Goal: Task Accomplishment & Management: Use online tool/utility

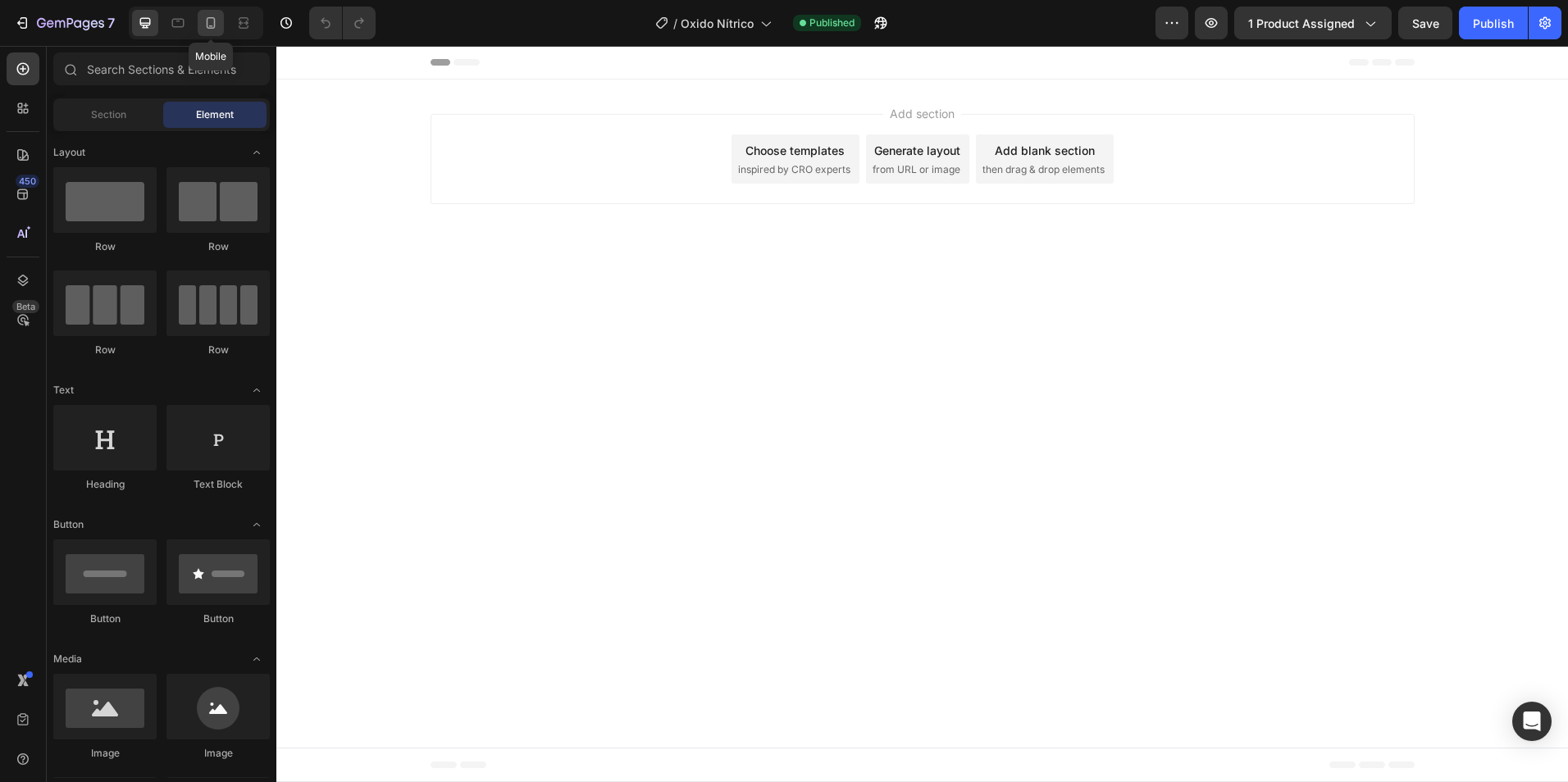
click at [207, 26] on icon at bounding box center [211, 22] width 9 height 11
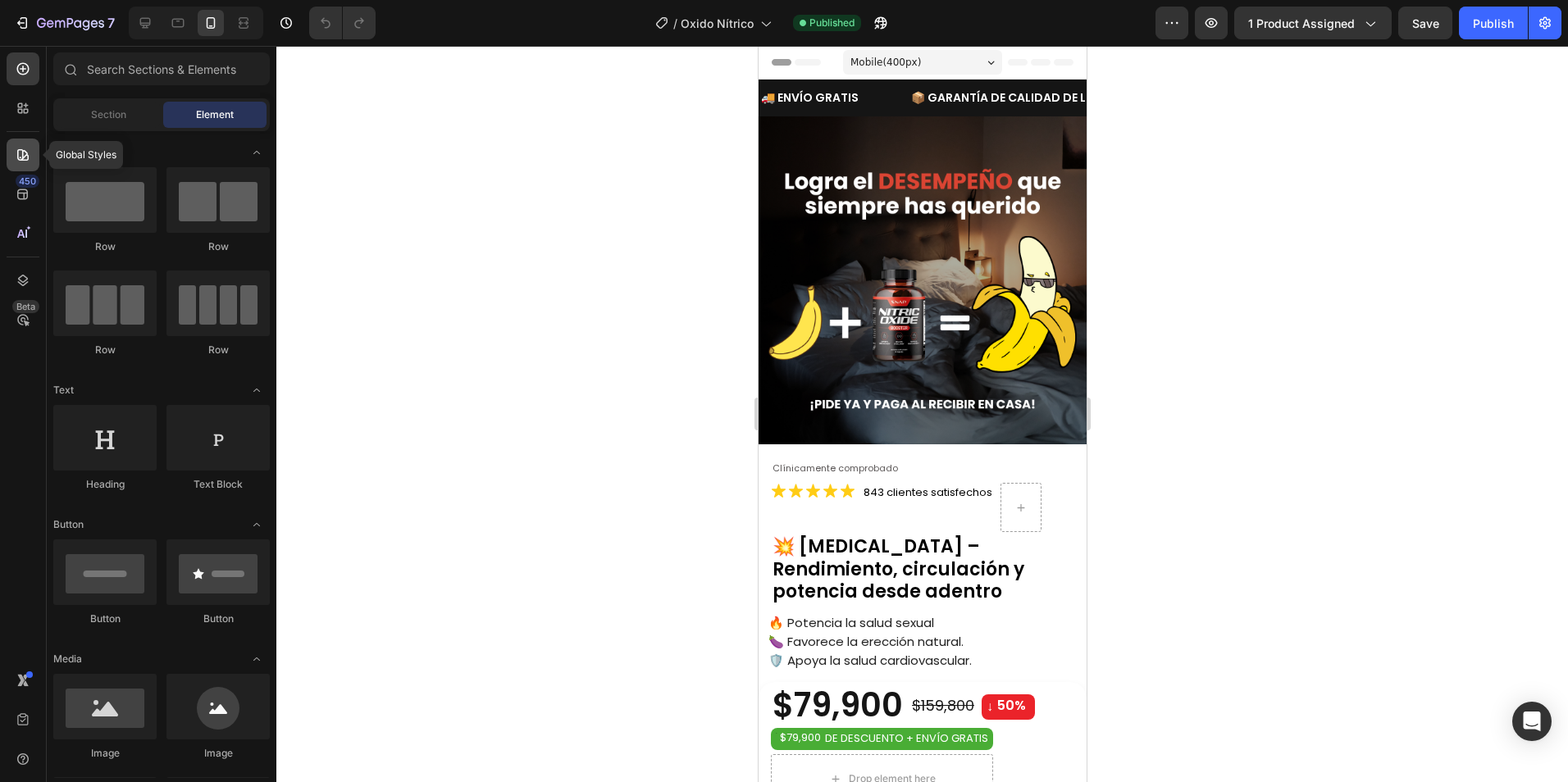
click at [31, 157] on div at bounding box center [23, 155] width 33 height 33
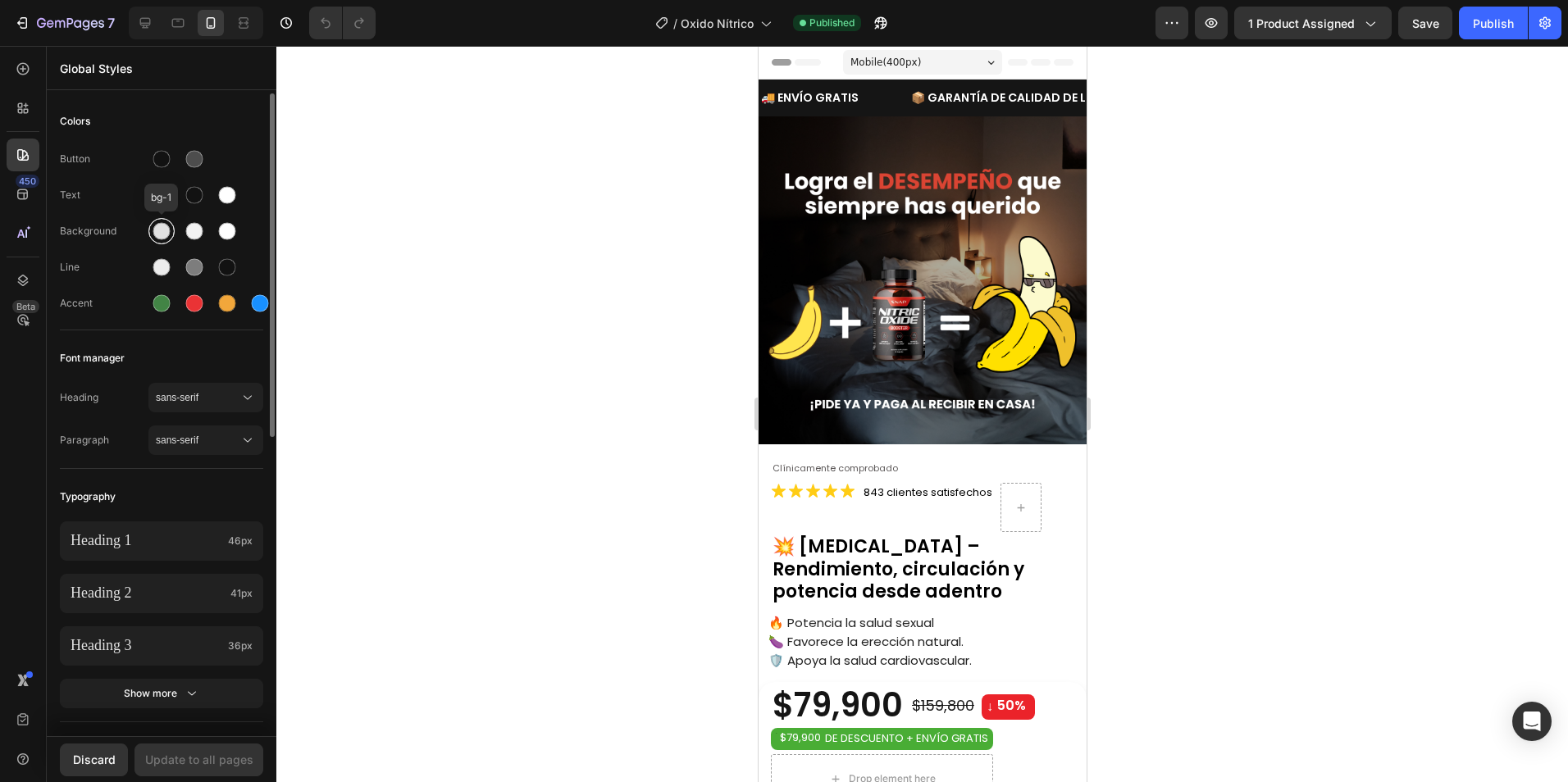
click at [161, 235] on div at bounding box center [162, 232] width 17 height 17
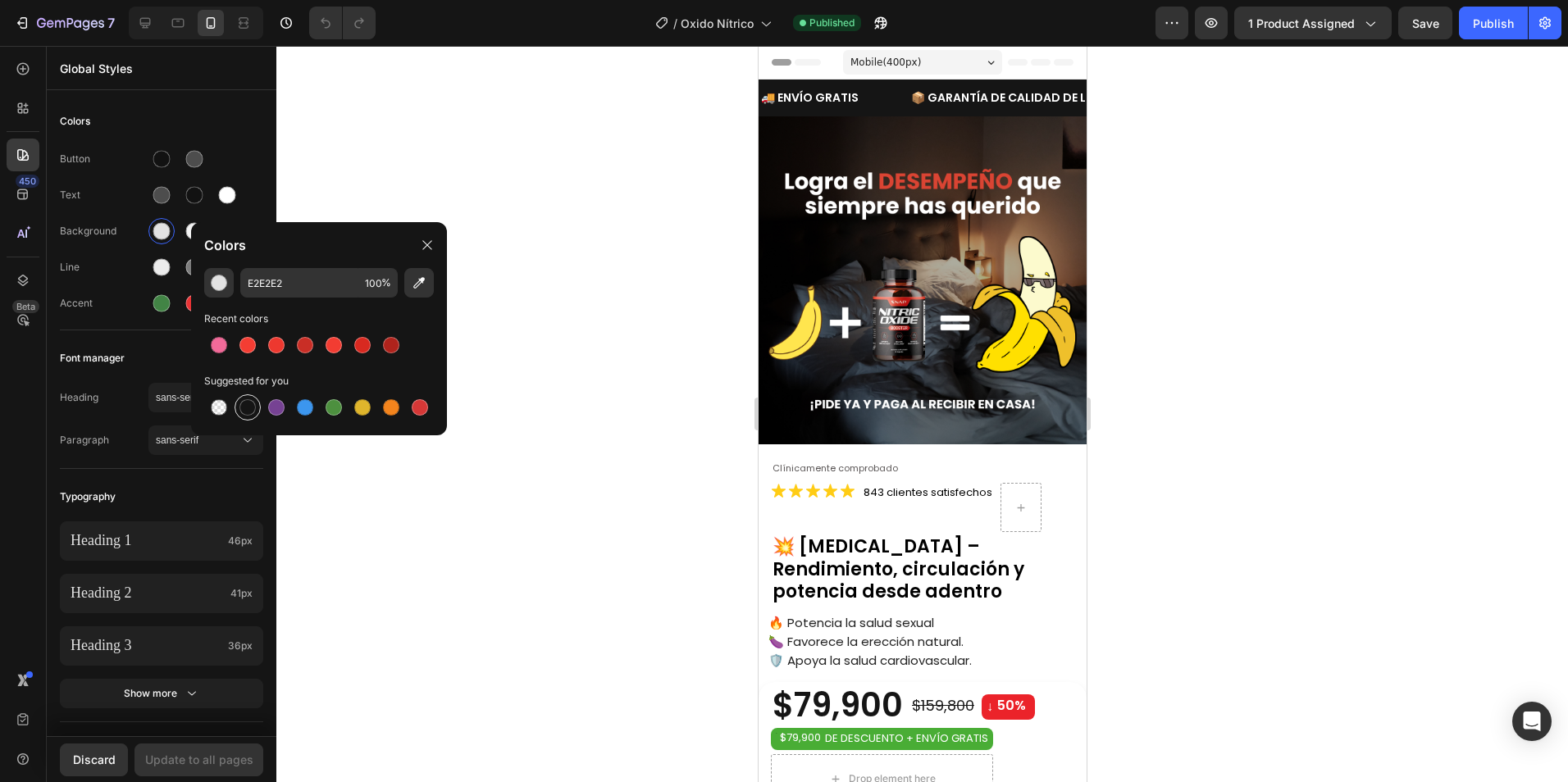
click at [249, 408] on div at bounding box center [247, 407] width 16 height 16
type input "151515"
drag, startPoint x: 426, startPoint y: 249, endPoint x: 641, endPoint y: 230, distance: 215.8
click at [427, 249] on icon at bounding box center [427, 244] width 13 height 13
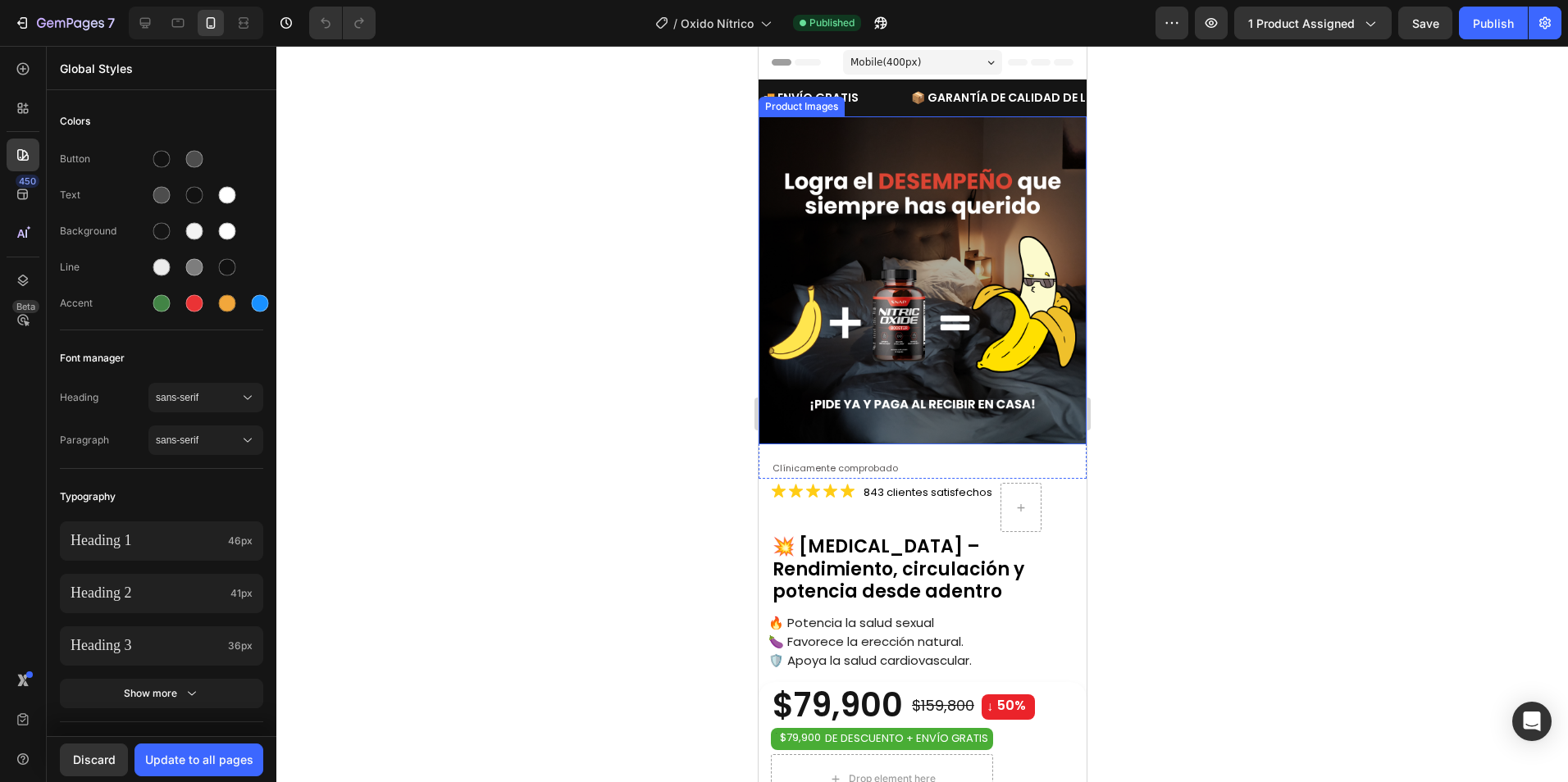
click at [881, 279] on img at bounding box center [922, 280] width 328 height 328
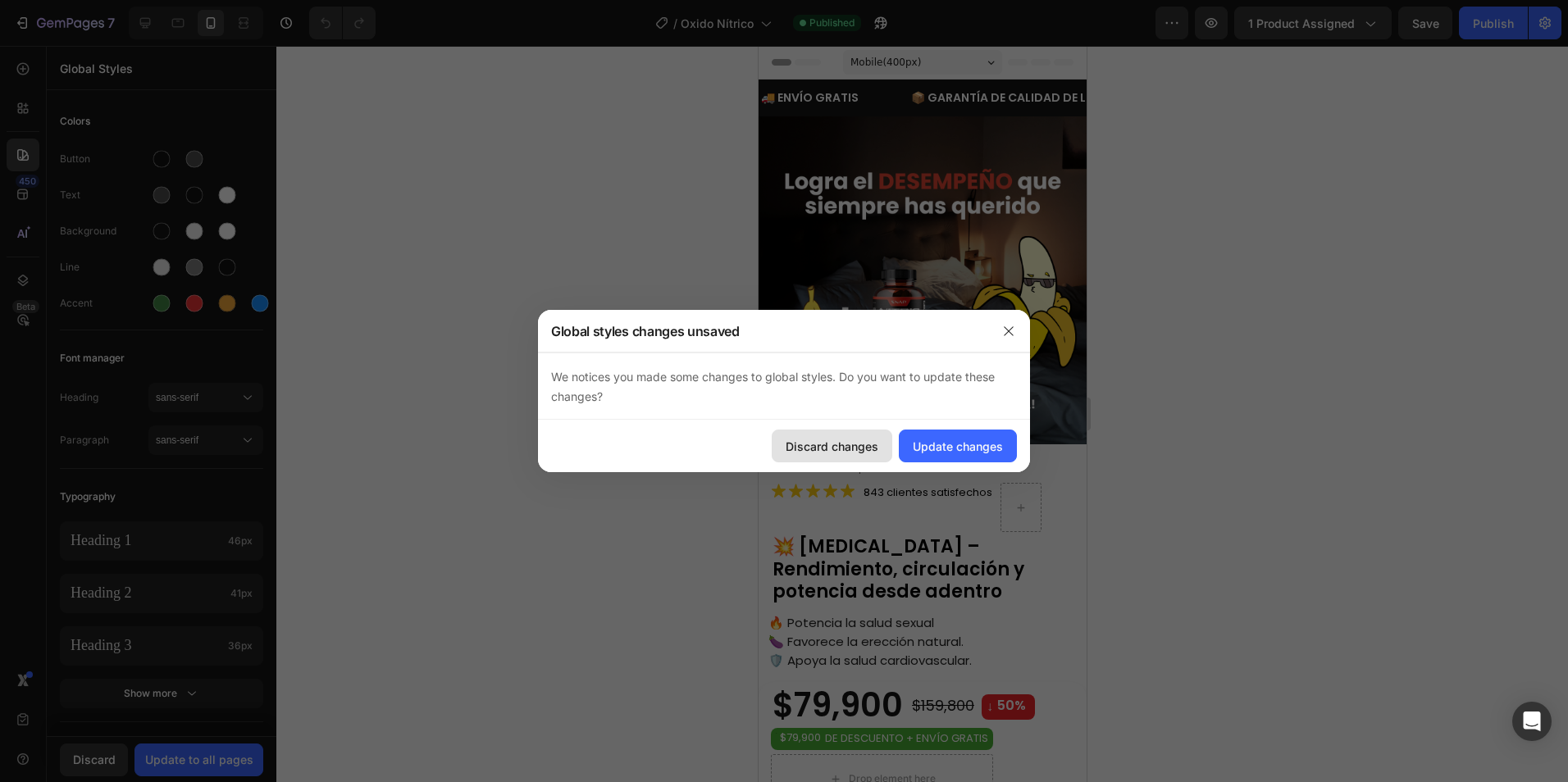
click at [854, 450] on div "Discard changes" at bounding box center [832, 447] width 93 height 17
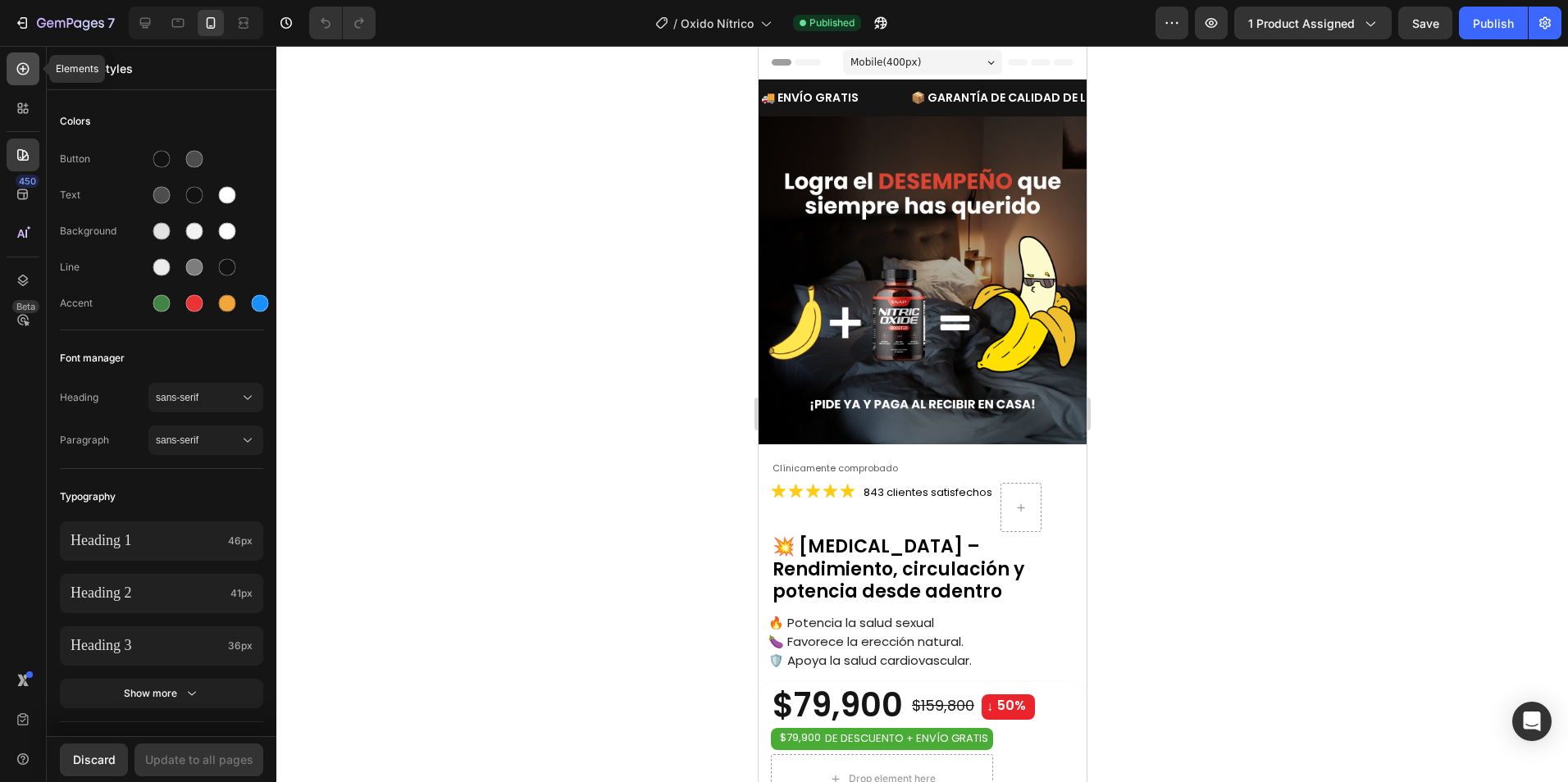
click at [21, 71] on icon at bounding box center [22, 69] width 16 height 16
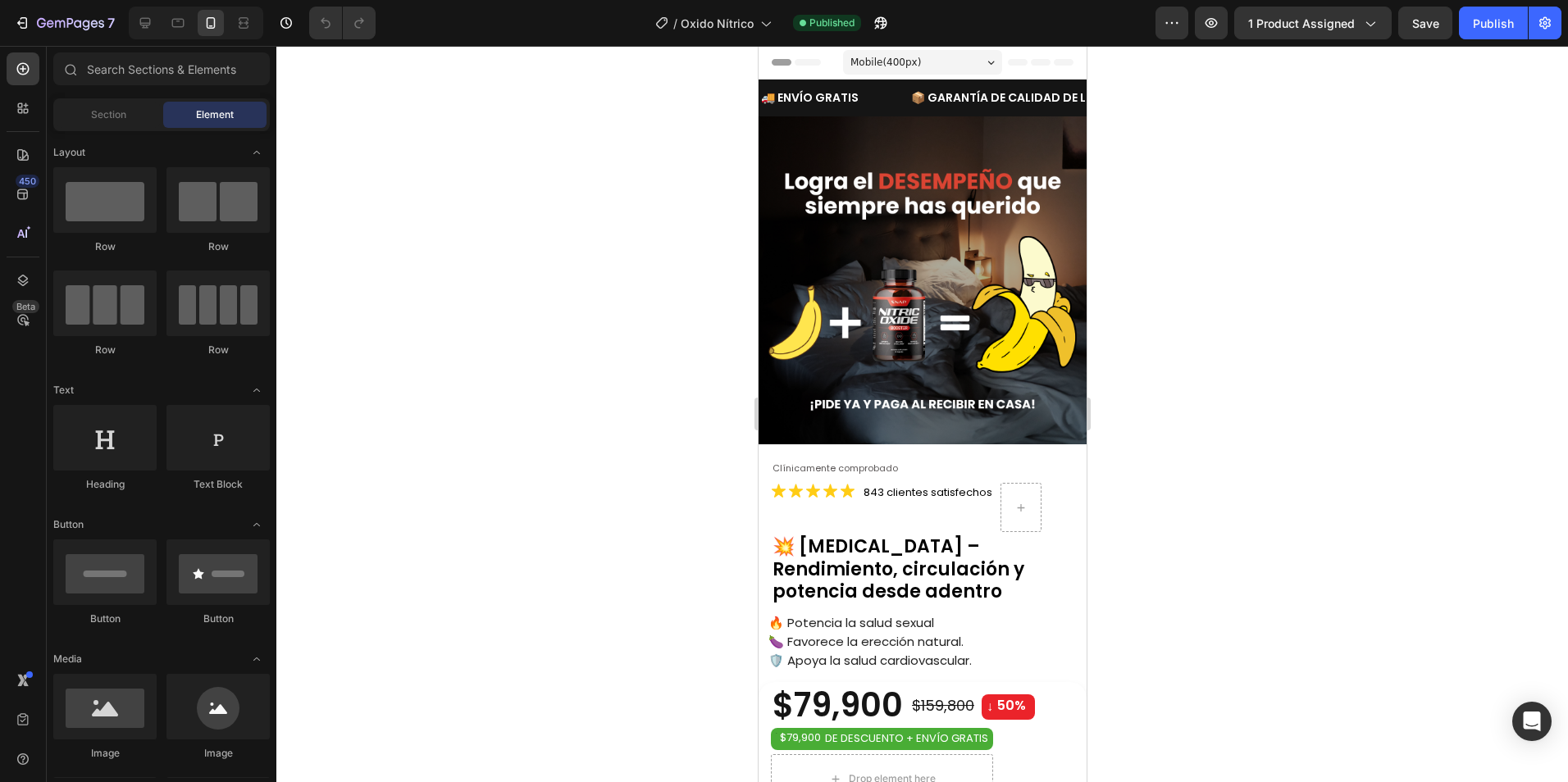
click at [538, 219] on div at bounding box center [922, 414] width 1291 height 737
click at [946, 233] on img at bounding box center [922, 280] width 328 height 328
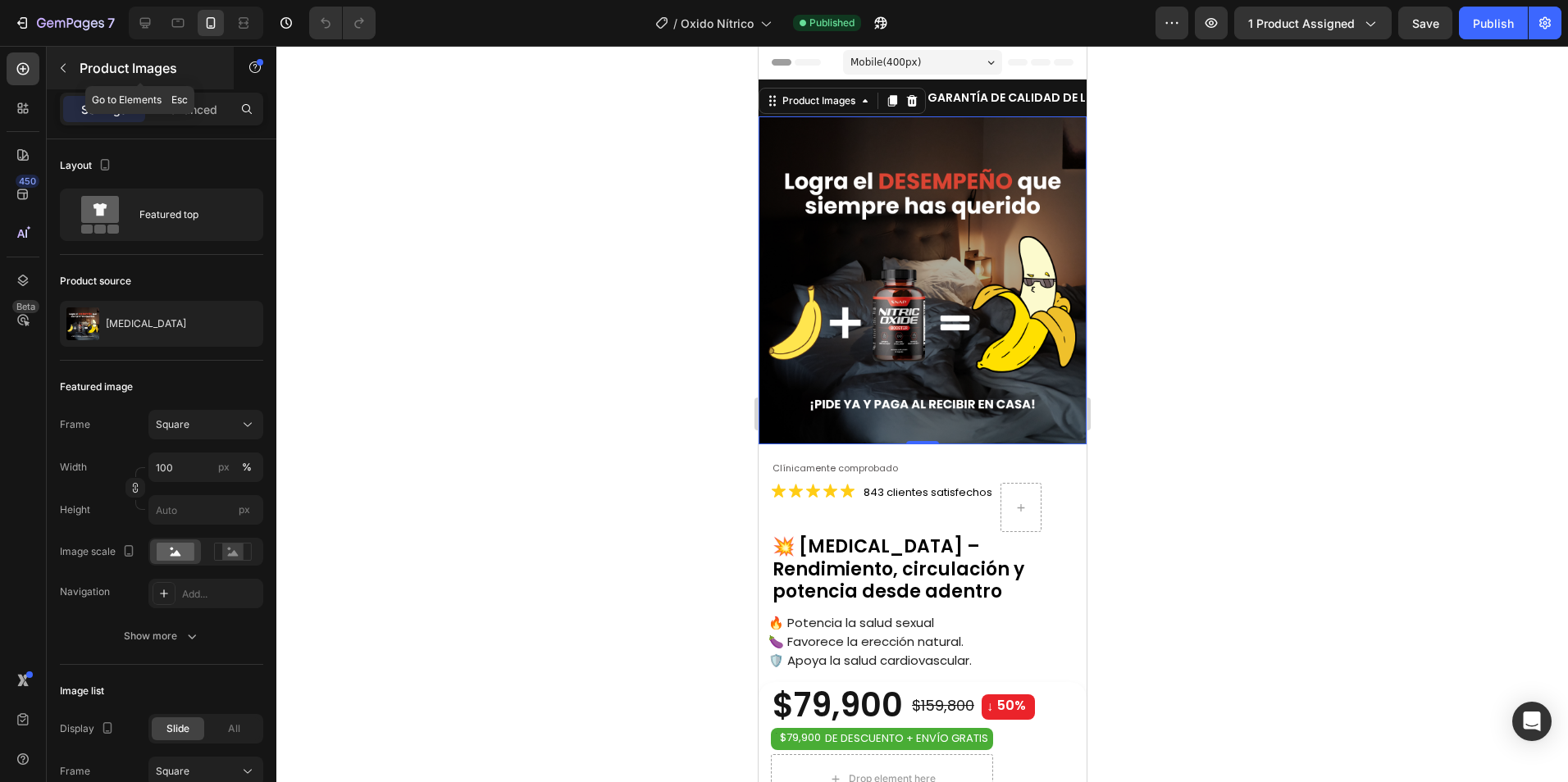
click at [62, 72] on icon "button" at bounding box center [63, 68] width 13 height 13
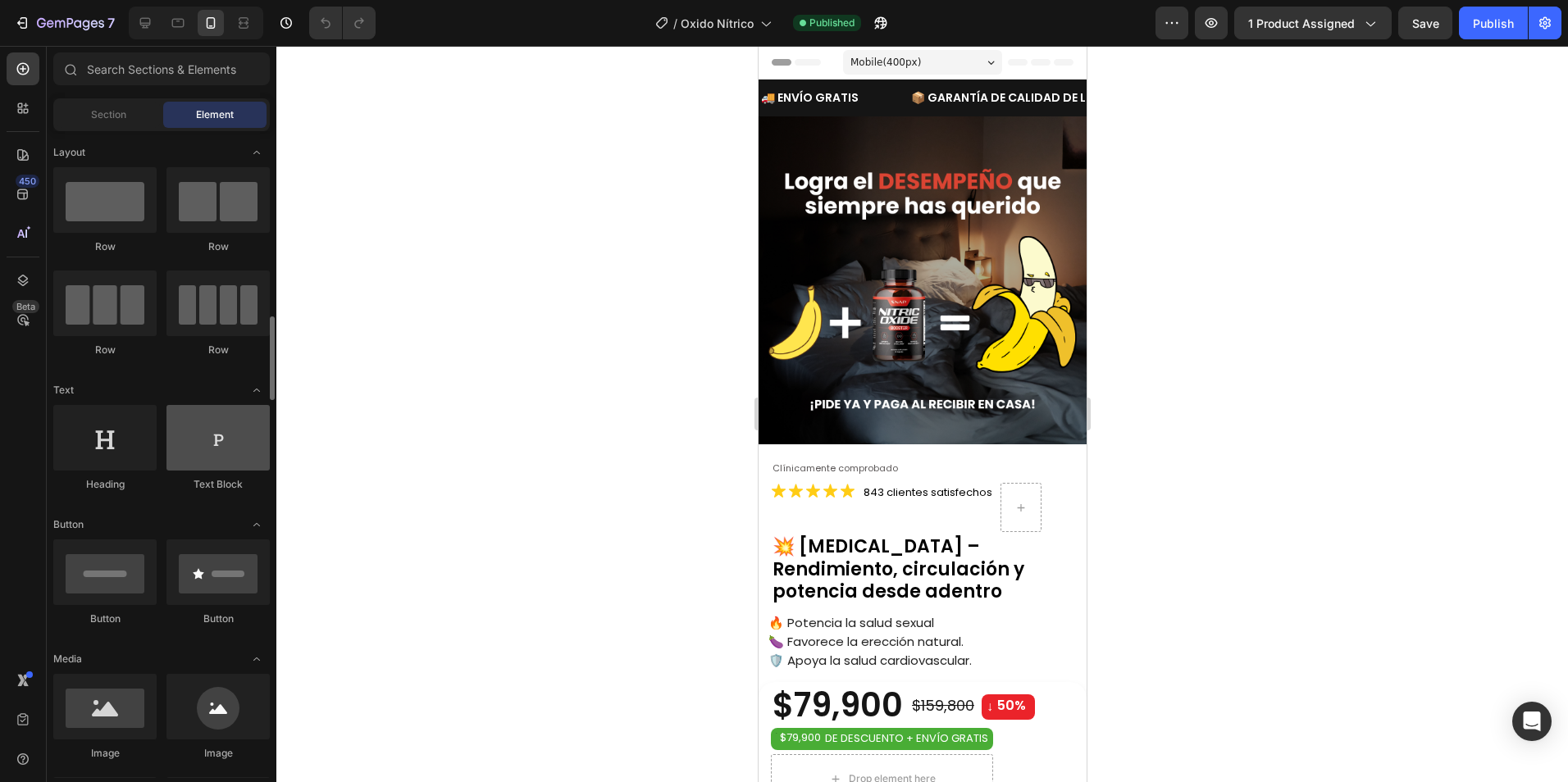
scroll to position [164, 0]
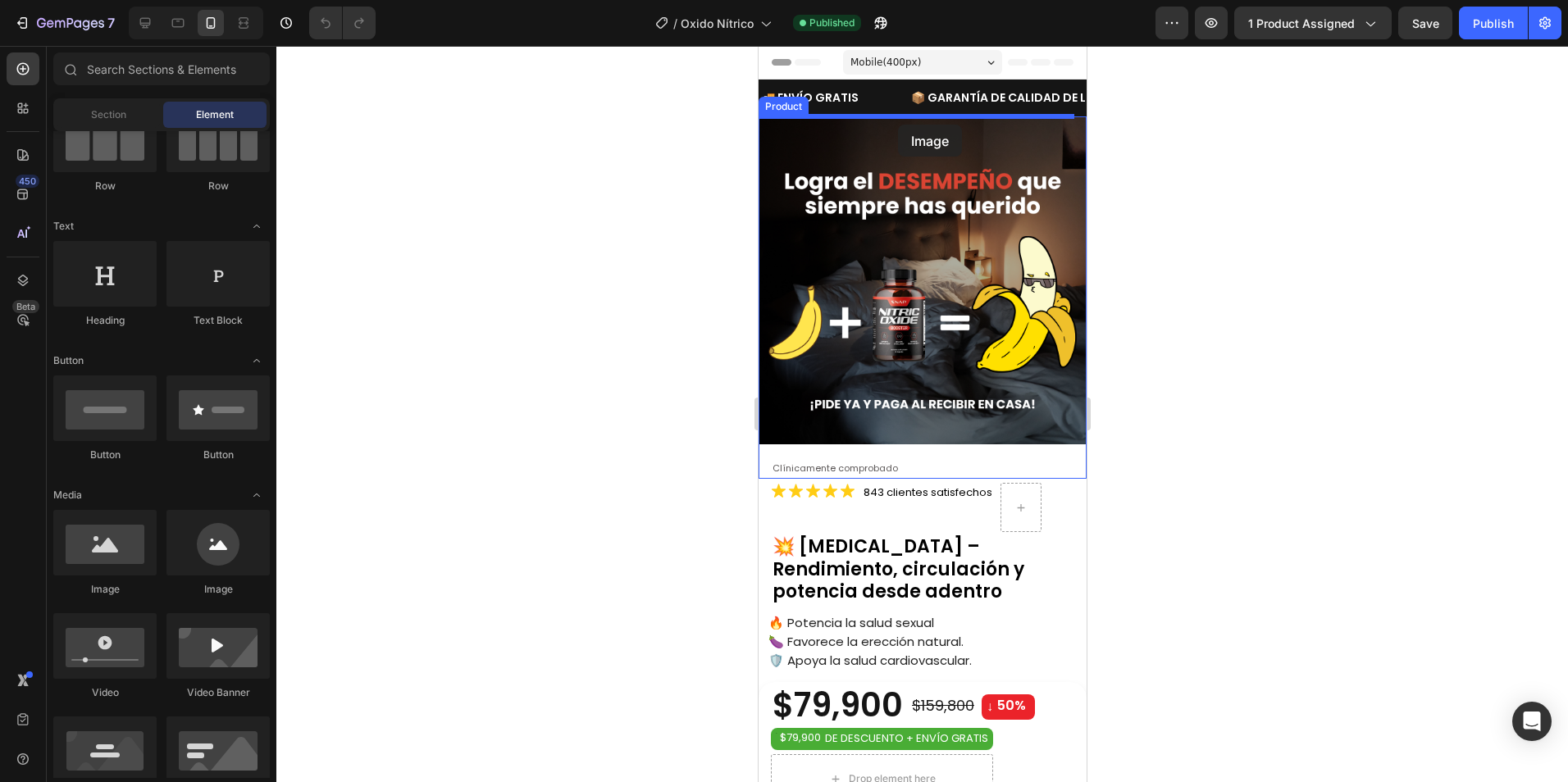
drag, startPoint x: 874, startPoint y: 599, endPoint x: 897, endPoint y: 124, distance: 475.6
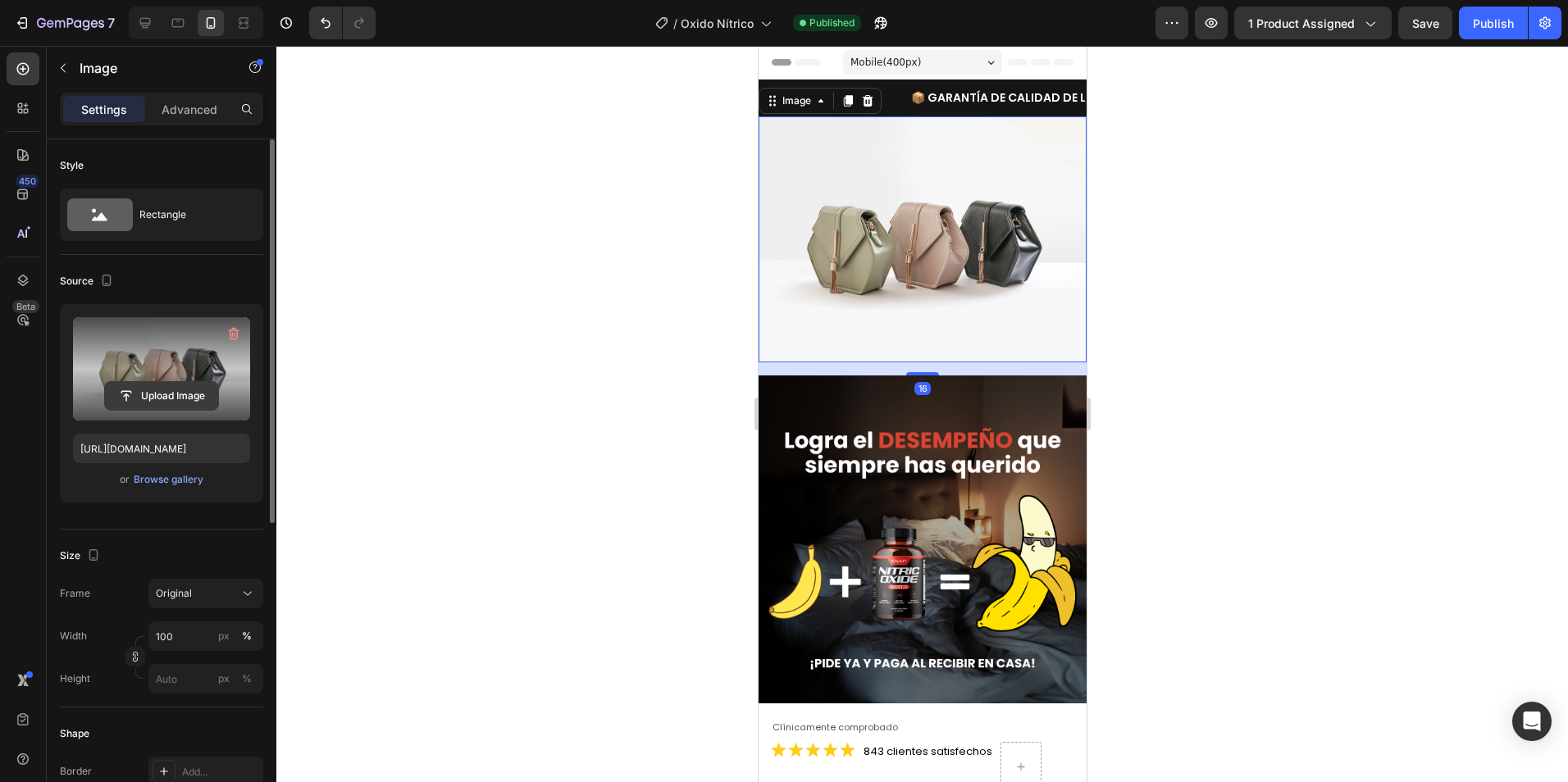
click at [128, 394] on input "file" at bounding box center [161, 396] width 113 height 28
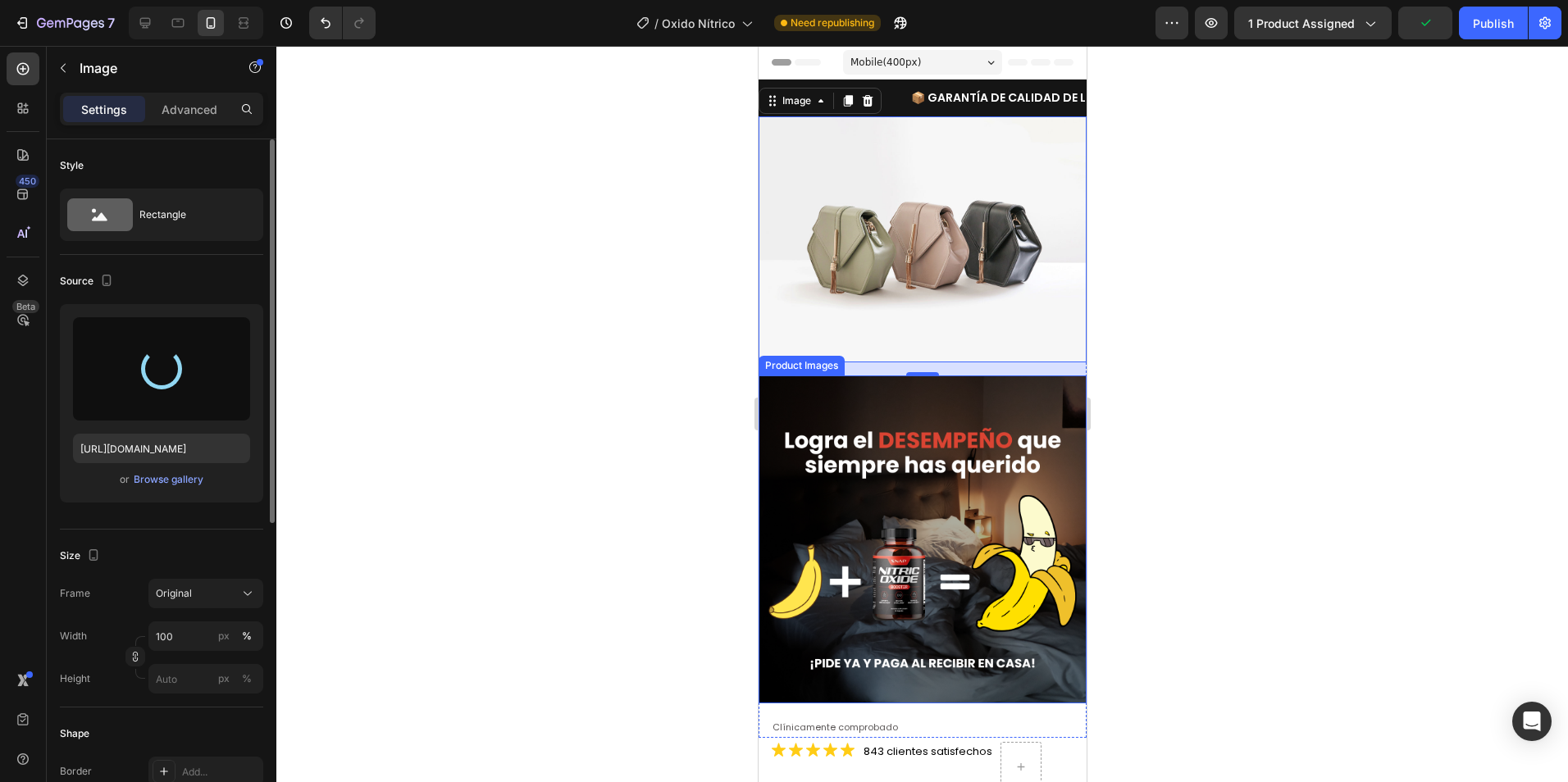
type input "[URL][DOMAIN_NAME]"
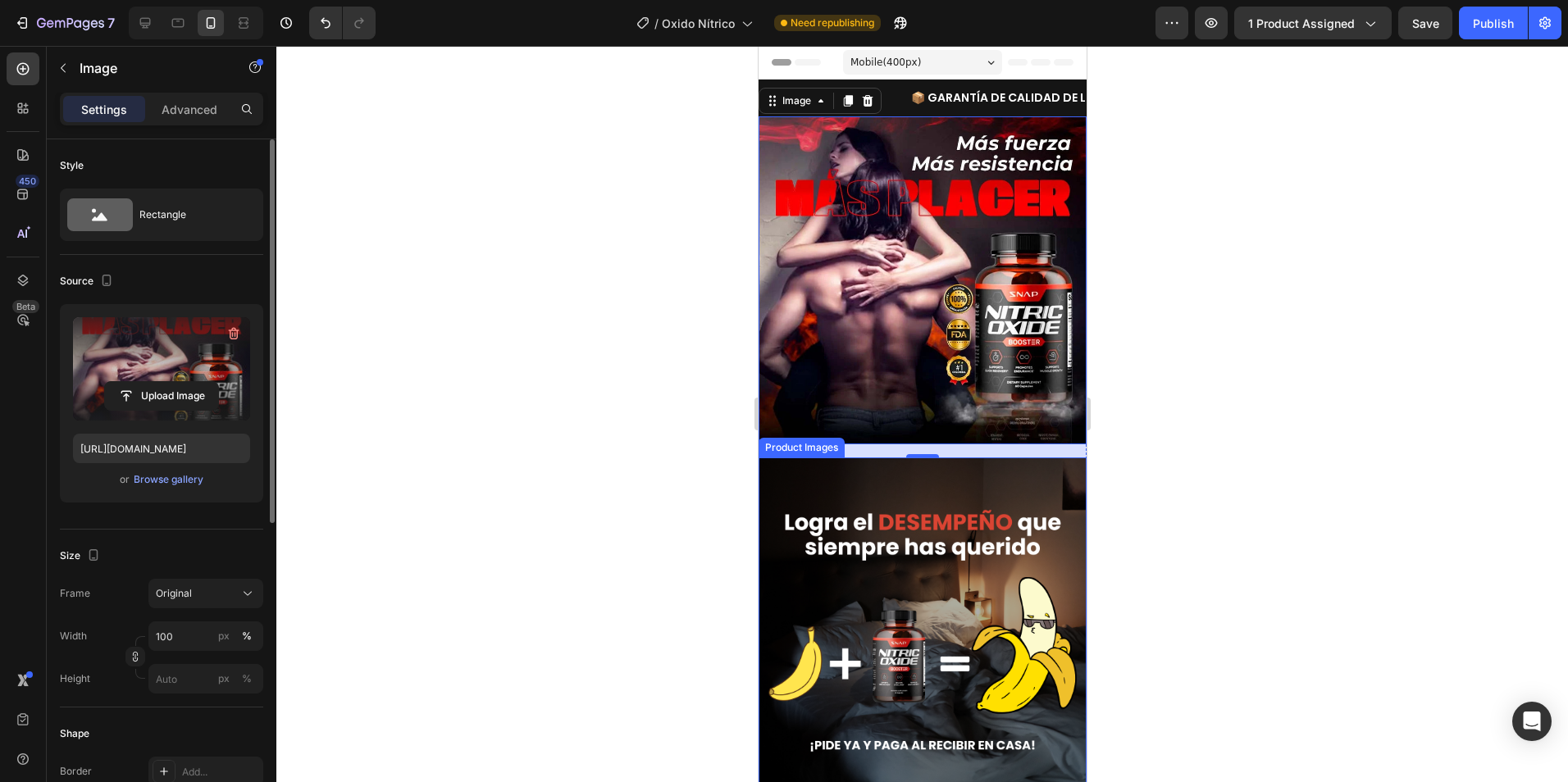
click at [980, 458] on img at bounding box center [922, 622] width 328 height 328
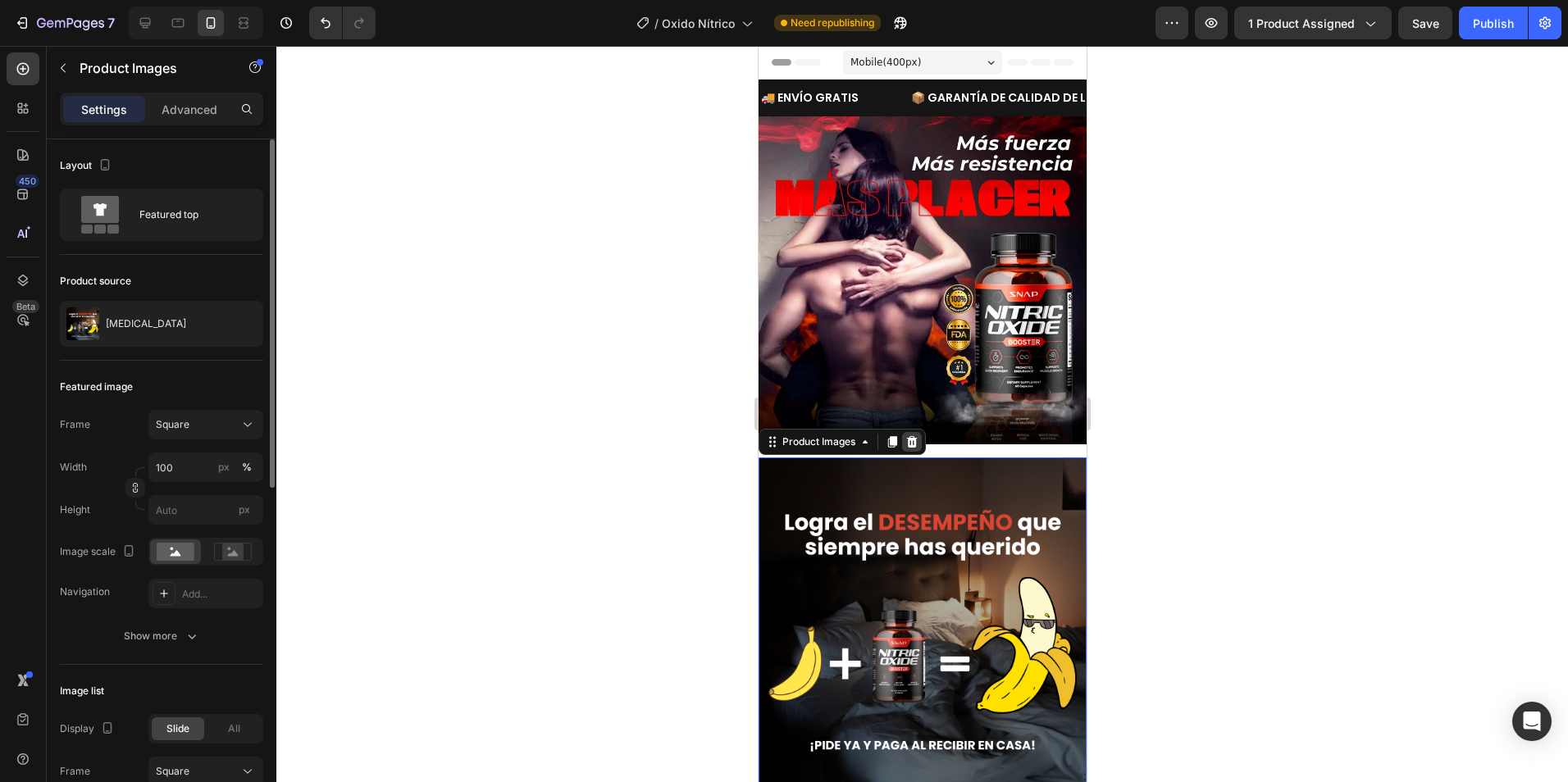
click at [912, 436] on icon at bounding box center [911, 442] width 10 height 11
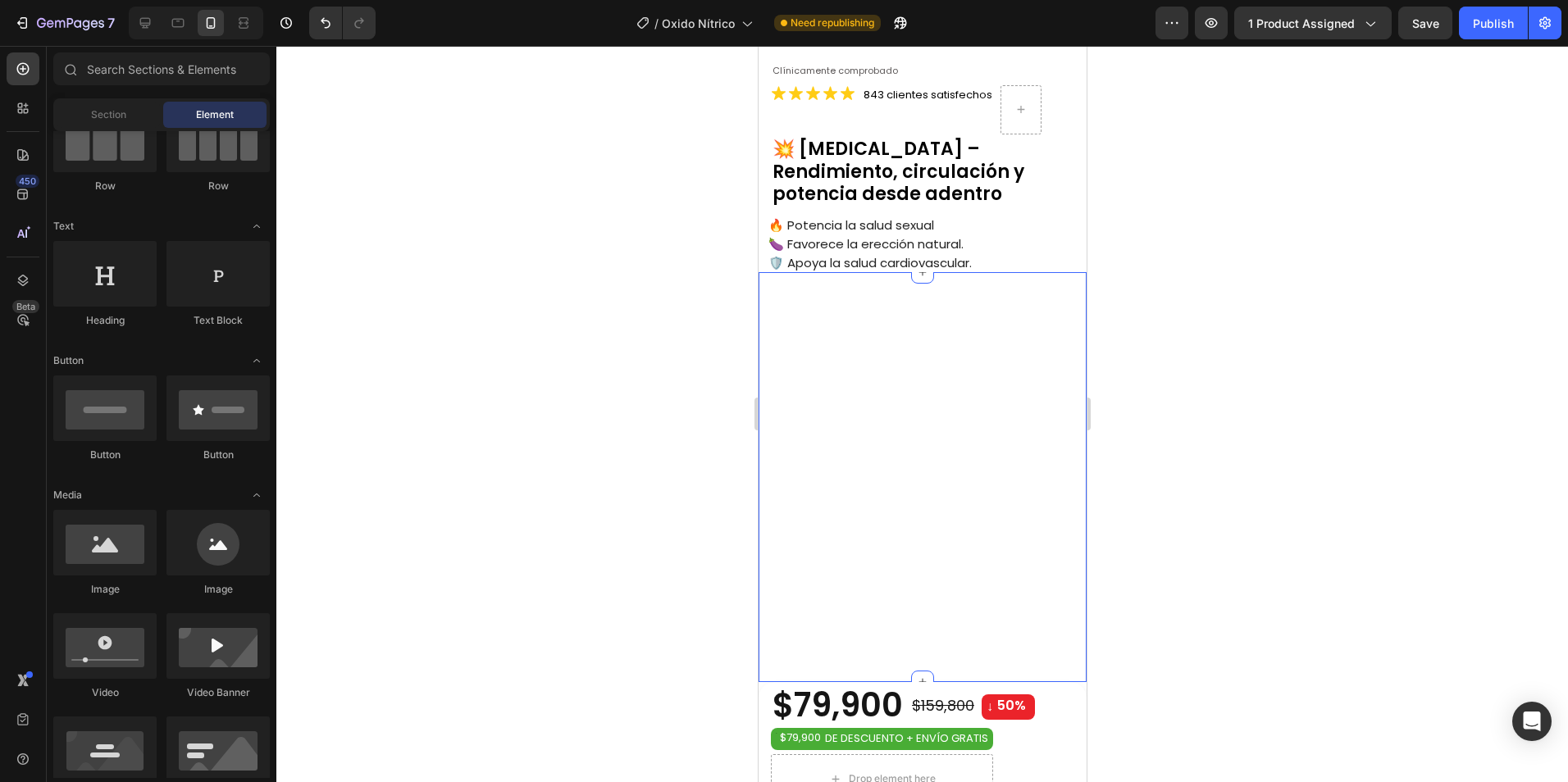
scroll to position [0, 0]
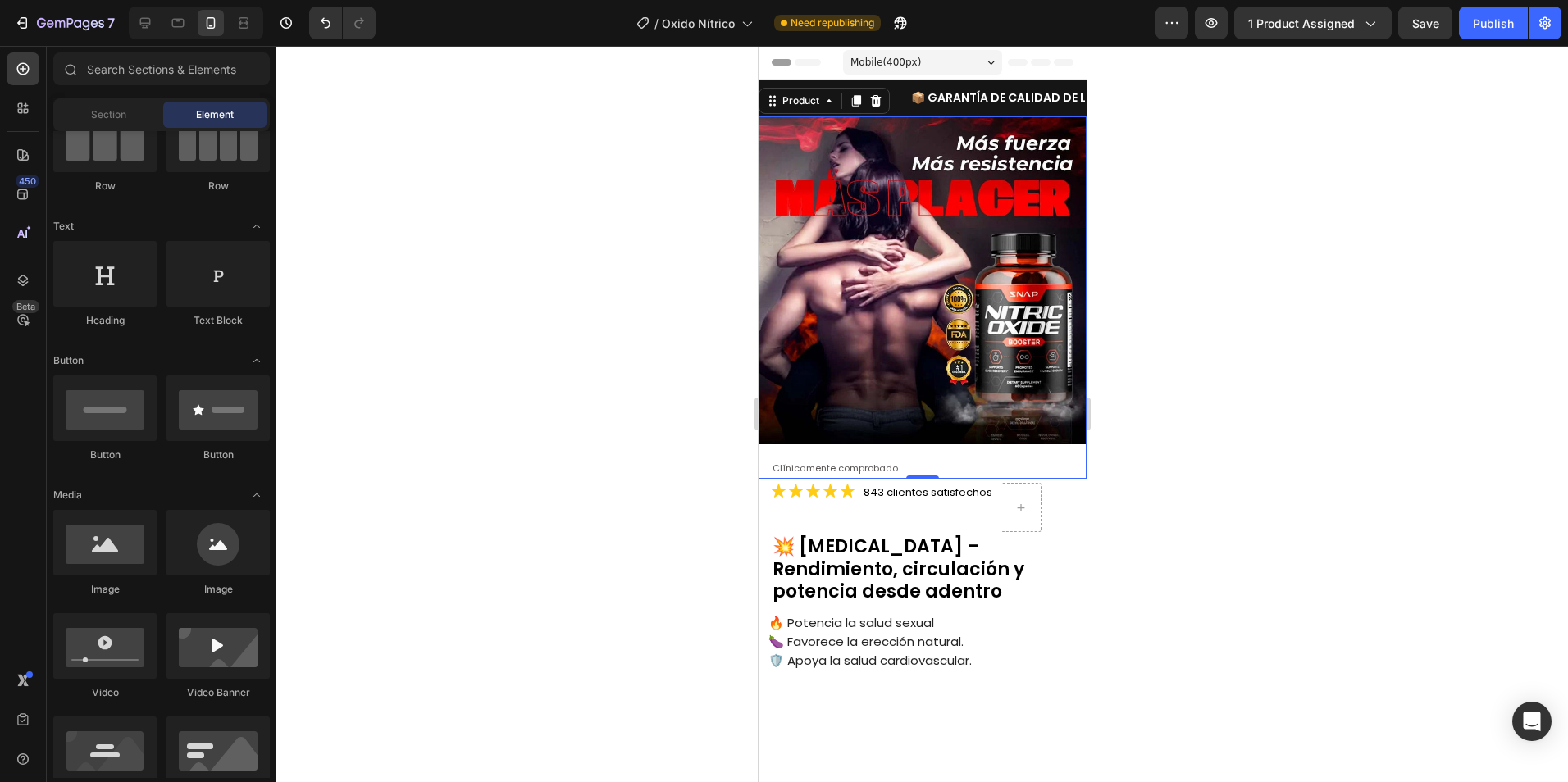
click at [1071, 439] on div "Image Clínicamente comprobado Text Block Product 0" at bounding box center [922, 298] width 328 height 363
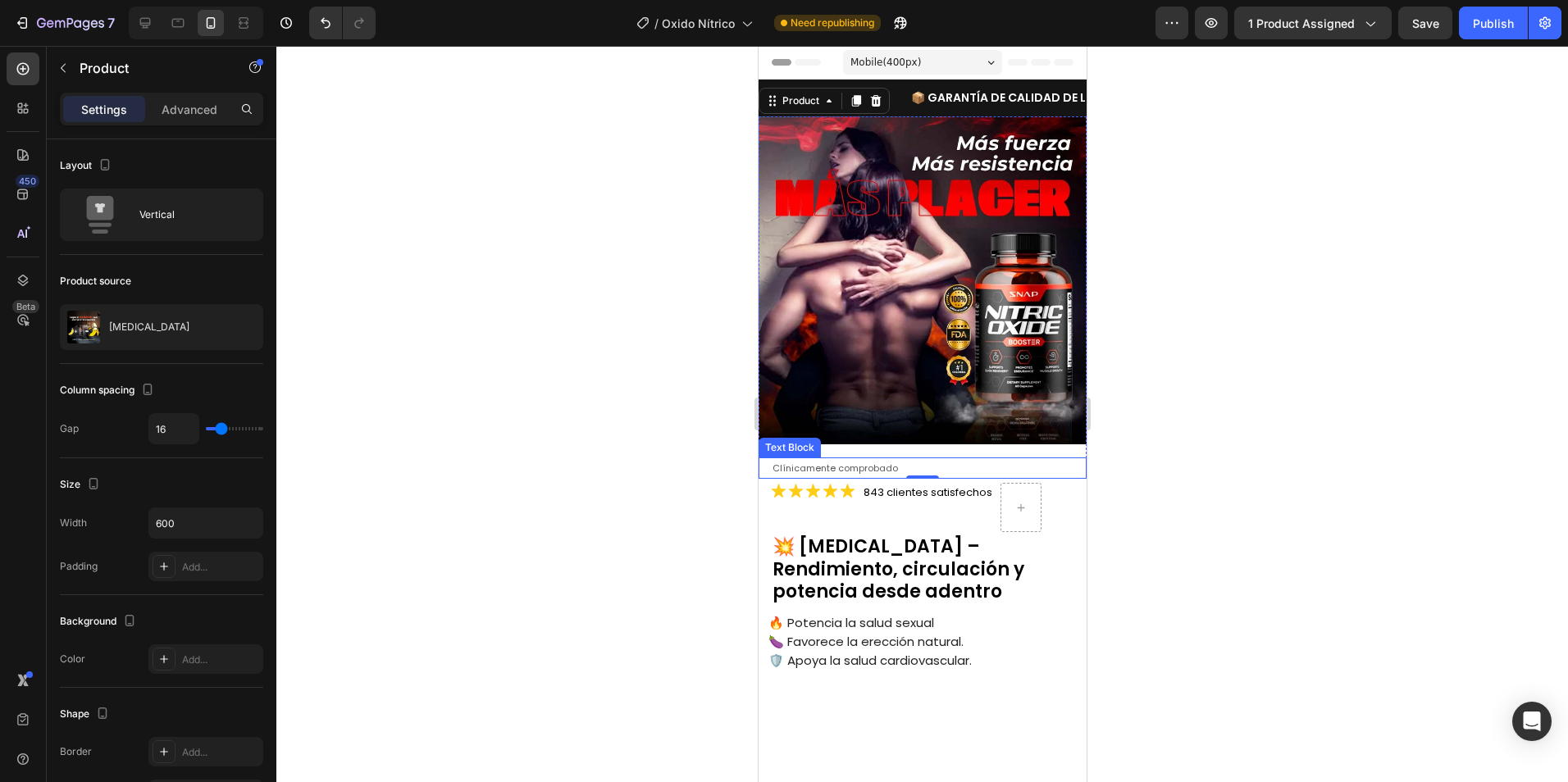
click at [791, 461] on span "Clínicamente comprobado" at bounding box center [834, 467] width 125 height 13
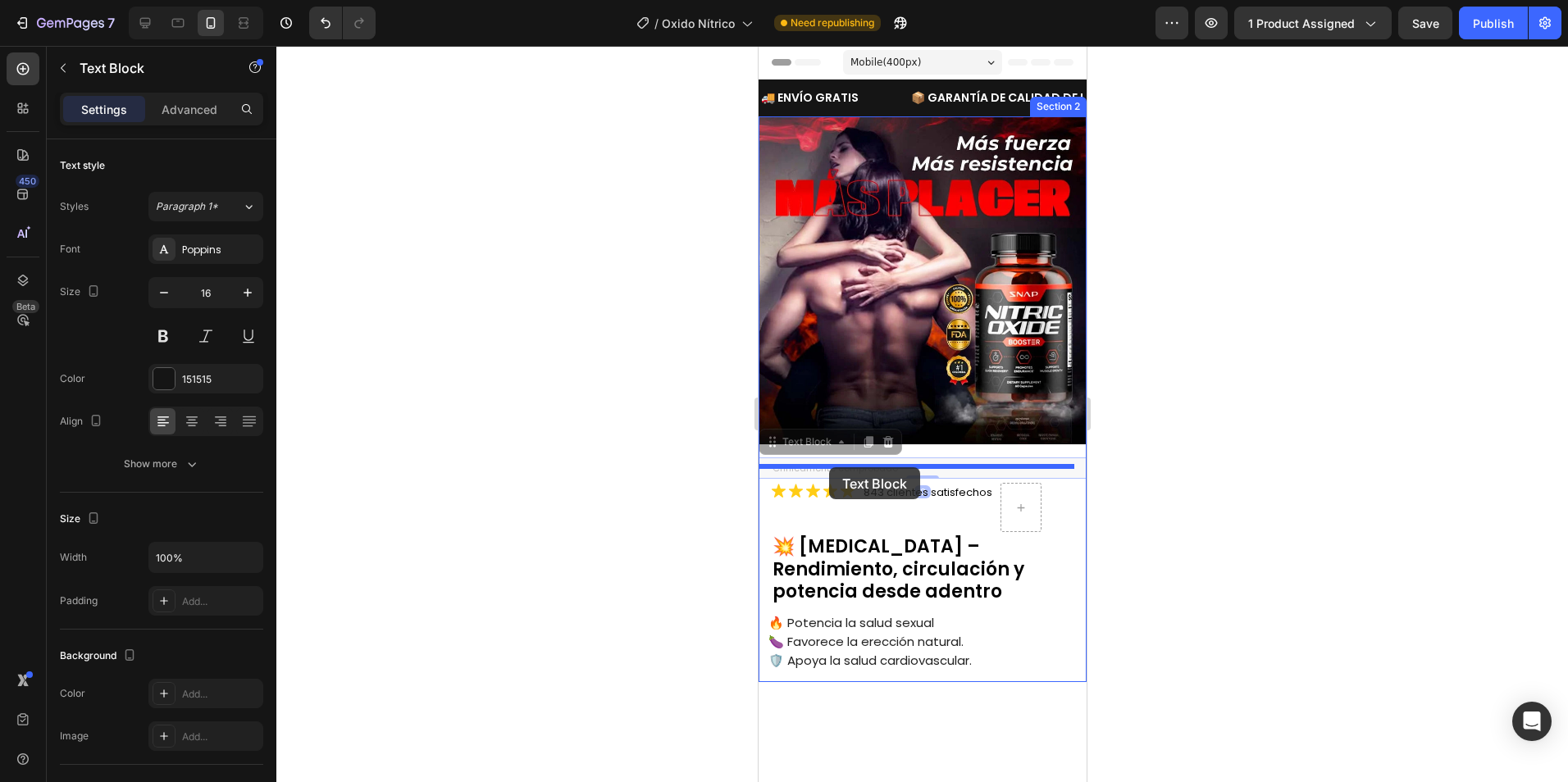
drag, startPoint x: 783, startPoint y: 436, endPoint x: 828, endPoint y: 467, distance: 54.6
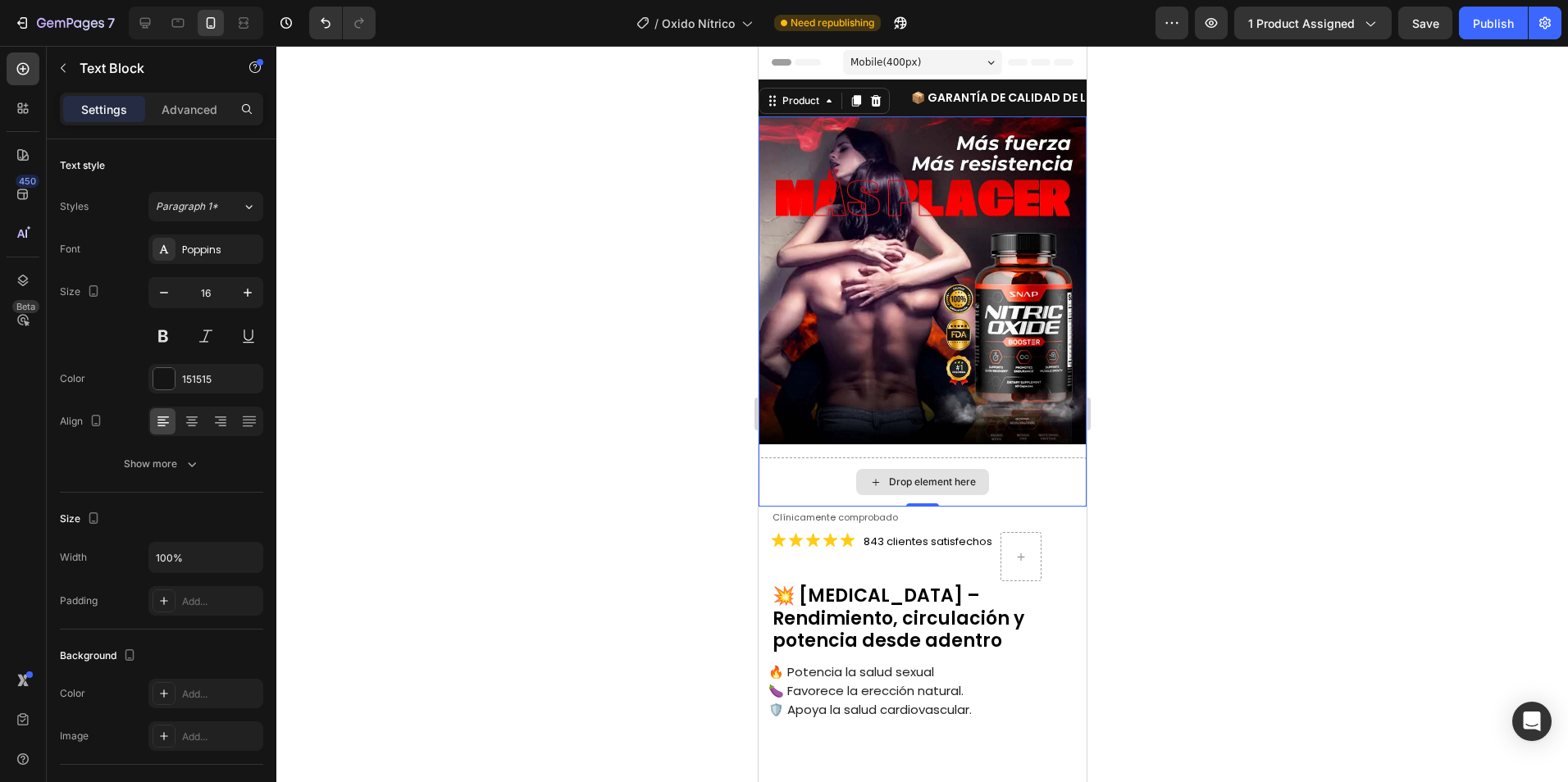
click at [797, 470] on div "Drop element here" at bounding box center [922, 482] width 328 height 49
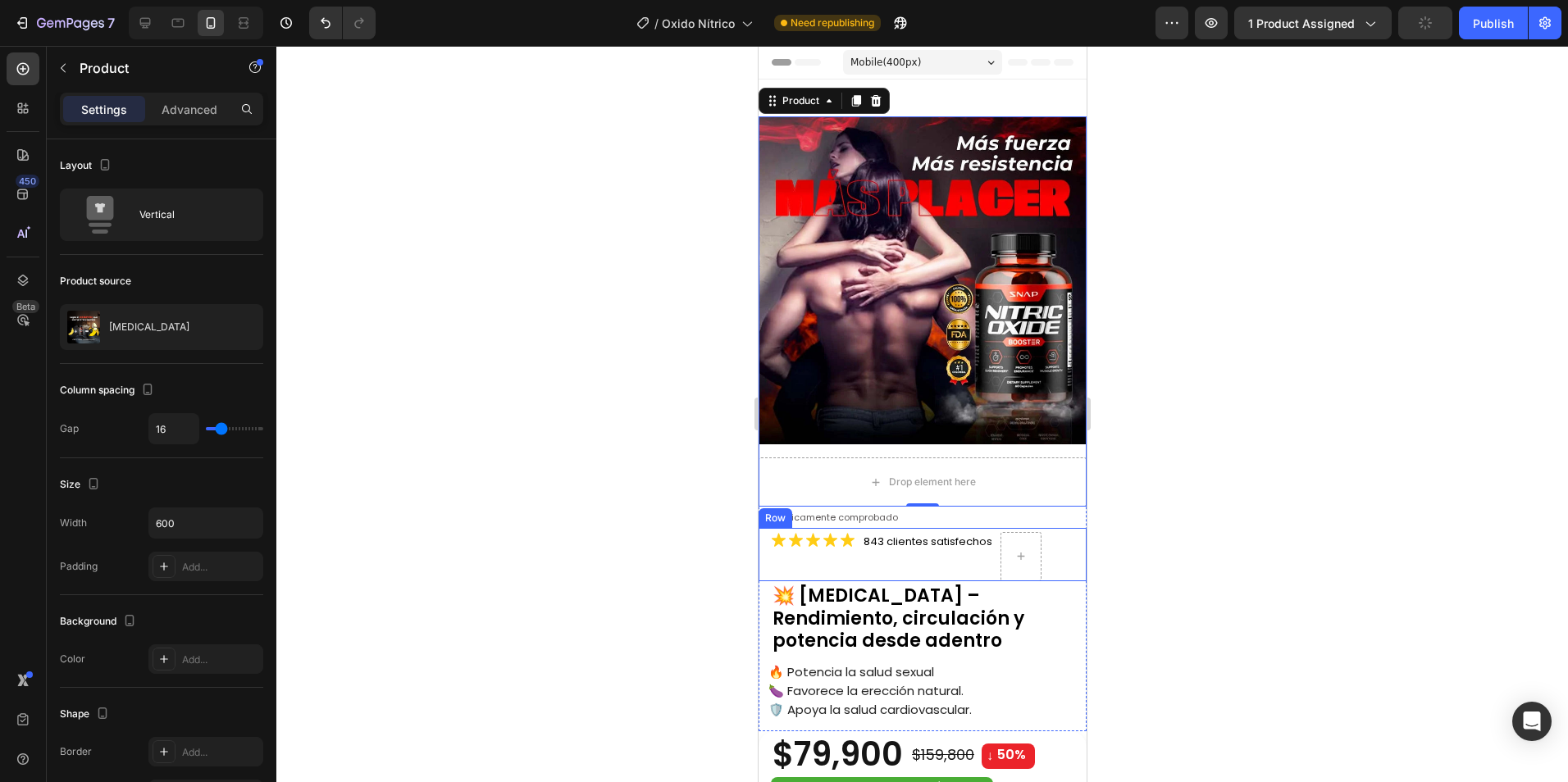
scroll to position [246, 0]
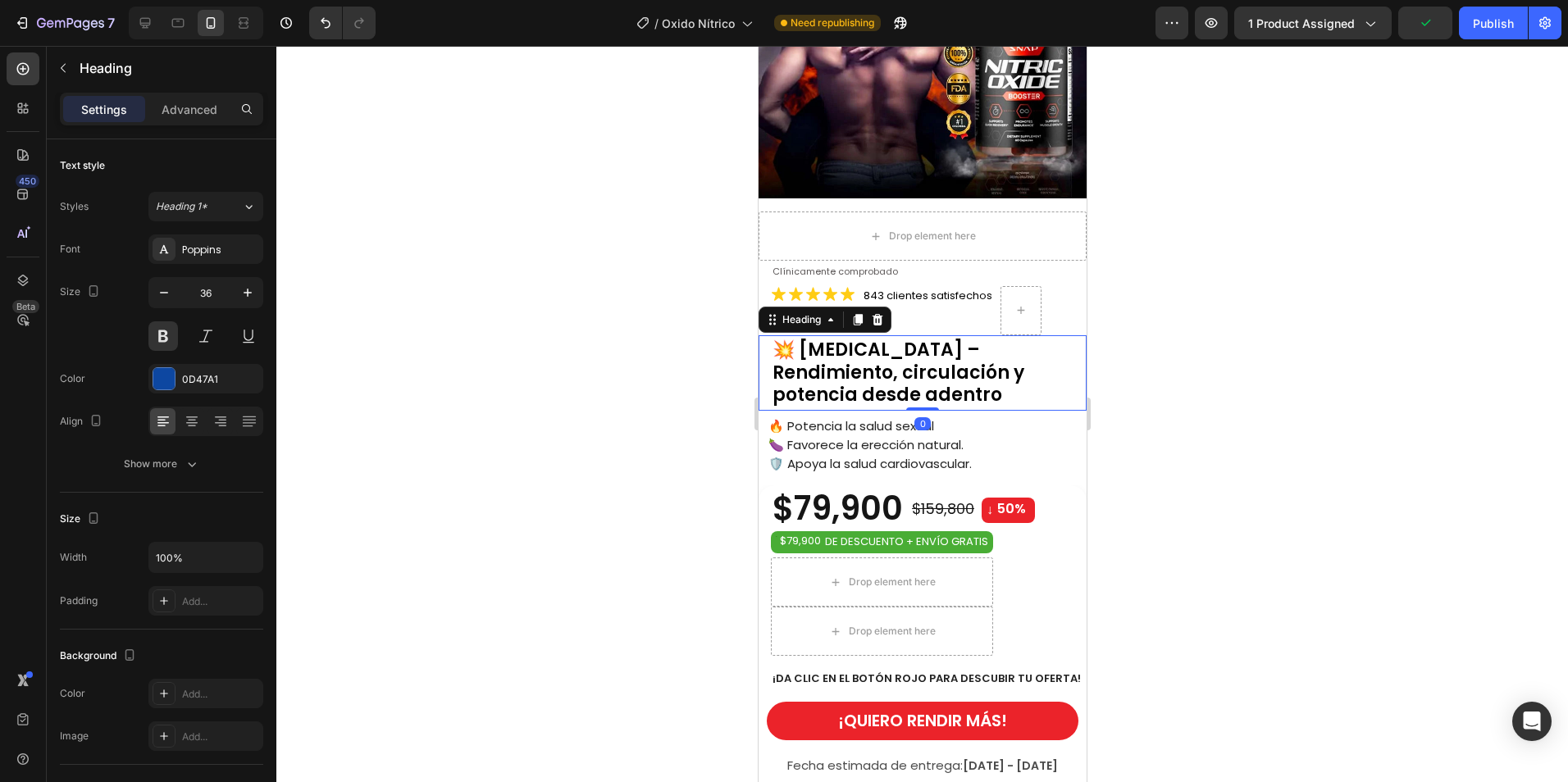
click at [914, 362] on span "💥 [MEDICAL_DATA] – Rendimiento, circulación y potencia desde adentro" at bounding box center [898, 372] width 252 height 70
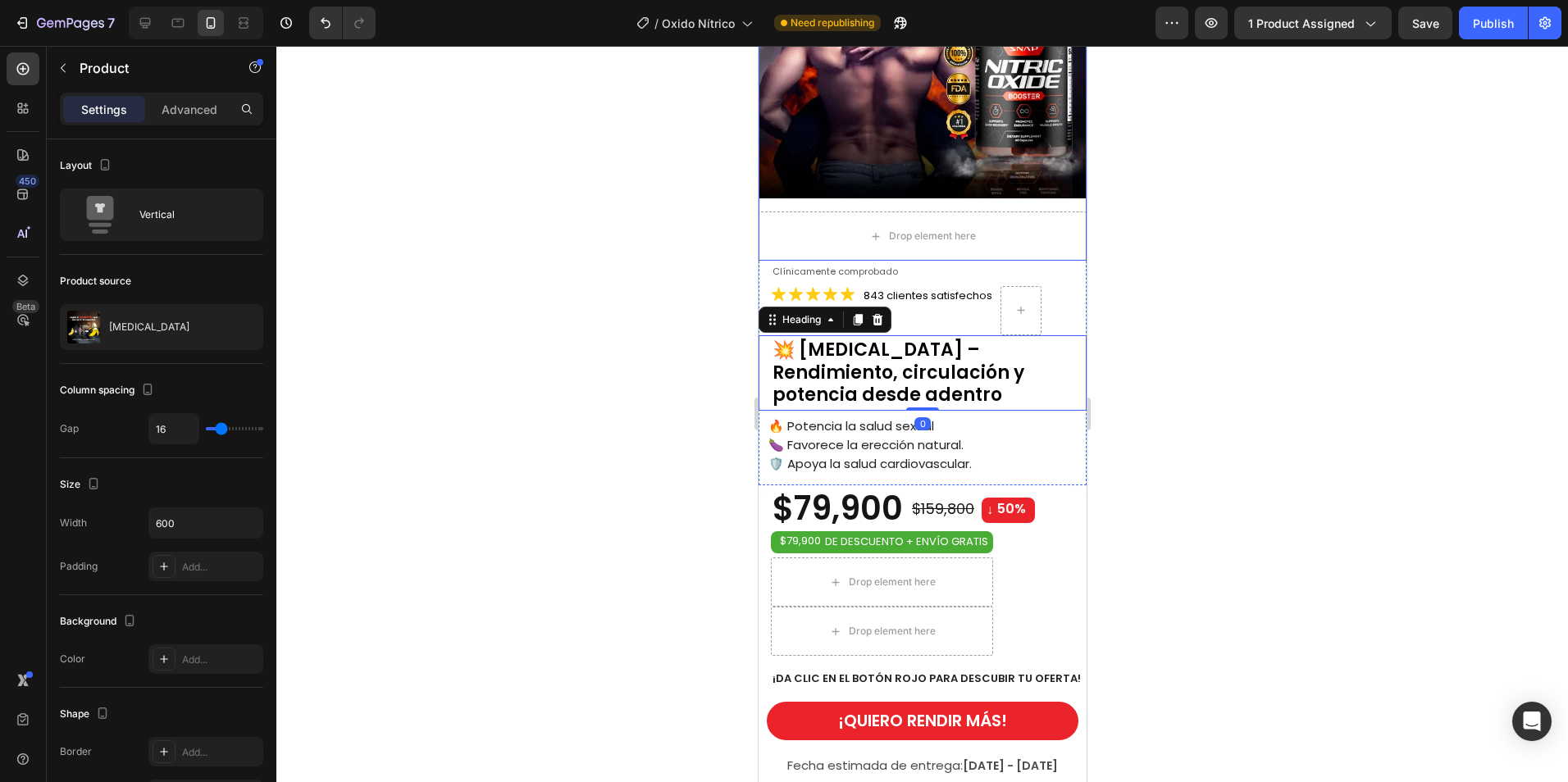
click at [793, 187] on div "Image Drop element here Product" at bounding box center [922, 65] width 328 height 390
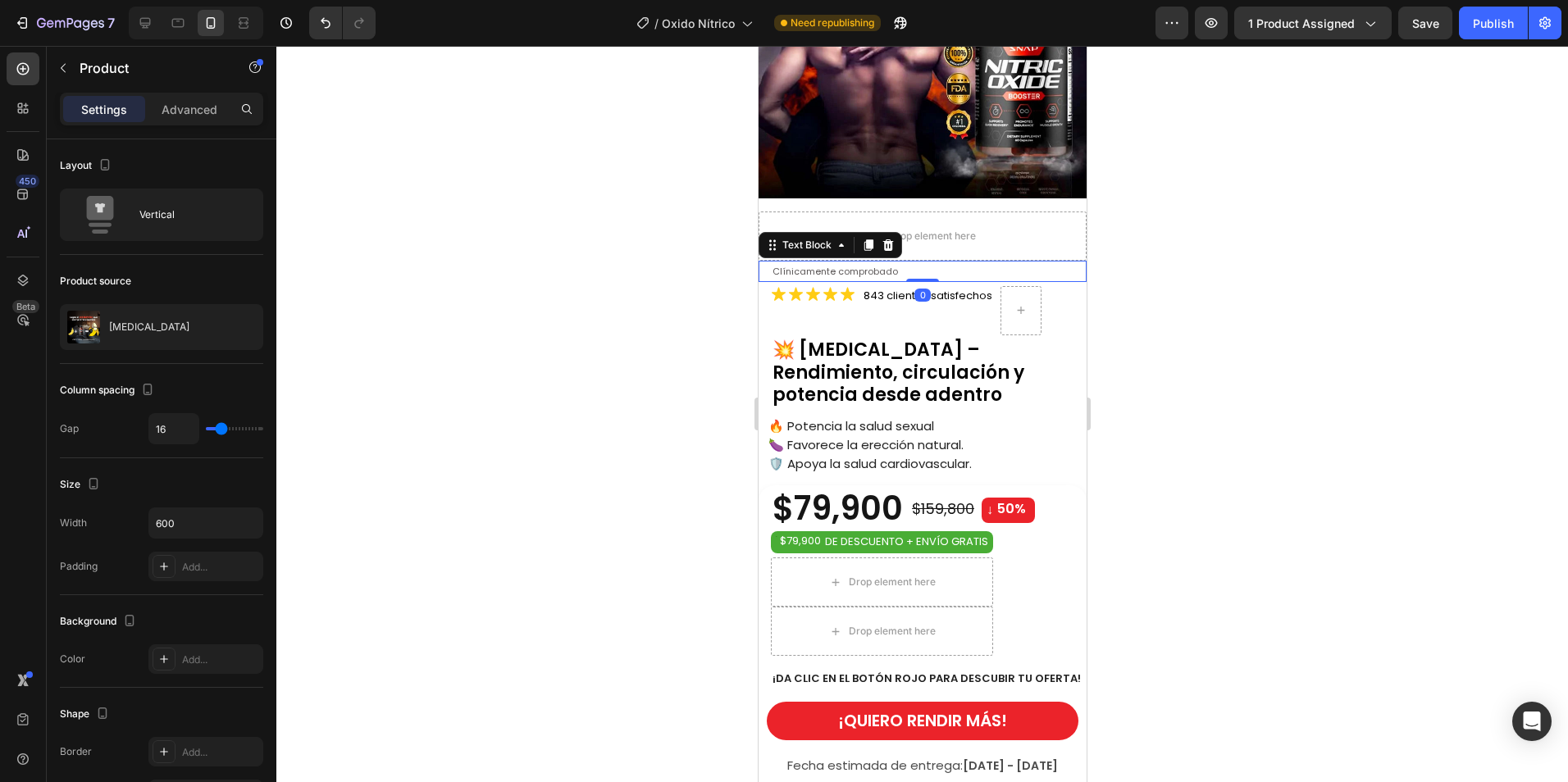
click at [789, 265] on span "Clínicamente comprobado" at bounding box center [834, 271] width 125 height 13
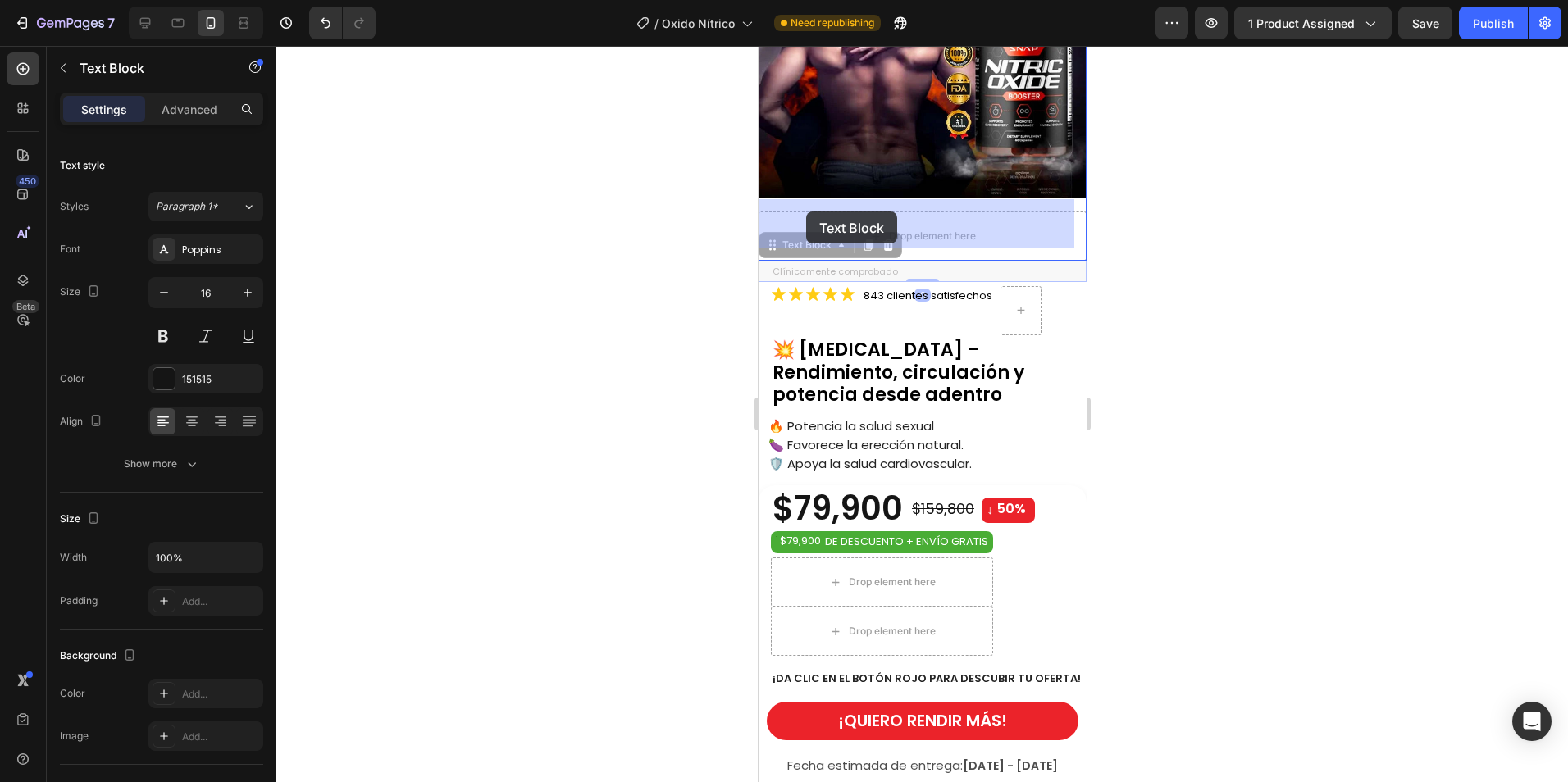
drag, startPoint x: 776, startPoint y: 238, endPoint x: 805, endPoint y: 212, distance: 38.9
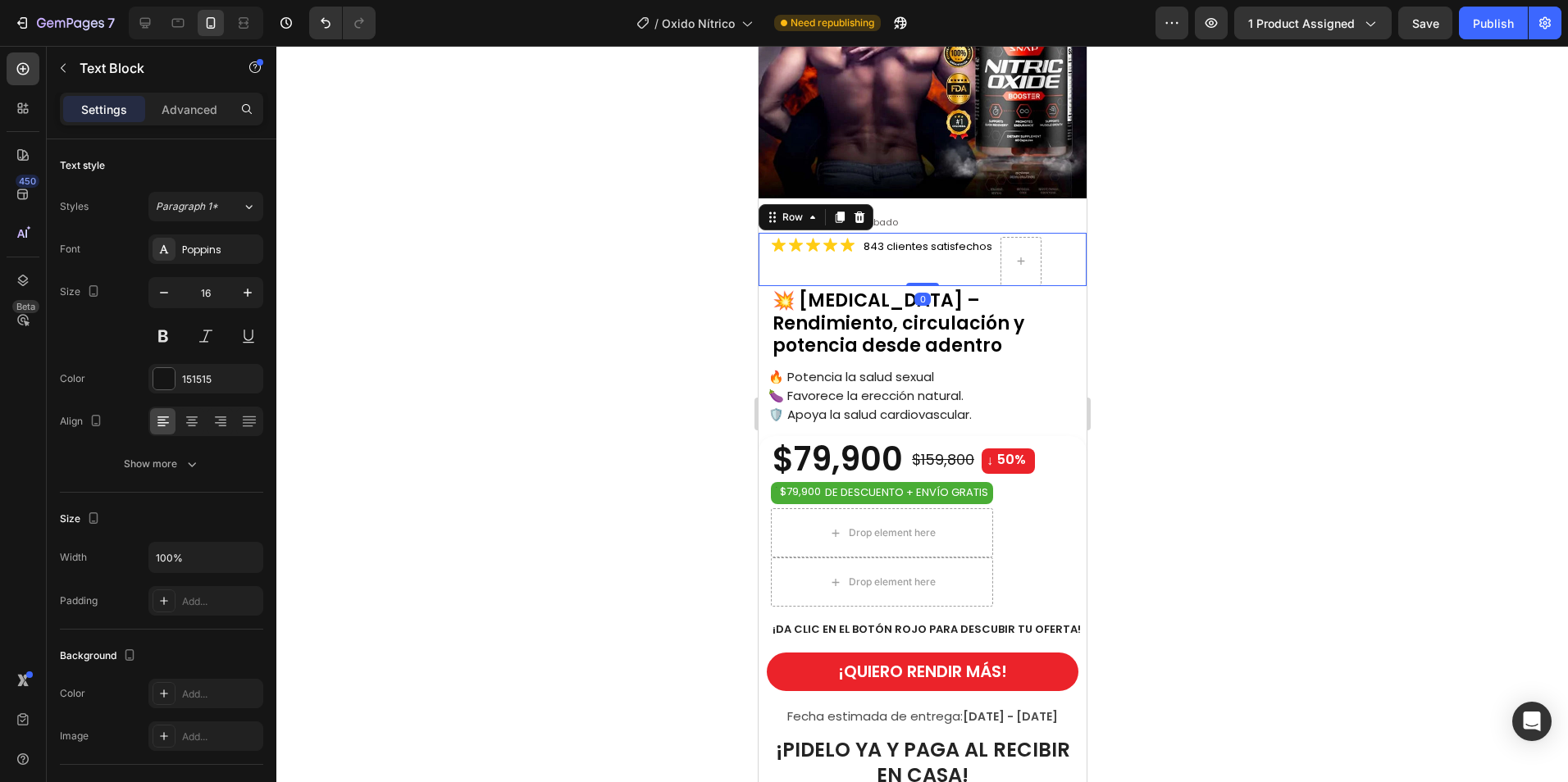
click at [778, 260] on div "Icon Icon Icon Icon Icon Icon List" at bounding box center [806, 261] width 97 height 49
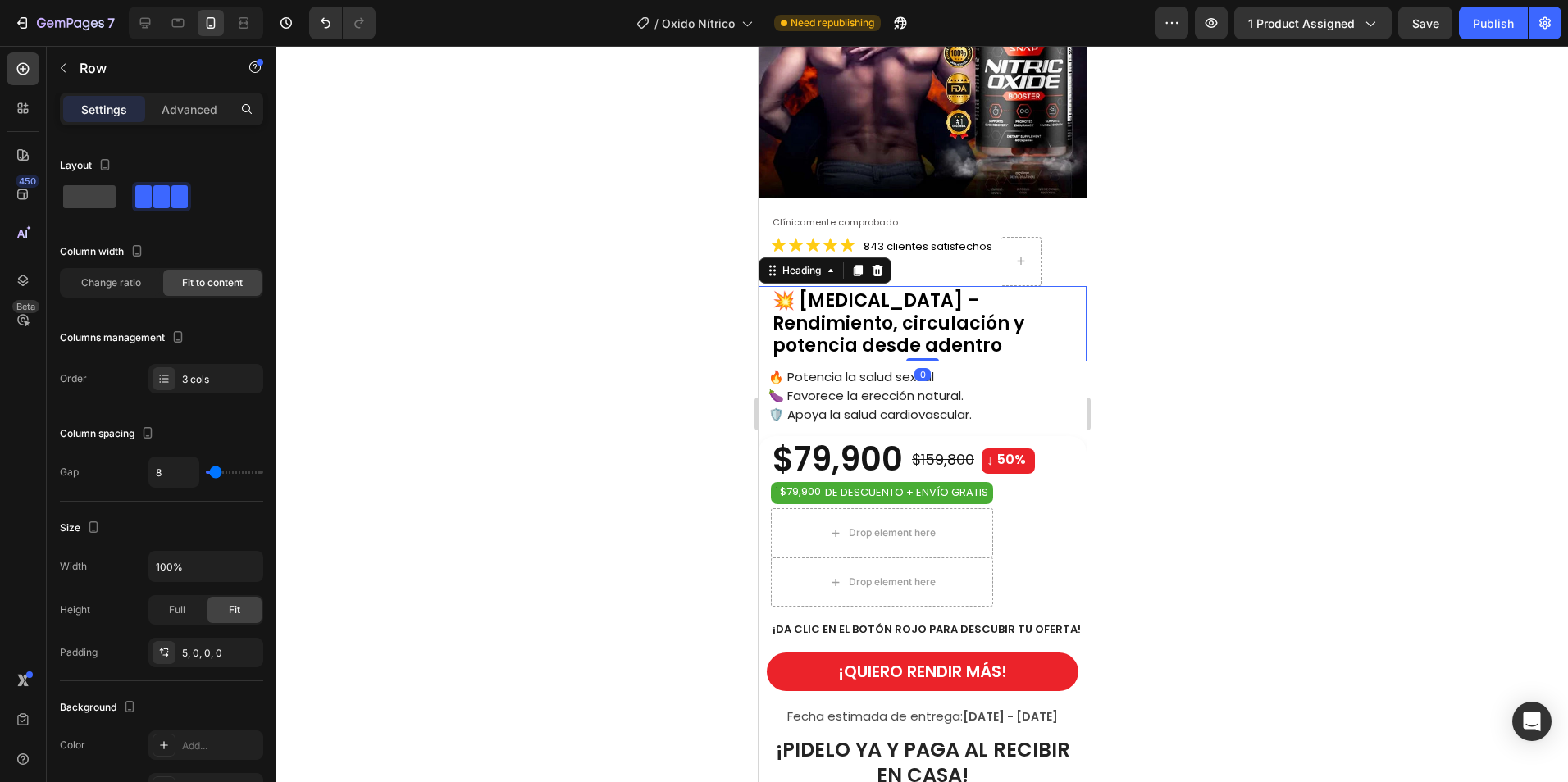
click at [820, 313] on span "💥 [MEDICAL_DATA] – Rendimiento, circulación y potencia desde adentro" at bounding box center [898, 323] width 252 height 70
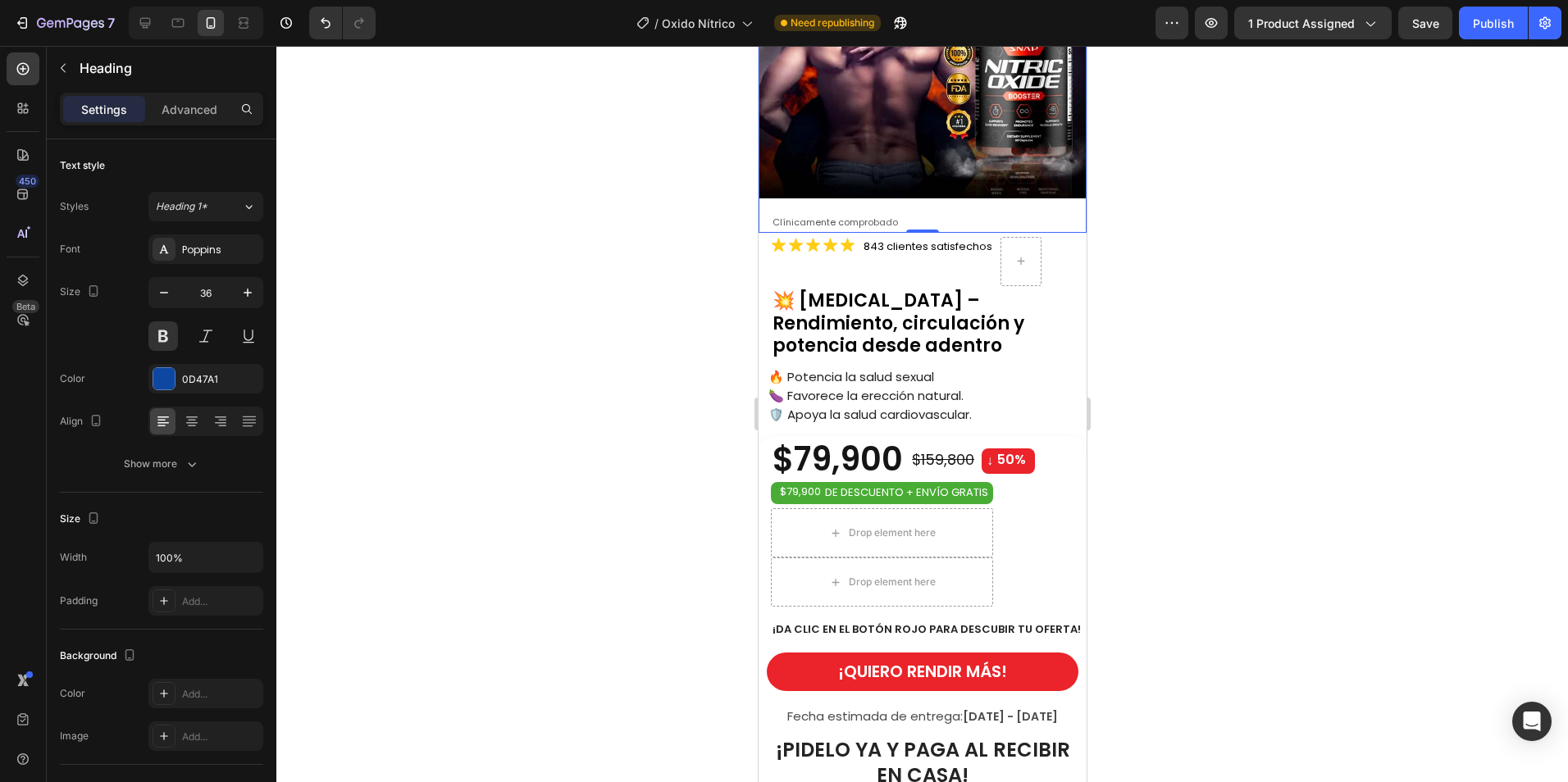
click at [1066, 193] on div "Image Clínicamente comprobado Text Block Product 0" at bounding box center [922, 51] width 328 height 363
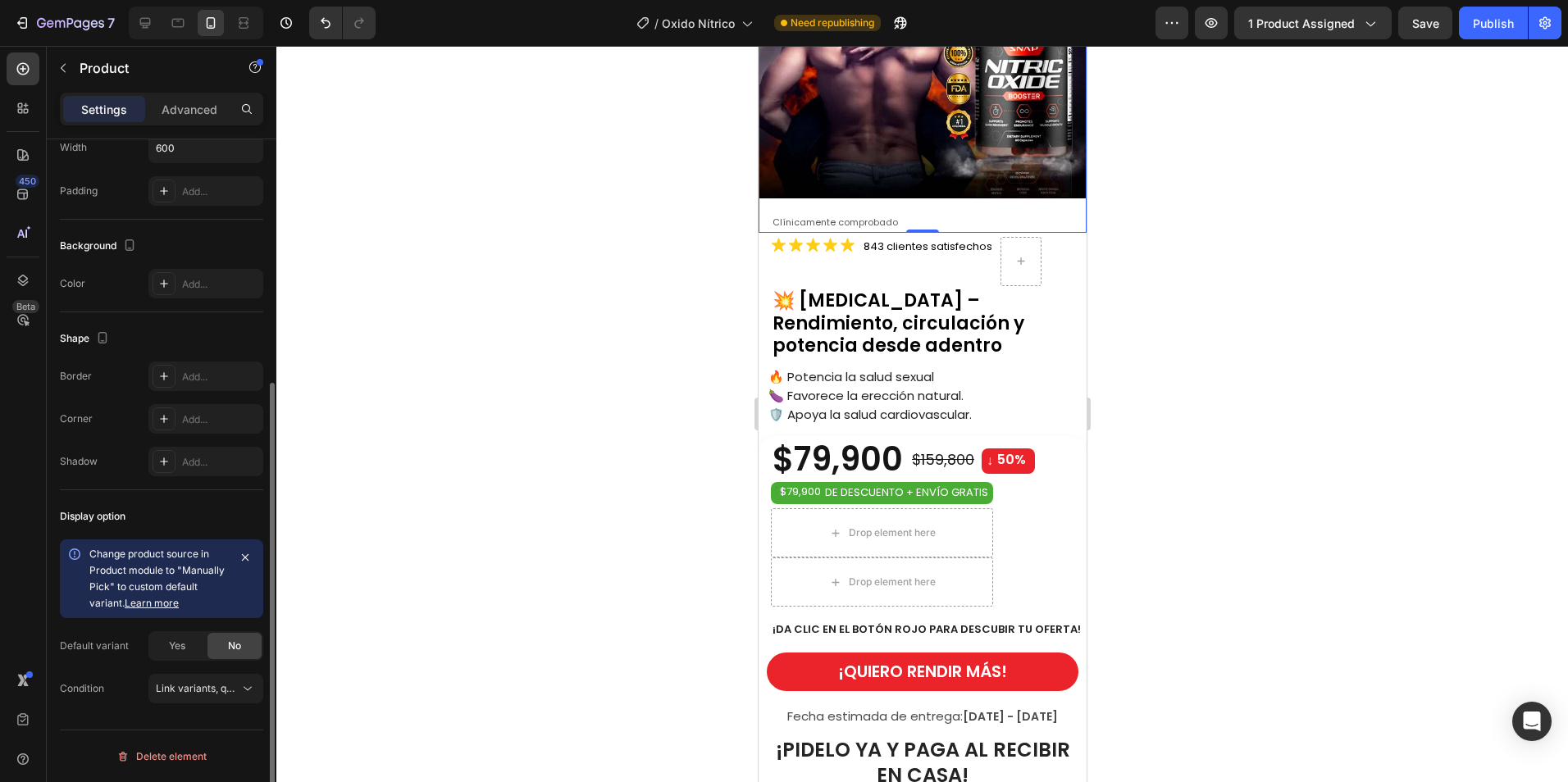
scroll to position [293, 0]
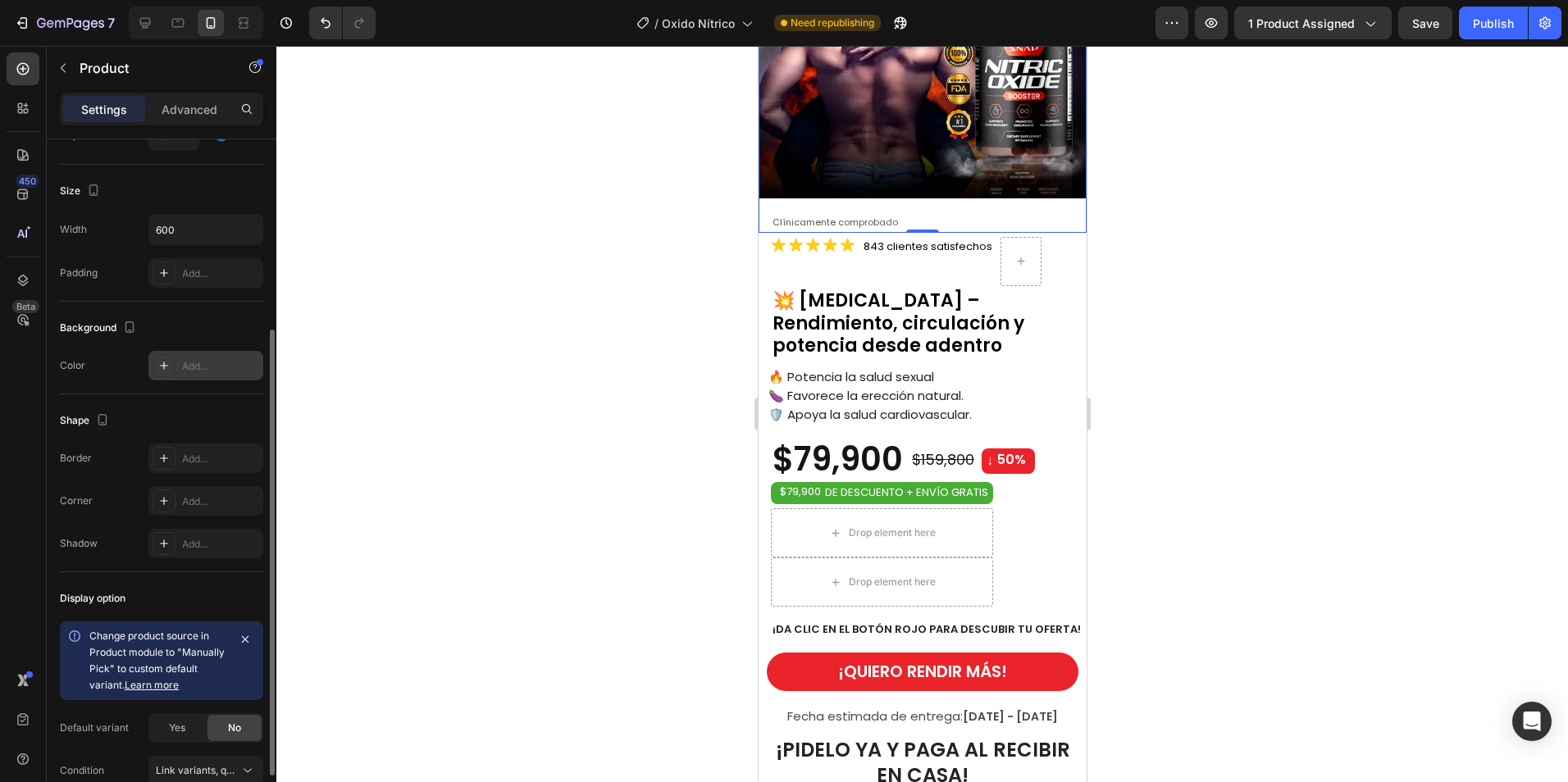
click at [158, 368] on icon at bounding box center [164, 365] width 13 height 13
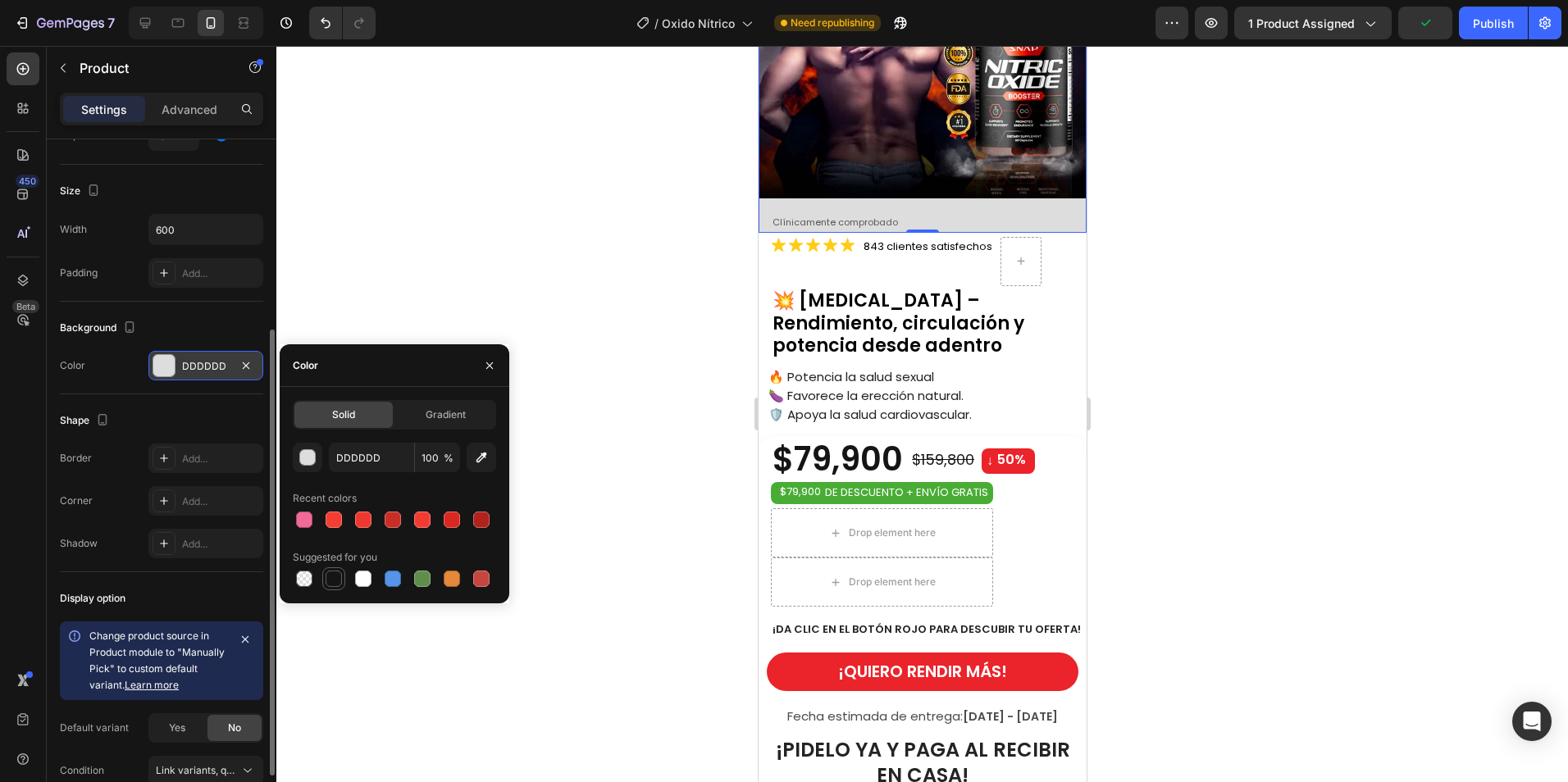
click at [335, 576] on div at bounding box center [333, 579] width 16 height 16
type input "151515"
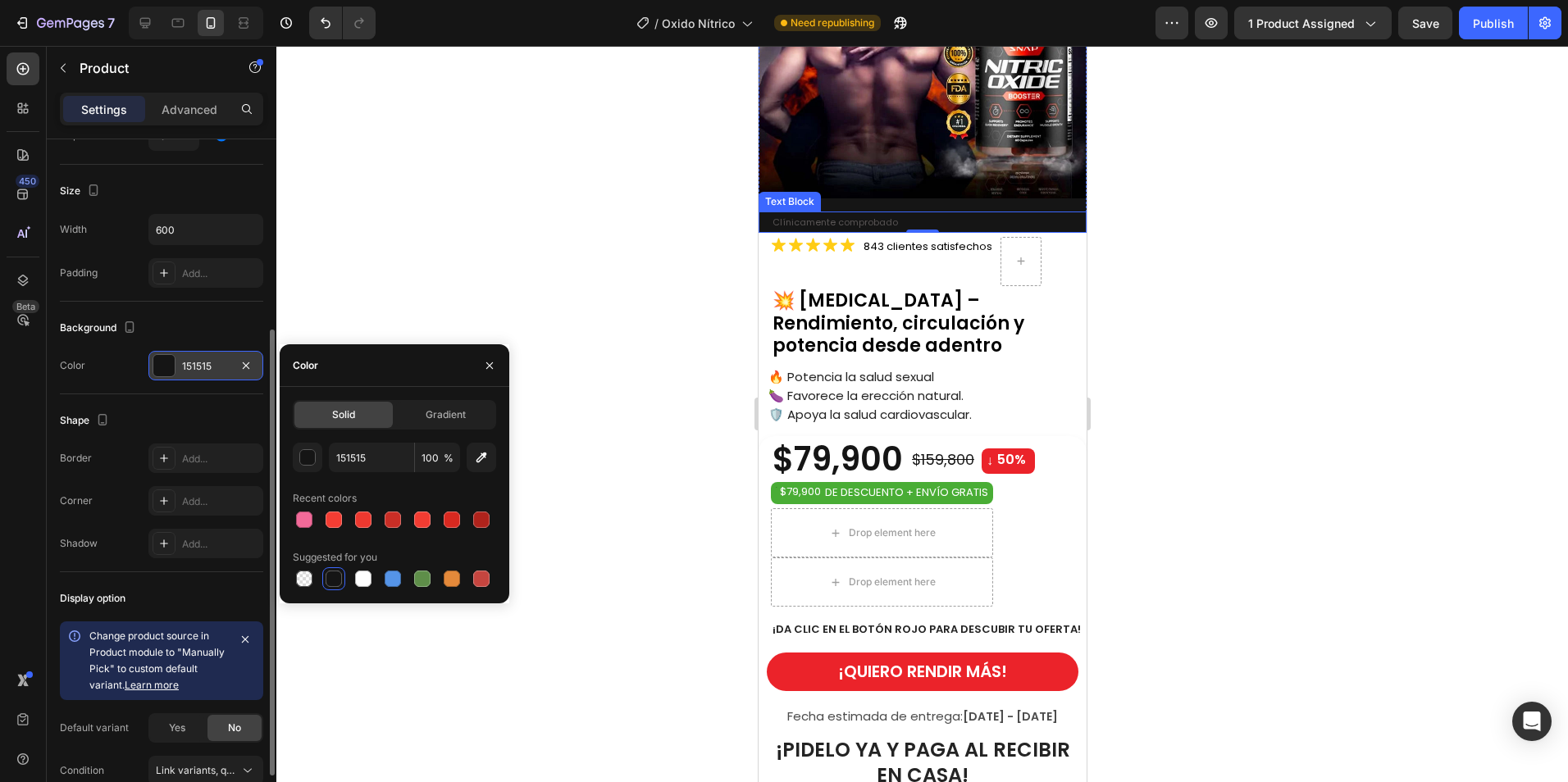
click at [865, 212] on div "Clínicamente comprobado" at bounding box center [928, 222] width 315 height 21
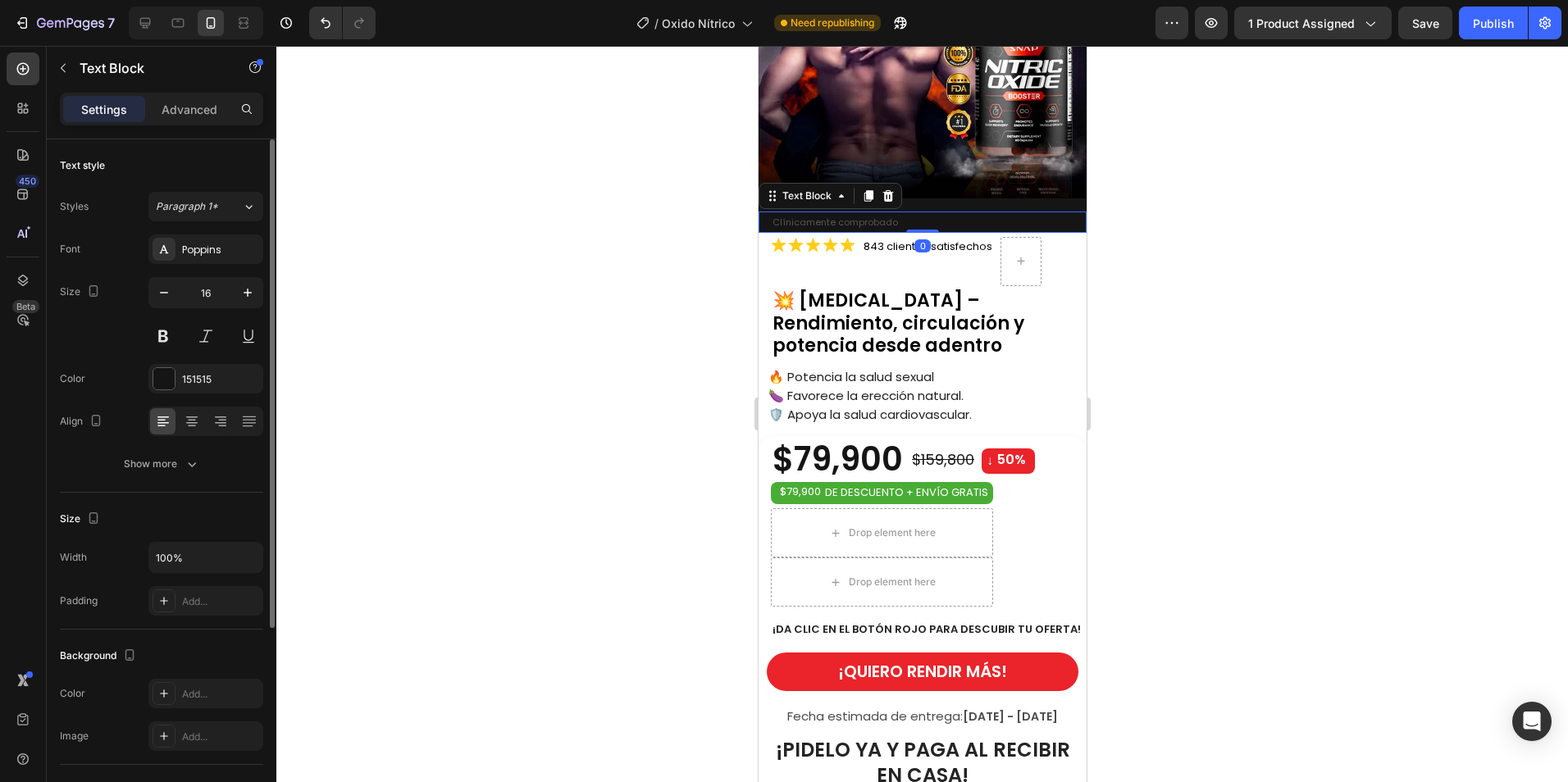
click at [928, 214] on p "Clínicamente comprobado" at bounding box center [928, 222] width 312 height 18
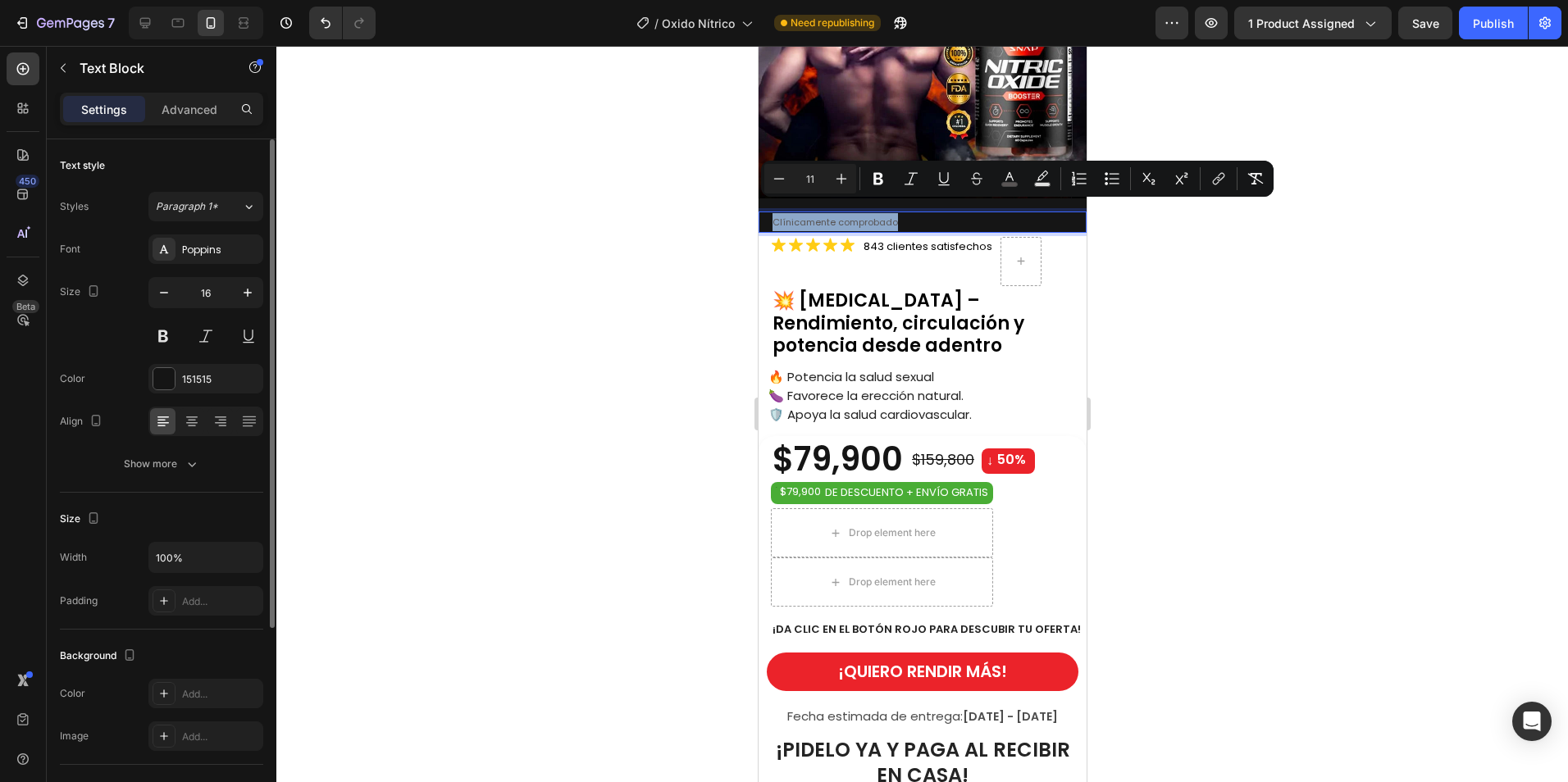
drag, startPoint x: 976, startPoint y: 209, endPoint x: 767, endPoint y: 208, distance: 209.0
click at [767, 212] on div "Clínicamente comprobado Text Block 0" at bounding box center [922, 222] width 328 height 21
click at [1011, 179] on icon "Editor contextual toolbar" at bounding box center [1009, 178] width 16 height 16
type input "595555"
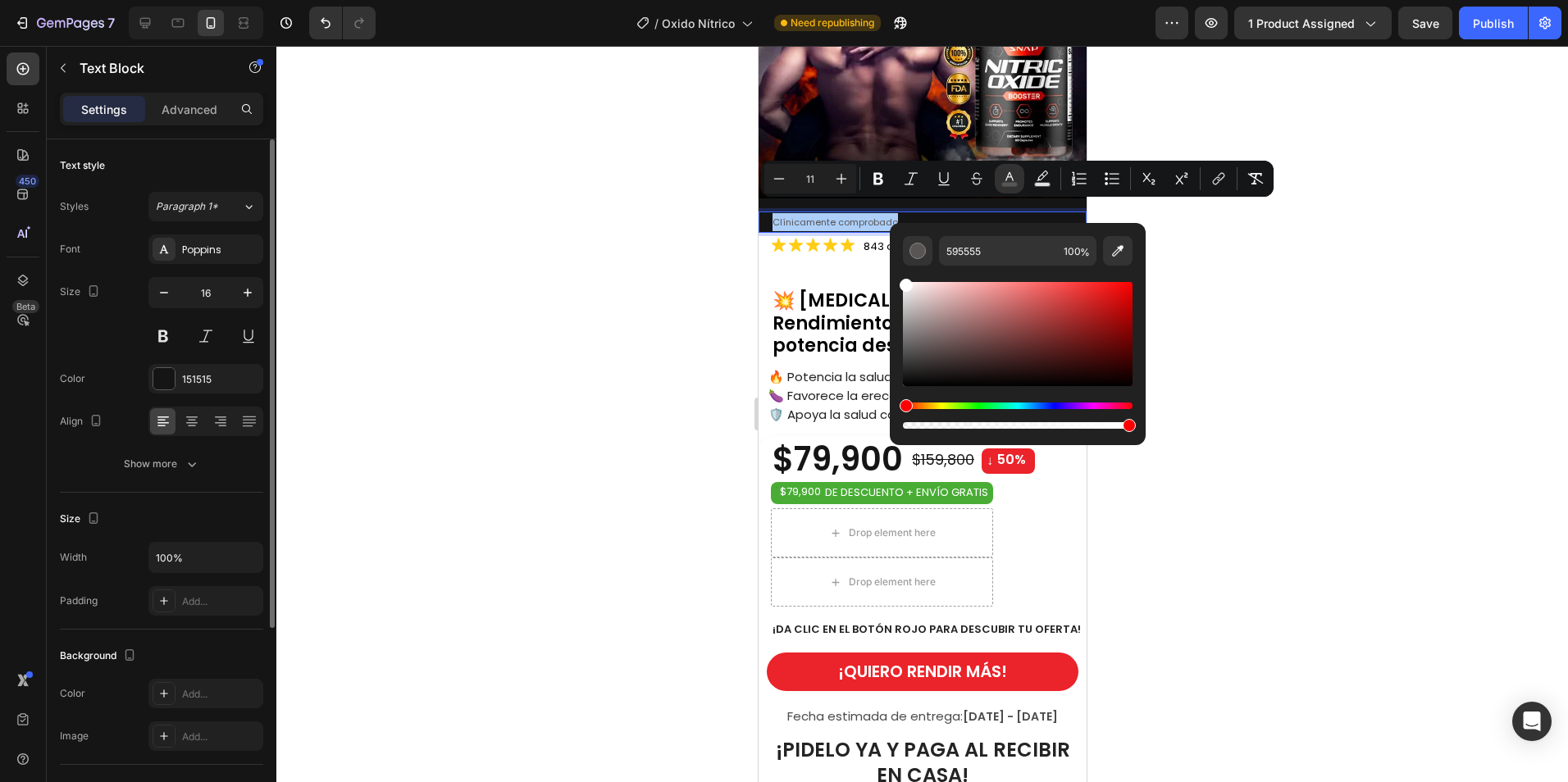
drag, startPoint x: 916, startPoint y: 352, endPoint x: 892, endPoint y: 259, distance: 96.0
click at [892, 259] on div "595555 100 %" at bounding box center [1018, 328] width 255 height 209
type input "FFFFFF"
click at [650, 241] on div at bounding box center [922, 414] width 1291 height 737
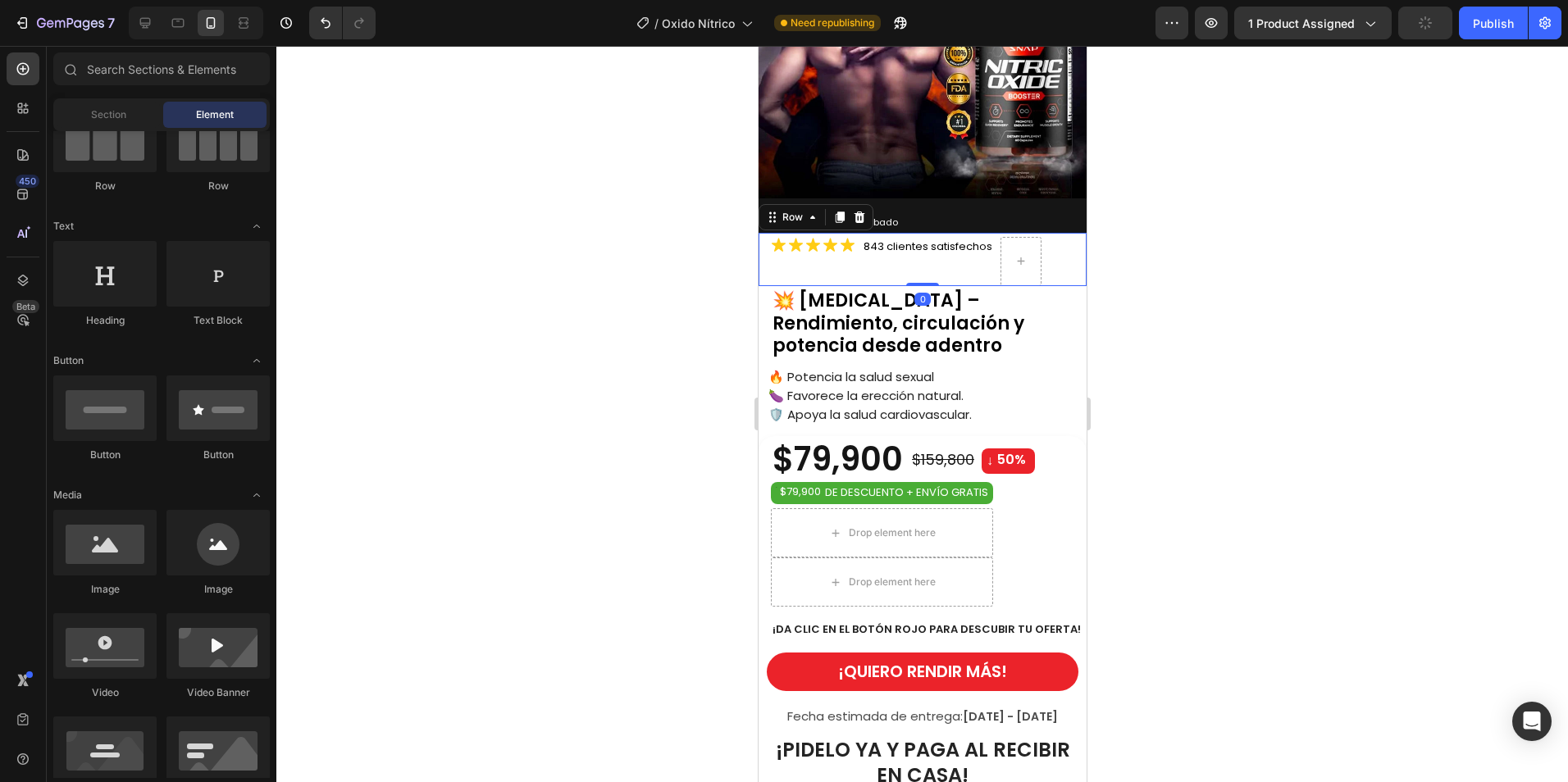
click at [1064, 233] on div "Icon Icon Icon Icon Icon Icon List 843 clientes satisfechos Text Block Row 0" at bounding box center [922, 260] width 328 height 53
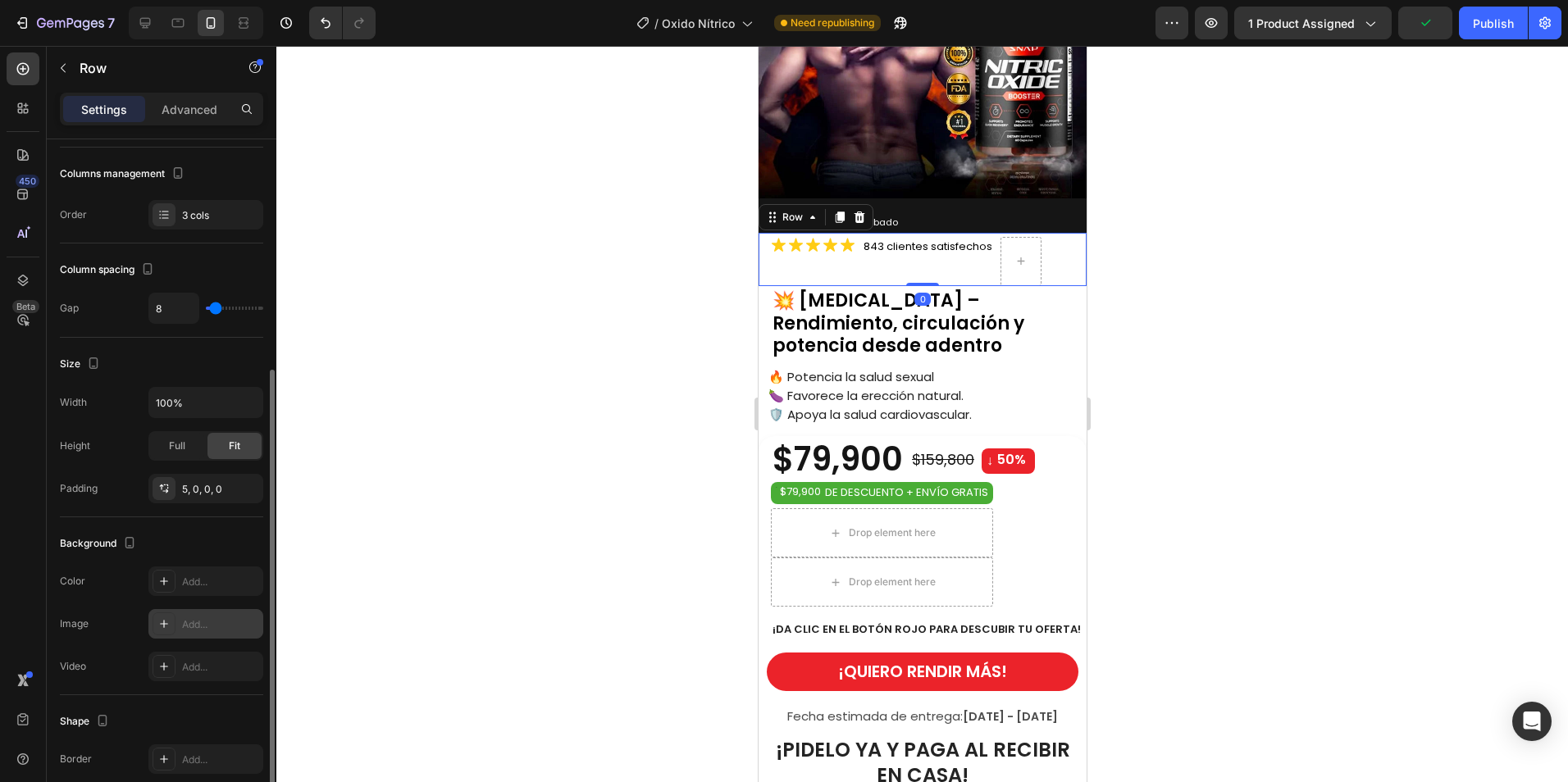
scroll to position [246, 0]
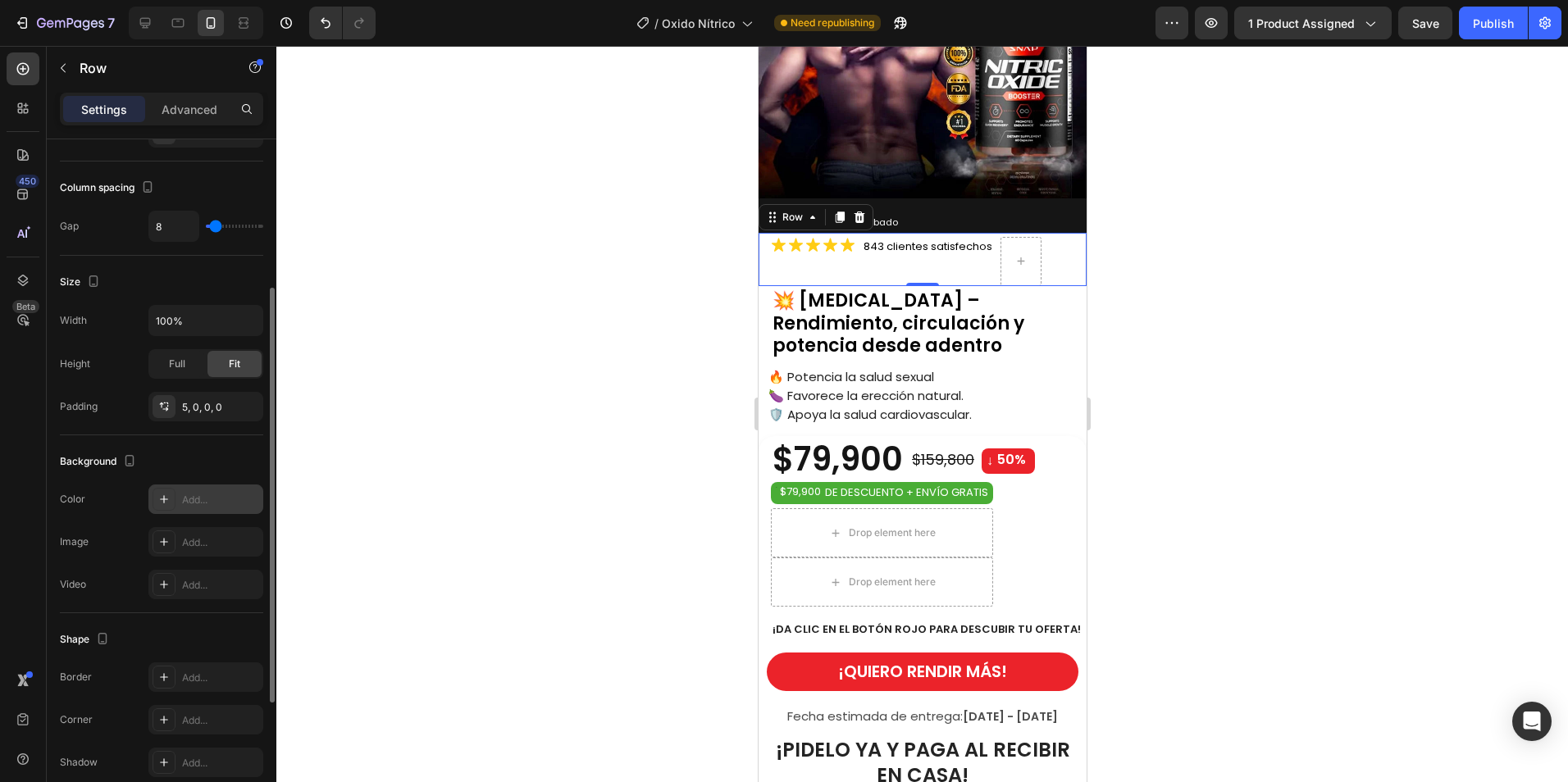
click at [157, 495] on div at bounding box center [164, 499] width 23 height 23
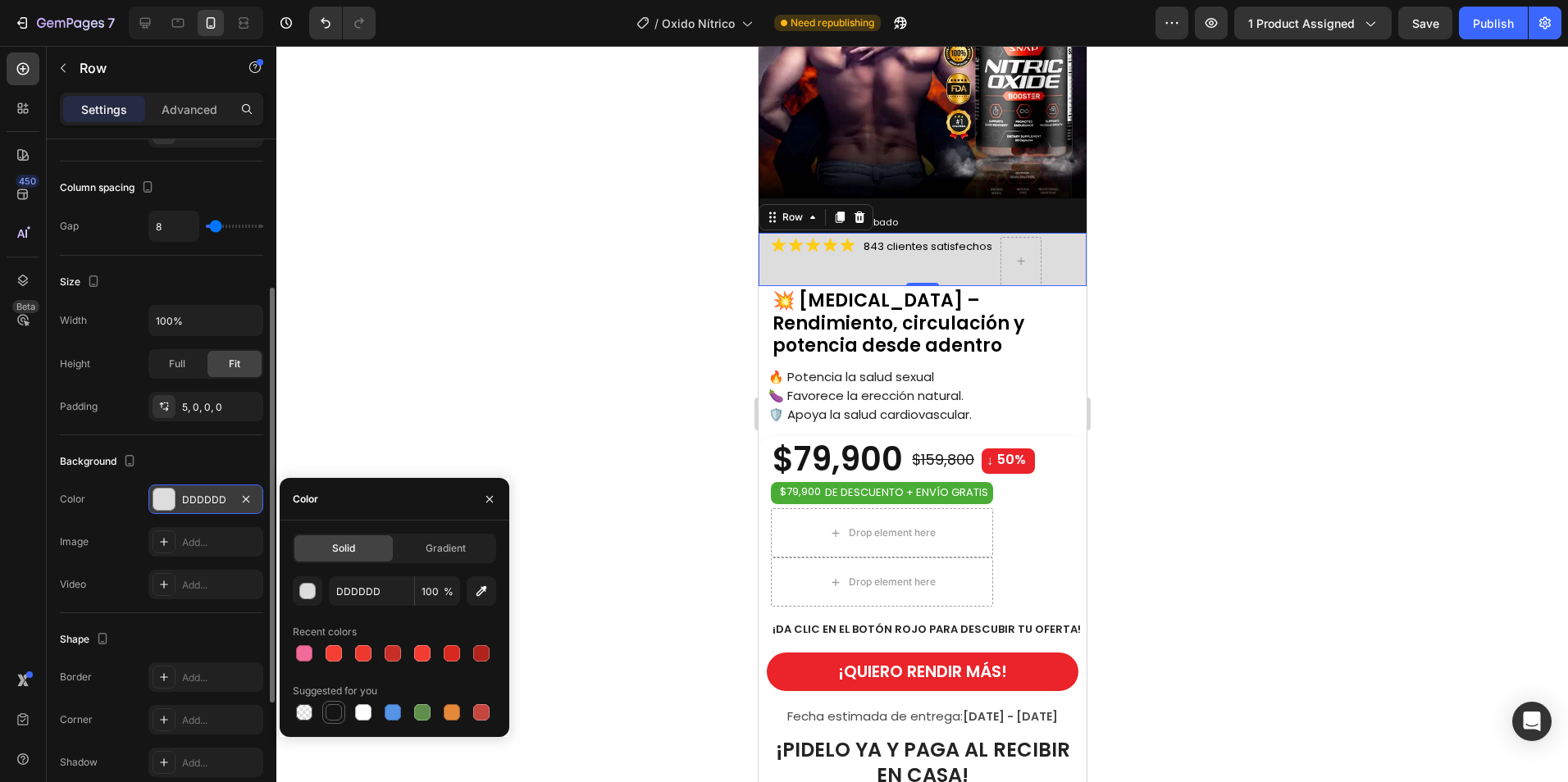
click at [335, 712] on div at bounding box center [333, 713] width 16 height 16
type input "151515"
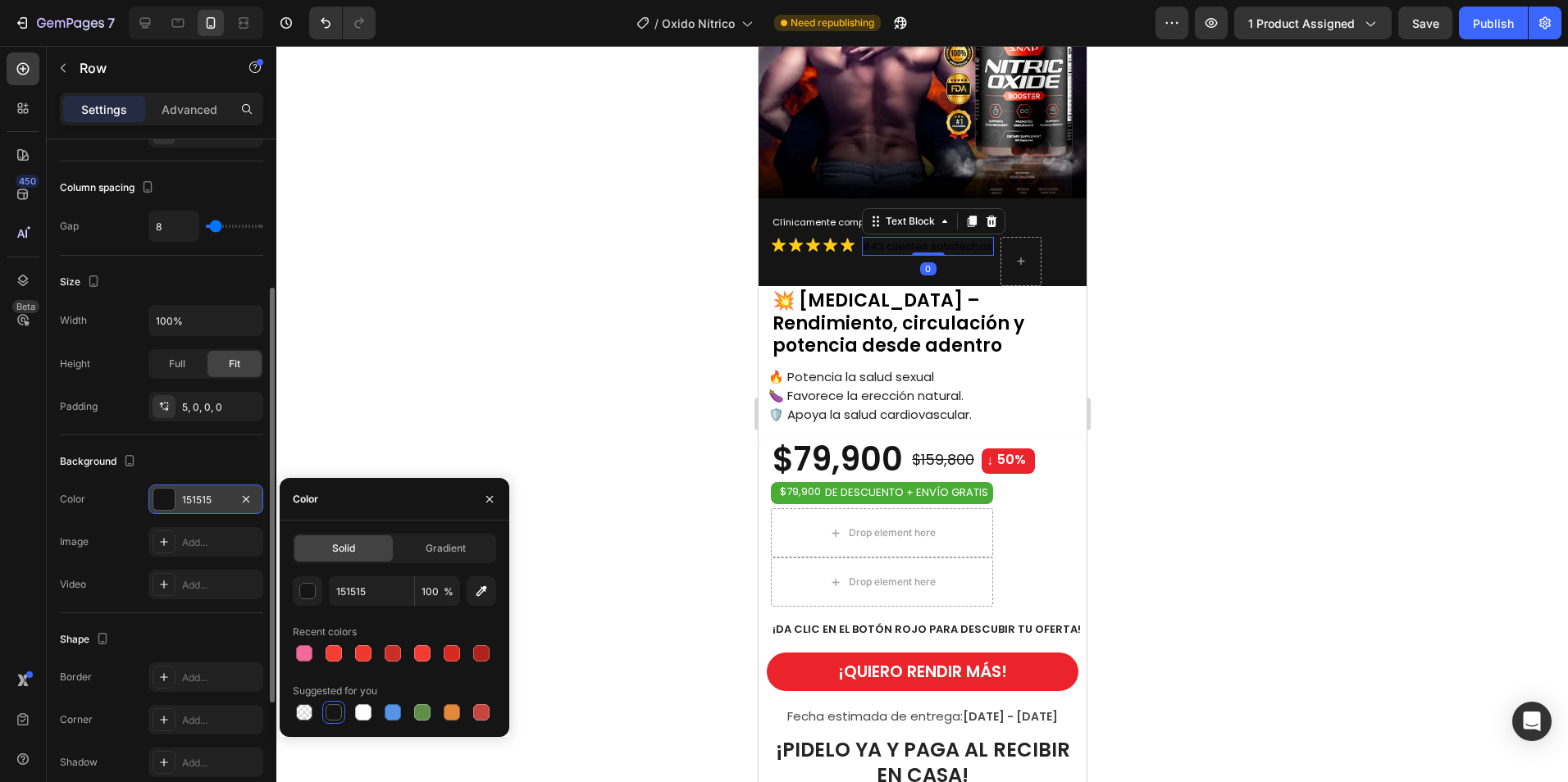
click at [970, 238] on span "843 clientes satisfechos" at bounding box center [927, 246] width 129 height 15
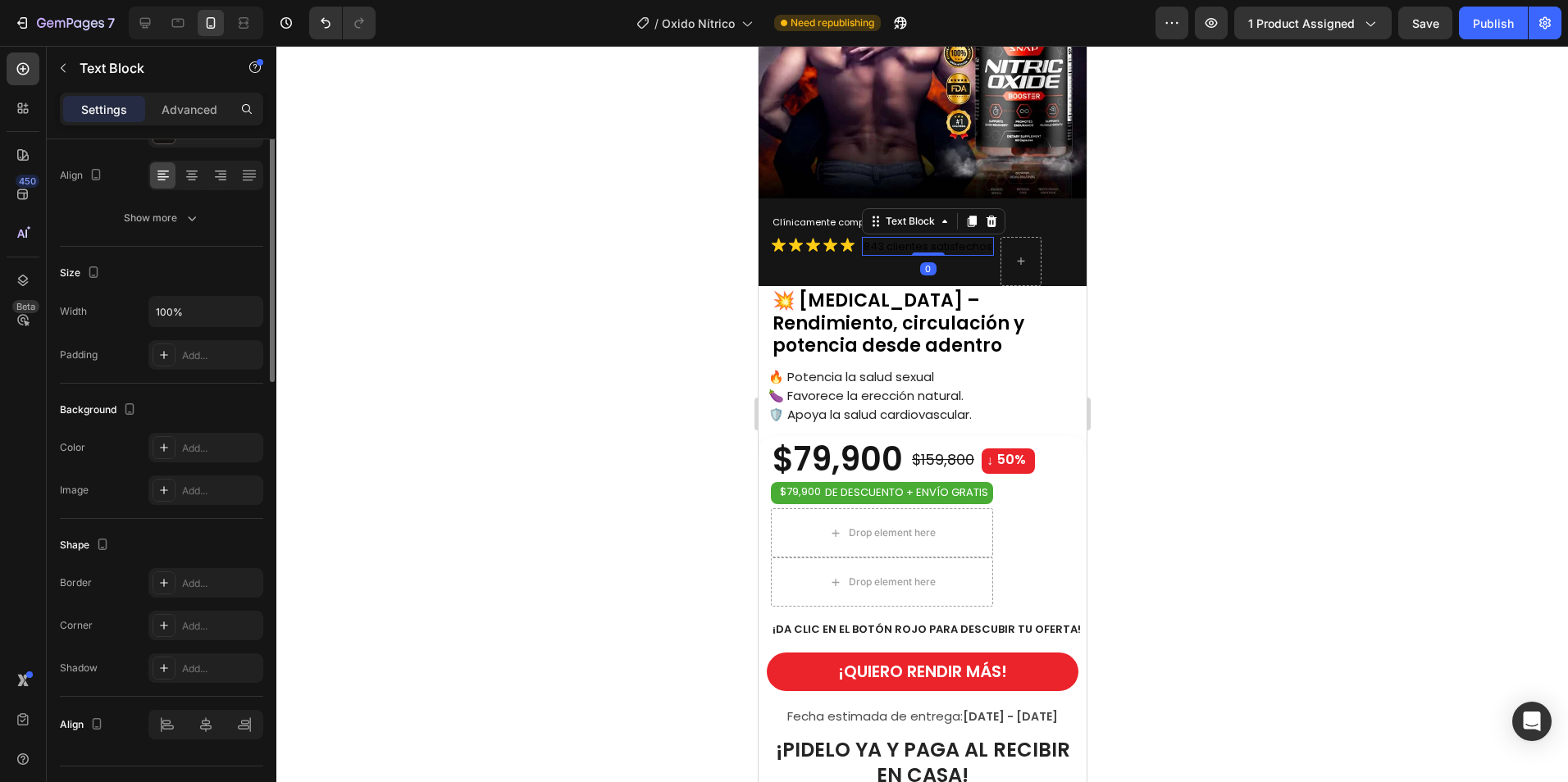
scroll to position [0, 0]
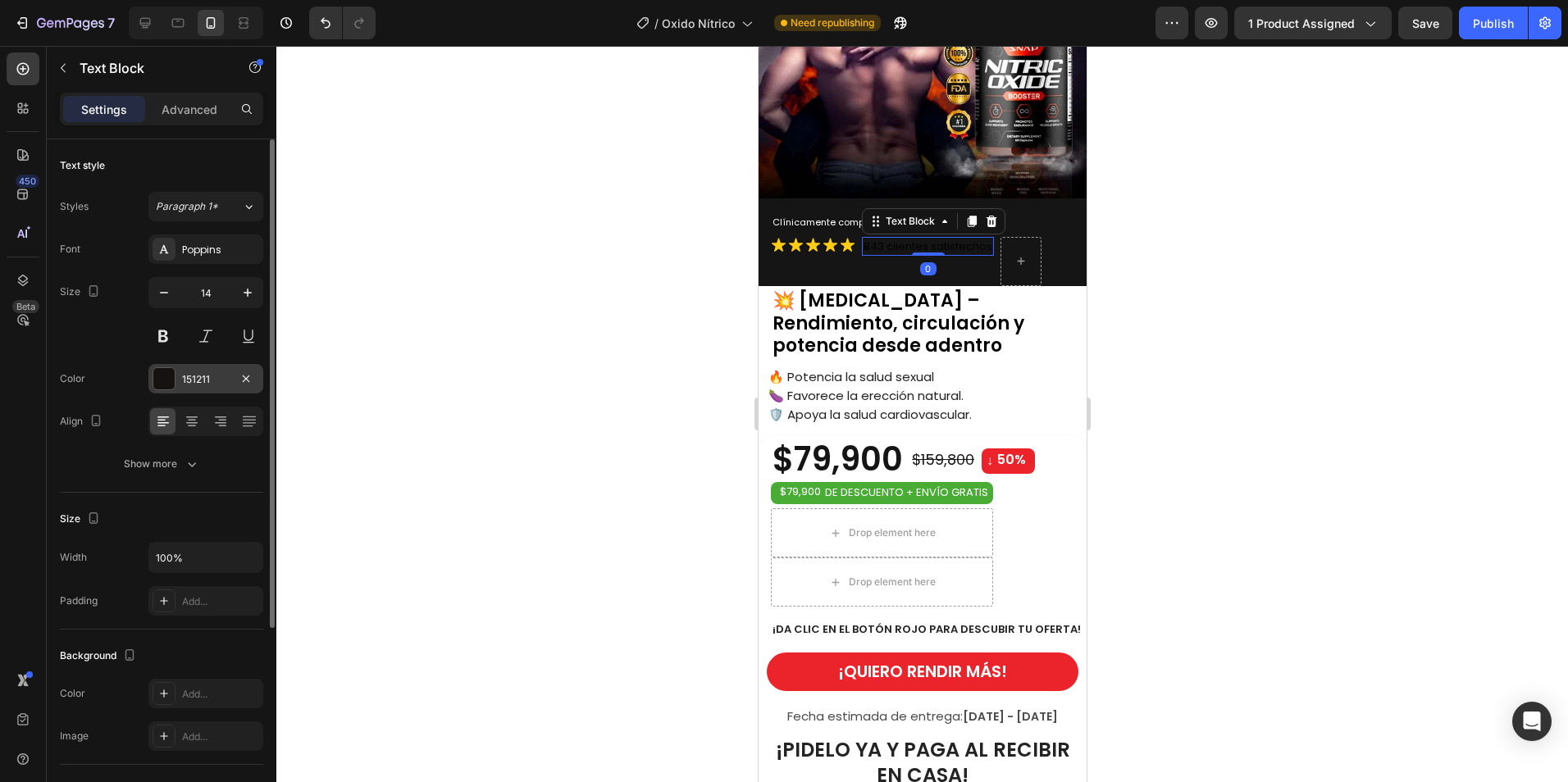
click at [170, 380] on div at bounding box center [164, 378] width 21 height 21
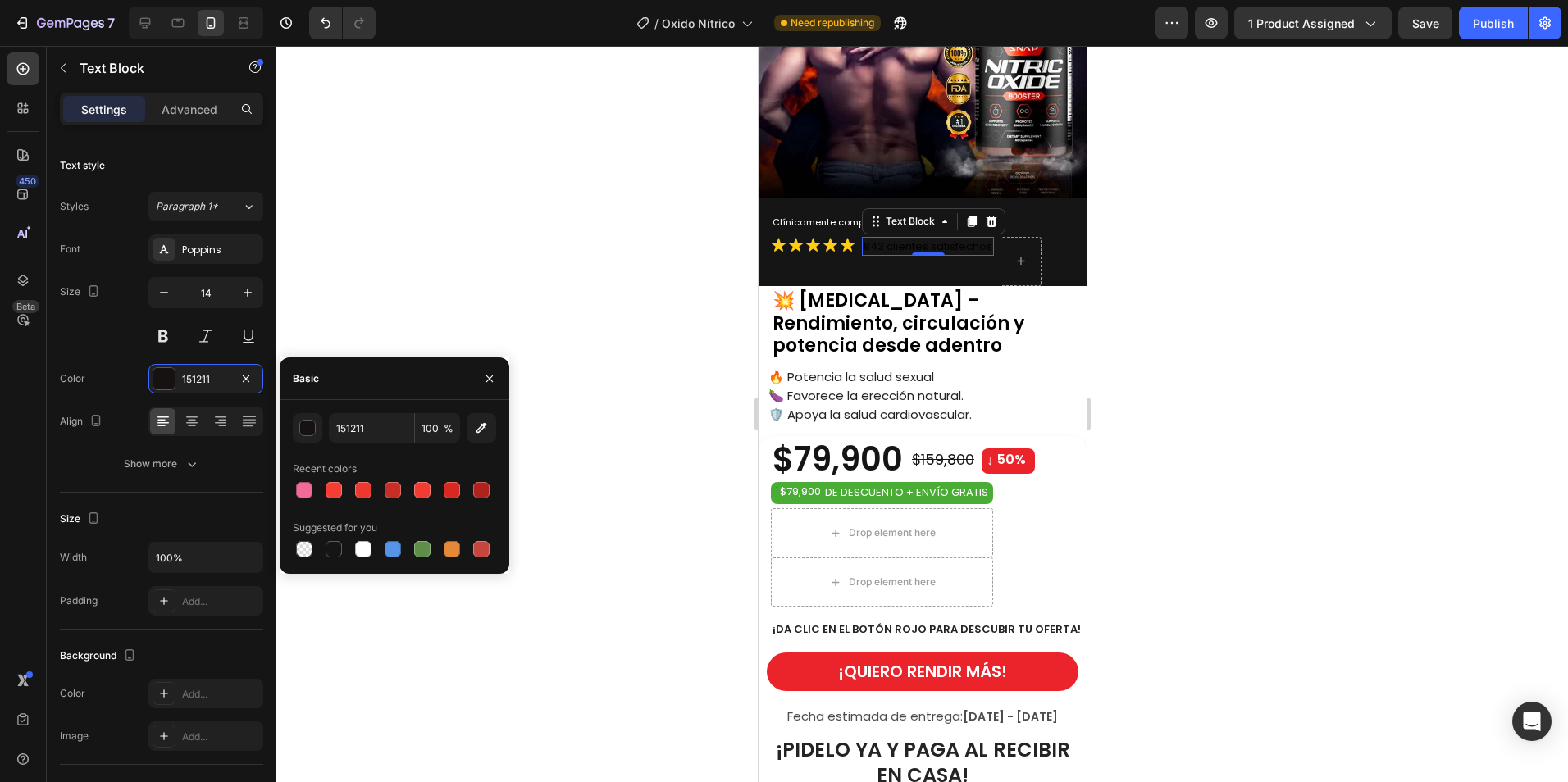
click at [376, 556] on div at bounding box center [394, 549] width 203 height 23
click at [363, 551] on div at bounding box center [363, 549] width 16 height 16
type input "FFFFFF"
click at [369, 548] on div at bounding box center [363, 549] width 16 height 16
drag, startPoint x: 450, startPoint y: 305, endPoint x: 484, endPoint y: 298, distance: 34.7
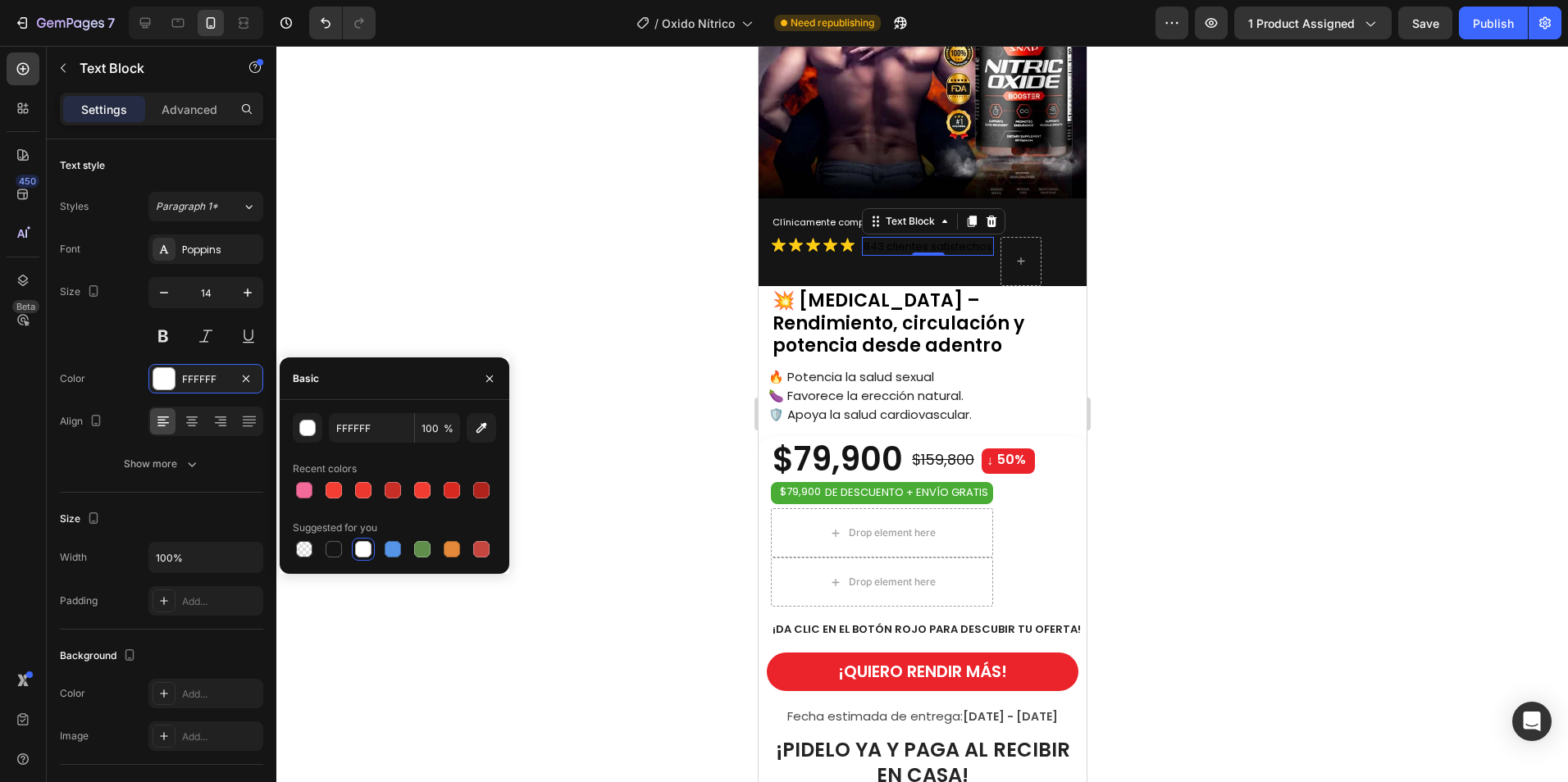
click at [450, 304] on div at bounding box center [922, 414] width 1291 height 737
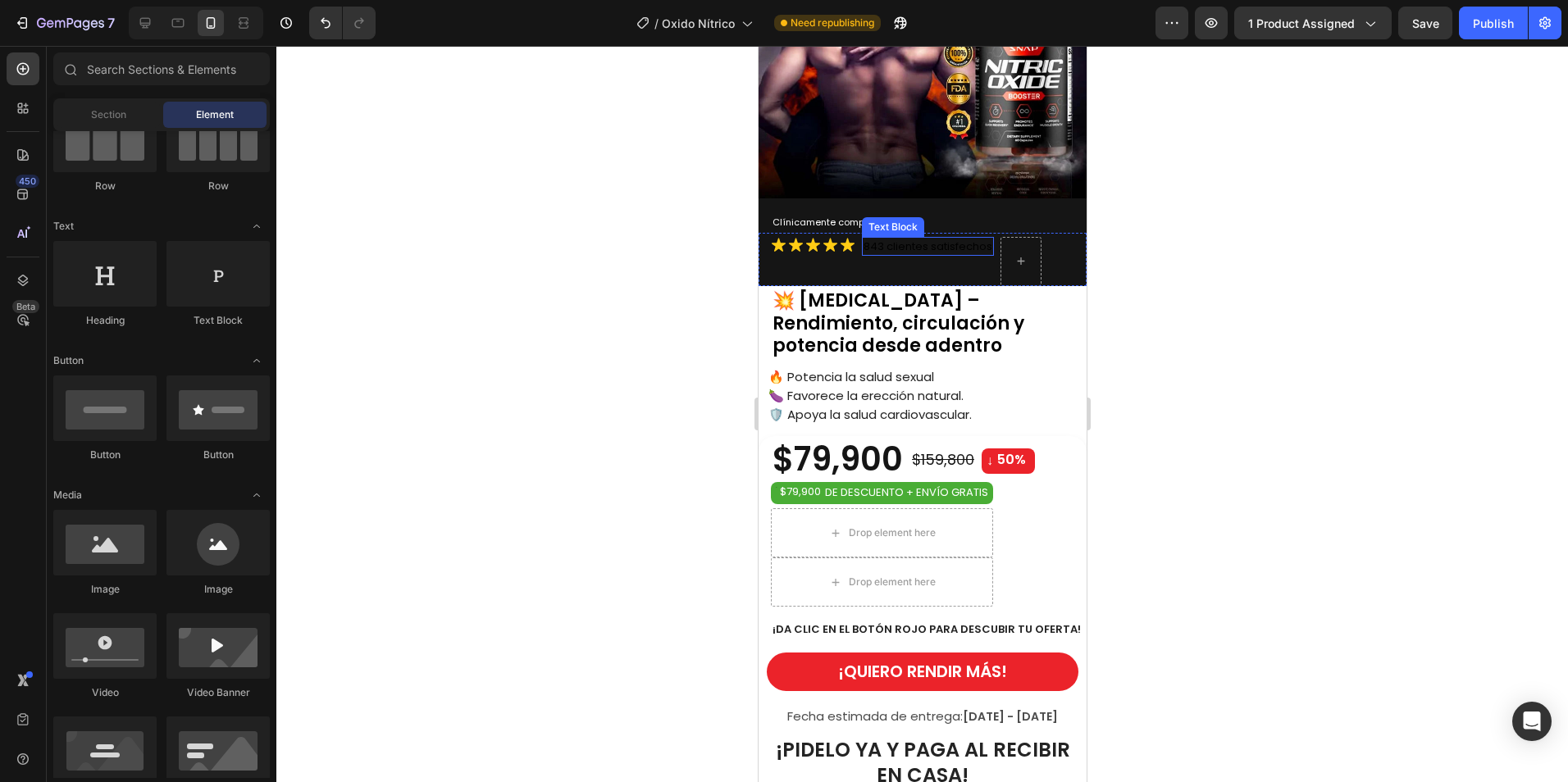
click at [958, 238] on span "843 clientes satisfechos" at bounding box center [927, 246] width 129 height 15
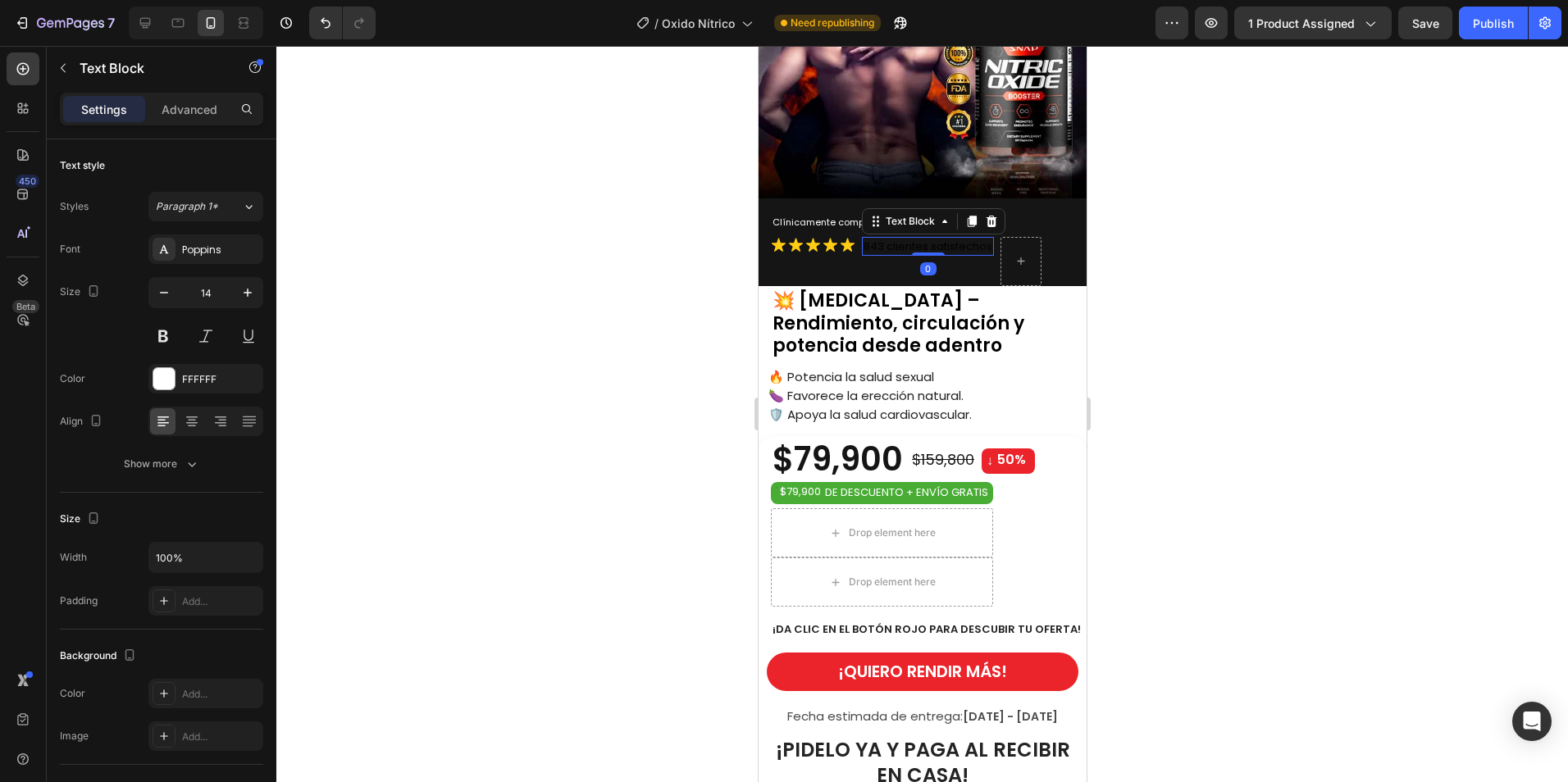
click at [981, 238] on span "843 clientes satisfechos" at bounding box center [927, 246] width 129 height 15
drag, startPoint x: 987, startPoint y: 234, endPoint x: 860, endPoint y: 238, distance: 127.1
click at [861, 238] on div "843 clientes satisfechos" at bounding box center [927, 246] width 132 height 19
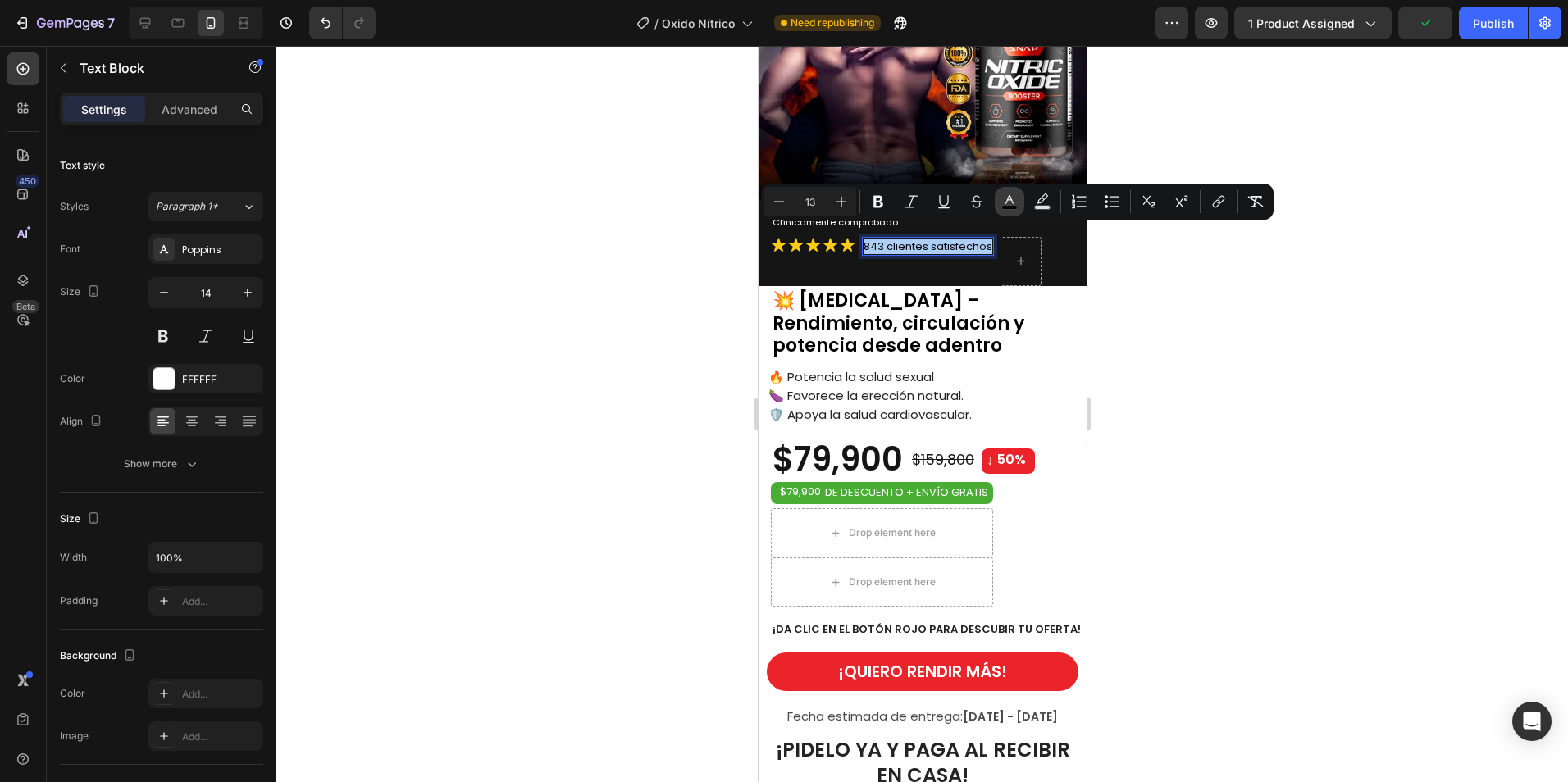
click at [1009, 198] on icon "Editor contextual toolbar" at bounding box center [1009, 202] width 16 height 16
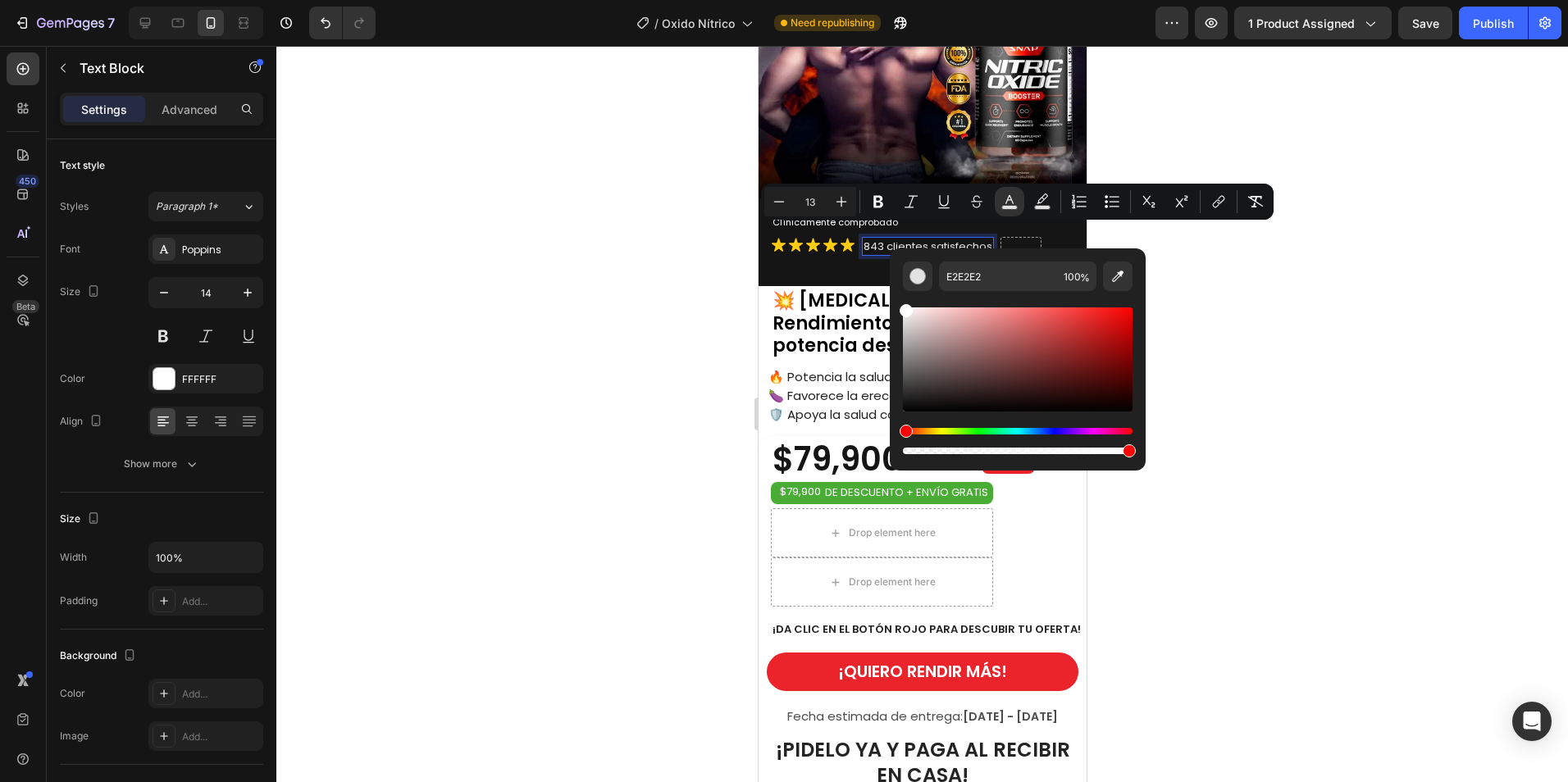
type input "FFFFFF"
drag, startPoint x: 903, startPoint y: 408, endPoint x: 891, endPoint y: 262, distance: 146.5
click at [891, 262] on div "FFFFFF 100 %" at bounding box center [1018, 353] width 255 height 209
click at [1326, 359] on div at bounding box center [922, 414] width 1291 height 737
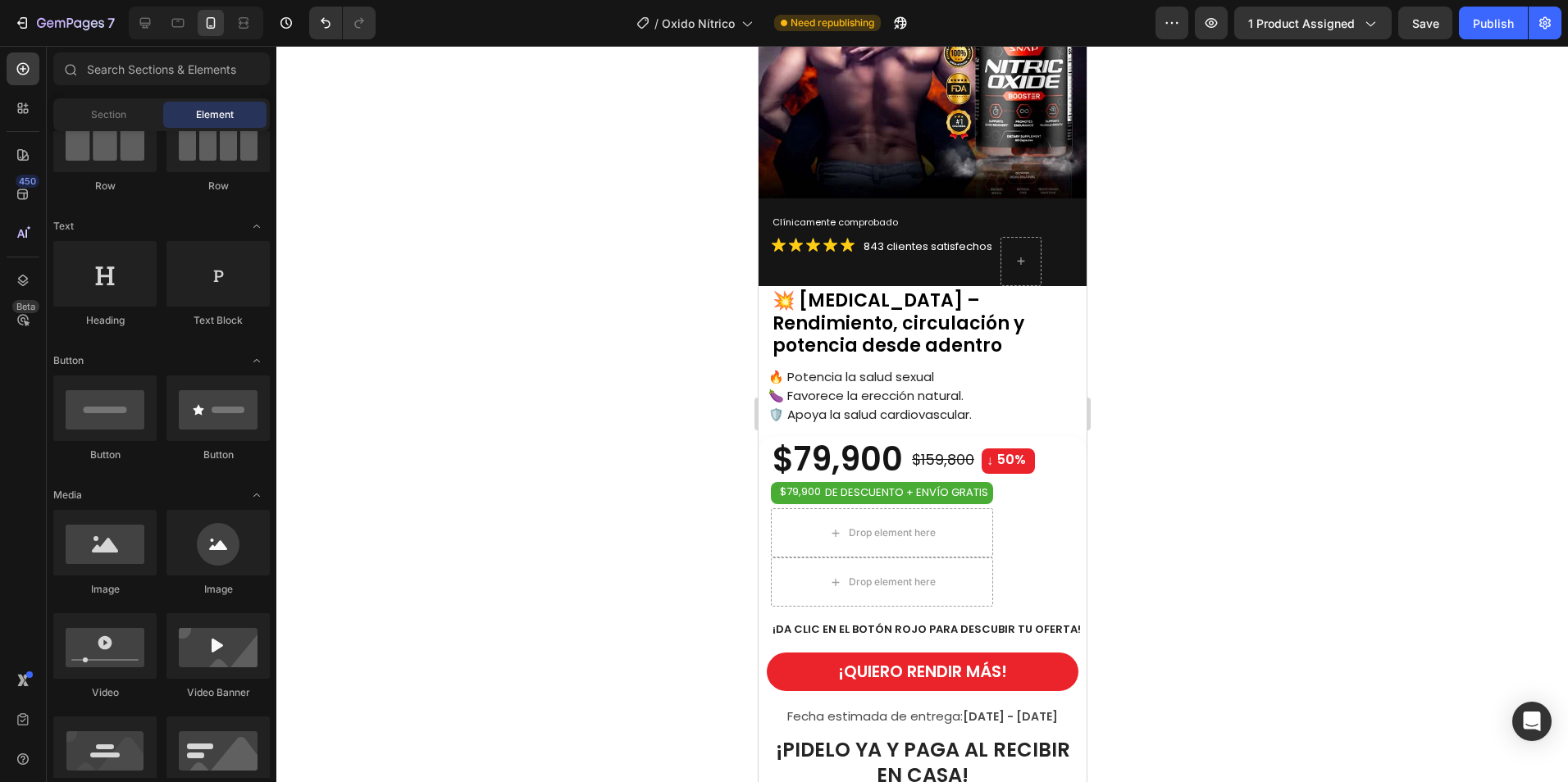
click at [1289, 369] on div at bounding box center [922, 414] width 1291 height 737
click at [1068, 421] on div "Image Clínicamente comprobado Text Block Product Icon Icon Icon Icon Icon Icon …" at bounding box center [922, 153] width 328 height 566
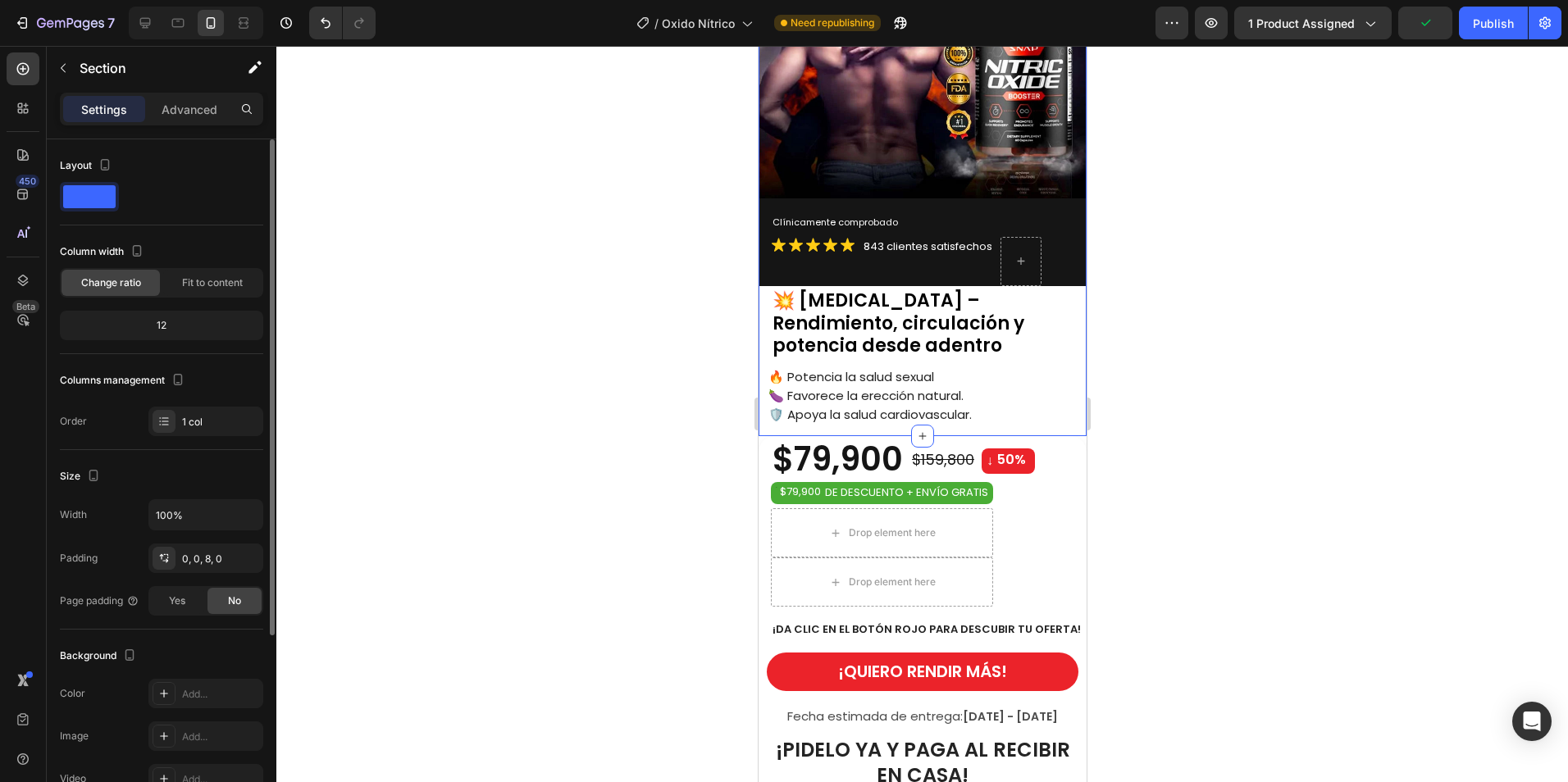
scroll to position [246, 0]
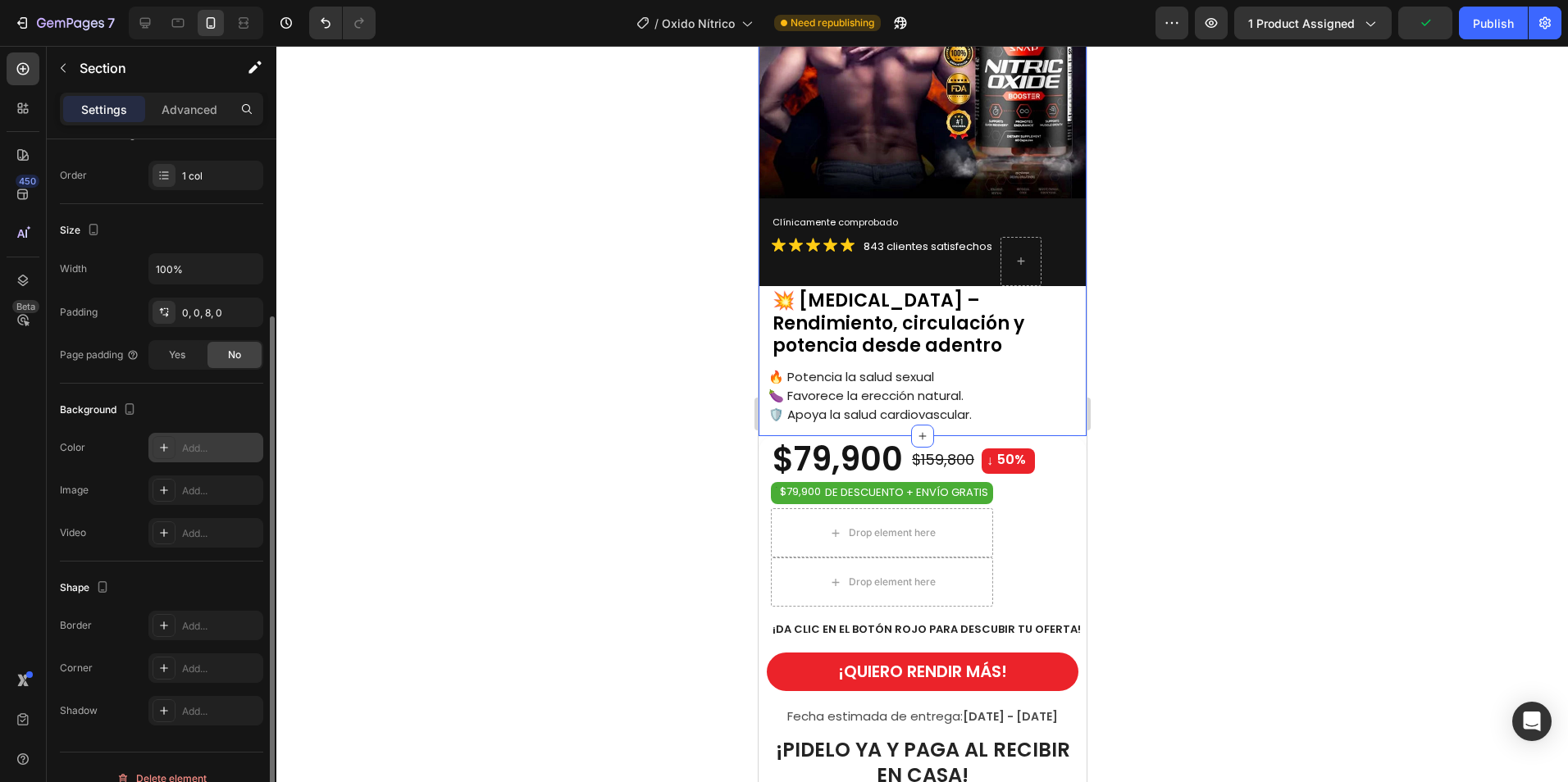
click at [170, 445] on icon at bounding box center [164, 448] width 13 height 13
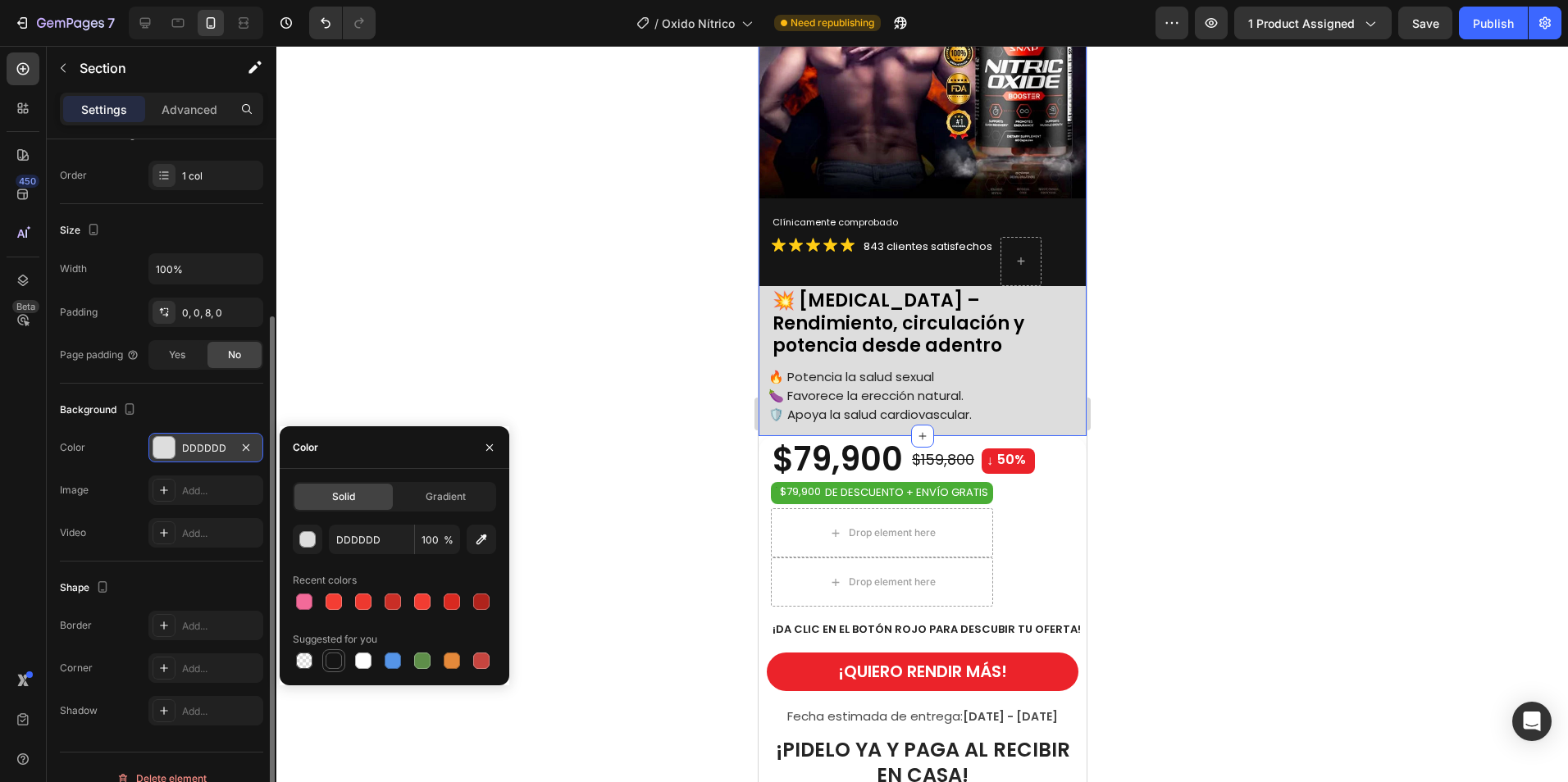
click at [331, 653] on div at bounding box center [333, 660] width 16 height 16
type input "151515"
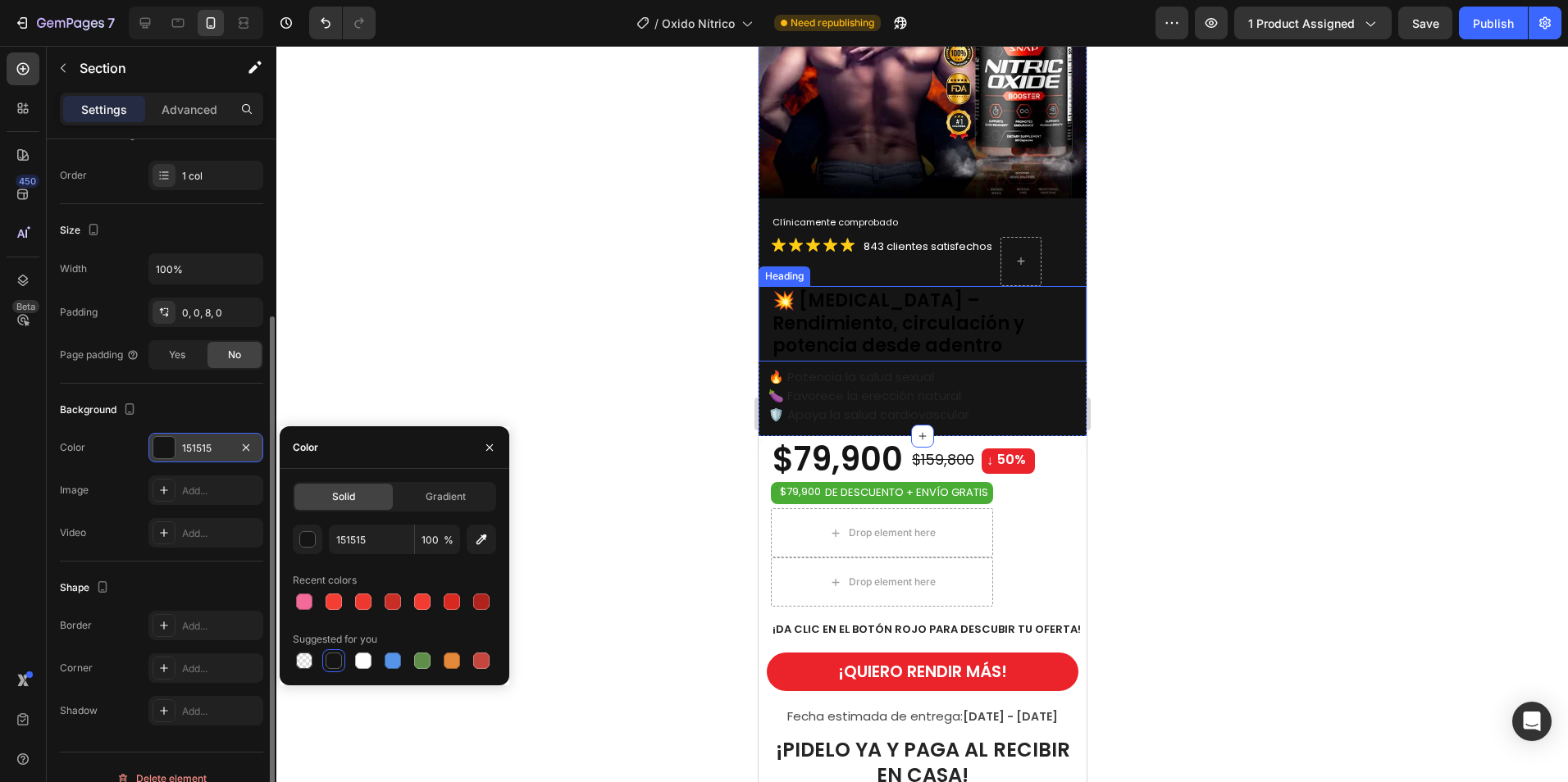
click at [860, 333] on h2 "💥 [MEDICAL_DATA] – Rendimiento, circulación y potencia desde adentro" at bounding box center [928, 322] width 315 height 71
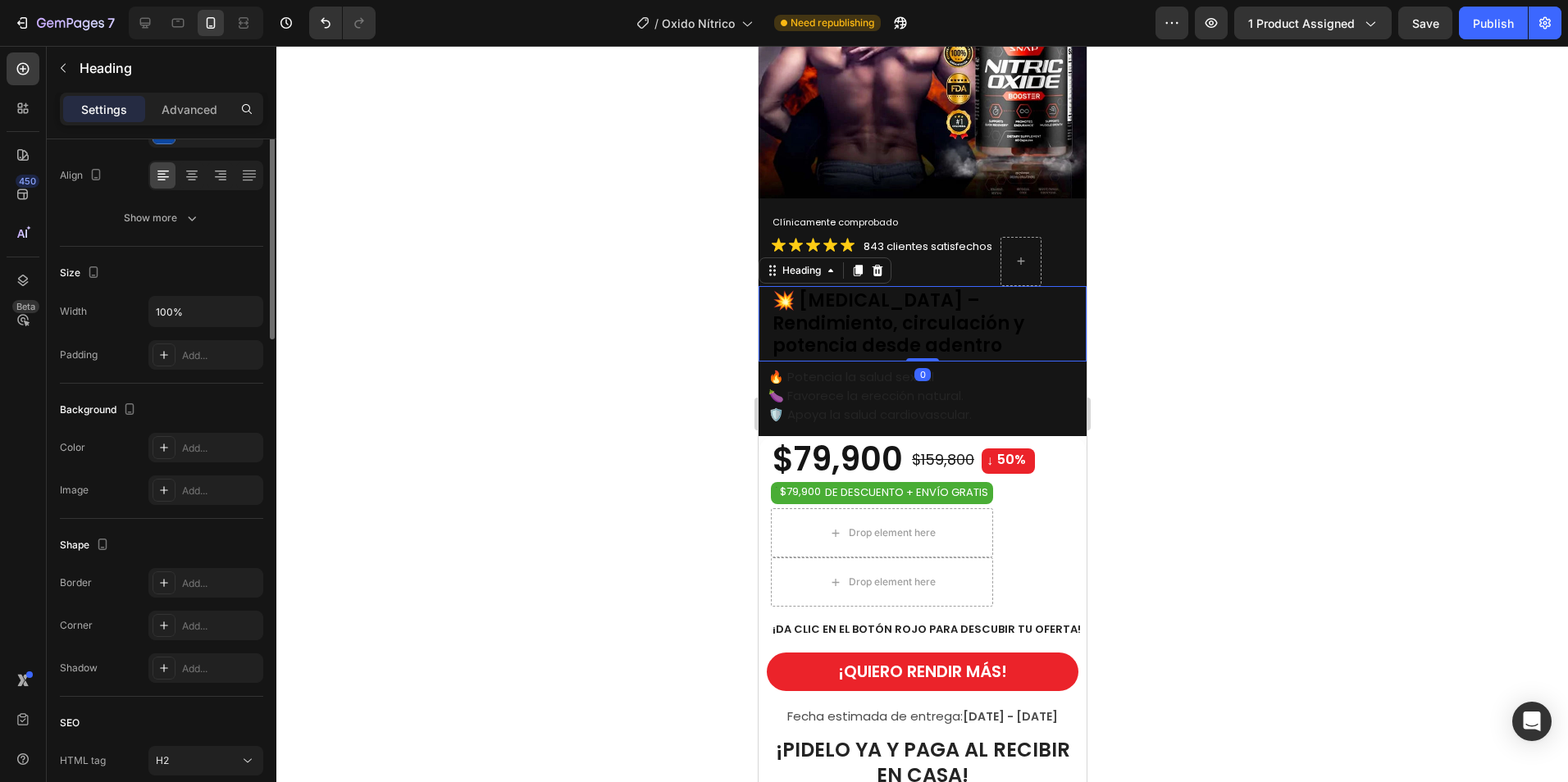
scroll to position [0, 0]
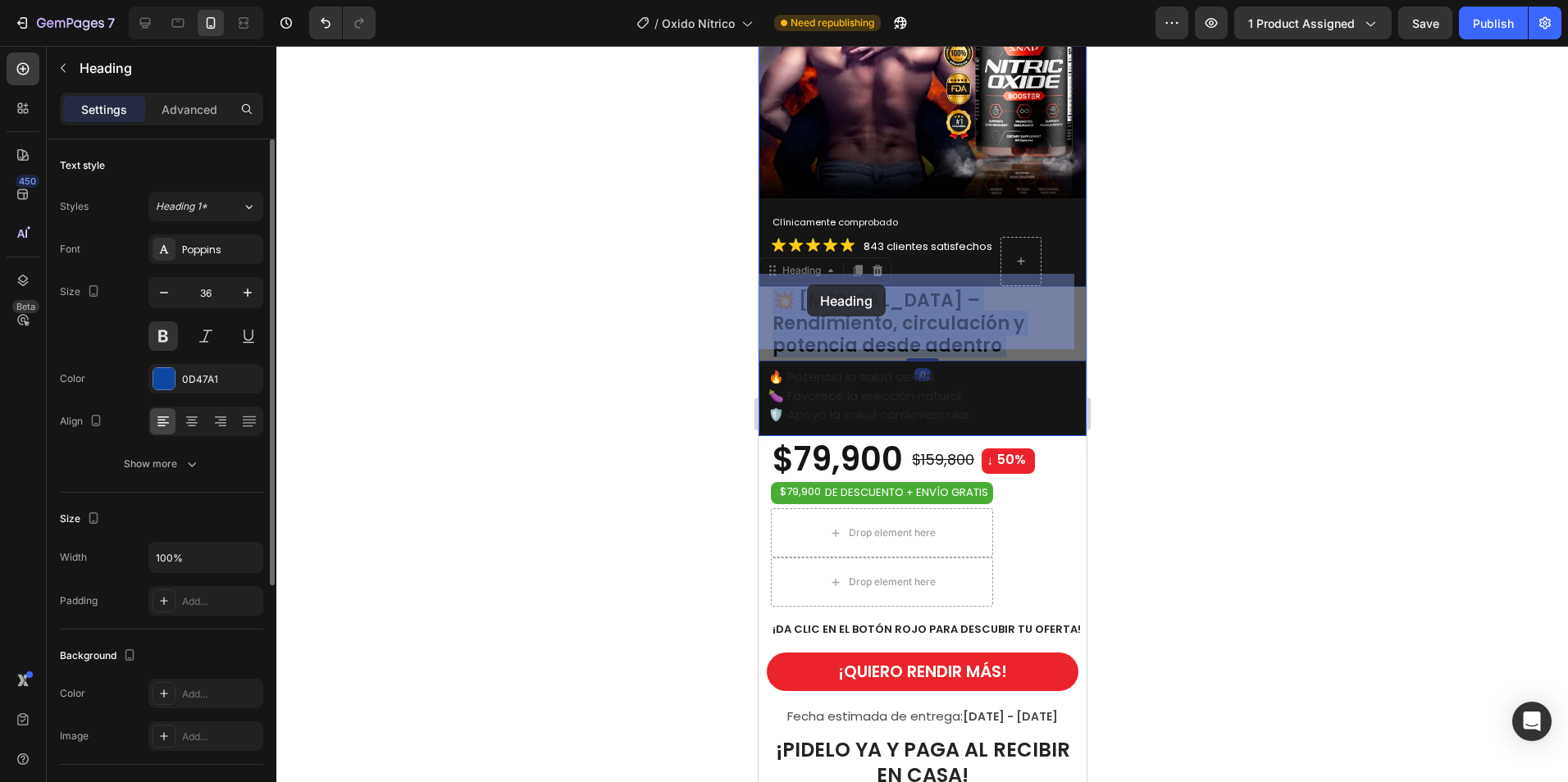
drag, startPoint x: 855, startPoint y: 334, endPoint x: 805, endPoint y: 285, distance: 70.0
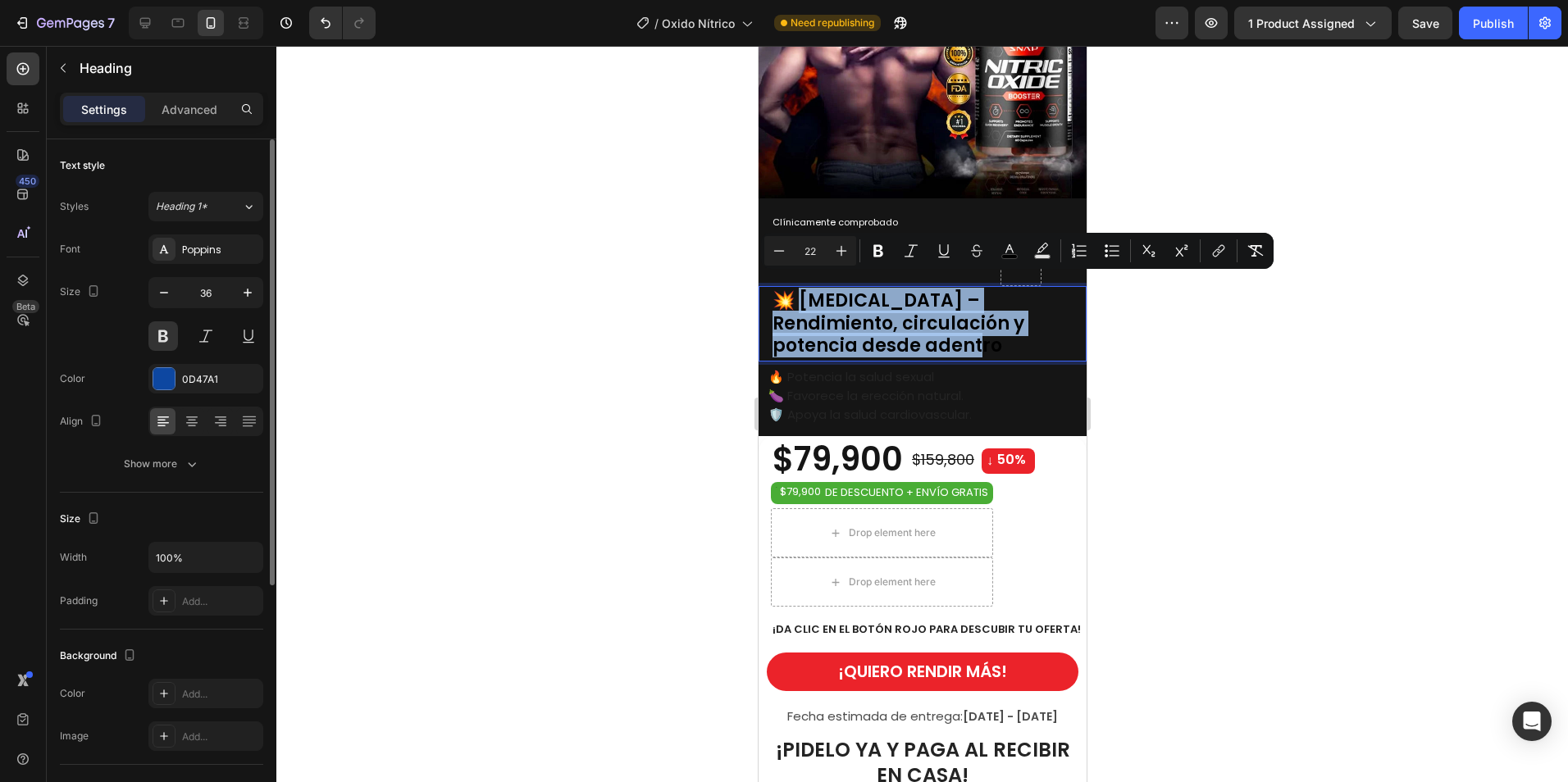
drag, startPoint x: 844, startPoint y: 337, endPoint x: 799, endPoint y: 290, distance: 65.1
click at [799, 290] on p "💥 [MEDICAL_DATA] – Rendimiento, circulación y potencia desde adentro" at bounding box center [928, 322] width 312 height 68
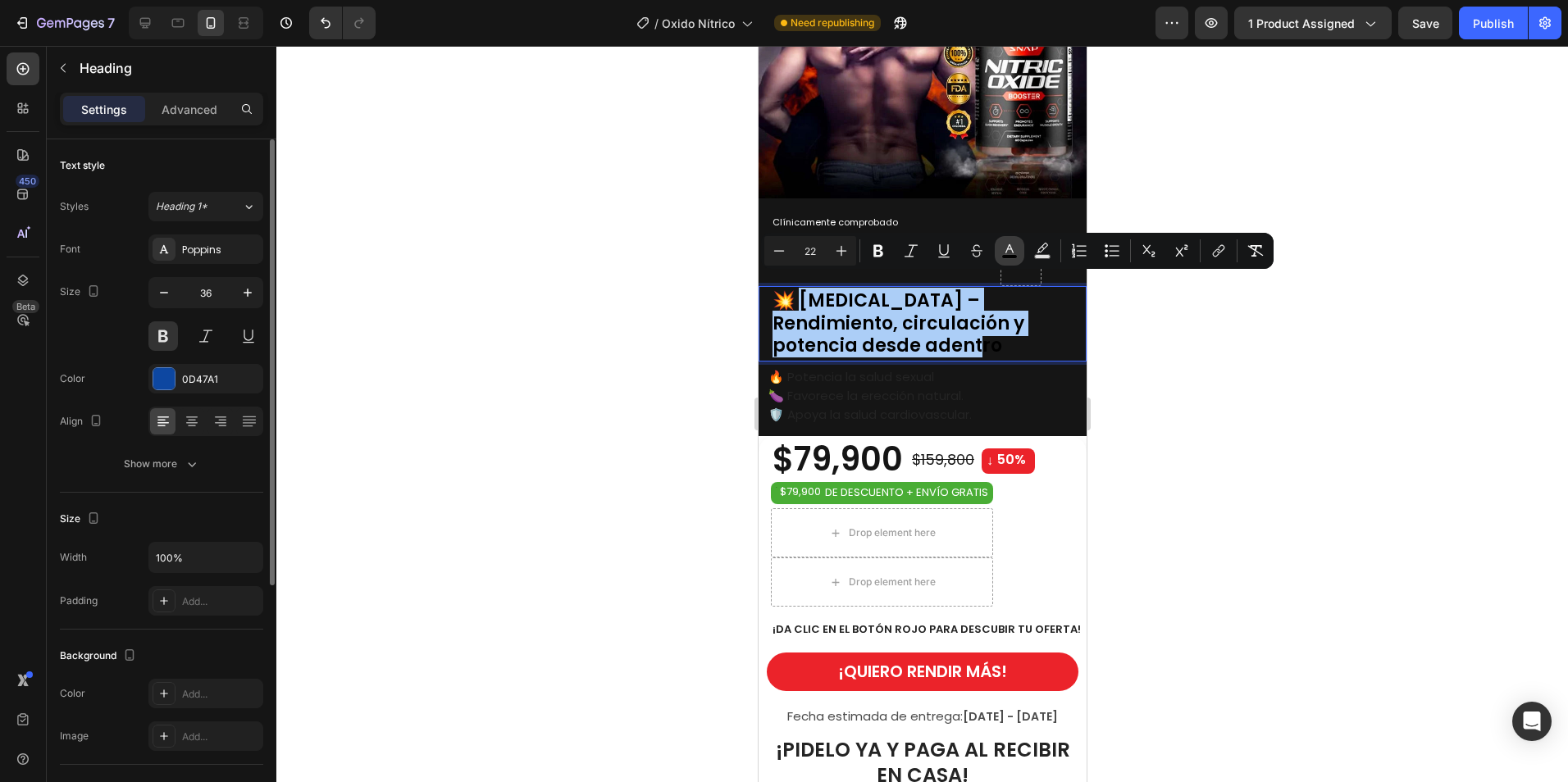
click at [1008, 252] on icon "Editor contextual toolbar" at bounding box center [1009, 250] width 16 height 16
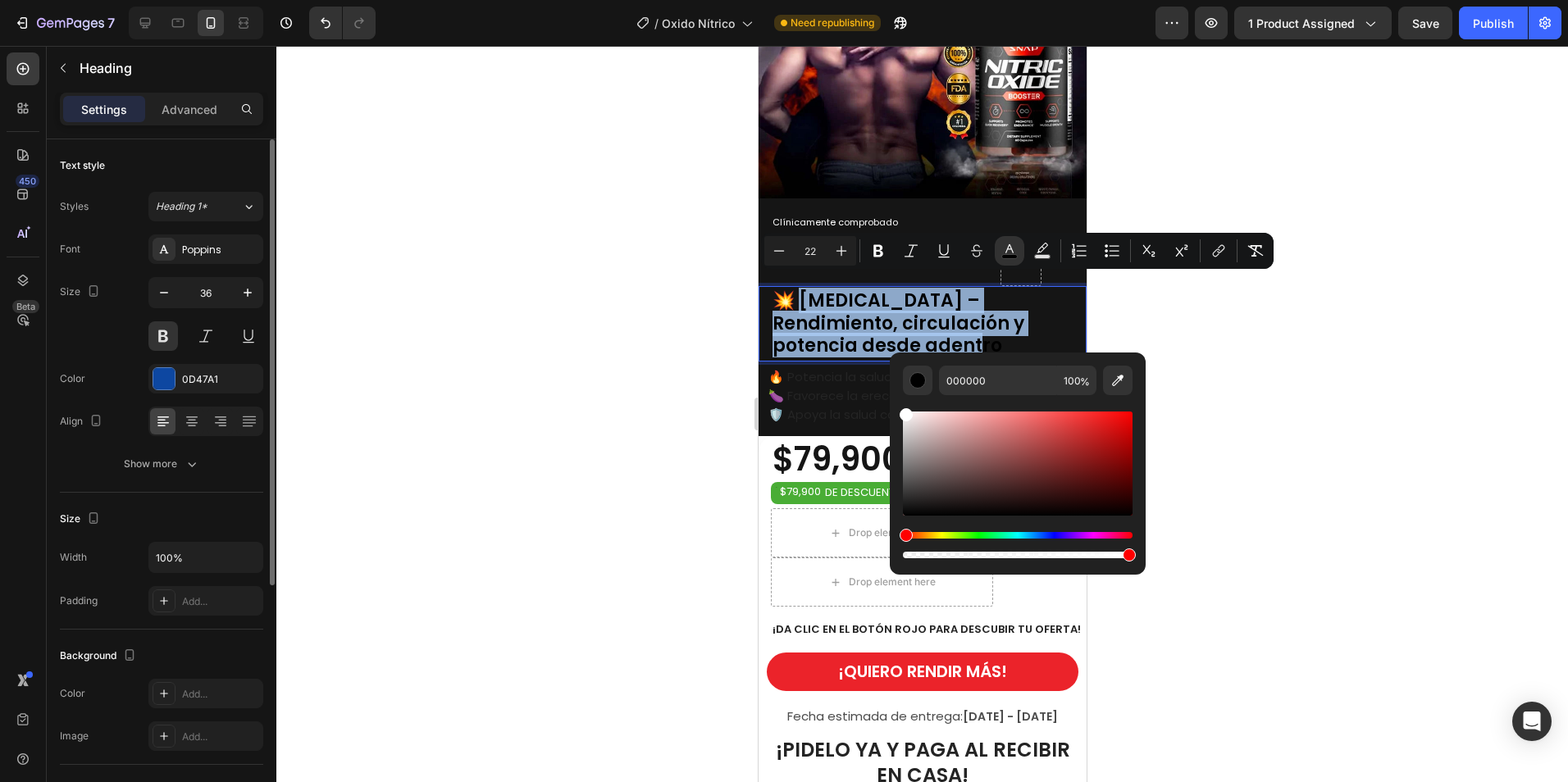
type input "FFFFFF"
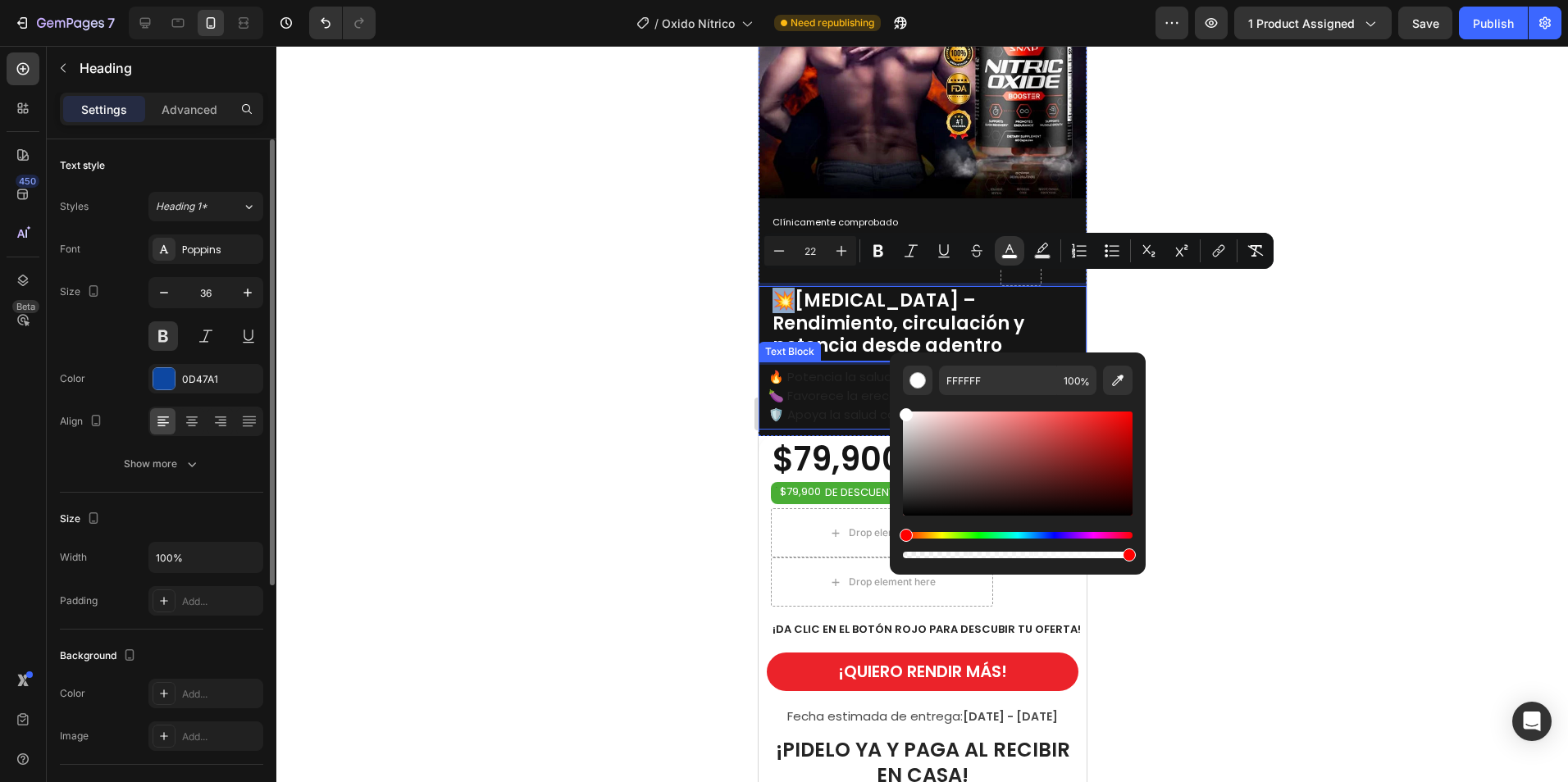
drag, startPoint x: 1664, startPoint y: 556, endPoint x: 886, endPoint y: 388, distance: 795.9
click at [852, 387] on span "🍆 Favorece la erección natural." at bounding box center [865, 395] width 195 height 17
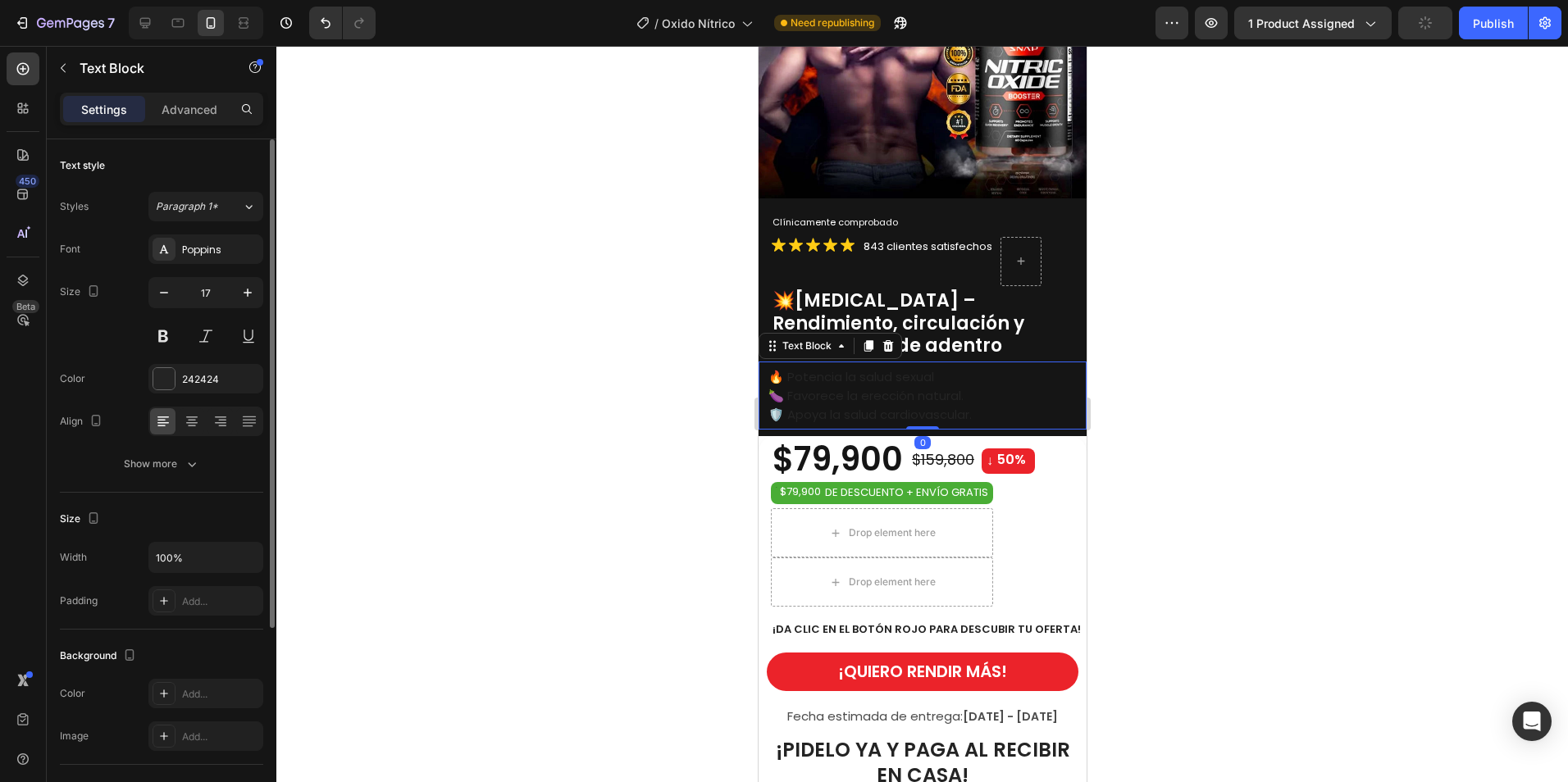
click at [935, 406] on span "🛡️ Apoya la salud cardiovascular." at bounding box center [868, 414] width 203 height 17
click at [988, 406] on p "🛡️ Apoya la salud cardiovascular." at bounding box center [925, 414] width 316 height 19
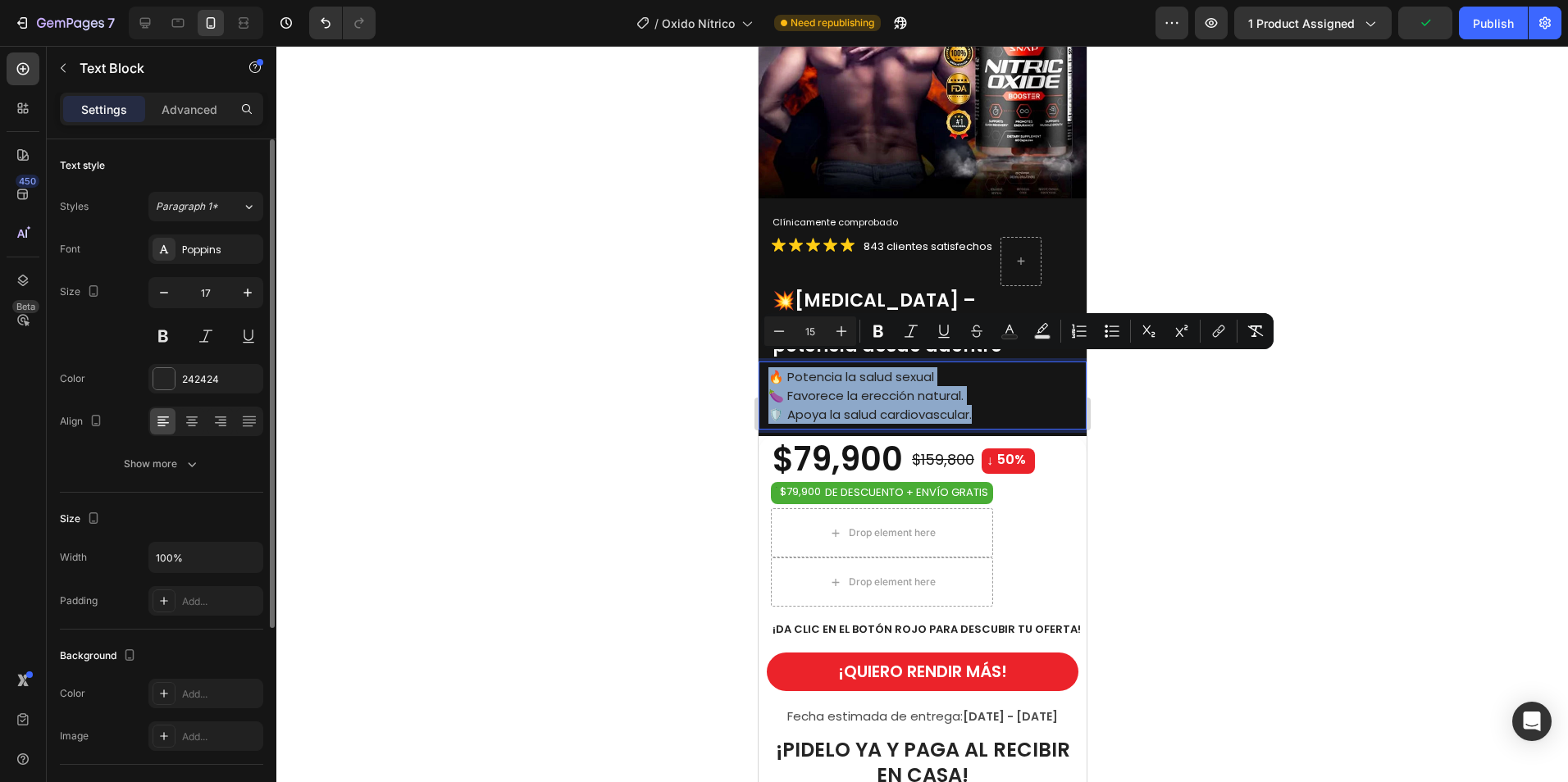
drag, startPoint x: 980, startPoint y: 403, endPoint x: 763, endPoint y: 358, distance: 221.6
click at [763, 362] on div "🔥 Potencia la salud sexual 🍆 Favorece la erección natural. 🛡️ Apoya la salud ca…" at bounding box center [922, 395] width 328 height 68
click at [1008, 335] on rect "Editor contextual toolbar" at bounding box center [1010, 337] width 15 height 4
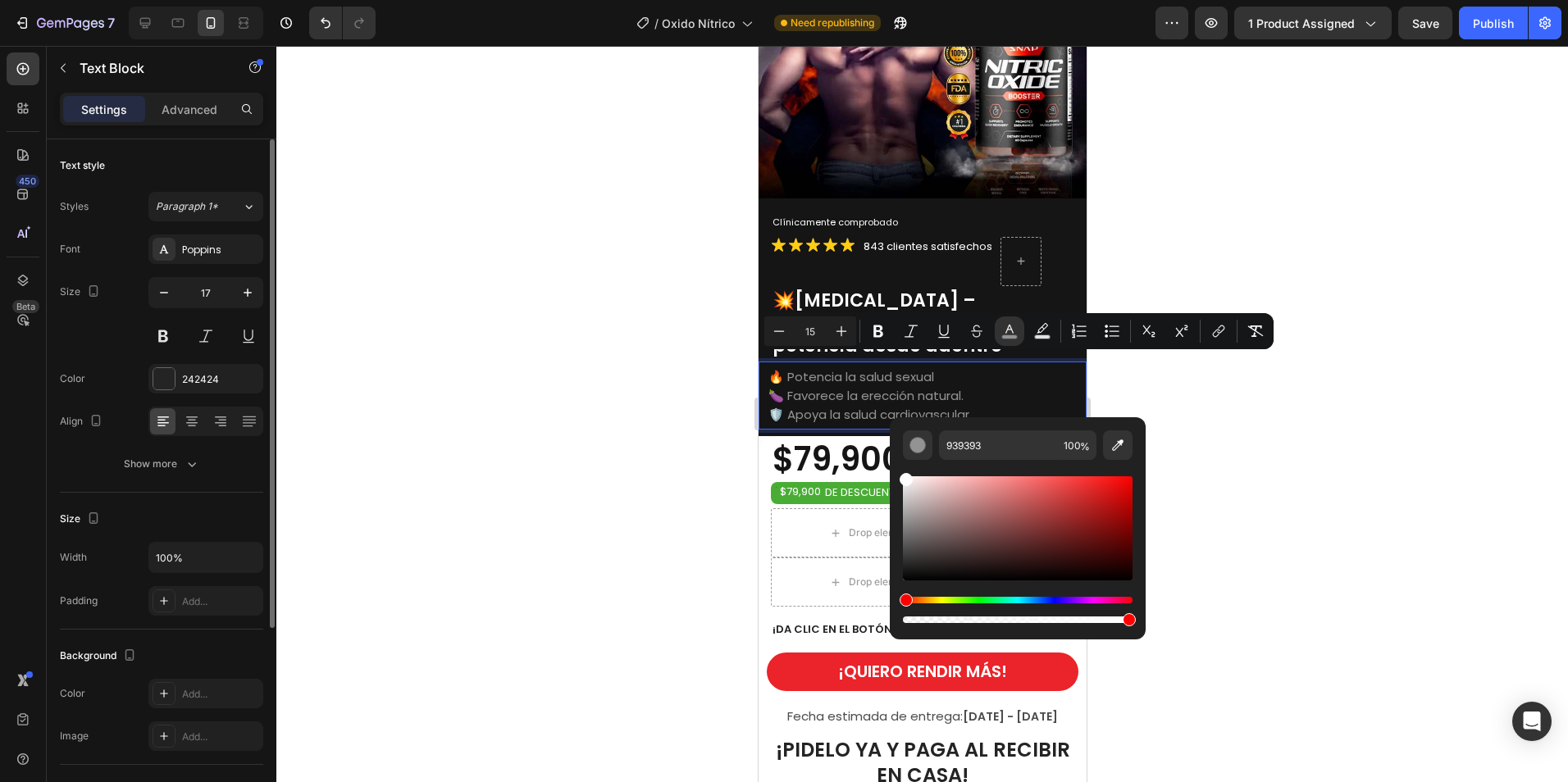
type input "FFFFFF"
drag, startPoint x: 904, startPoint y: 571, endPoint x: 893, endPoint y: 472, distance: 99.6
click at [893, 472] on div "FFFFFF 100 %" at bounding box center [1018, 522] width 255 height 209
click at [1382, 477] on div at bounding box center [922, 414] width 1291 height 737
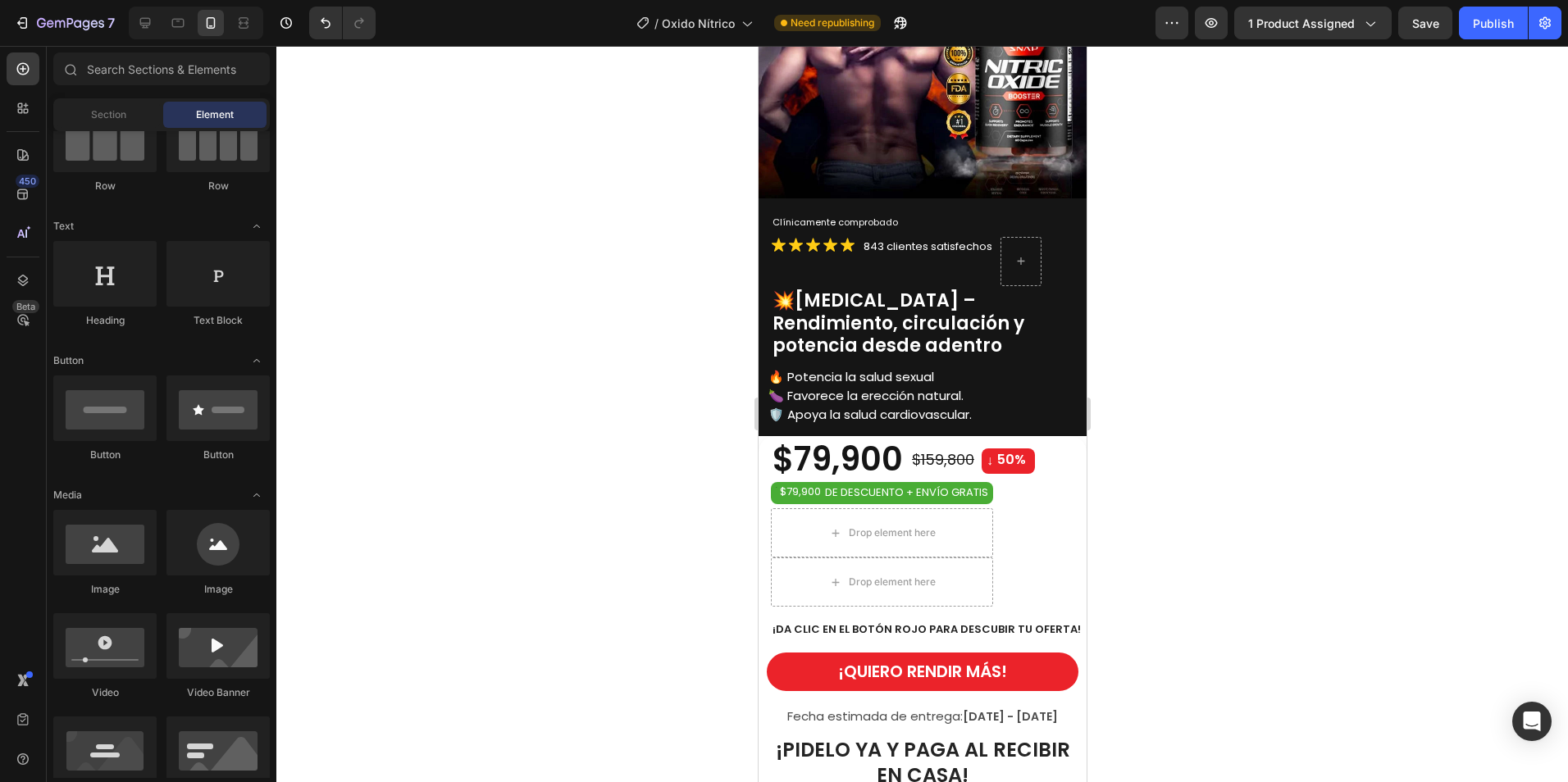
click at [1335, 506] on div at bounding box center [922, 414] width 1291 height 737
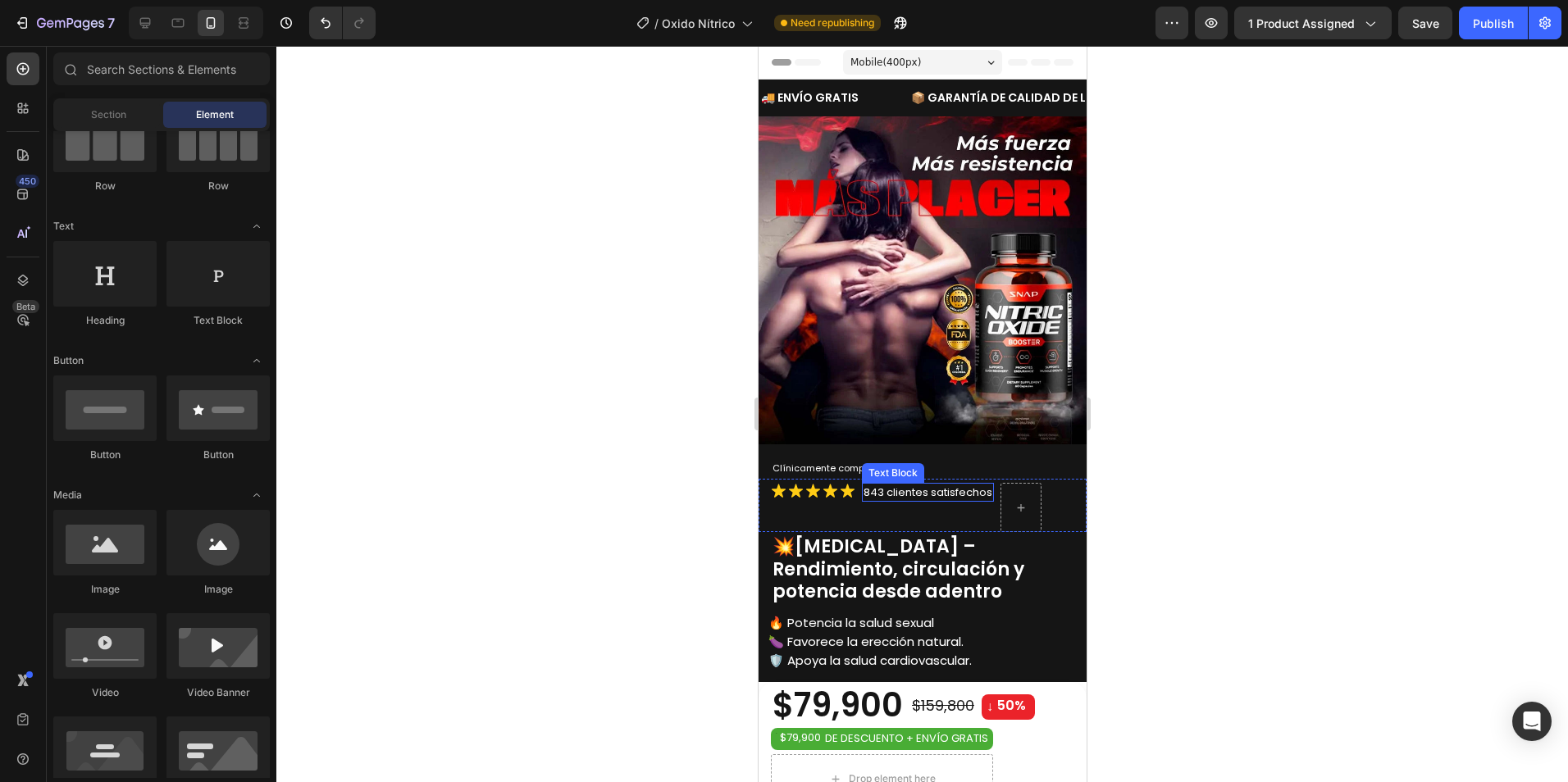
scroll to position [246, 0]
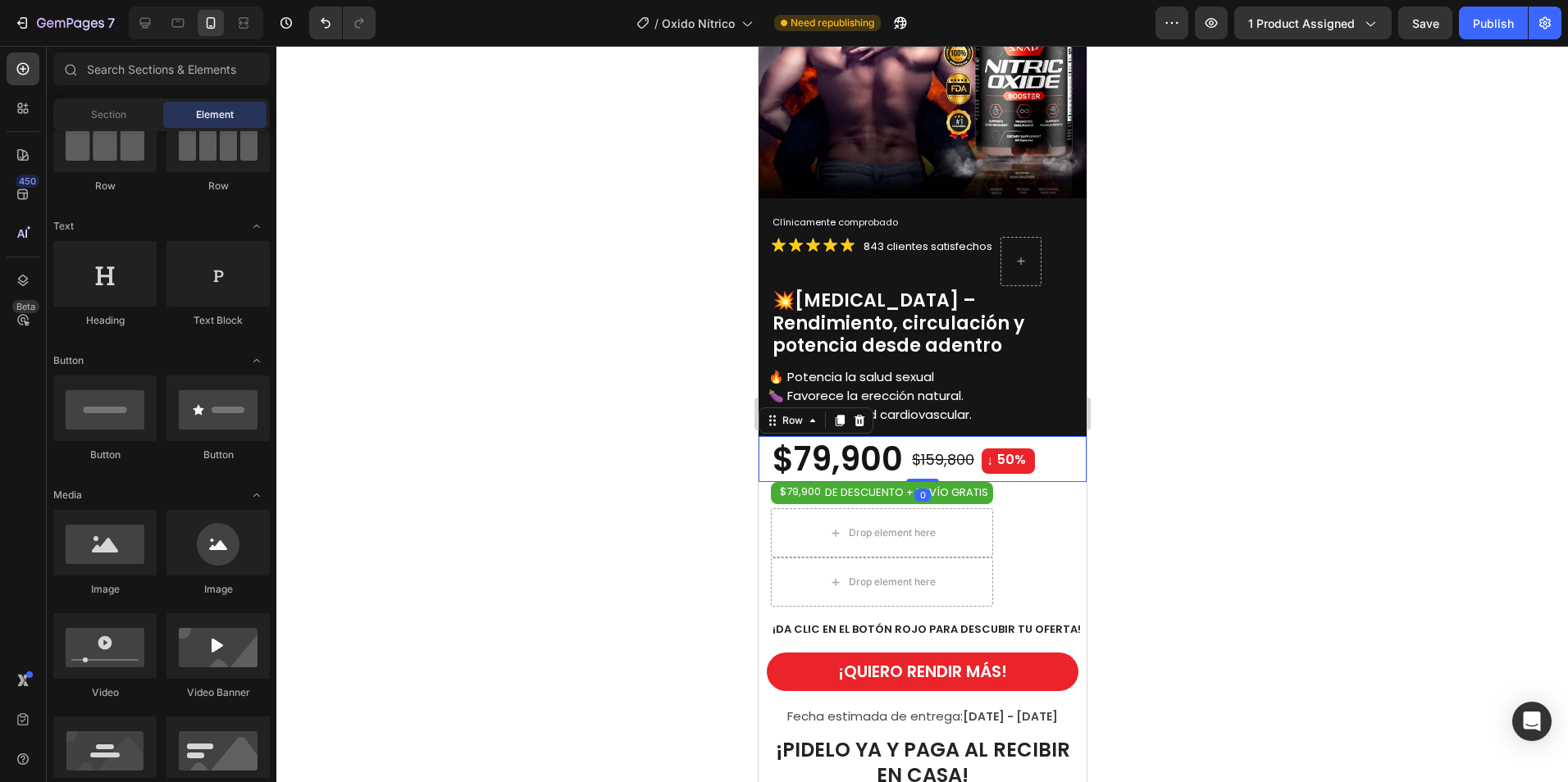
click at [1060, 436] on div "$79,900 Product Price Product Price $159,800 Product Price Product Price ↓ 50% …" at bounding box center [922, 460] width 328 height 46
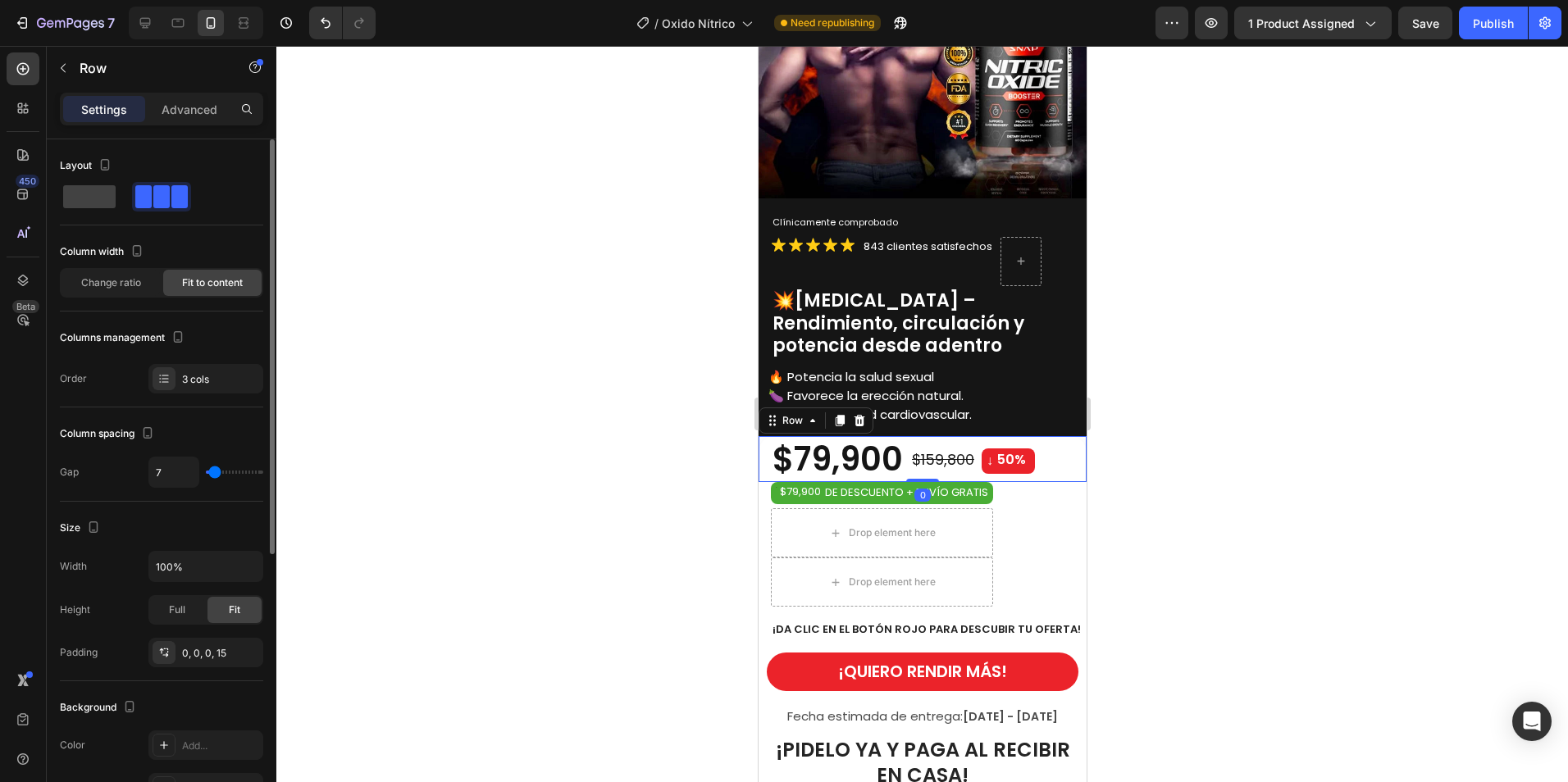
scroll to position [164, 0]
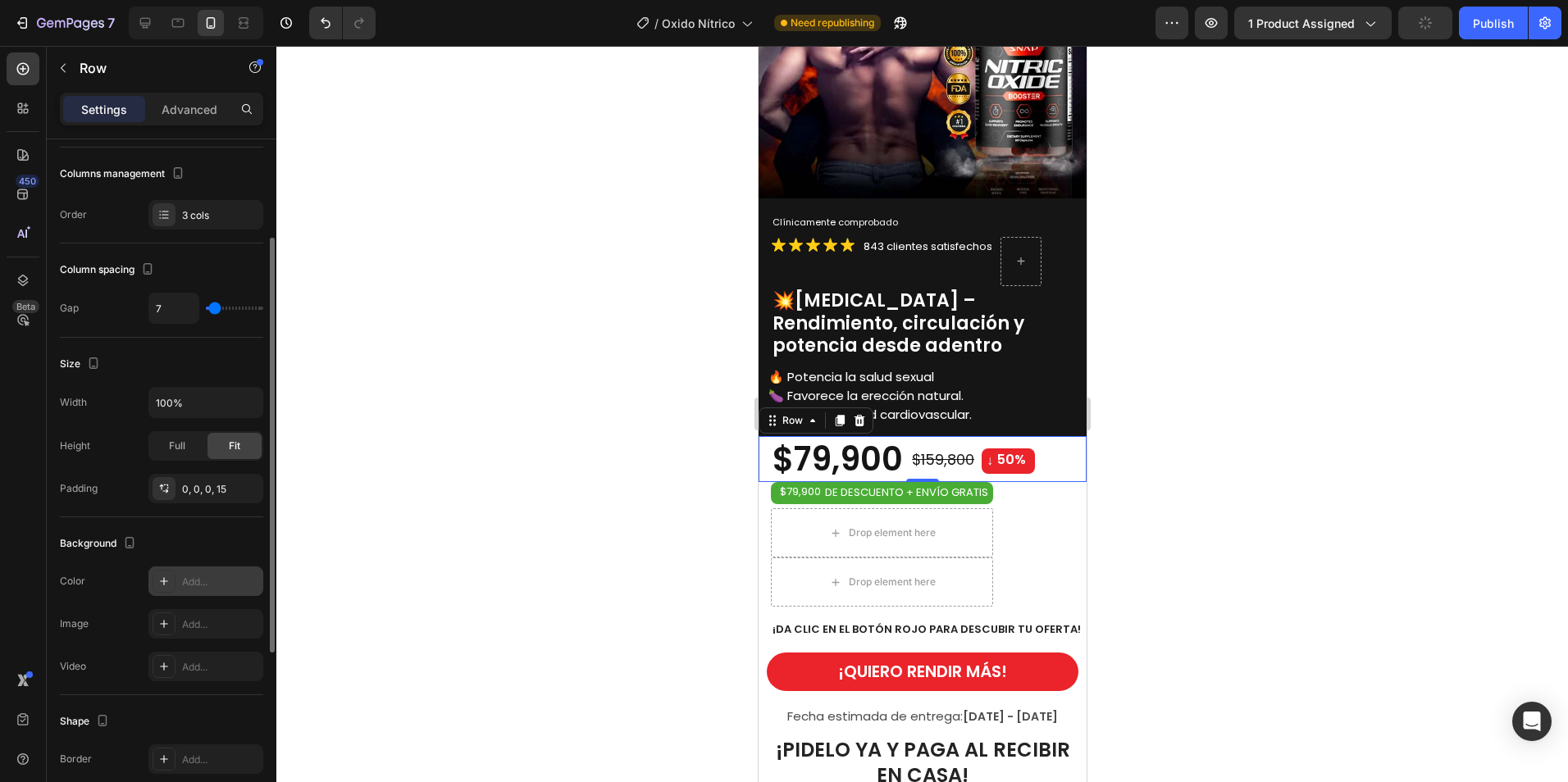
click at [176, 574] on div "Add..." at bounding box center [206, 581] width 115 height 29
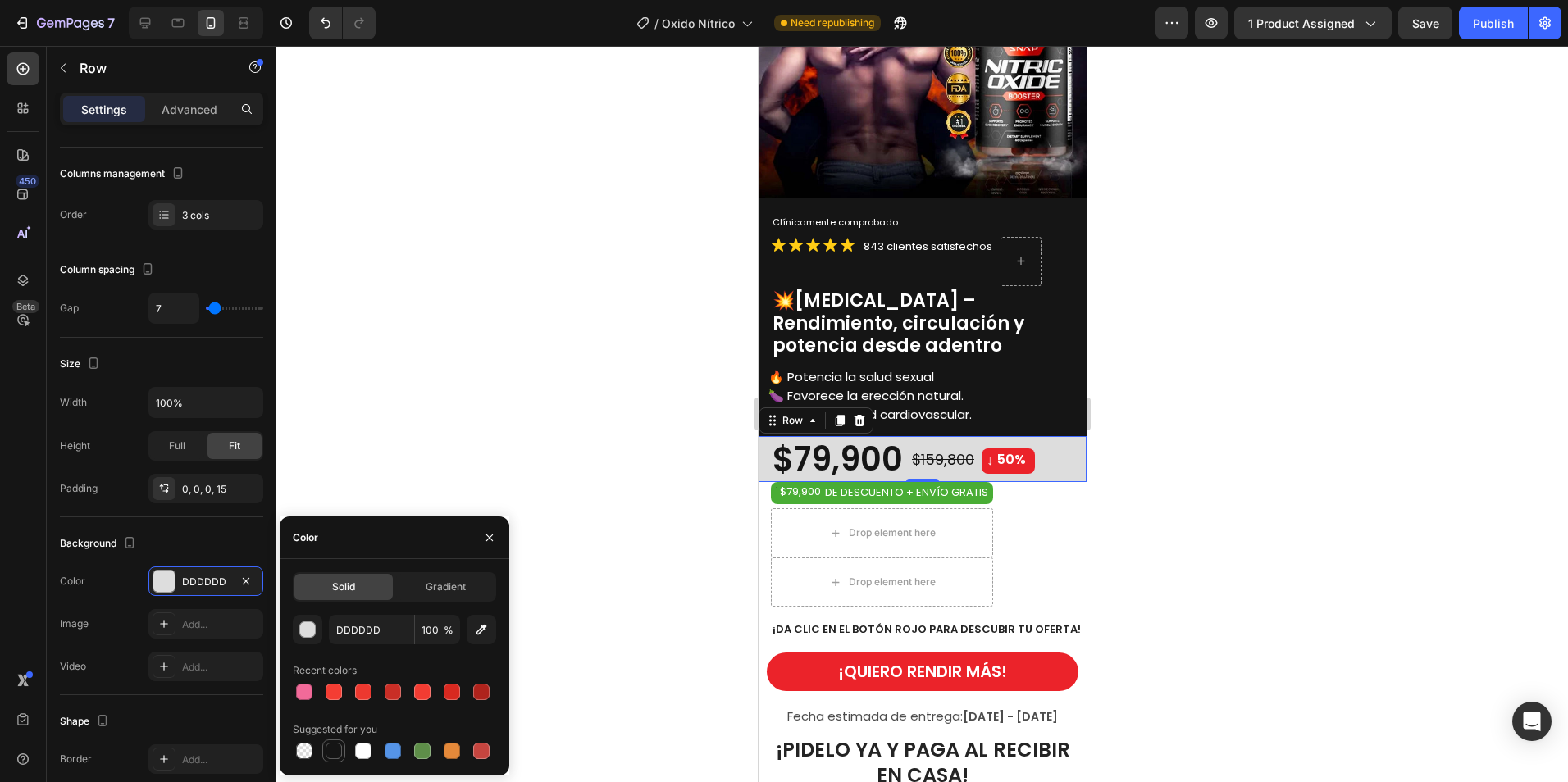
click at [333, 756] on div at bounding box center [333, 750] width 16 height 16
type input "151515"
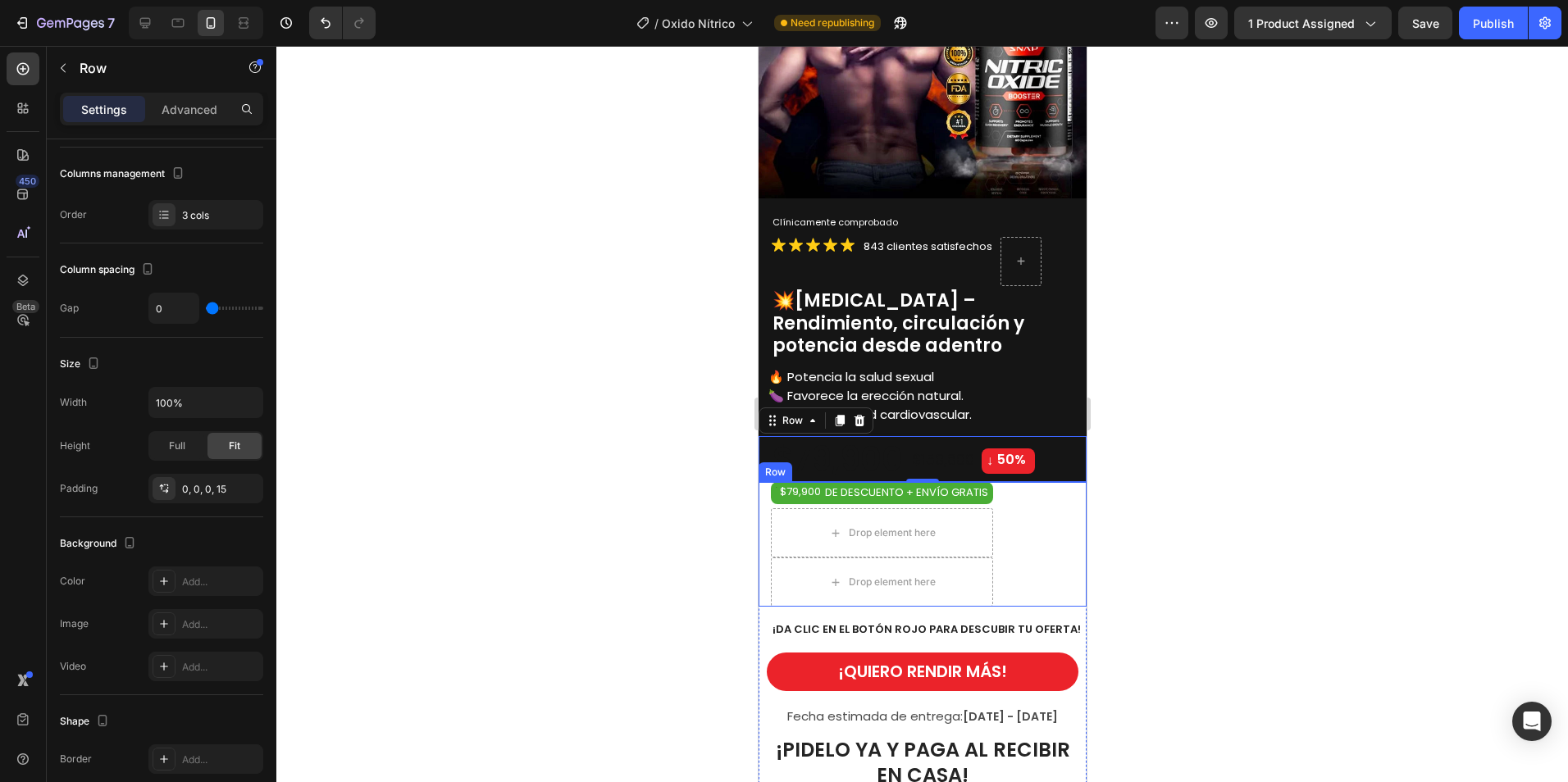
click at [764, 490] on div "$79,900 DE DESCUENTO + ENVÍO GRATIS Discount Tag Drop element here Drop element…" at bounding box center [922, 544] width 328 height 124
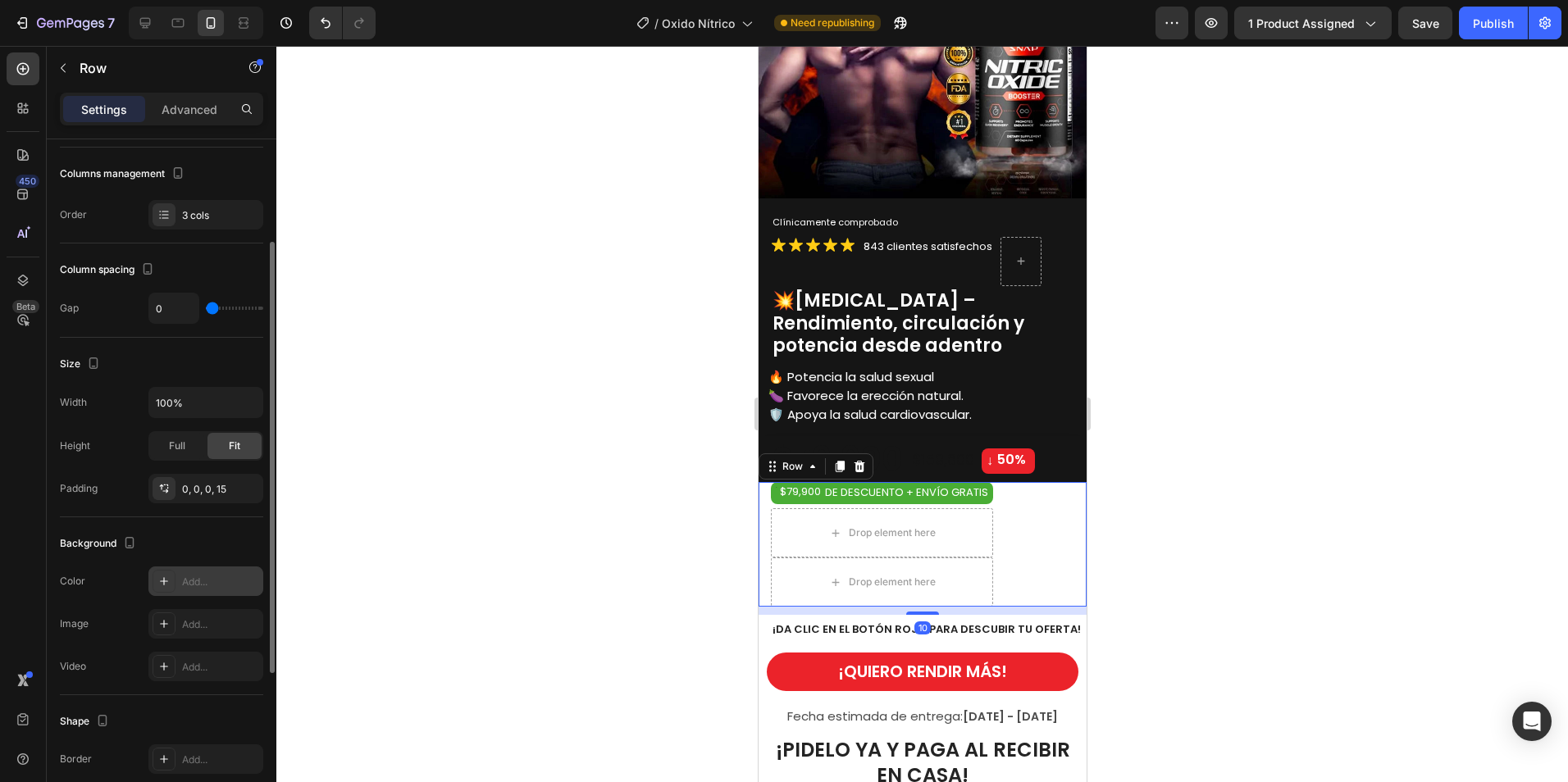
click at [165, 582] on icon at bounding box center [164, 580] width 13 height 13
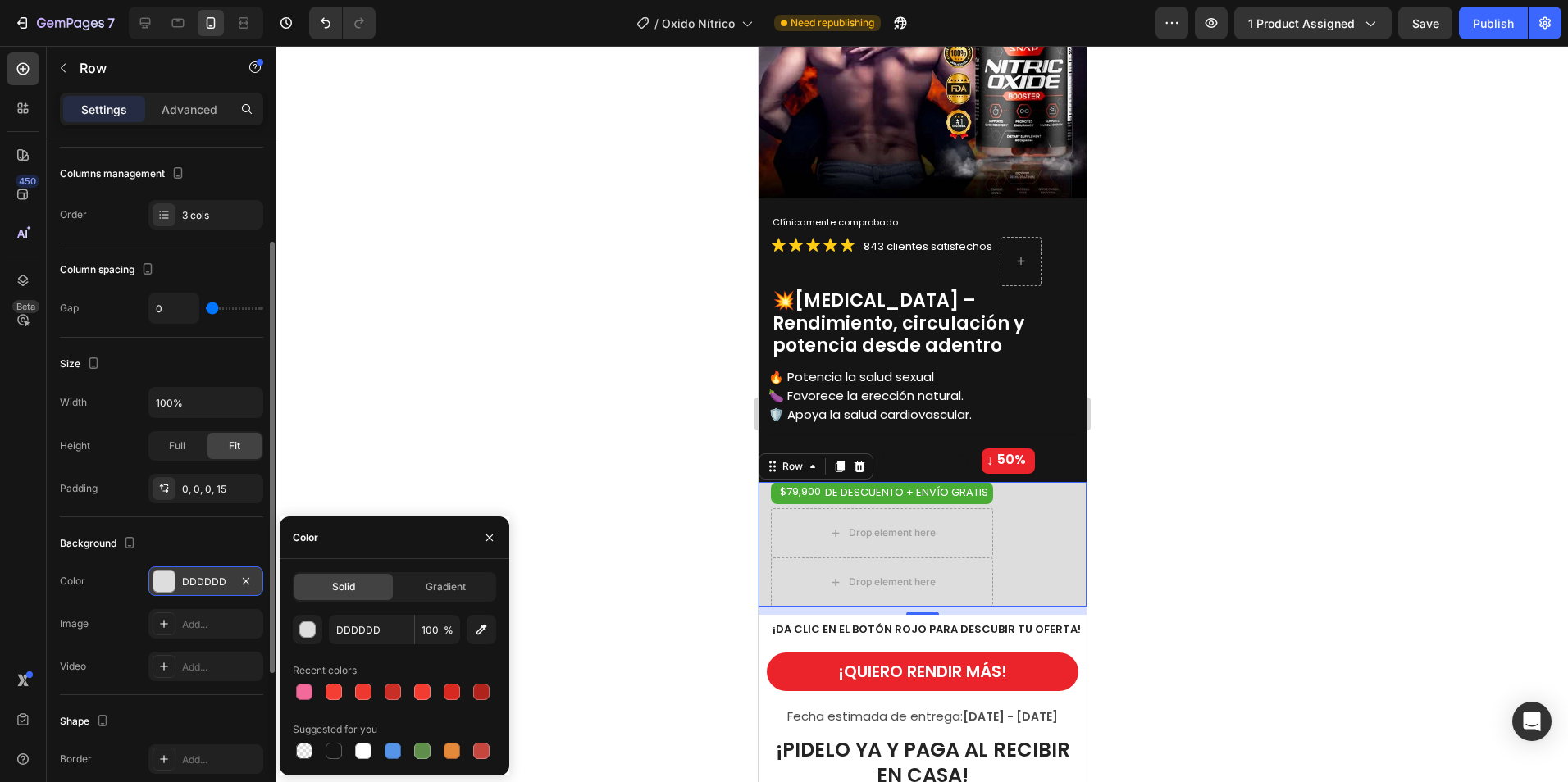
click at [336, 743] on div at bounding box center [333, 751] width 20 height 20
type input "151515"
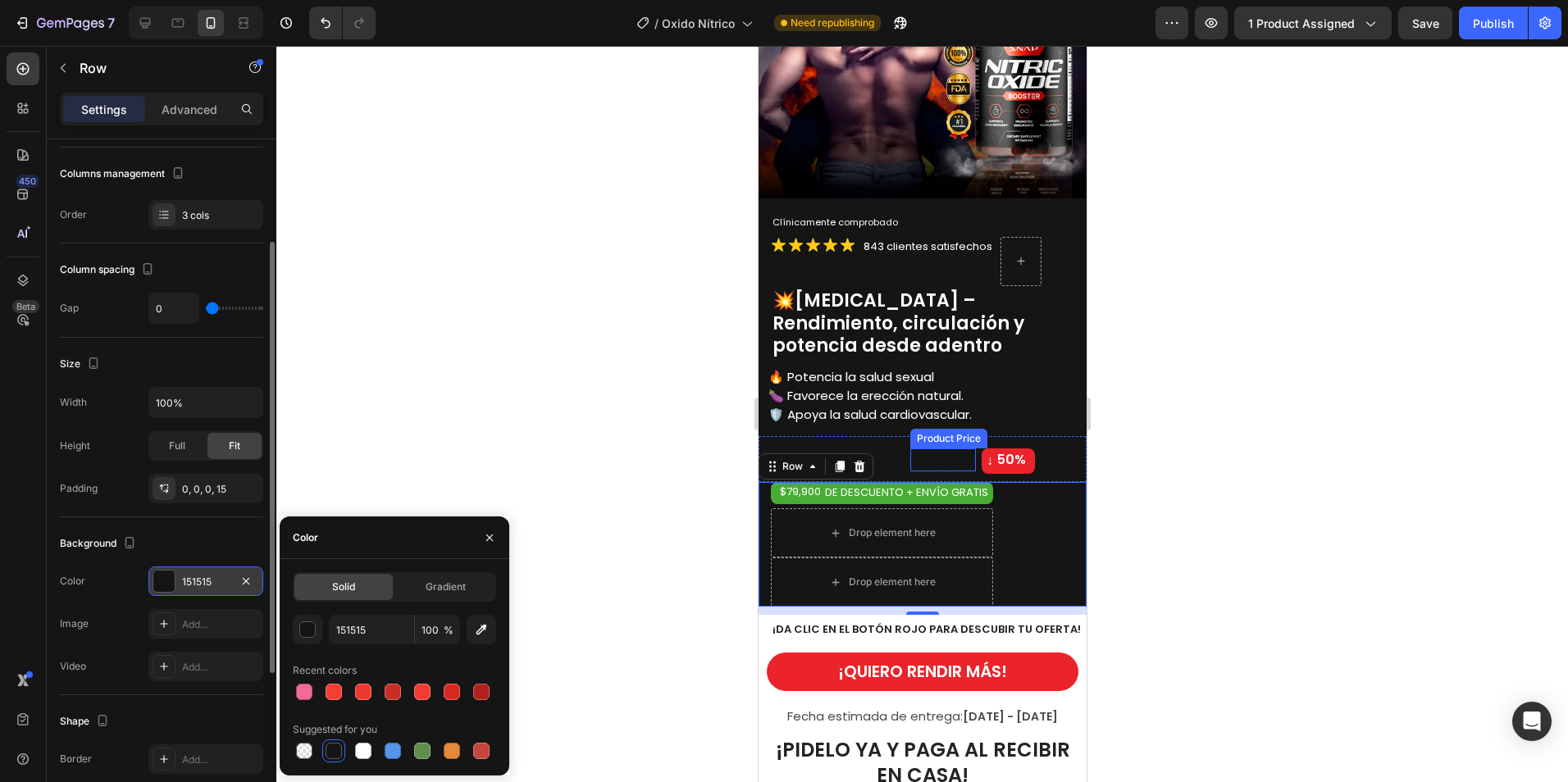
click at [921, 436] on div "$159,800 Product Price Product Price" at bounding box center [942, 460] width 66 height 46
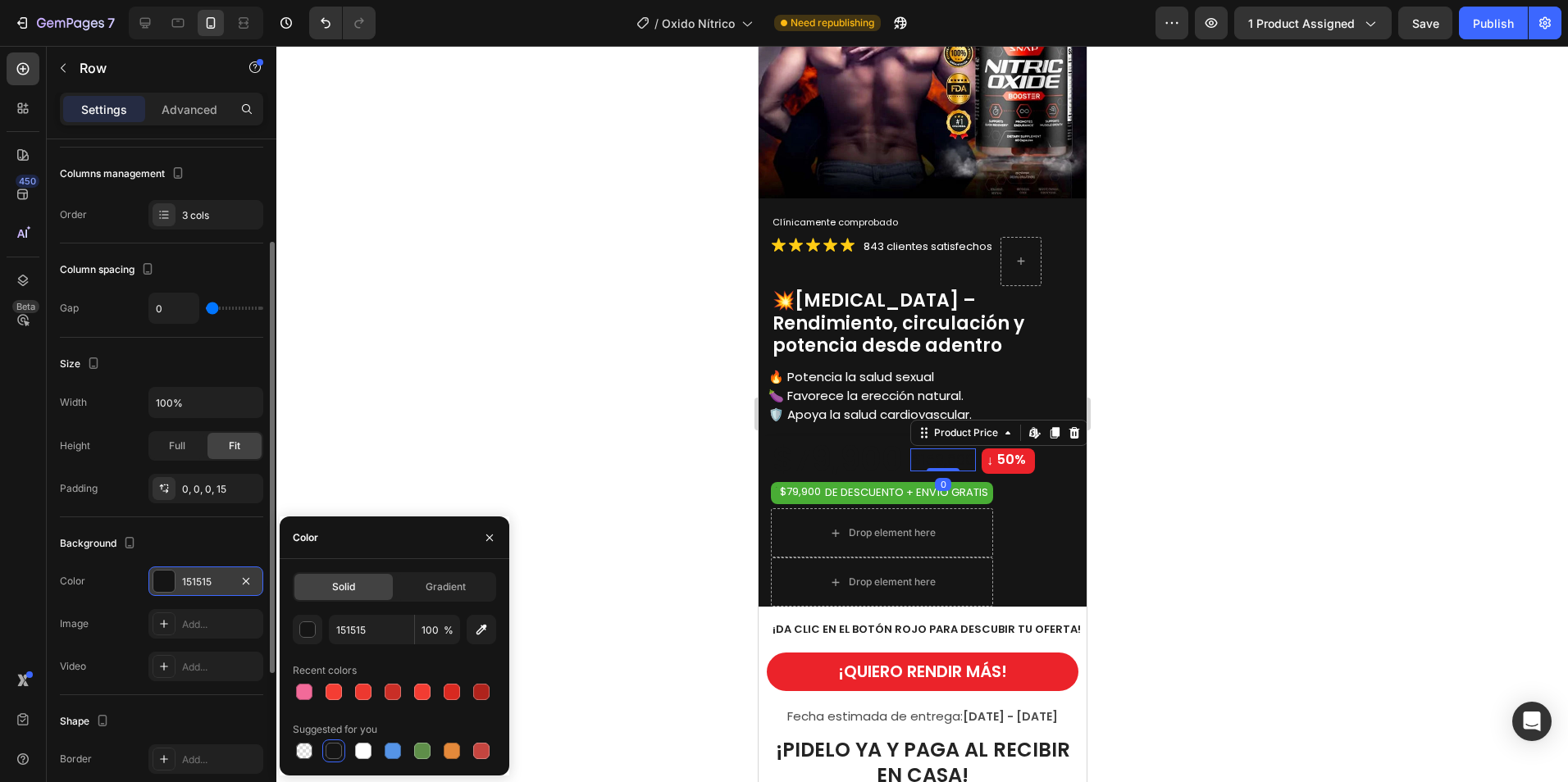
scroll to position [0, 0]
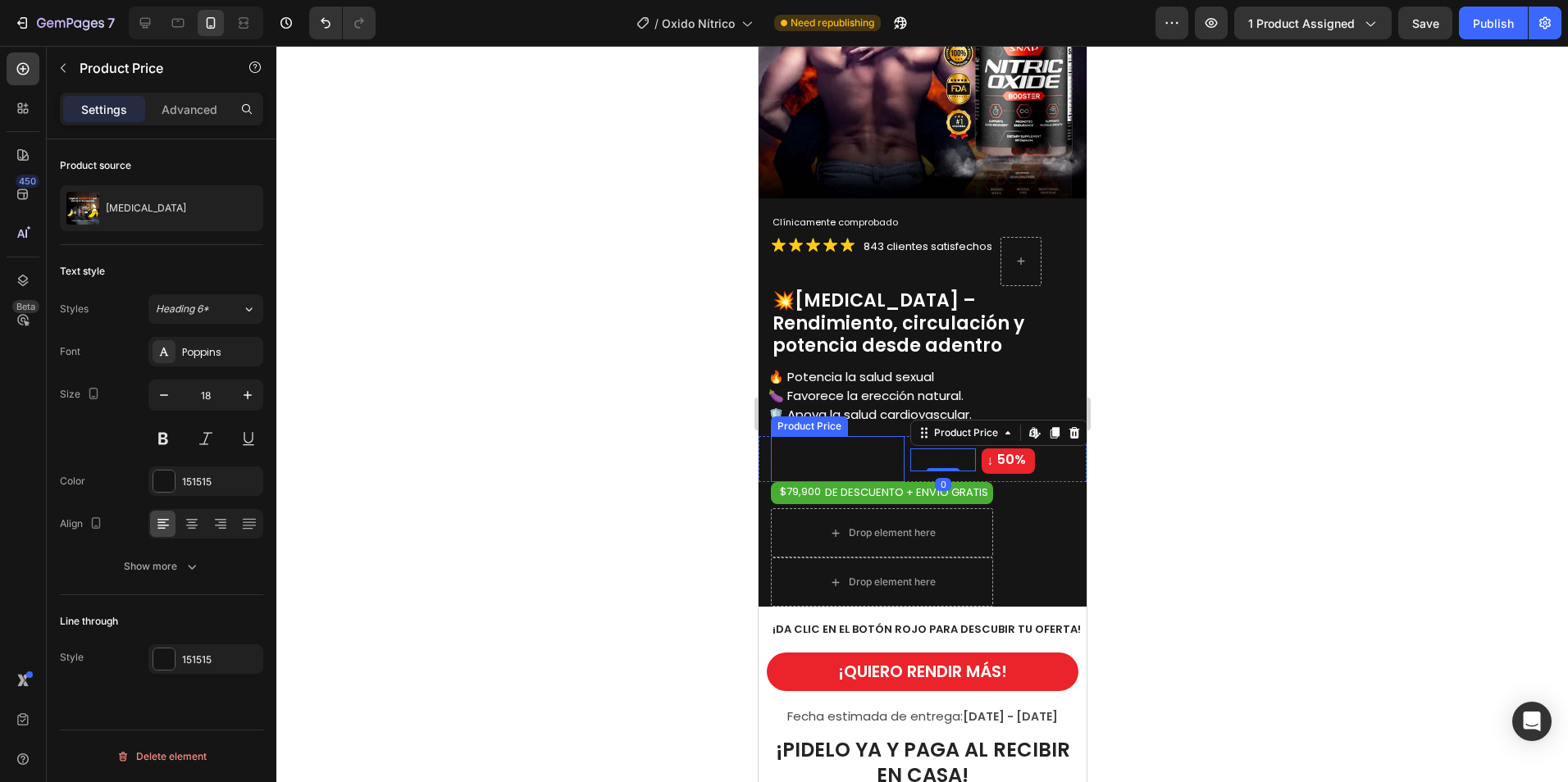
click at [814, 442] on div "$79,900" at bounding box center [837, 460] width 134 height 46
click at [881, 459] on div "$79,900" at bounding box center [837, 460] width 134 height 46
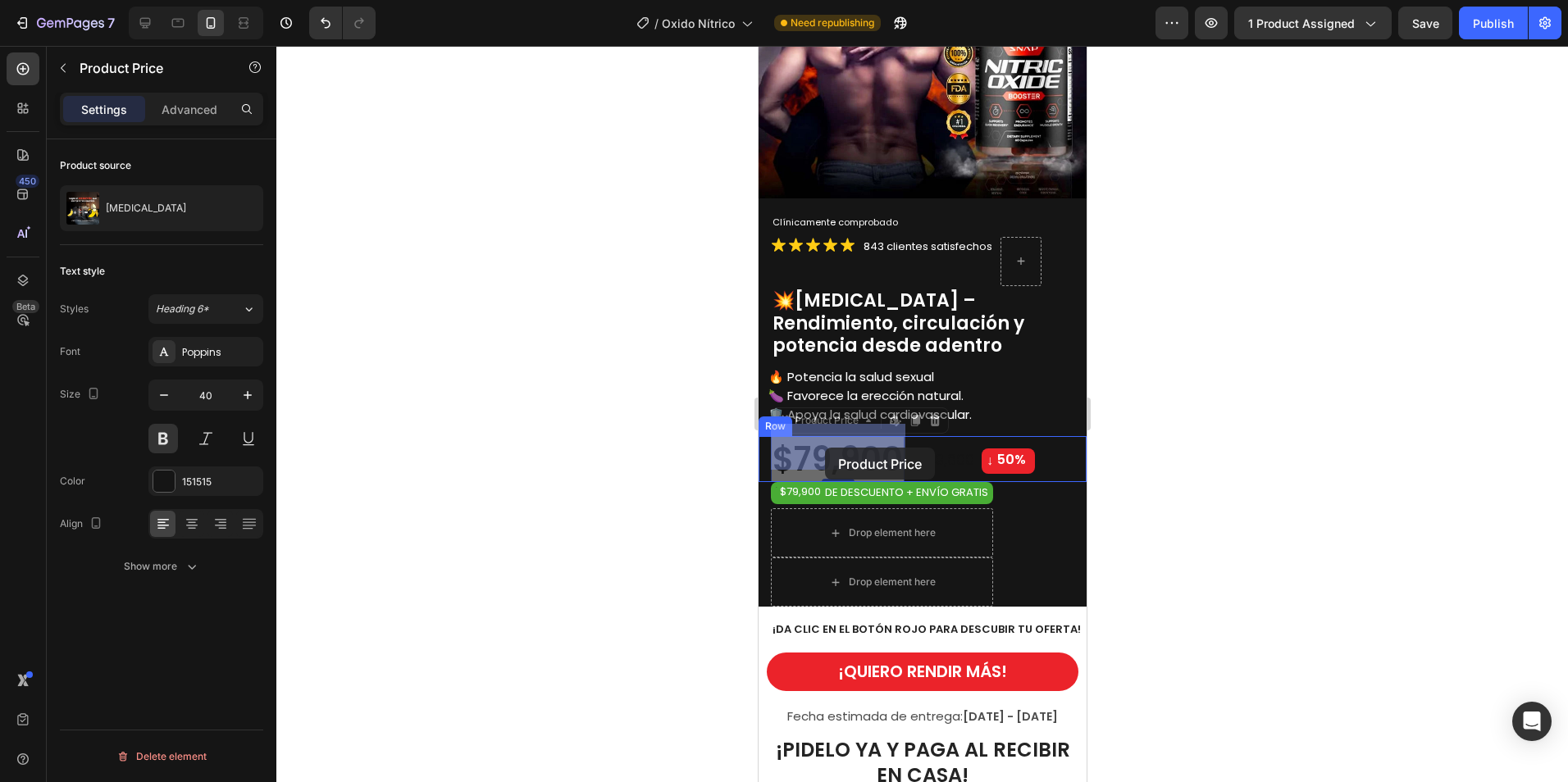
drag, startPoint x: 898, startPoint y: 446, endPoint x: 828, endPoint y: 448, distance: 70.0
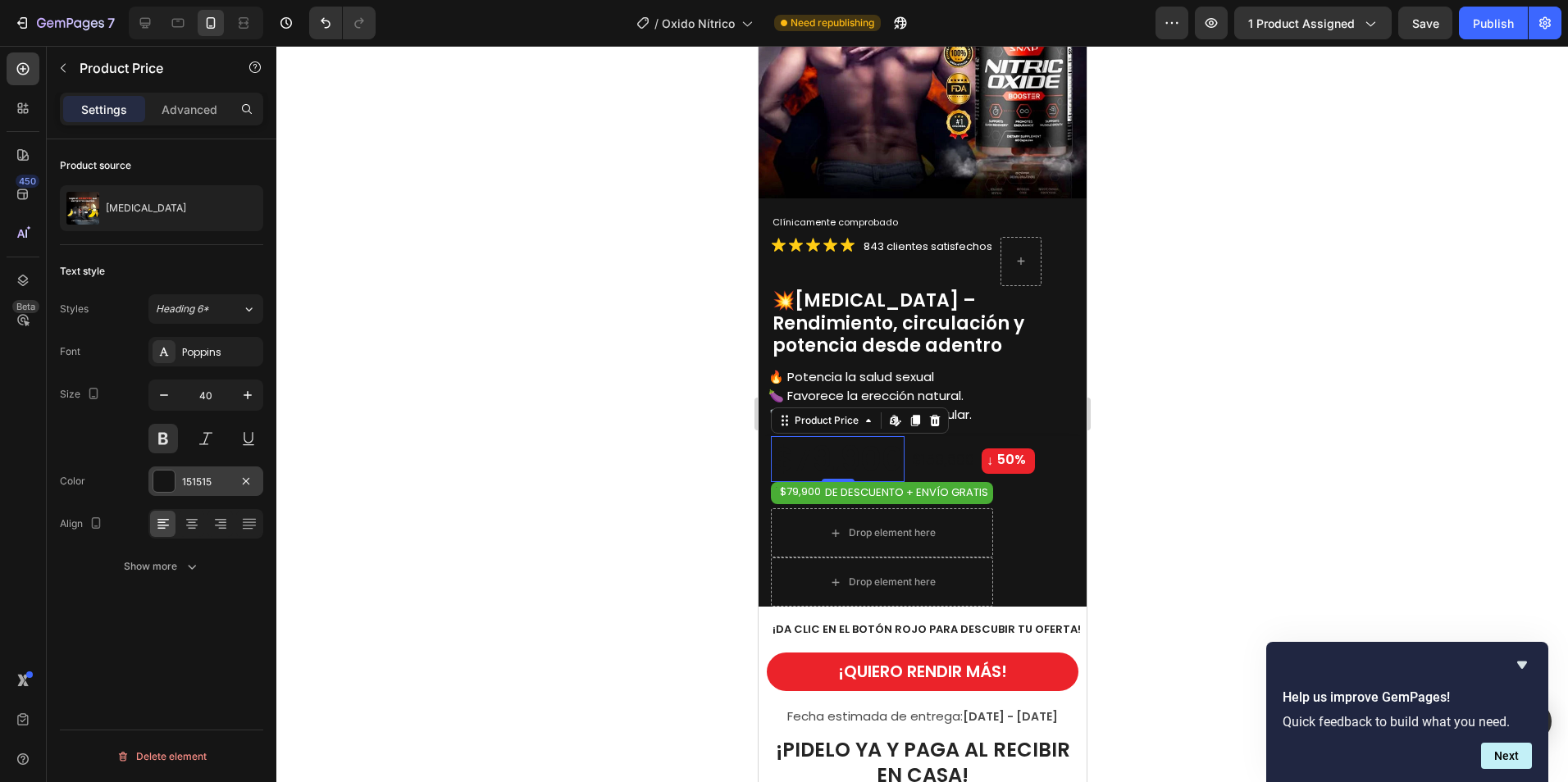
click at [195, 483] on div "151515" at bounding box center [205, 482] width 47 height 15
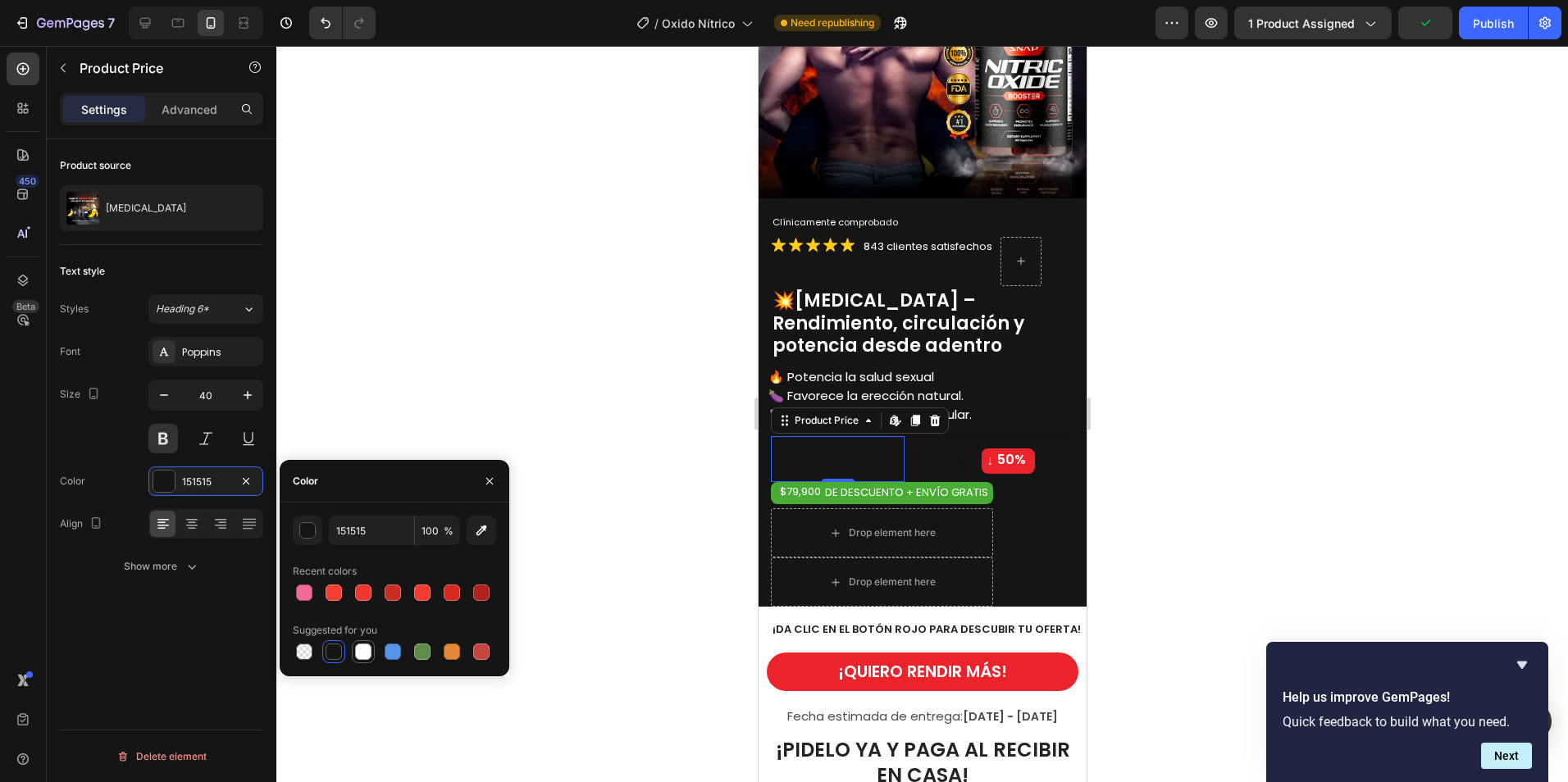
click at [360, 651] on div at bounding box center [363, 652] width 16 height 16
type input "FFFFFF"
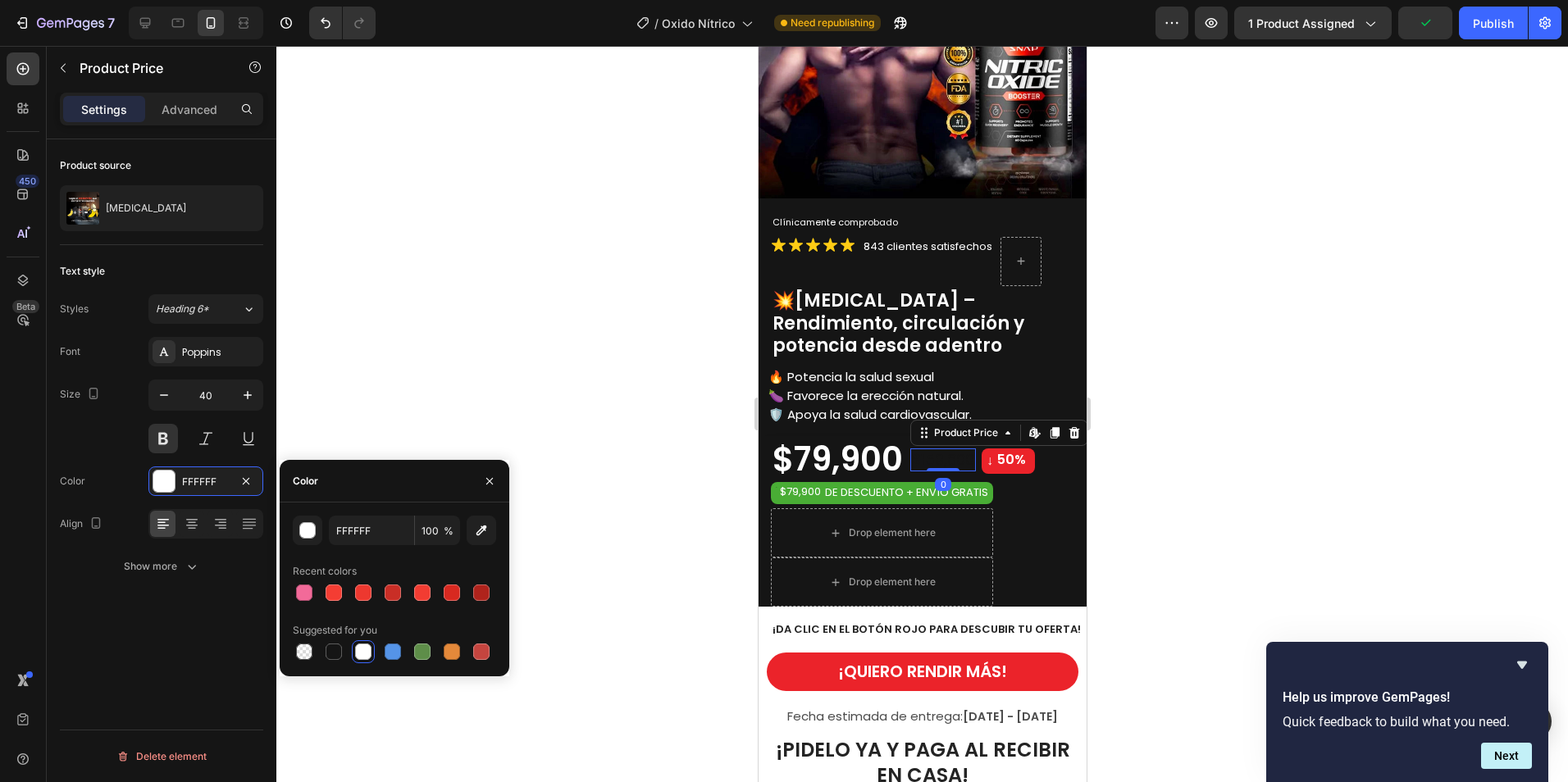
click at [945, 450] on div "$159,800" at bounding box center [942, 460] width 66 height 22
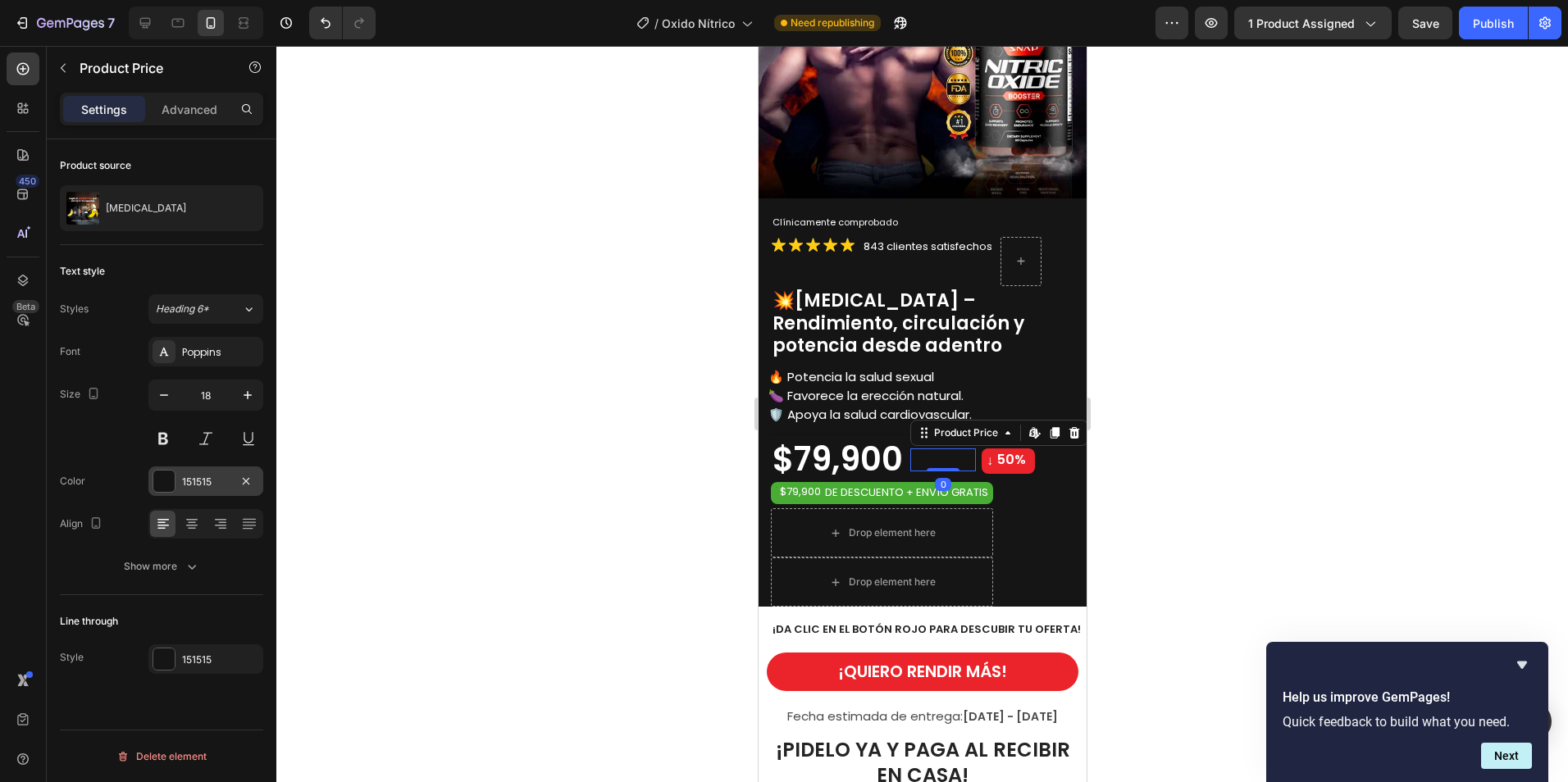
click at [211, 481] on div "151515" at bounding box center [205, 482] width 47 height 15
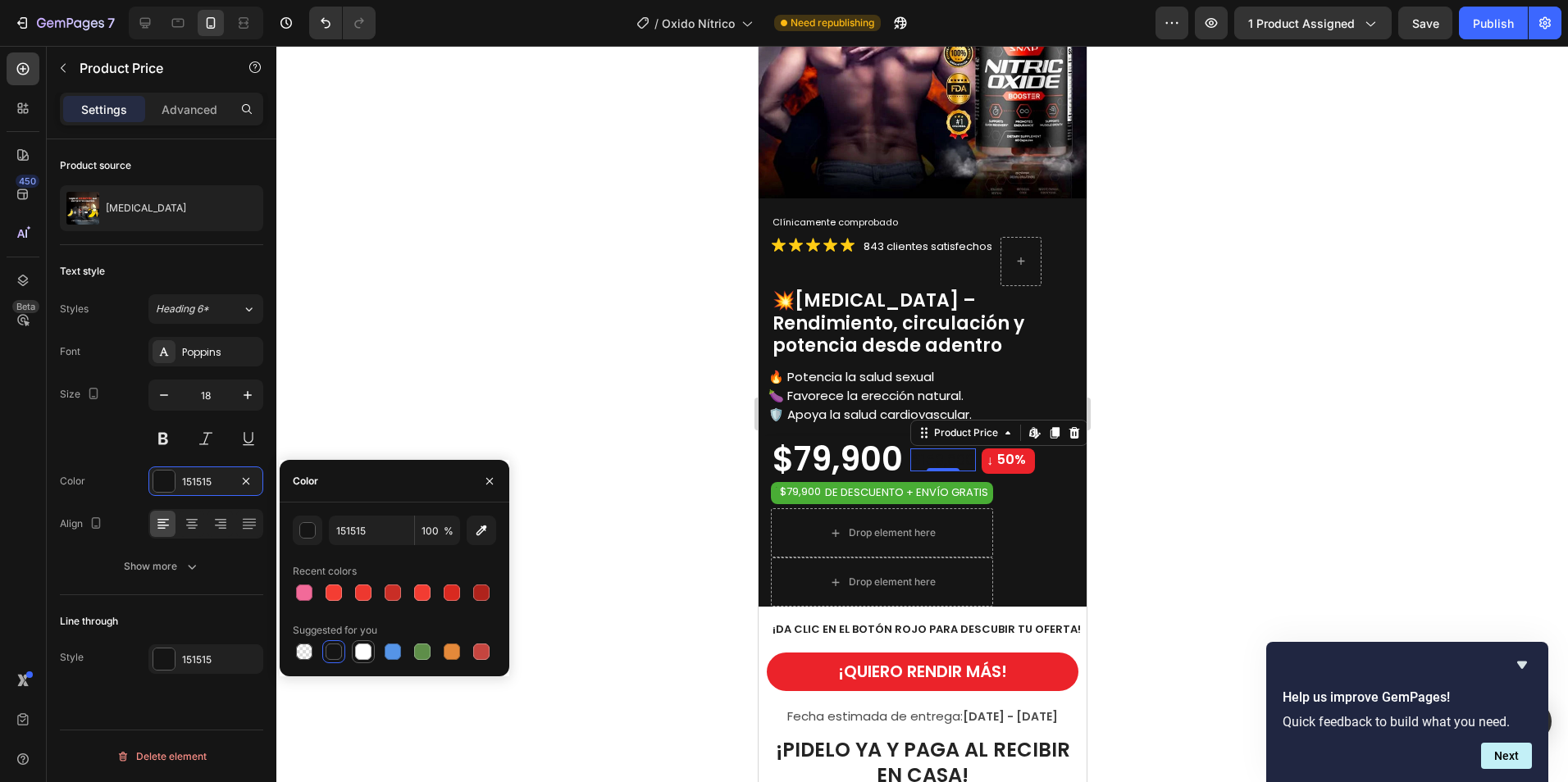
click at [372, 654] on div at bounding box center [363, 652] width 20 height 20
type input "FFFFFF"
click at [1199, 574] on div at bounding box center [922, 414] width 1291 height 737
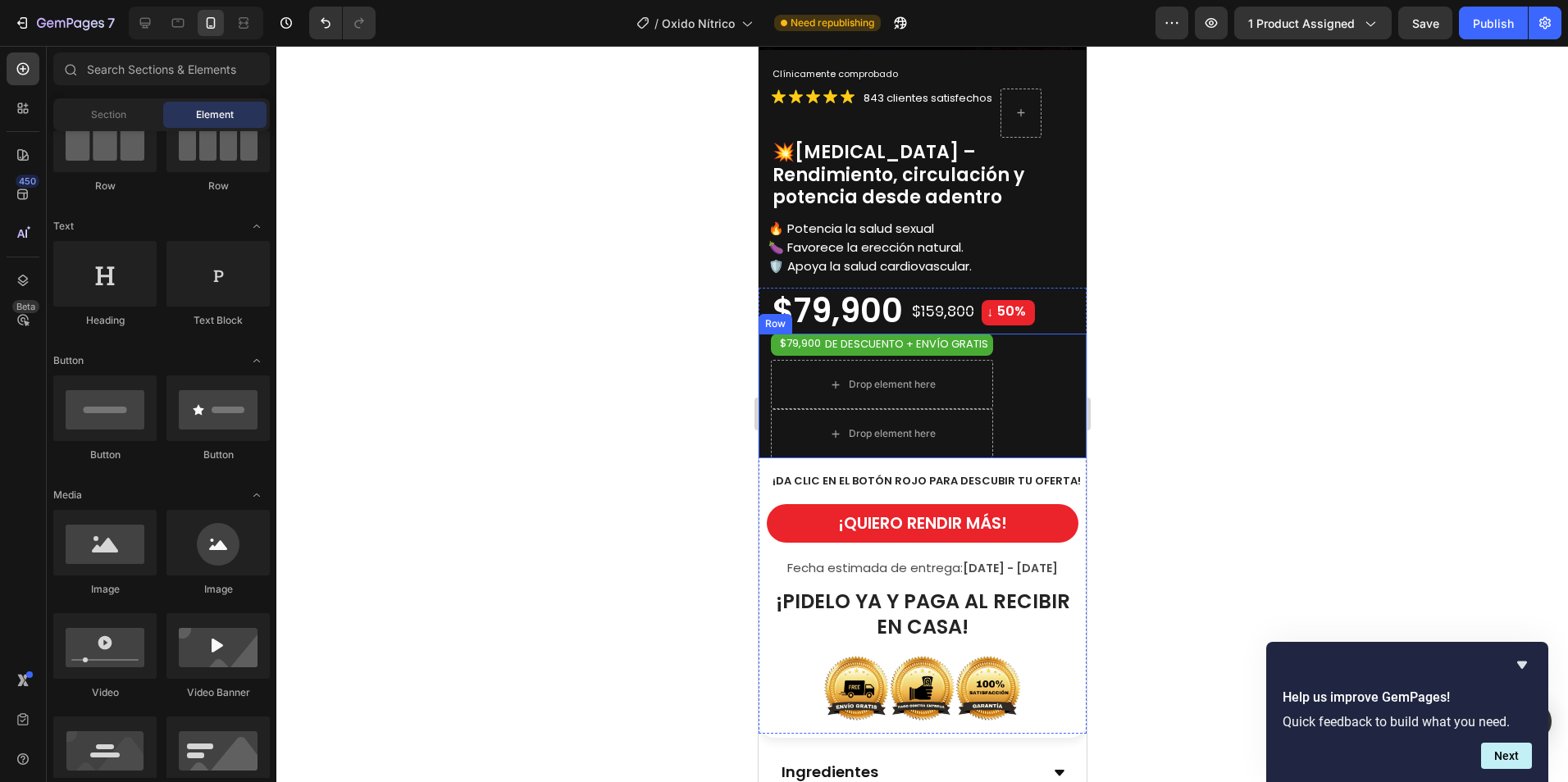
scroll to position [410, 0]
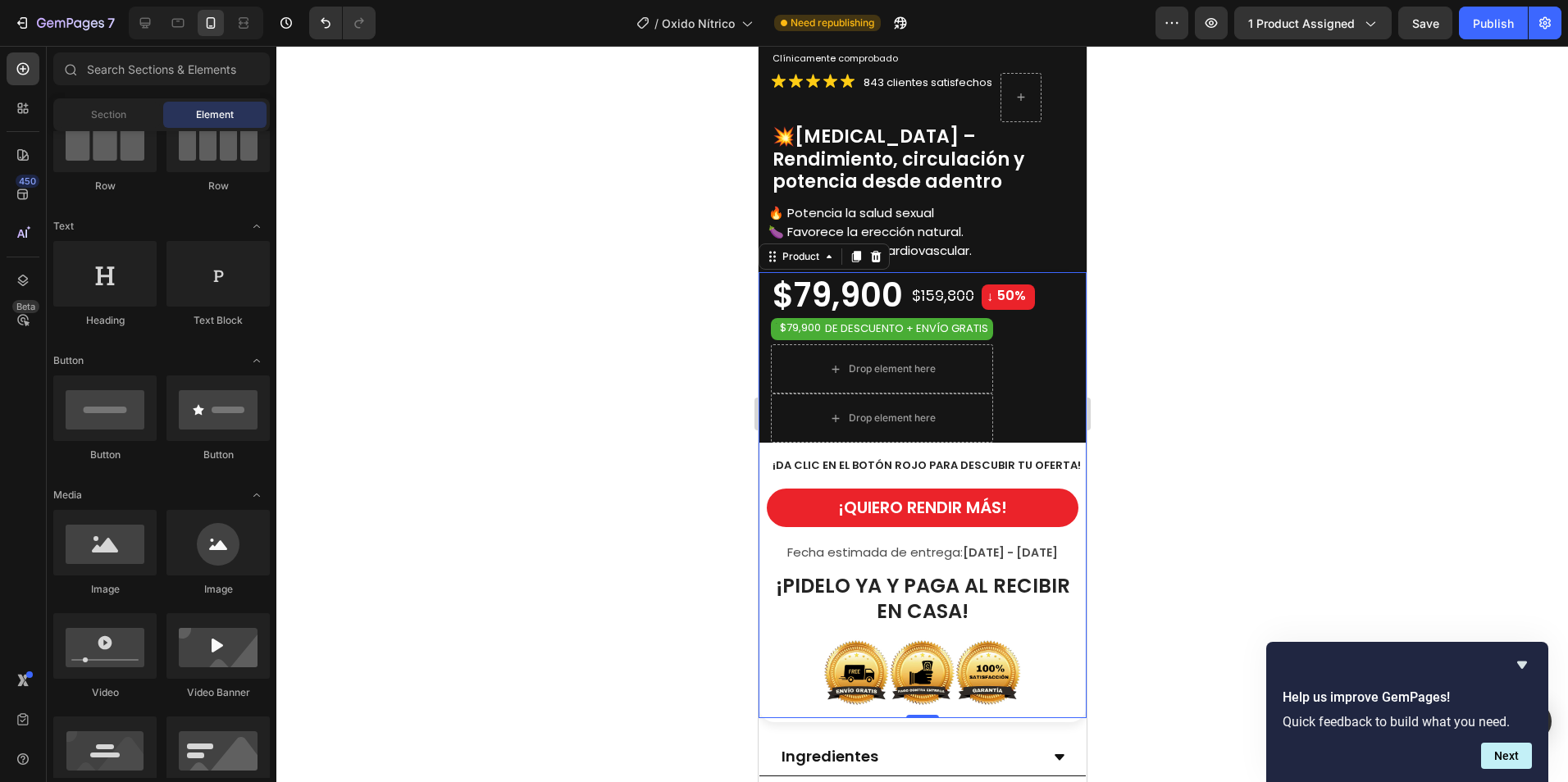
click at [1015, 436] on div "$79,900 Product Price Product Price $159,800 Product Price Product Price ↓ 50% …" at bounding box center [922, 496] width 328 height 446
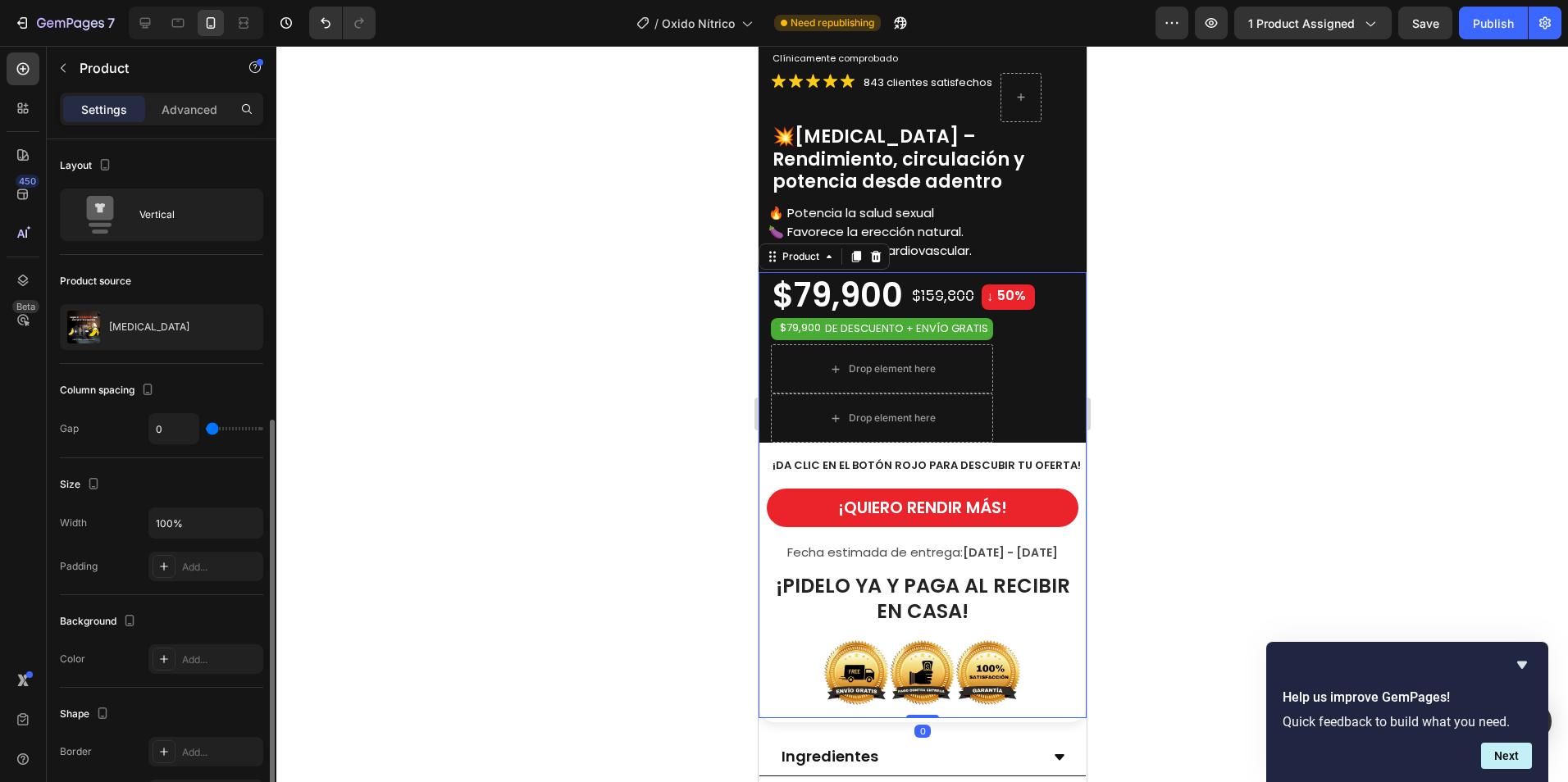
scroll to position [164, 0]
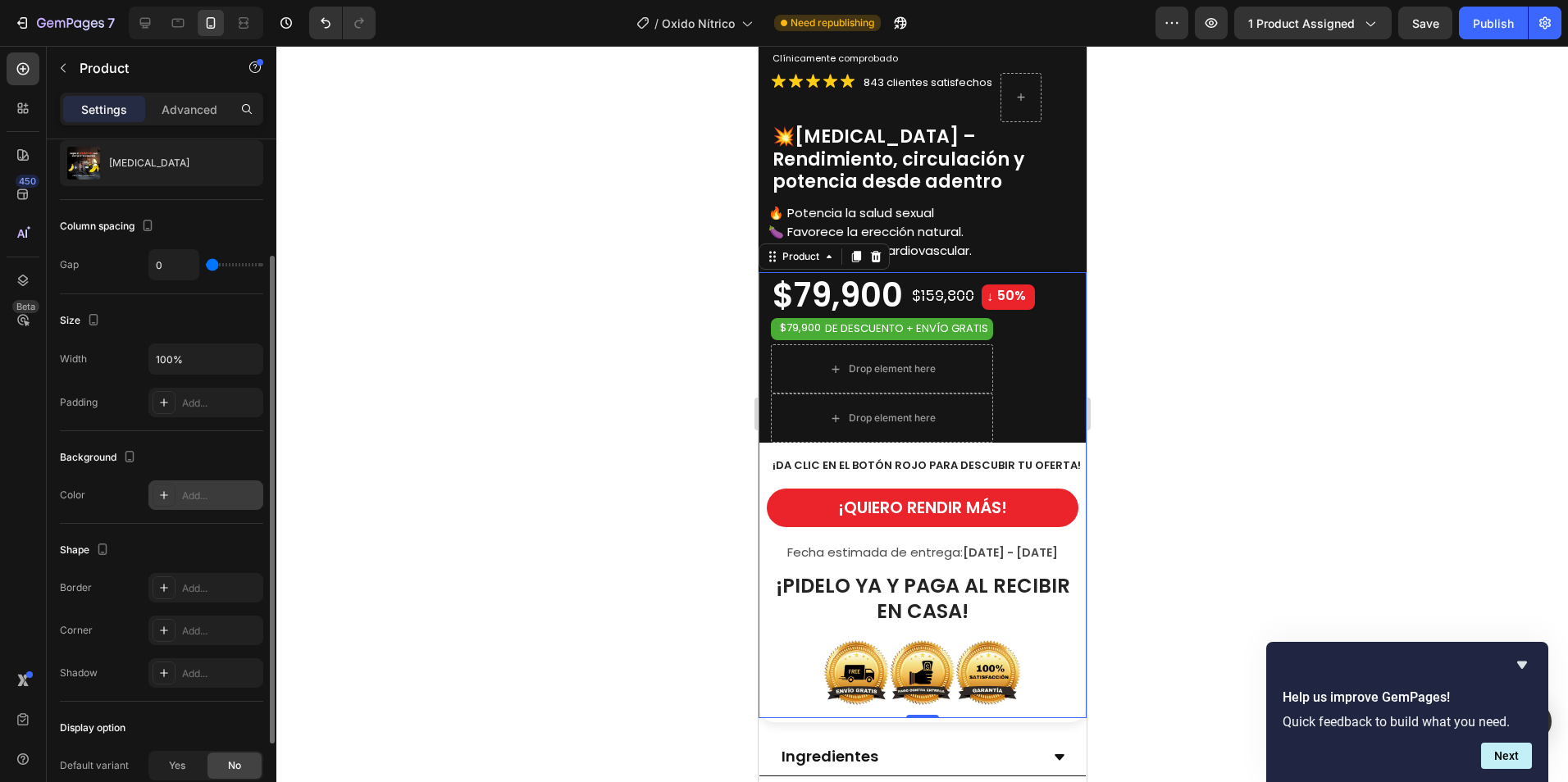
click at [165, 498] on icon at bounding box center [164, 495] width 13 height 13
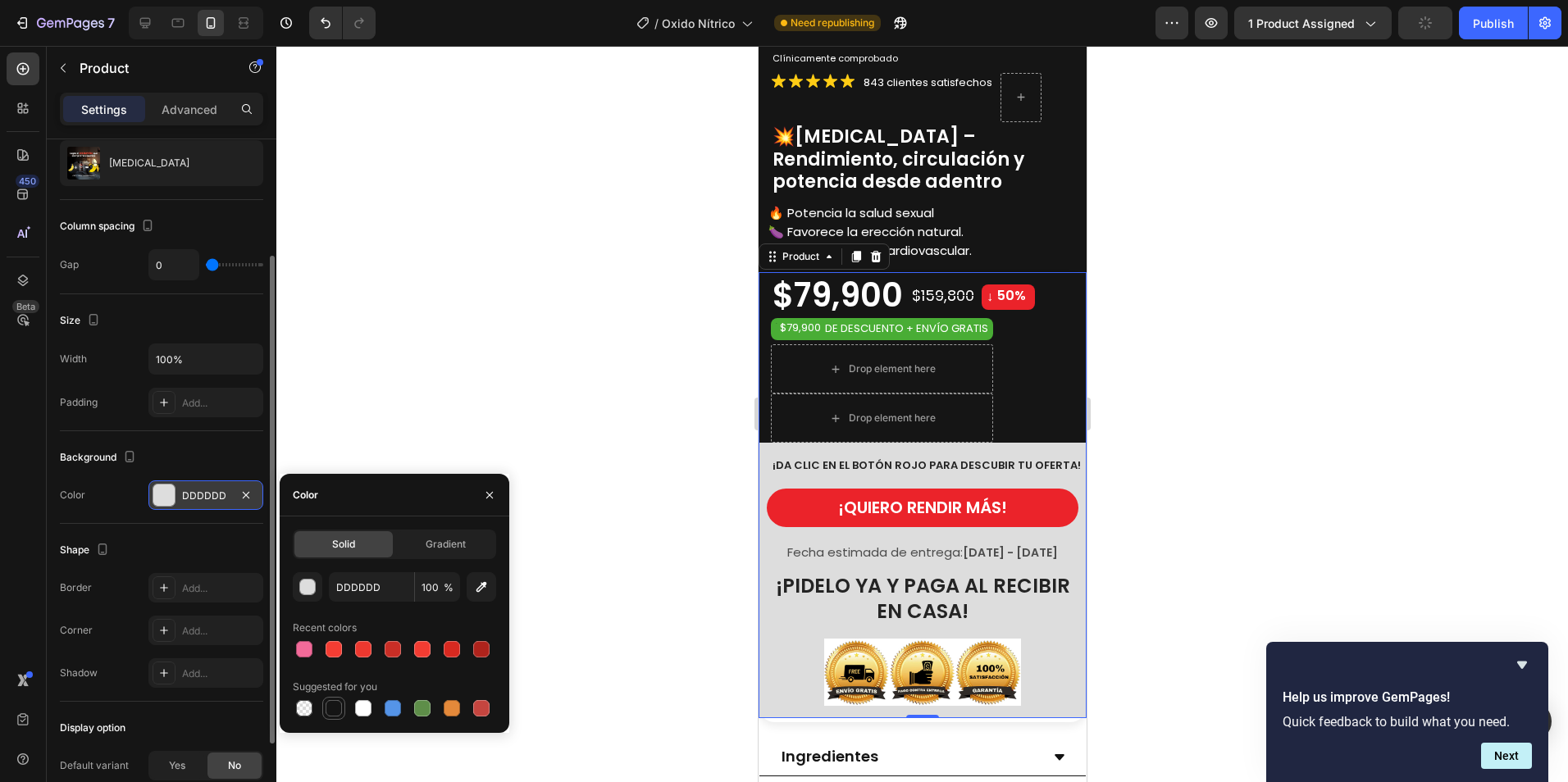
click at [333, 705] on div at bounding box center [333, 708] width 16 height 16
type input "151515"
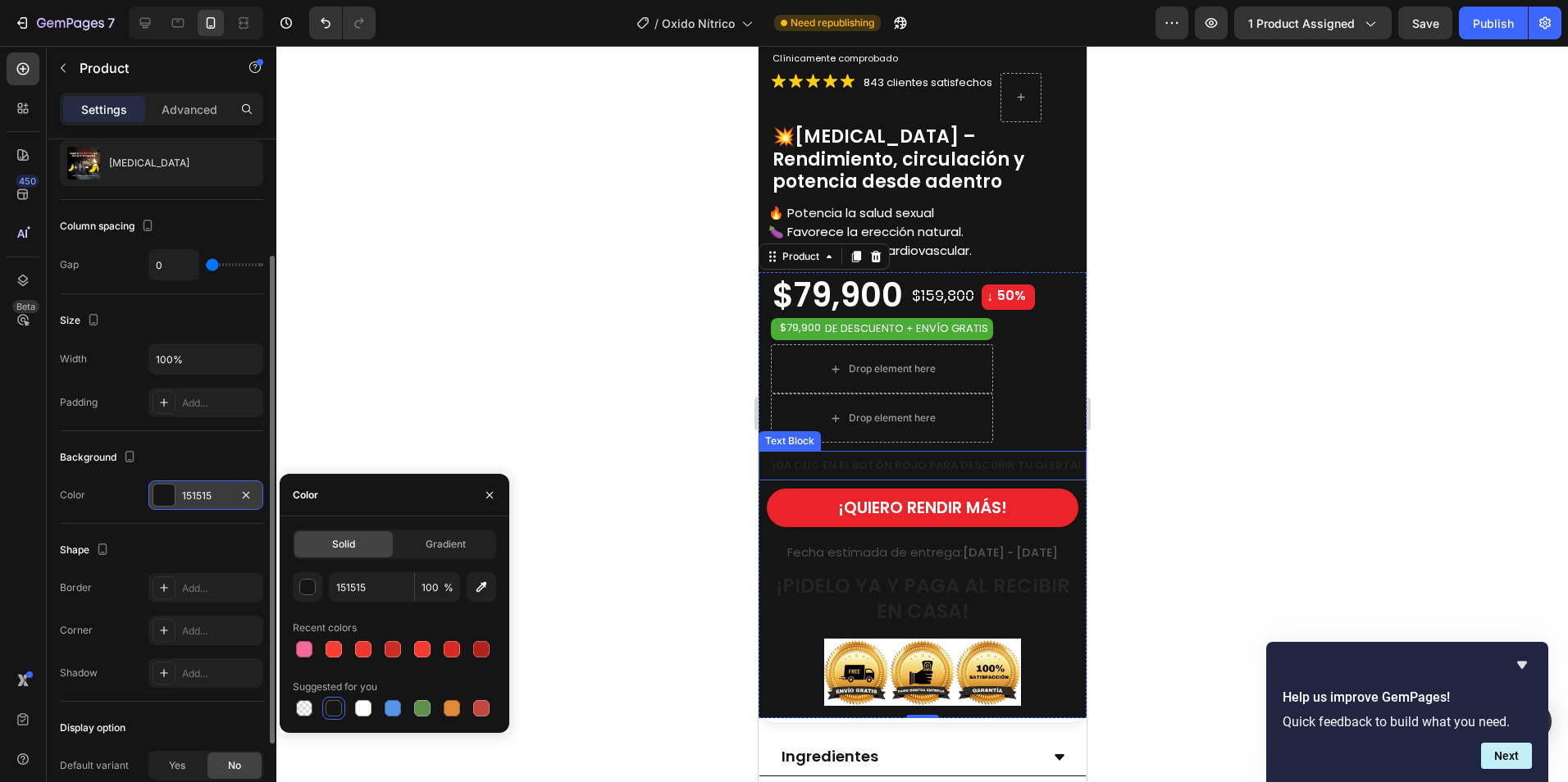
click at [1010, 458] on strong "¡DA CLIC EN EL BOTÓN ROJO PARA DESCUBIR TU OFERTA!" at bounding box center [926, 466] width 309 height 15
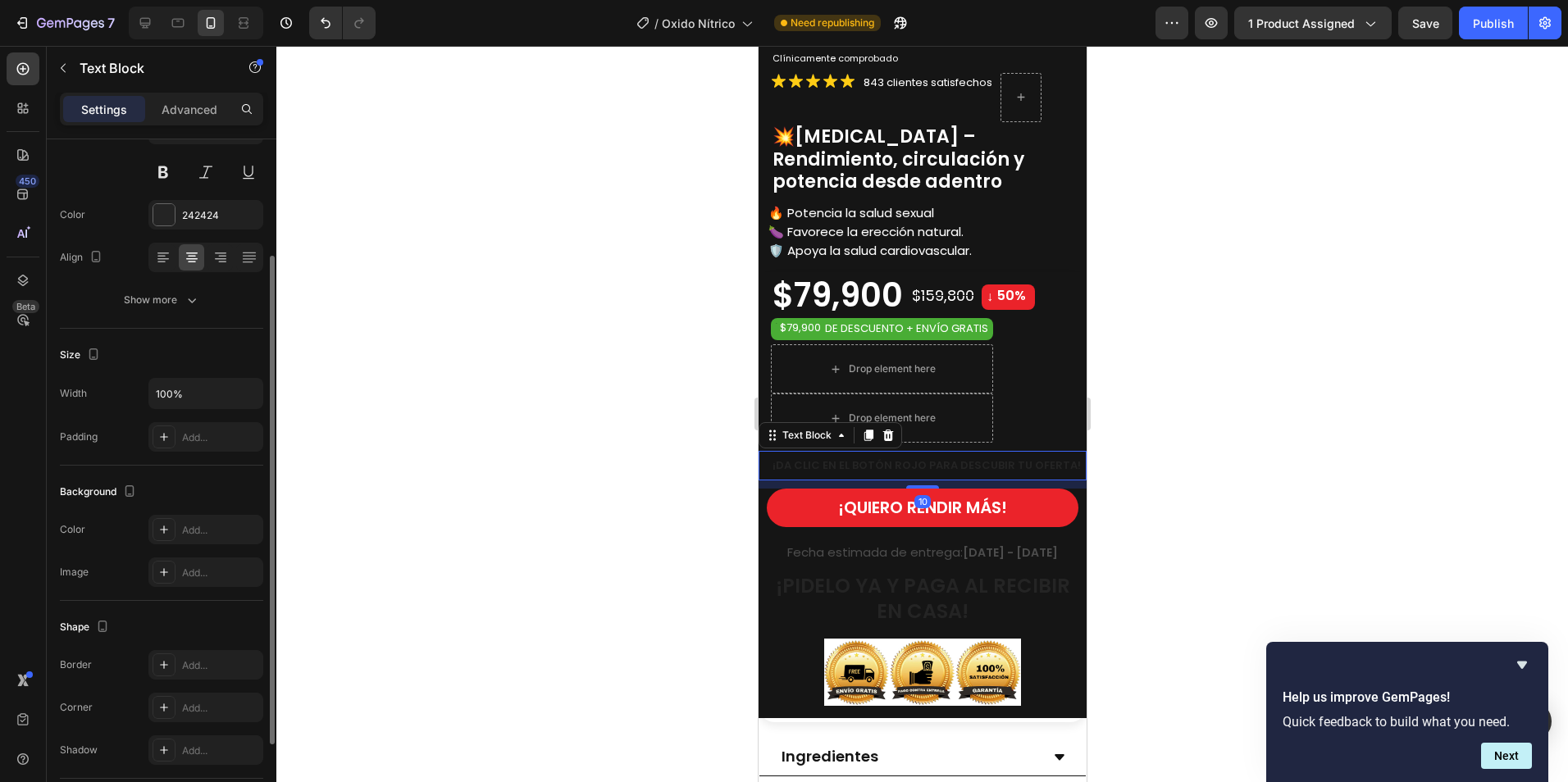
scroll to position [0, 0]
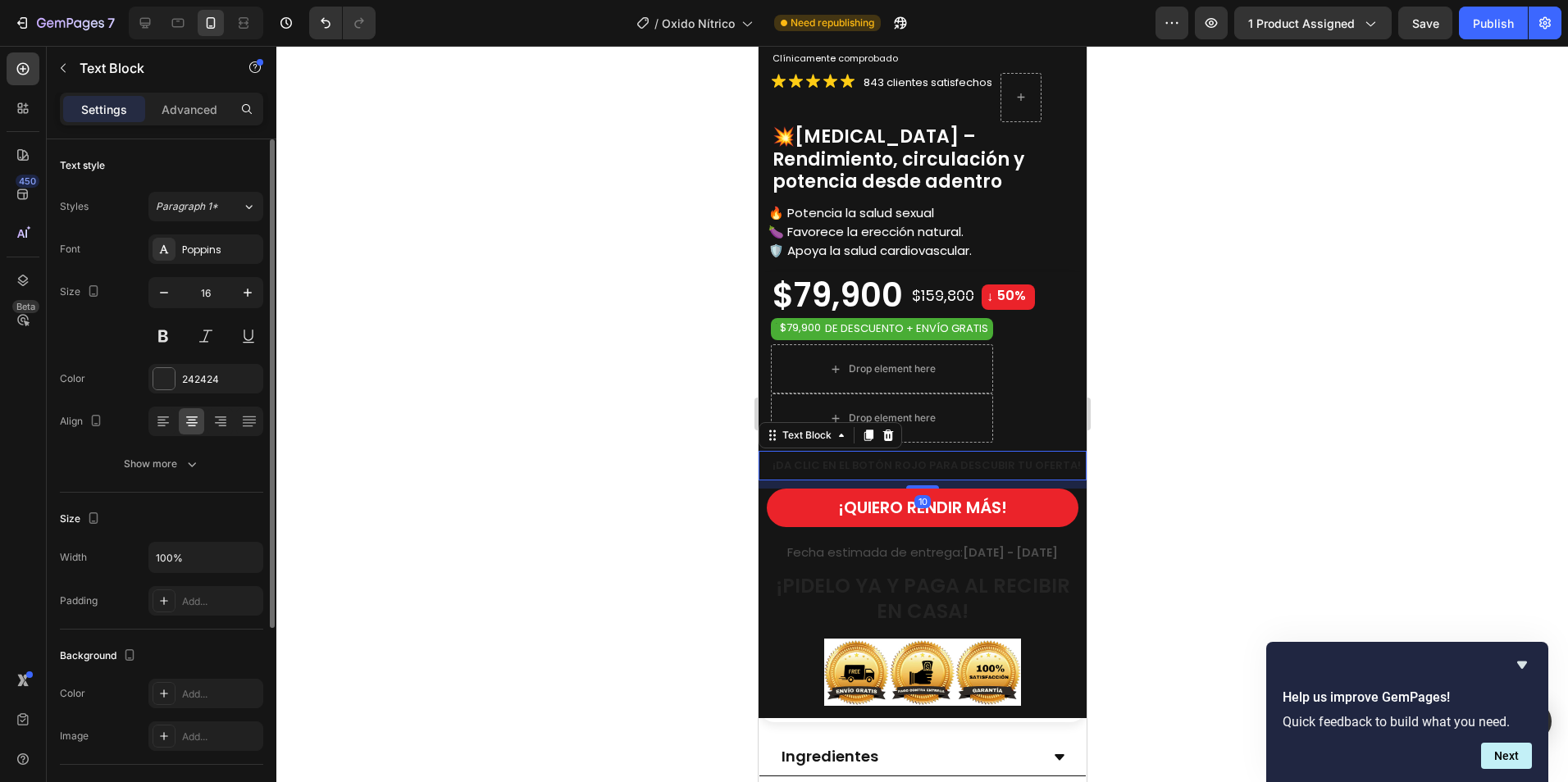
click at [1044, 458] on strong "¡DA CLIC EN EL BOTÓN ROJO PARA DESCUBIR TU OFERTA!" at bounding box center [926, 466] width 309 height 15
click at [1065, 458] on strong "¡DA CLIC EN EL BOTÓN ROJO PARA DESCUBIR TU OFERTA!" at bounding box center [926, 466] width 309 height 15
click at [1070, 457] on p "¡DA CLIC EN EL BOTÓN ROJO PARA DESCUBIR TU OFERTA!" at bounding box center [925, 466] width 316 height 18
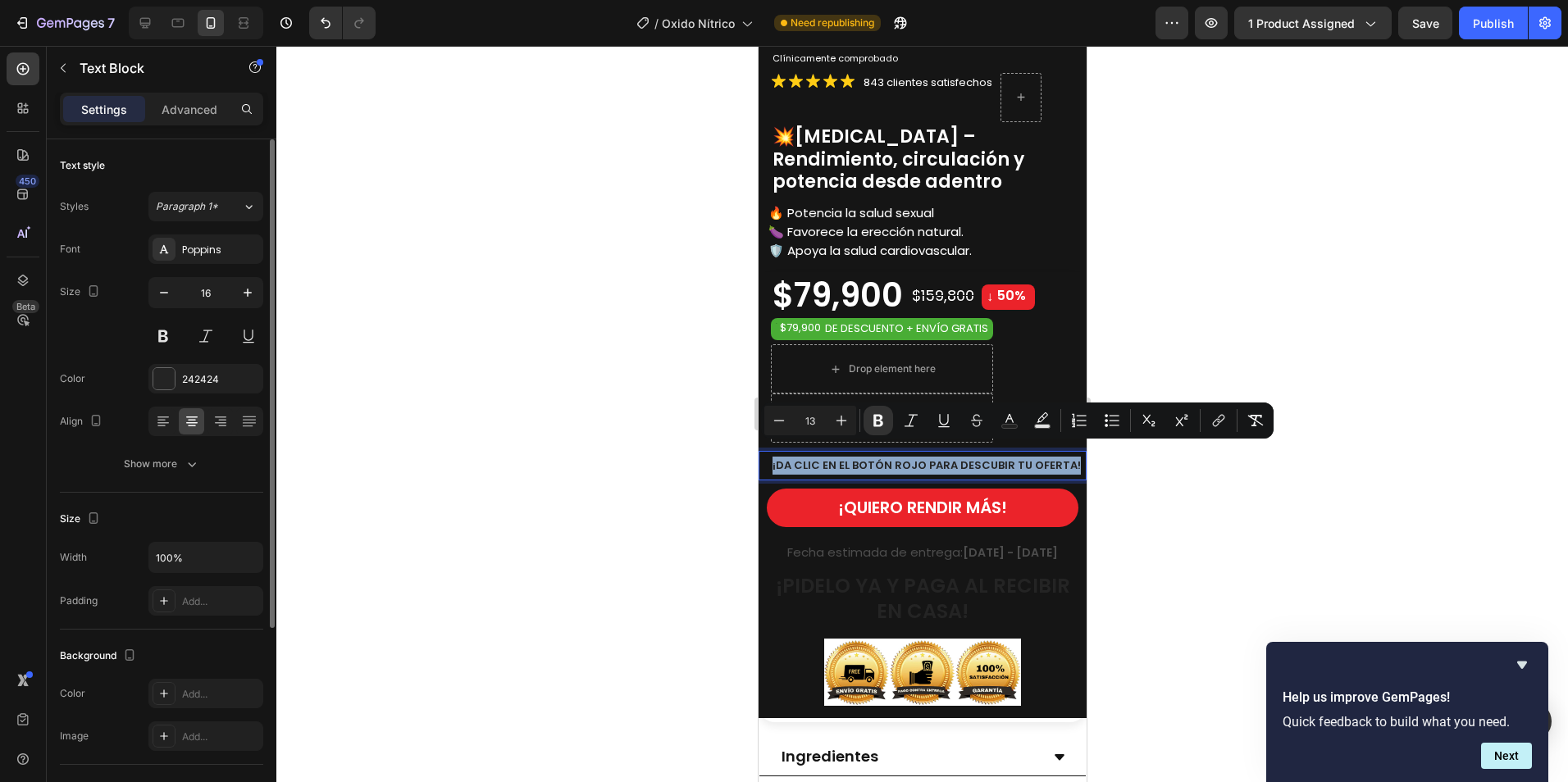
drag, startPoint x: 1071, startPoint y: 453, endPoint x: 766, endPoint y: 464, distance: 305.2
click at [766, 464] on div "¡DA CLIC EN EL BOTÓN ROJO PARA DESCUBIR TU OFERTA!" at bounding box center [925, 466] width 320 height 21
click at [1006, 426] on rect "Editor contextual toolbar" at bounding box center [1010, 426] width 15 height 4
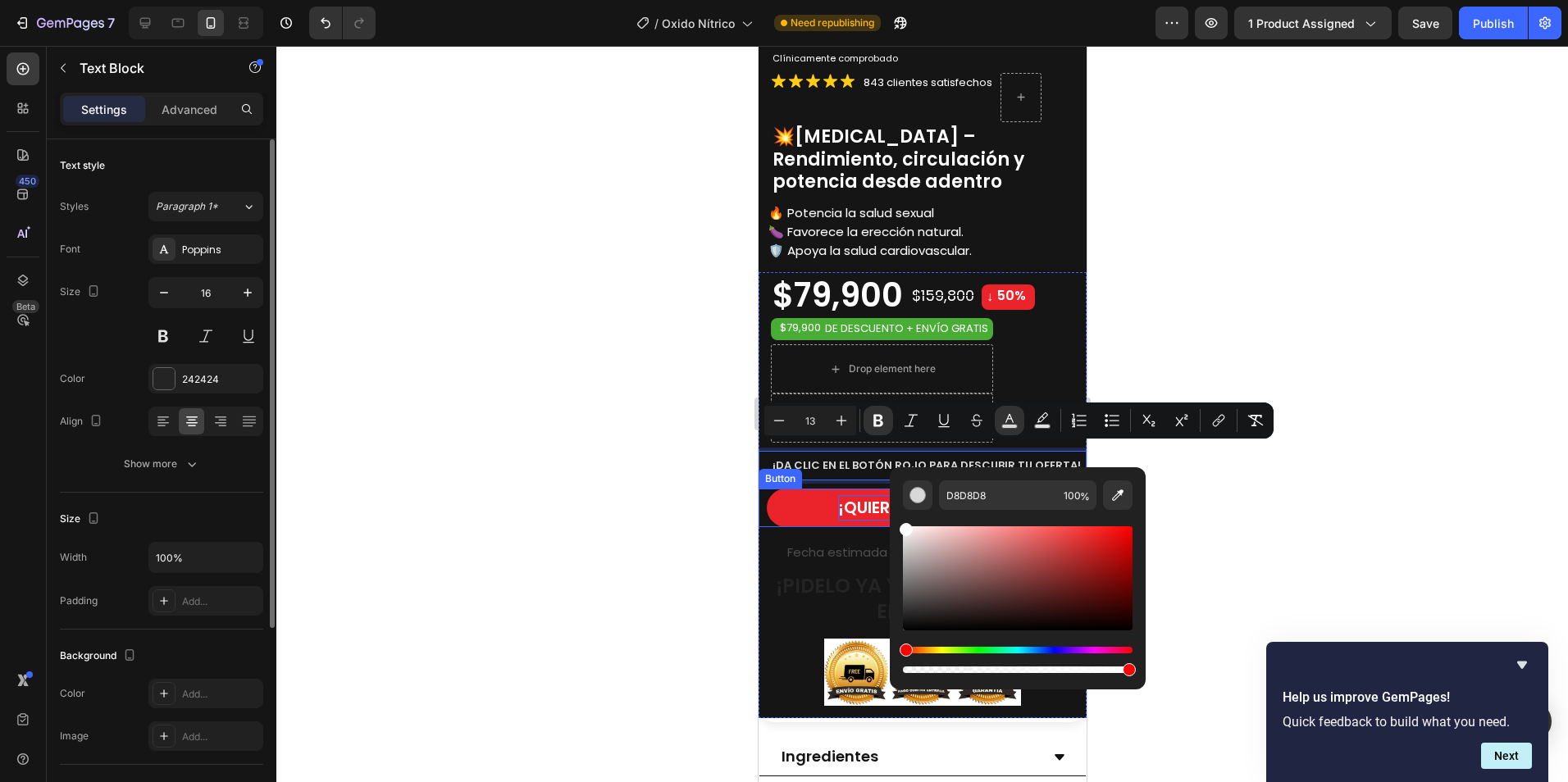
type input "FFFFFF"
drag, startPoint x: 1661, startPoint y: 665, endPoint x: 874, endPoint y: 502, distance: 803.7
click at [1293, 473] on div at bounding box center [922, 414] width 1291 height 737
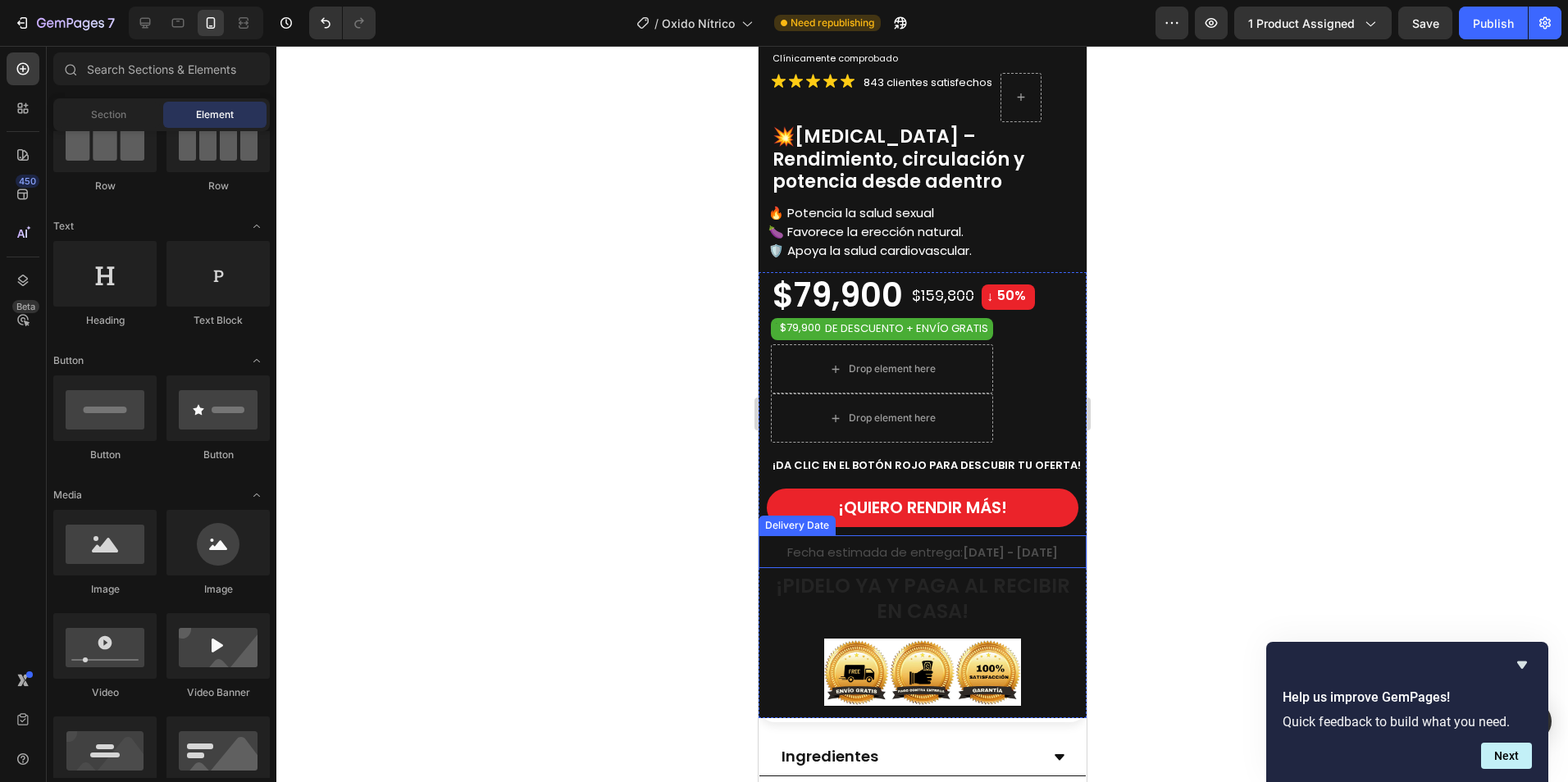
click at [981, 544] on span "[DATE] - [DATE]" at bounding box center [1009, 552] width 95 height 16
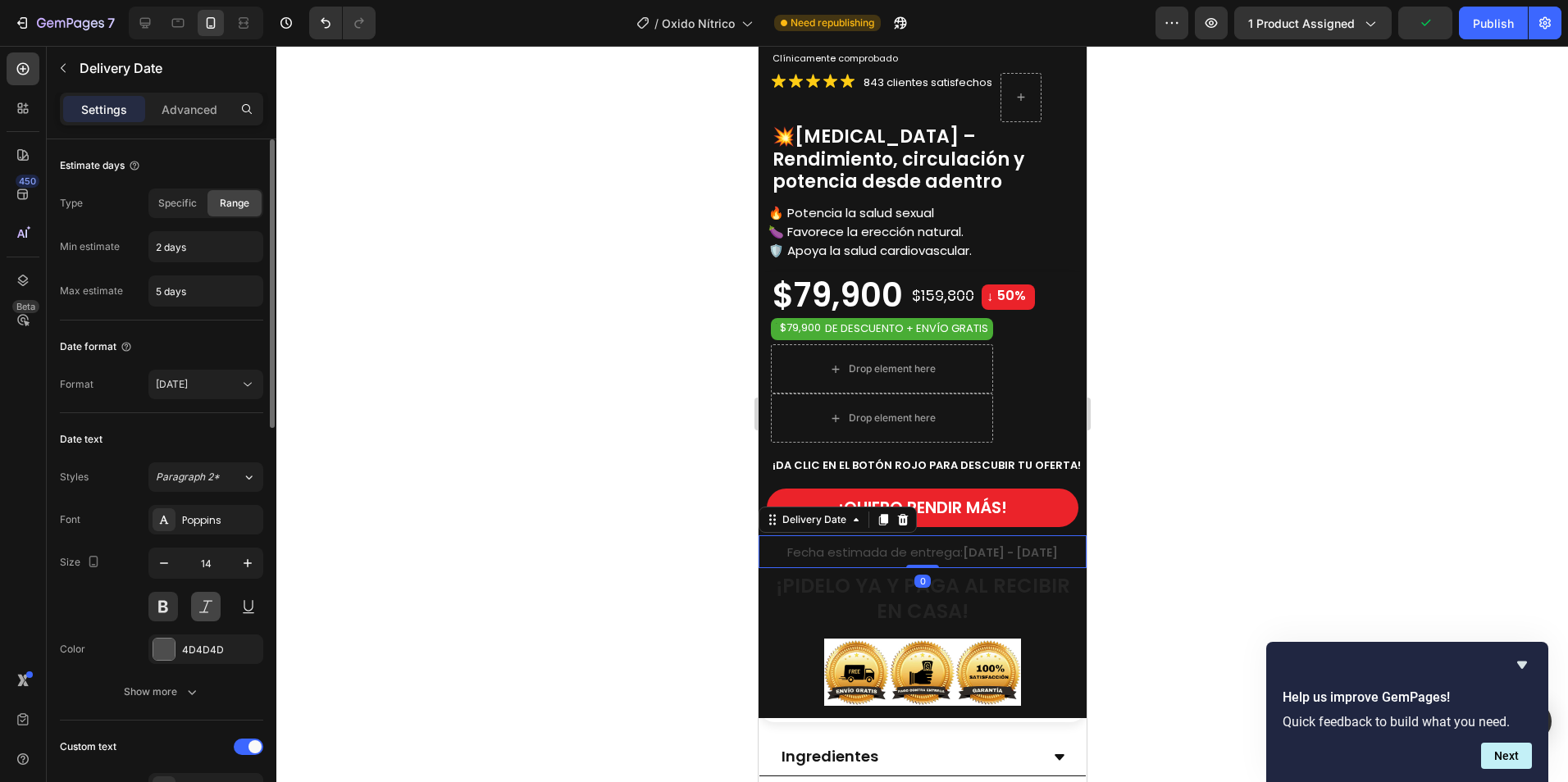
scroll to position [82, 0]
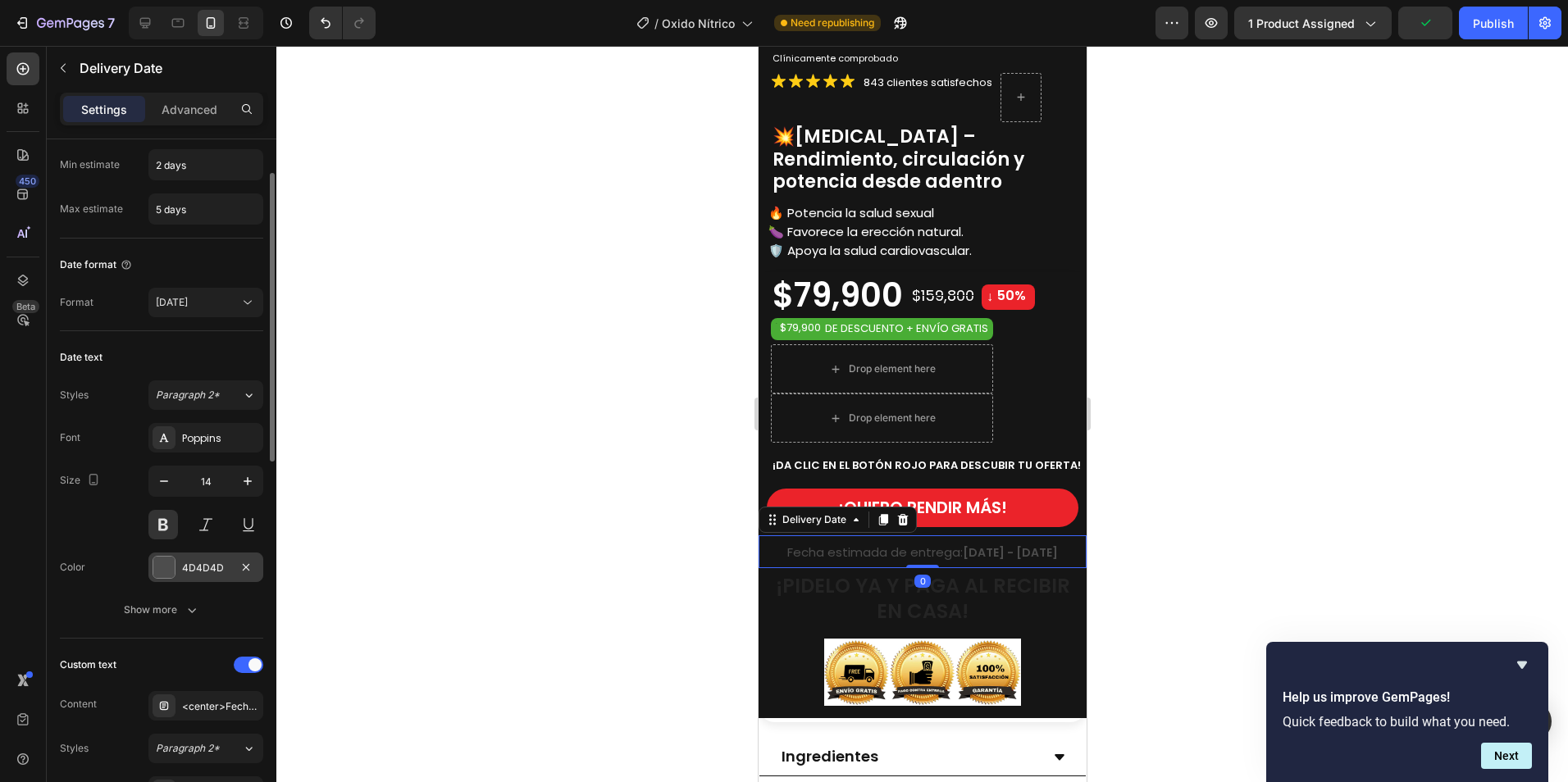
click at [208, 574] on div "4D4D4D" at bounding box center [205, 568] width 47 height 15
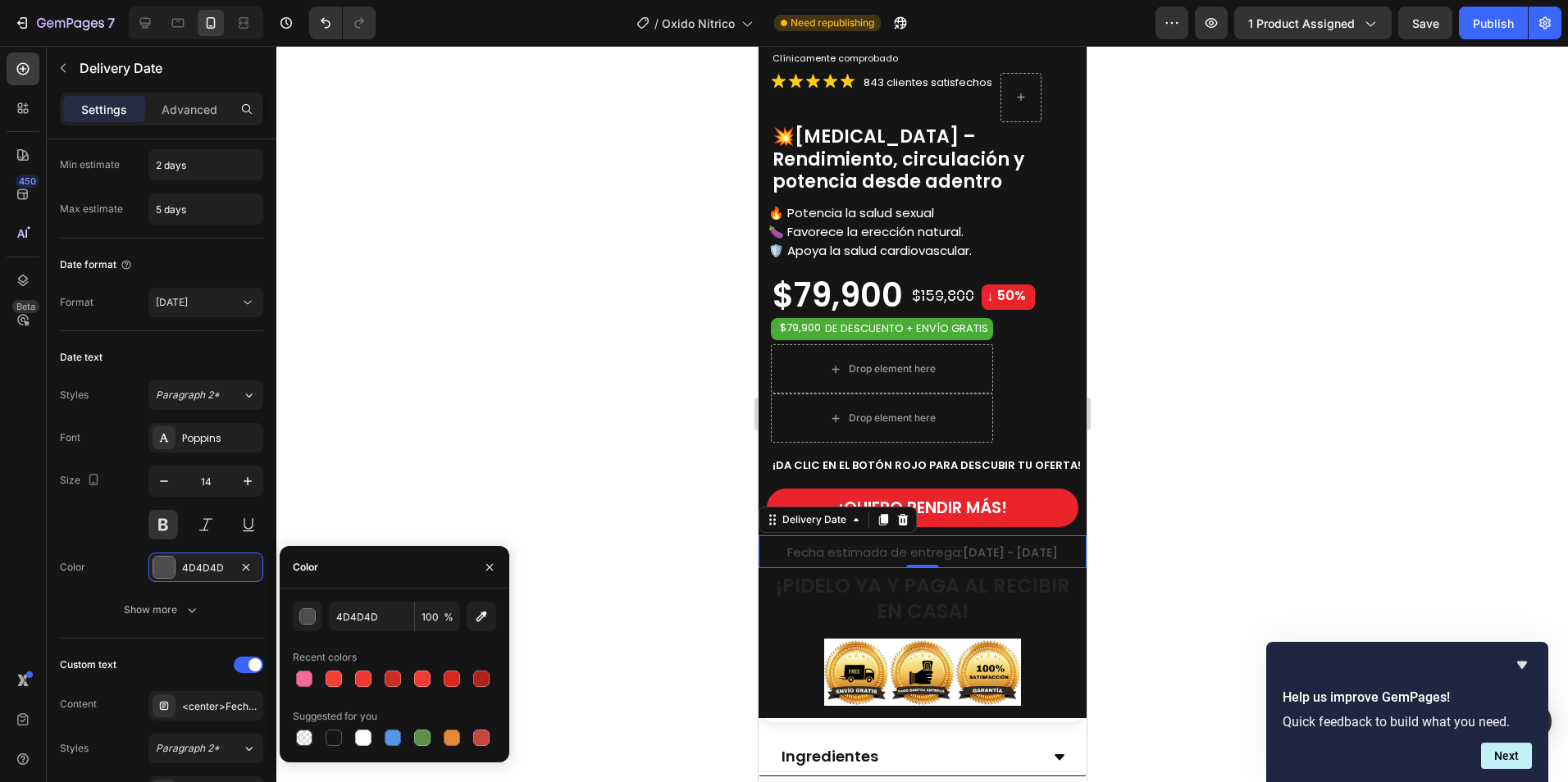
click at [369, 737] on div at bounding box center [363, 737] width 16 height 16
type input "FFFFFF"
click at [918, 542] on center "Fecha estimada de entrega: [DATE] - [DATE]" at bounding box center [922, 552] width 325 height 22
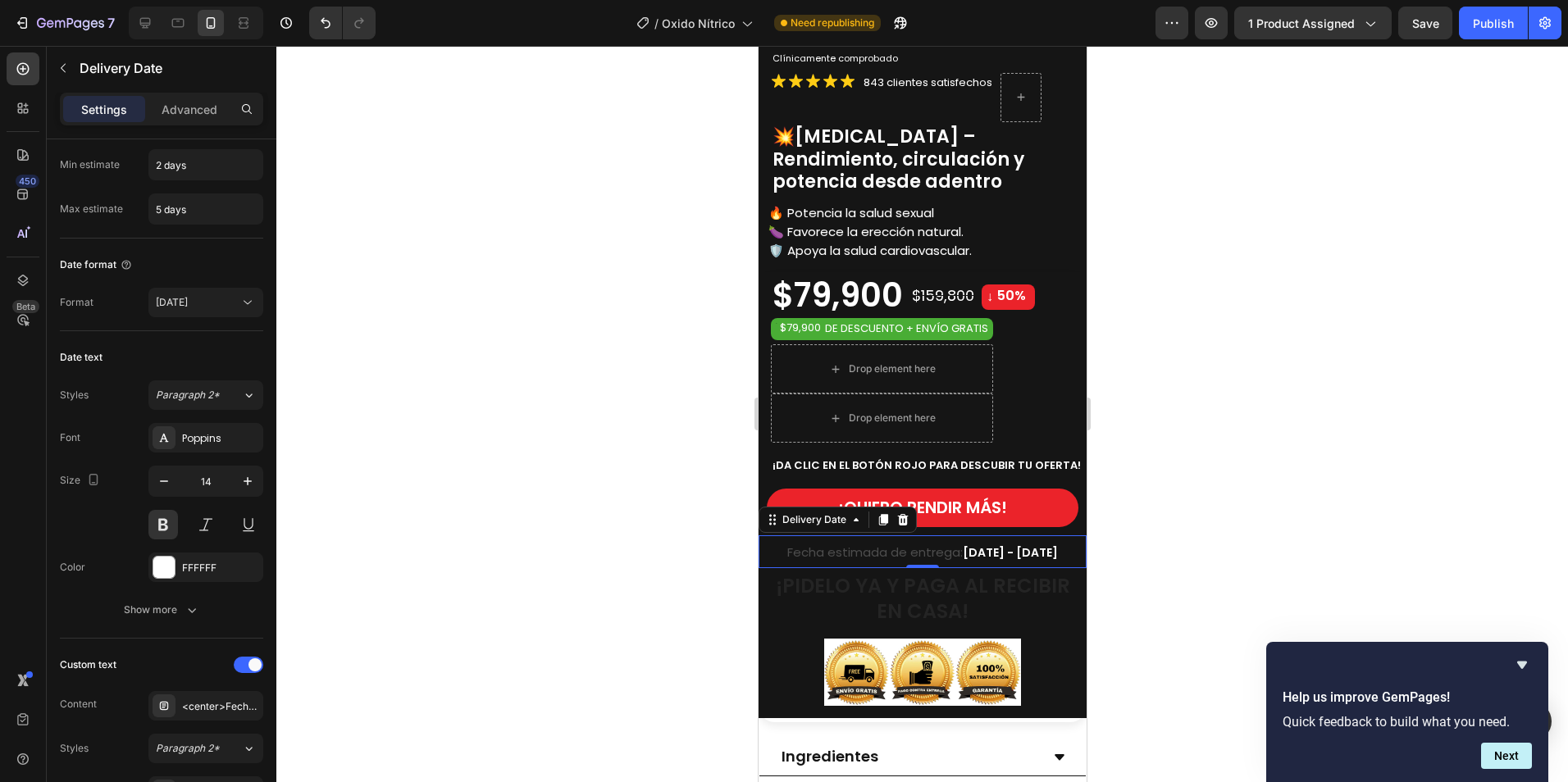
click at [952, 550] on center "Fecha estimada de entrega: [DATE] - [DATE]" at bounding box center [922, 552] width 325 height 22
click at [798, 541] on center "Fecha estimada de entrega: [DATE] - [DATE]" at bounding box center [922, 552] width 325 height 22
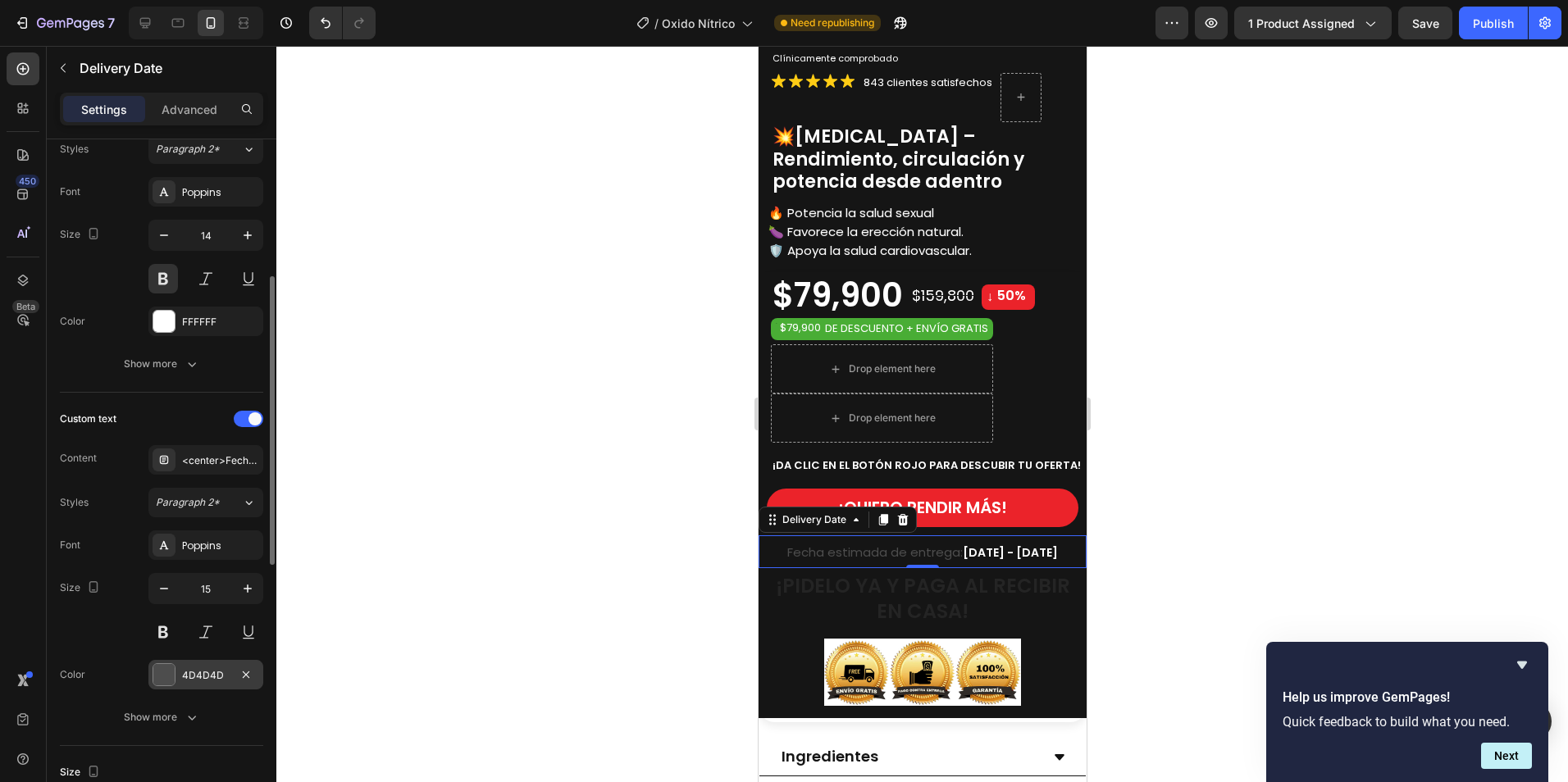
click at [218, 679] on div "4D4D4D" at bounding box center [205, 675] width 47 height 15
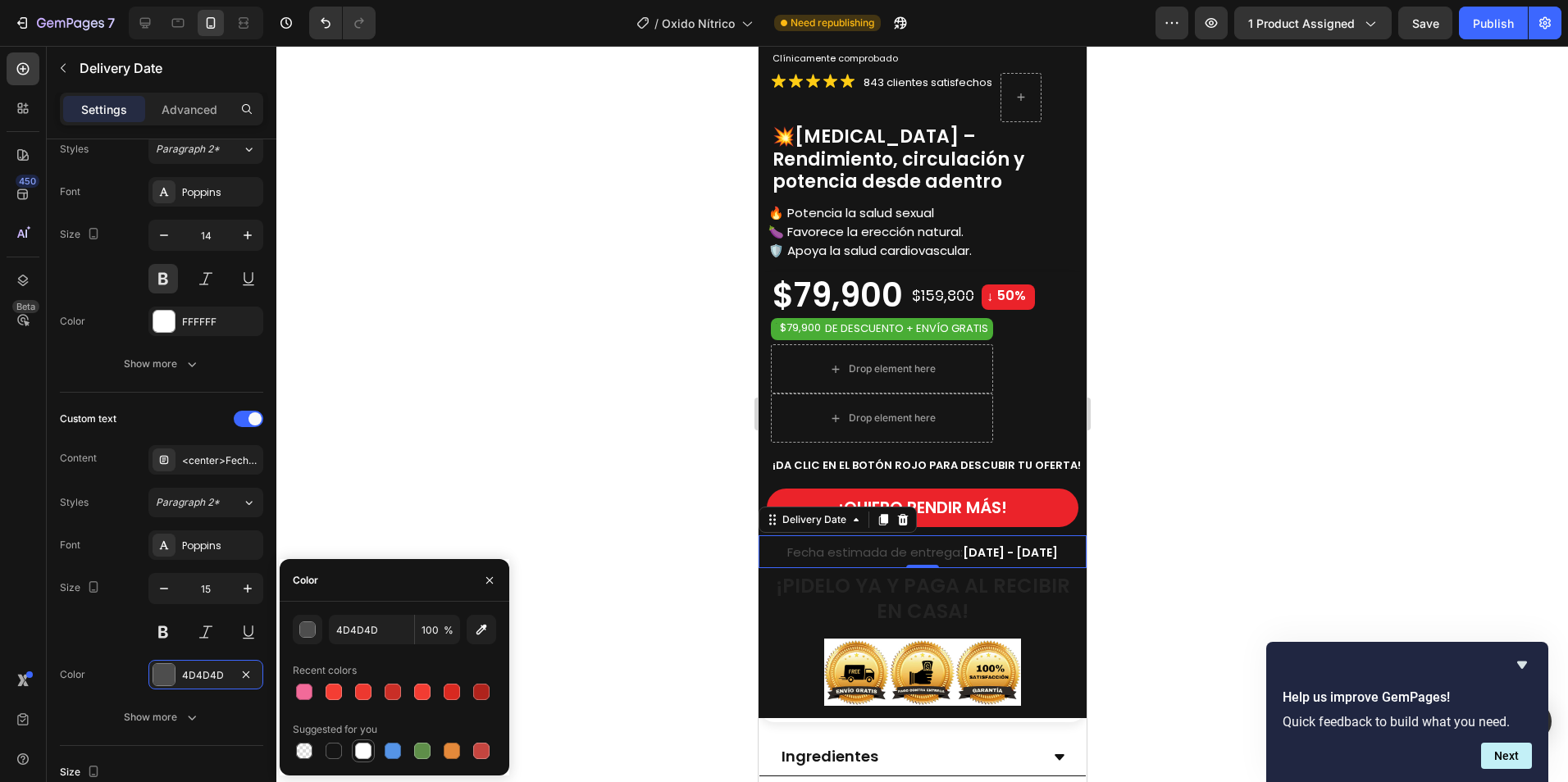
click at [370, 749] on div at bounding box center [363, 751] width 20 height 20
type input "FFFFFF"
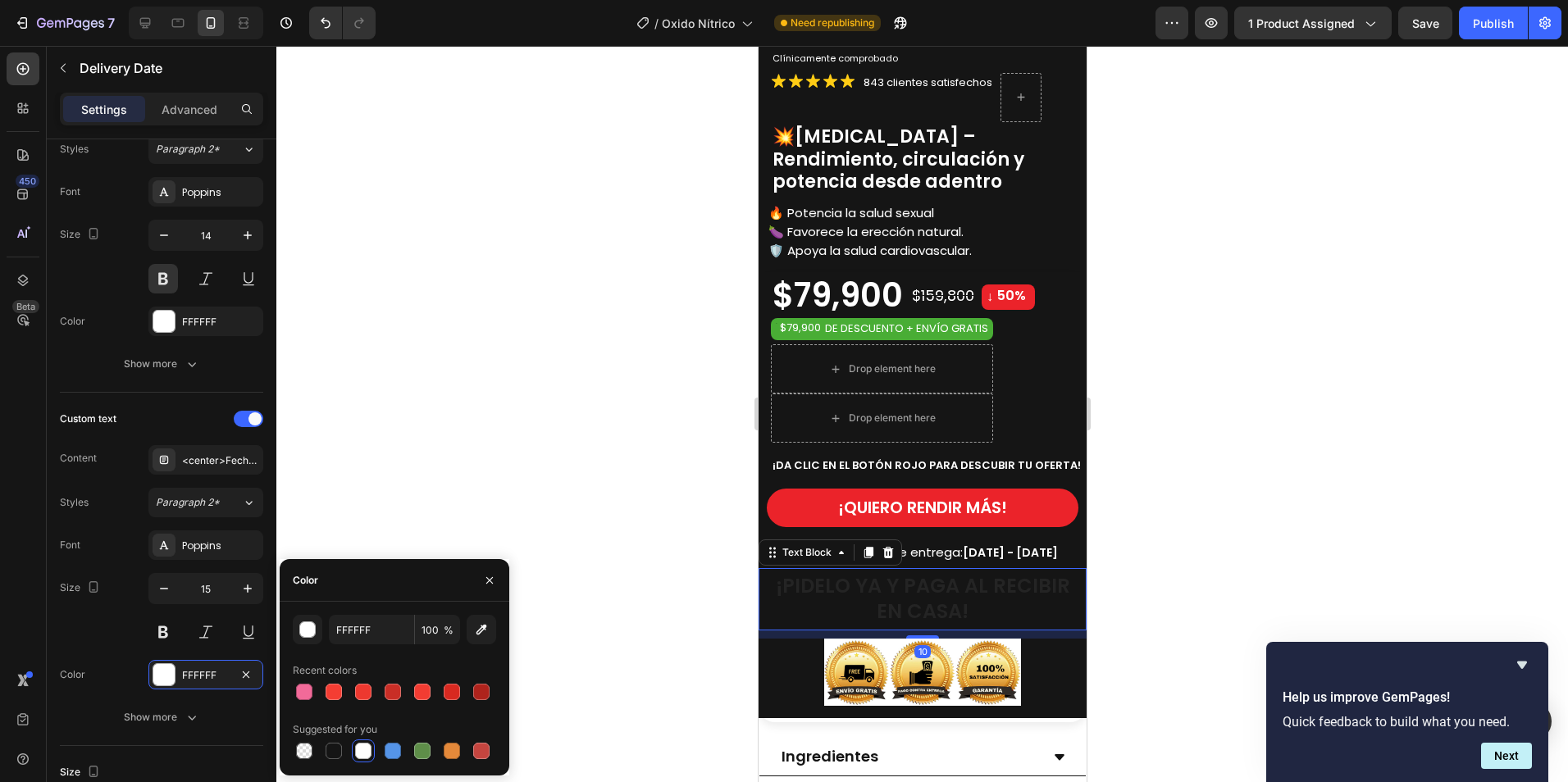
click at [926, 586] on strong "¡PIDELO YA Y PAGA AL RECIBIR EN CASA!" at bounding box center [922, 599] width 294 height 52
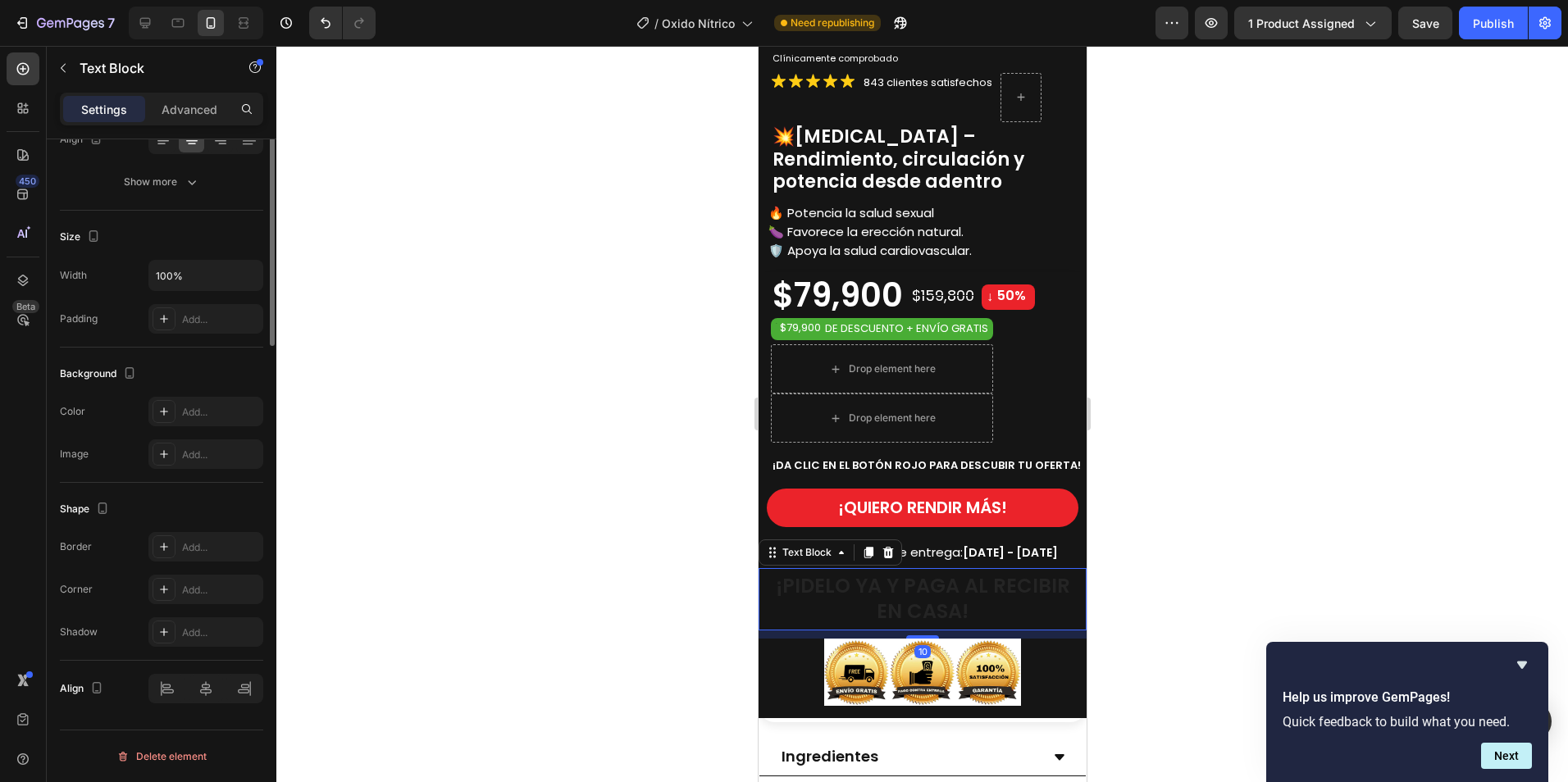
scroll to position [0, 0]
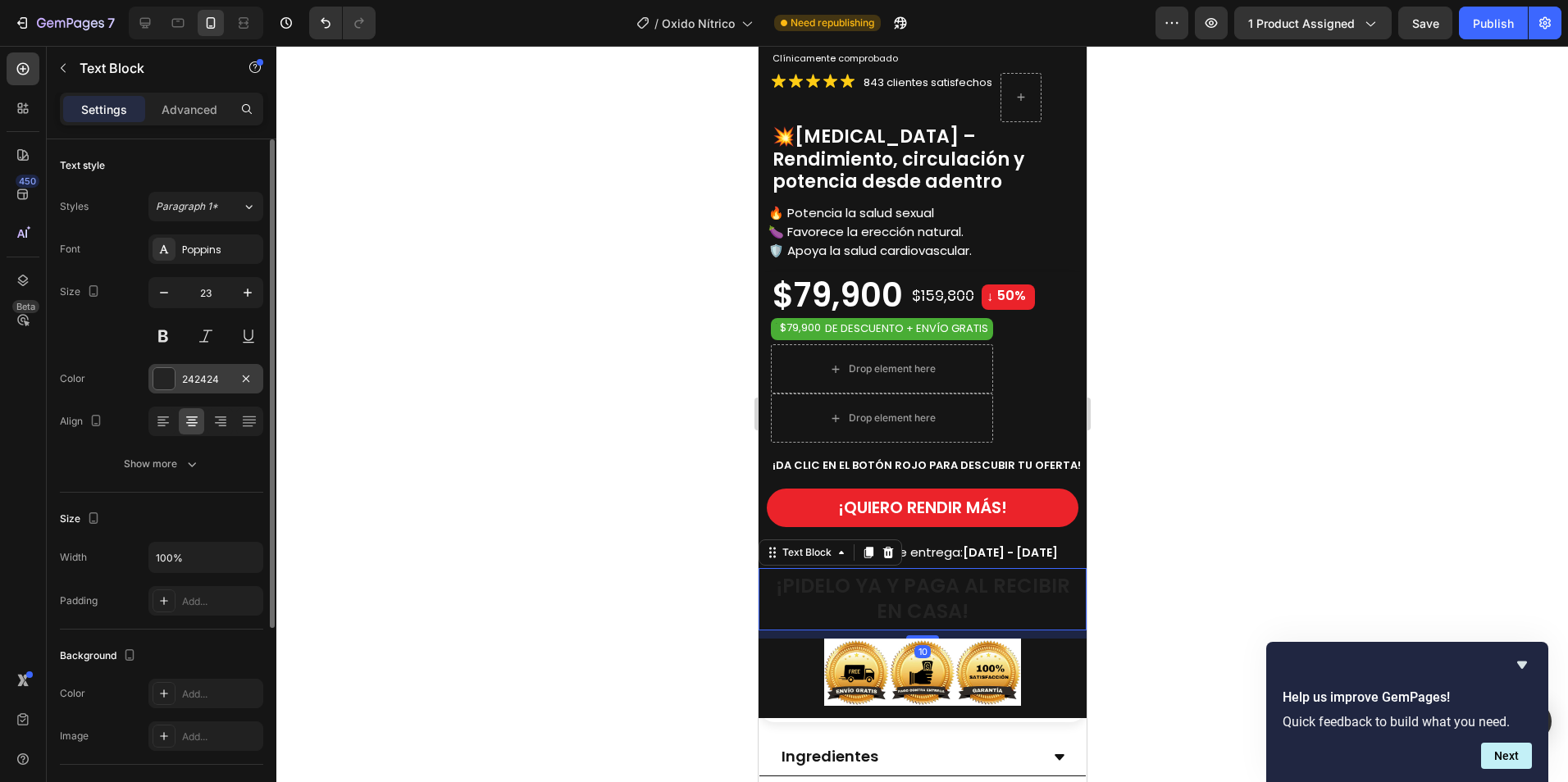
click at [200, 381] on div "242424" at bounding box center [205, 379] width 47 height 15
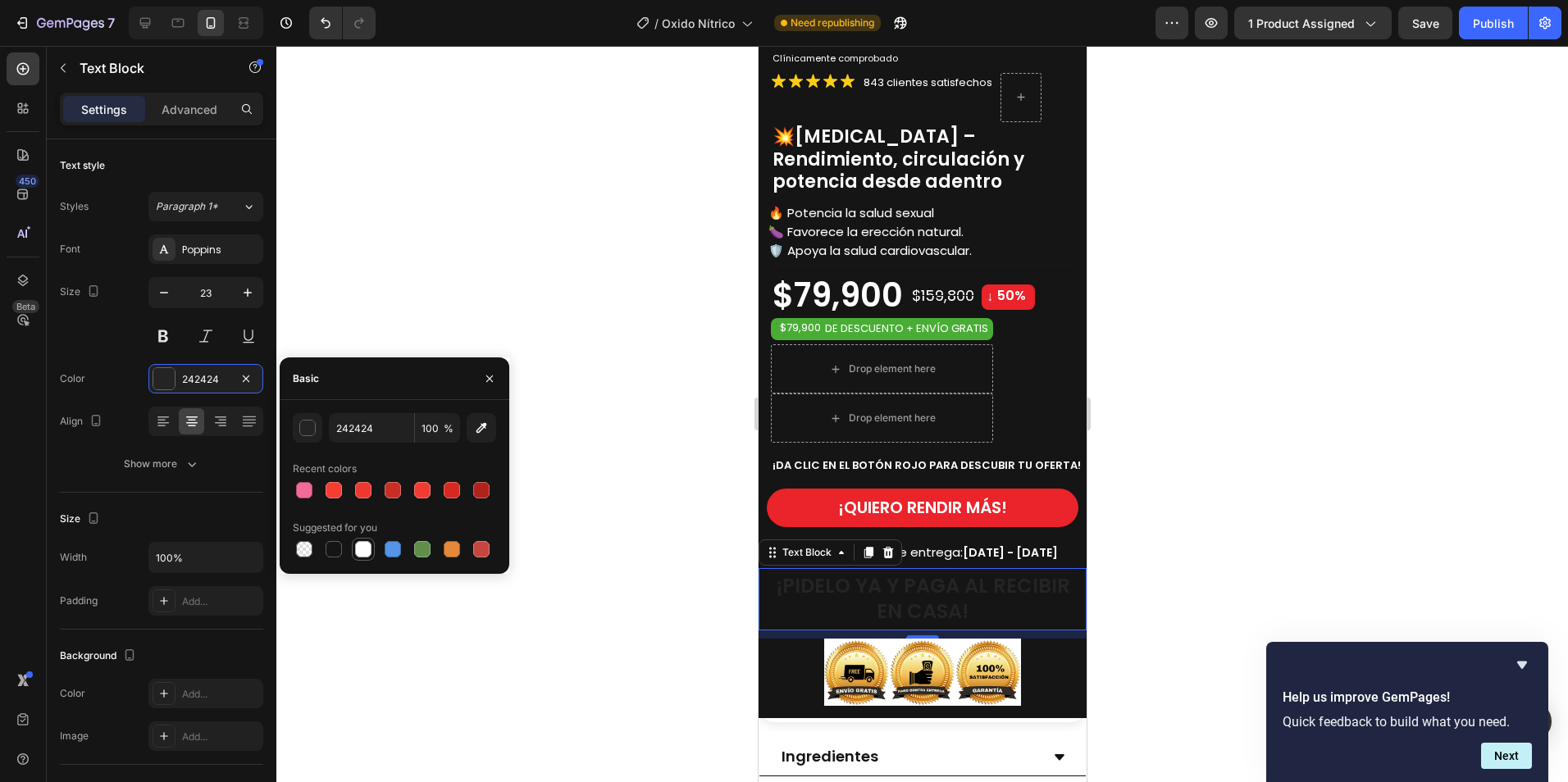
click at [361, 548] on div at bounding box center [363, 549] width 16 height 16
type input "FFFFFF"
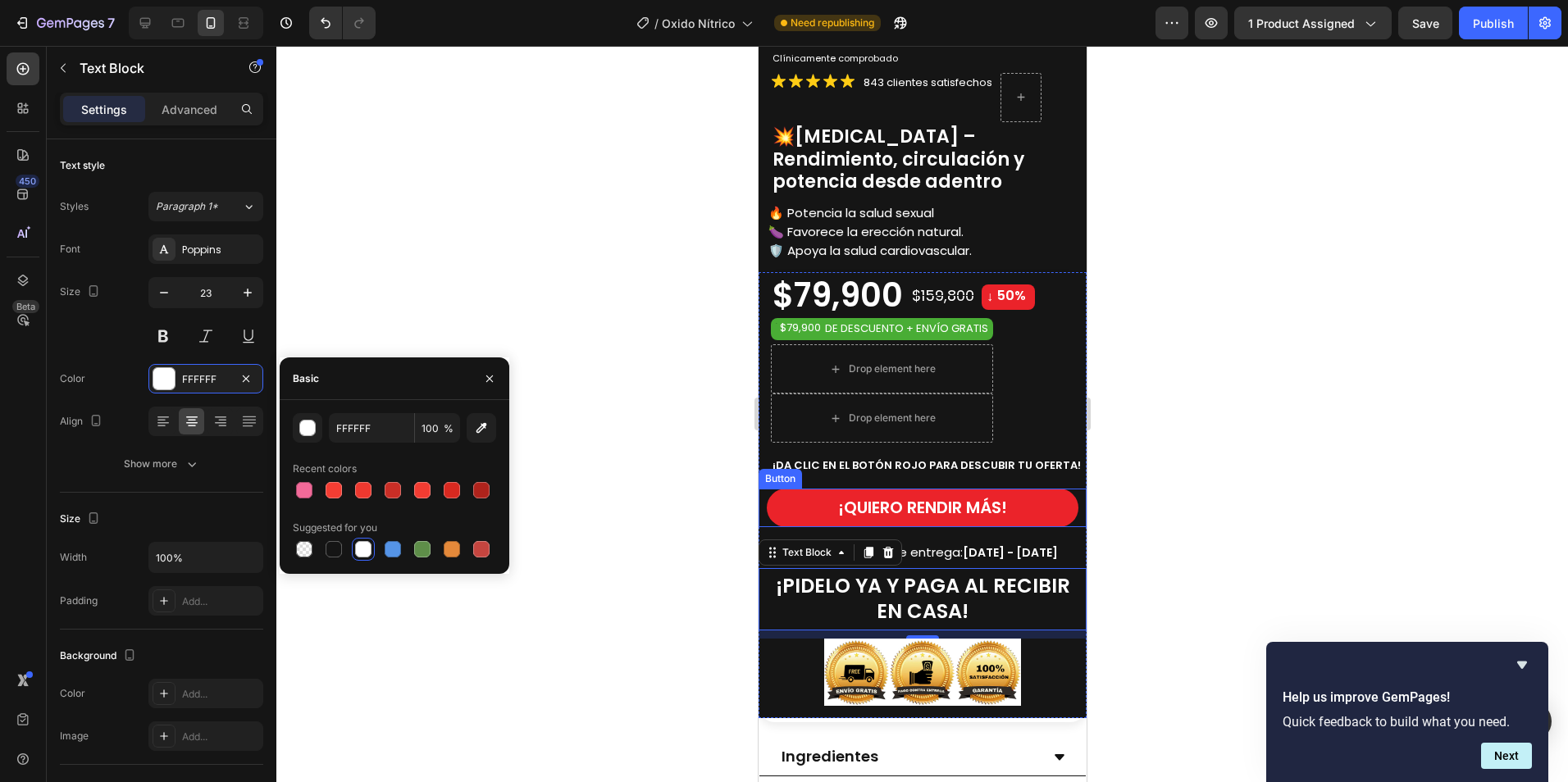
click at [1224, 468] on div at bounding box center [922, 414] width 1291 height 737
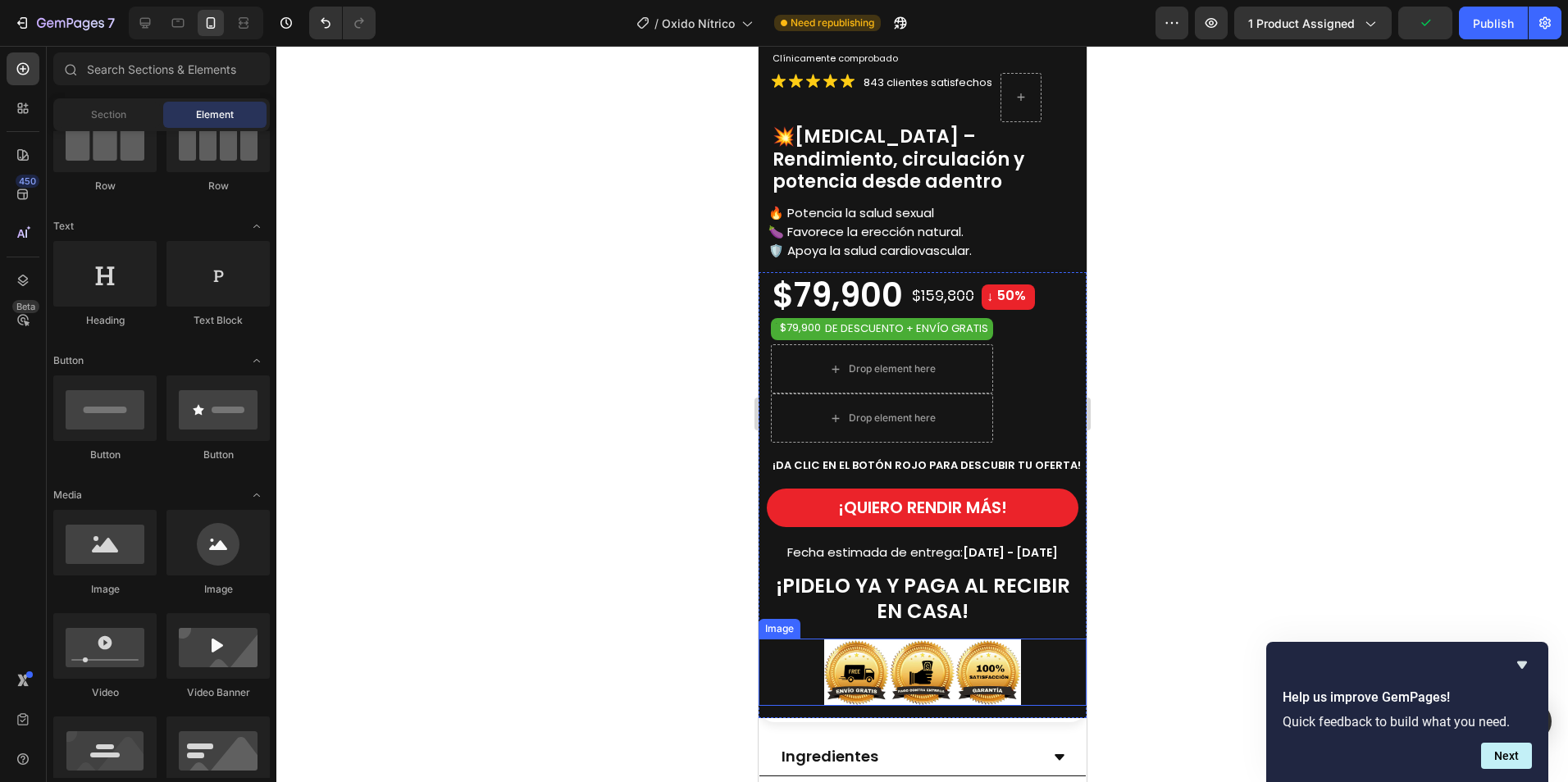
click at [968, 663] on img at bounding box center [922, 672] width 197 height 67
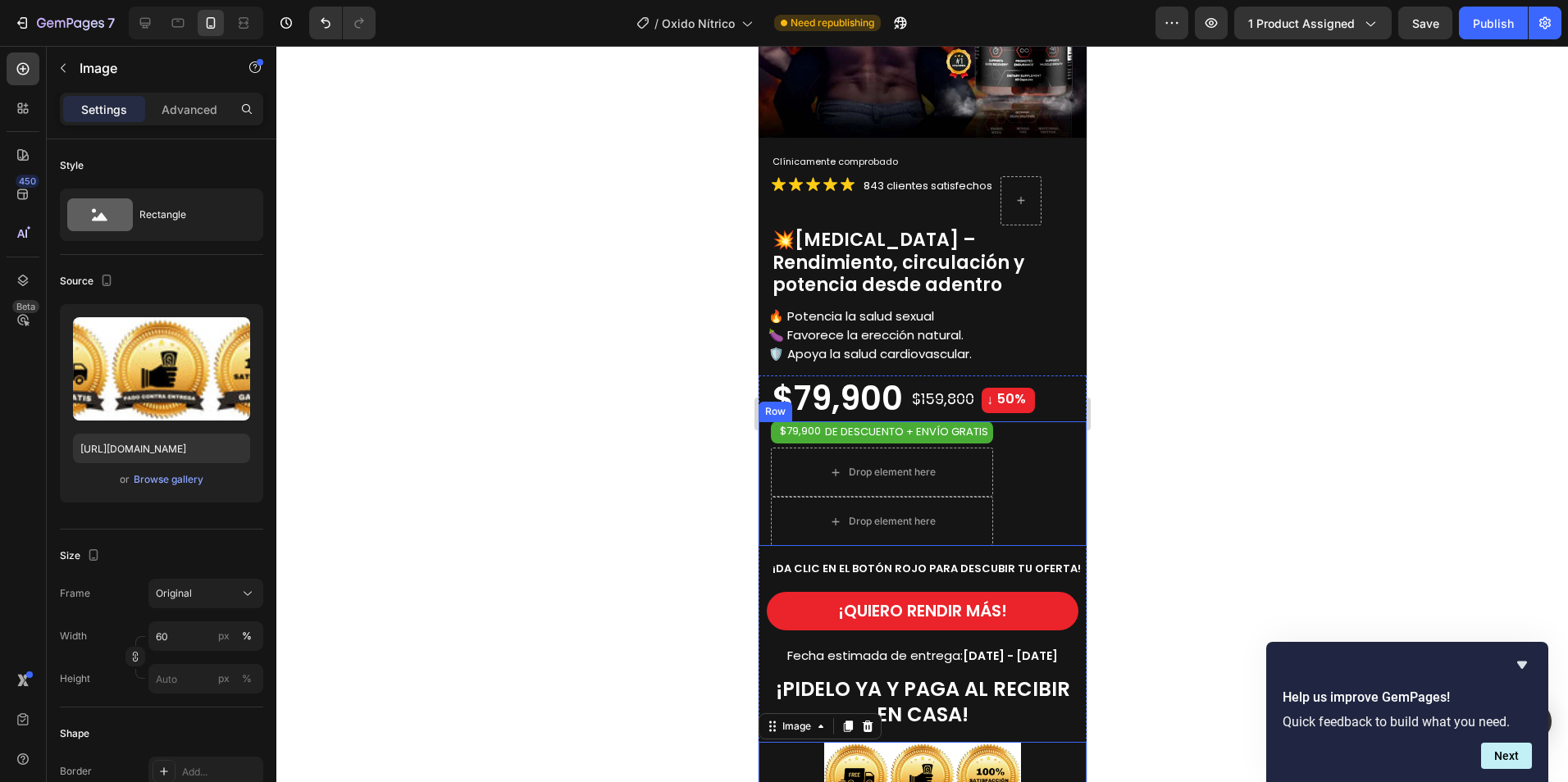
scroll to position [492, 0]
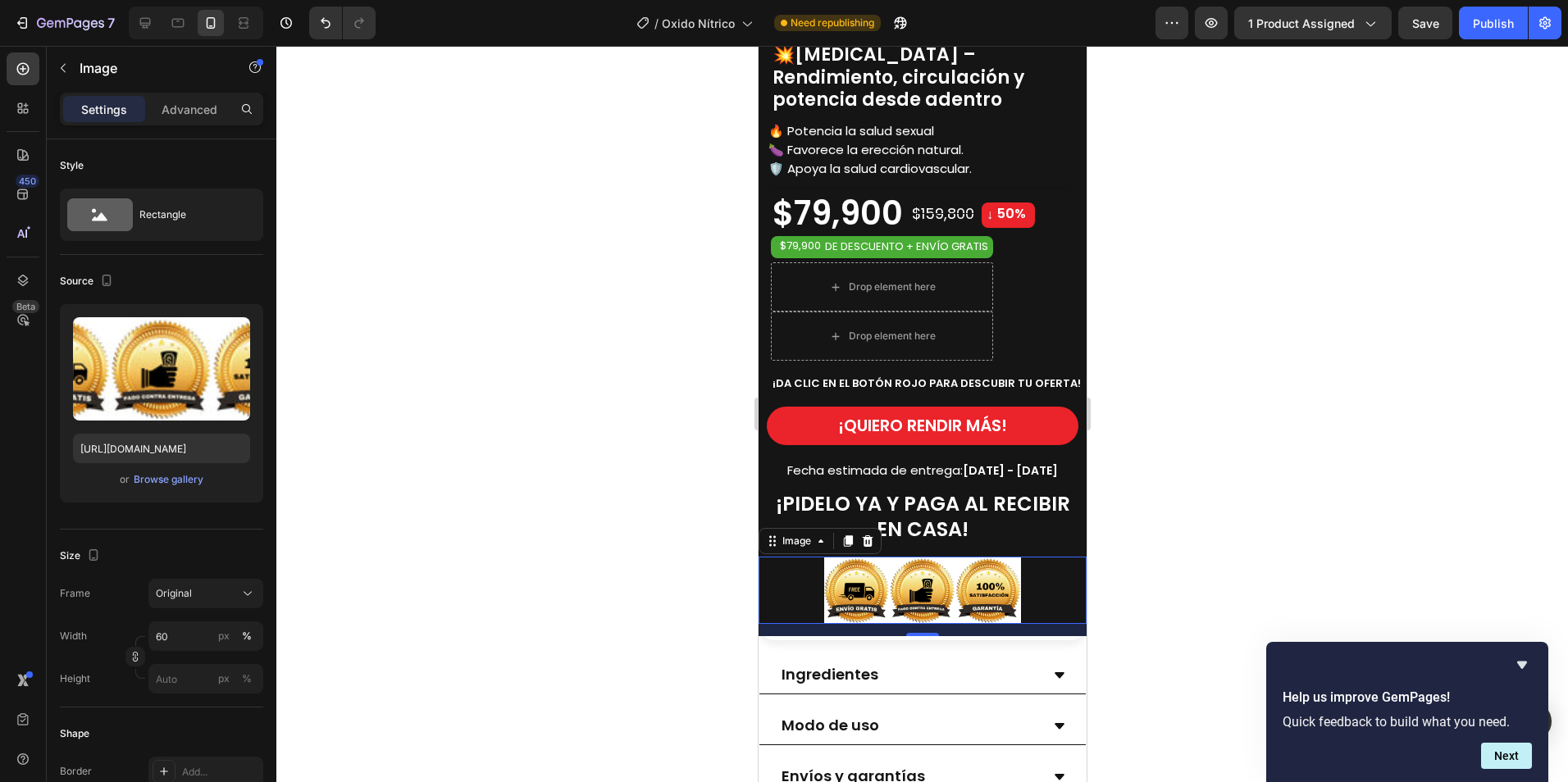
click at [977, 584] on img at bounding box center [922, 590] width 197 height 67
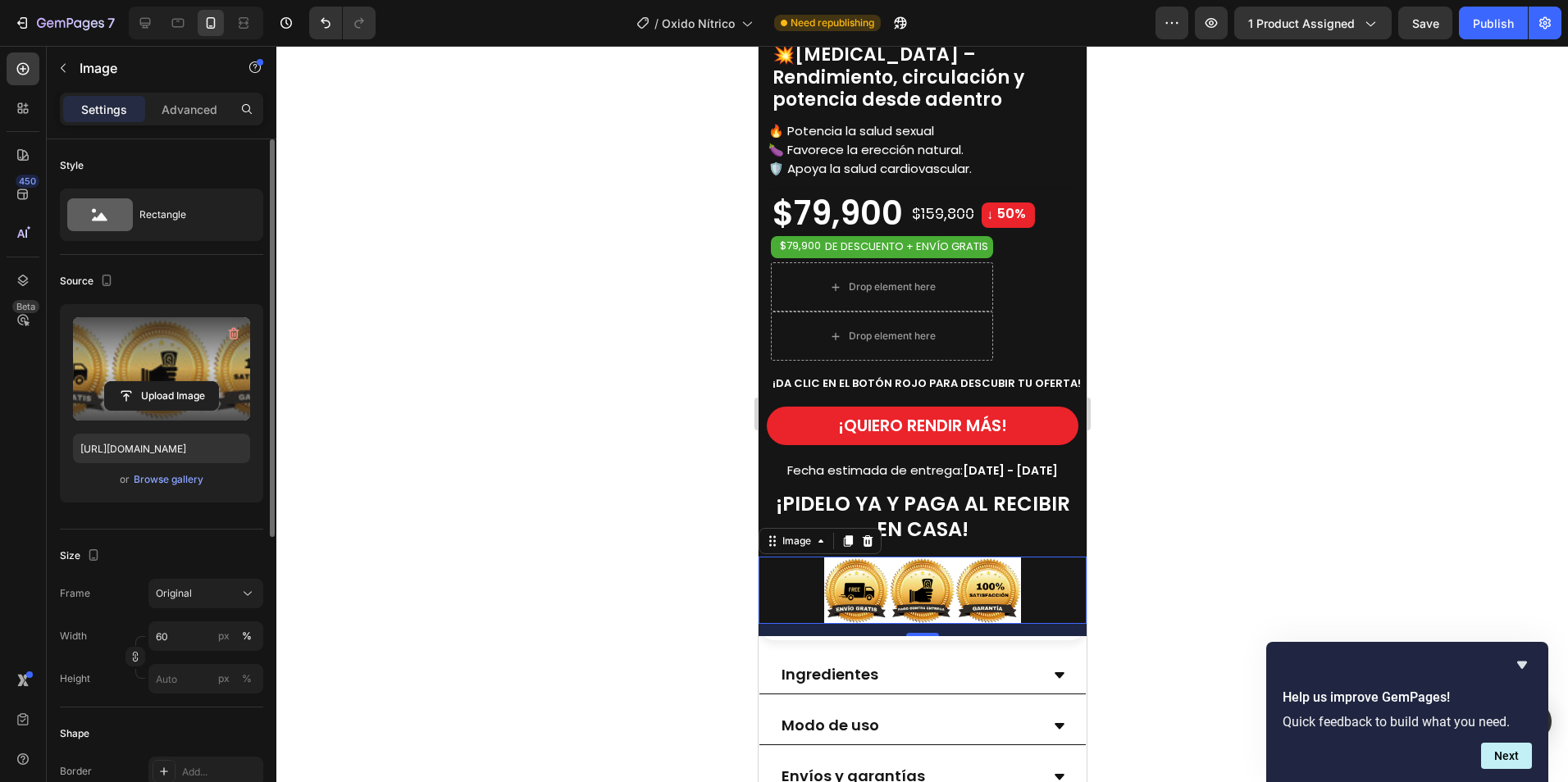
click at [147, 377] on label at bounding box center [161, 369] width 177 height 104
click at [147, 382] on input "file" at bounding box center [161, 396] width 113 height 28
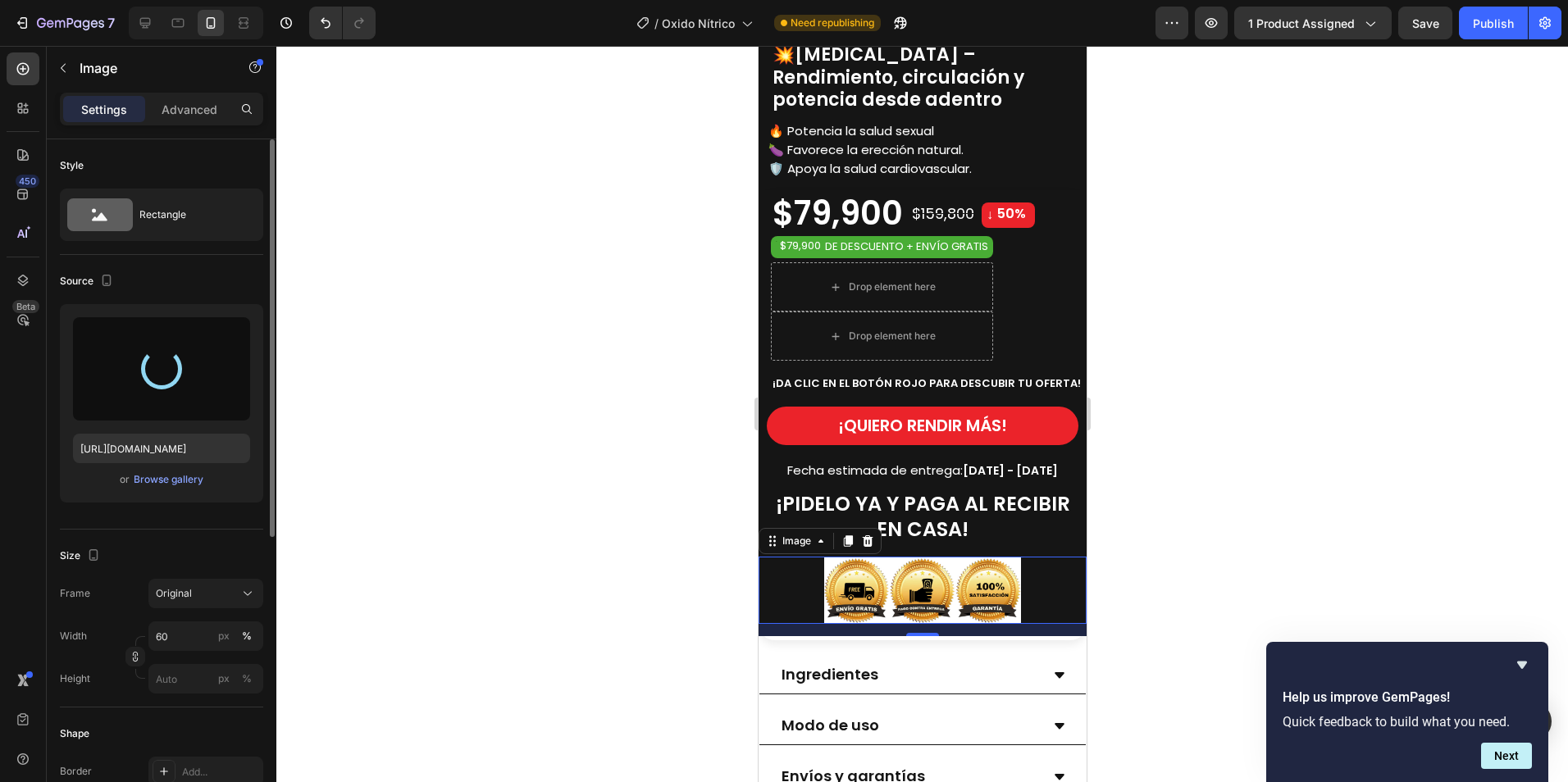
type input "[URL][DOMAIN_NAME]"
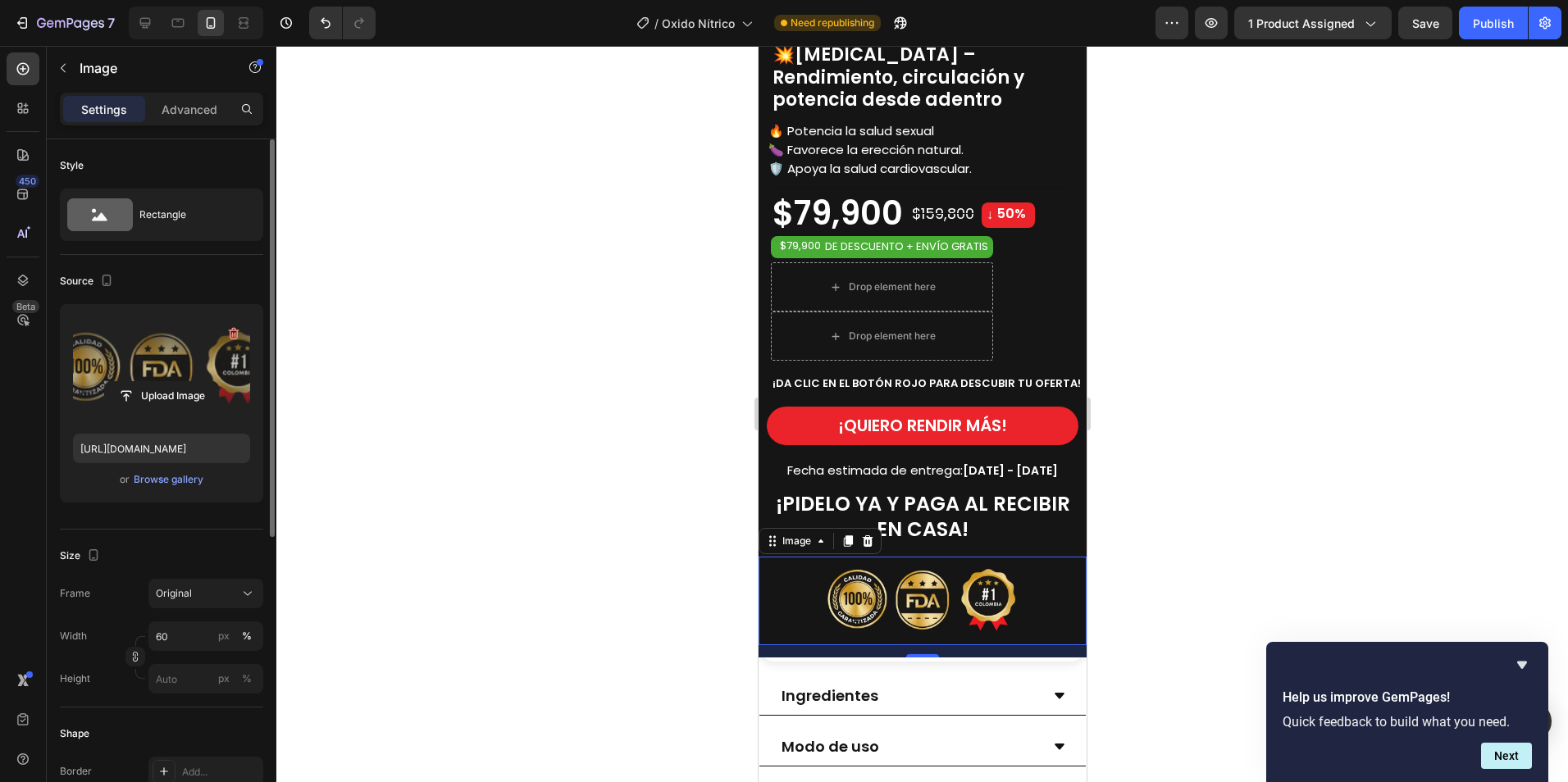
click at [1263, 410] on div at bounding box center [922, 414] width 1291 height 737
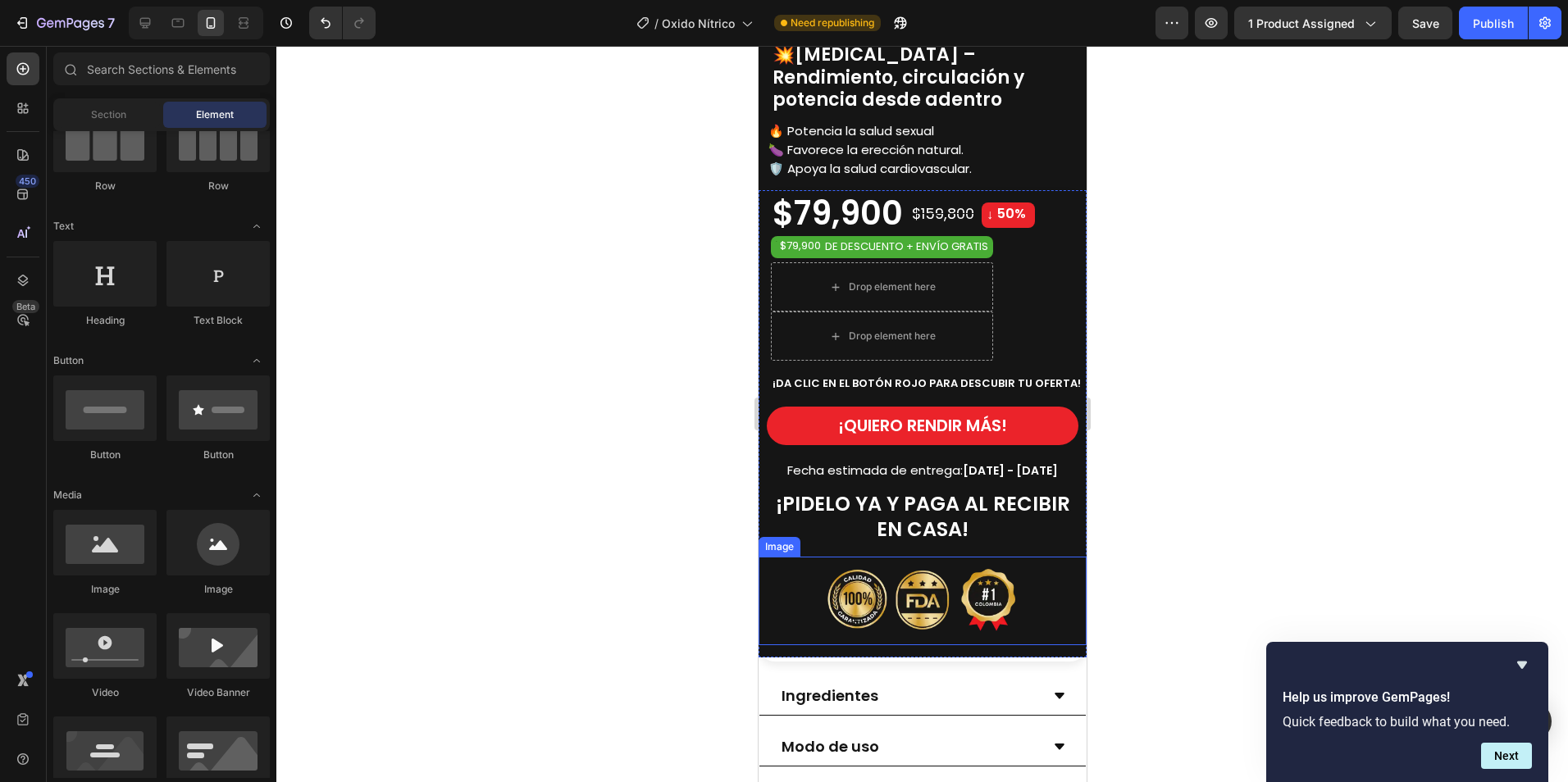
click at [946, 575] on img at bounding box center [922, 600] width 197 height 88
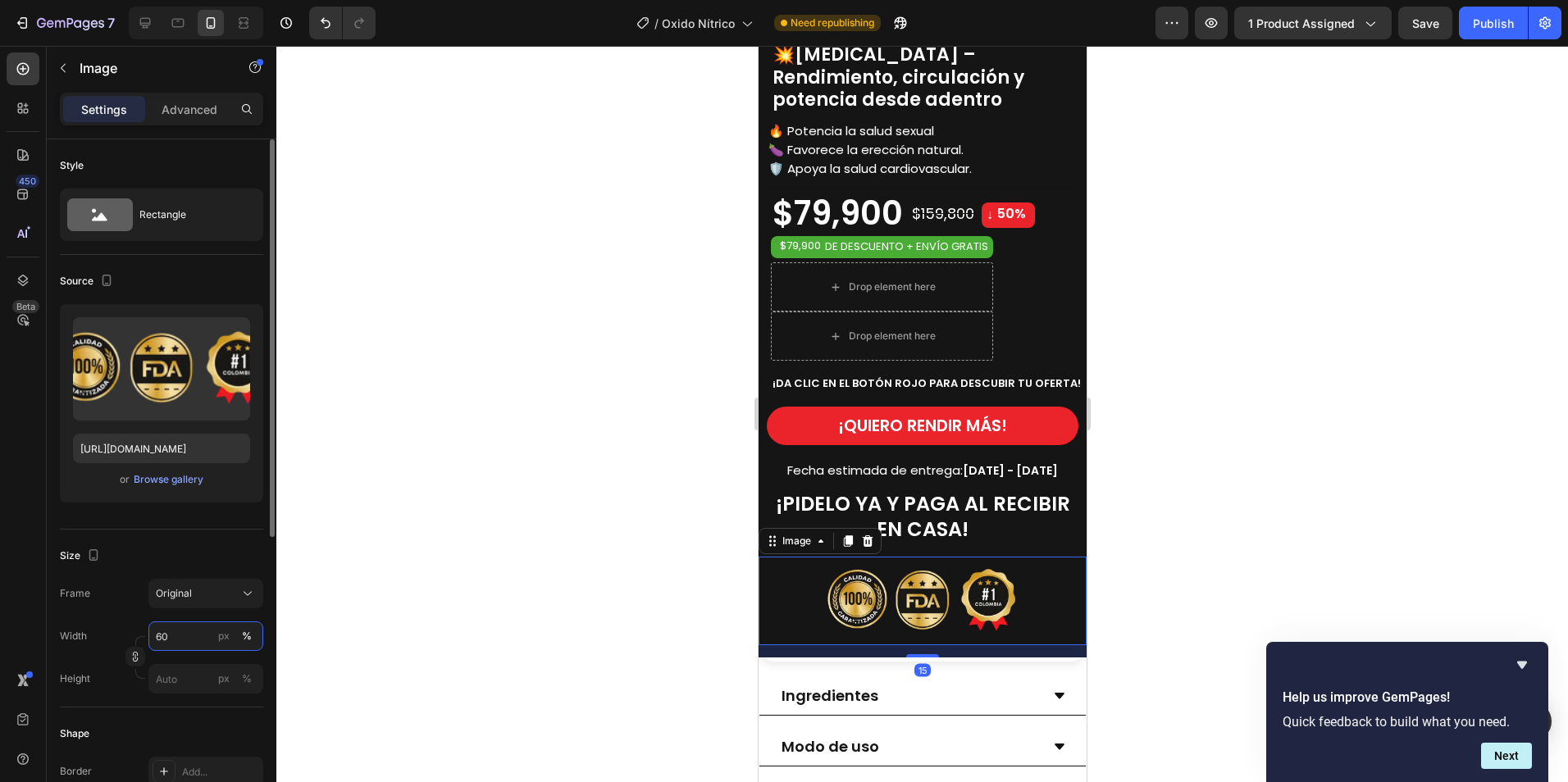
click at [174, 634] on input "60" at bounding box center [206, 636] width 115 height 29
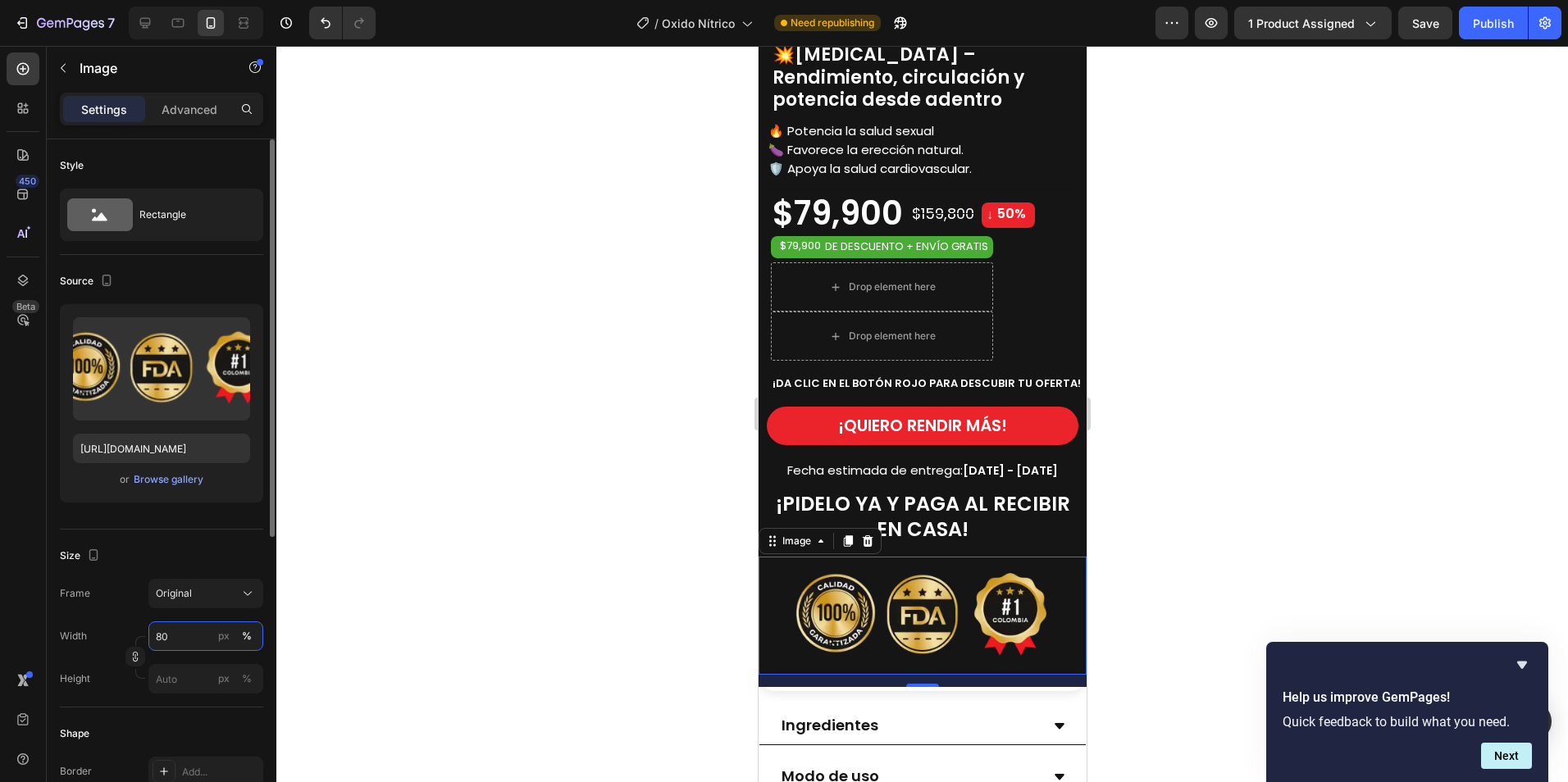
drag, startPoint x: 177, startPoint y: 628, endPoint x: 136, endPoint y: 643, distance: 43.7
click at [136, 643] on div "Width 80 px % Height px %" at bounding box center [161, 658] width 203 height 72
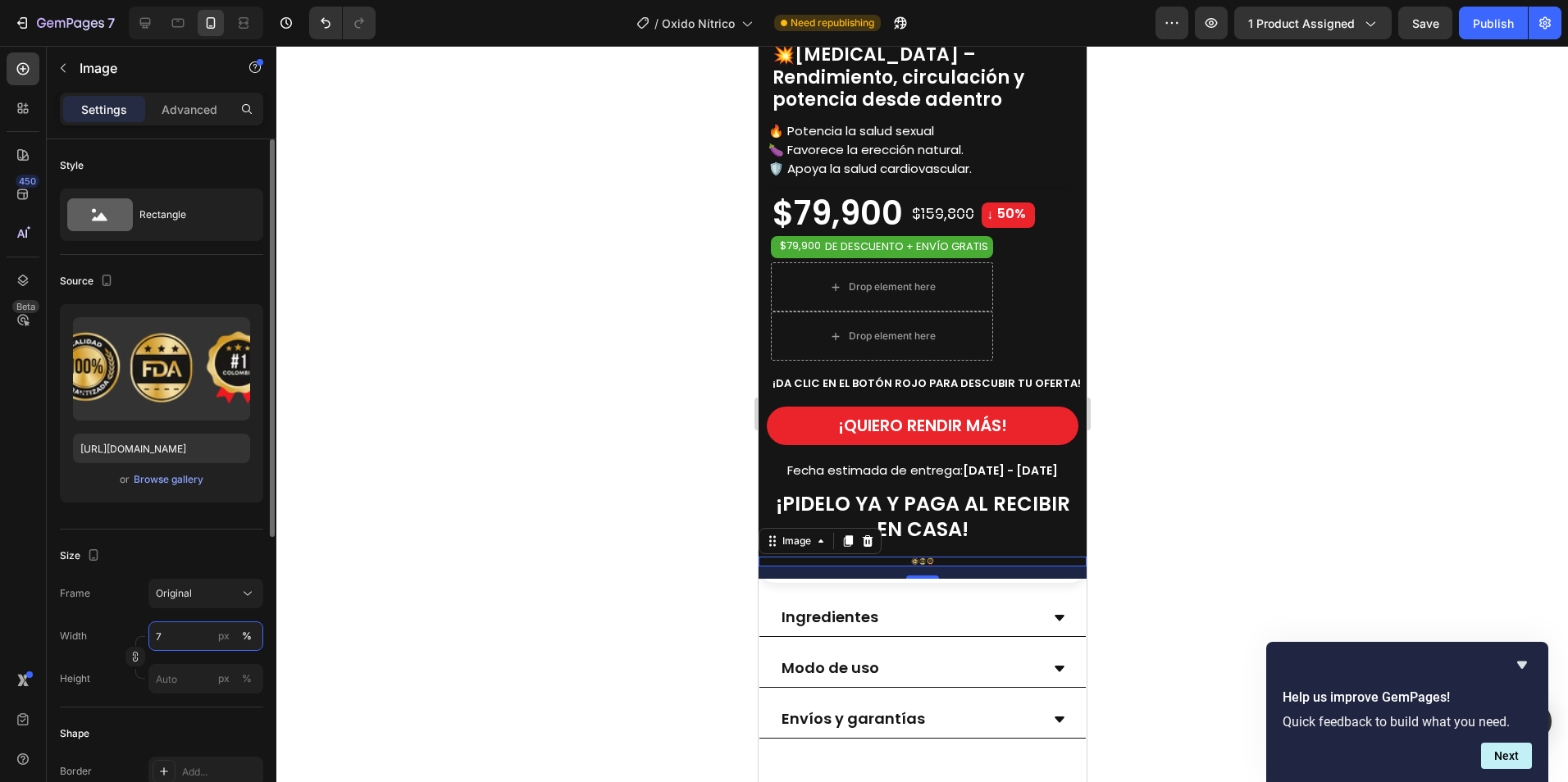
type input "70"
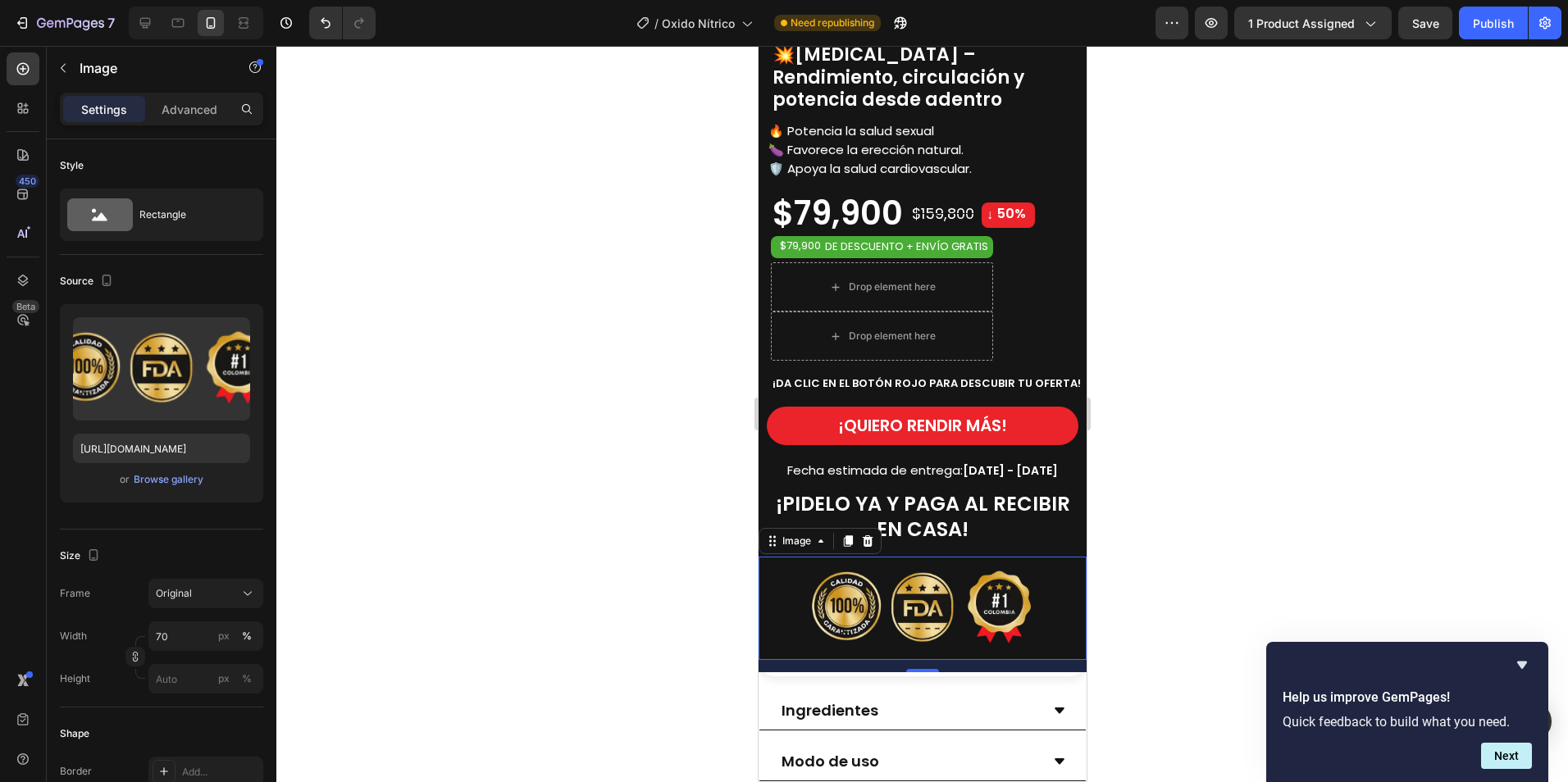
click at [1337, 462] on div at bounding box center [922, 414] width 1291 height 737
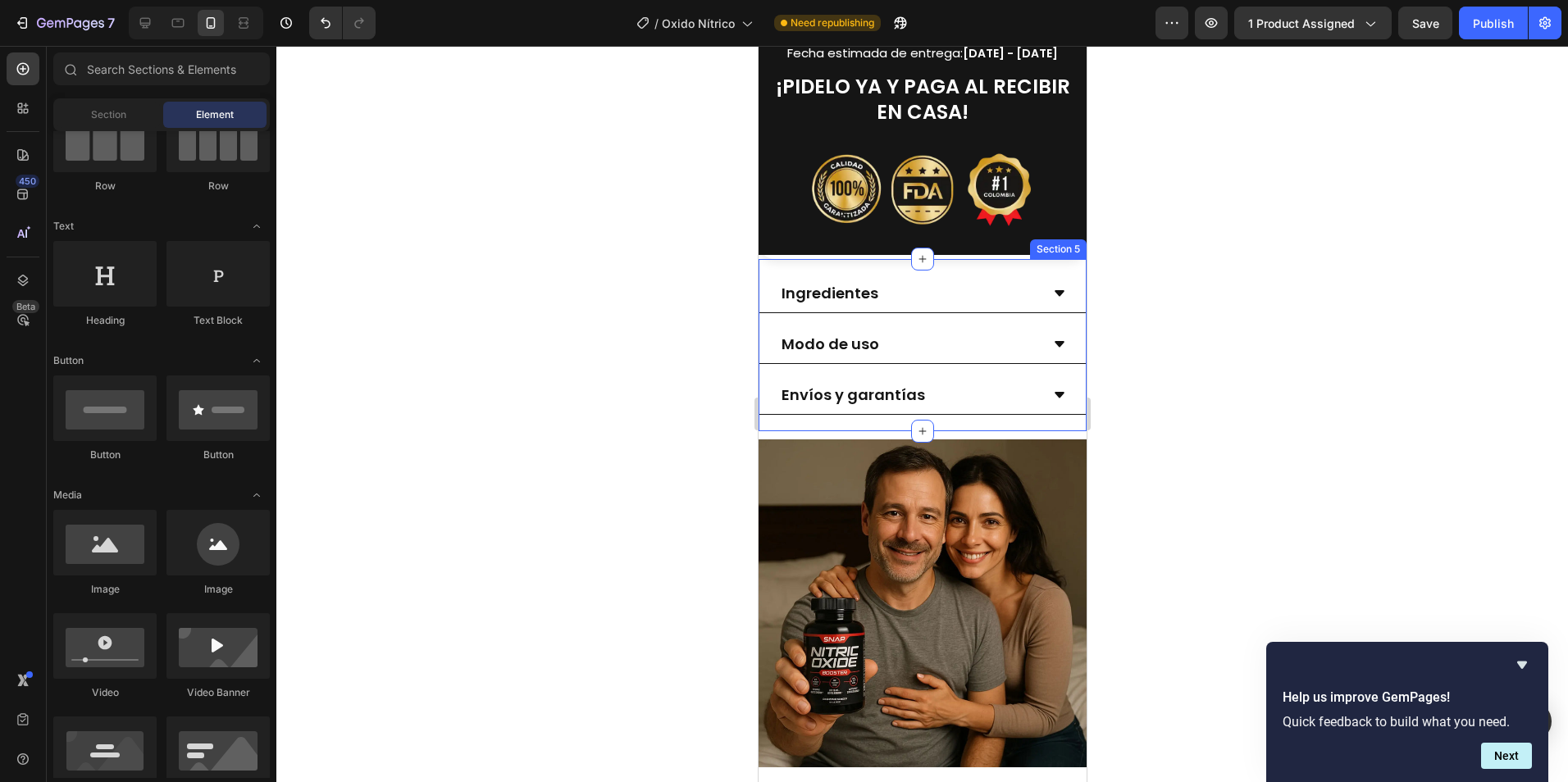
scroll to position [1312, 0]
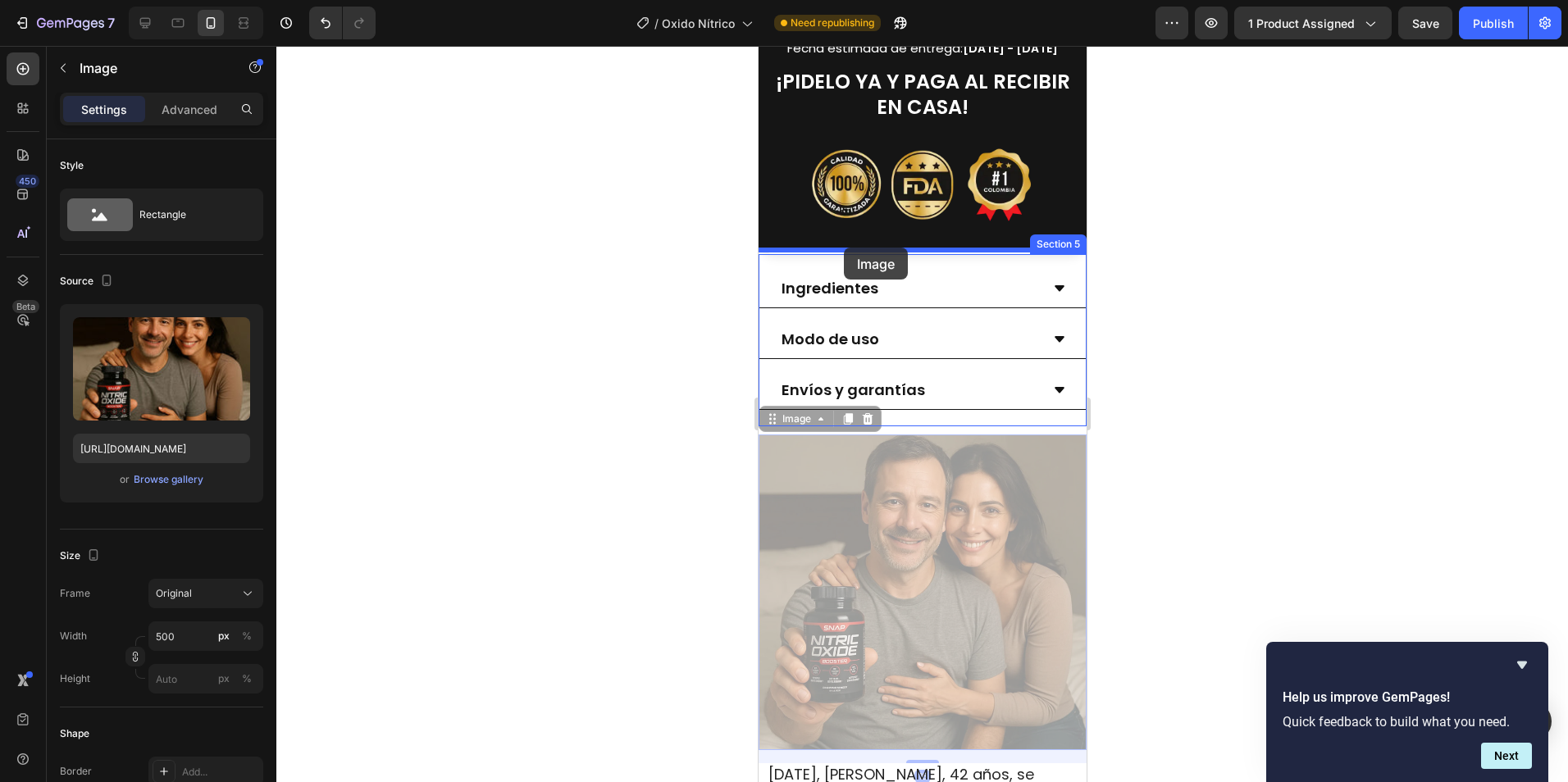
drag, startPoint x: 770, startPoint y: 424, endPoint x: 843, endPoint y: 248, distance: 190.5
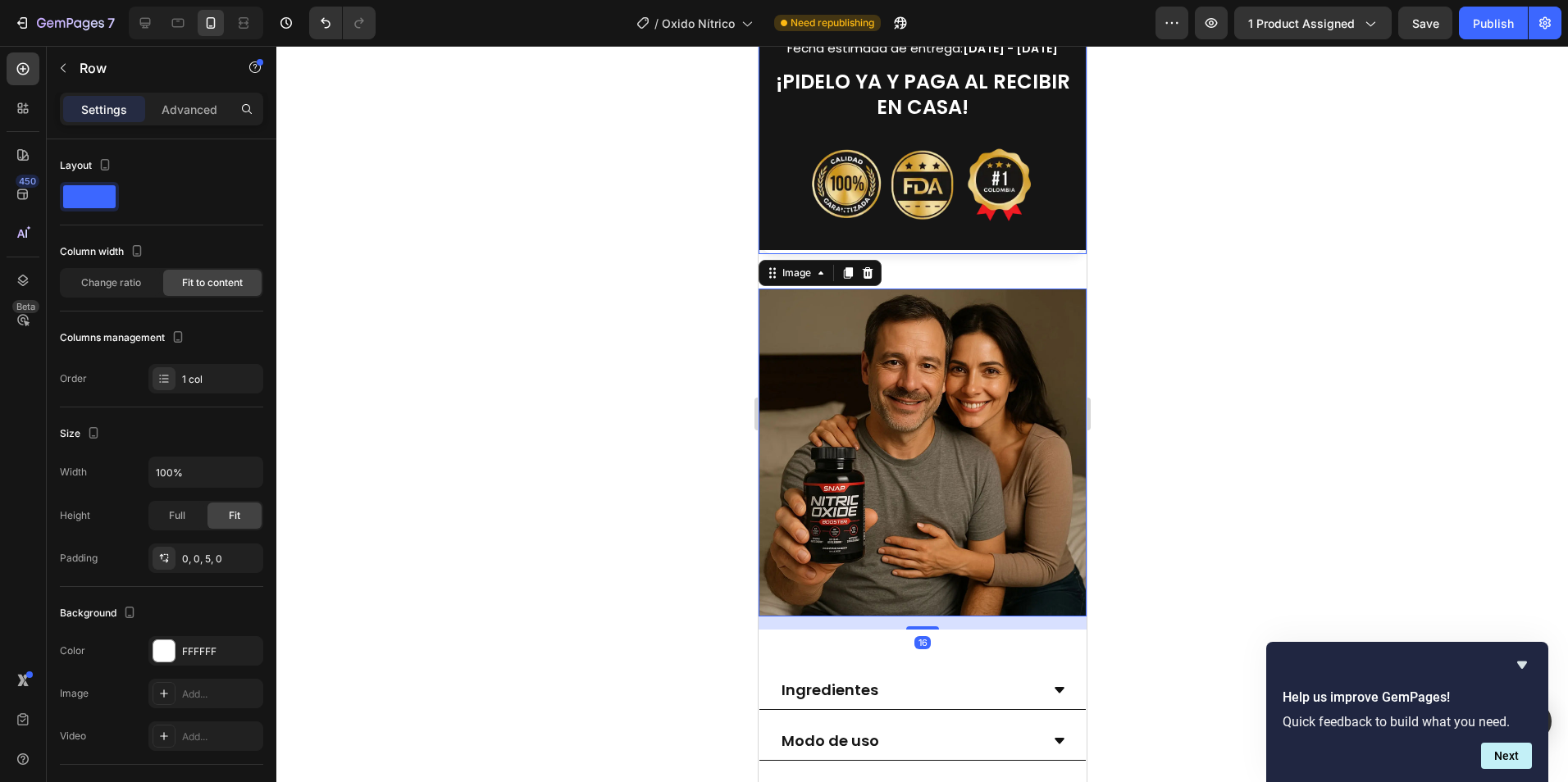
click at [969, 247] on div "$79,900 Product Price Product Price $159,800 Product Price Product Price ↓ 50% …" at bounding box center [922, 10] width 328 height 486
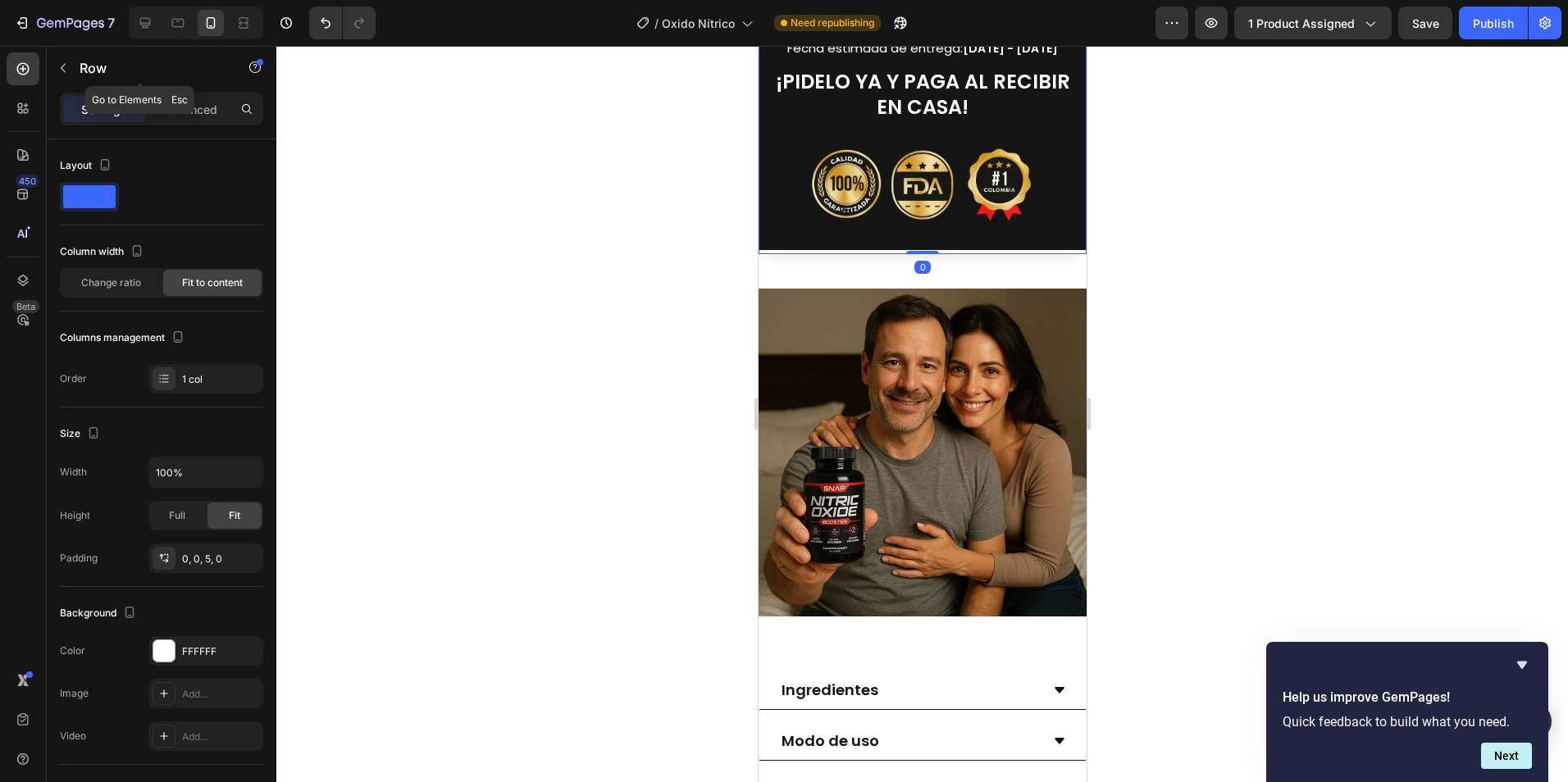
click at [205, 105] on p "Advanced" at bounding box center [189, 110] width 56 height 17
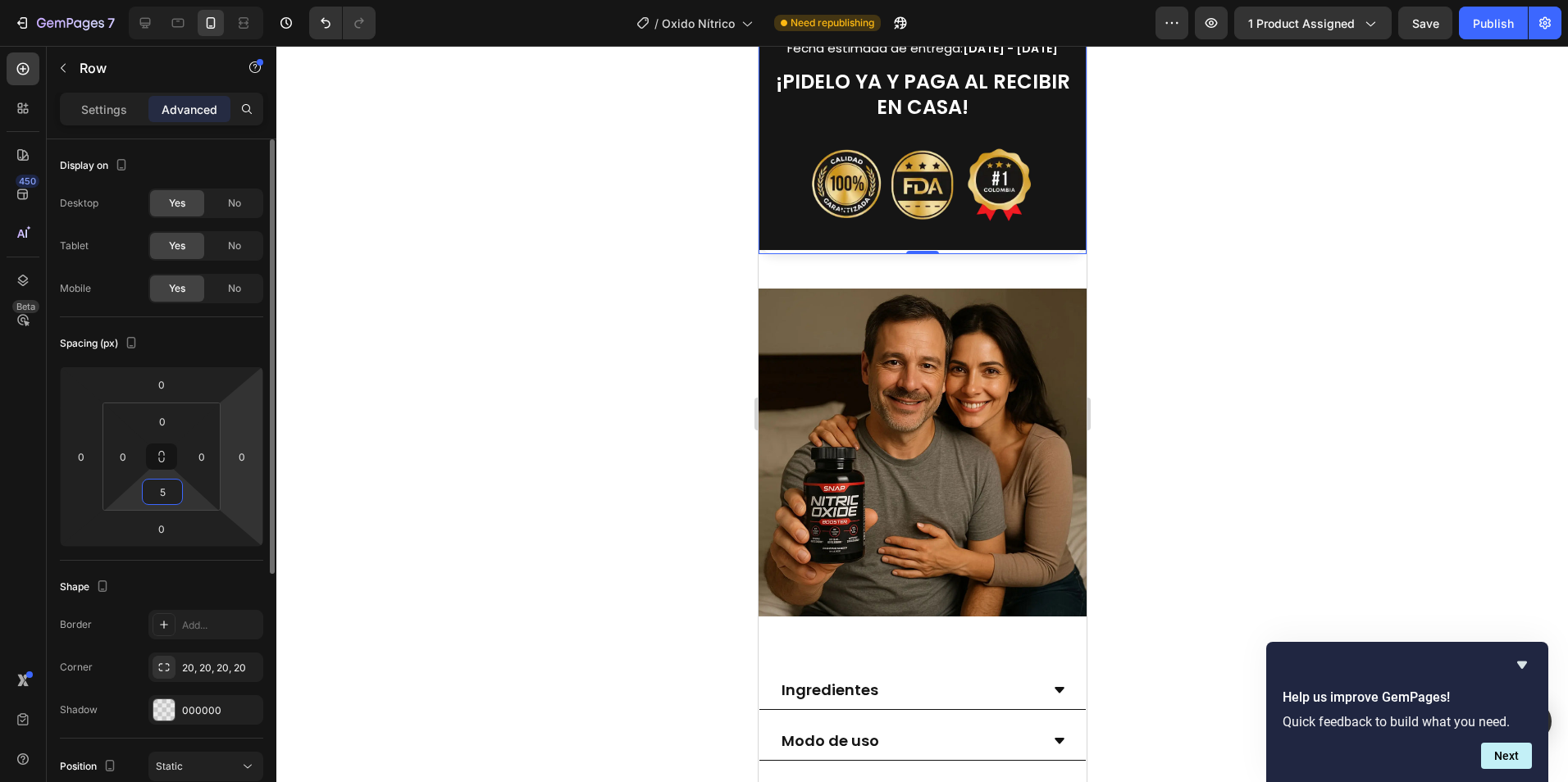
drag, startPoint x: 166, startPoint y: 494, endPoint x: 231, endPoint y: 398, distance: 115.9
click at [166, 492] on input "5" at bounding box center [162, 491] width 33 height 25
type input "0"
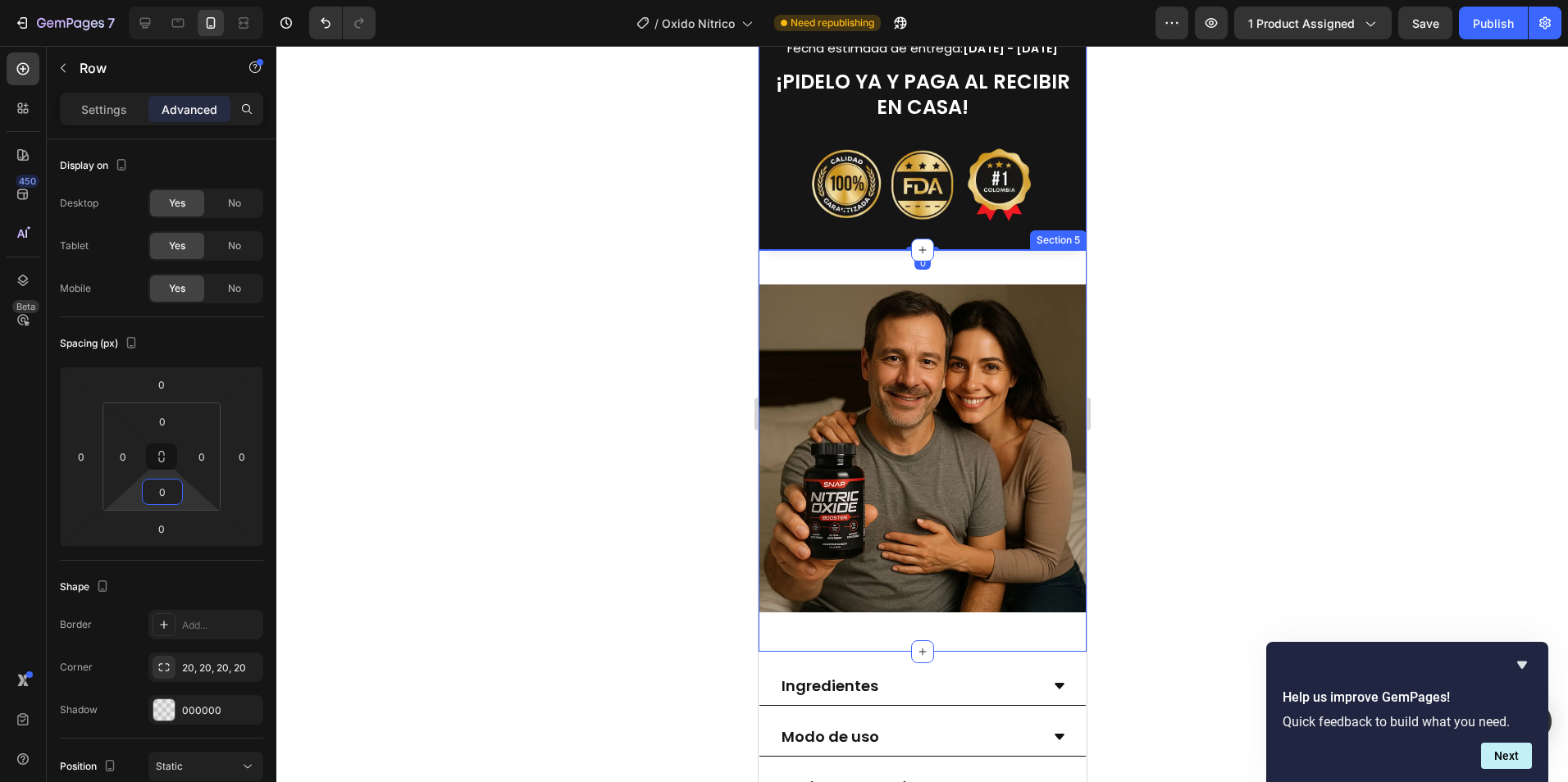
click at [1040, 259] on div "Image Section 5" at bounding box center [922, 451] width 328 height 402
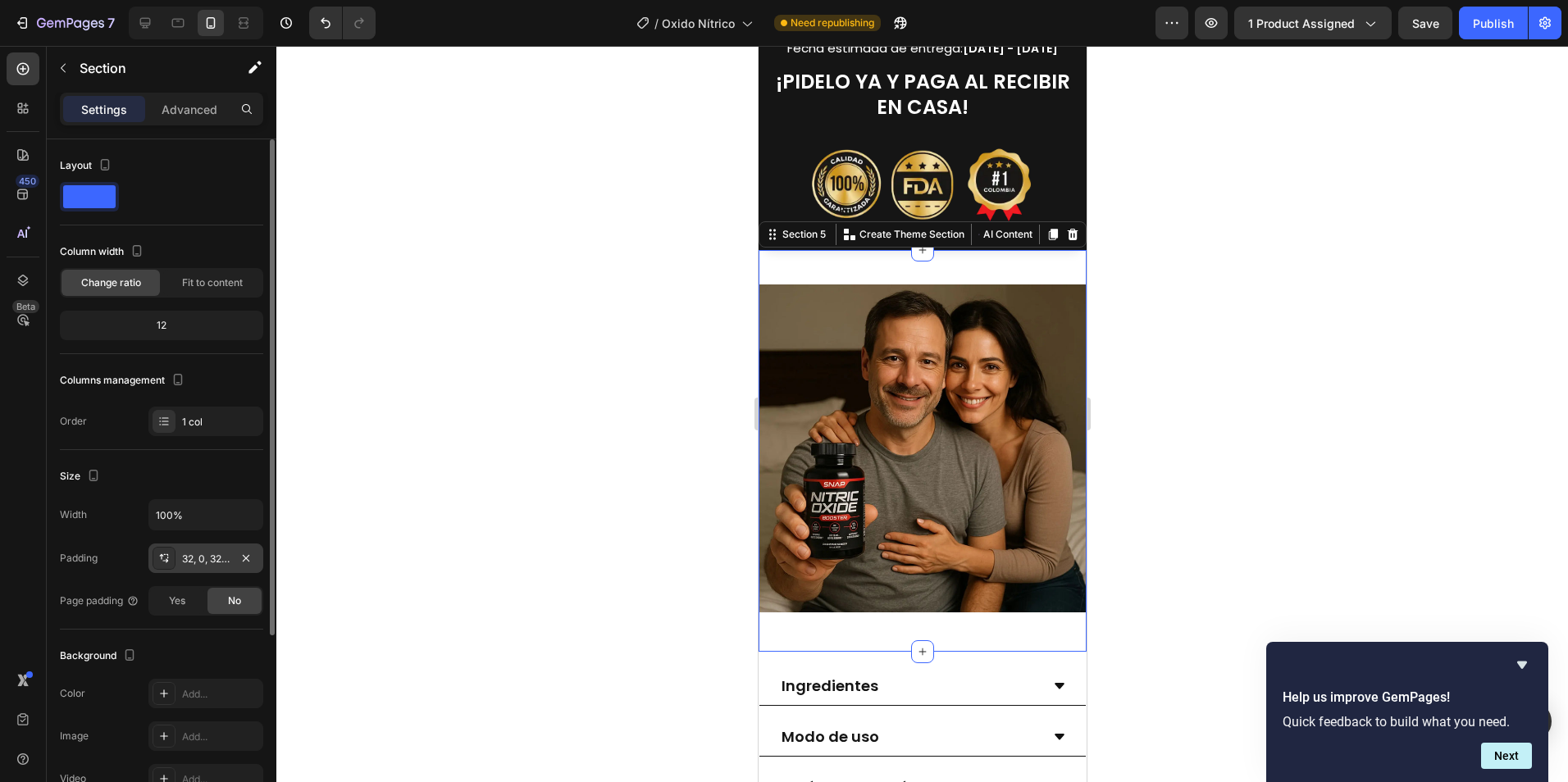
scroll to position [268, 0]
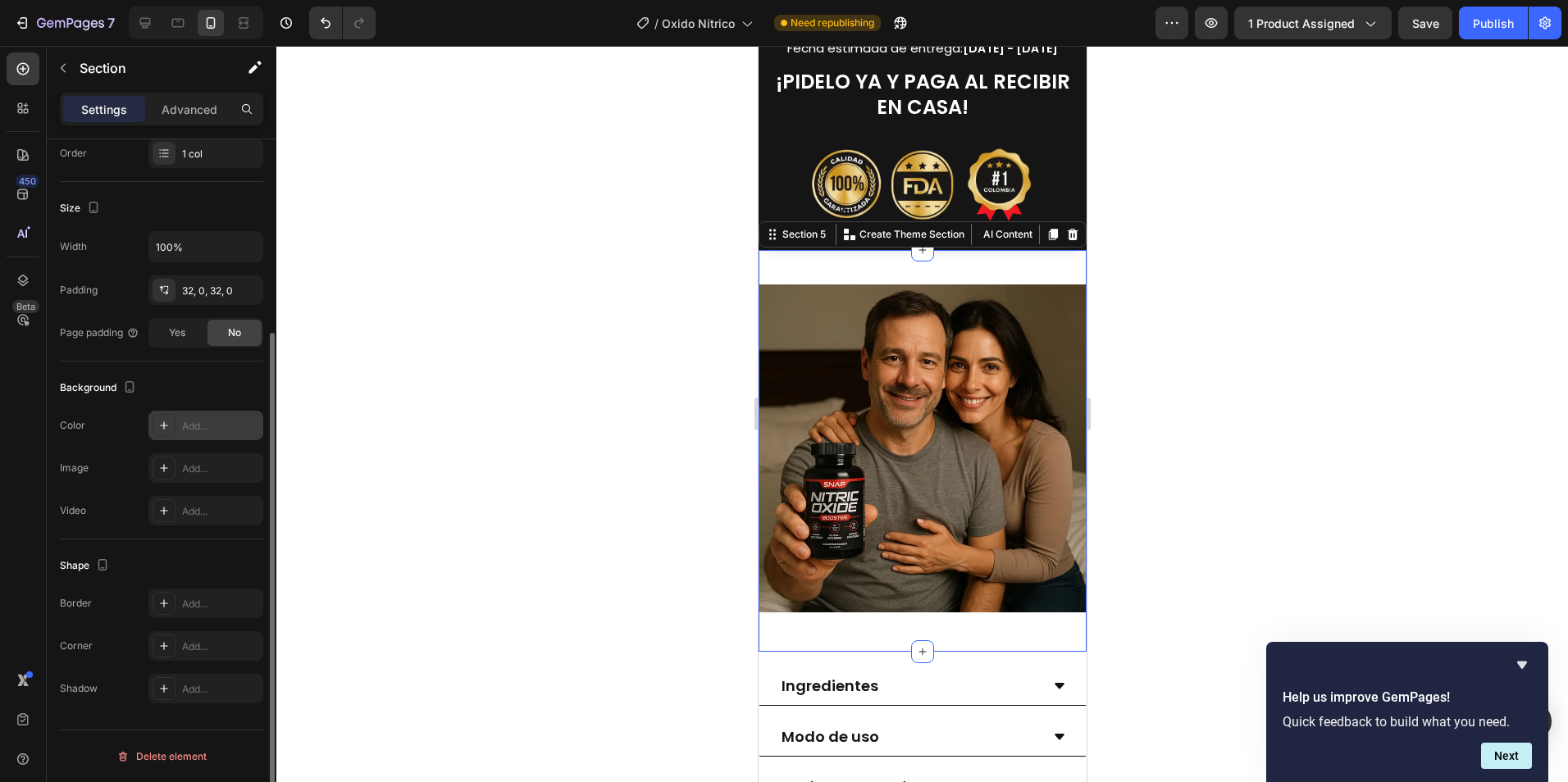
click at [160, 425] on icon at bounding box center [164, 426] width 9 height 9
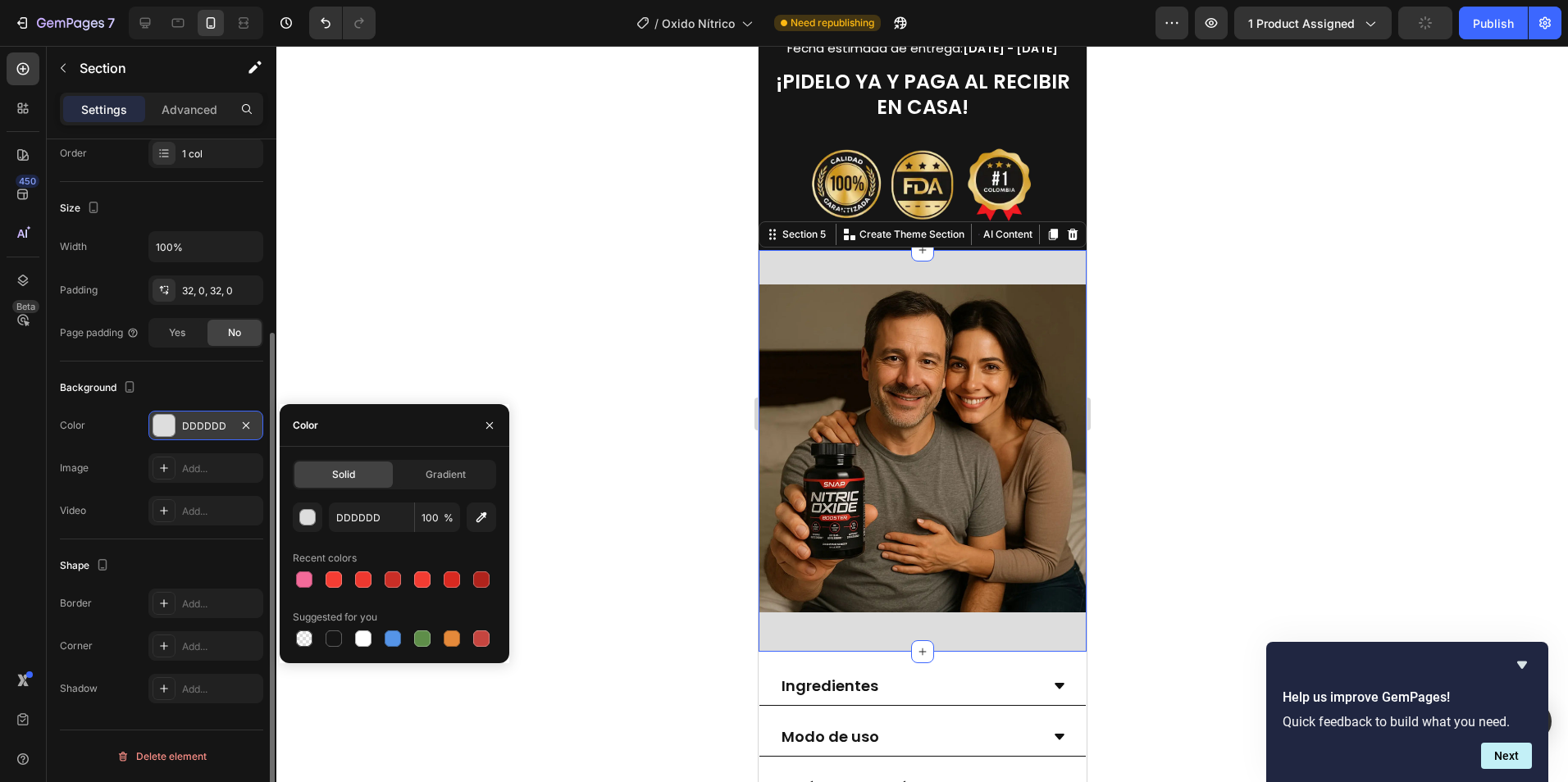
drag, startPoint x: 329, startPoint y: 638, endPoint x: 667, endPoint y: 527, distance: 355.8
click at [329, 638] on div at bounding box center [333, 638] width 16 height 16
type input "151515"
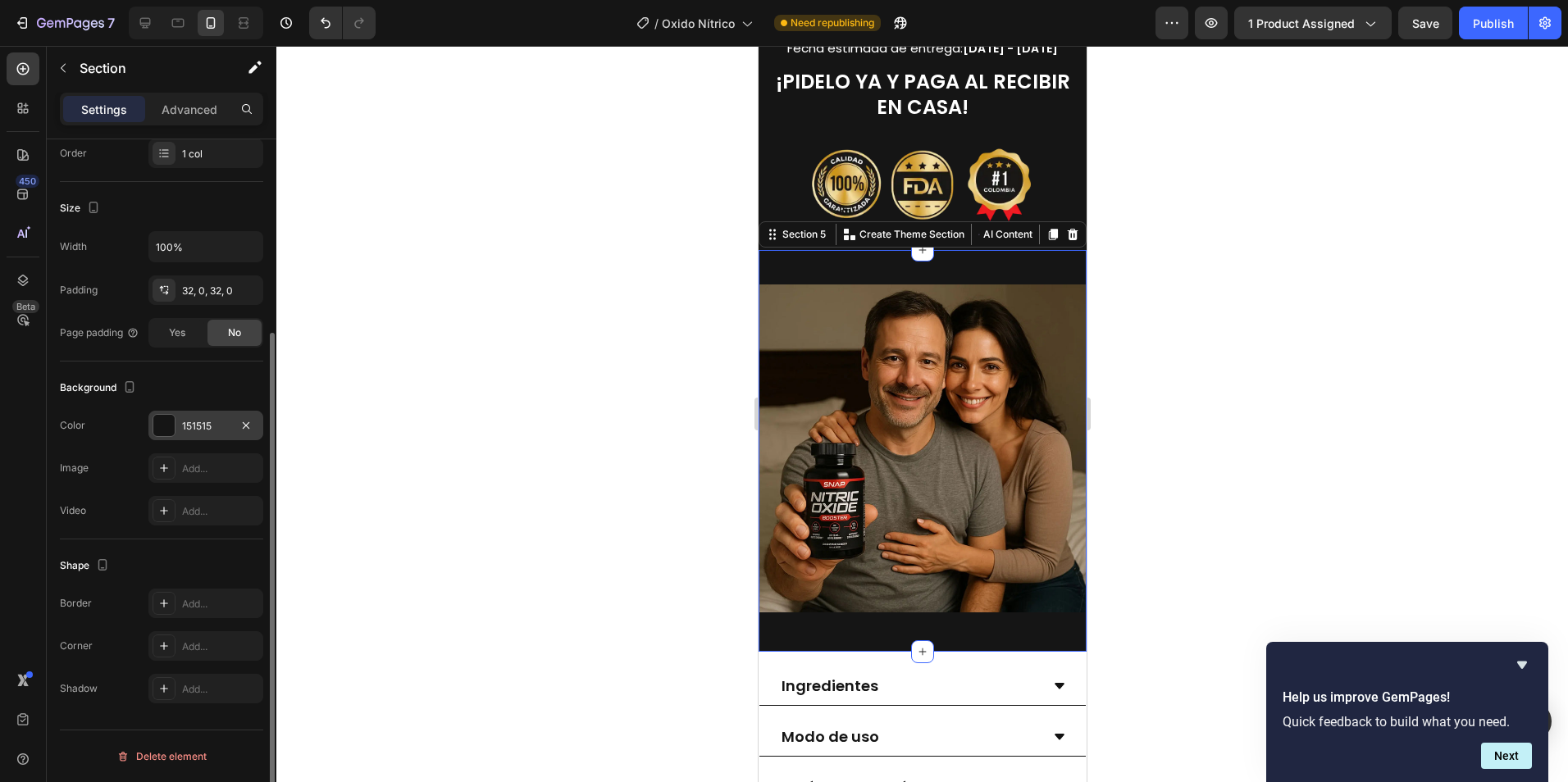
drag, startPoint x: 1235, startPoint y: 451, endPoint x: 271, endPoint y: 373, distance: 967.2
click at [1235, 451] on div at bounding box center [922, 414] width 1291 height 737
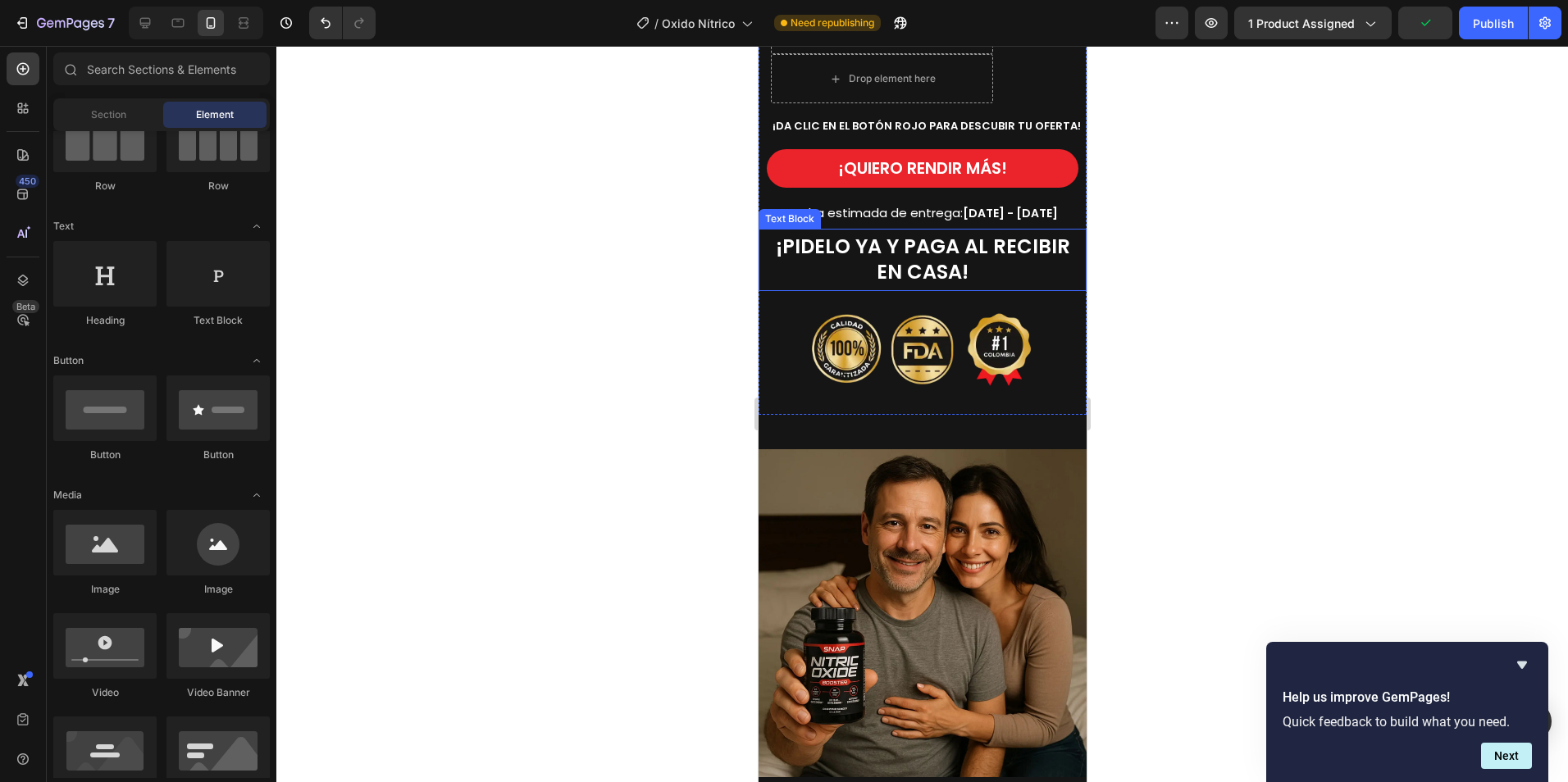
scroll to position [1148, 0]
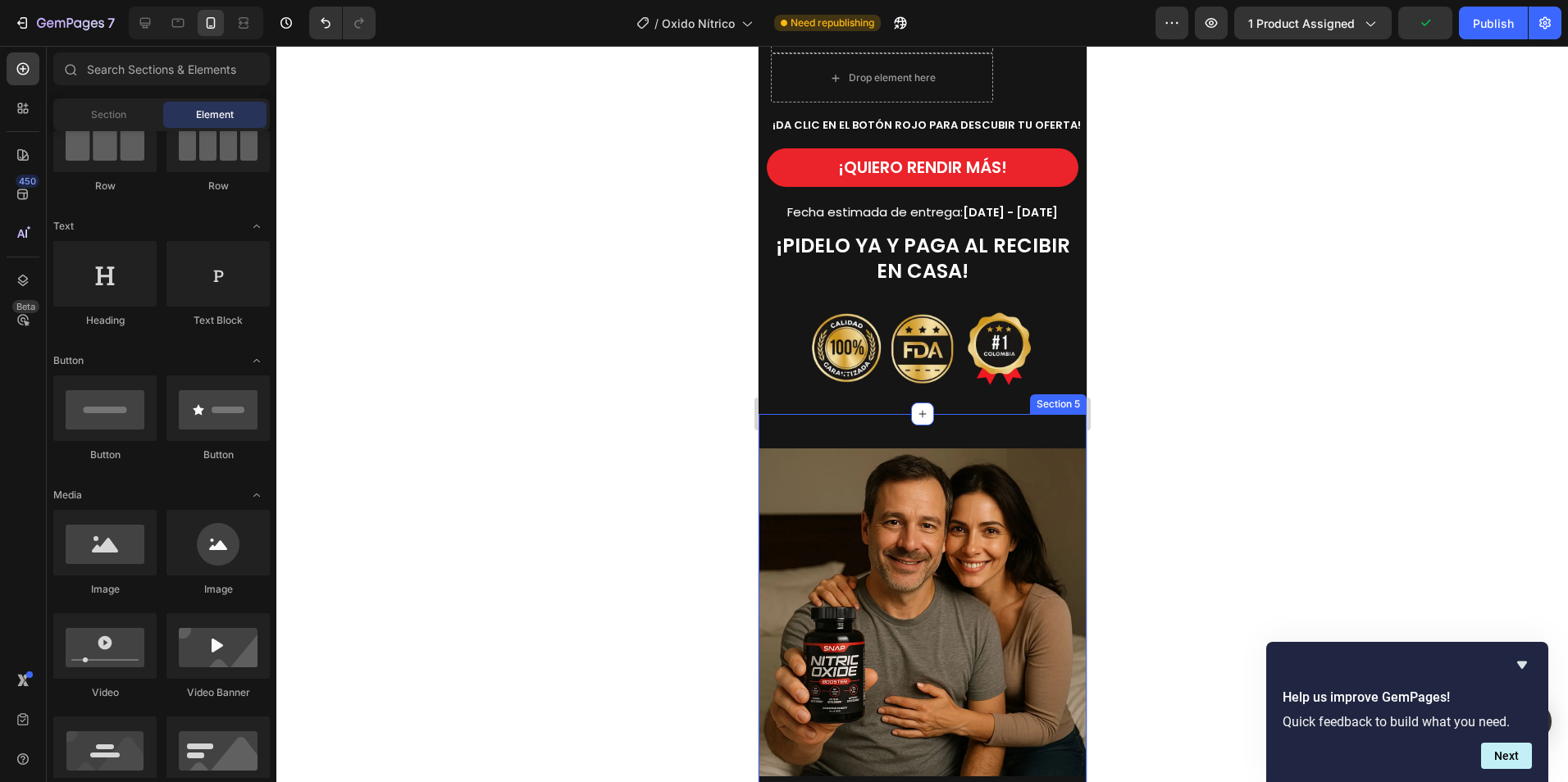
click at [915, 424] on div "Image Section 5" at bounding box center [922, 615] width 328 height 402
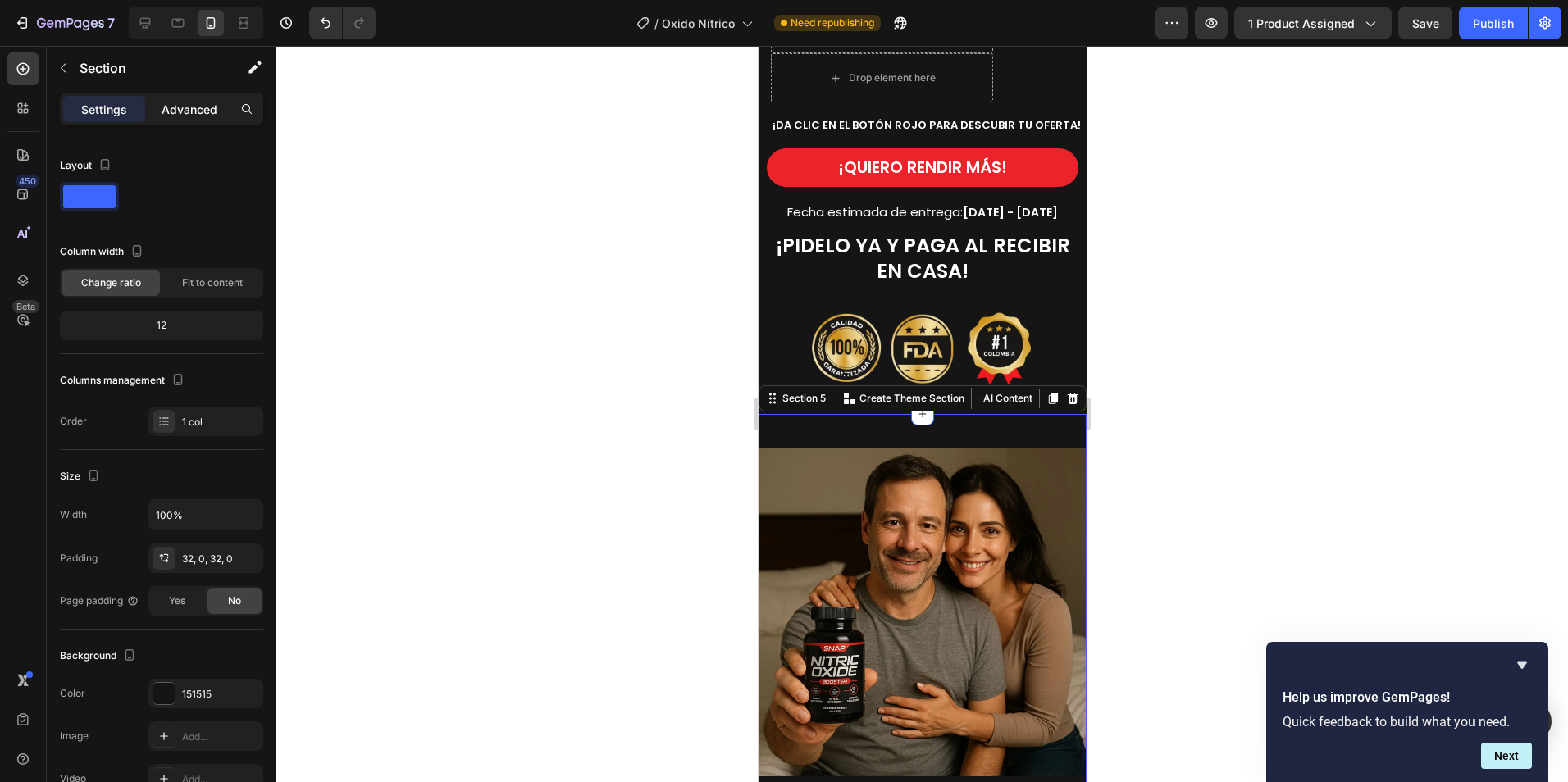
click at [201, 118] on div "Advanced" at bounding box center [189, 109] width 82 height 27
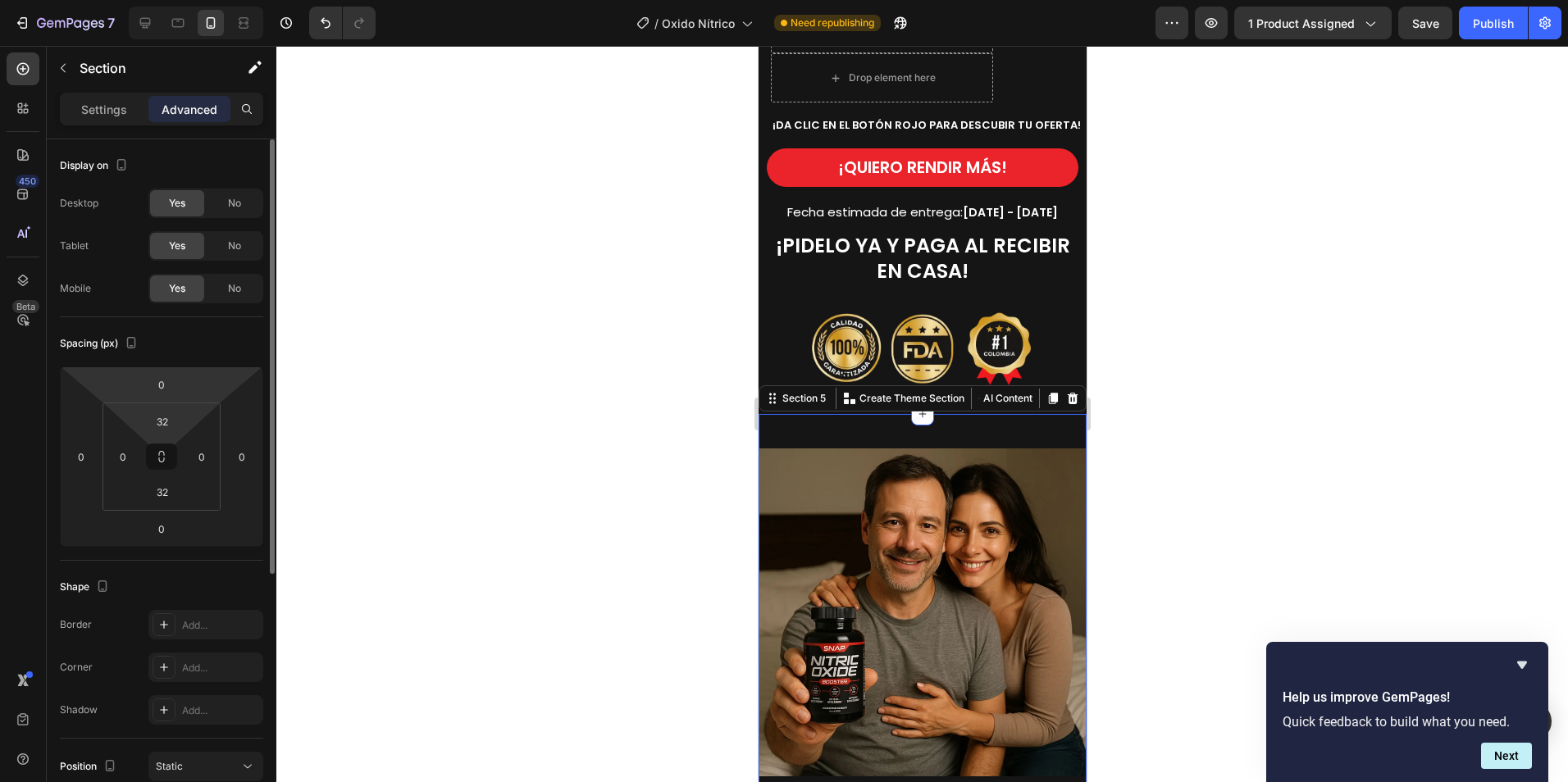
click at [181, 412] on div "32" at bounding box center [162, 421] width 41 height 27
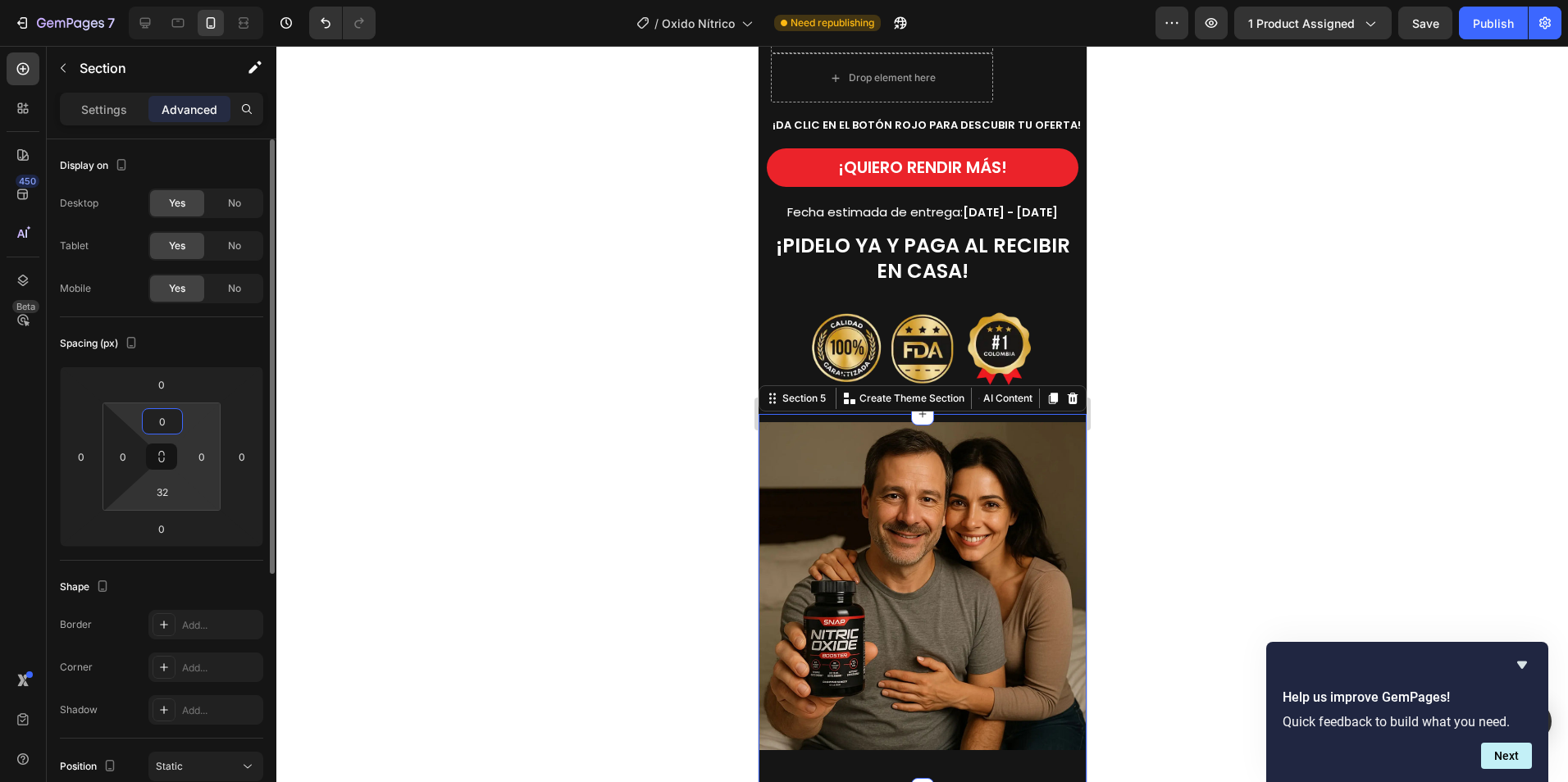
type input "0"
click at [178, 484] on input "32" at bounding box center [162, 491] width 33 height 25
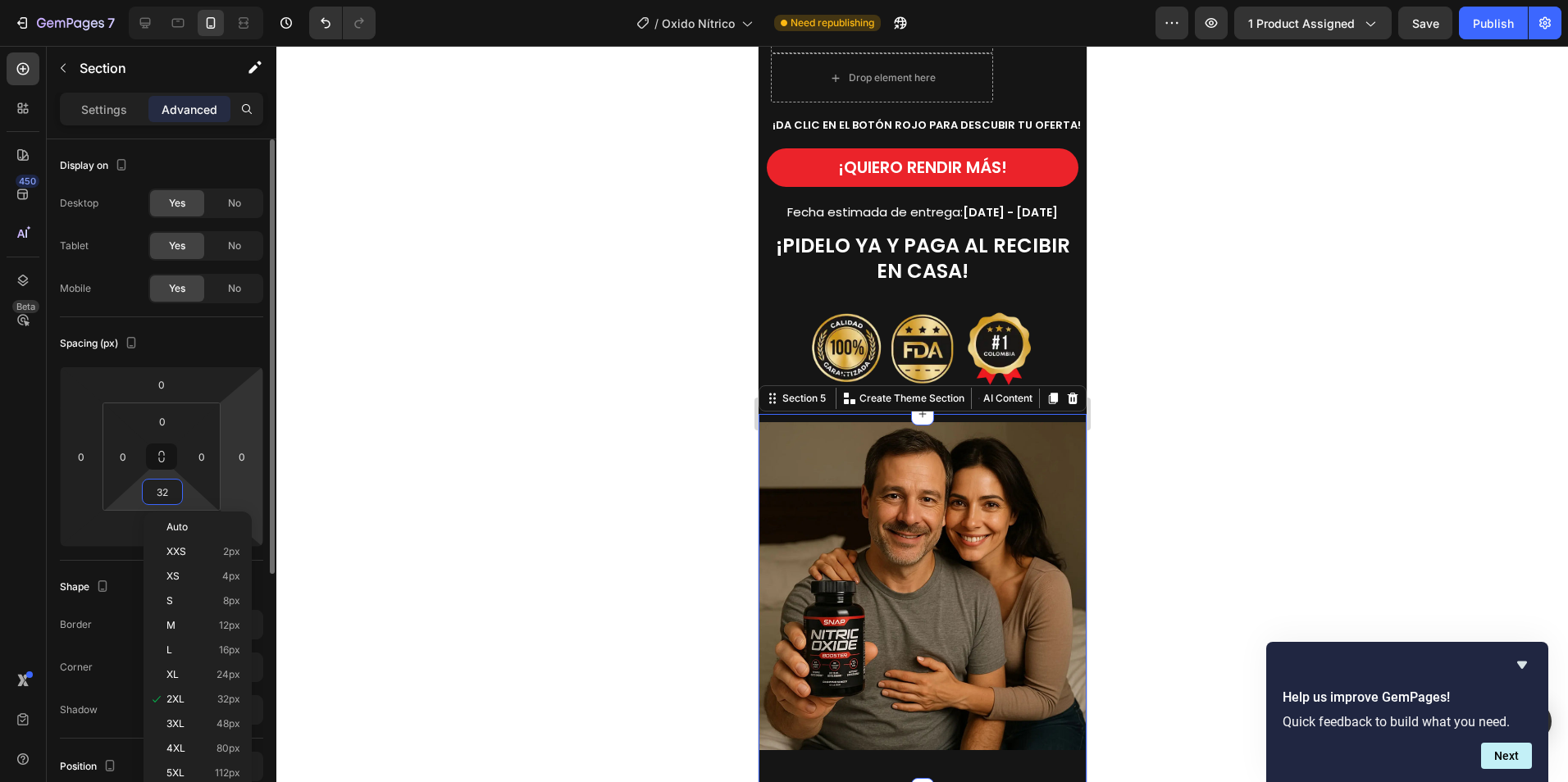
type input "0"
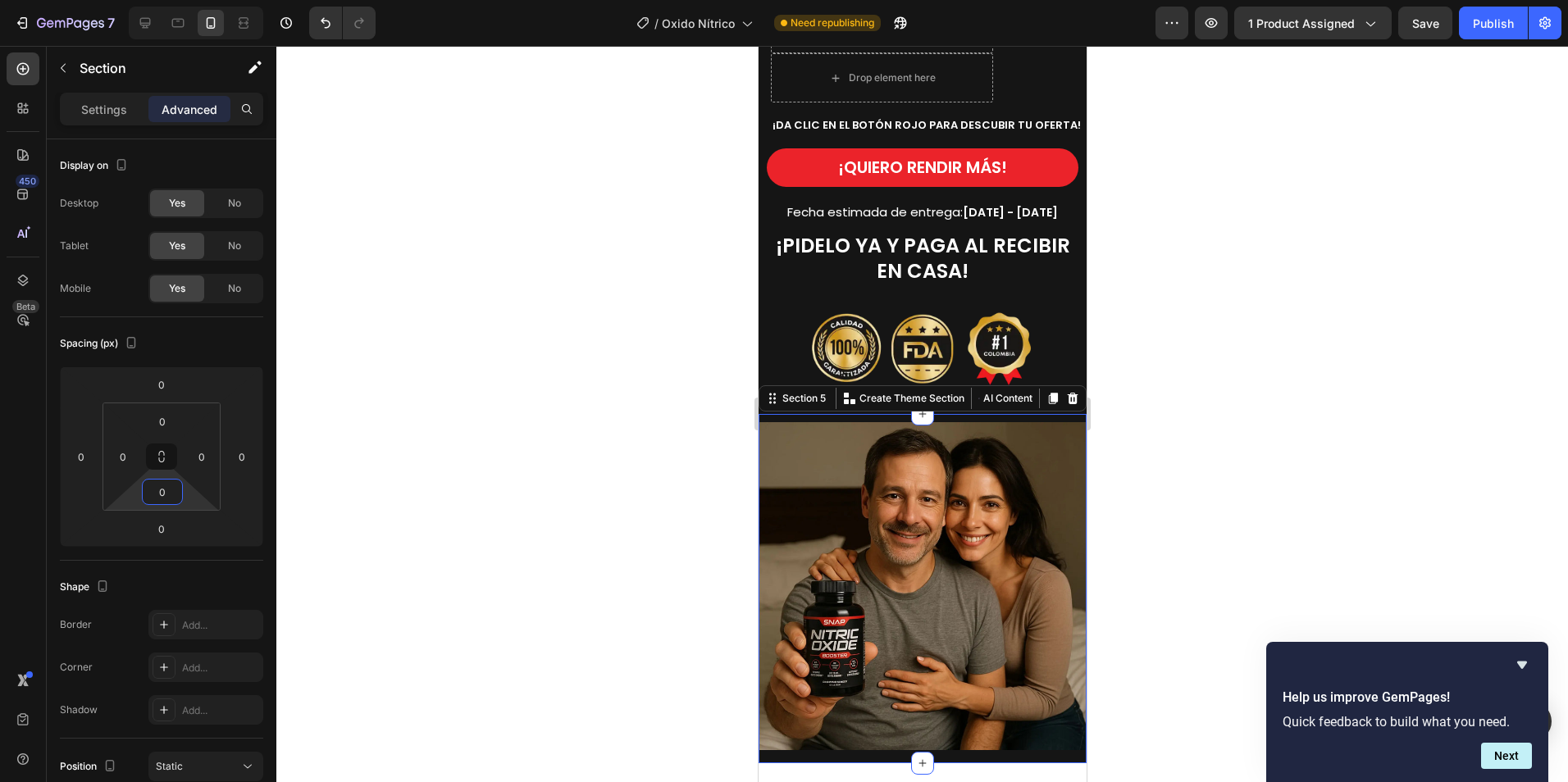
click at [1281, 562] on div at bounding box center [922, 414] width 1291 height 737
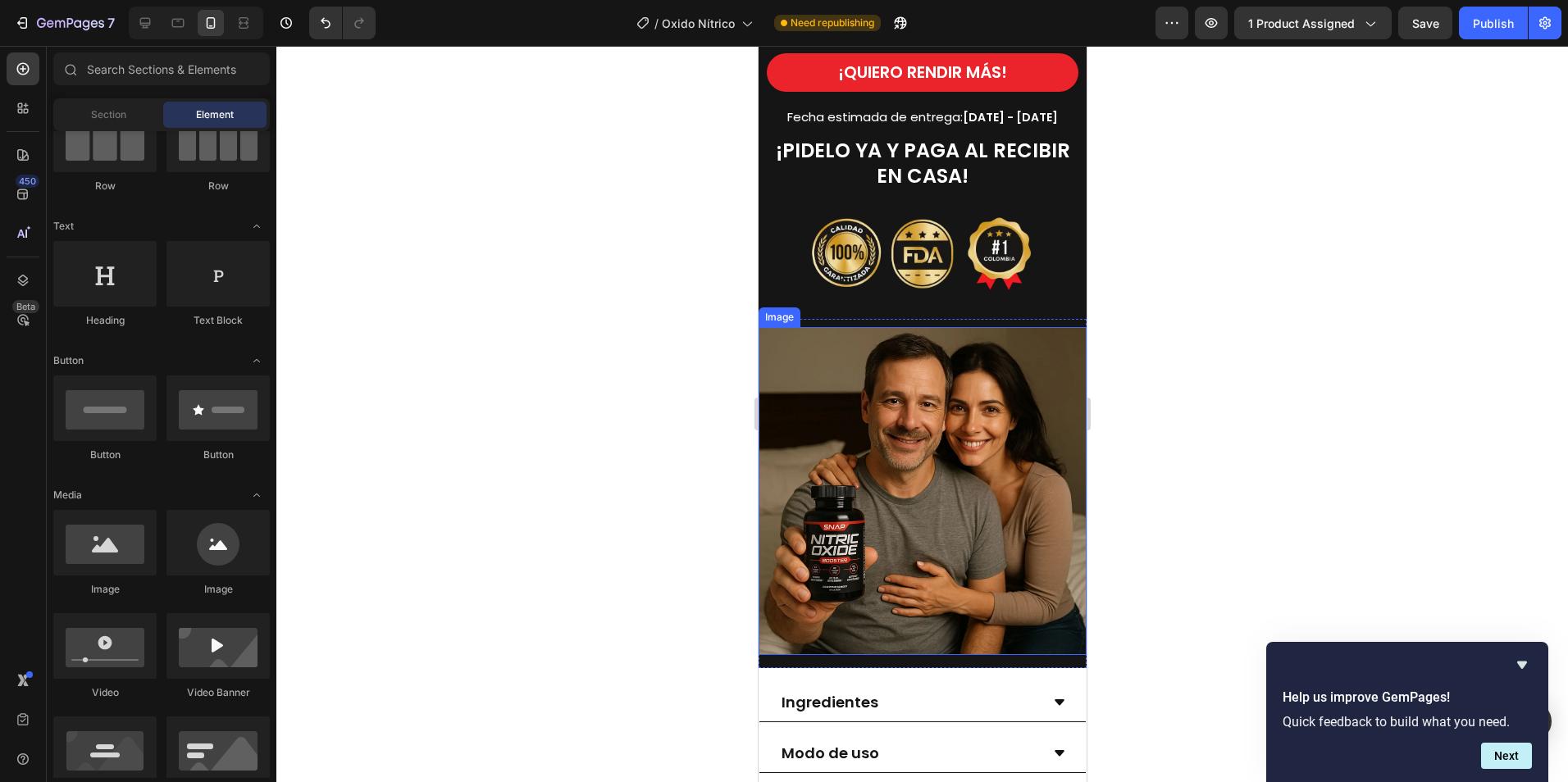
scroll to position [1394, 0]
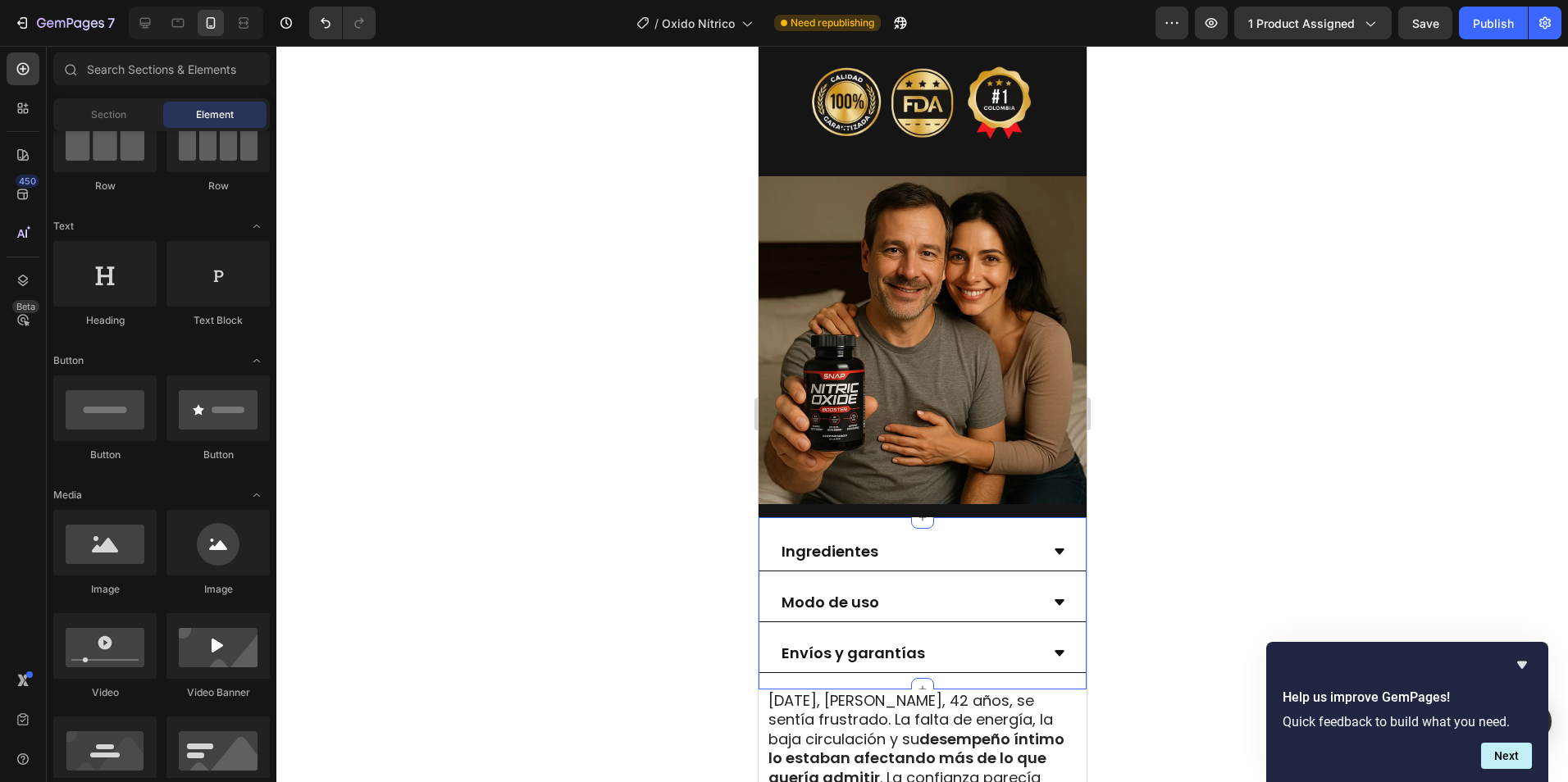
click at [1006, 517] on div "Ingredientes Modo de uso Envíos y garantías Accordion Section 6" at bounding box center [922, 603] width 328 height 172
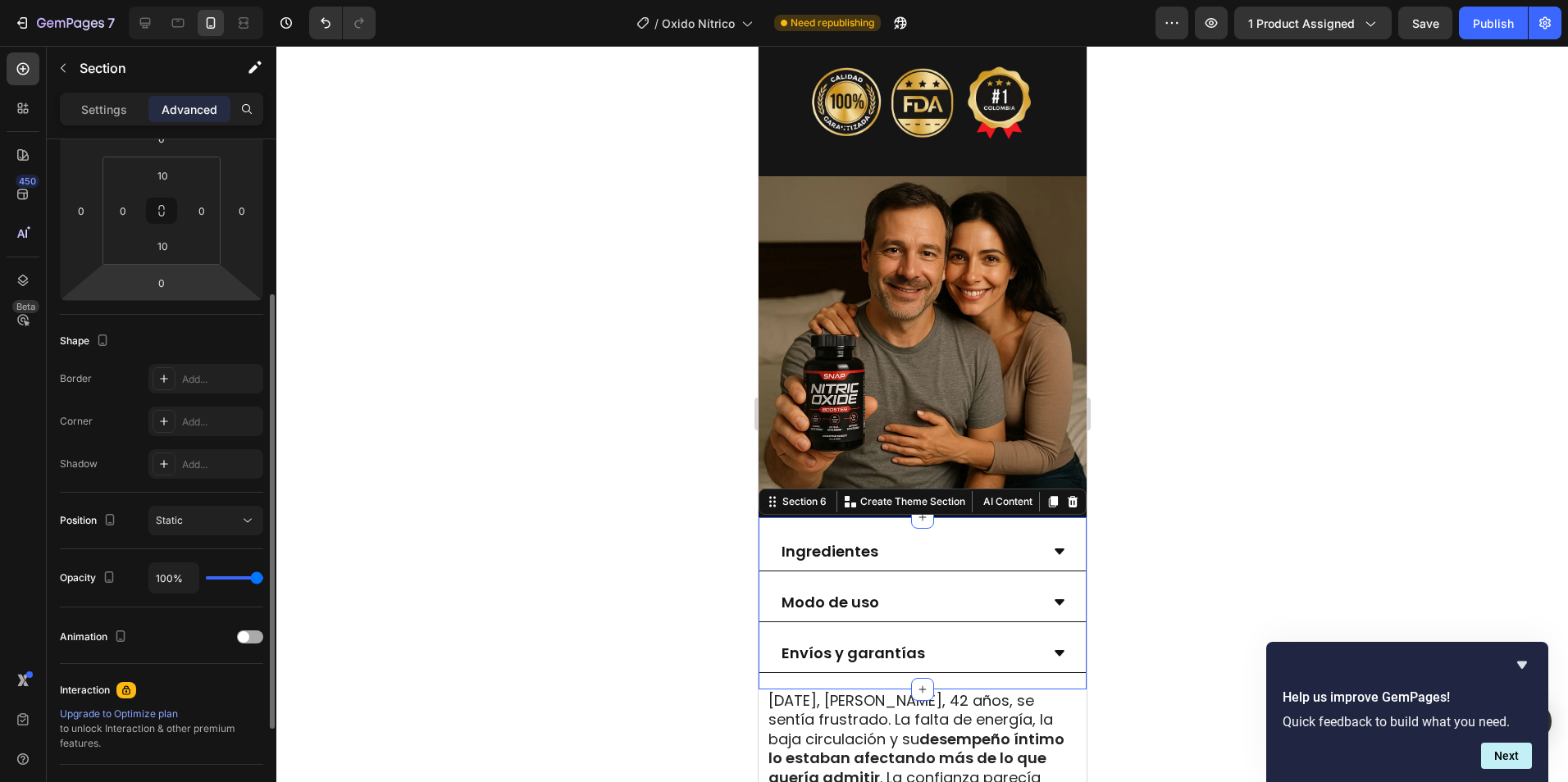
scroll to position [328, 0]
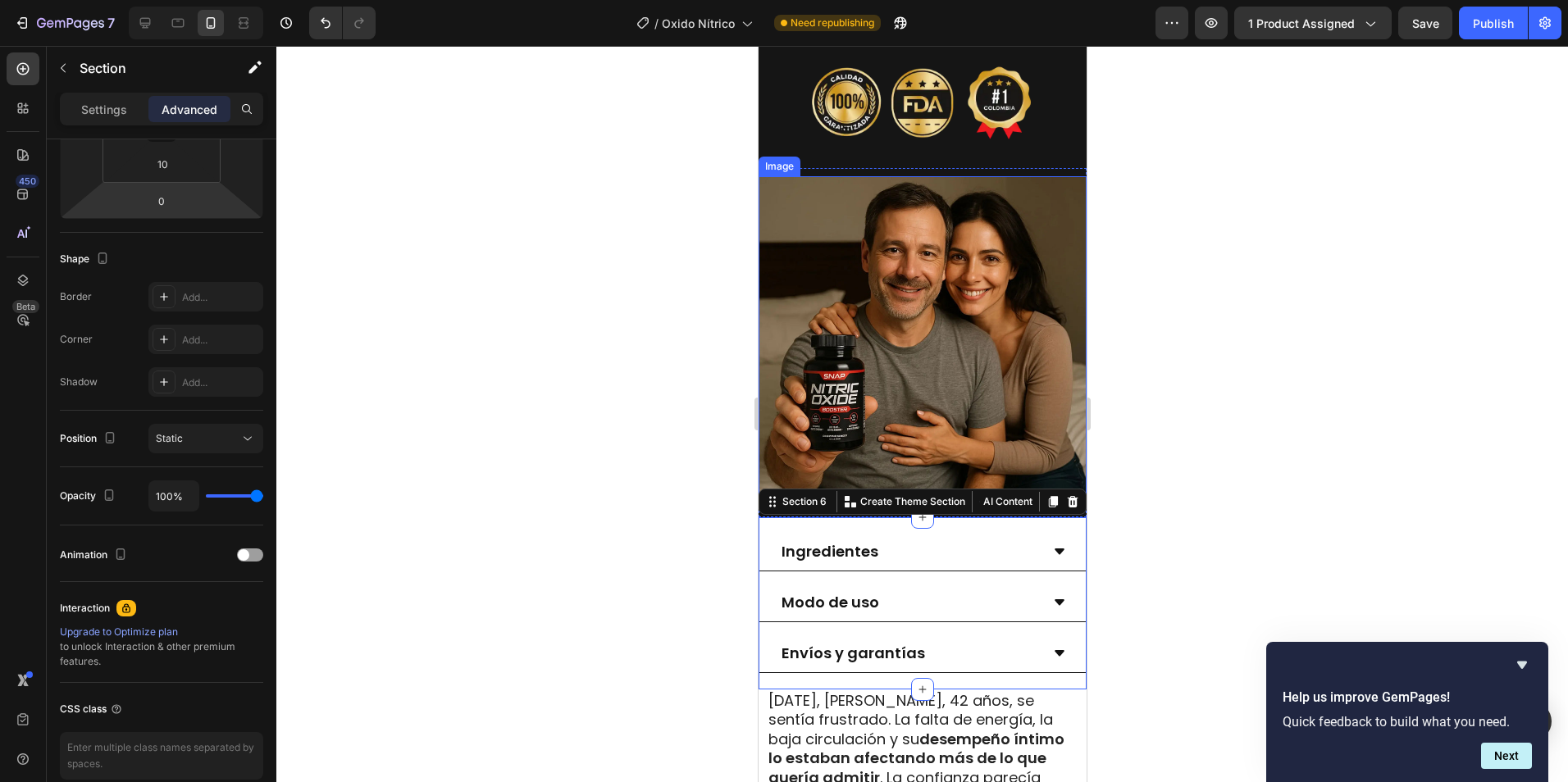
click at [1205, 455] on div at bounding box center [922, 414] width 1291 height 737
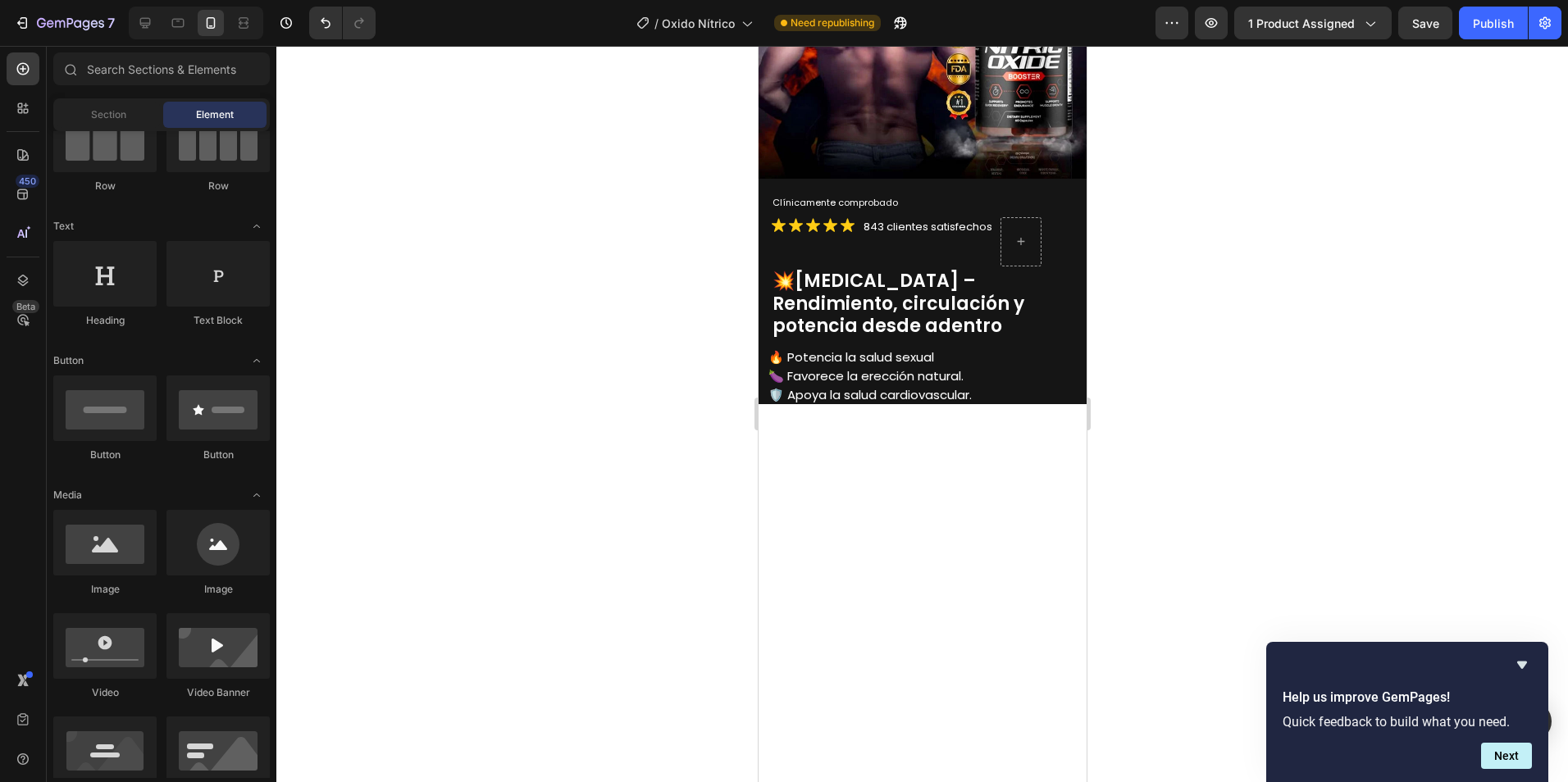
scroll to position [246, 0]
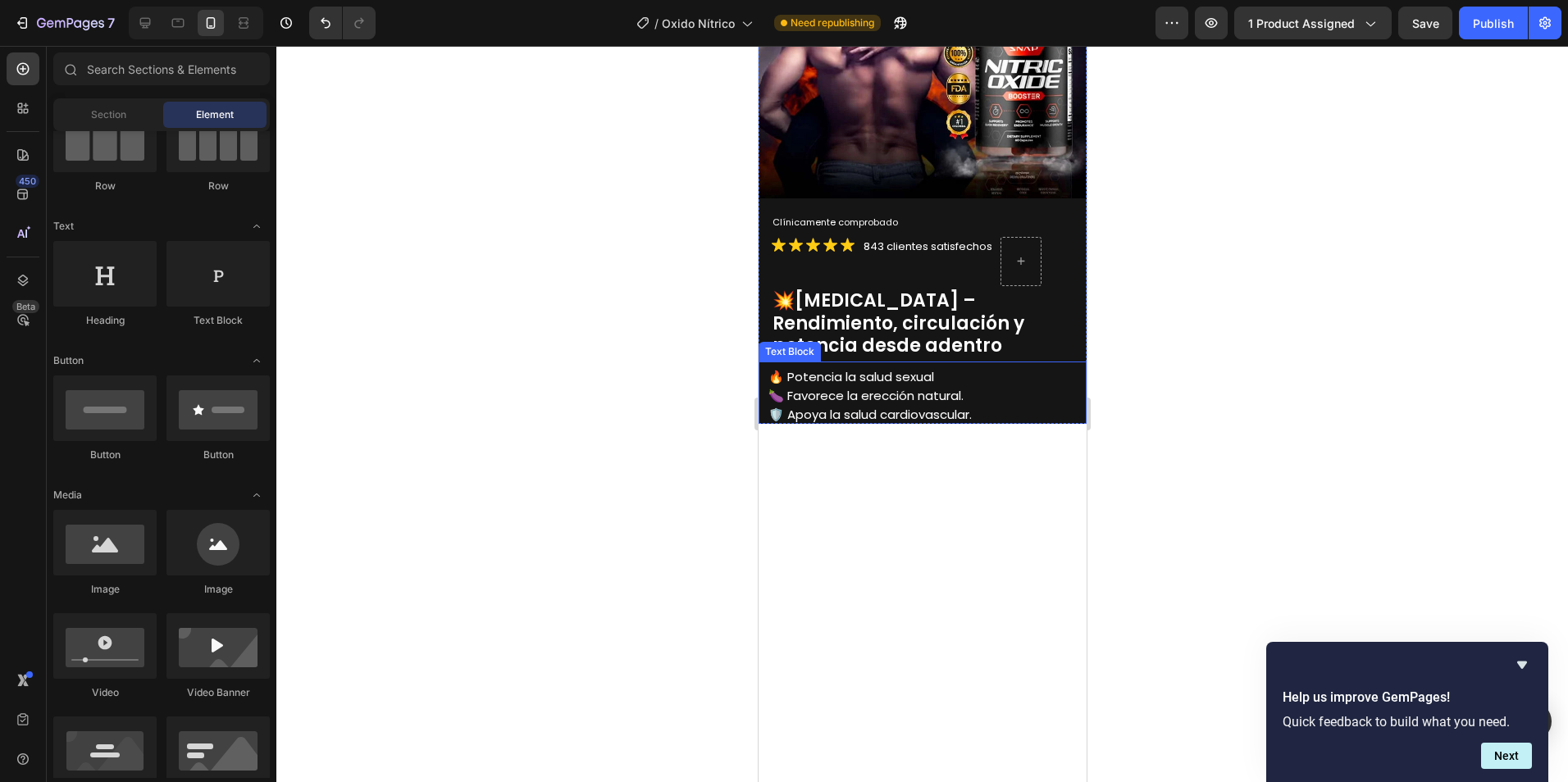
click at [873, 371] on span "🔥 Potencia la salud sexual" at bounding box center [850, 376] width 165 height 17
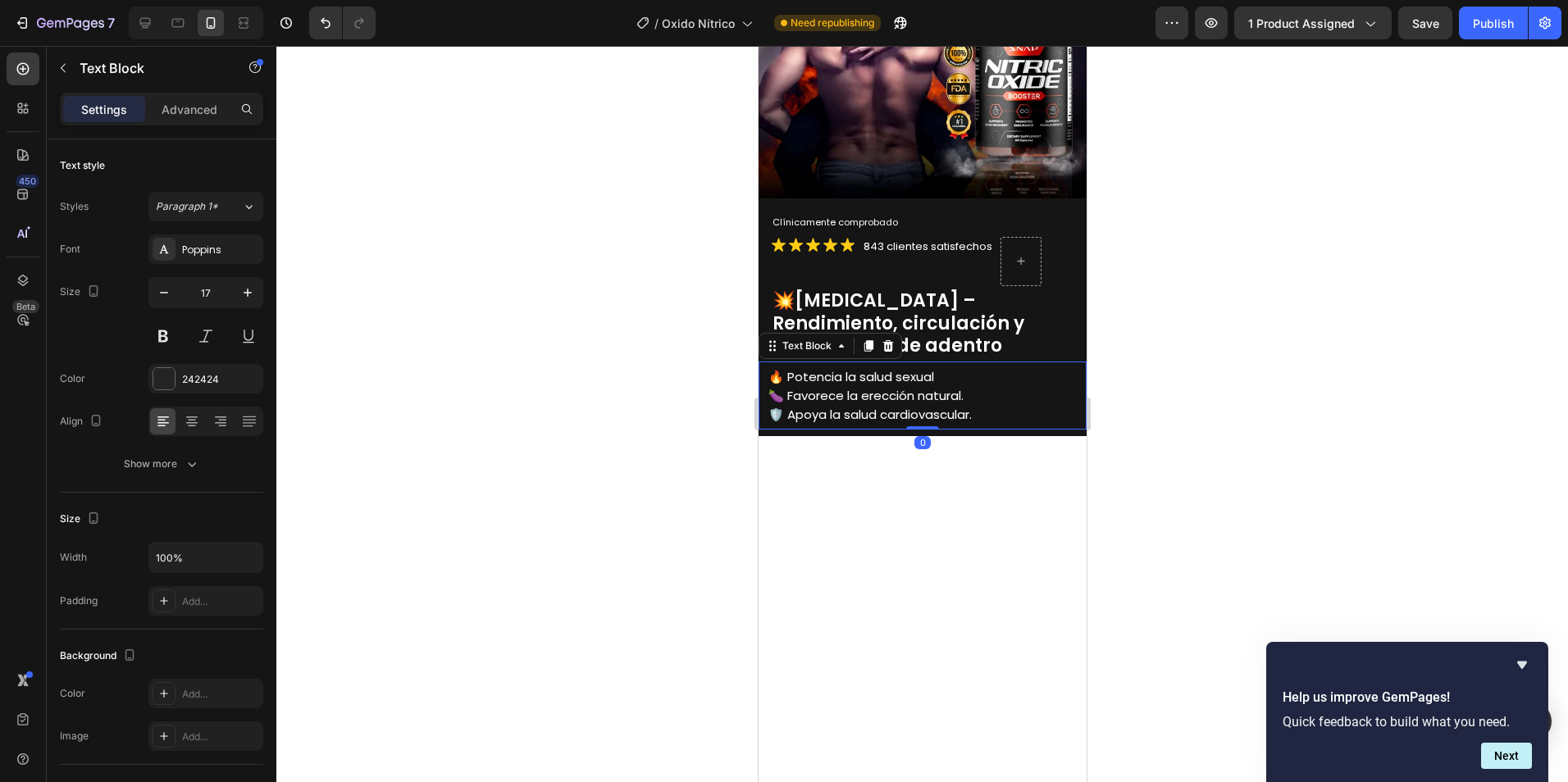
click at [899, 368] on span "🔥 Potencia la salud sexual" at bounding box center [850, 376] width 165 height 17
click at [936, 367] on p "🔥 Potencia la salud sexual" at bounding box center [925, 376] width 316 height 19
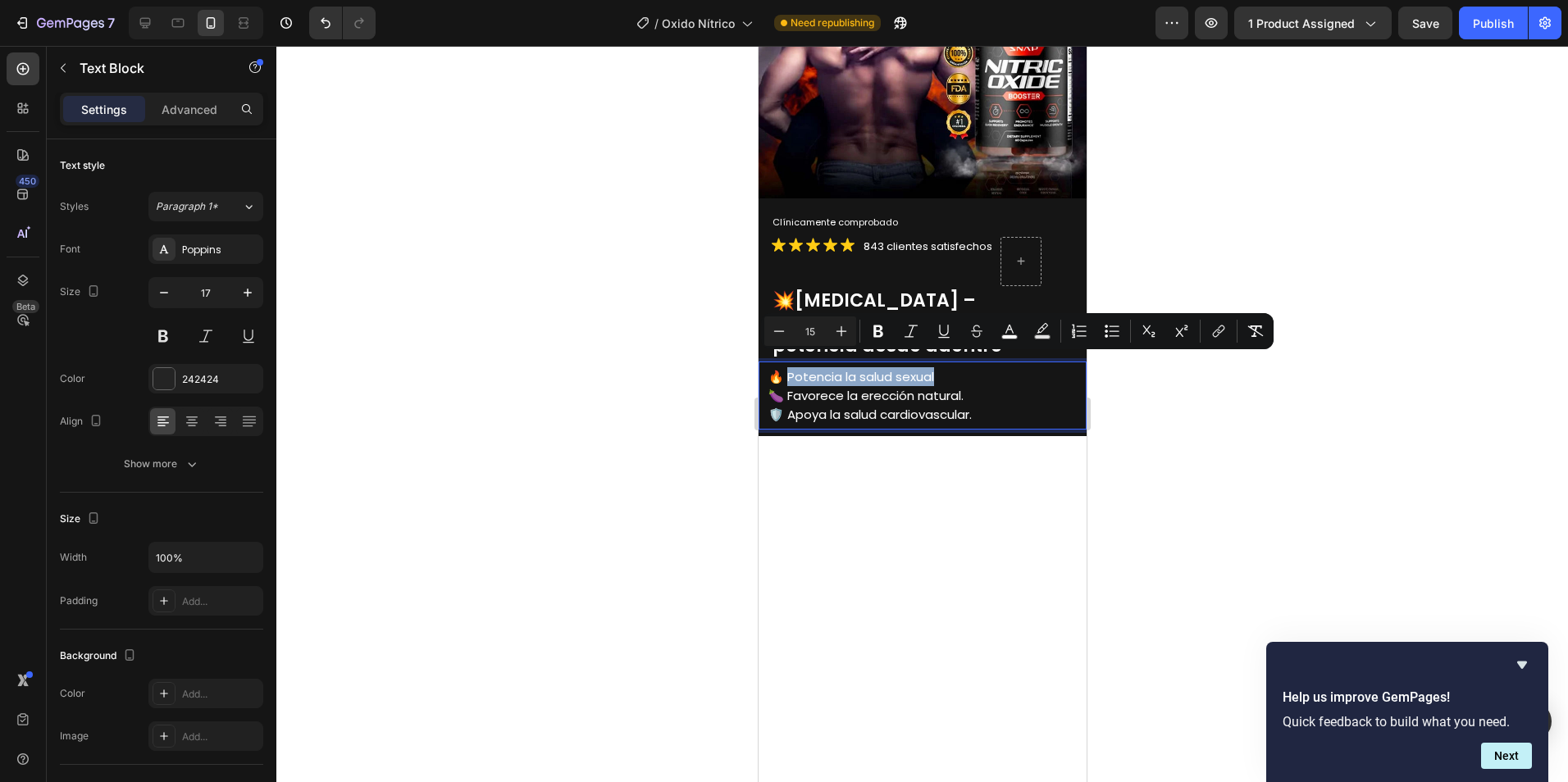
drag, startPoint x: 902, startPoint y: 363, endPoint x: 789, endPoint y: 371, distance: 113.3
click at [789, 371] on p "🔥 Potencia la salud sexual" at bounding box center [925, 376] width 316 height 19
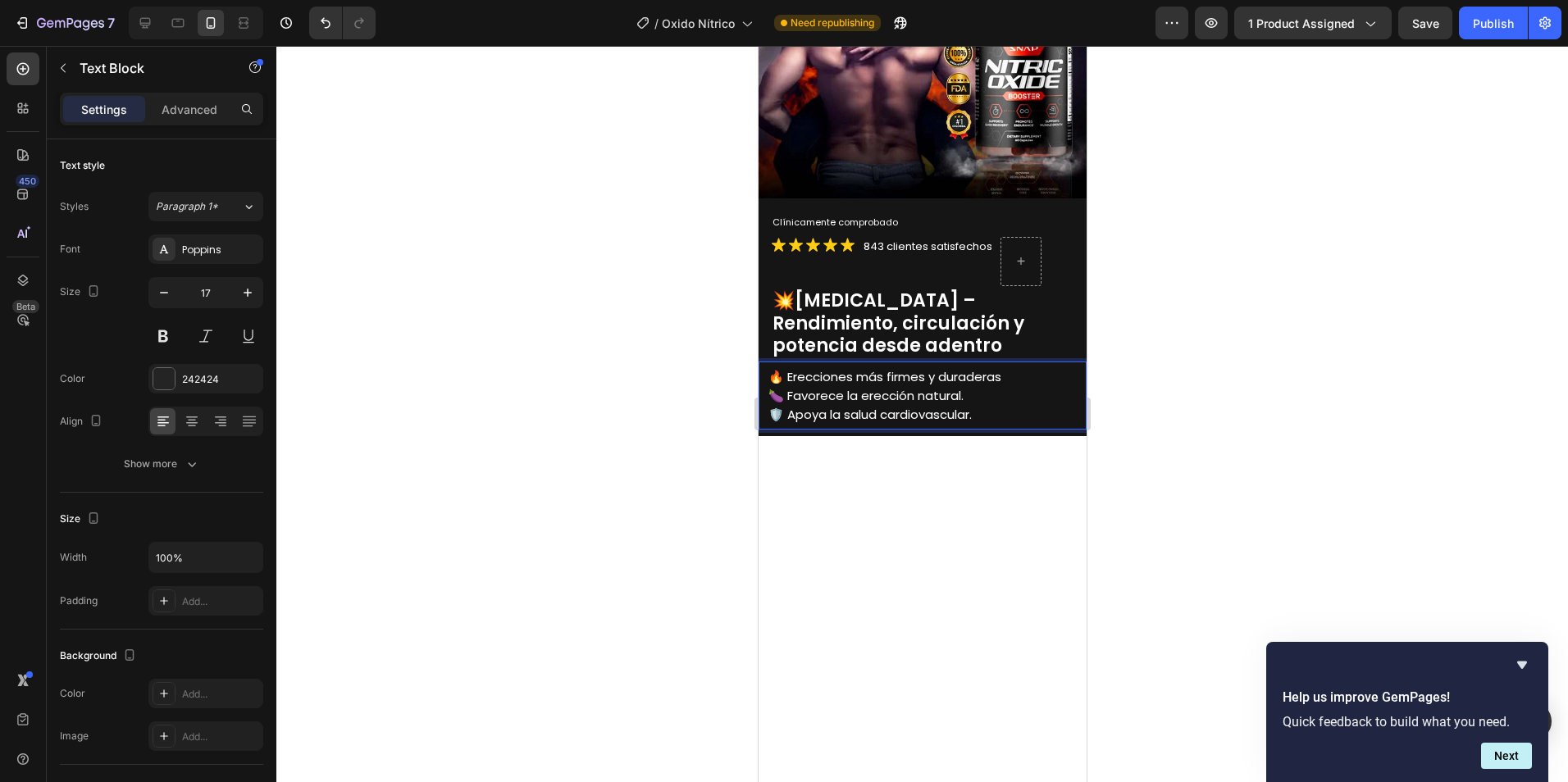
click at [933, 387] on span "🍆 Favorece la erección natural." at bounding box center [865, 395] width 195 height 17
click at [959, 387] on span "🍆 Favorece la erección natural." at bounding box center [865, 395] width 195 height 17
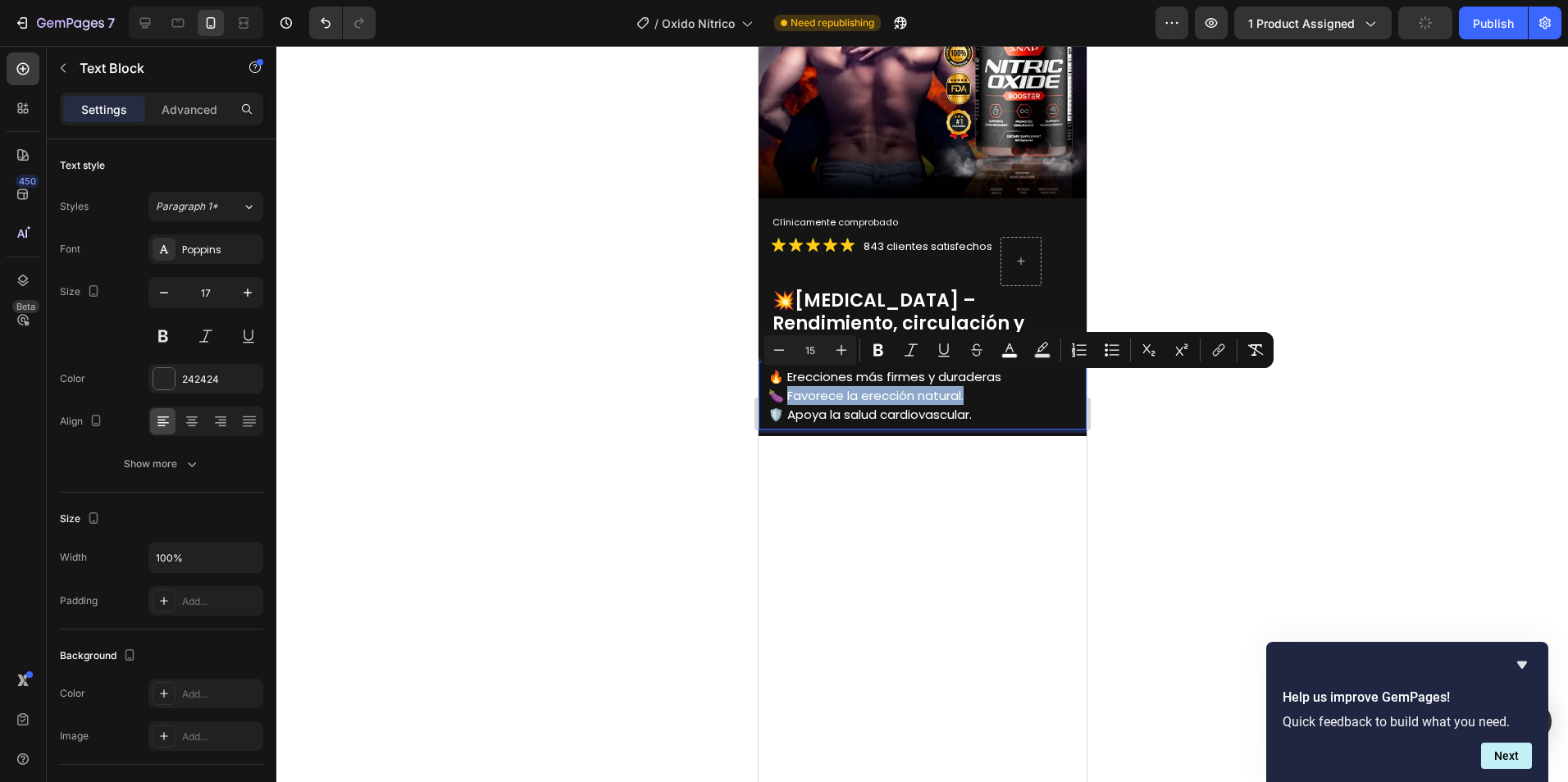
drag, startPoint x: 976, startPoint y: 386, endPoint x: 788, endPoint y: 391, distance: 188.1
click at [788, 391] on p "🍆 Favorece la erección natural." at bounding box center [925, 395] width 316 height 19
click at [900, 406] on span "🛡️ Apoya la salud cardiovascular." at bounding box center [868, 414] width 203 height 17
drag, startPoint x: 960, startPoint y: 385, endPoint x: 789, endPoint y: 382, distance: 171.0
click at [790, 386] on p "🍆 Favorece la erección natural." at bounding box center [925, 395] width 316 height 19
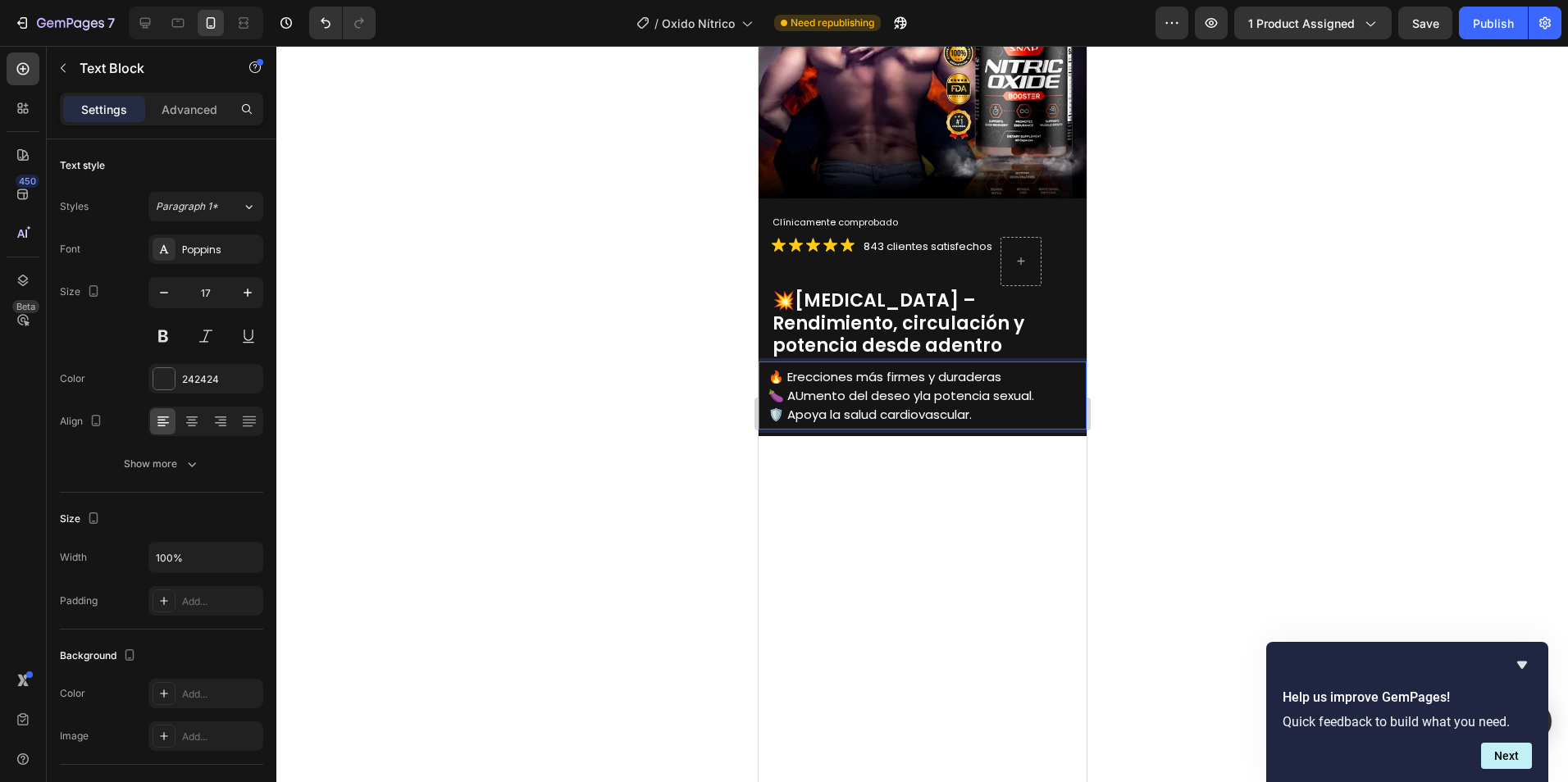
click at [1007, 367] on p "🔥 Erecciones más firmes y duraderas" at bounding box center [925, 376] width 316 height 19
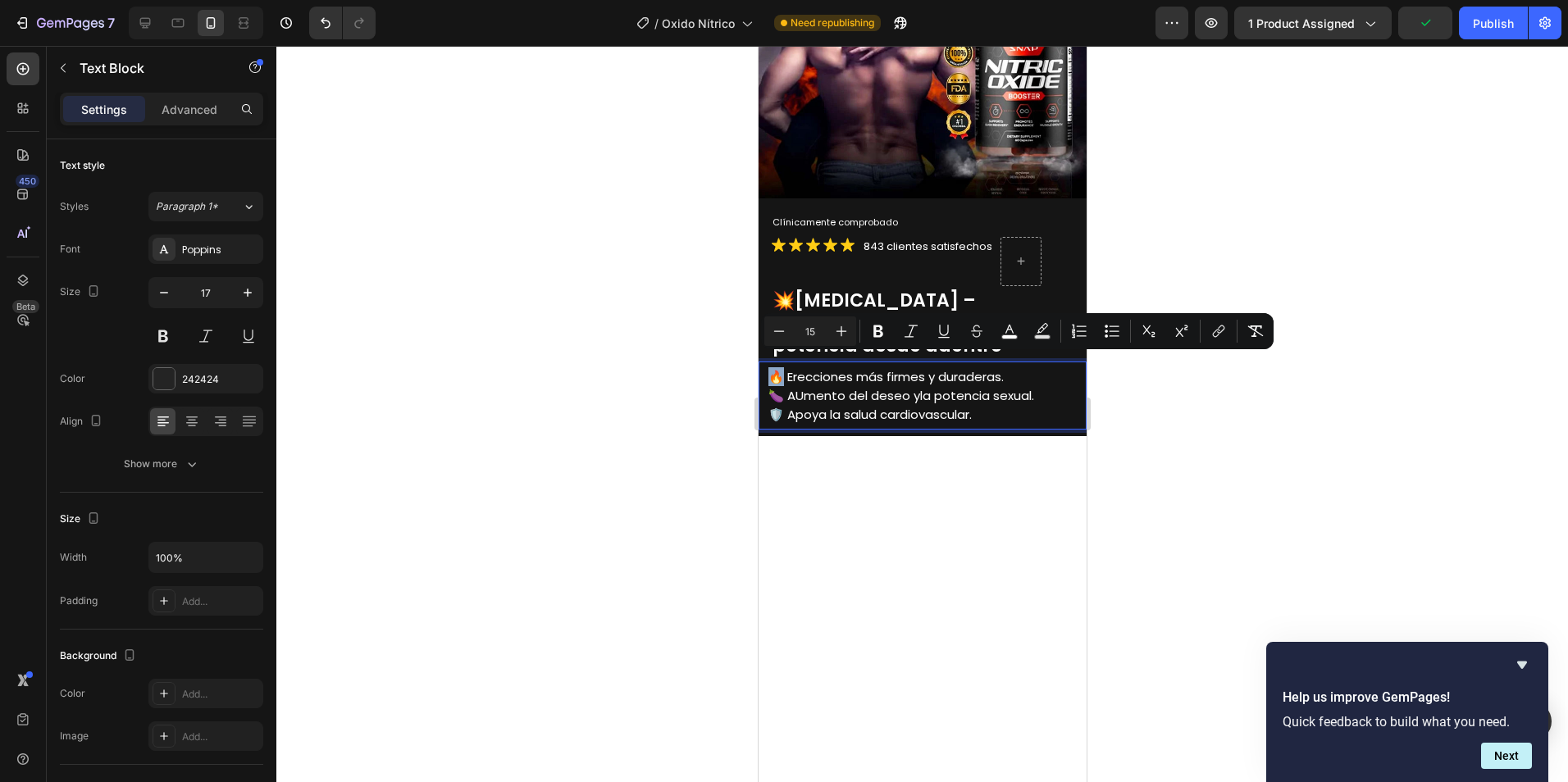
click at [772, 368] on span "🔥 Erecciones más firmes y duraderas." at bounding box center [885, 376] width 235 height 17
copy span "🔥"
click at [778, 387] on span "🍆 AUmento del deseo yla potencia sexual." at bounding box center [900, 395] width 266 height 17
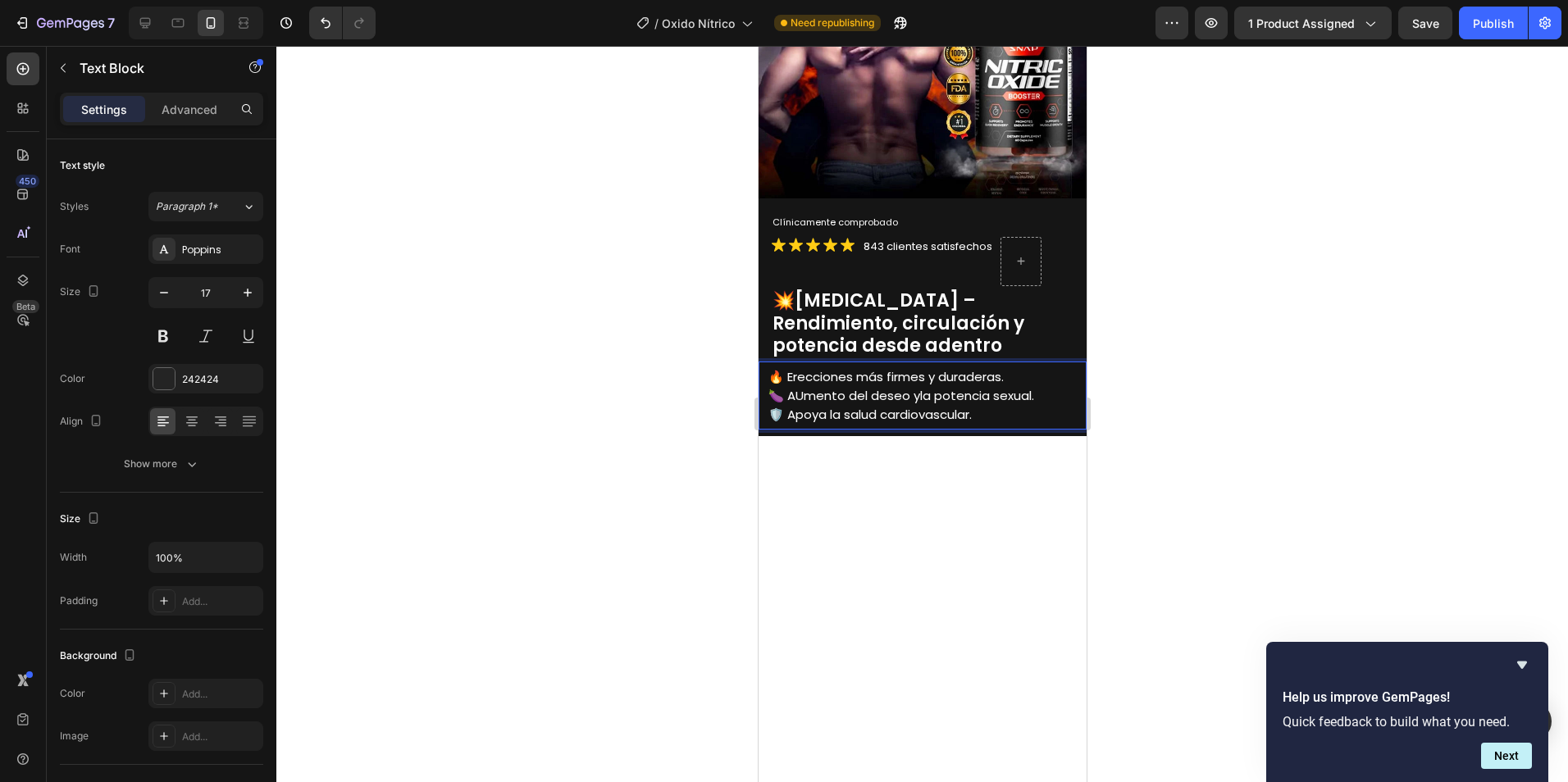
click at [782, 387] on span "🍆 AUmento del deseo yla potencia sexual." at bounding box center [900, 395] width 266 height 17
click at [772, 387] on span "🍆🔥 AUmento del deseo yla potencia sexual." at bounding box center [908, 395] width 281 height 17
click at [781, 368] on span "🔥 Erecciones más firmes y duraderas." at bounding box center [885, 376] width 235 height 17
drag, startPoint x: 801, startPoint y: 385, endPoint x: 832, endPoint y: 335, distance: 58.8
drag, startPoint x: 918, startPoint y: 386, endPoint x: 960, endPoint y: 334, distance: 66.8
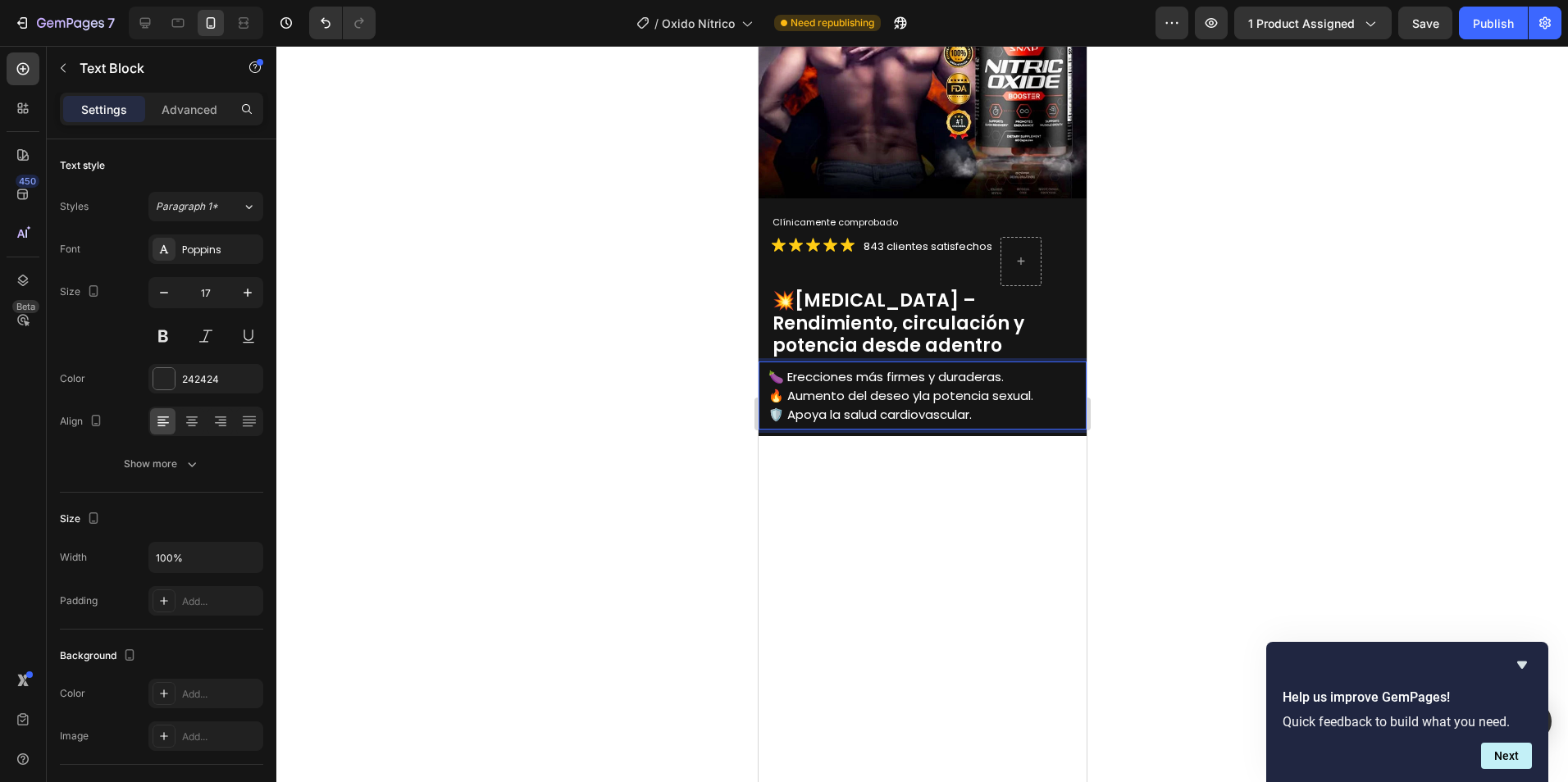
click at [921, 387] on span "🔥 Aumento del deseo yla potencia sexual." at bounding box center [899, 395] width 265 height 17
click at [1000, 405] on p "🛡️ Apoya la salud cardiovascular." at bounding box center [925, 414] width 316 height 19
click at [851, 406] on span "🛡️ Apoya la salud cardiovascular." at bounding box center [868, 414] width 203 height 17
click at [1046, 386] on p "🔥 Aumento del deseo y la potencia sexual." at bounding box center [925, 395] width 316 height 19
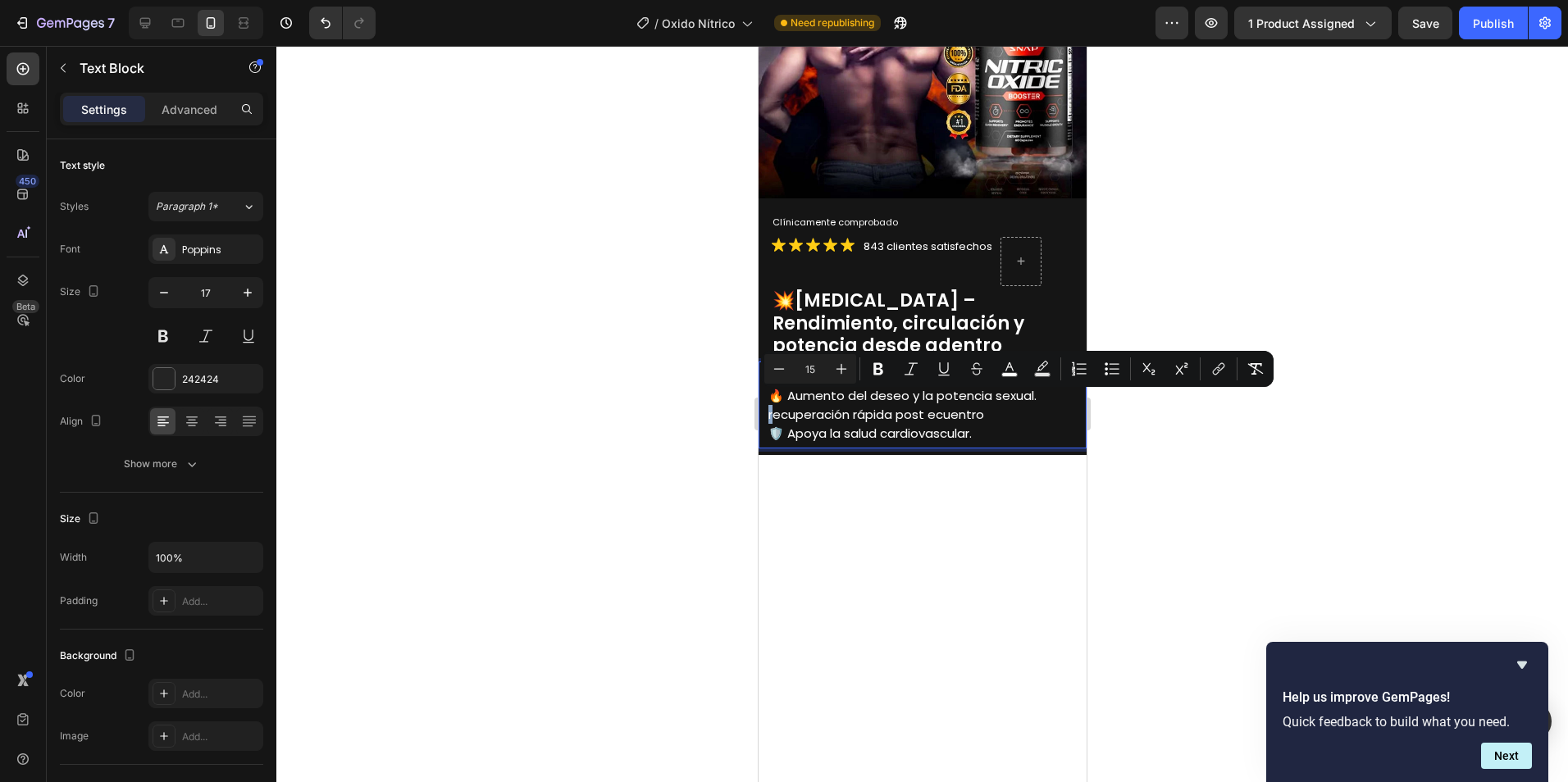
click at [768, 406] on span "recuperación rápida post ecuentro" at bounding box center [875, 414] width 216 height 17
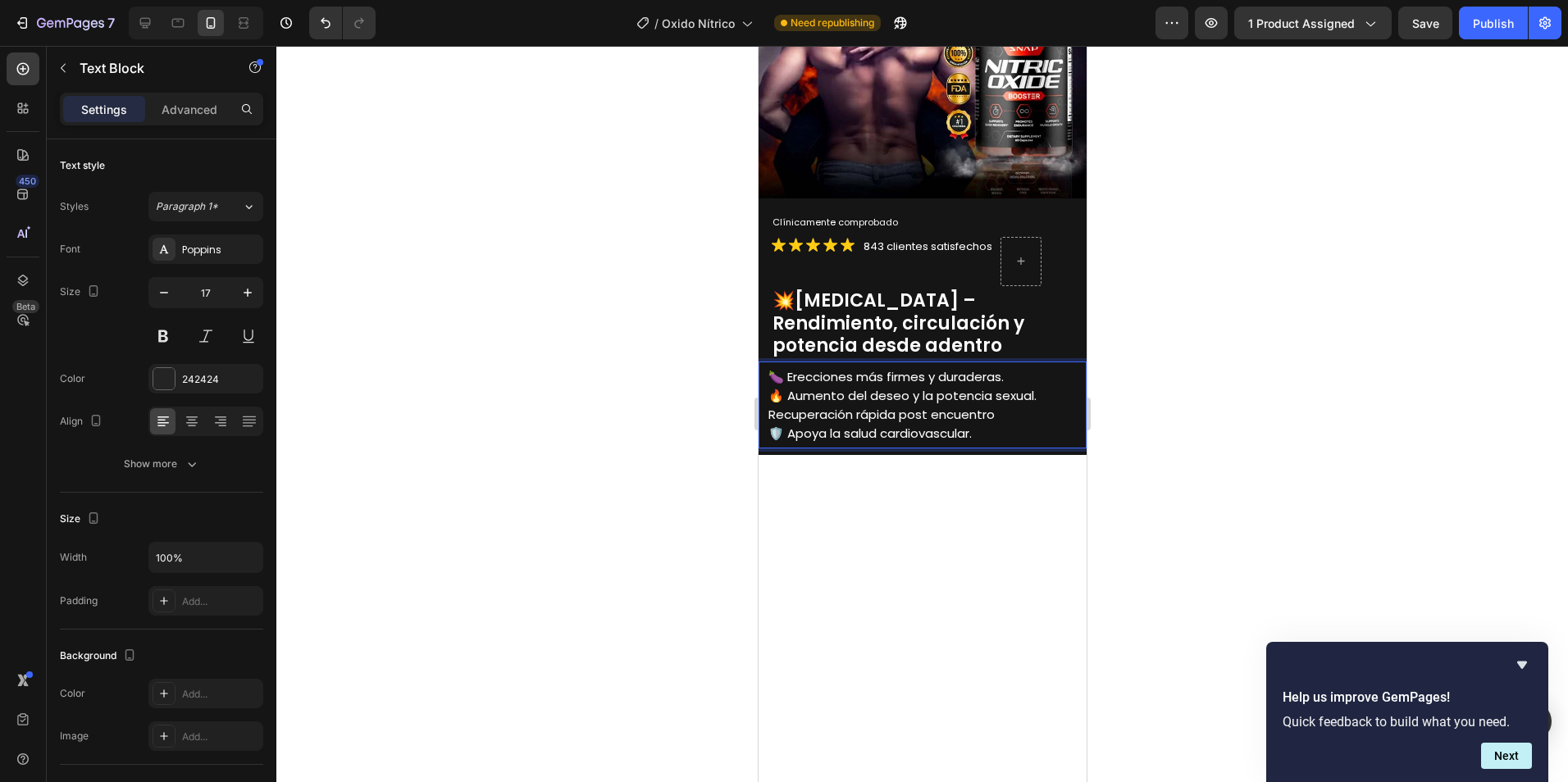
click at [1004, 405] on p "Recuperación rápida post encuentro" at bounding box center [925, 414] width 316 height 19
click at [994, 424] on p "🛡️ Apoya la salud cardiovascular." at bounding box center [925, 433] width 316 height 19
click at [773, 406] on span "Recuperación rápida post encuentro." at bounding box center [881, 414] width 229 height 17
click at [916, 406] on span "Recuperación rápida post encuentro." at bounding box center [881, 414] width 229 height 17
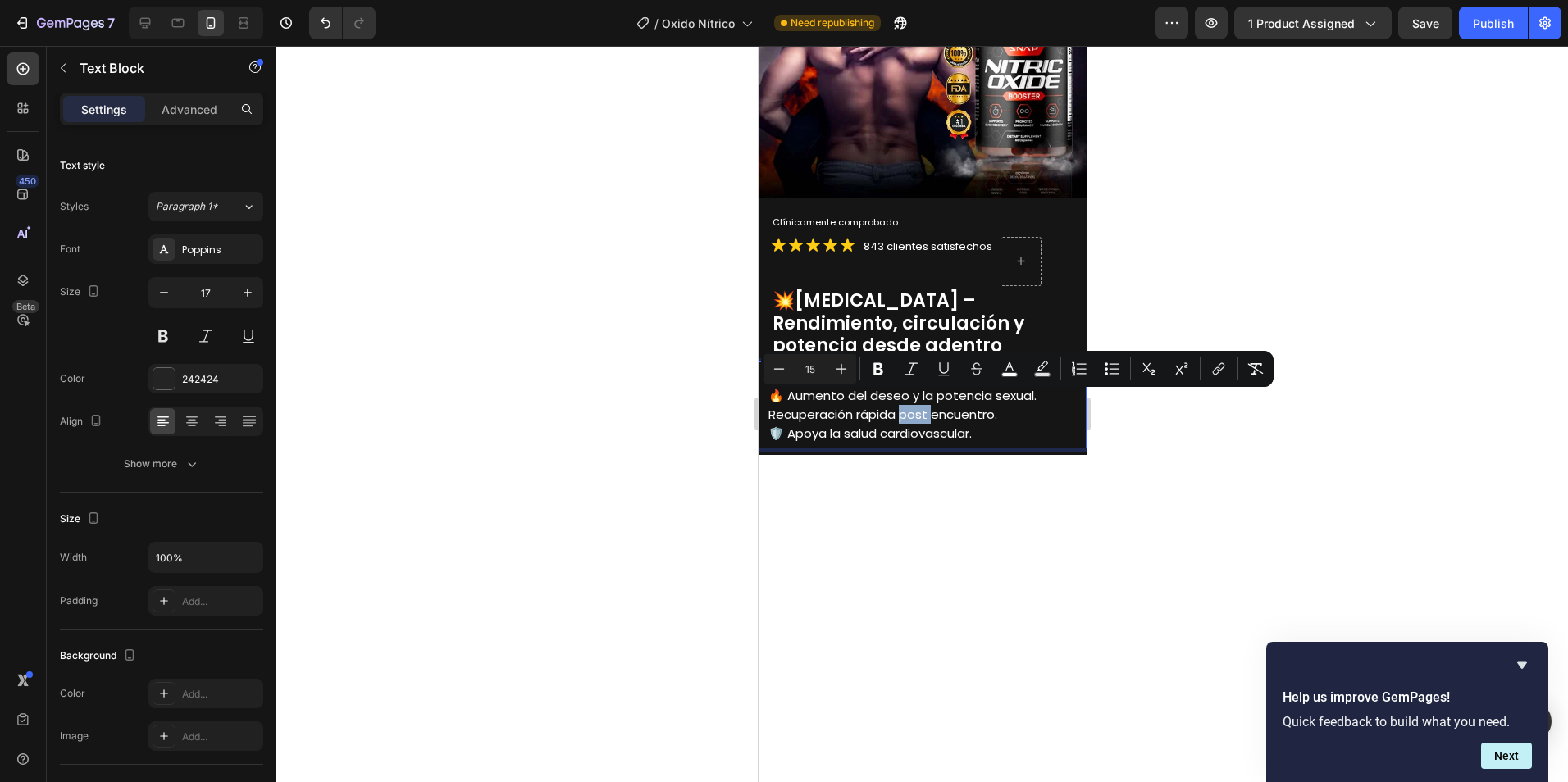
drag, startPoint x: 929, startPoint y: 401, endPoint x: 901, endPoint y: 401, distance: 28.0
click at [901, 406] on span "Recuperación rápida post encuentro." at bounding box center [881, 414] width 229 height 17
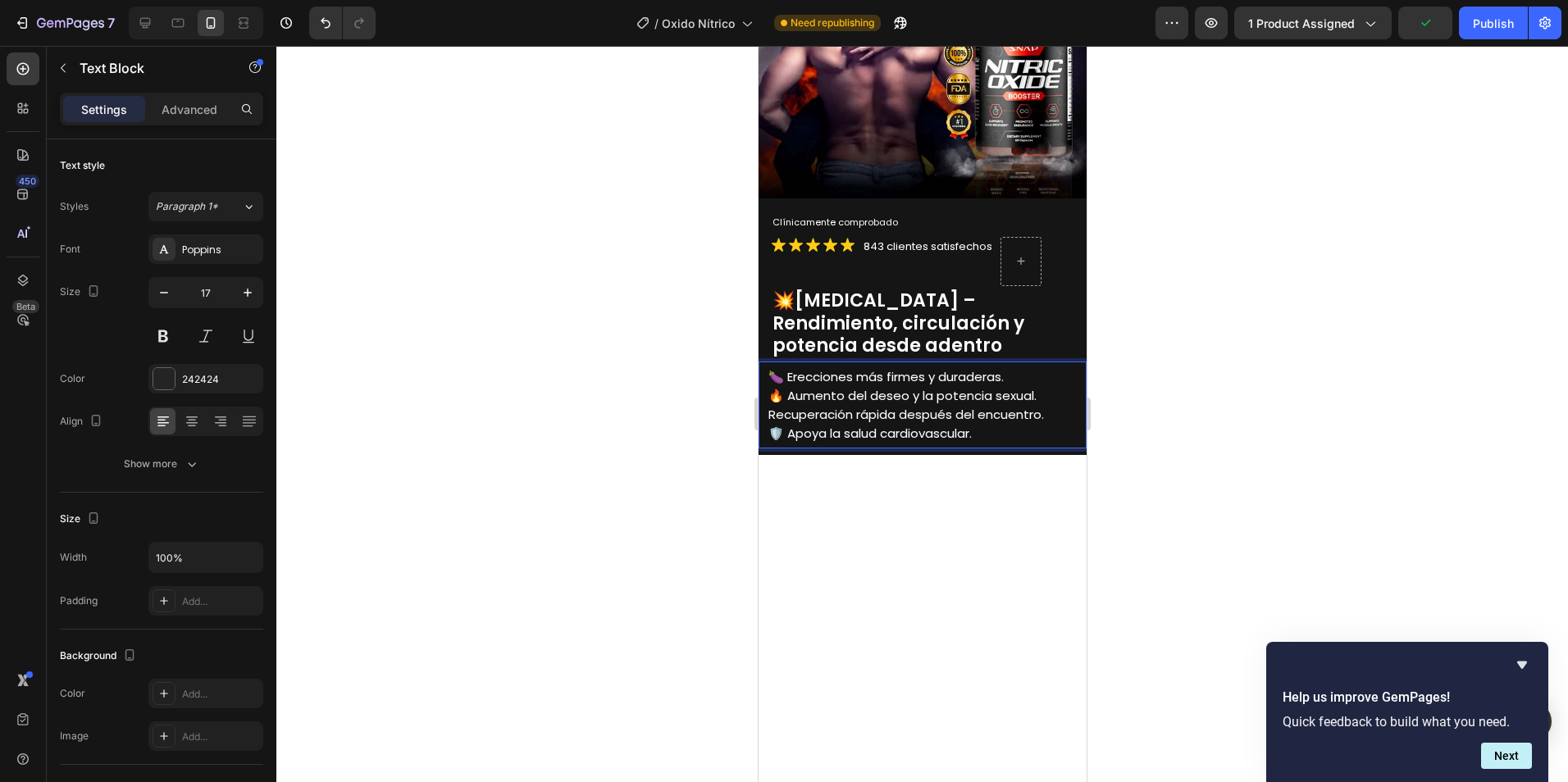
click at [1025, 424] on p "🛡️ Apoya la salud cardiovascular." at bounding box center [925, 433] width 316 height 19
click at [769, 406] on span "Recuperación rápida después del encuentro." at bounding box center [904, 414] width 275 height 17
click at [1232, 406] on div at bounding box center [922, 414] width 1291 height 737
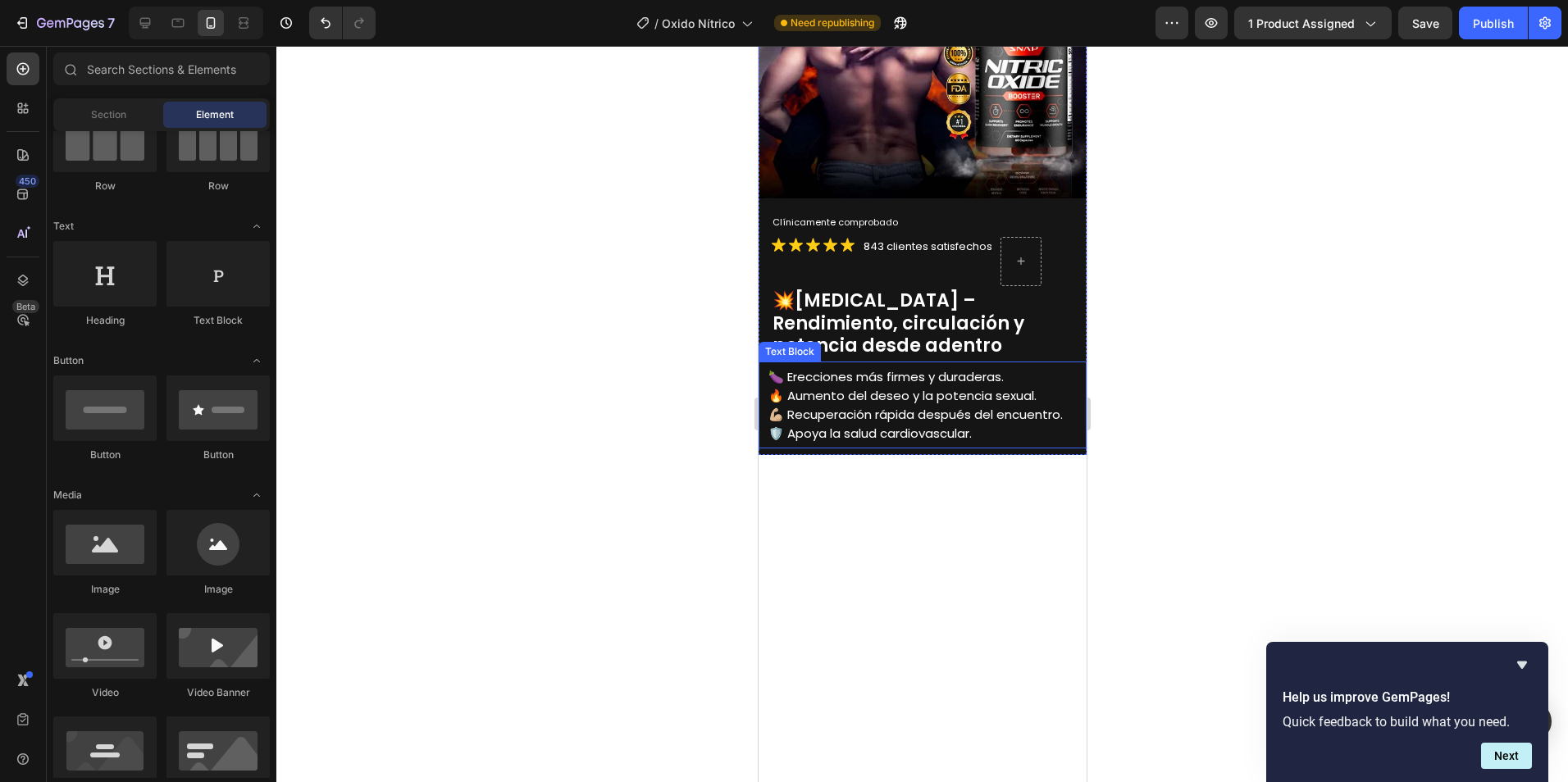
click at [980, 406] on span "💪🏼 Recuperación rápida después del encuentro." at bounding box center [914, 414] width 294 height 17
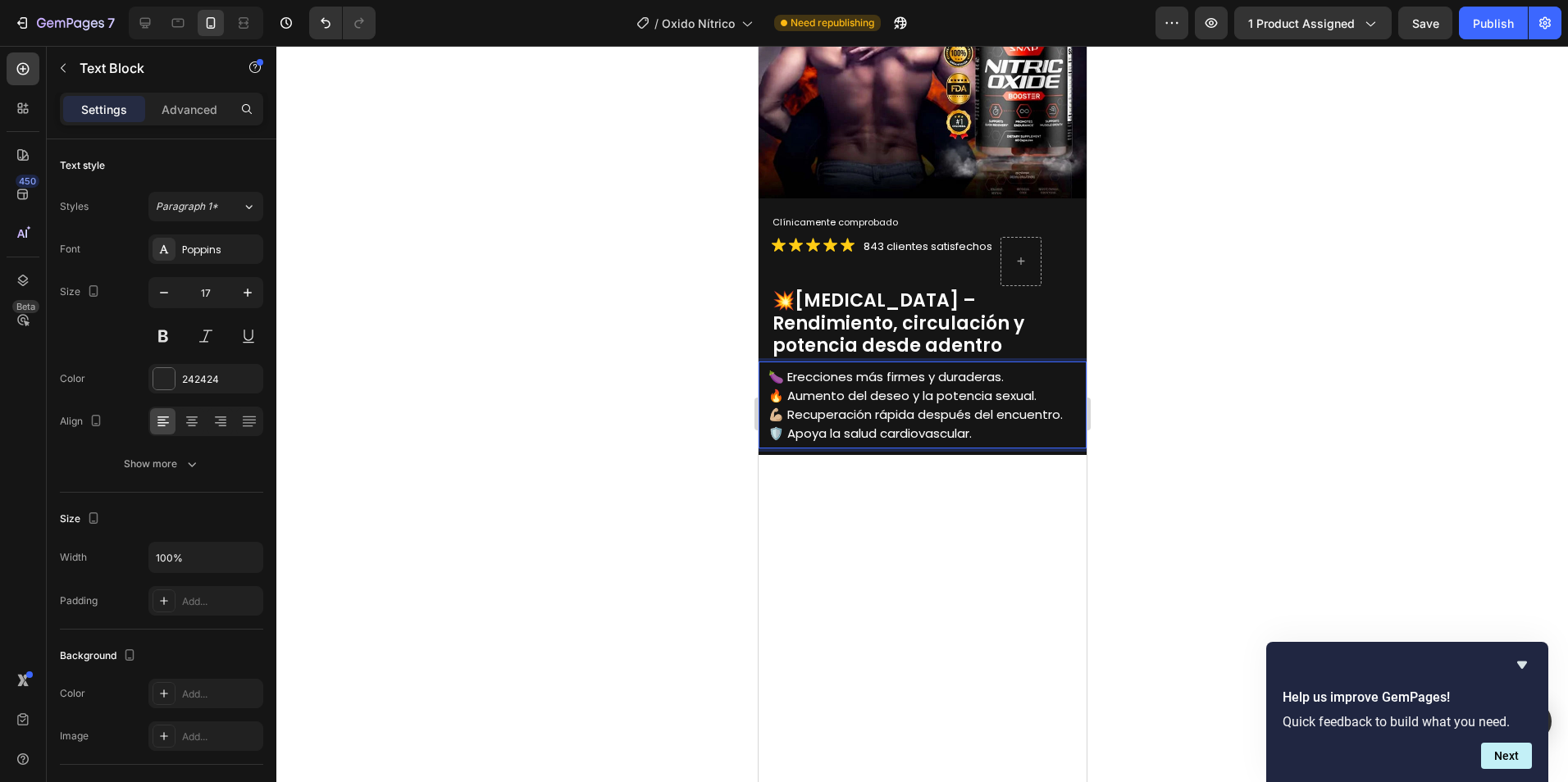
click at [1008, 406] on span "💪🏼 Recuperación rápida después del encuentro." at bounding box center [914, 414] width 294 height 17
click at [972, 406] on span "💪🏼 Recuperación rápida después del encuentro." at bounding box center [914, 414] width 294 height 17
click at [999, 406] on span "💪🏼 Recuperación rápida después del encuentro." at bounding box center [914, 414] width 294 height 17
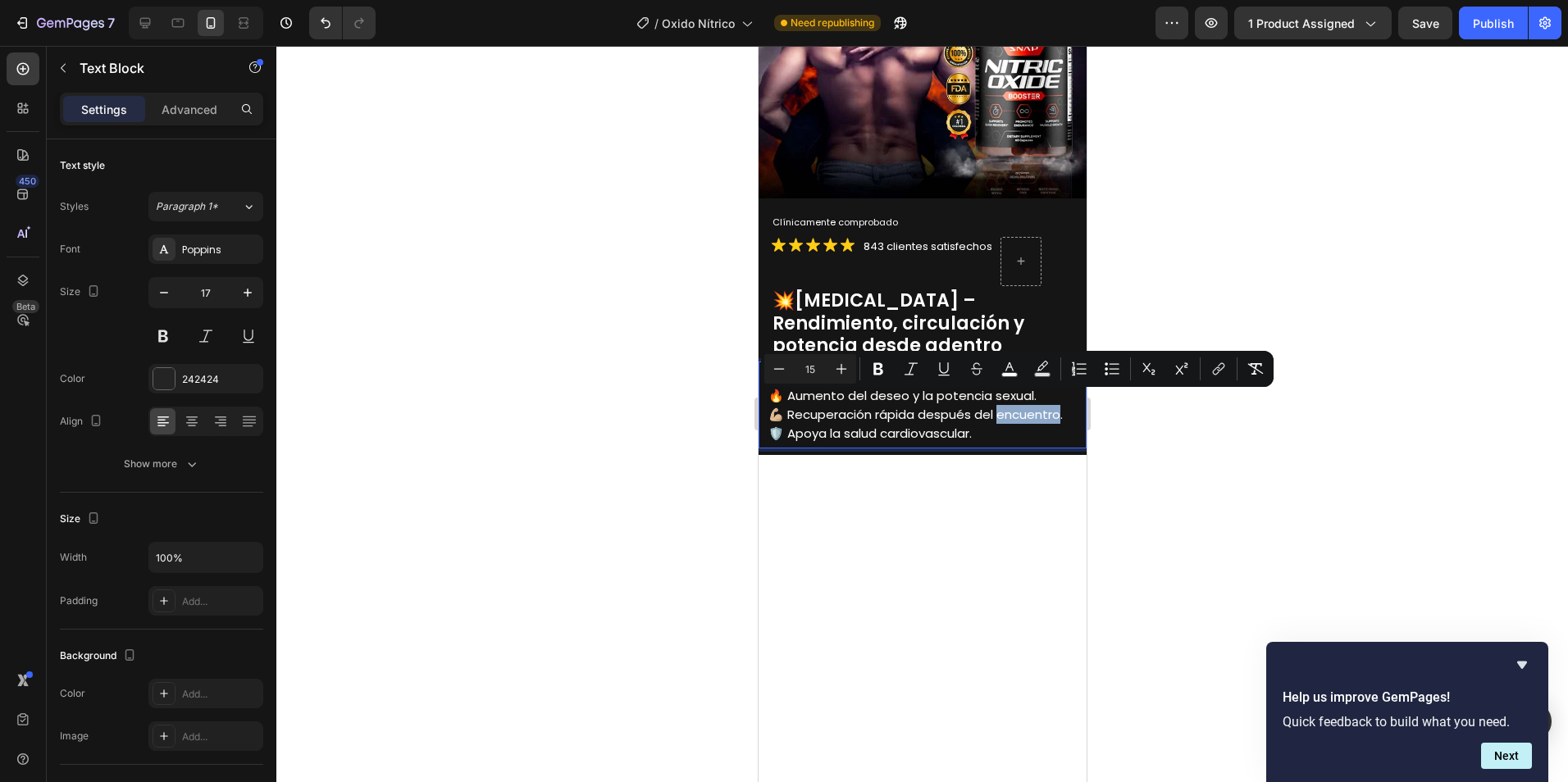
drag, startPoint x: 999, startPoint y: 403, endPoint x: 1060, endPoint y: 407, distance: 61.1
click at [1060, 407] on span "💪🏼 Recuperación rápida después del encuentro." at bounding box center [914, 414] width 294 height 17
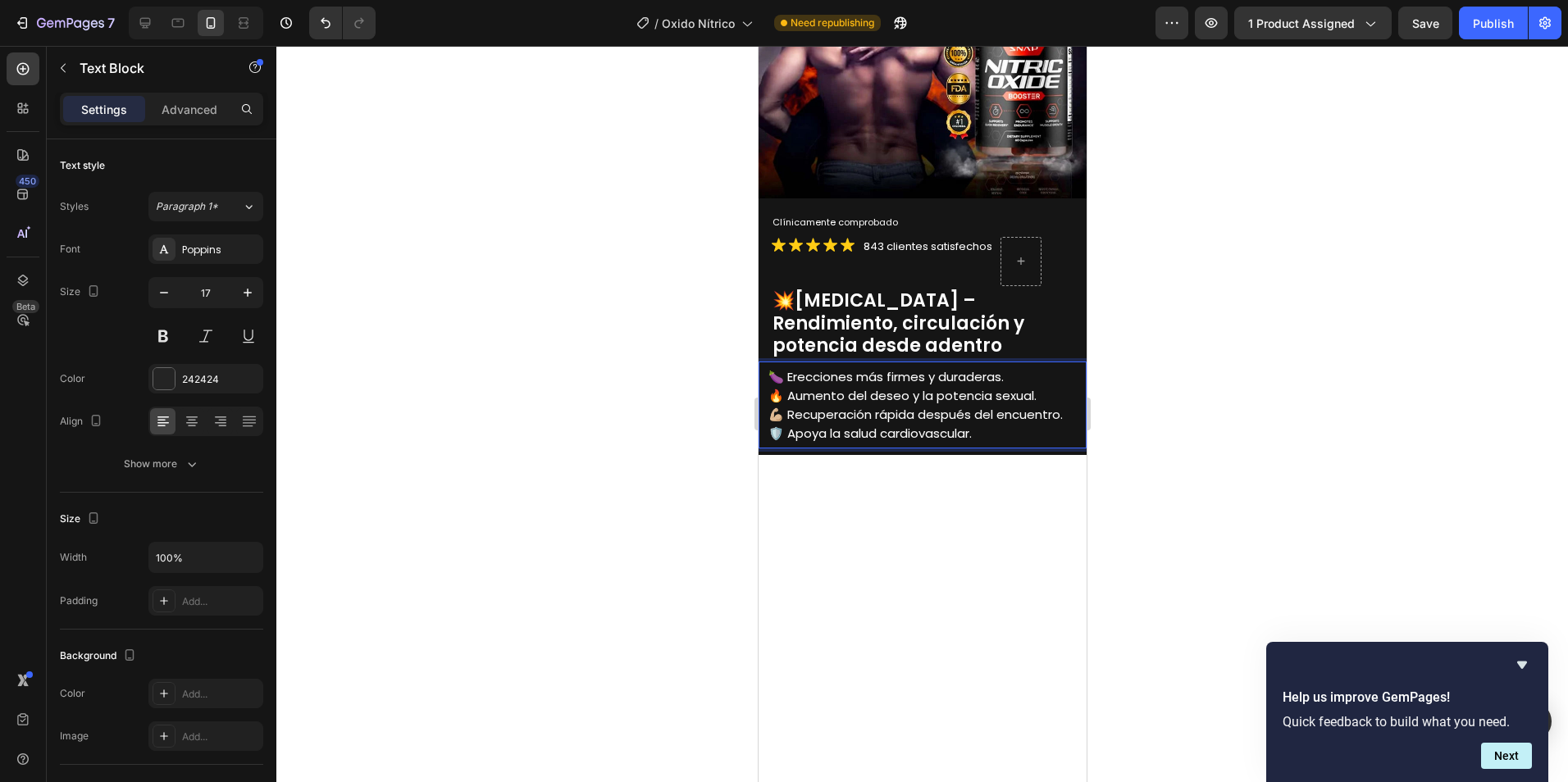
click at [922, 406] on span "💪🏼 Recuperación rápida después del encuentro." at bounding box center [914, 414] width 294 height 17
drag, startPoint x: 995, startPoint y: 403, endPoint x: 923, endPoint y: 406, distance: 72.1
click at [923, 406] on span "💪🏼 Recuperación rápida después del encuentro." at bounding box center [914, 414] width 294 height 17
click at [987, 425] on p "🛡️ Apoya la salud cardiovascular." at bounding box center [925, 433] width 316 height 19
click at [1248, 456] on div at bounding box center [922, 414] width 1291 height 737
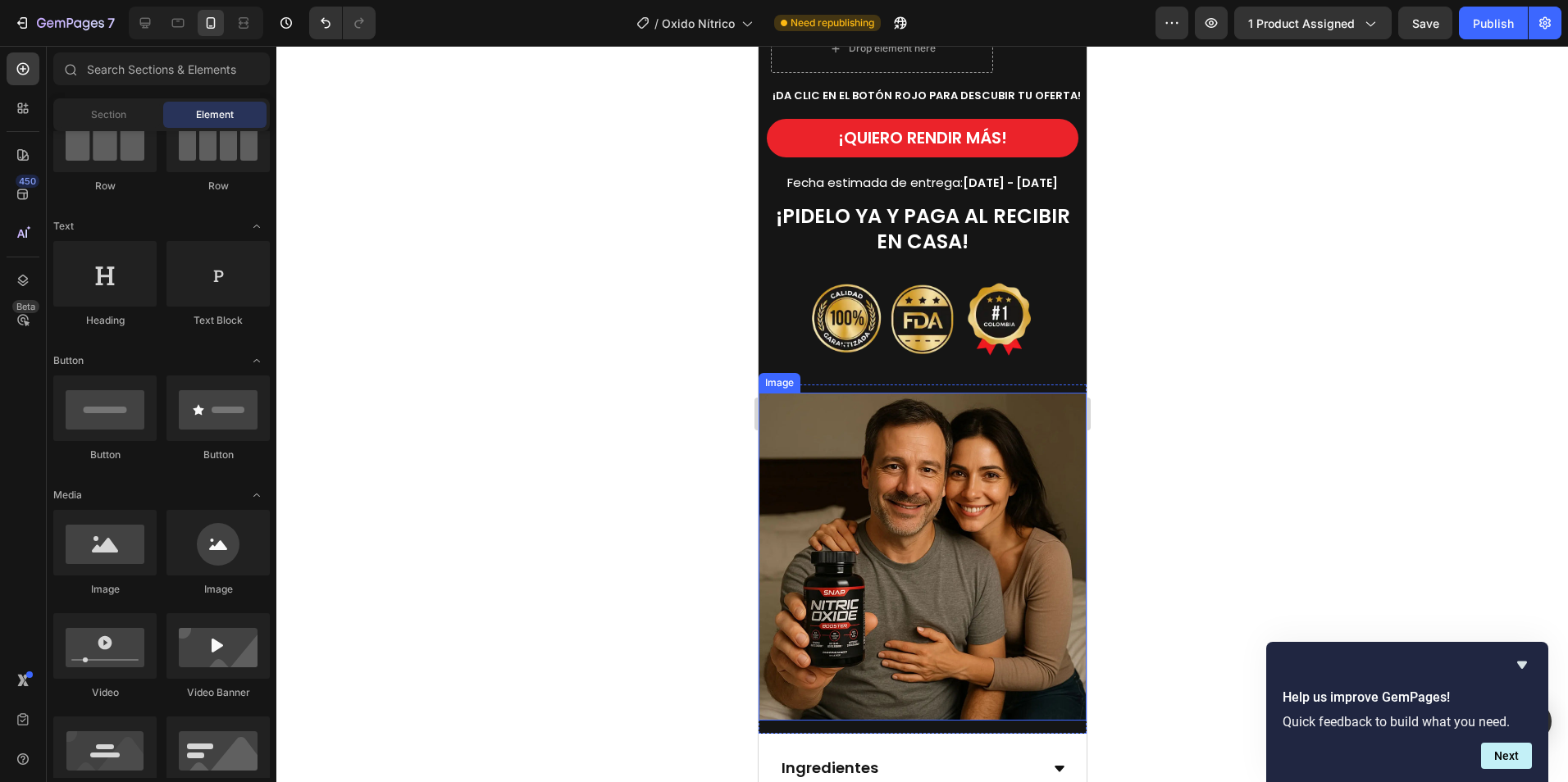
scroll to position [1230, 0]
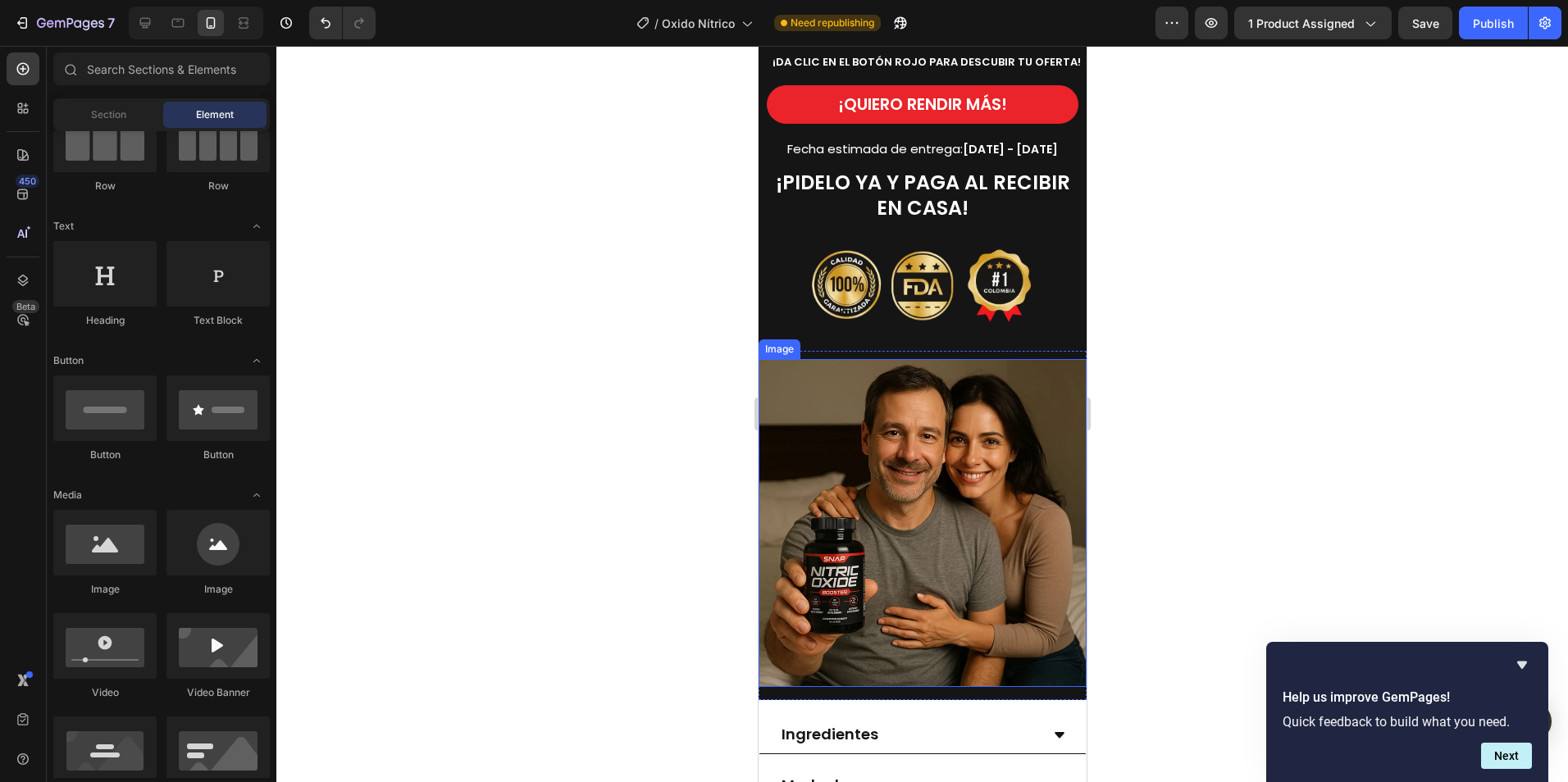
click at [915, 436] on img at bounding box center [922, 523] width 328 height 328
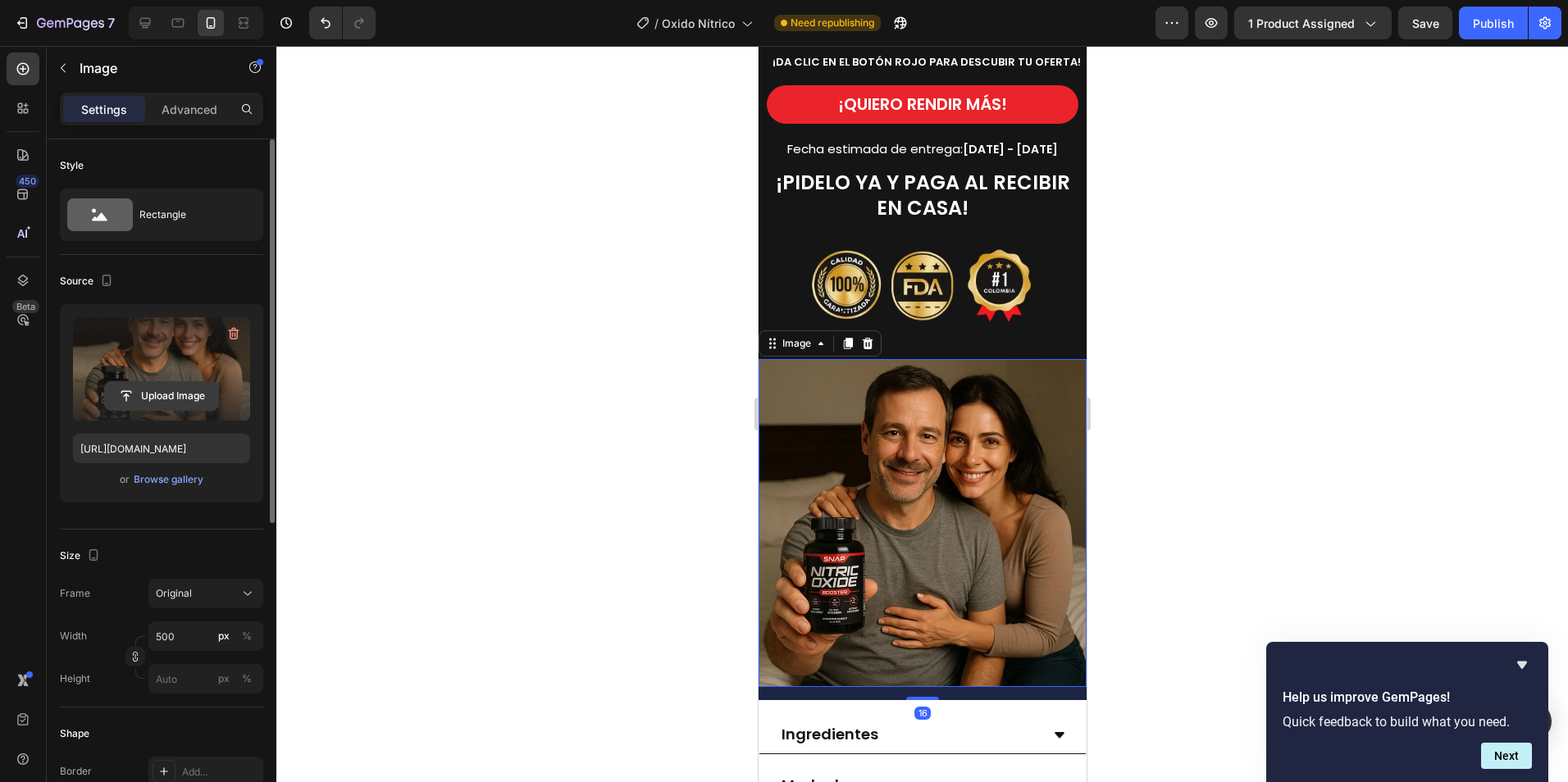
click at [152, 399] on input "file" at bounding box center [161, 396] width 113 height 28
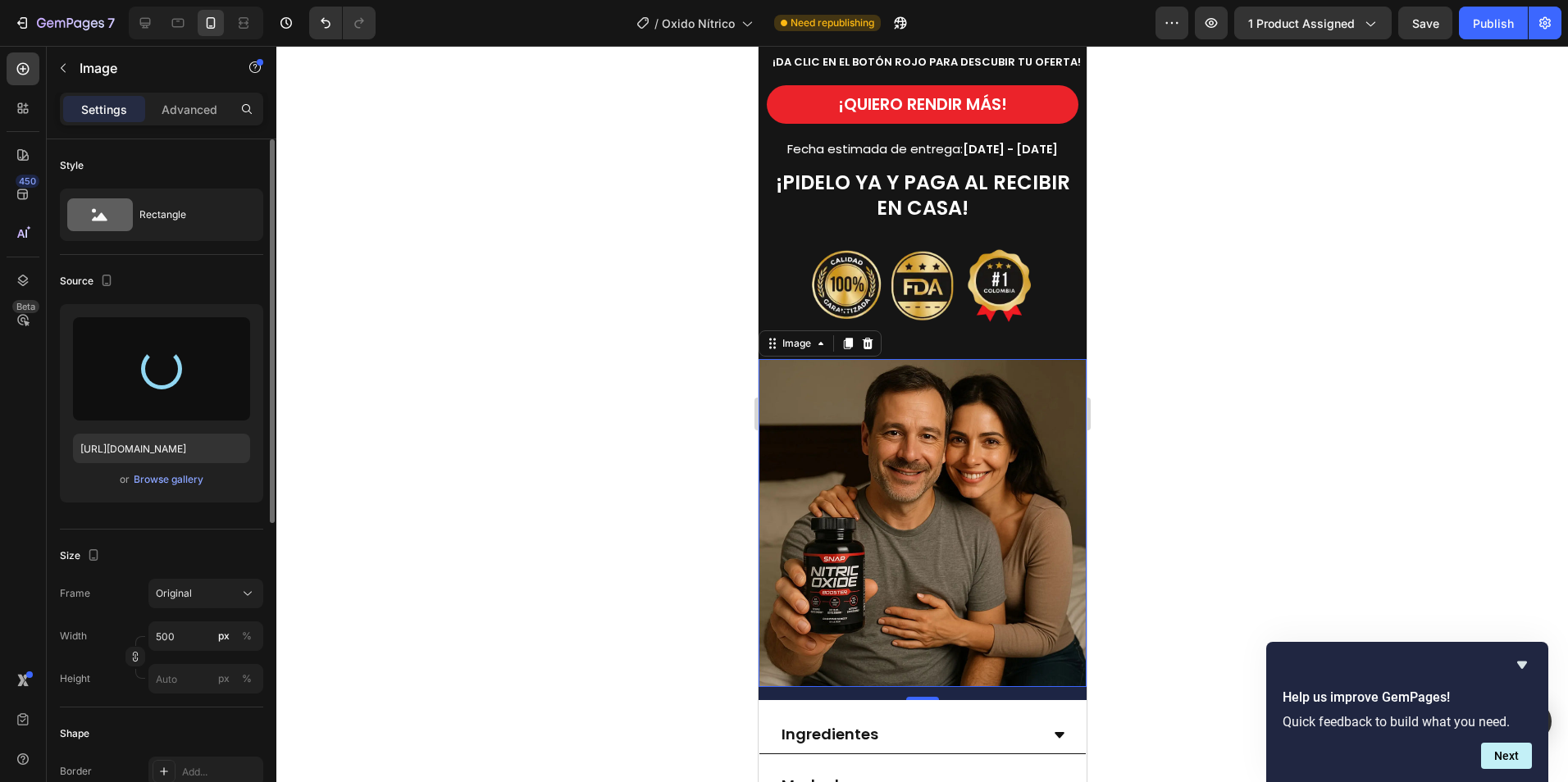
type input "[URL][DOMAIN_NAME]"
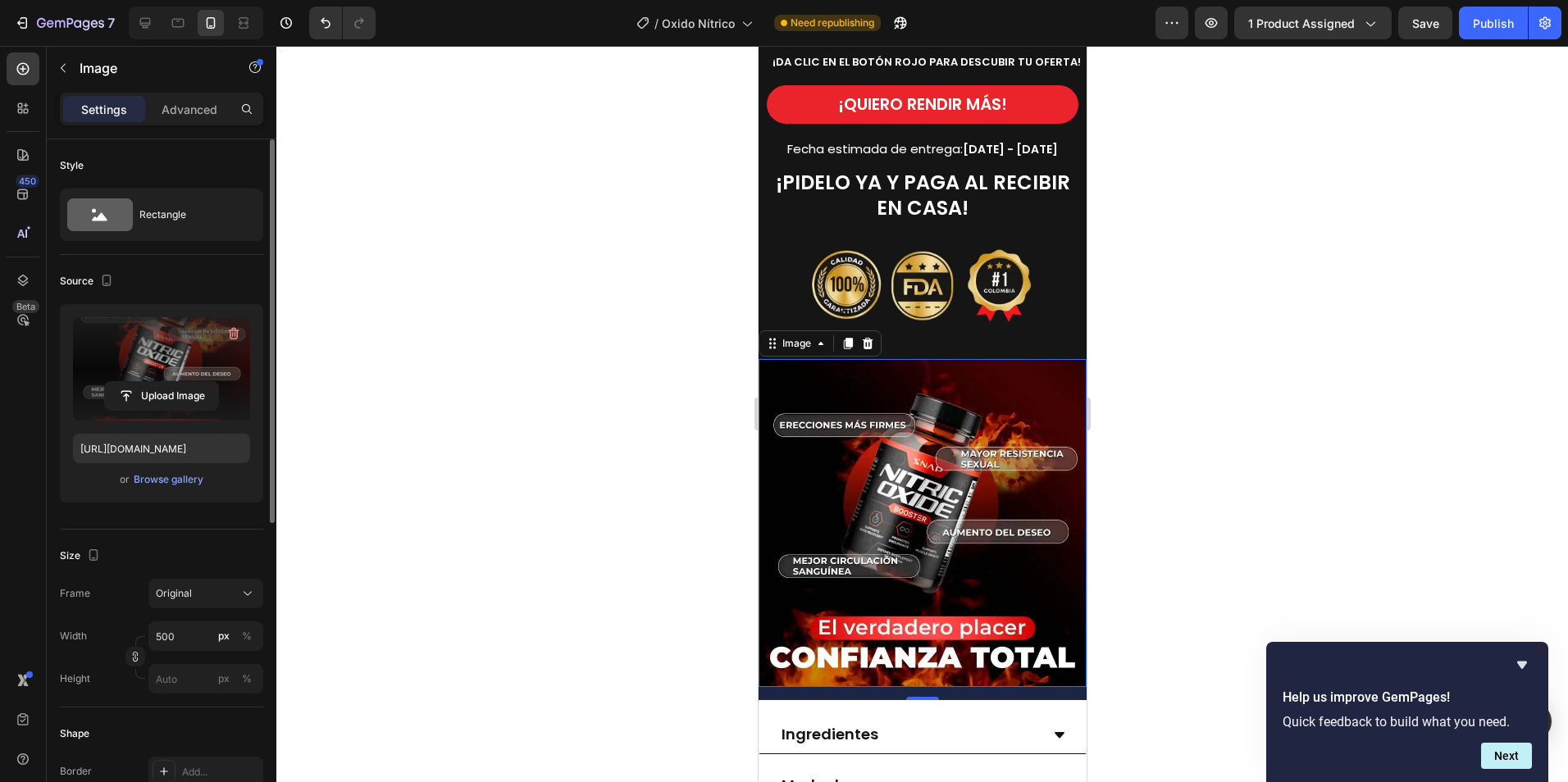
click at [1203, 574] on div at bounding box center [922, 414] width 1291 height 737
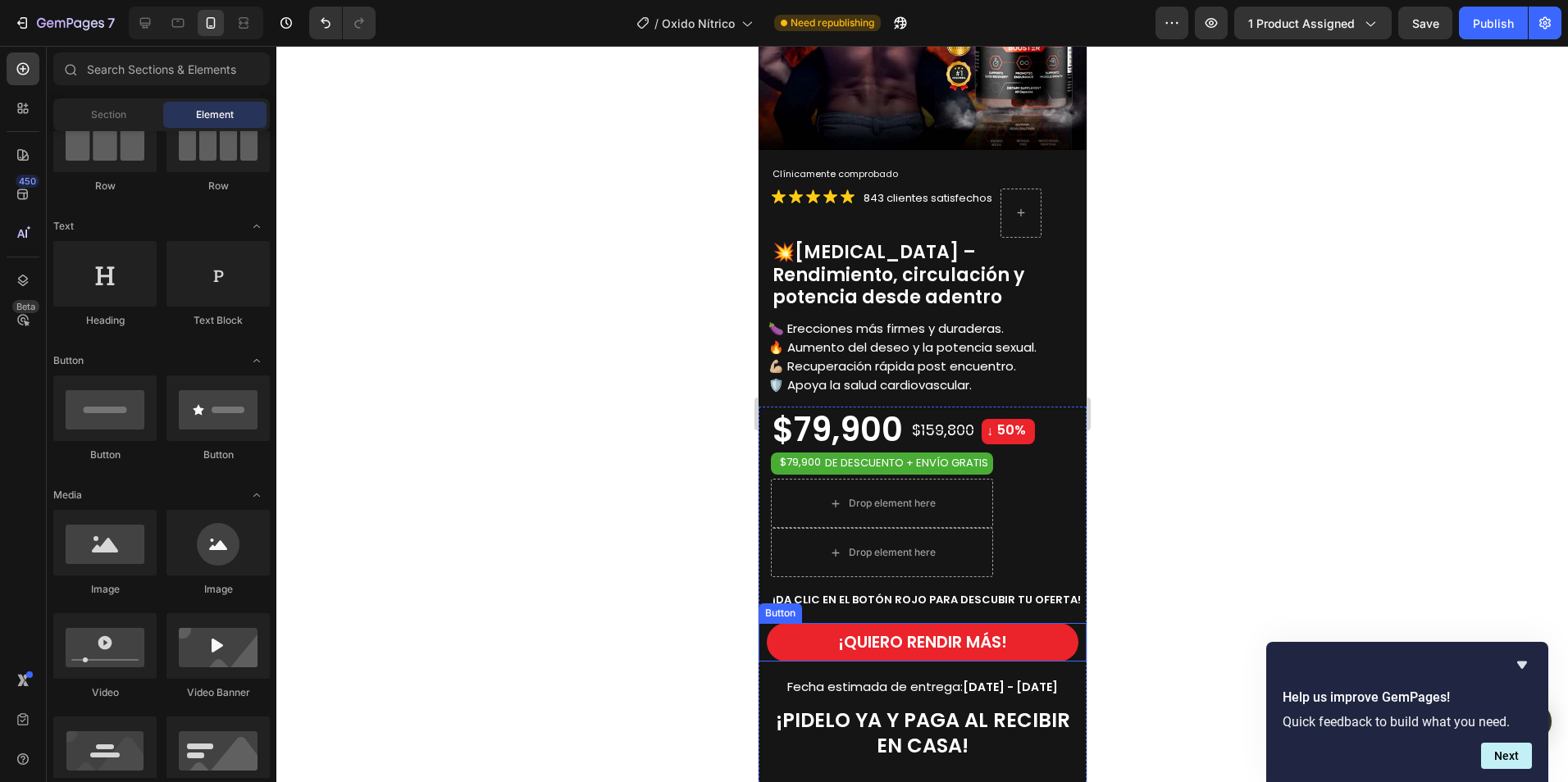
scroll to position [82, 0]
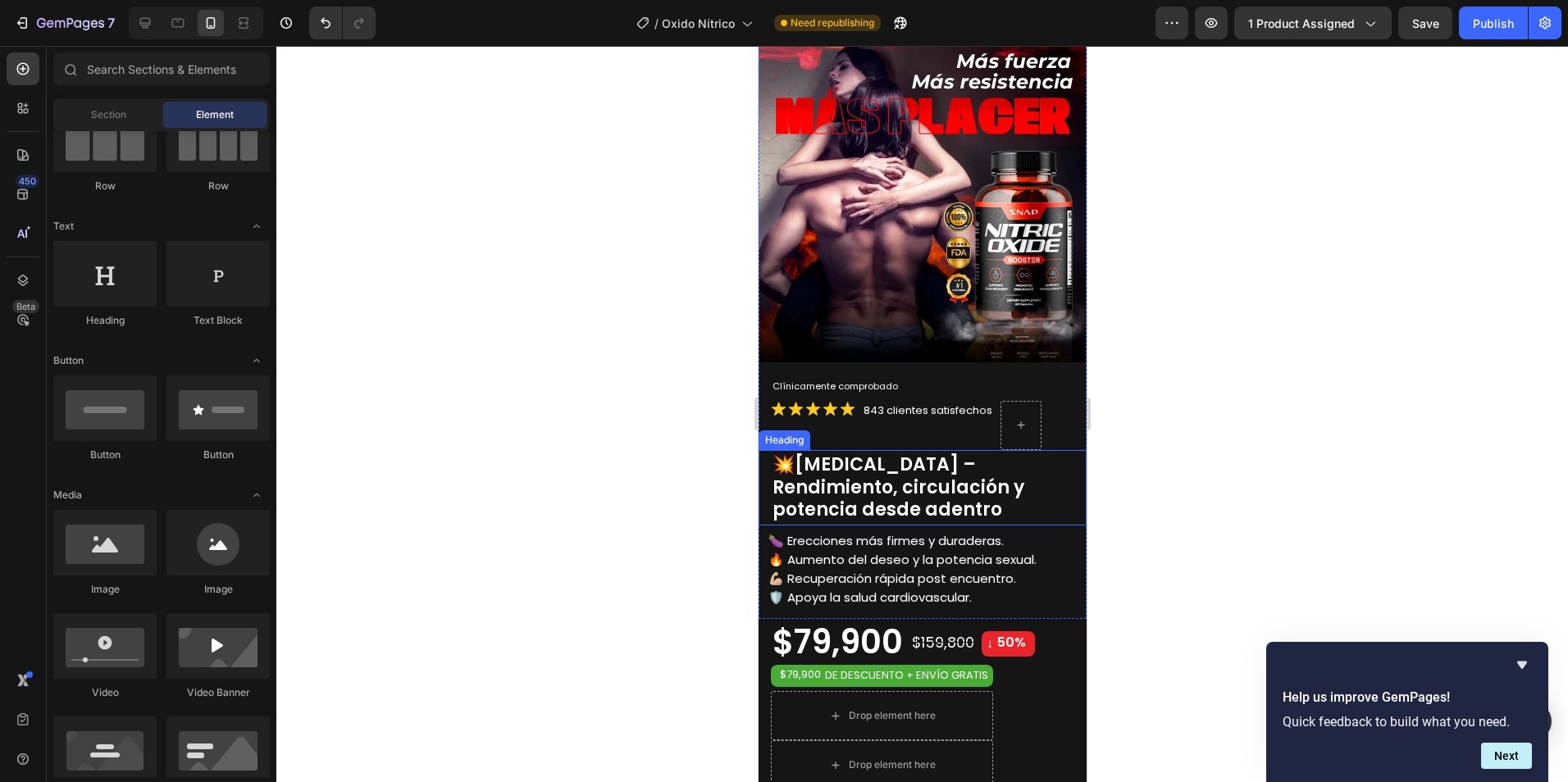
click at [974, 469] on span "[MEDICAL_DATA] – Rendimiento, circulación y potencia desde adentro" at bounding box center [898, 487] width 252 height 70
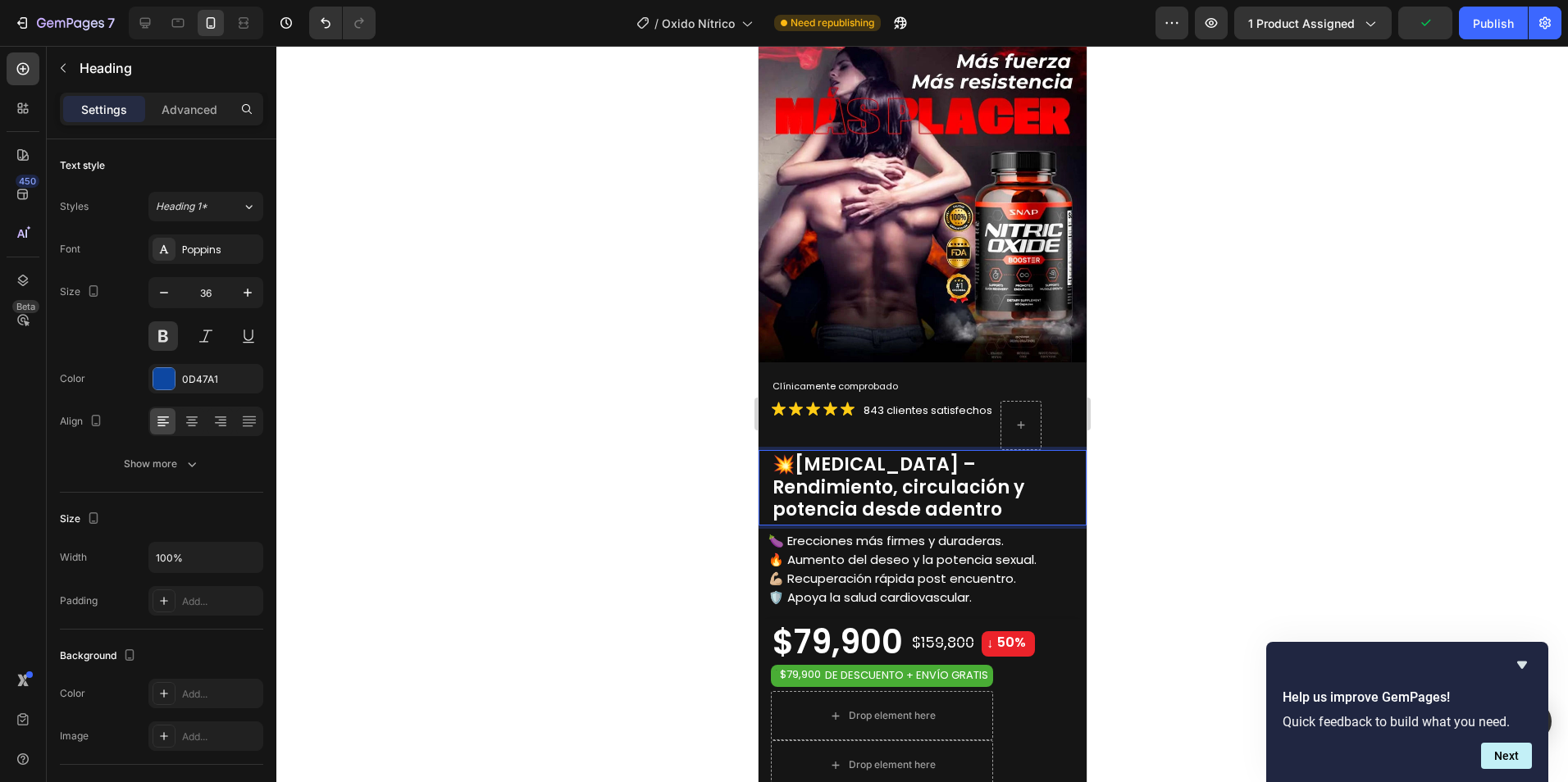
click at [855, 460] on span "[MEDICAL_DATA] – Rendimiento, circulación y potencia desde adentro" at bounding box center [898, 487] width 252 height 70
click at [853, 479] on span "[MEDICAL_DATA] – Rendimiento, circulación y potencia desde adentro" at bounding box center [898, 487] width 252 height 70
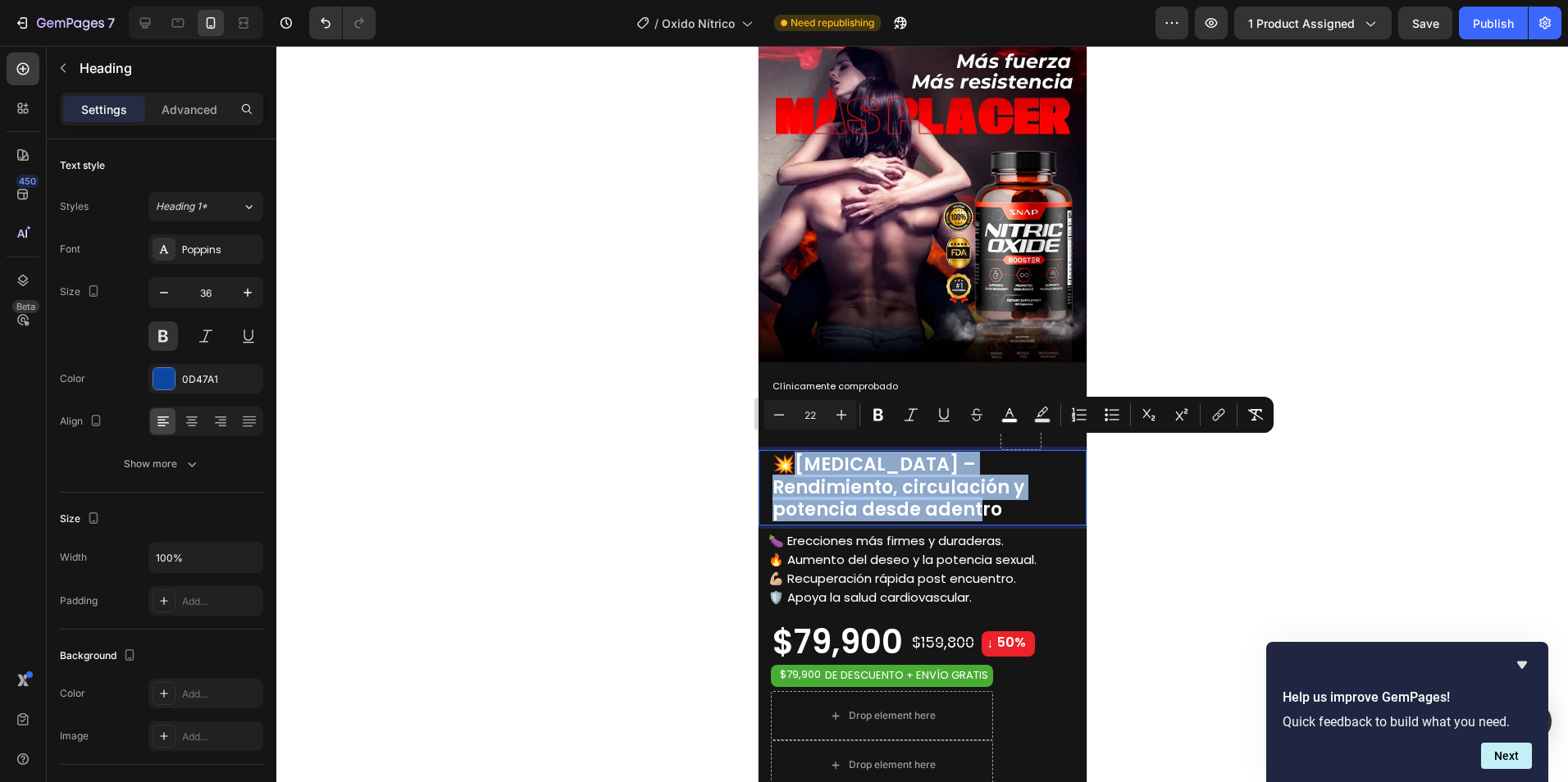
drag, startPoint x: 846, startPoint y: 502, endPoint x: 802, endPoint y: 454, distance: 65.1
click at [802, 454] on p "💥 [MEDICAL_DATA] – Rendimiento, circulación y potencia desde adentro" at bounding box center [928, 485] width 312 height 68
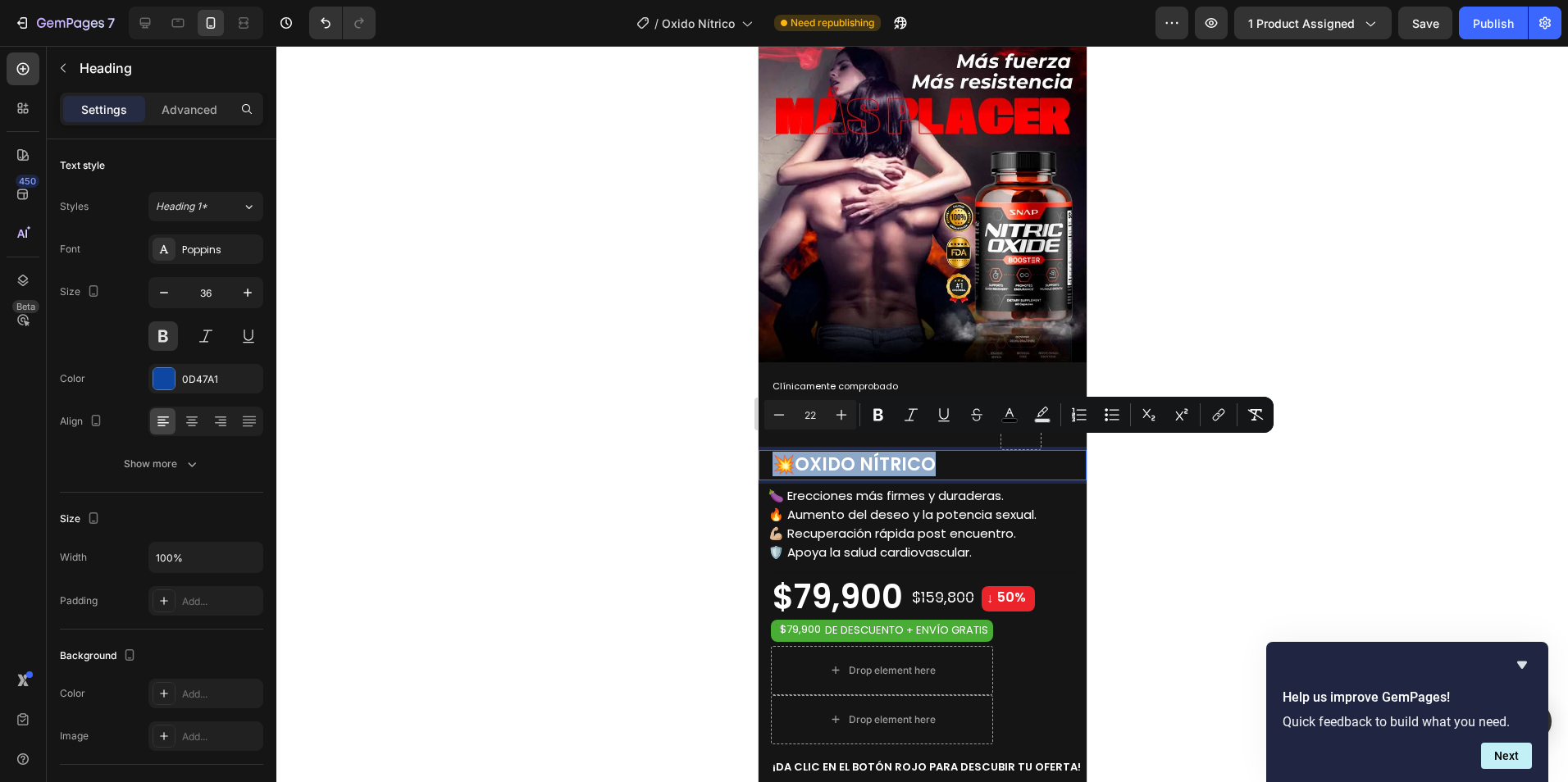
drag, startPoint x: 942, startPoint y: 453, endPoint x: 772, endPoint y: 457, distance: 170.0
click at [772, 457] on p "💥 OXIDO NÍTRICO" at bounding box center [928, 463] width 312 height 23
click at [841, 414] on icon "Editor contextual toolbar" at bounding box center [841, 414] width 16 height 16
click at [841, 414] on icon "Editor contextual toolbar" at bounding box center [842, 415] width 10 height 10
click at [843, 414] on icon "Editor contextual toolbar" at bounding box center [841, 414] width 16 height 16
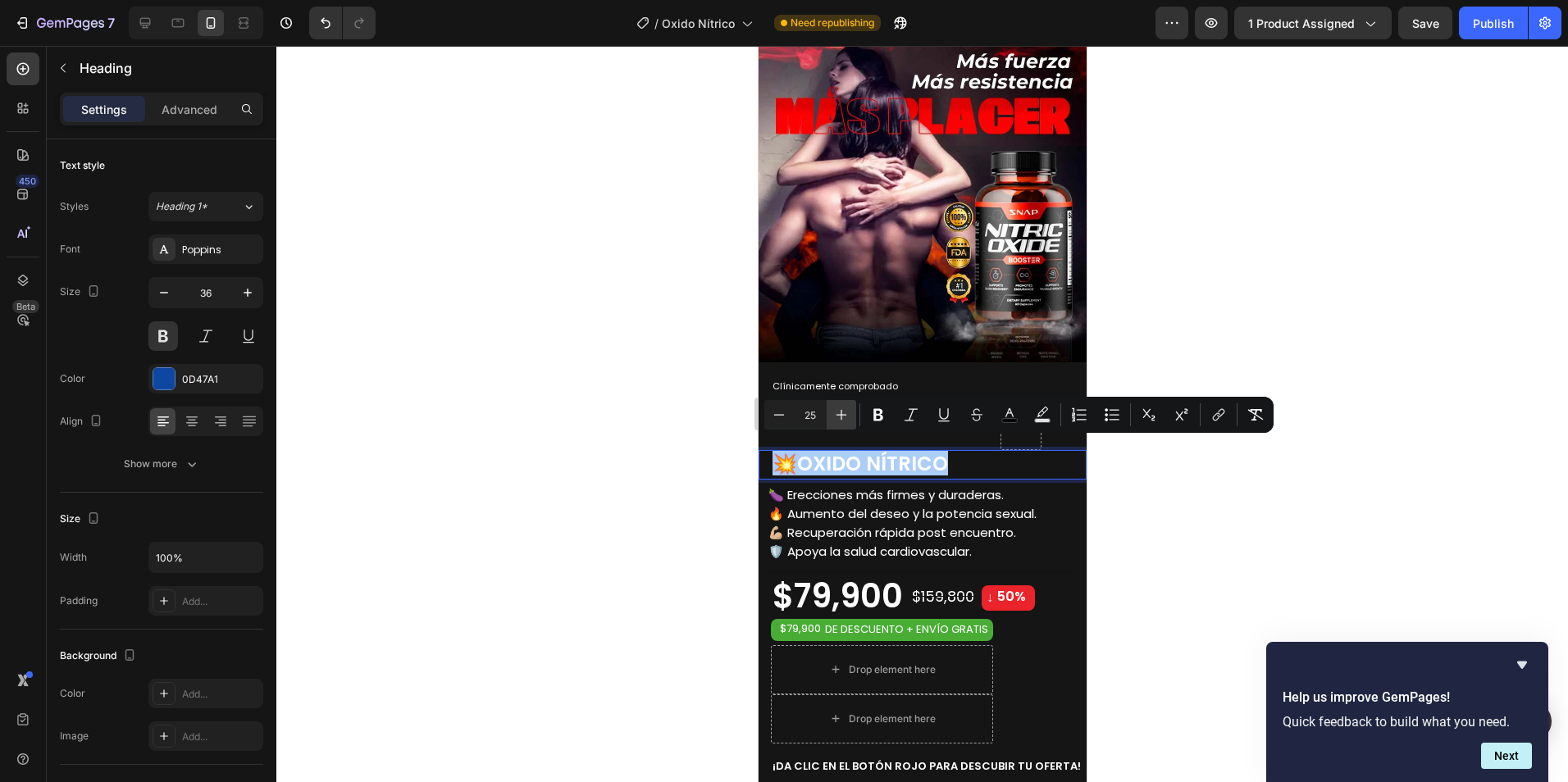
click at [843, 414] on icon "Editor contextual toolbar" at bounding box center [841, 414] width 16 height 16
click at [844, 414] on icon "Editor contextual toolbar" at bounding box center [841, 414] width 16 height 16
click at [844, 414] on icon "Editor contextual toolbar" at bounding box center [841, 414] width 16 height 16
click at [845, 414] on icon "Editor contextual toolbar" at bounding box center [841, 414] width 16 height 16
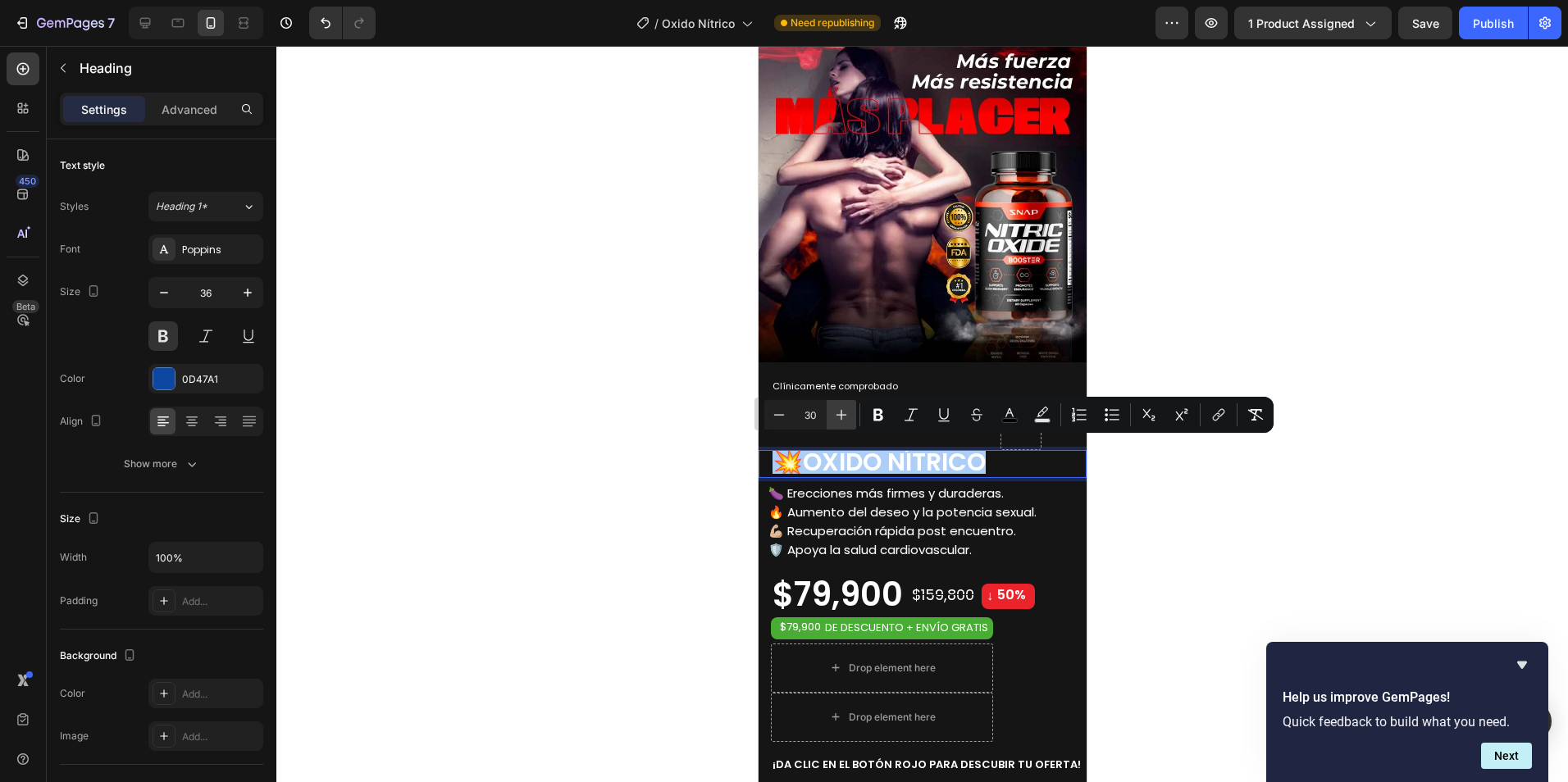
click at [846, 414] on icon "Editor contextual toolbar" at bounding box center [841, 414] width 16 height 16
click at [847, 414] on icon "Editor contextual toolbar" at bounding box center [841, 414] width 16 height 16
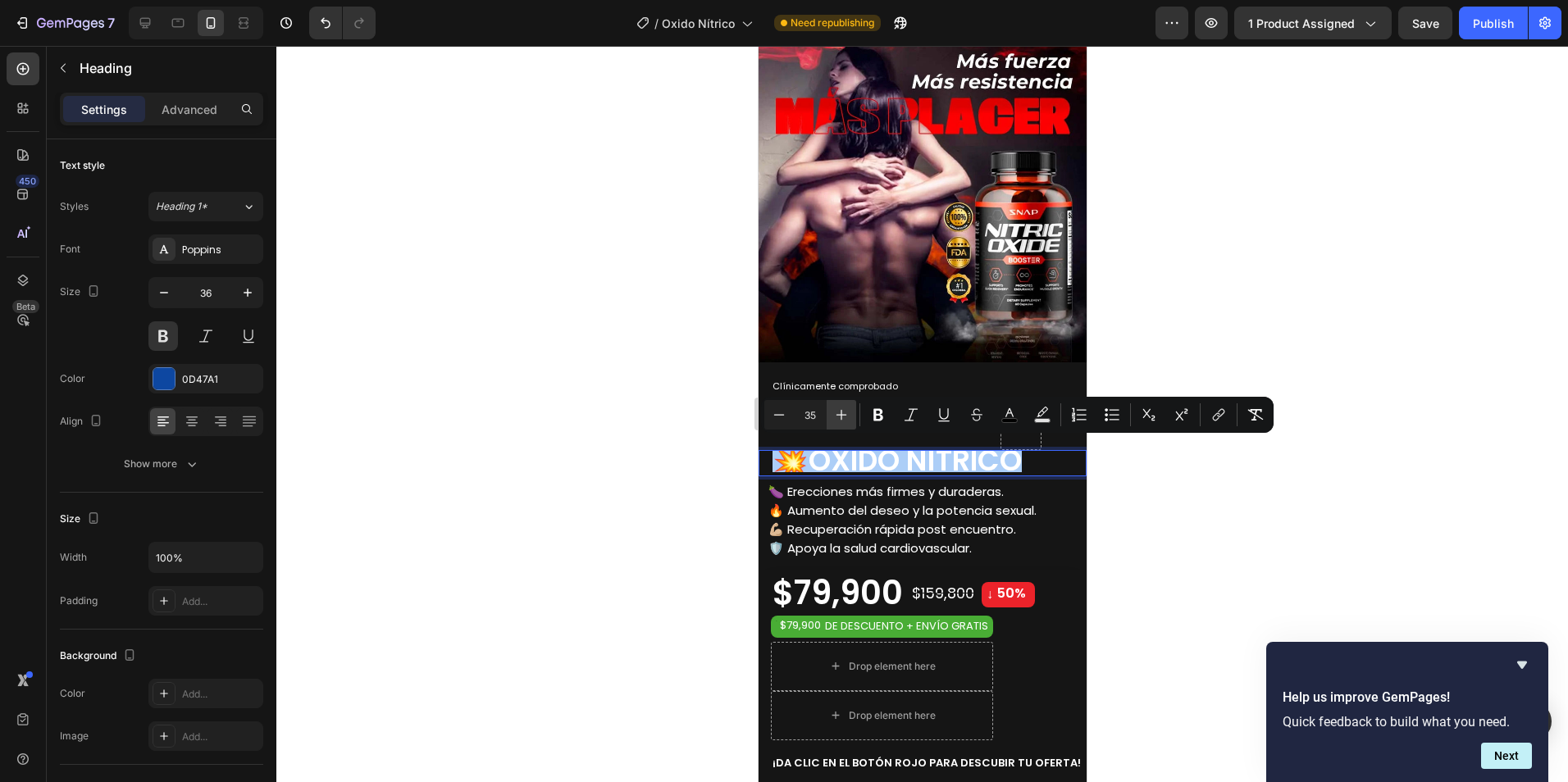
click at [847, 414] on icon "Editor contextual toolbar" at bounding box center [841, 414] width 16 height 16
click at [847, 415] on icon "Editor contextual toolbar" at bounding box center [841, 414] width 16 height 16
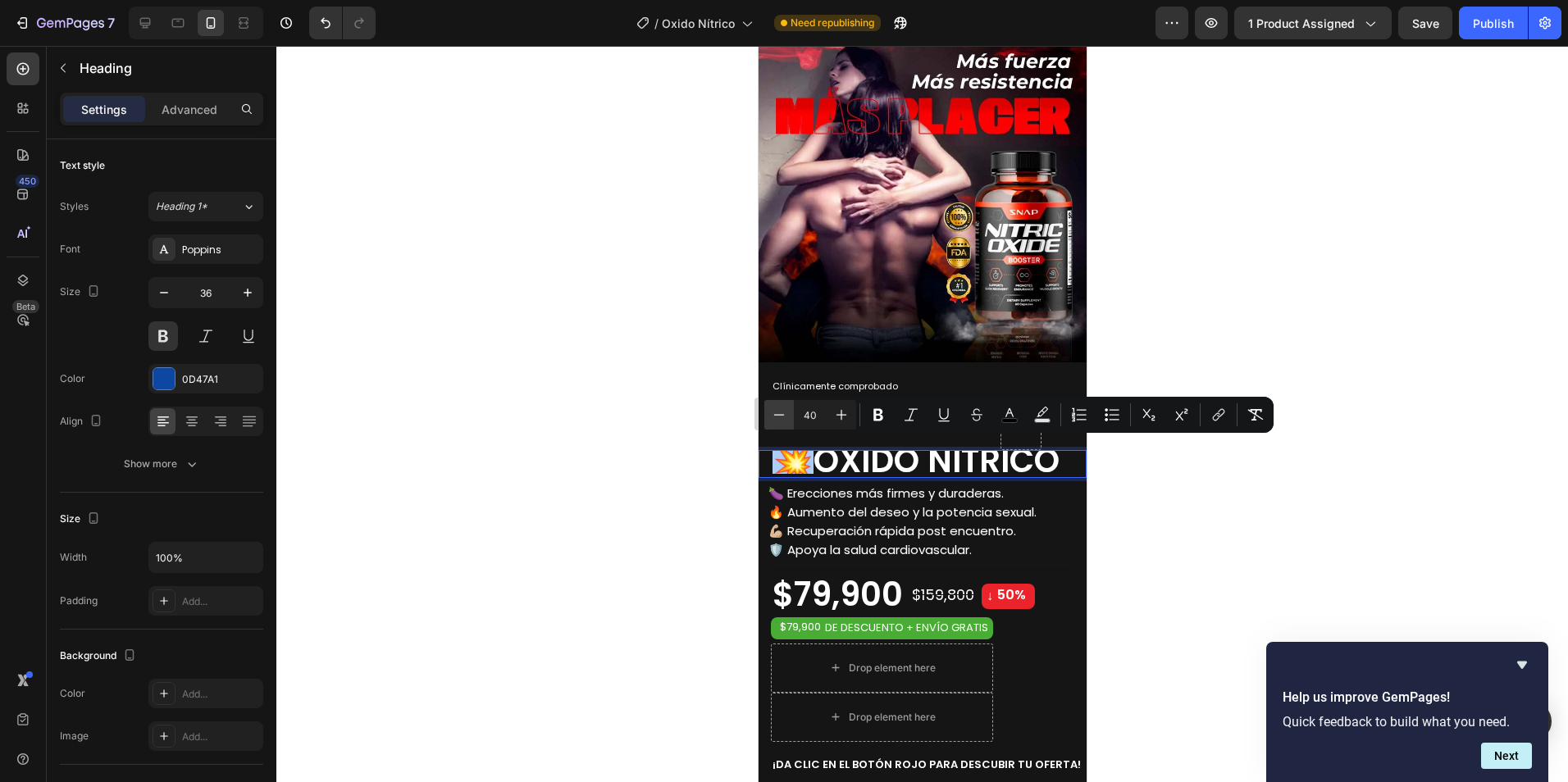
click at [778, 416] on icon "Editor contextual toolbar" at bounding box center [778, 414] width 16 height 16
click at [779, 416] on icon "Editor contextual toolbar" at bounding box center [778, 414] width 16 height 16
click at [780, 416] on icon "Editor contextual toolbar" at bounding box center [778, 414] width 16 height 16
type input "36"
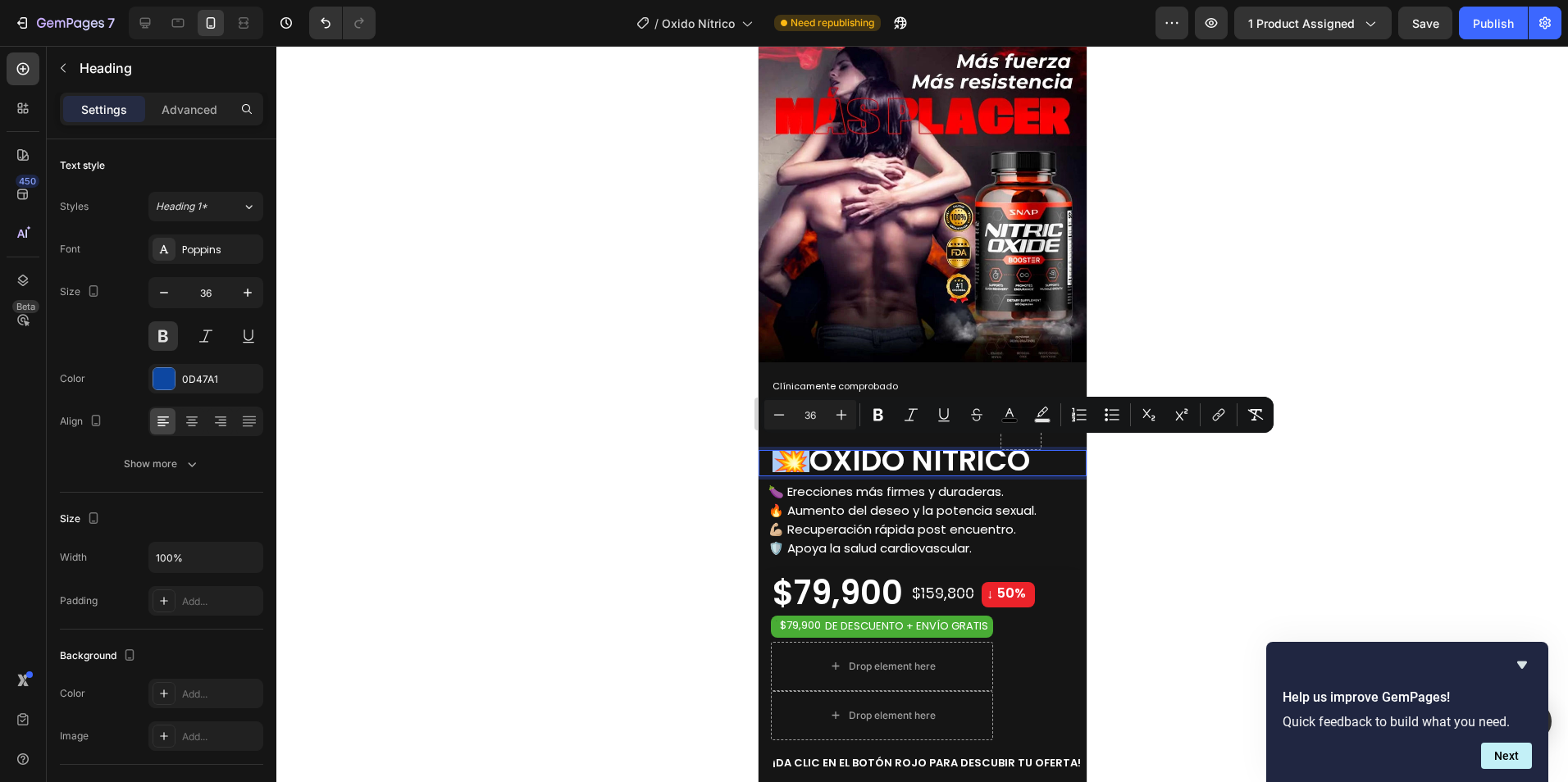
click at [1205, 526] on div at bounding box center [922, 414] width 1291 height 737
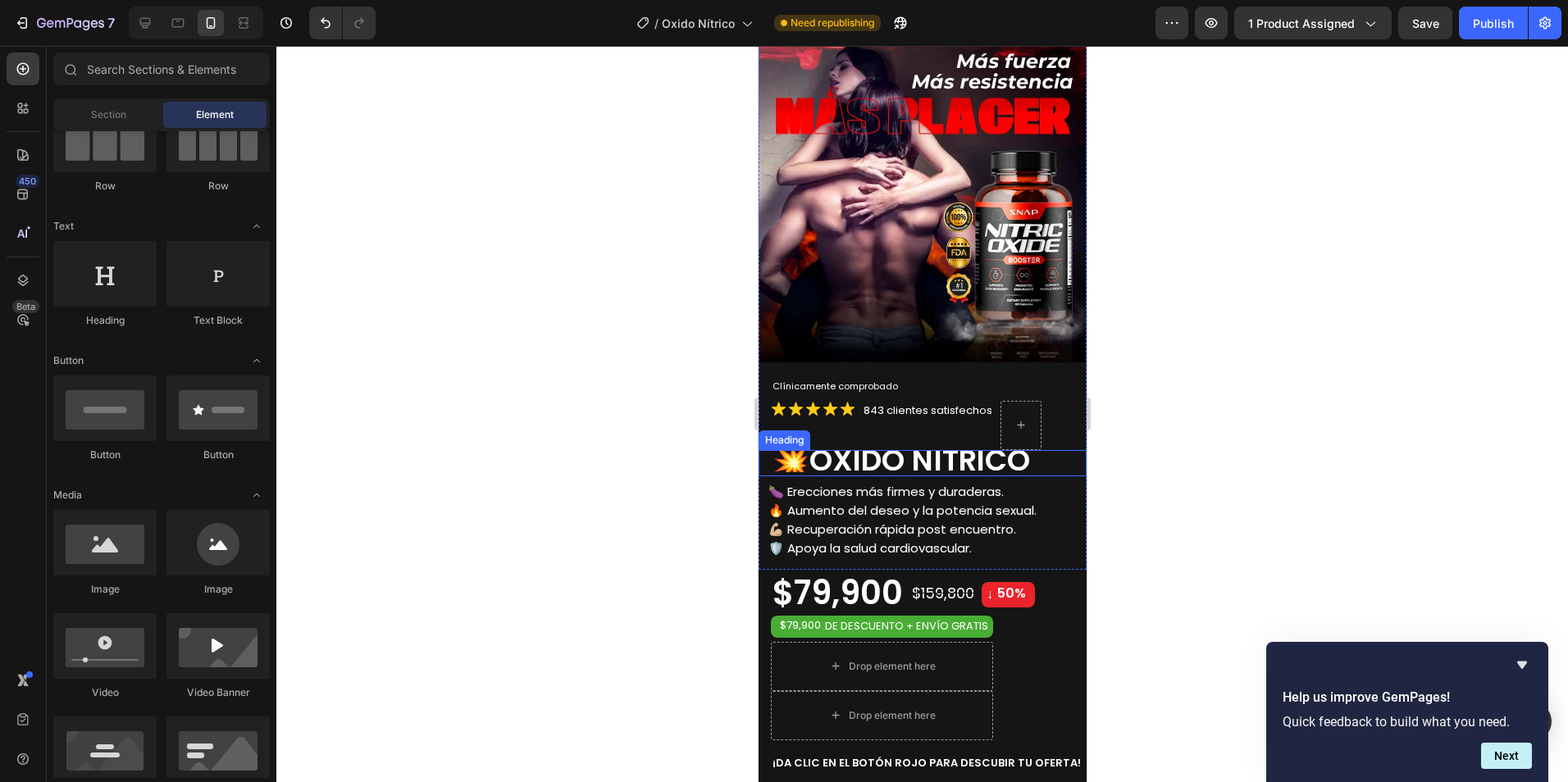
click at [973, 452] on span "OXIDO NÍTRICO" at bounding box center [918, 460] width 220 height 42
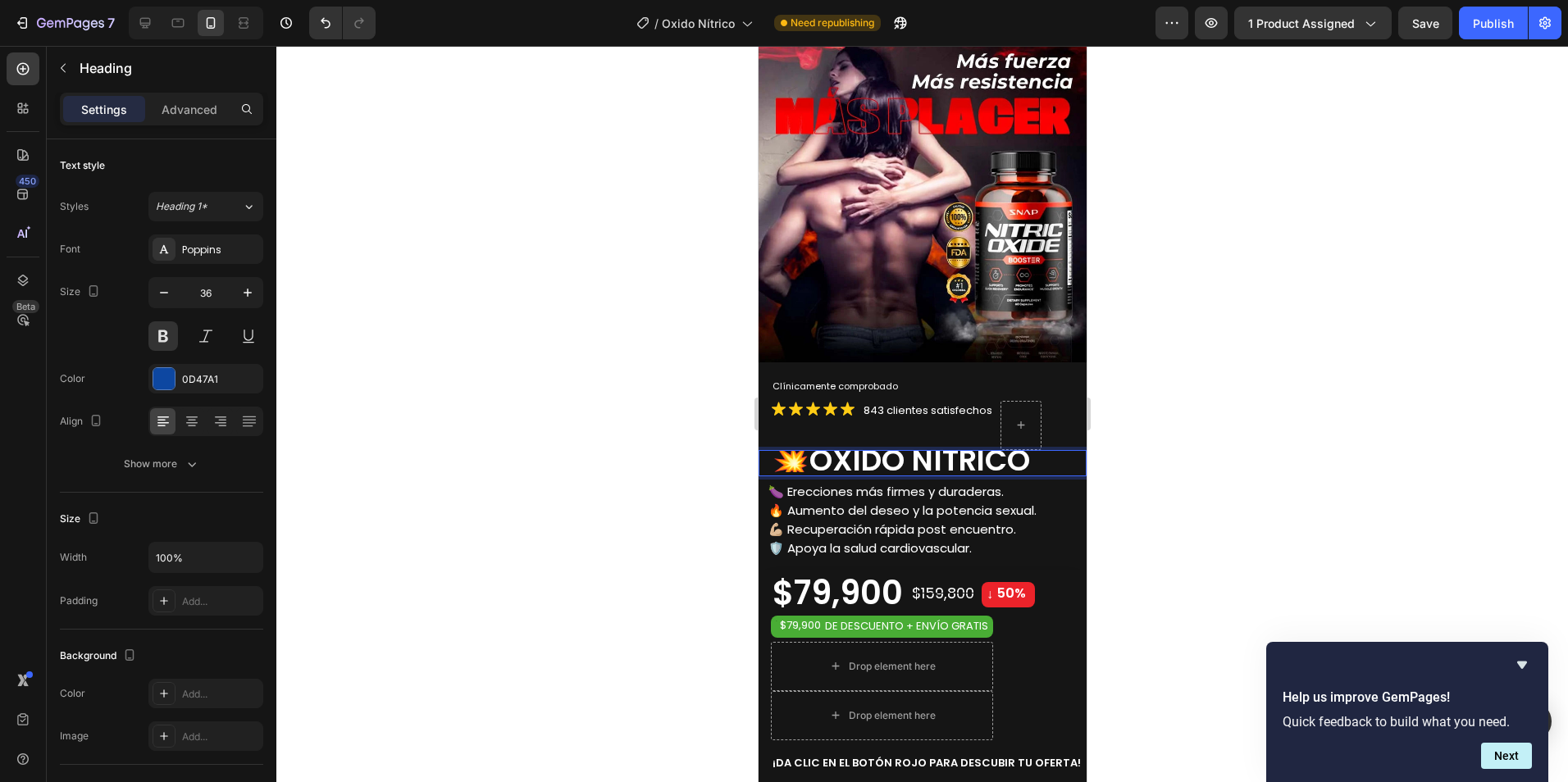
click at [1029, 448] on span "OXIDO NÍTRICO" at bounding box center [918, 460] width 220 height 42
drag, startPoint x: 1039, startPoint y: 448, endPoint x: 776, endPoint y: 449, distance: 263.0
click at [776, 452] on p "💥 OXIDO NÍTRICO" at bounding box center [928, 461] width 312 height 19
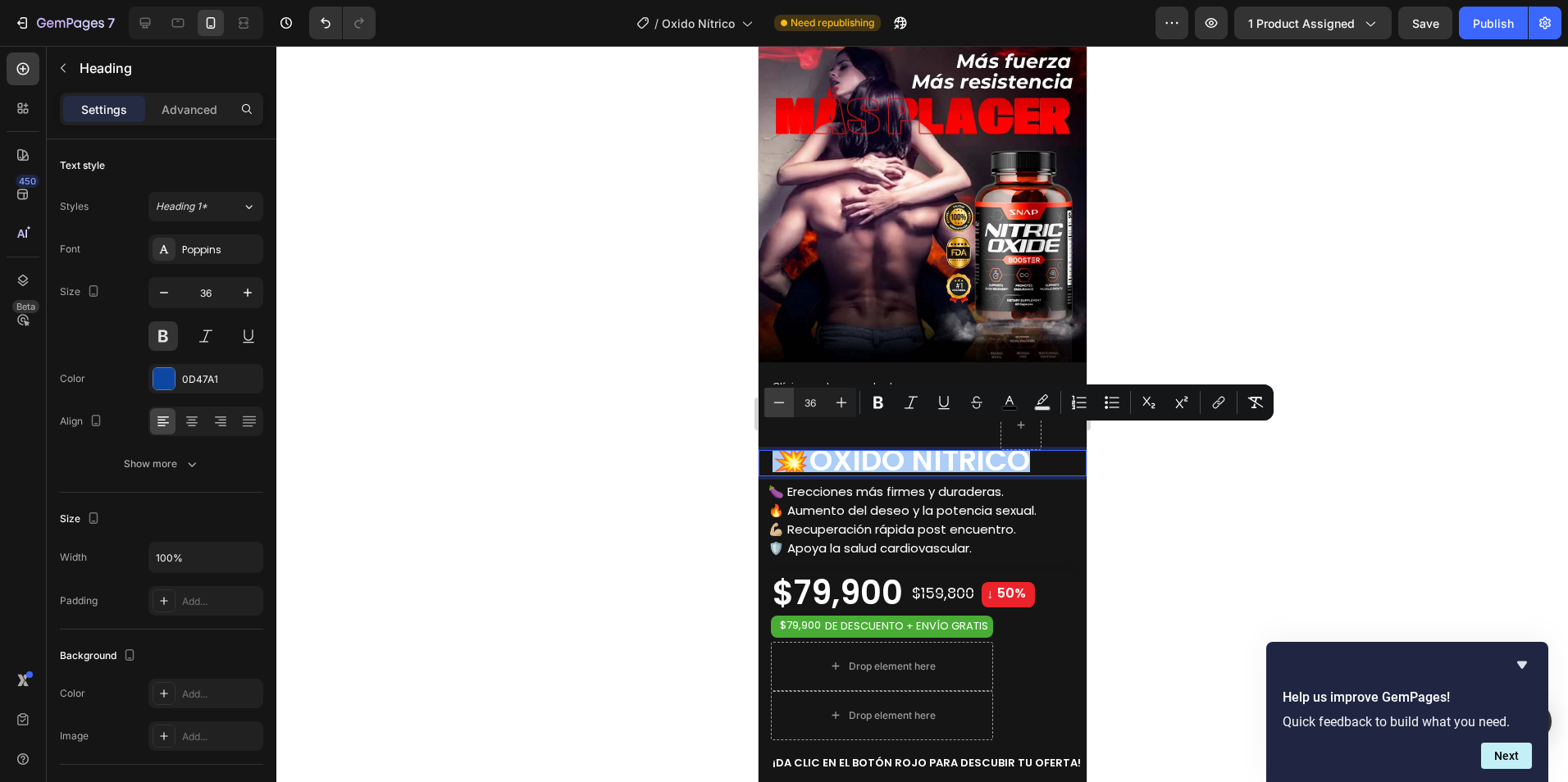
click at [780, 405] on icon "Editor contextual toolbar" at bounding box center [778, 402] width 16 height 16
type input "34"
click at [1317, 530] on div at bounding box center [922, 414] width 1291 height 737
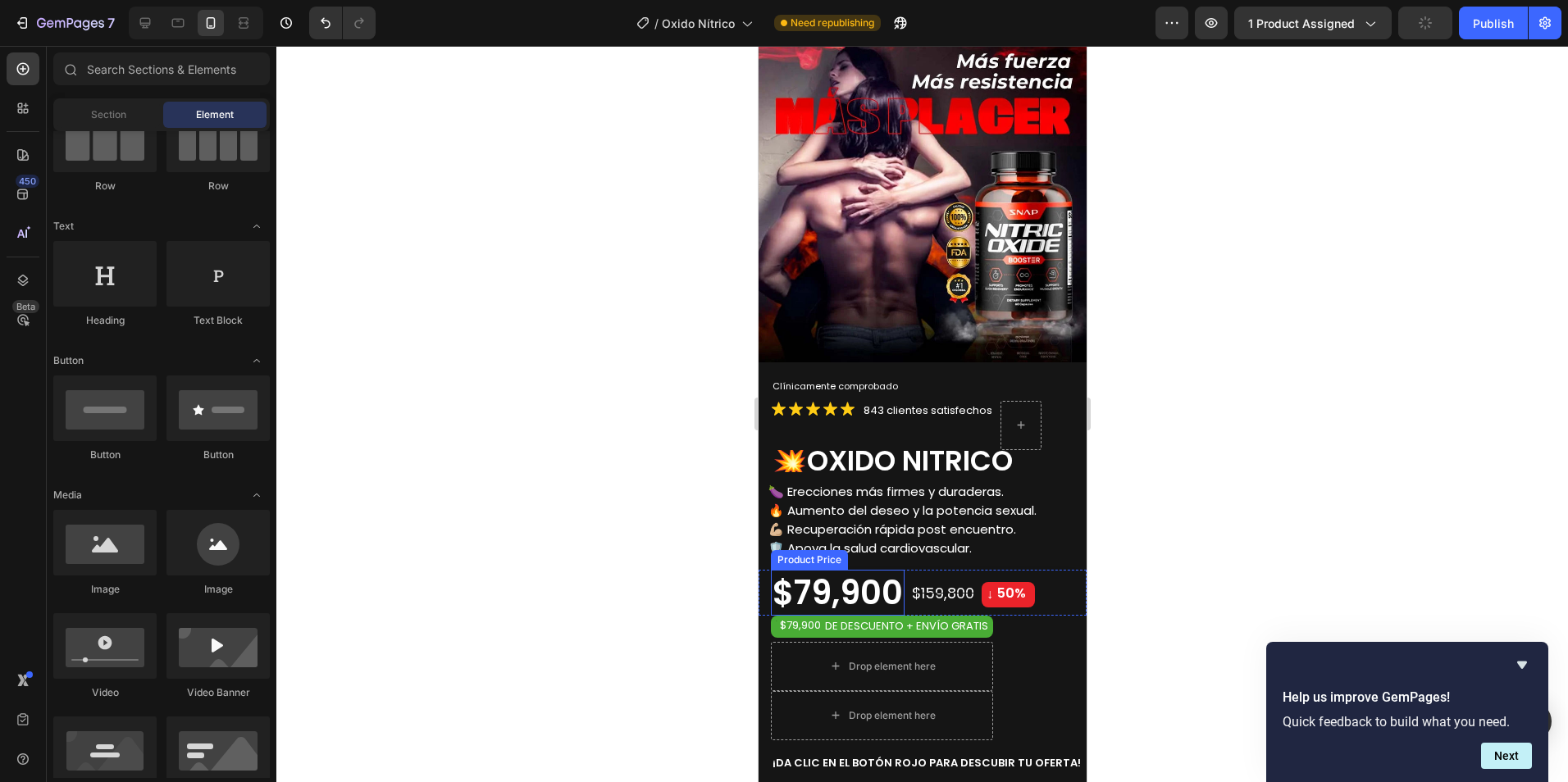
click at [837, 583] on div "$79,900" at bounding box center [837, 593] width 134 height 46
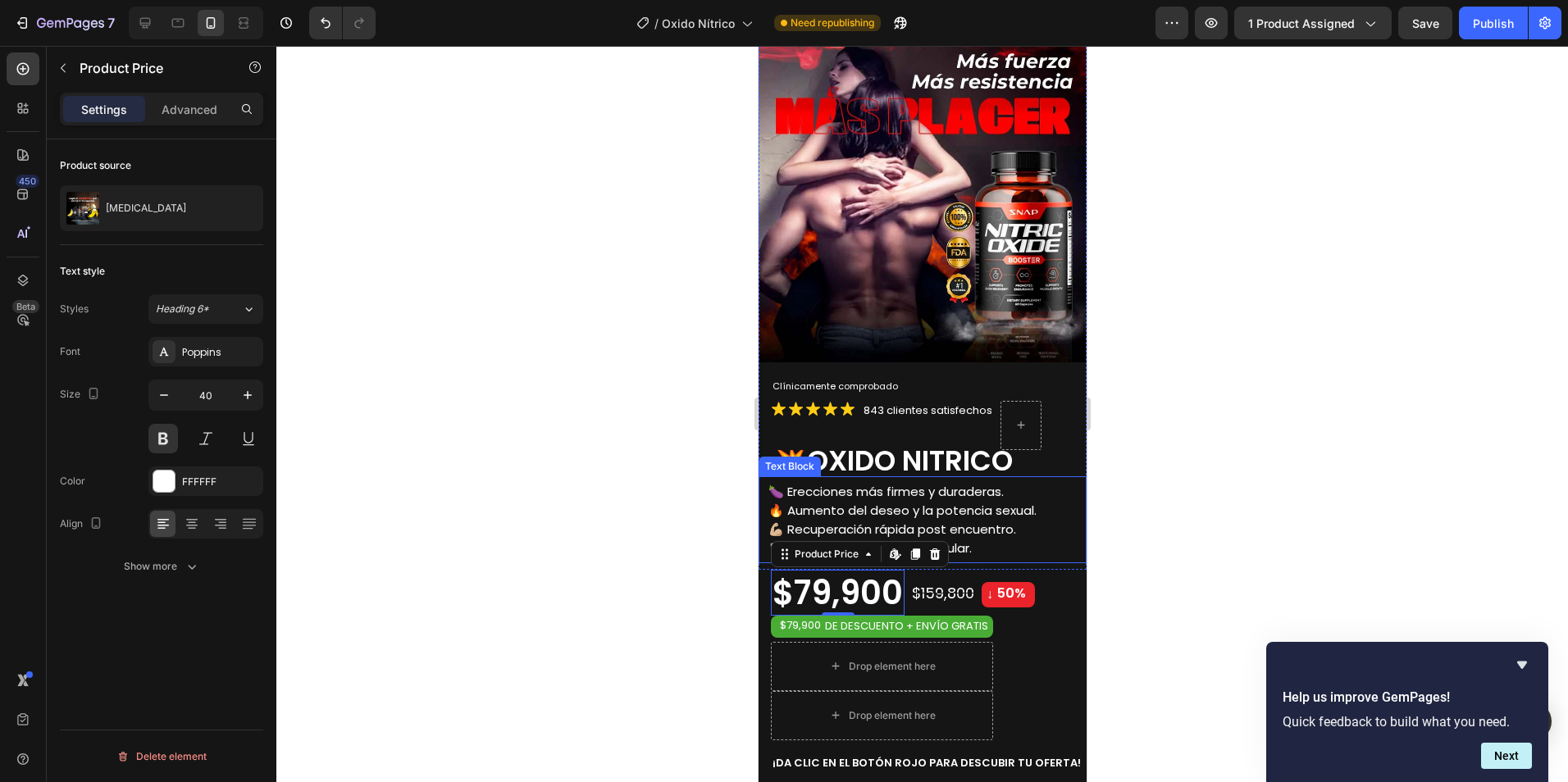
click at [814, 460] on div "Text Block" at bounding box center [789, 466] width 56 height 15
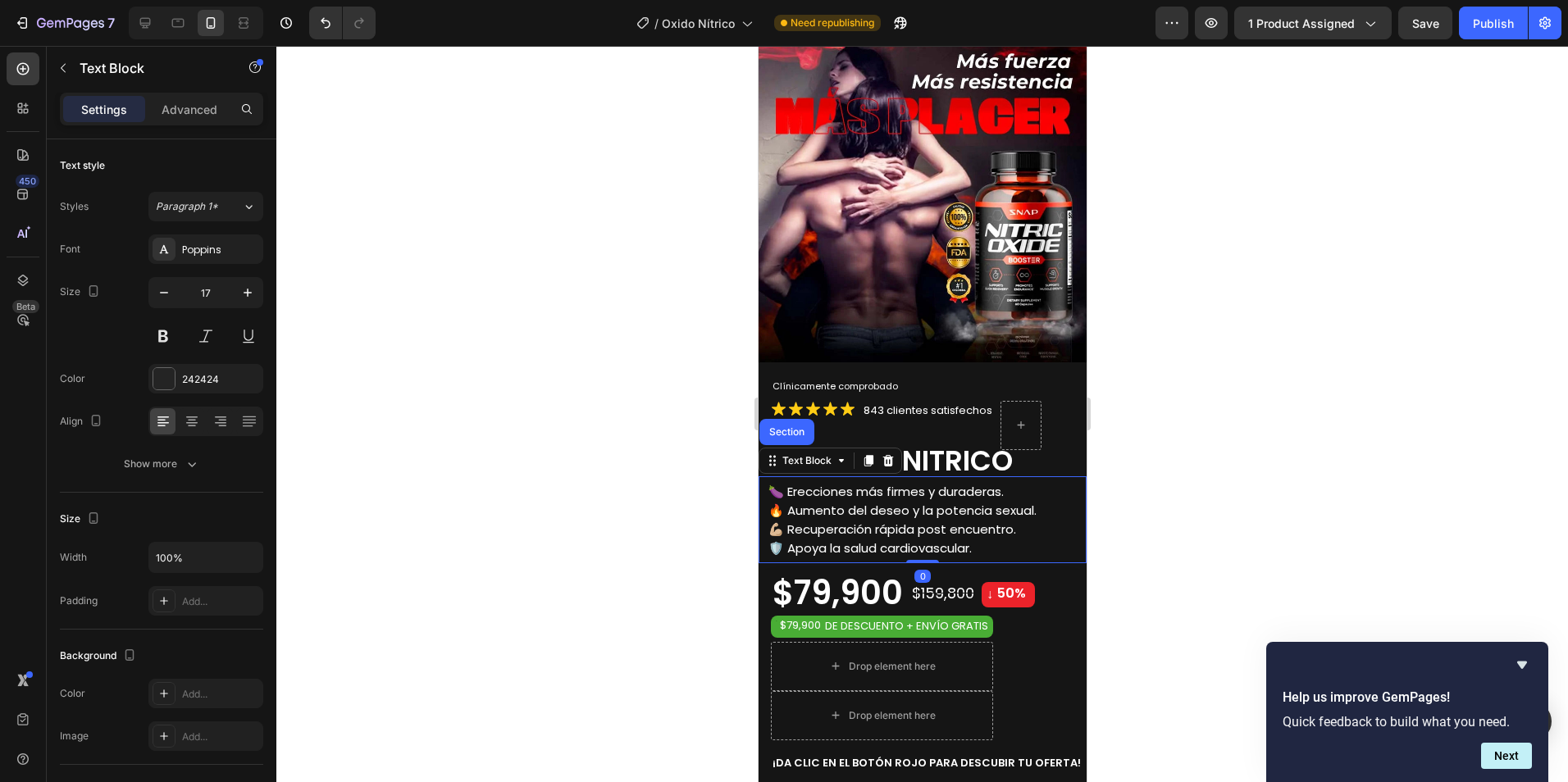
click at [902, 450] on span "OXIDO NÍTRICO" at bounding box center [909, 461] width 206 height 39
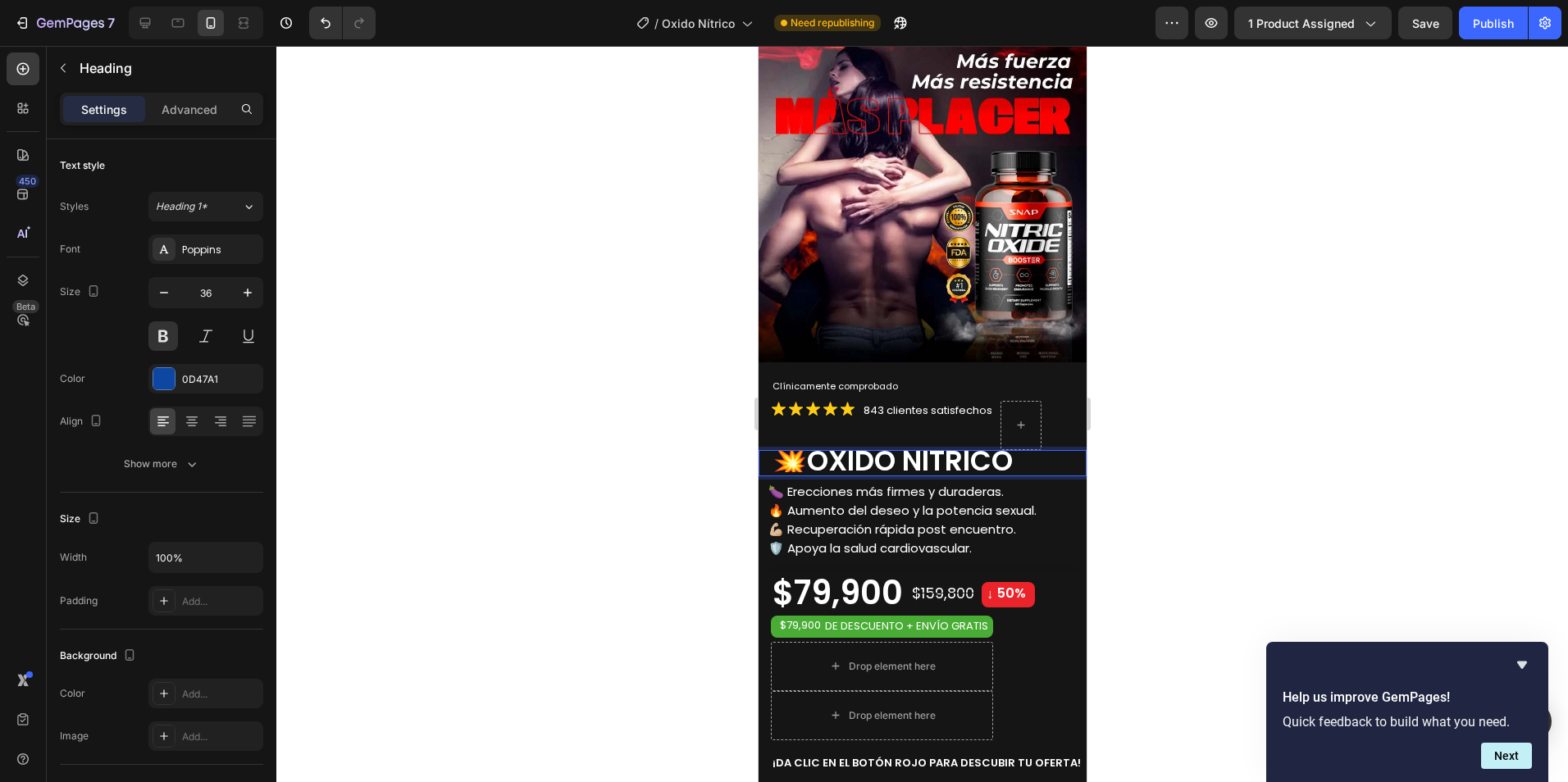
click at [990, 451] on span "OXIDO NÍTRICO" at bounding box center [909, 461] width 206 height 39
click at [1028, 454] on p "💥 OXIDO NÍTRICO" at bounding box center [928, 461] width 312 height 19
click at [831, 448] on span "OXIDO NÍTRICO" at bounding box center [909, 461] width 206 height 39
drag, startPoint x: 816, startPoint y: 448, endPoint x: 909, endPoint y: 370, distance: 121.4
click at [817, 448] on span "OXIDO NÍTRICO" at bounding box center [909, 461] width 206 height 39
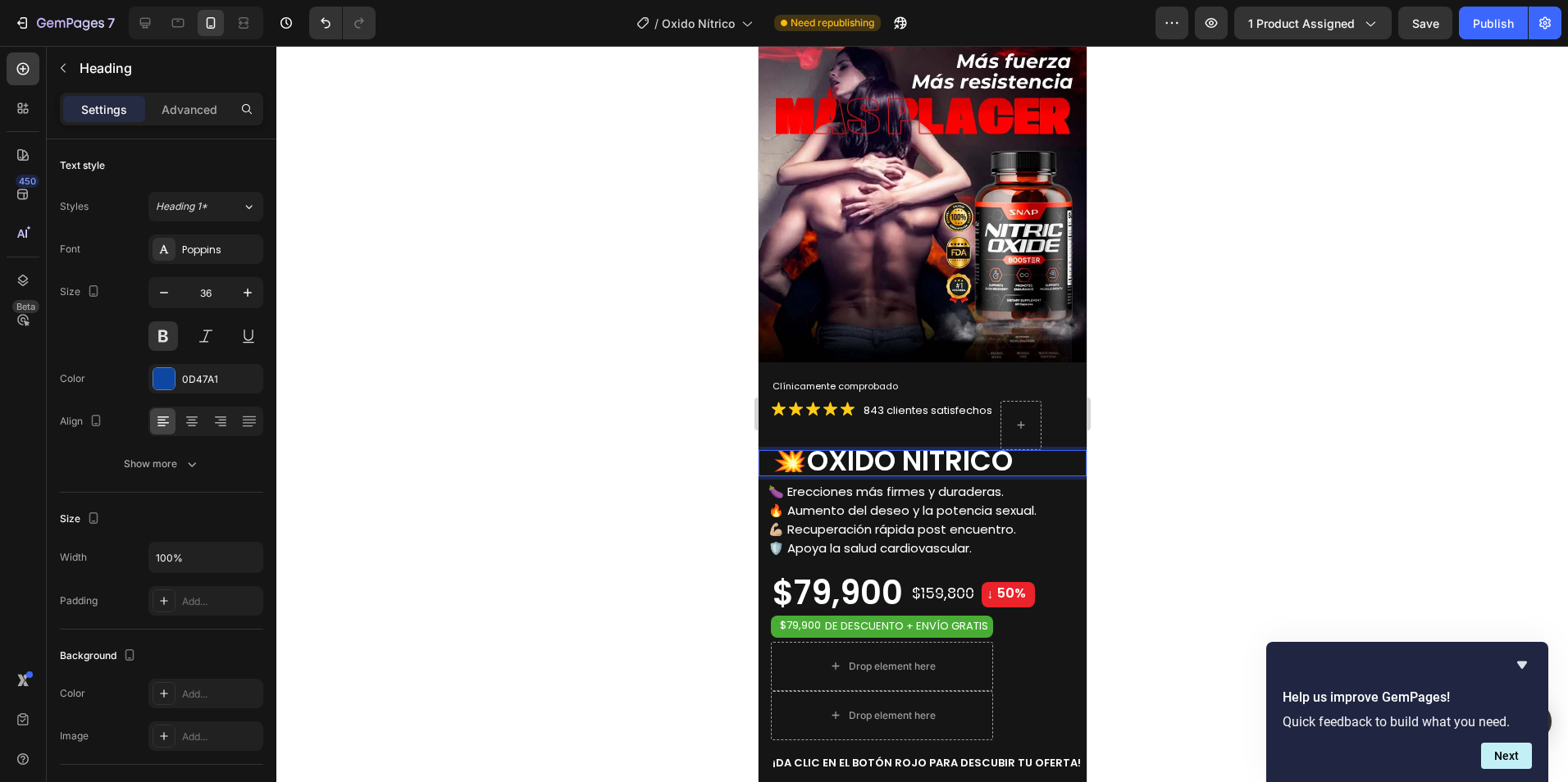
click at [817, 451] on span "OXIDO NÍTRICO" at bounding box center [909, 461] width 206 height 39
drag, startPoint x: 862, startPoint y: 449, endPoint x: 844, endPoint y: 456, distance: 19.3
click at [862, 448] on span "OXIDO NÍTRICO" at bounding box center [909, 461] width 206 height 39
click at [832, 454] on span "OXIDO NÍTRICO" at bounding box center [909, 461] width 206 height 39
click at [976, 454] on span "OXIDO NÍTRICO" at bounding box center [874, 461] width 206 height 39
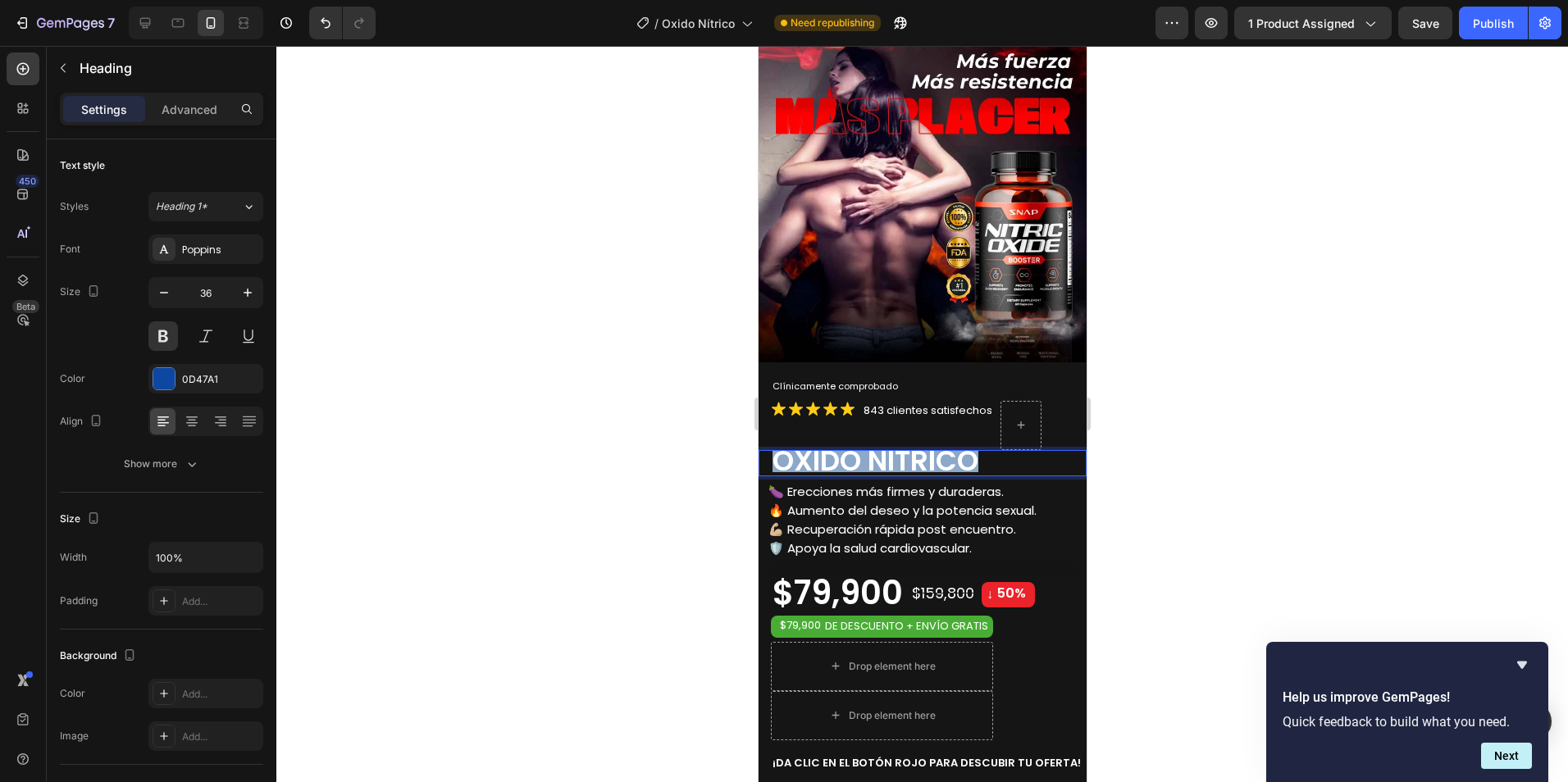
drag, startPoint x: 985, startPoint y: 454, endPoint x: 777, endPoint y: 450, distance: 208.0
click at [777, 452] on p "OXIDO NÍTRICO" at bounding box center [928, 461] width 312 height 19
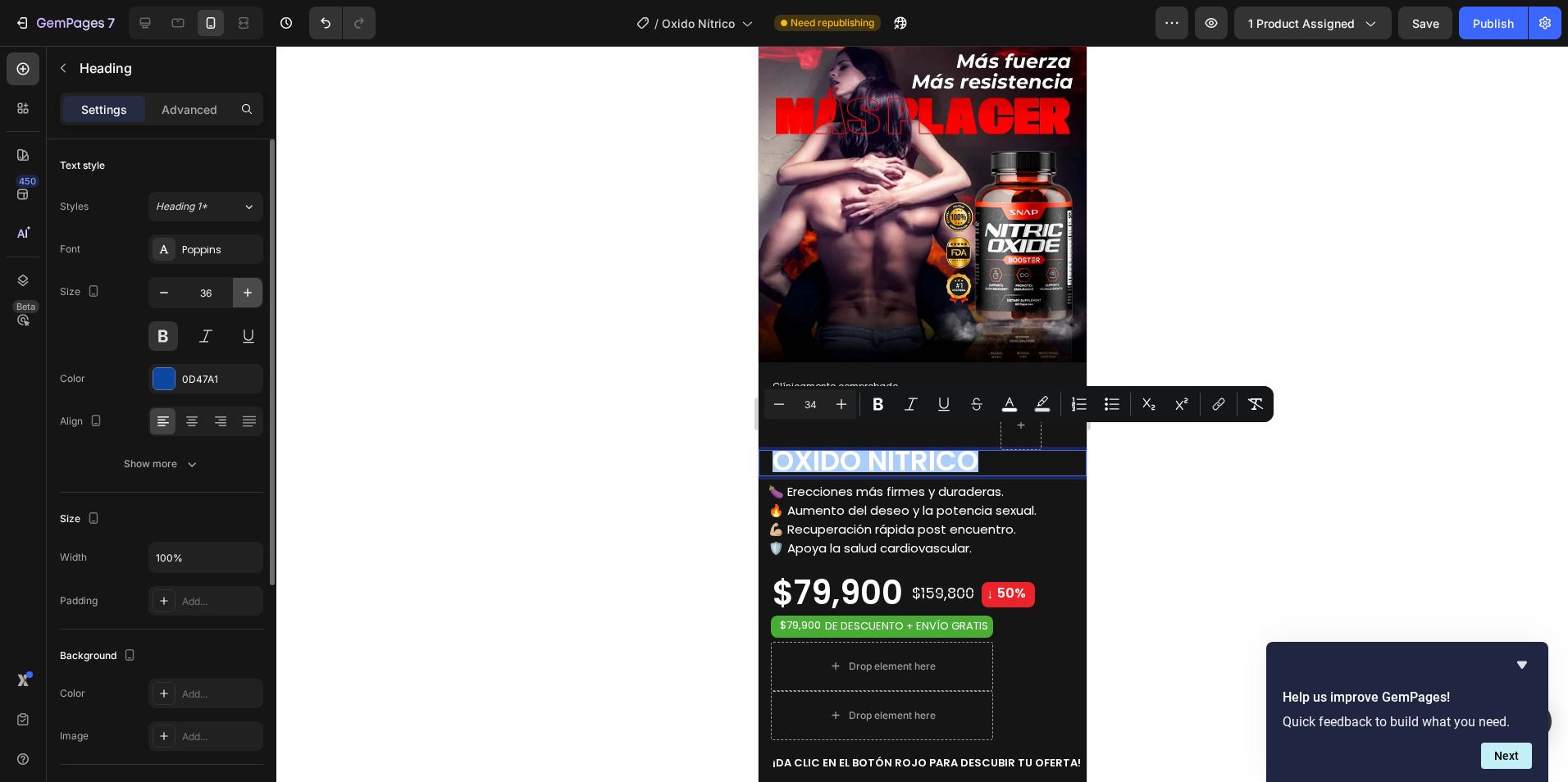
click at [243, 295] on icon "button" at bounding box center [247, 292] width 16 height 16
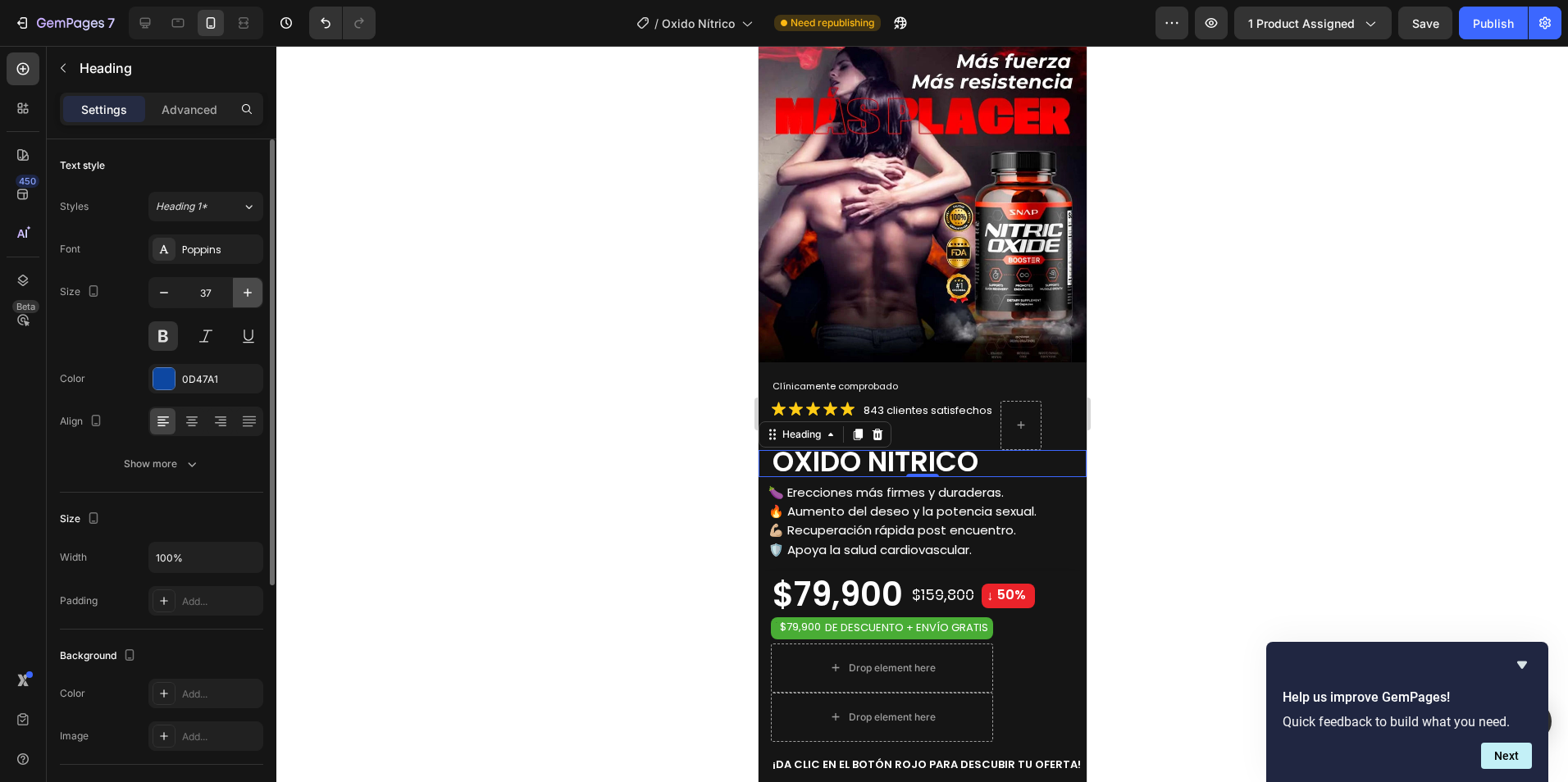
click at [242, 294] on icon "button" at bounding box center [247, 292] width 16 height 16
click at [246, 292] on icon "button" at bounding box center [247, 292] width 16 height 16
click at [247, 291] on icon "button" at bounding box center [247, 292] width 16 height 16
type input "40"
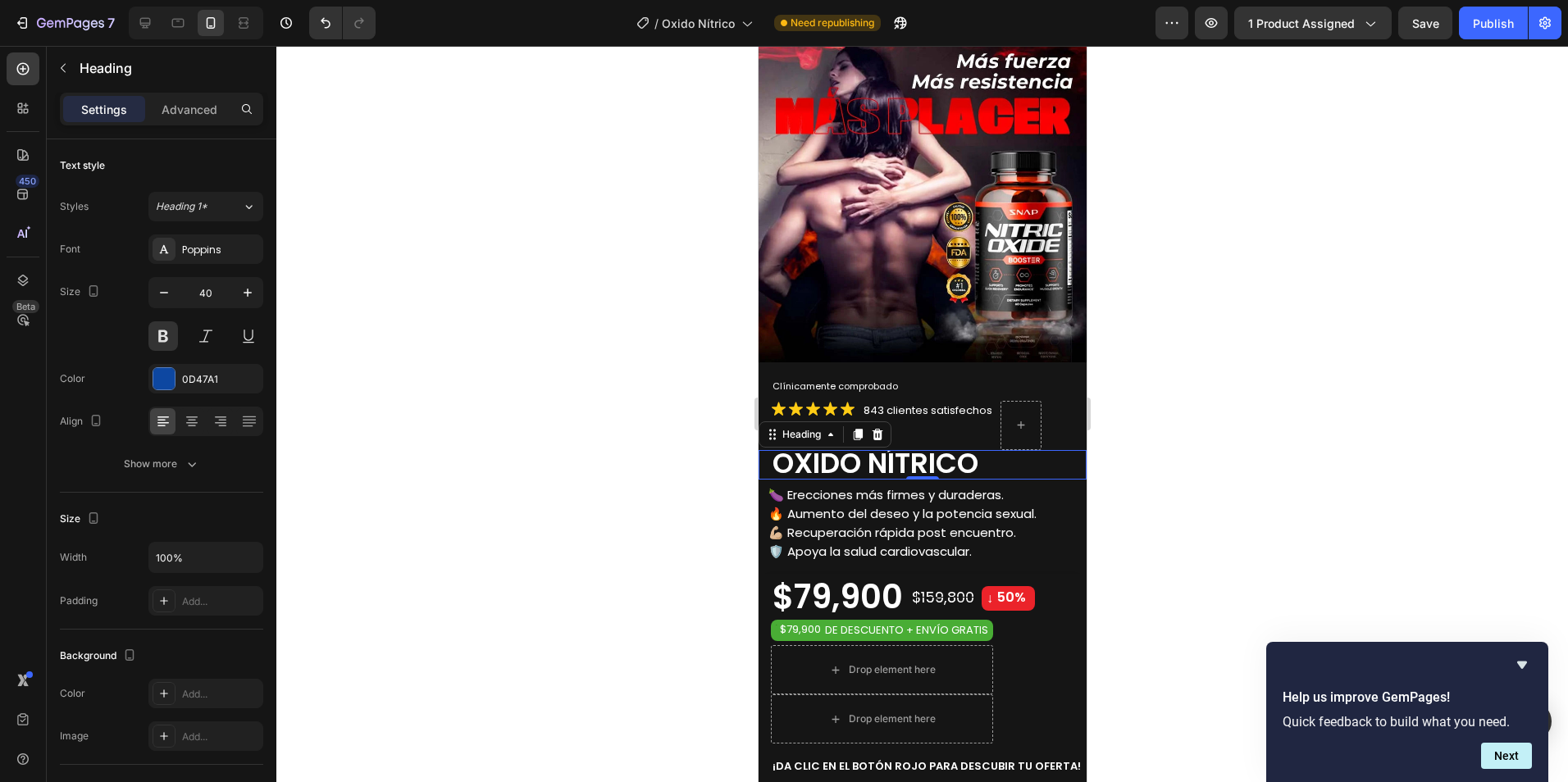
click at [880, 454] on span "OXIDO NÍTRICO" at bounding box center [874, 463] width 206 height 39
drag, startPoint x: 985, startPoint y: 448, endPoint x: 846, endPoint y: 428, distance: 140.4
click at [772, 453] on p "OXIDO NÍTRICO" at bounding box center [928, 463] width 312 height 22
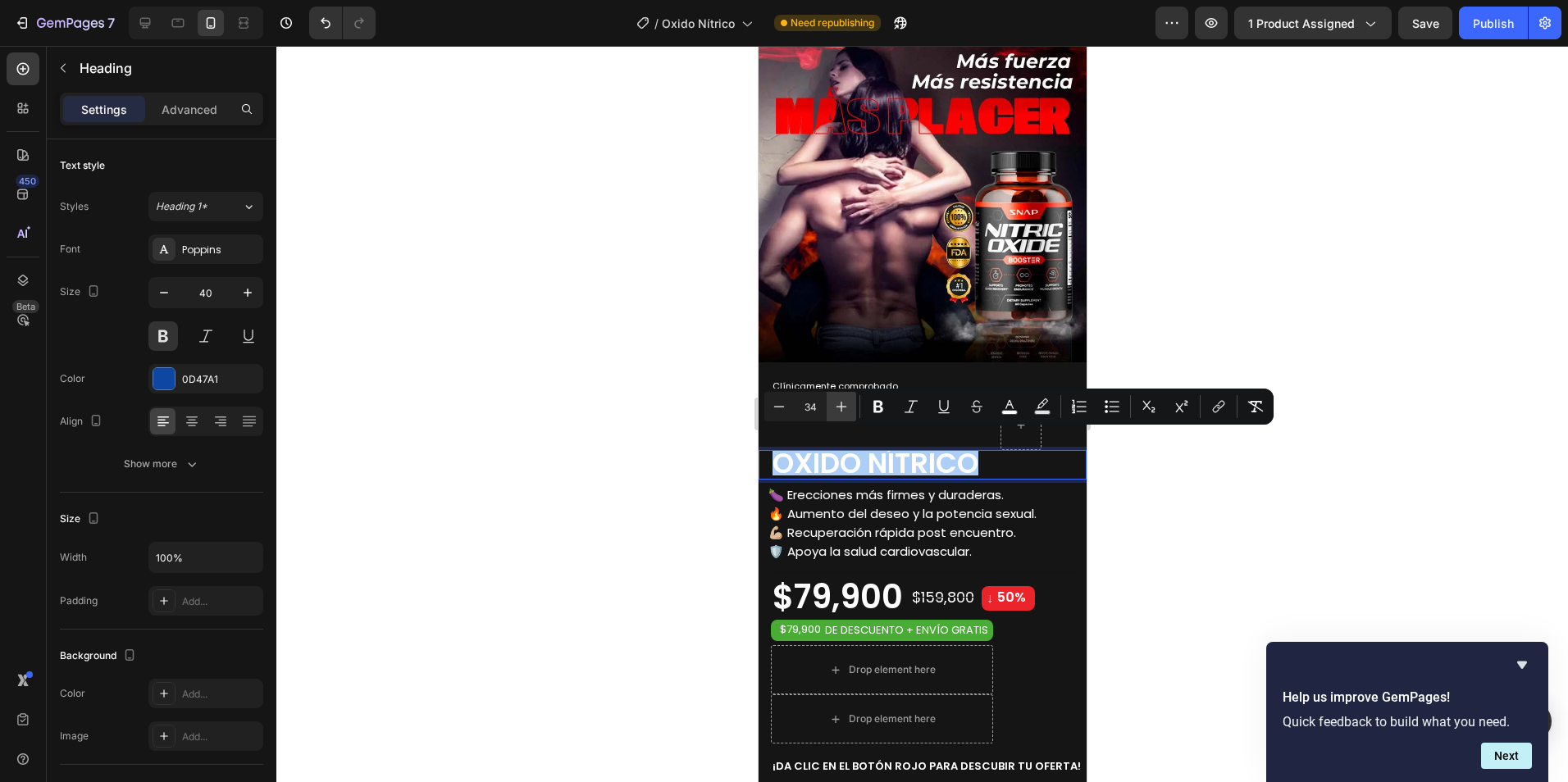
click at [839, 405] on icon "Editor contextual toolbar" at bounding box center [841, 406] width 16 height 16
click at [840, 405] on icon "Editor contextual toolbar" at bounding box center [841, 406] width 16 height 16
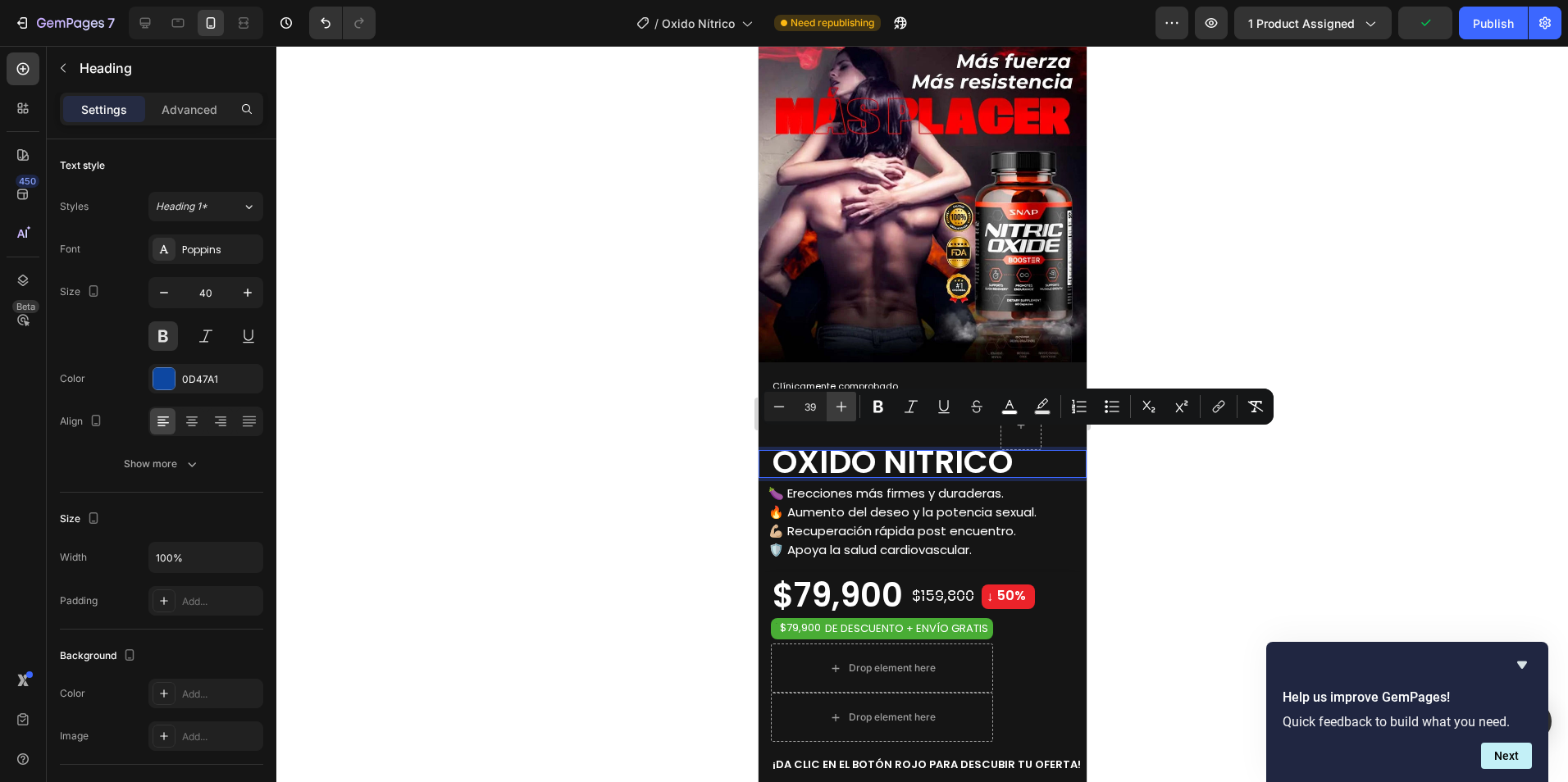
click at [840, 405] on icon "Editor contextual toolbar" at bounding box center [841, 406] width 16 height 16
click at [828, 406] on button "Plus" at bounding box center [841, 406] width 29 height 29
click at [841, 406] on icon "Editor contextual toolbar" at bounding box center [842, 407] width 10 height 10
click at [846, 412] on icon "Editor contextual toolbar" at bounding box center [841, 406] width 16 height 16
click at [845, 412] on icon "Editor contextual toolbar" at bounding box center [841, 406] width 16 height 16
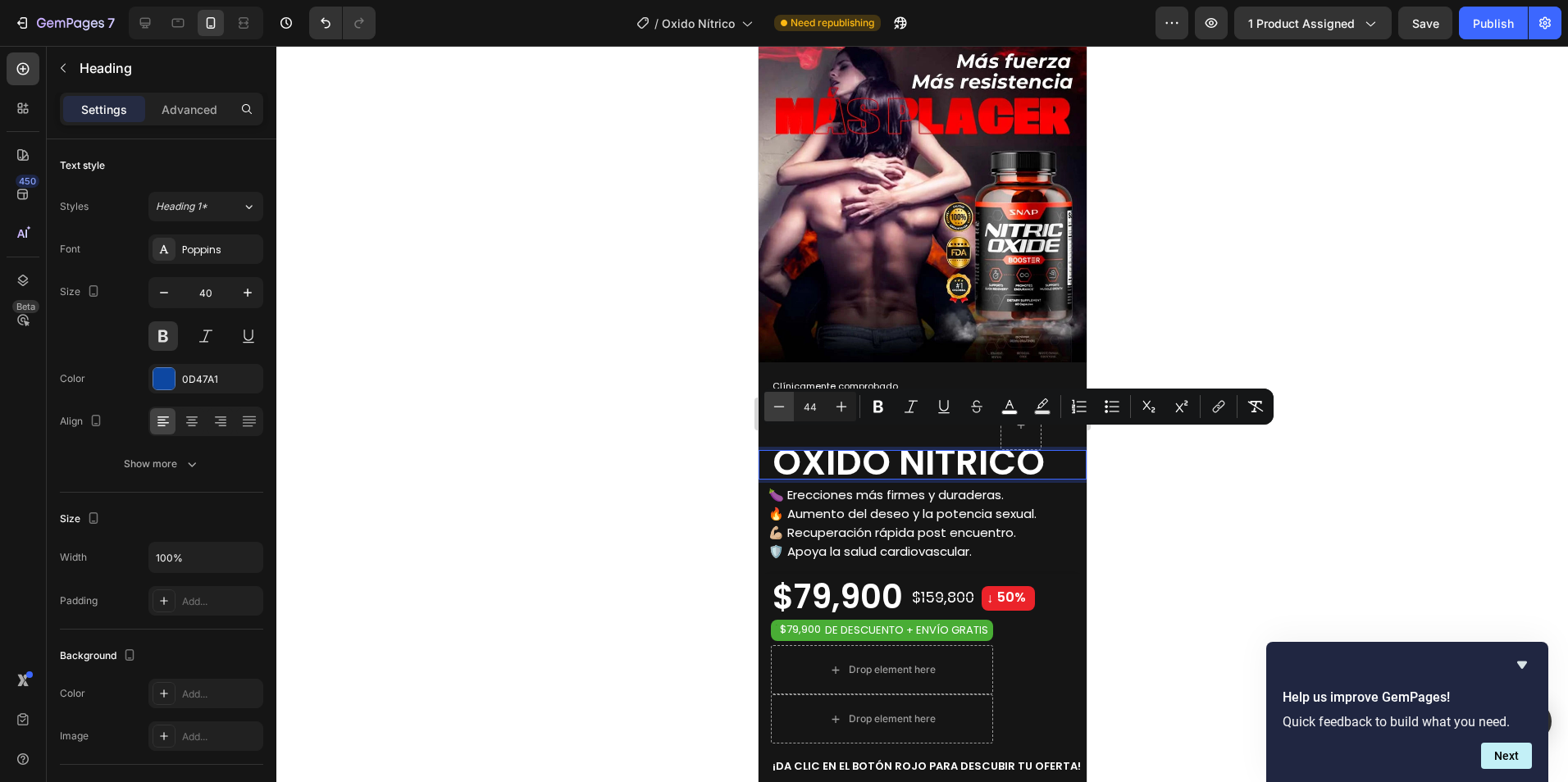
click at [768, 409] on button "Minus" at bounding box center [778, 406] width 29 height 29
type input "43"
click at [1210, 464] on div at bounding box center [922, 414] width 1291 height 737
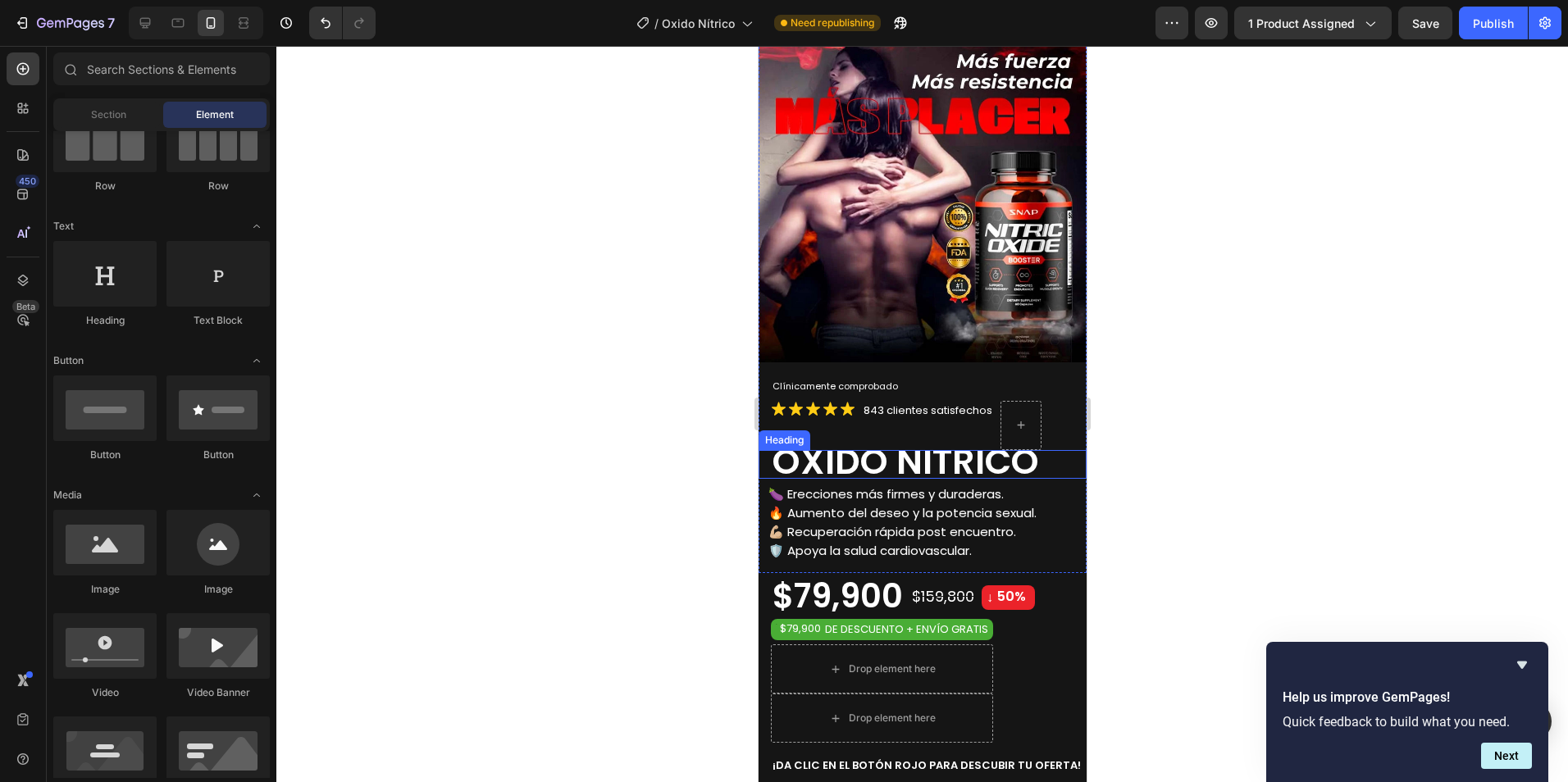
click at [913, 455] on span "OXIDO NÍTRICO" at bounding box center [904, 461] width 267 height 49
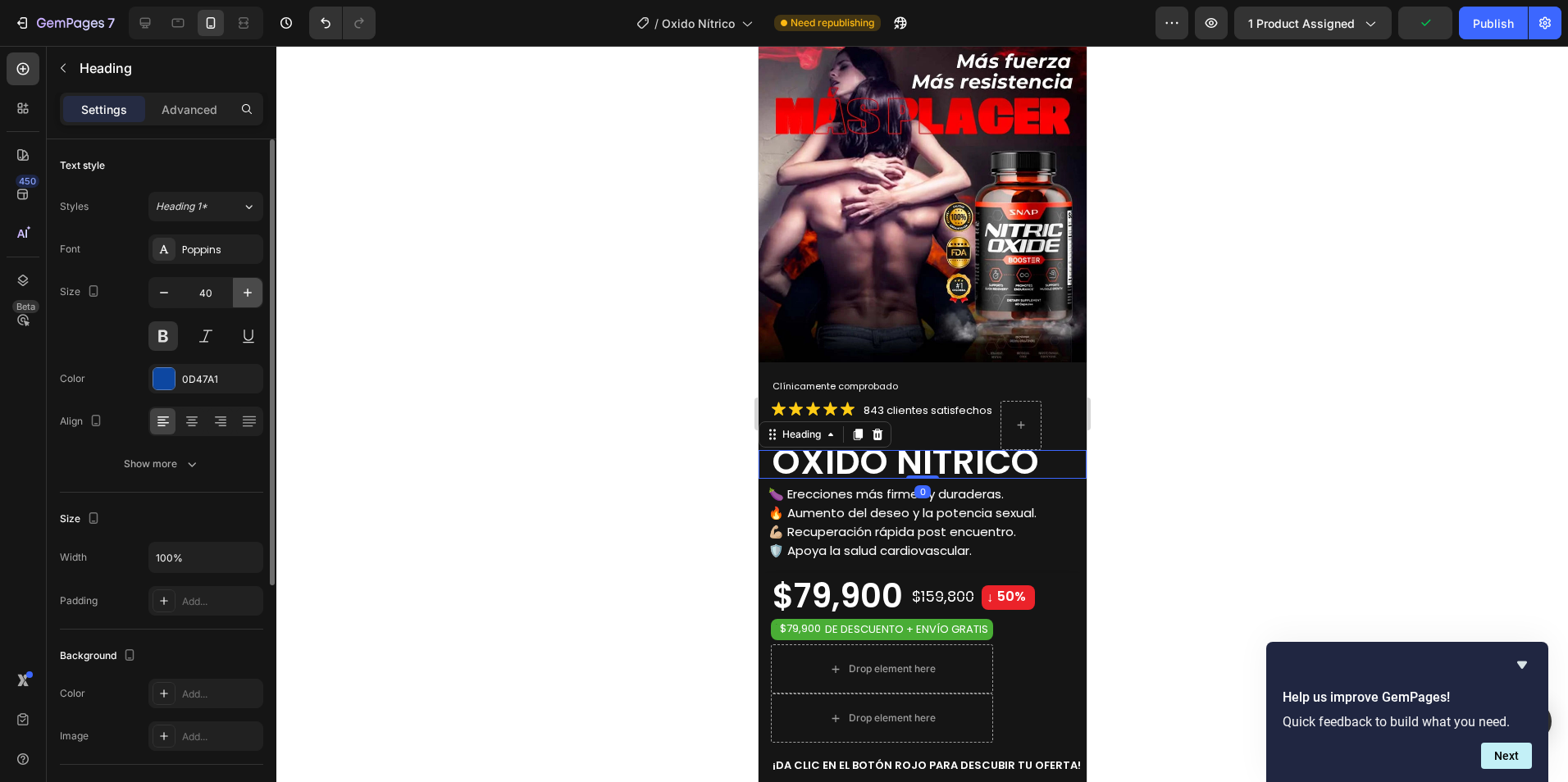
click at [244, 293] on icon "button" at bounding box center [247, 292] width 16 height 16
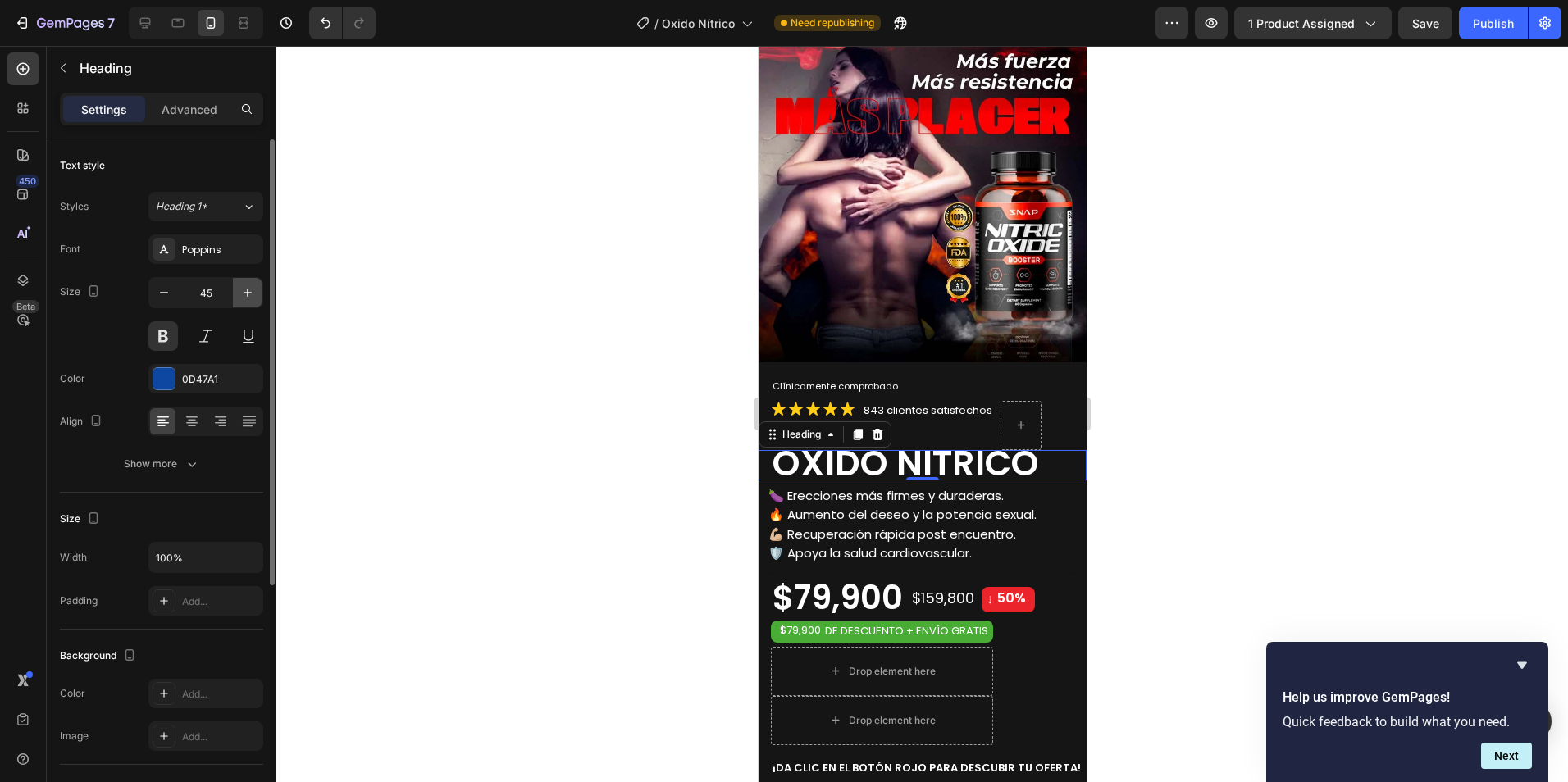
click at [244, 293] on icon "button" at bounding box center [247, 292] width 16 height 16
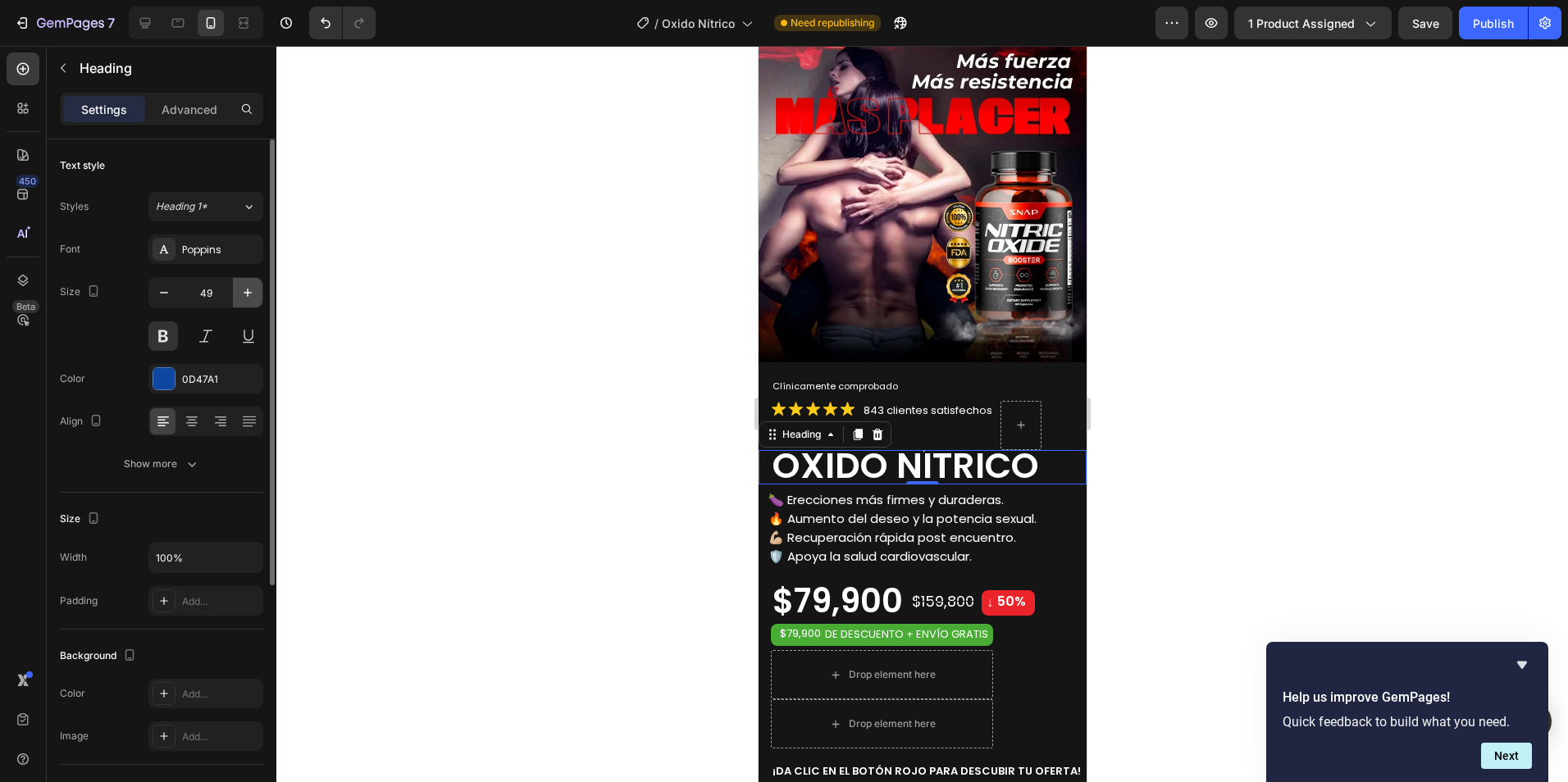
click at [244, 293] on icon "button" at bounding box center [247, 292] width 16 height 16
type input "50"
click at [1221, 458] on div at bounding box center [922, 414] width 1291 height 737
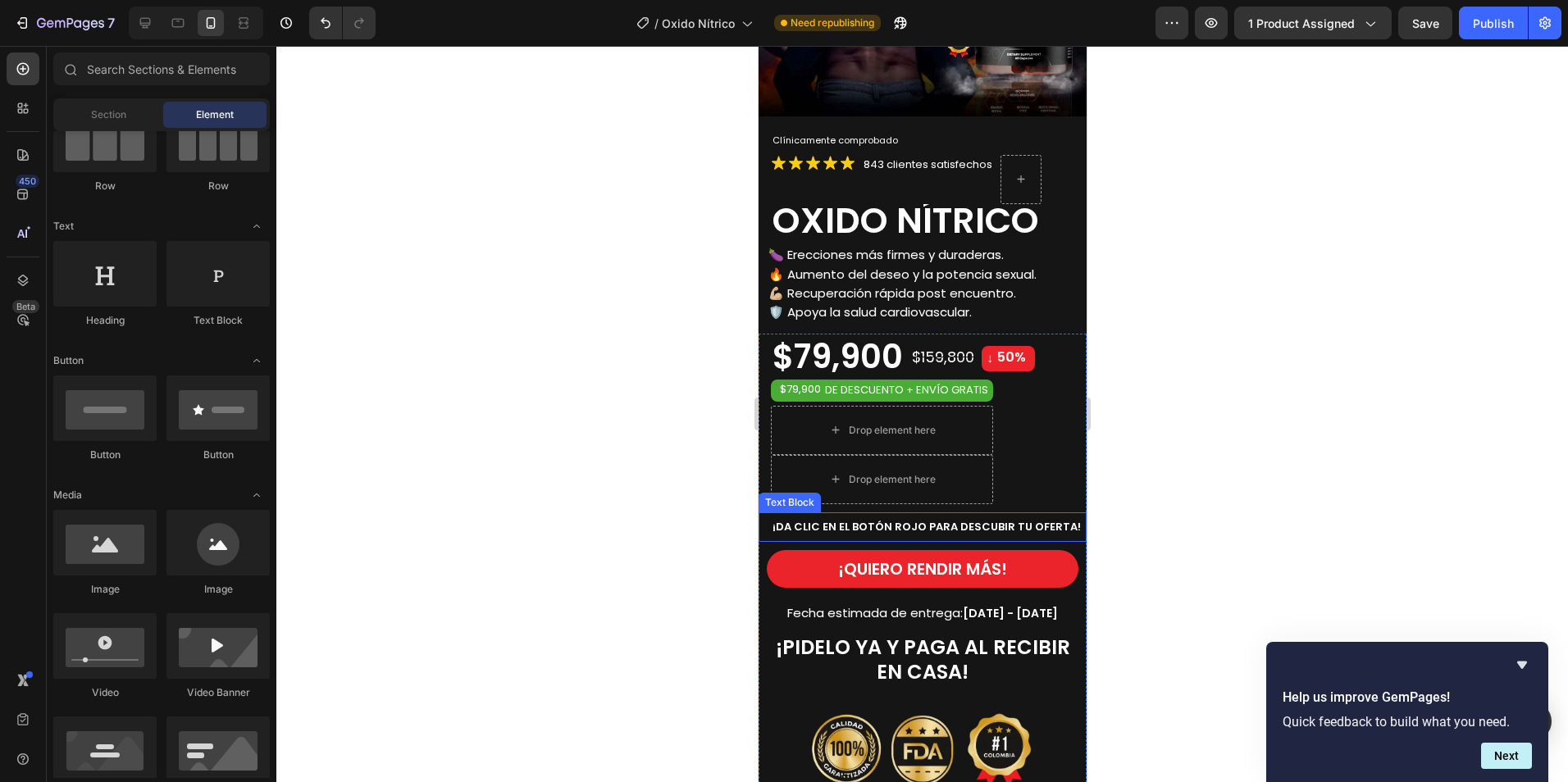
scroll to position [492, 0]
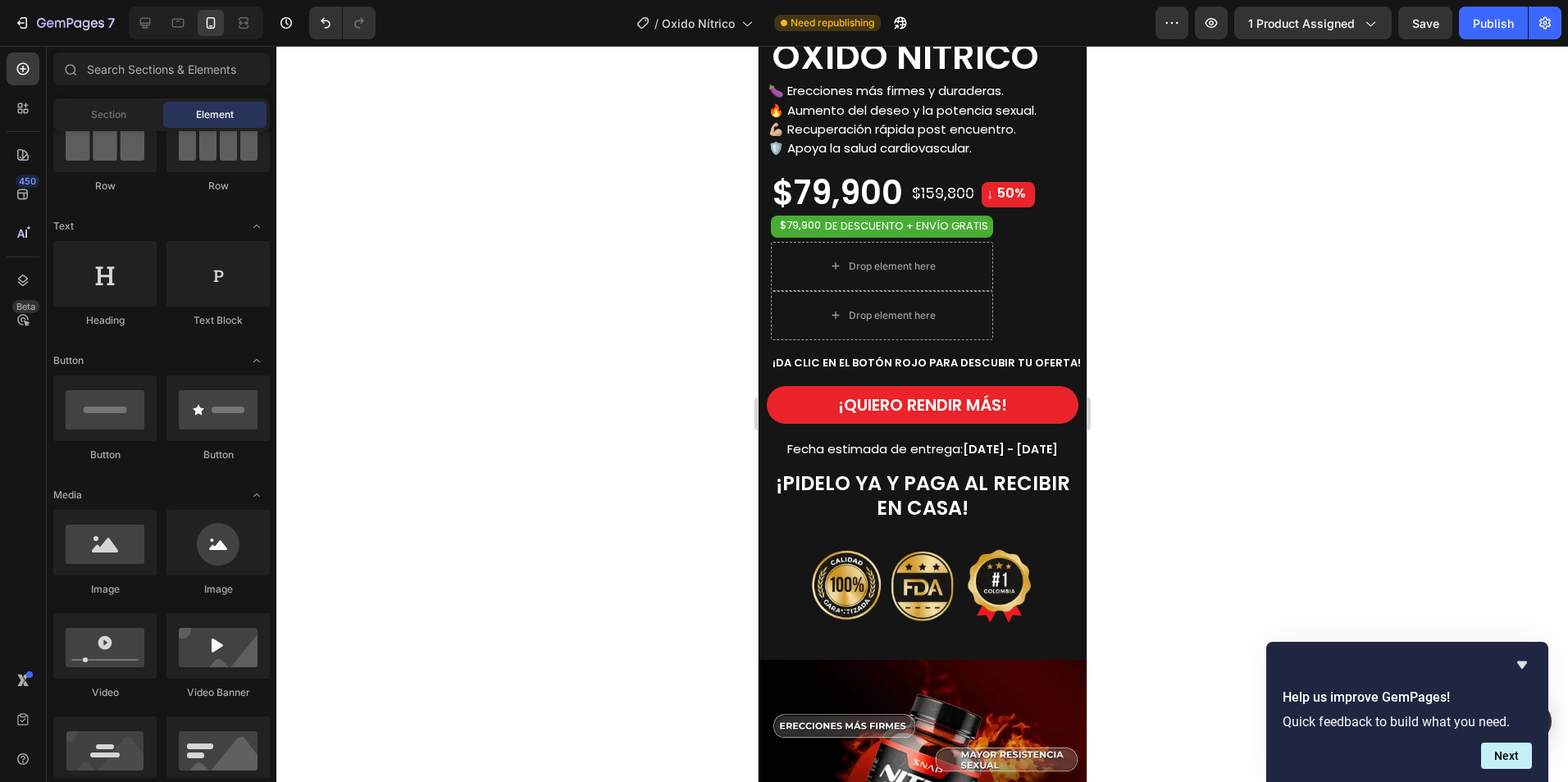
click at [1223, 244] on div at bounding box center [922, 414] width 1291 height 737
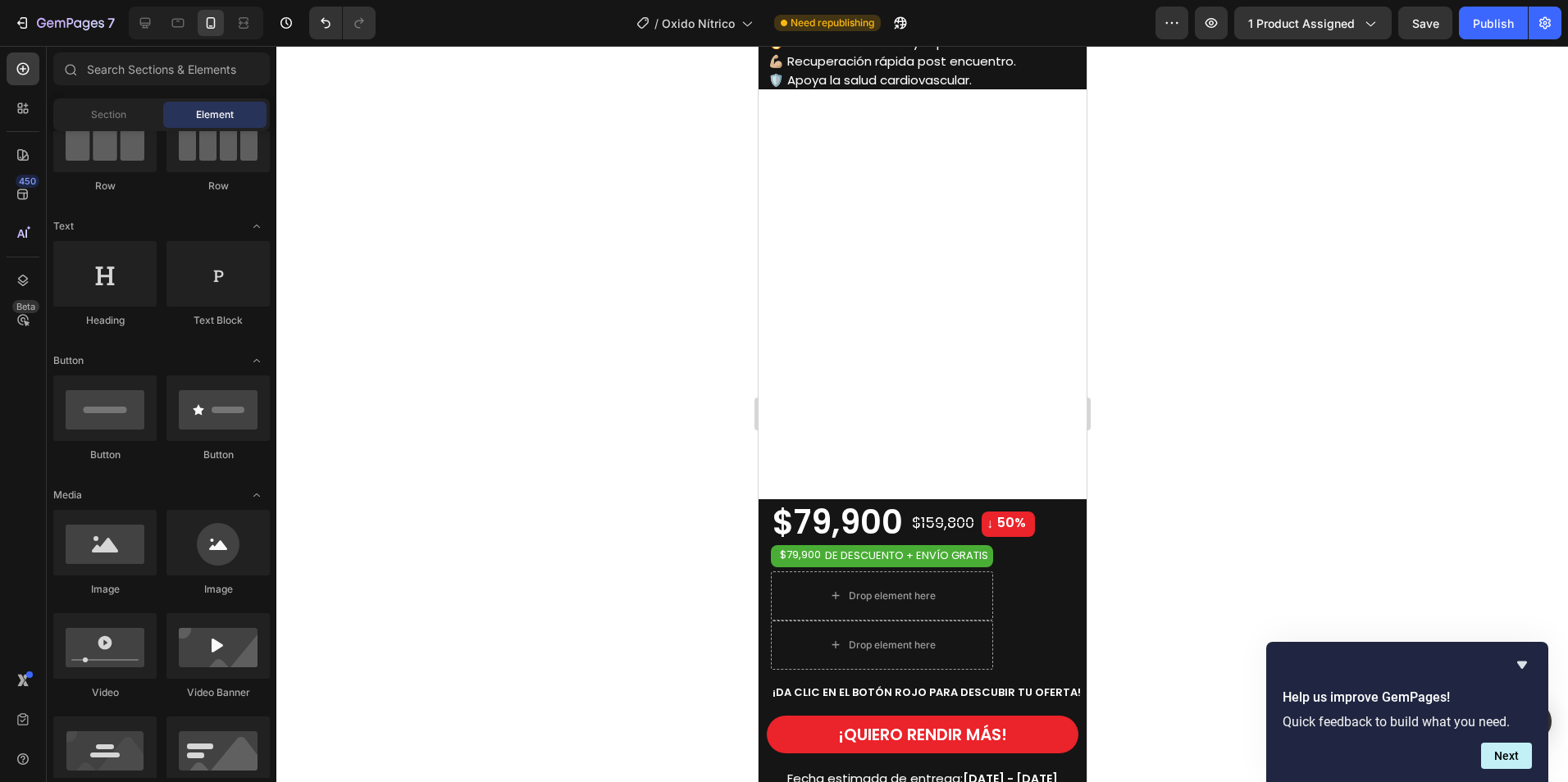
scroll to position [328, 0]
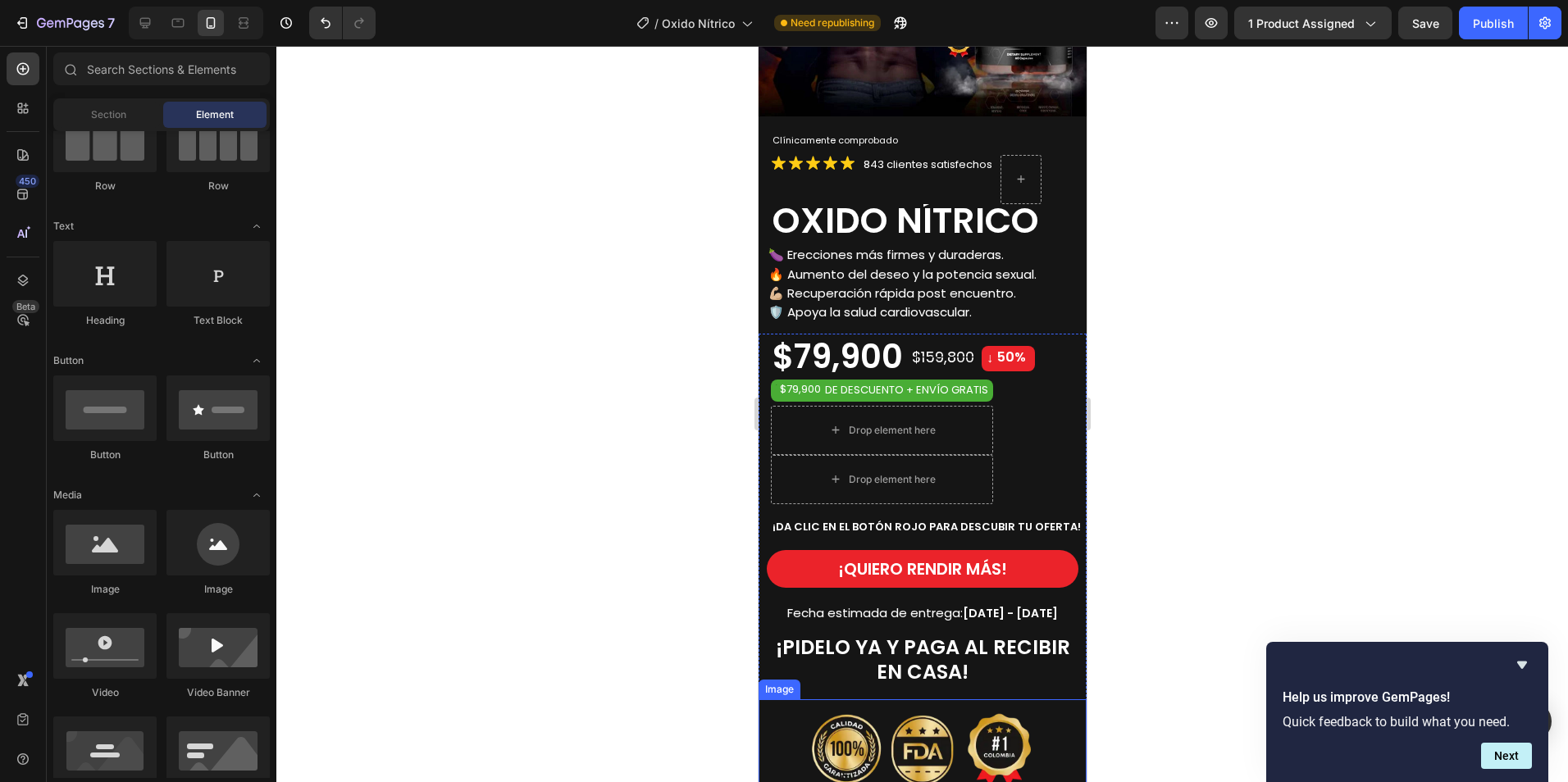
click at [955, 724] on img at bounding box center [922, 751] width 230 height 104
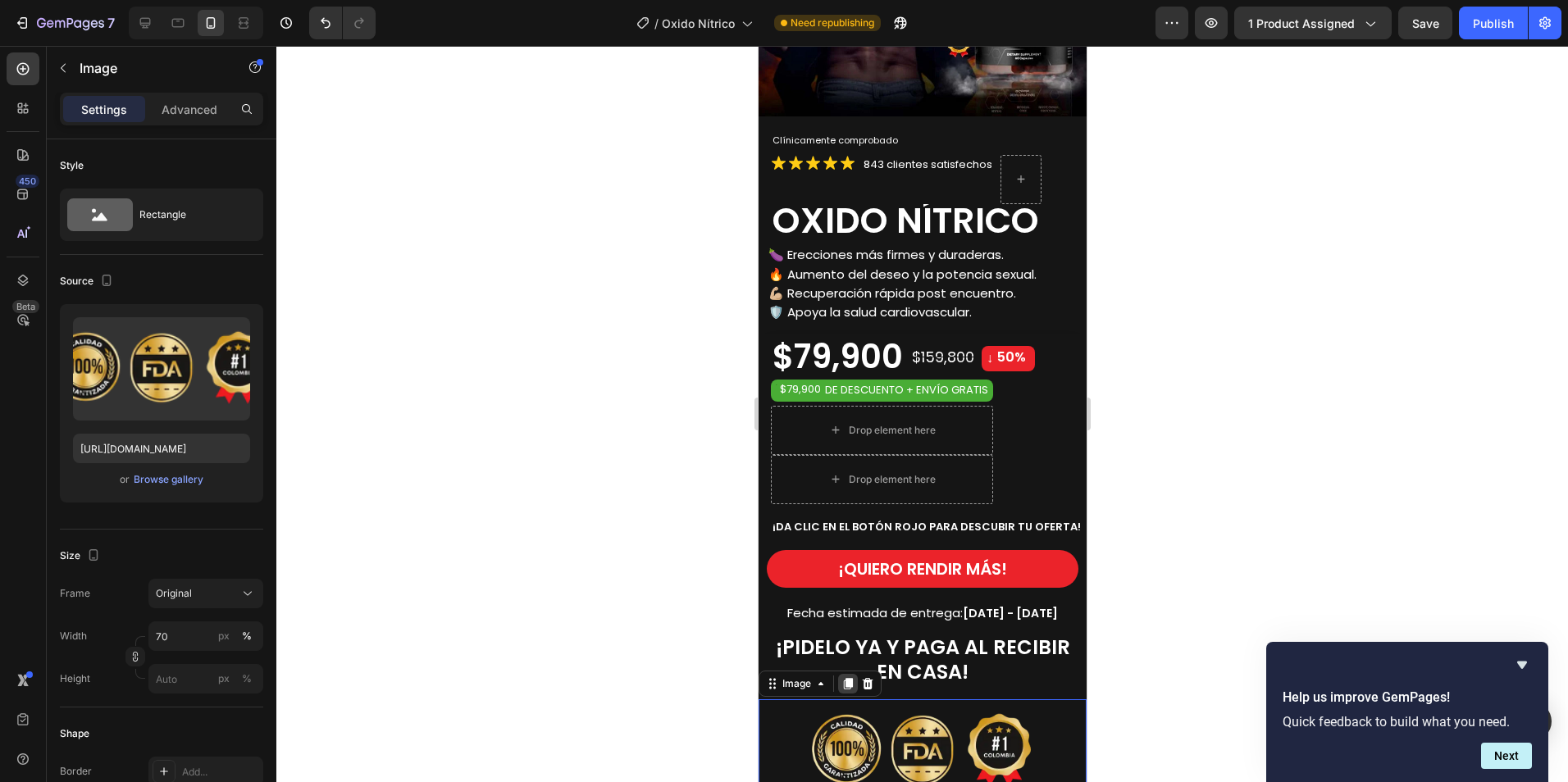
click at [845, 679] on icon at bounding box center [847, 684] width 9 height 11
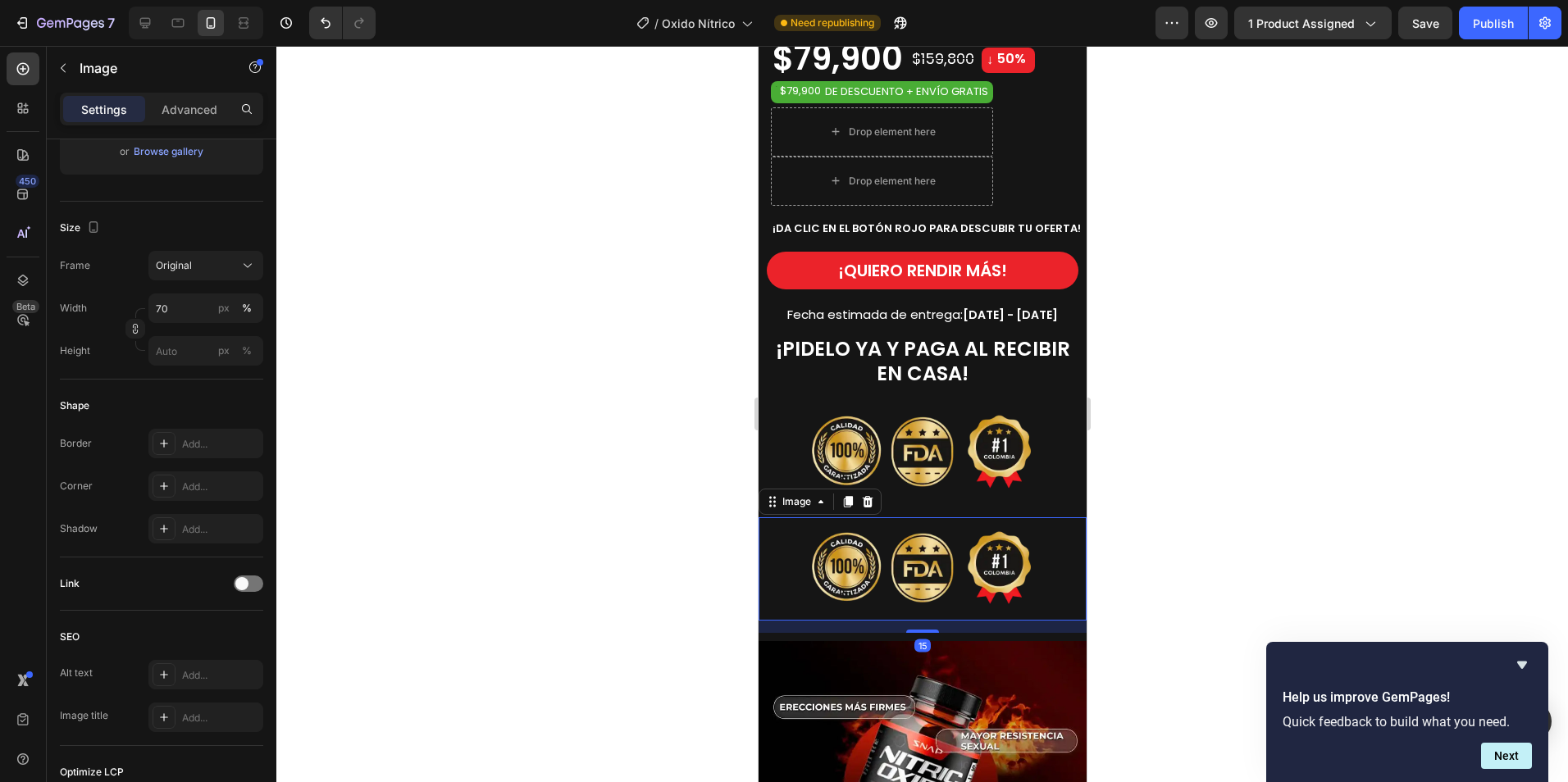
scroll to position [860, 0]
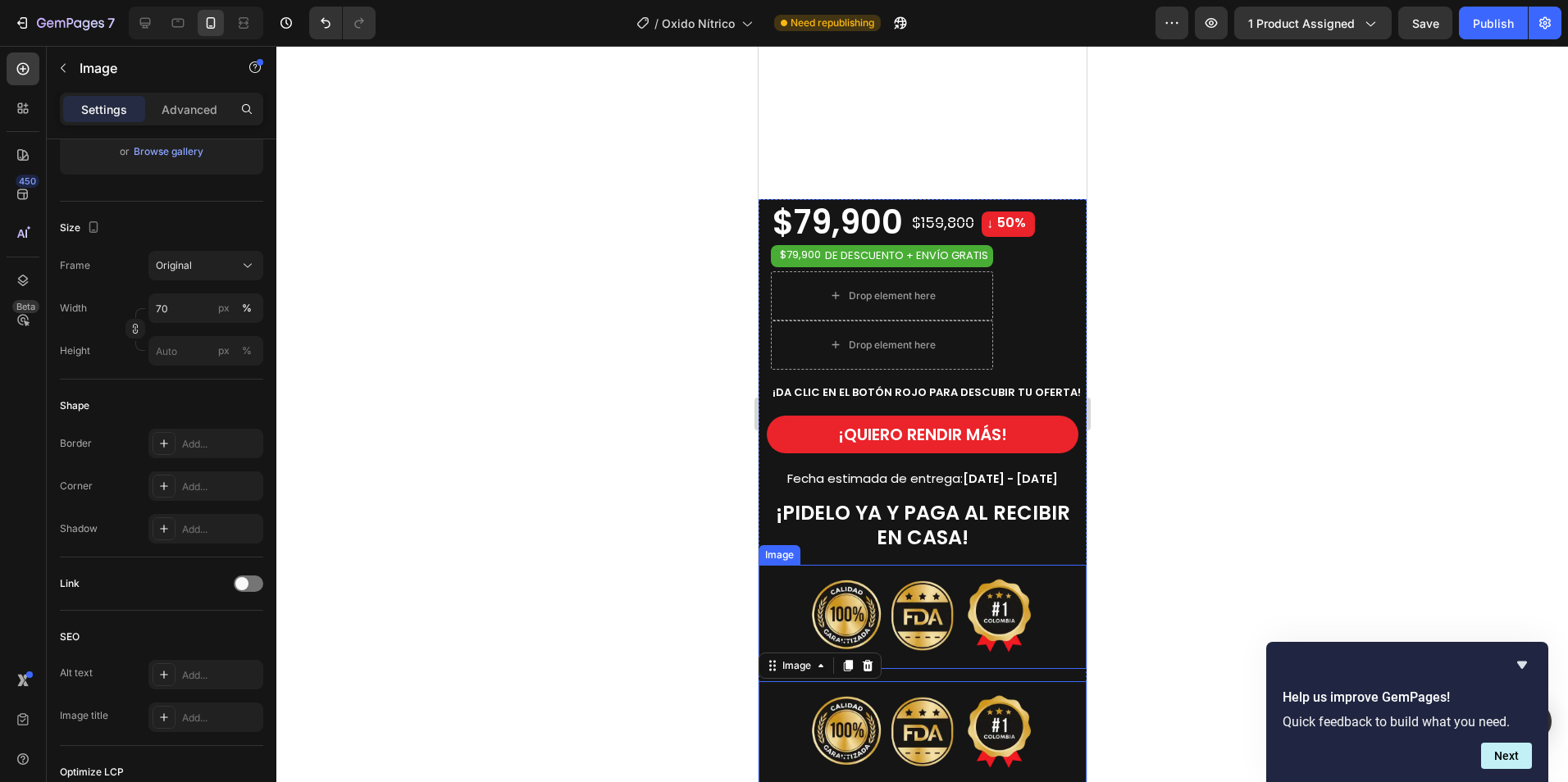
click at [976, 597] on img at bounding box center [922, 617] width 230 height 104
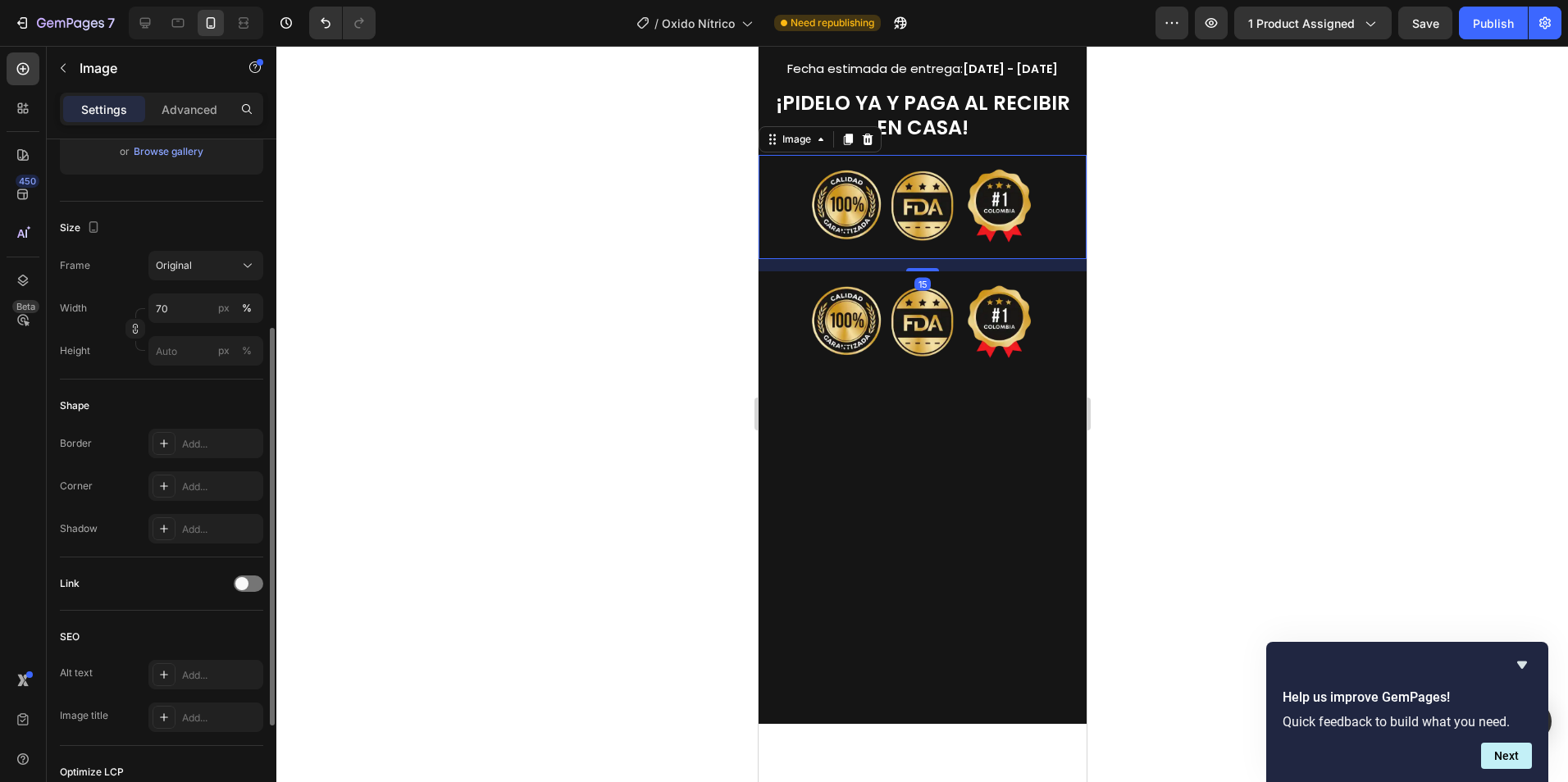
scroll to position [0, 0]
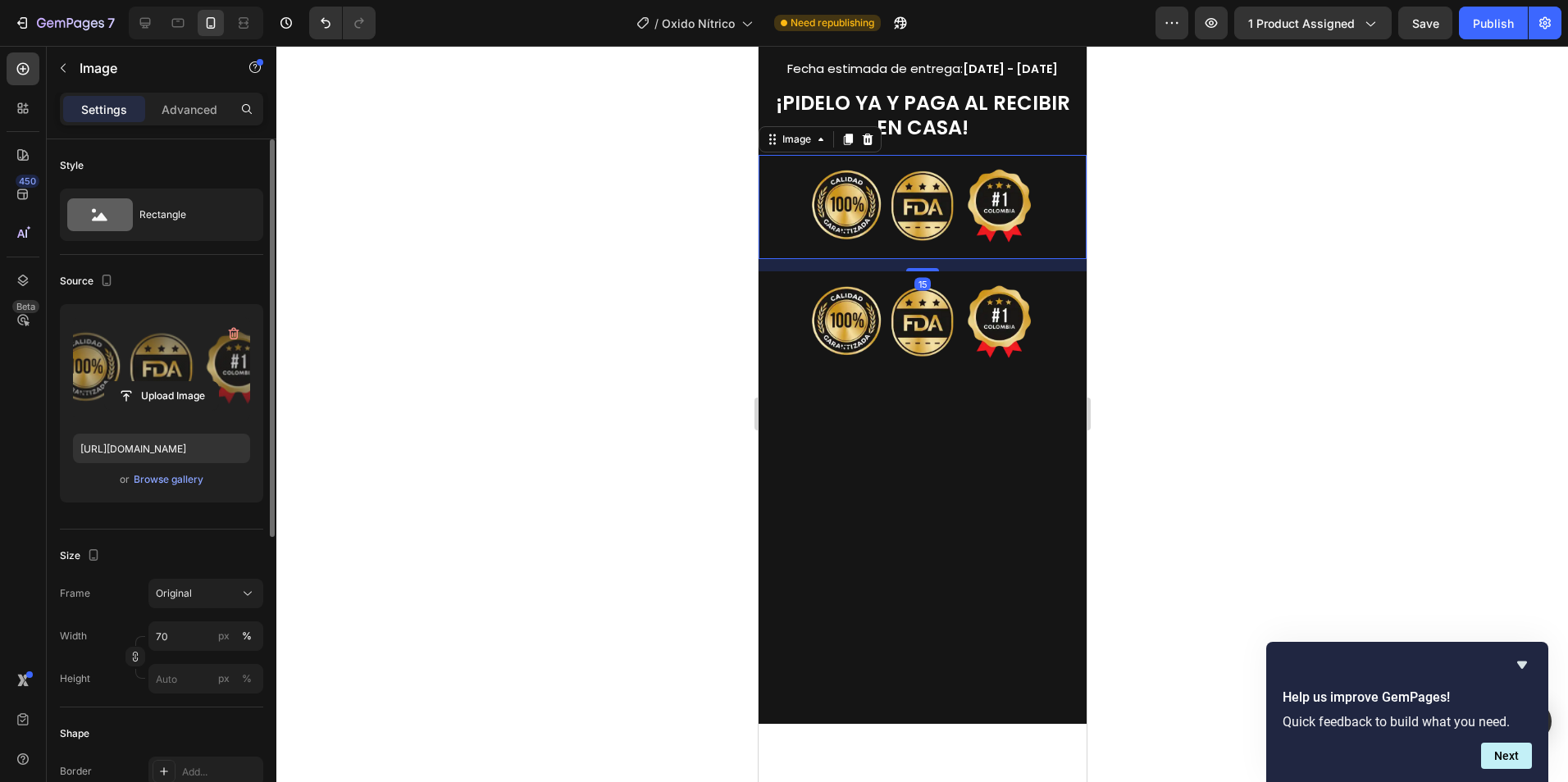
click at [174, 371] on label at bounding box center [161, 369] width 177 height 104
click at [174, 382] on input "file" at bounding box center [161, 396] width 113 height 28
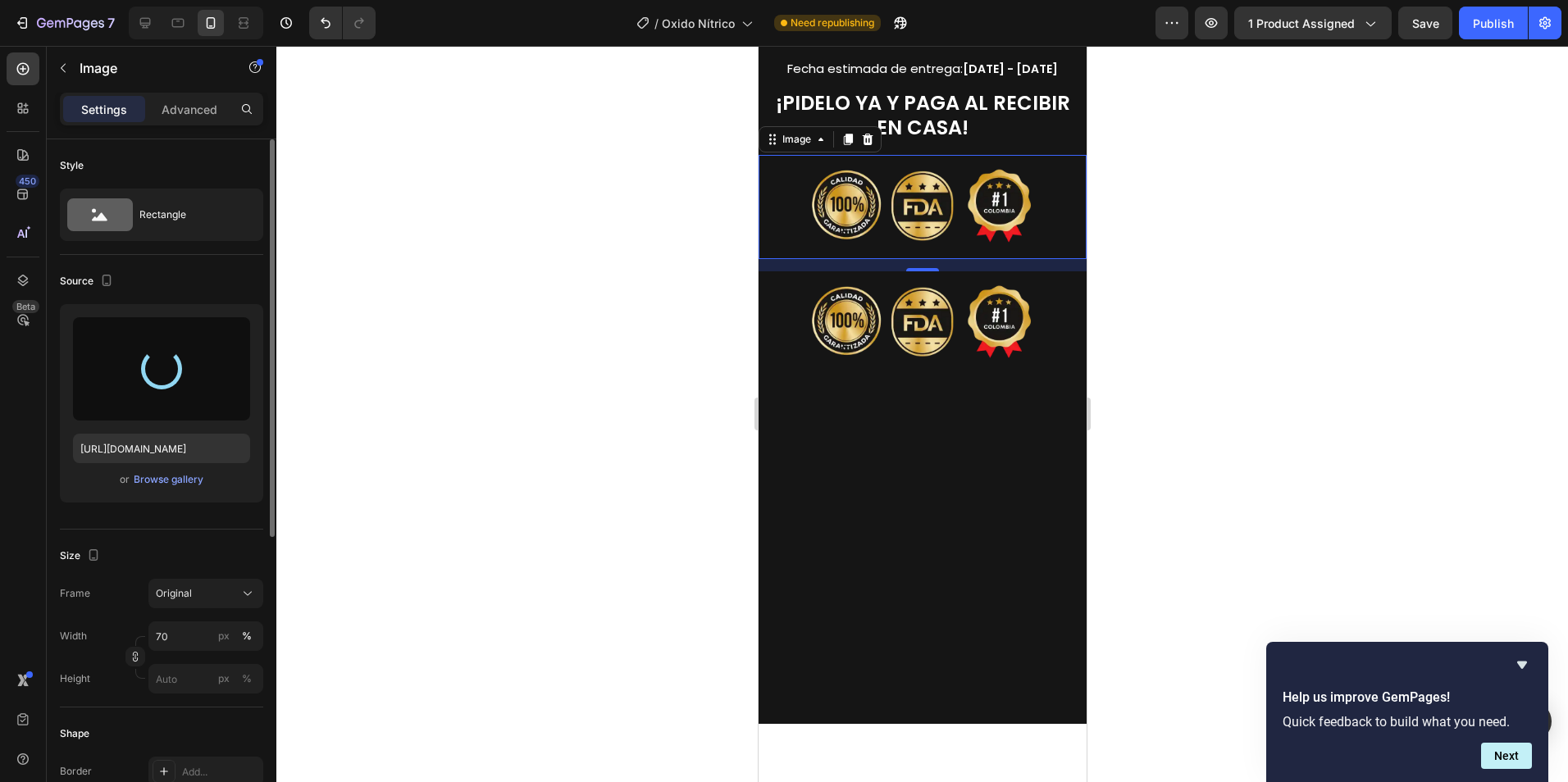
type input "[URL][DOMAIN_NAME]"
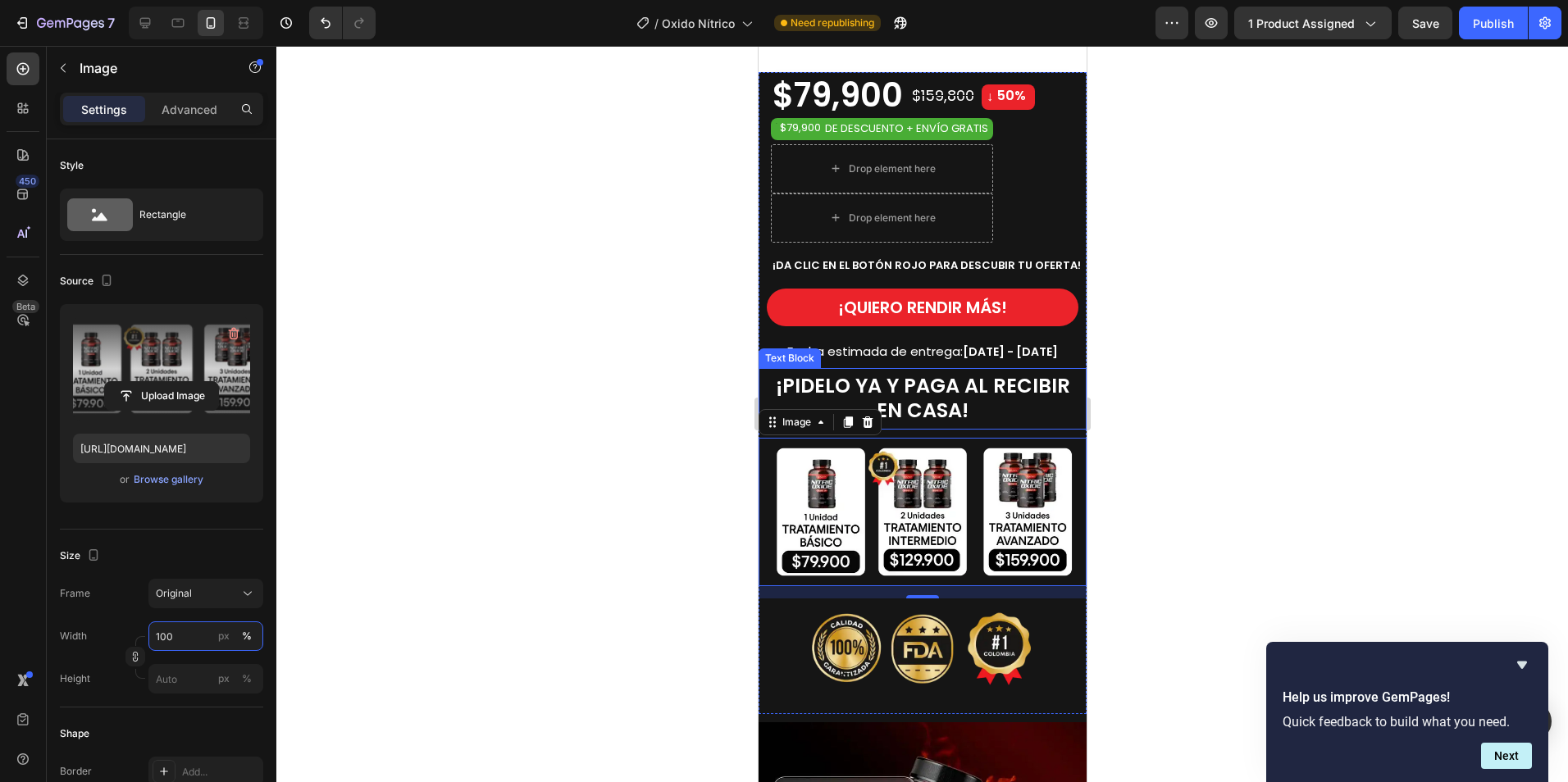
scroll to position [942, 0]
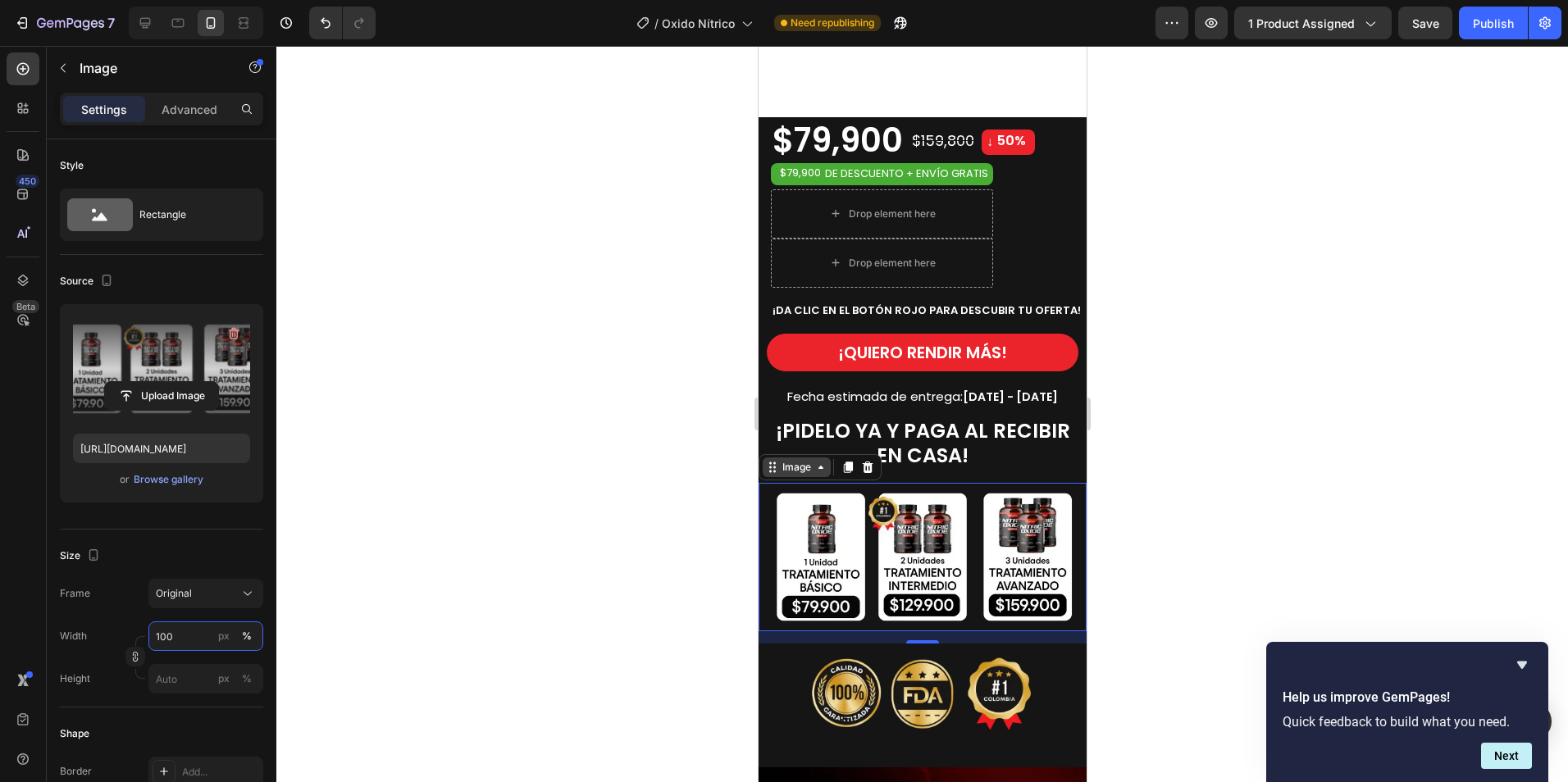
type input "100"
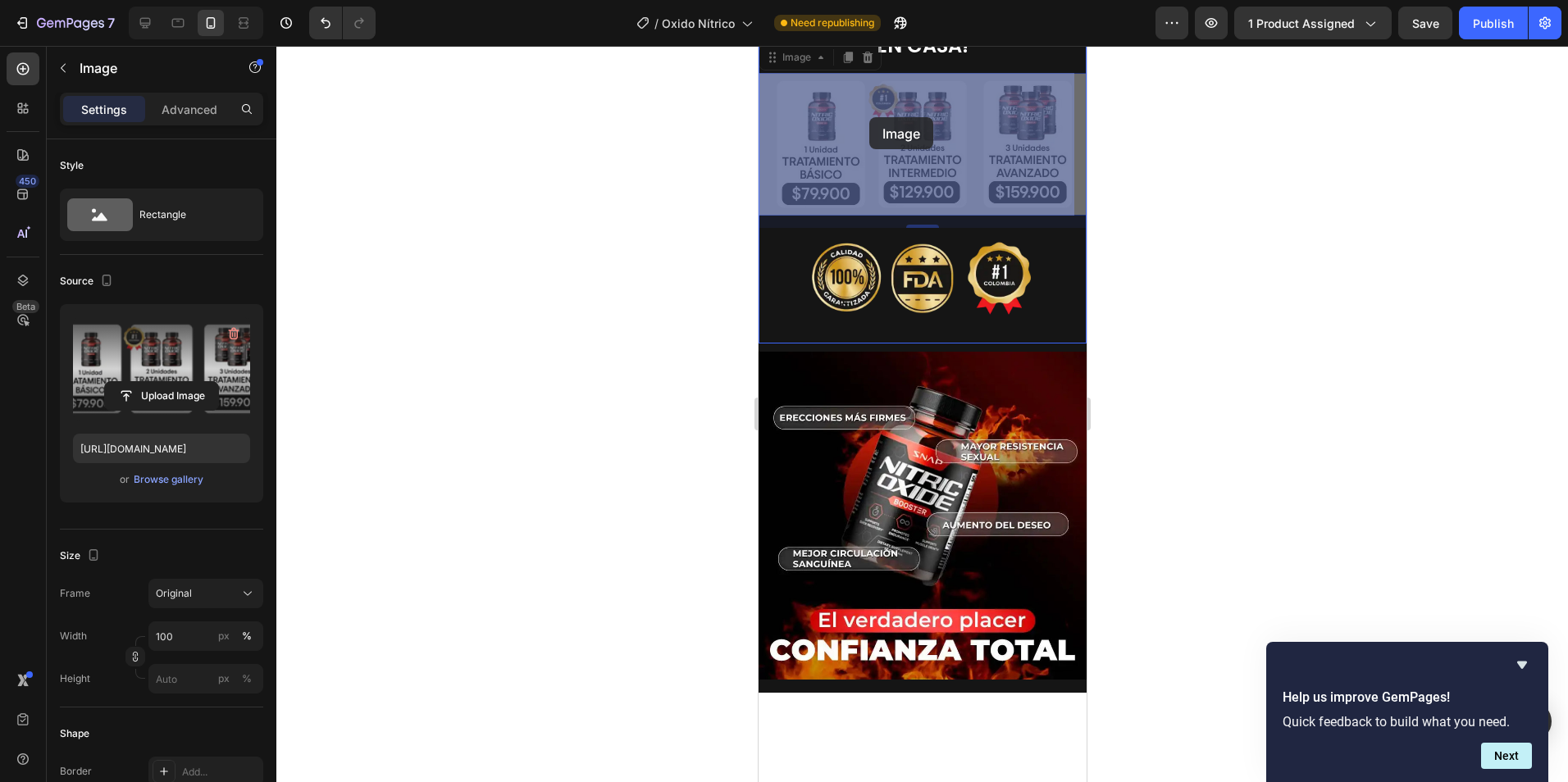
drag, startPoint x: 784, startPoint y: 472, endPoint x: 868, endPoint y: 117, distance: 364.8
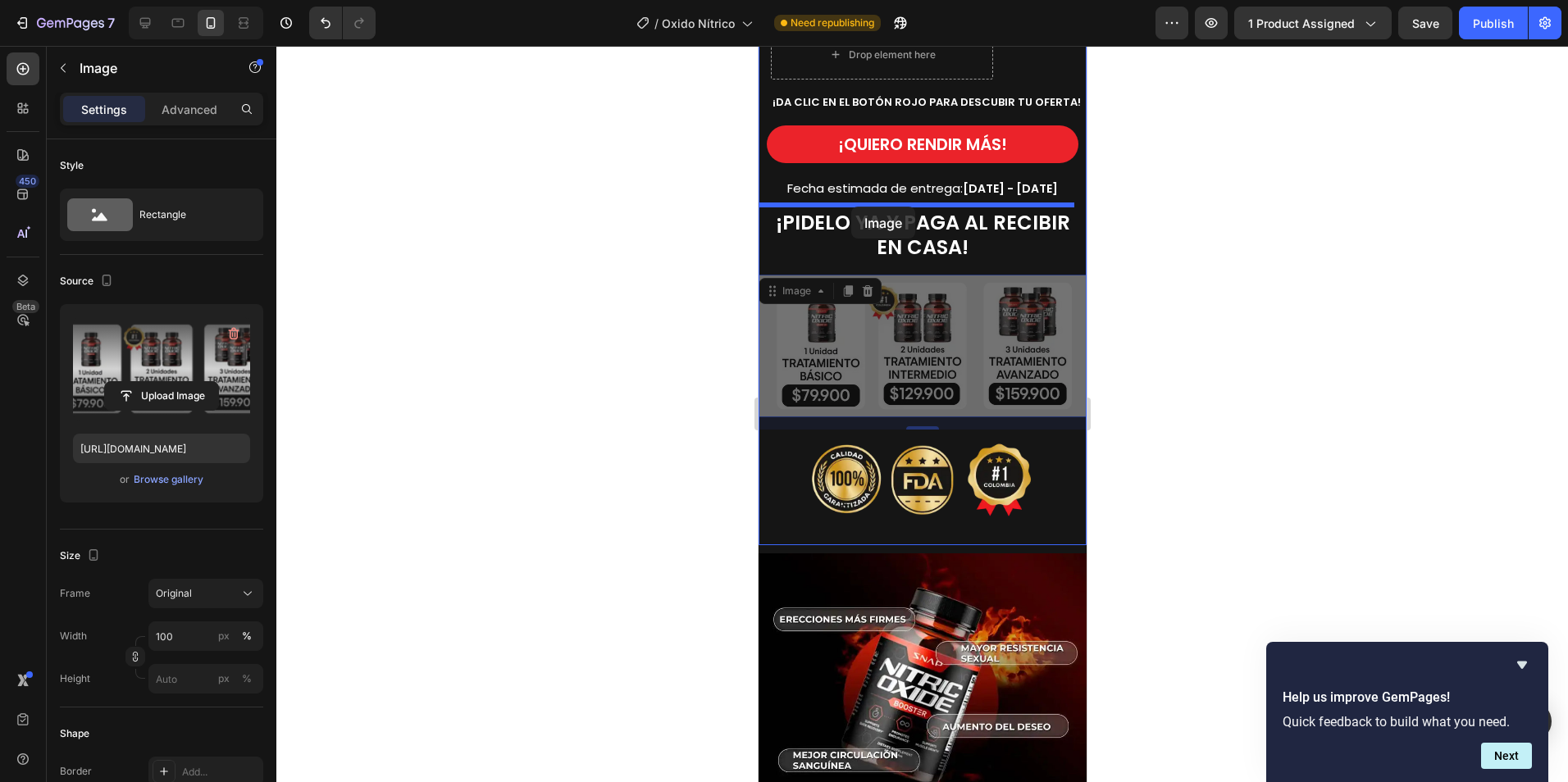
scroll to position [1106, 0]
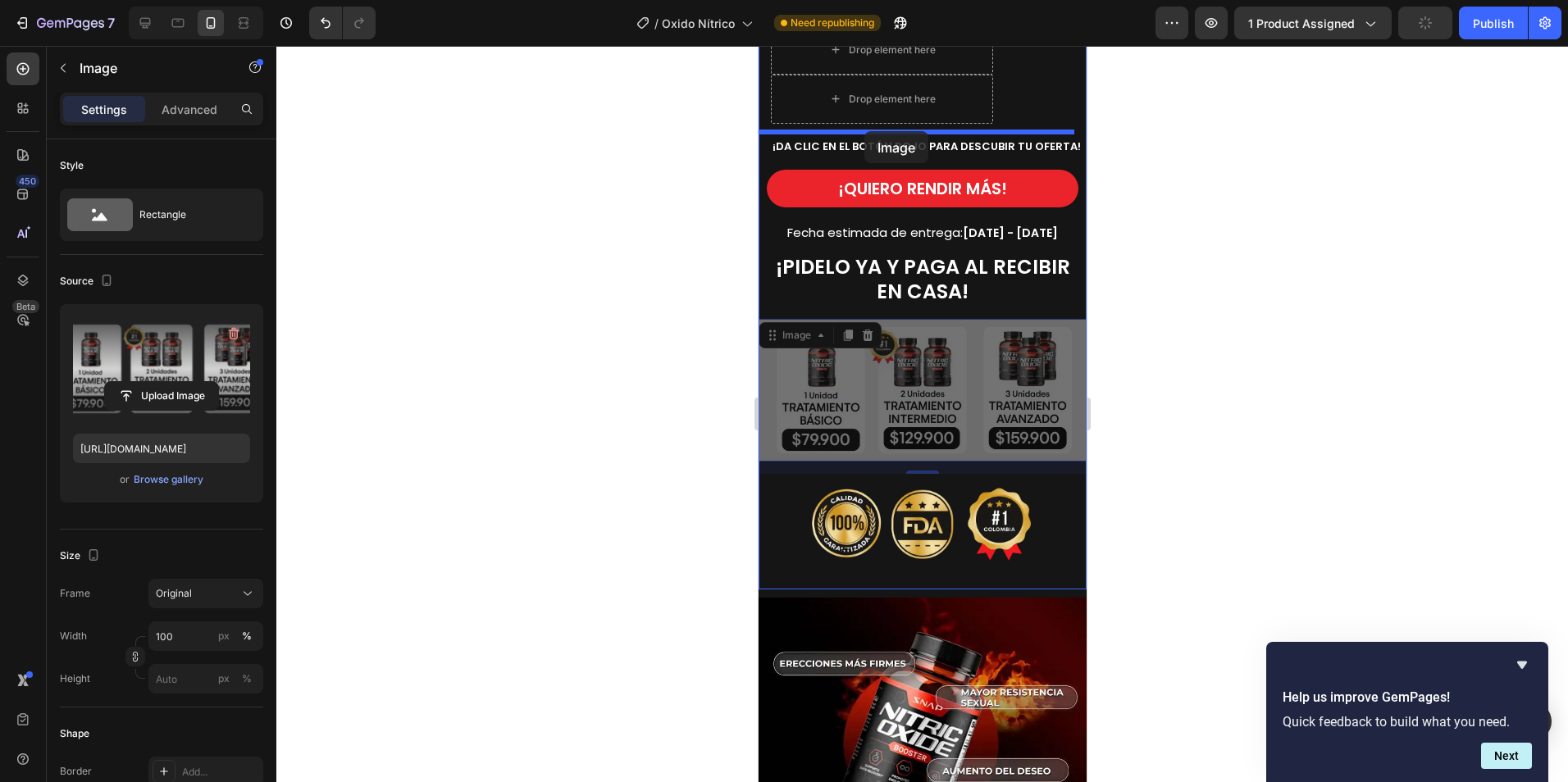
drag, startPoint x: 778, startPoint y: 504, endPoint x: 863, endPoint y: 131, distance: 382.6
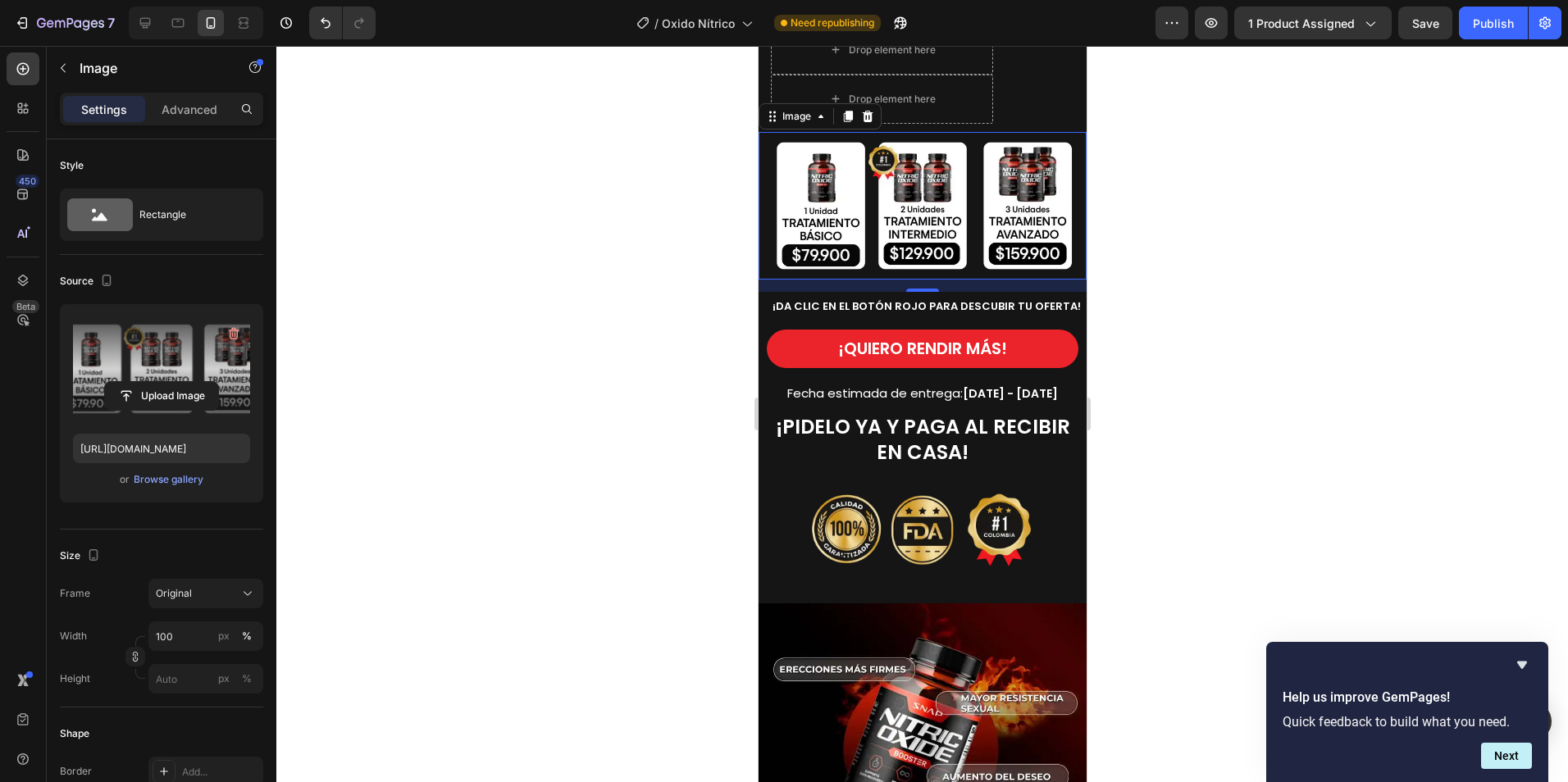
click at [1251, 235] on div at bounding box center [922, 414] width 1291 height 737
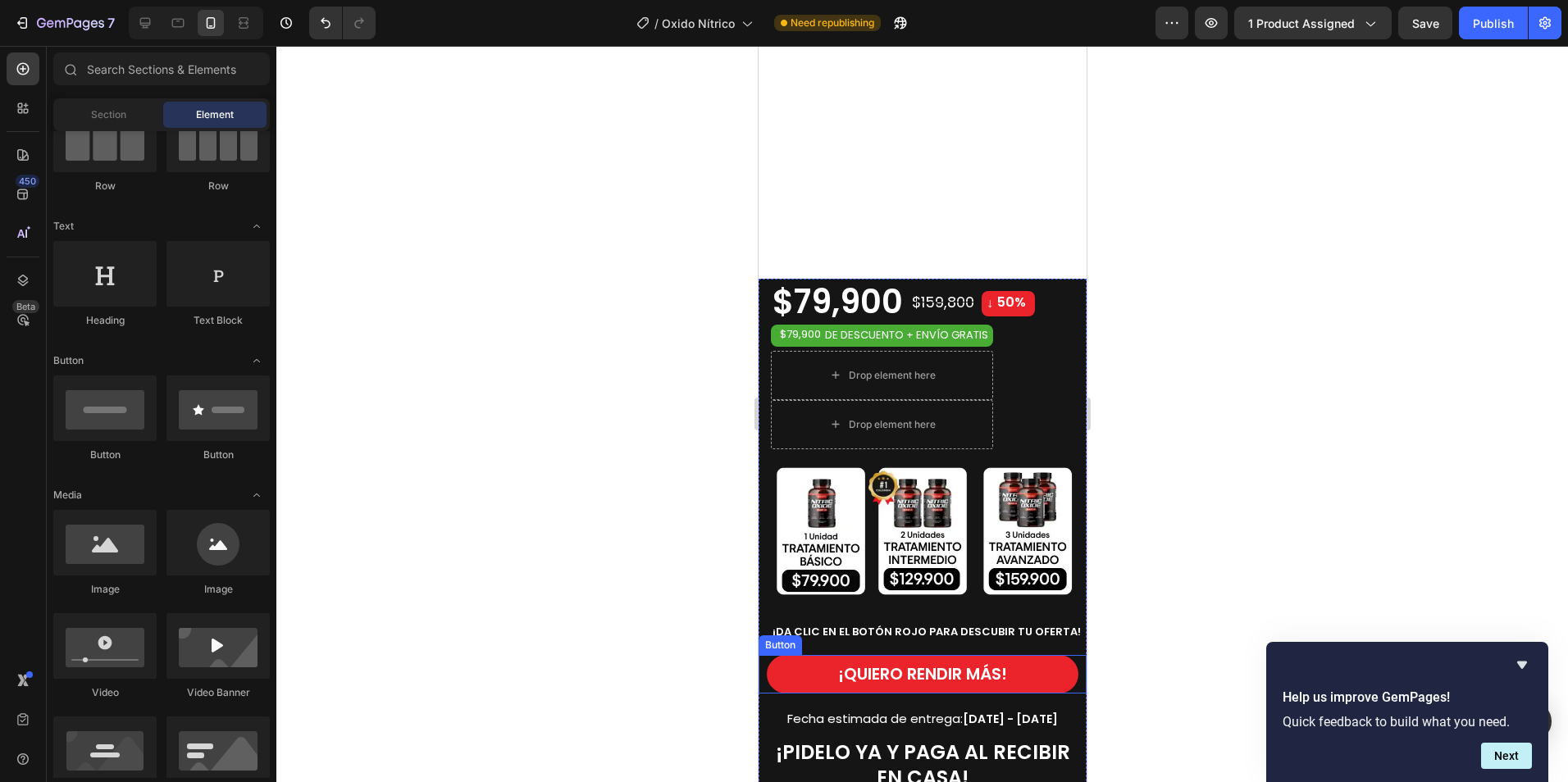
scroll to position [779, 0]
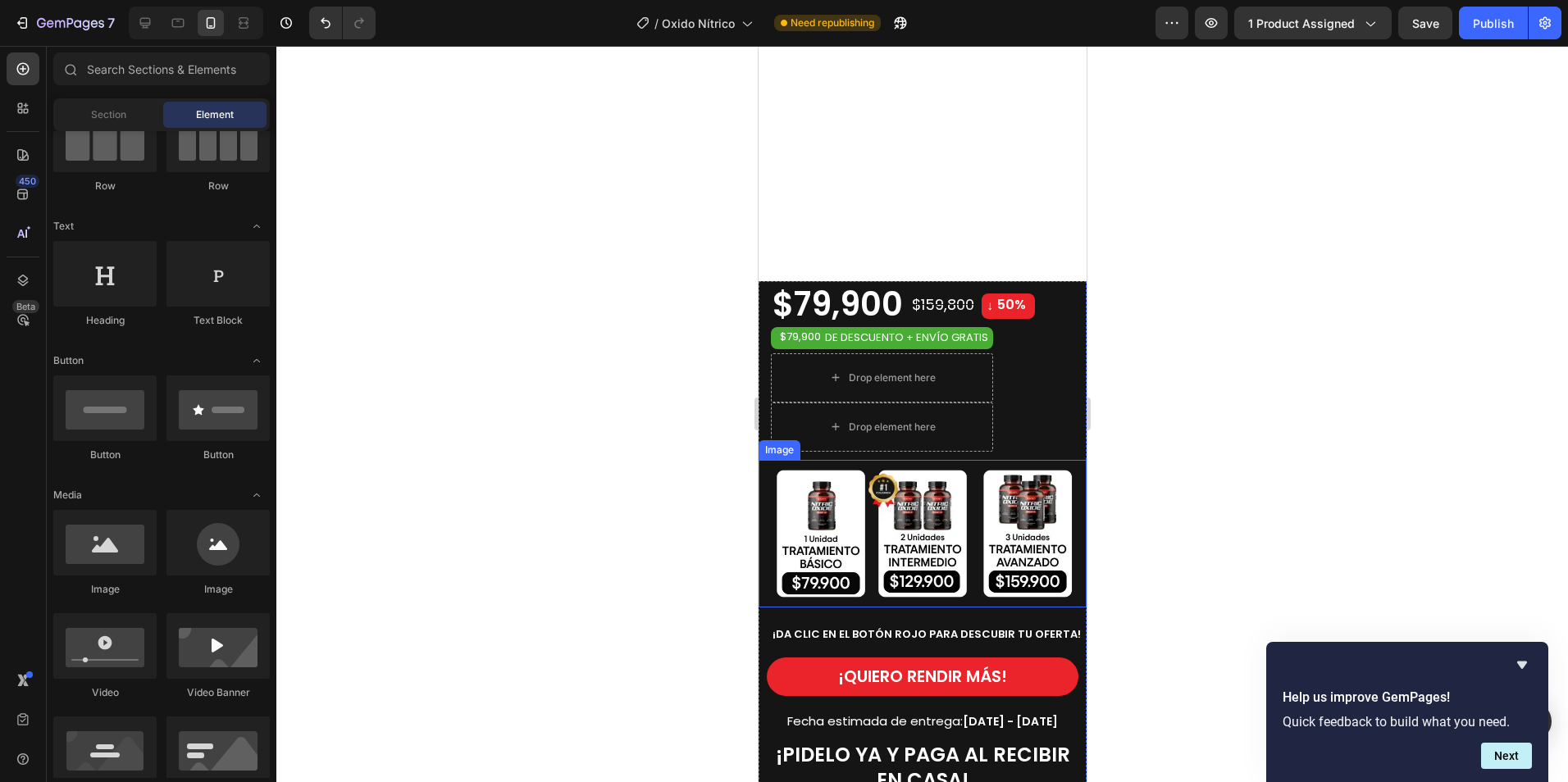
click at [973, 597] on img at bounding box center [922, 534] width 328 height 147
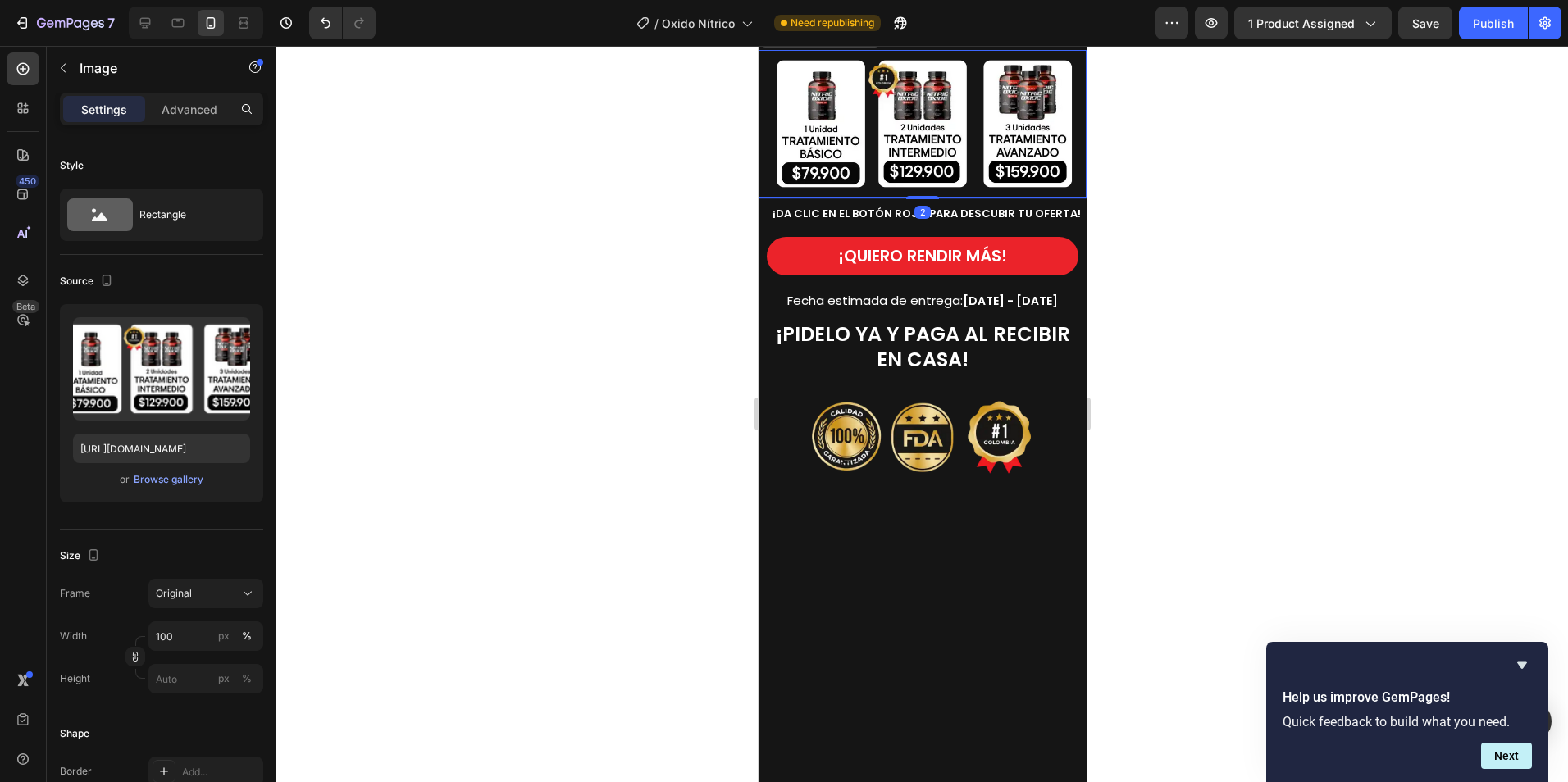
drag, startPoint x: 915, startPoint y: 613, endPoint x: 923, endPoint y: 603, distance: 12.8
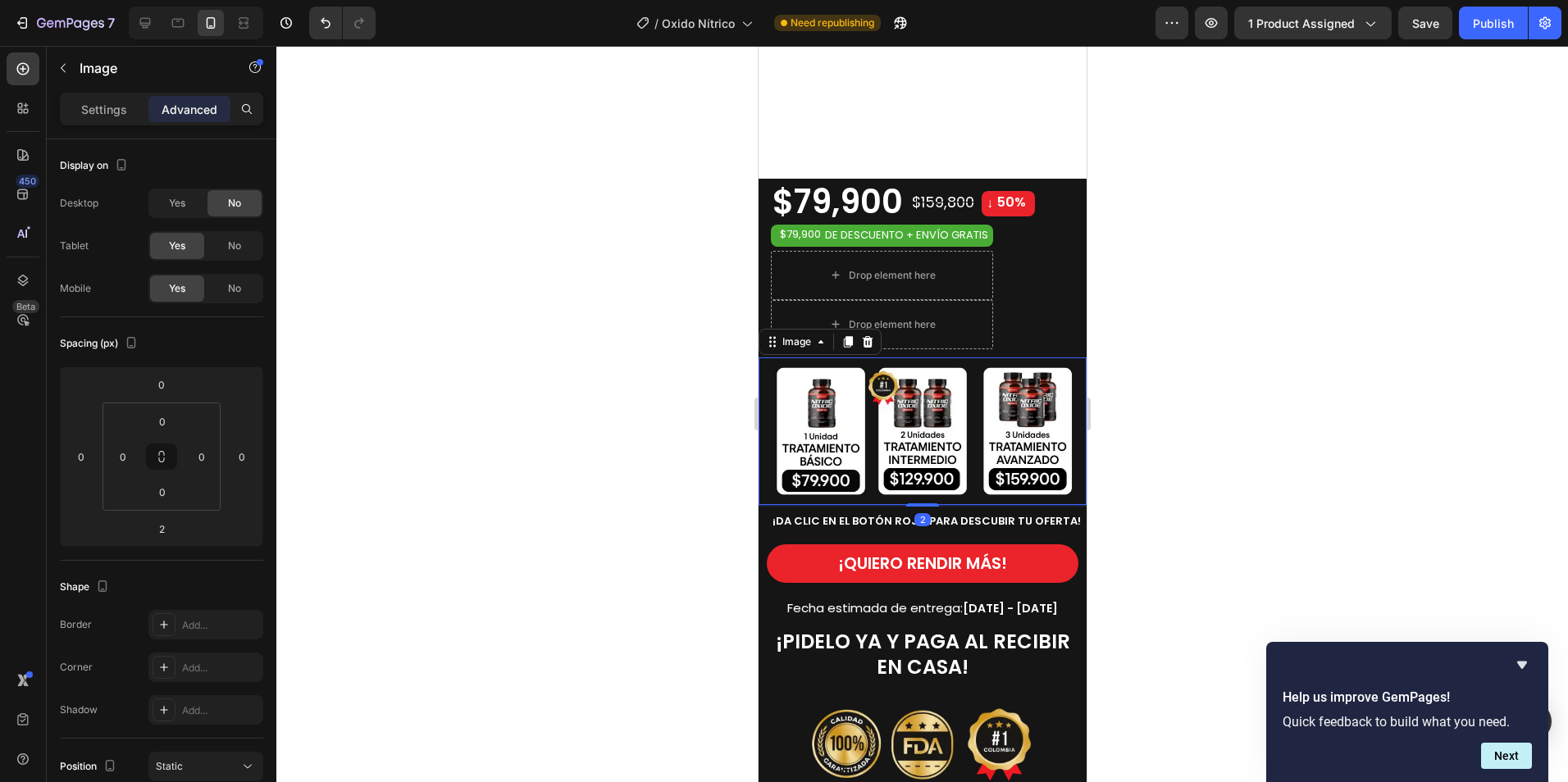
scroll to position [860, 0]
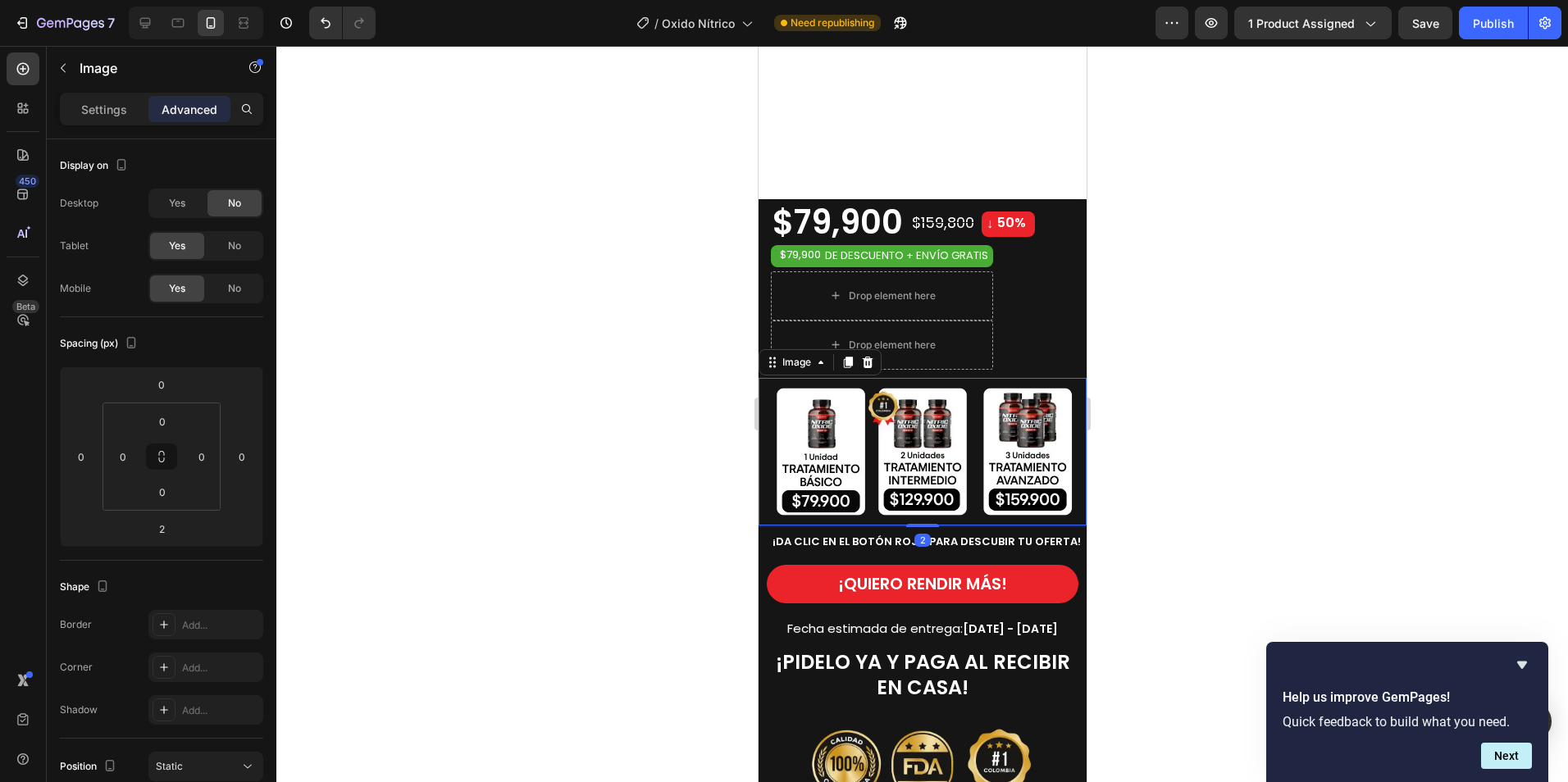
click at [1232, 509] on div at bounding box center [922, 414] width 1291 height 737
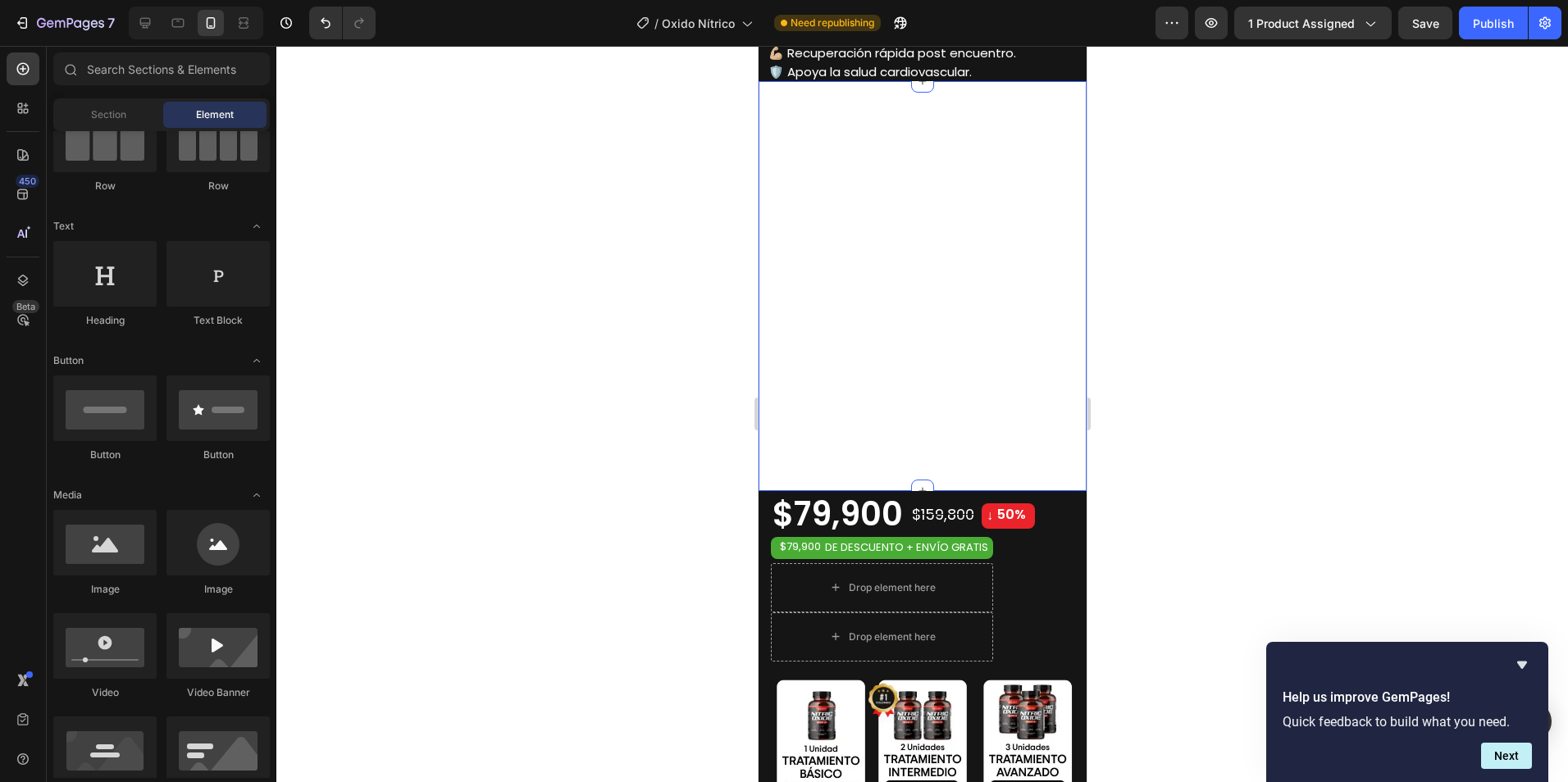
scroll to position [368, 0]
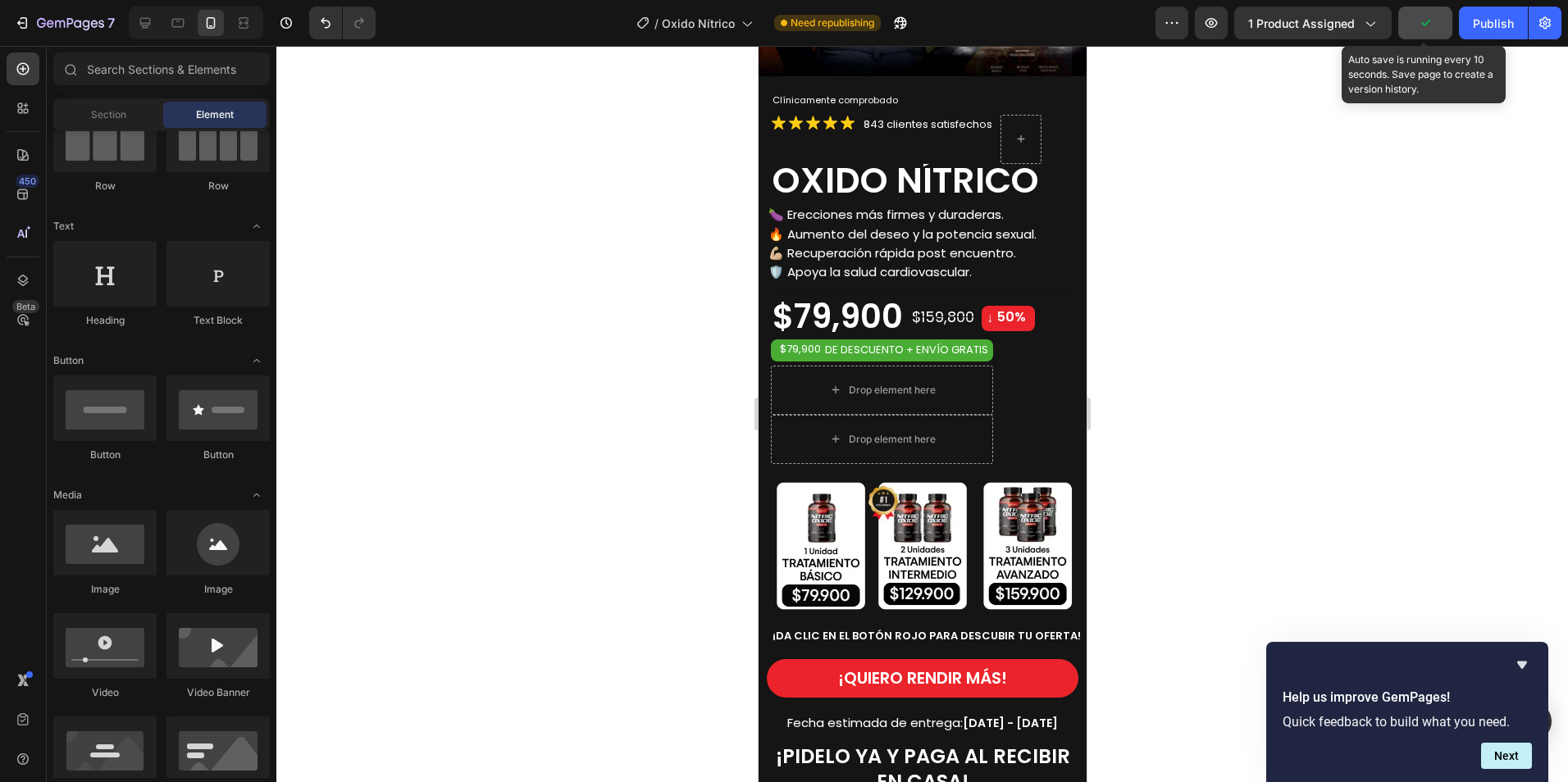
click at [1421, 27] on icon "button" at bounding box center [1425, 22] width 16 height 16
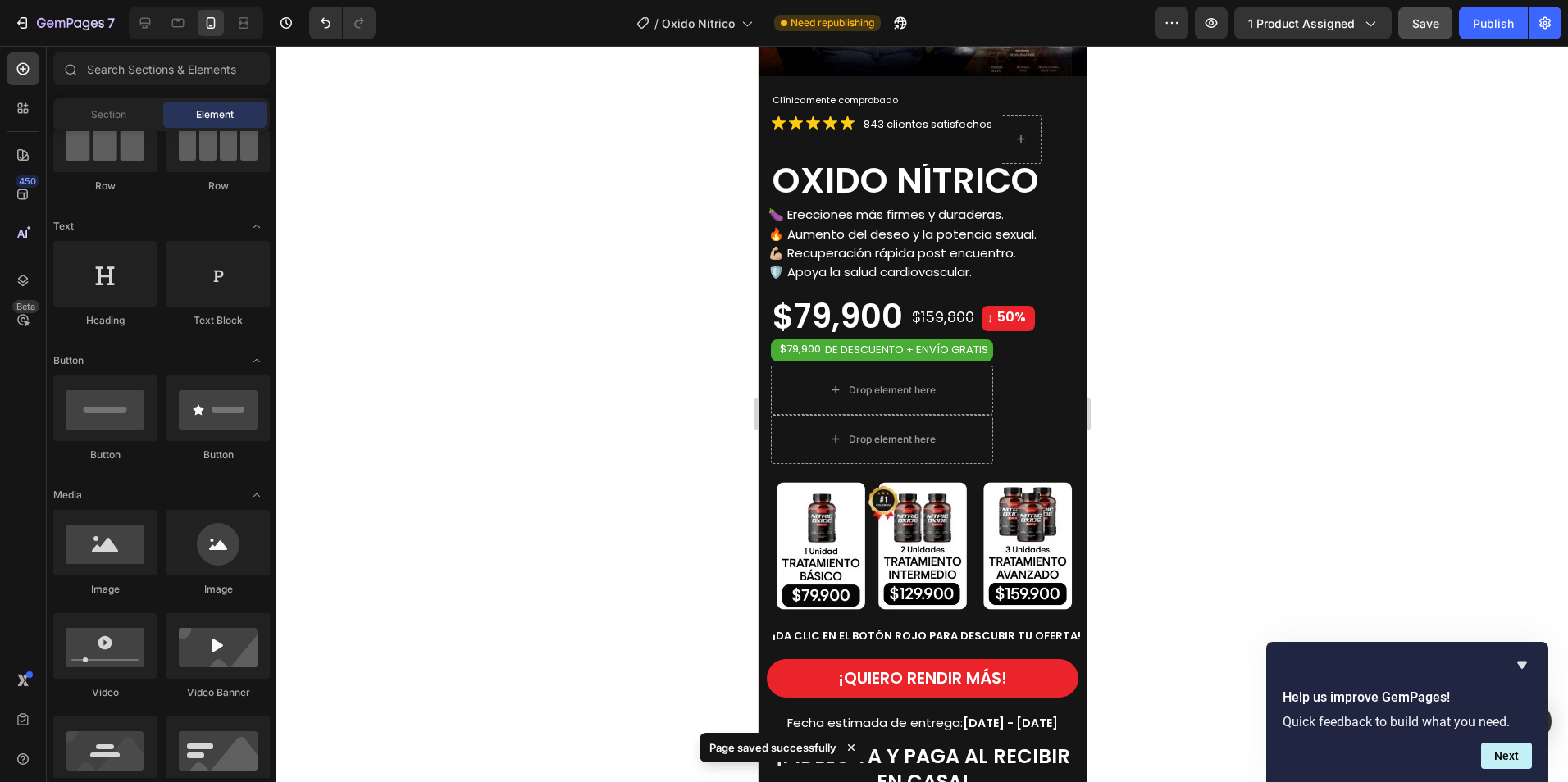
click at [1306, 318] on div at bounding box center [922, 414] width 1291 height 737
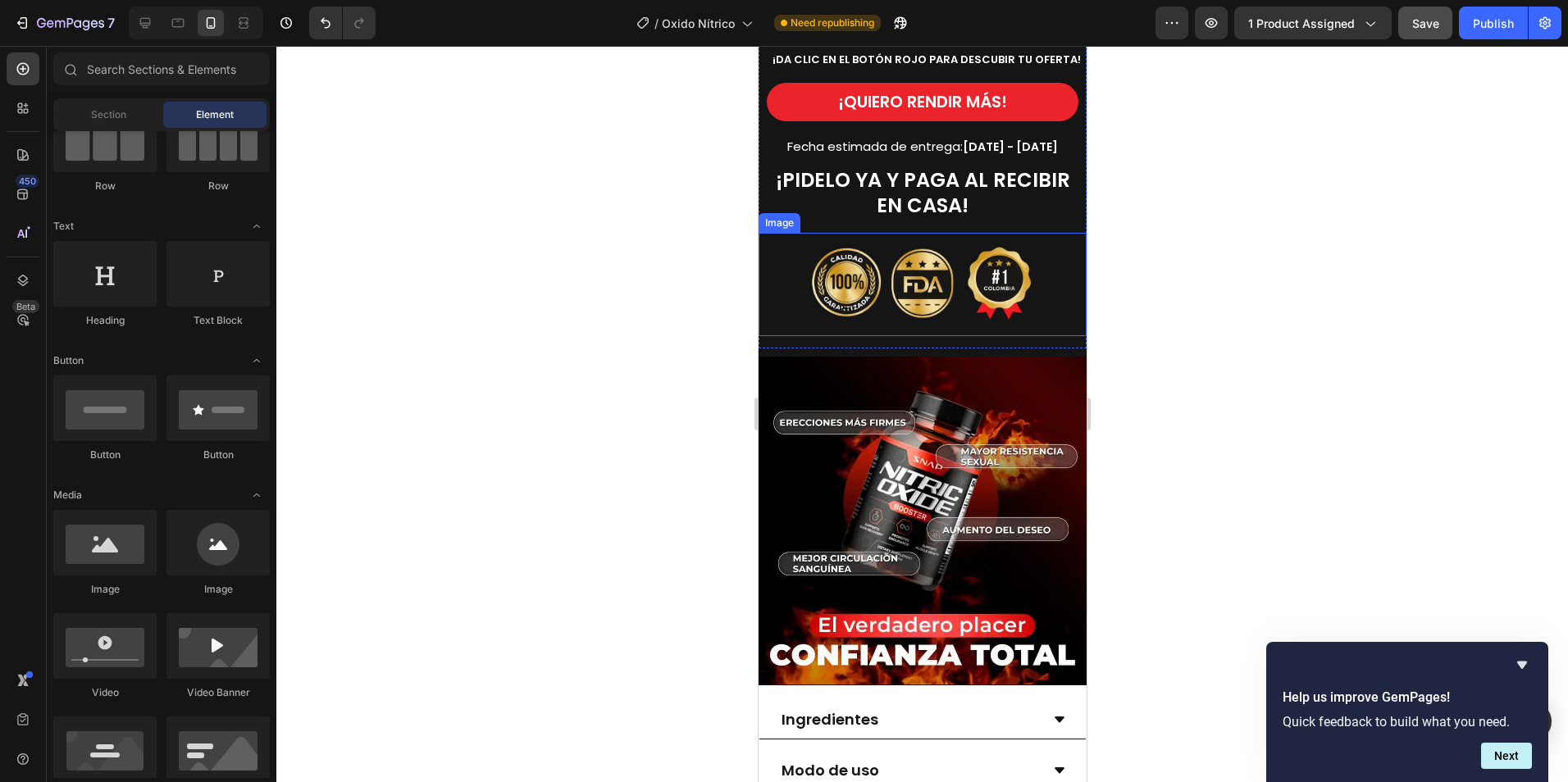
scroll to position [1394, 0]
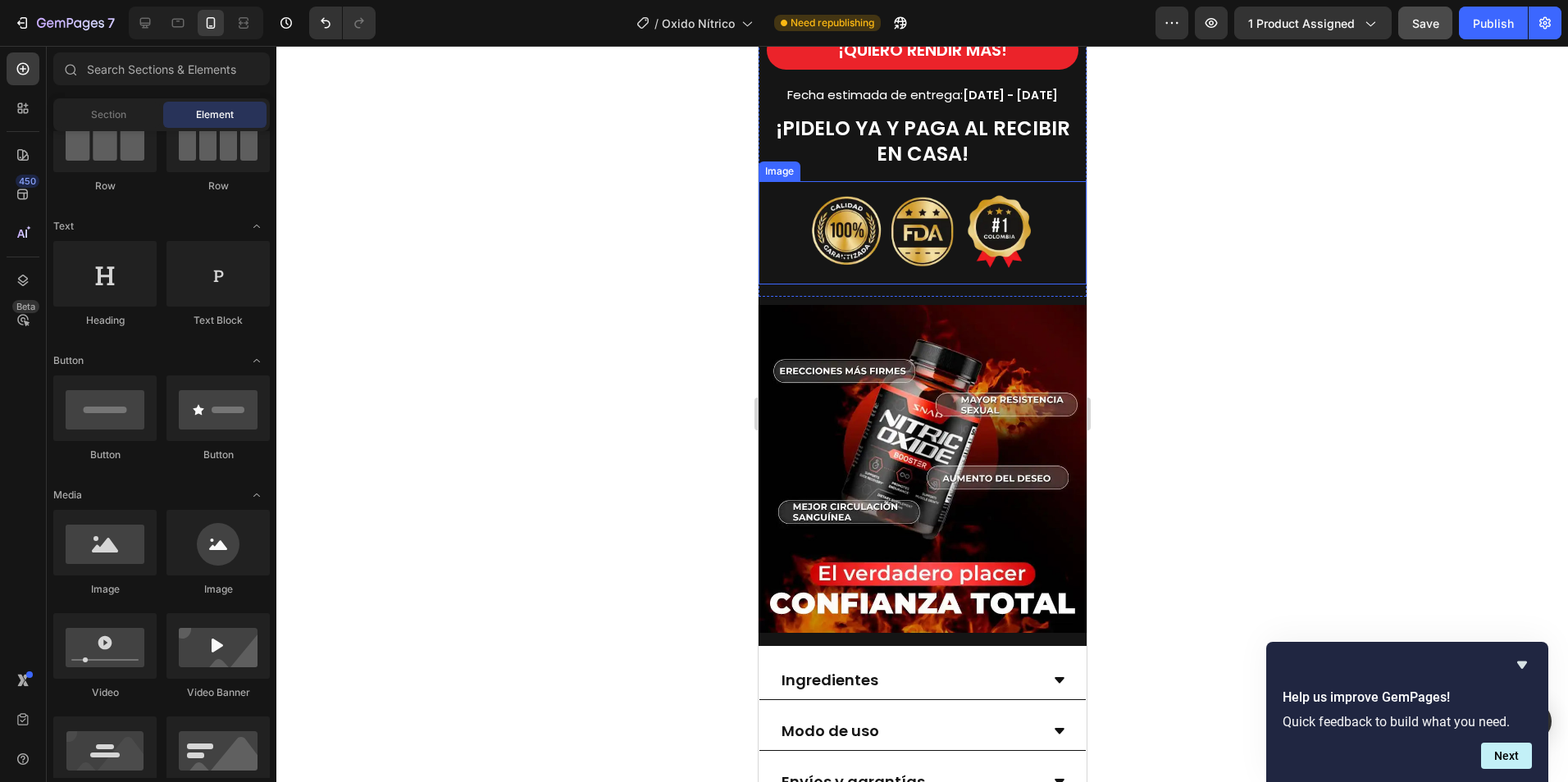
click at [960, 267] on img at bounding box center [922, 232] width 230 height 104
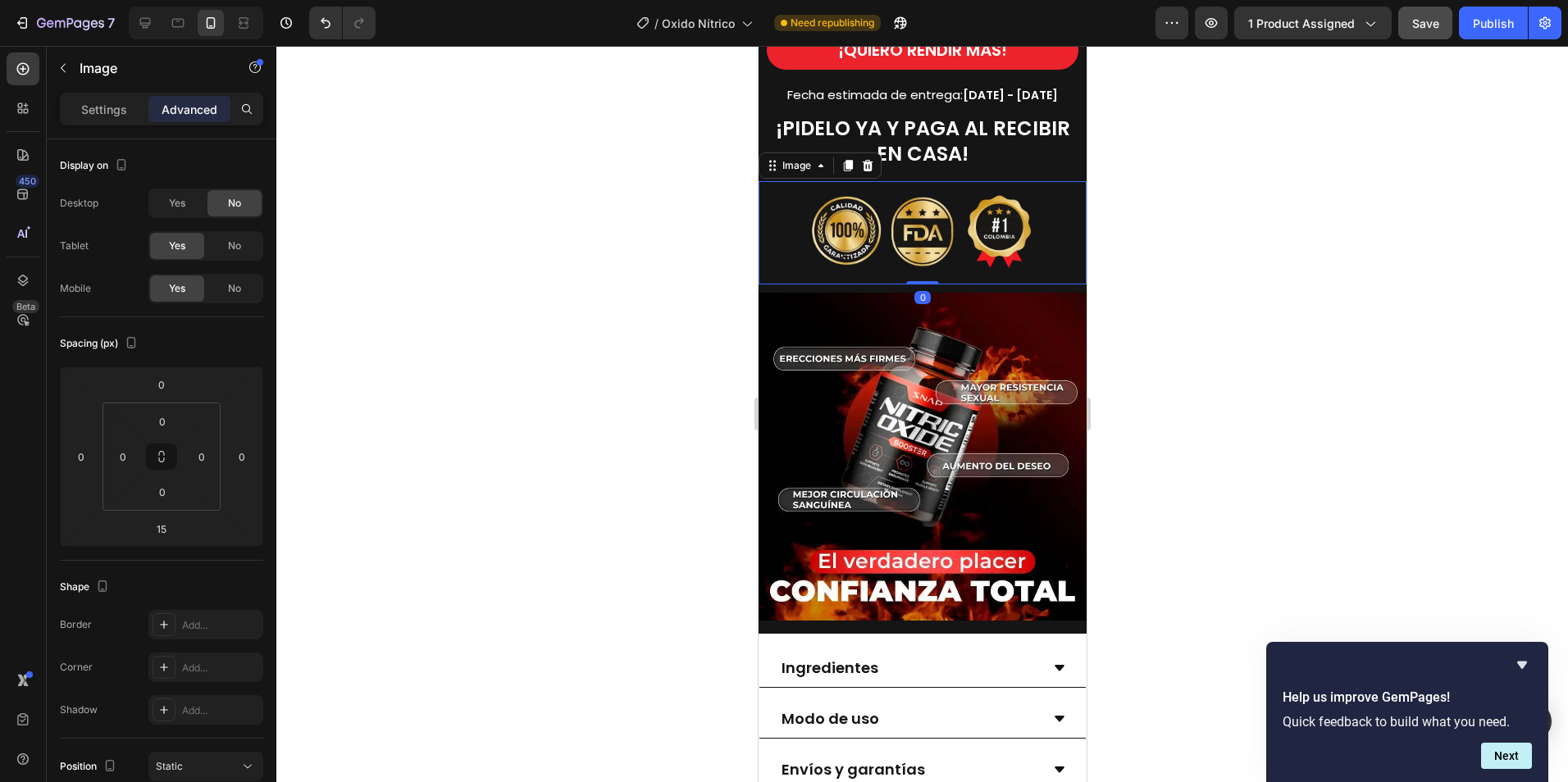
drag, startPoint x: 920, startPoint y: 285, endPoint x: 945, endPoint y: 292, distance: 26.0
click at [929, 263] on div "Image 0" at bounding box center [922, 232] width 328 height 104
type input "0"
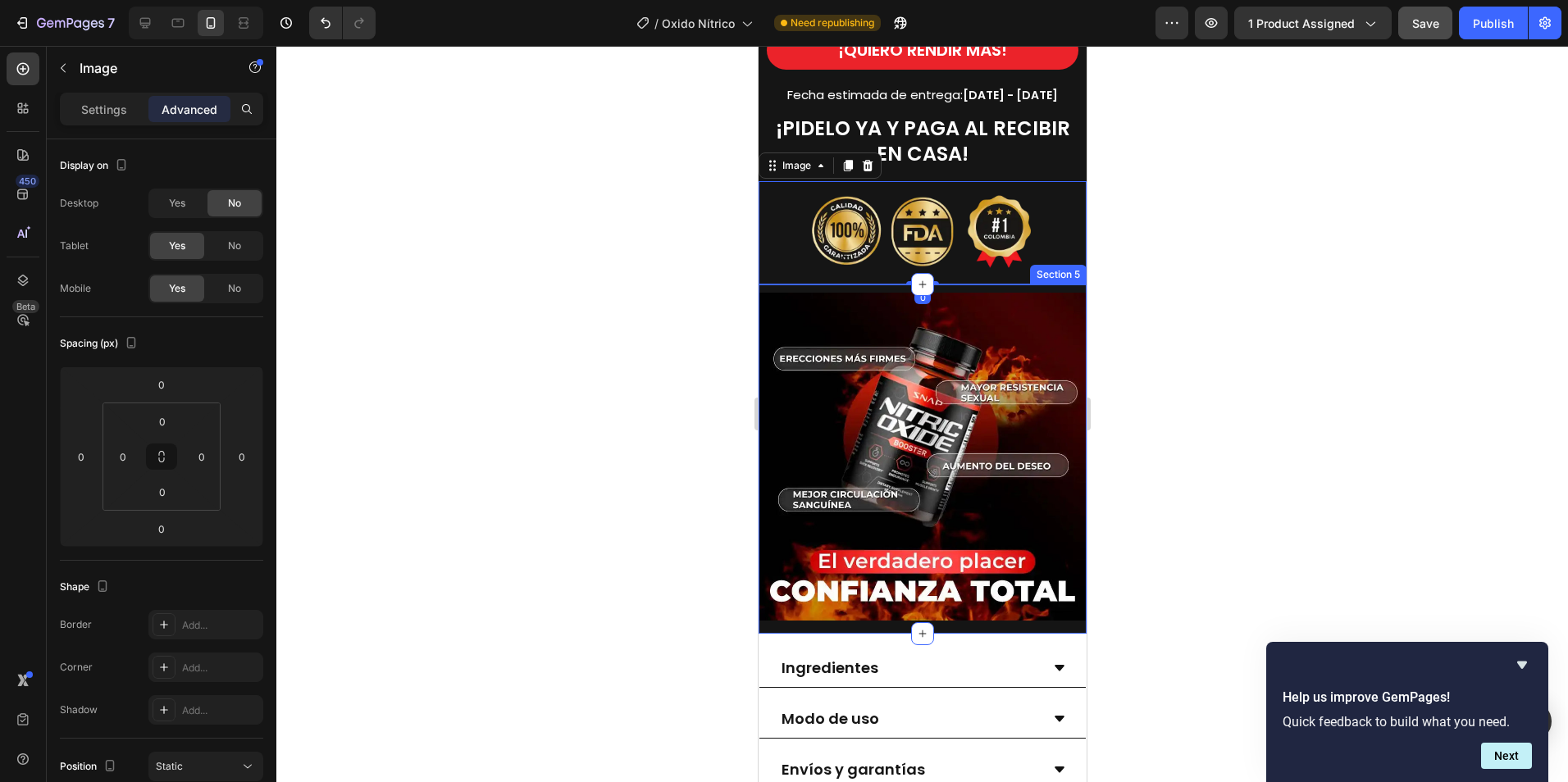
click at [970, 285] on div "Image" at bounding box center [922, 459] width 328 height 349
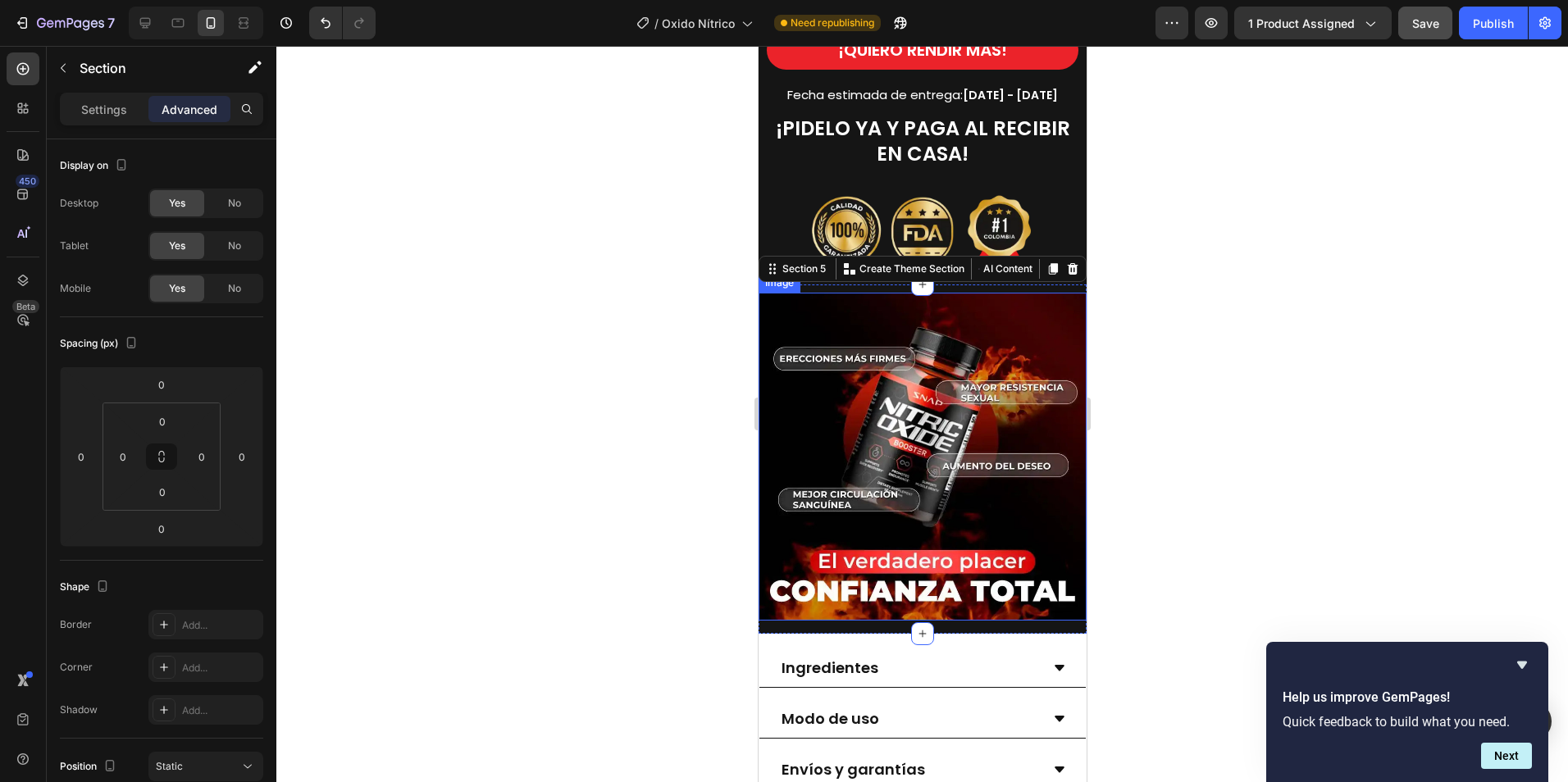
click at [961, 338] on img at bounding box center [922, 456] width 328 height 328
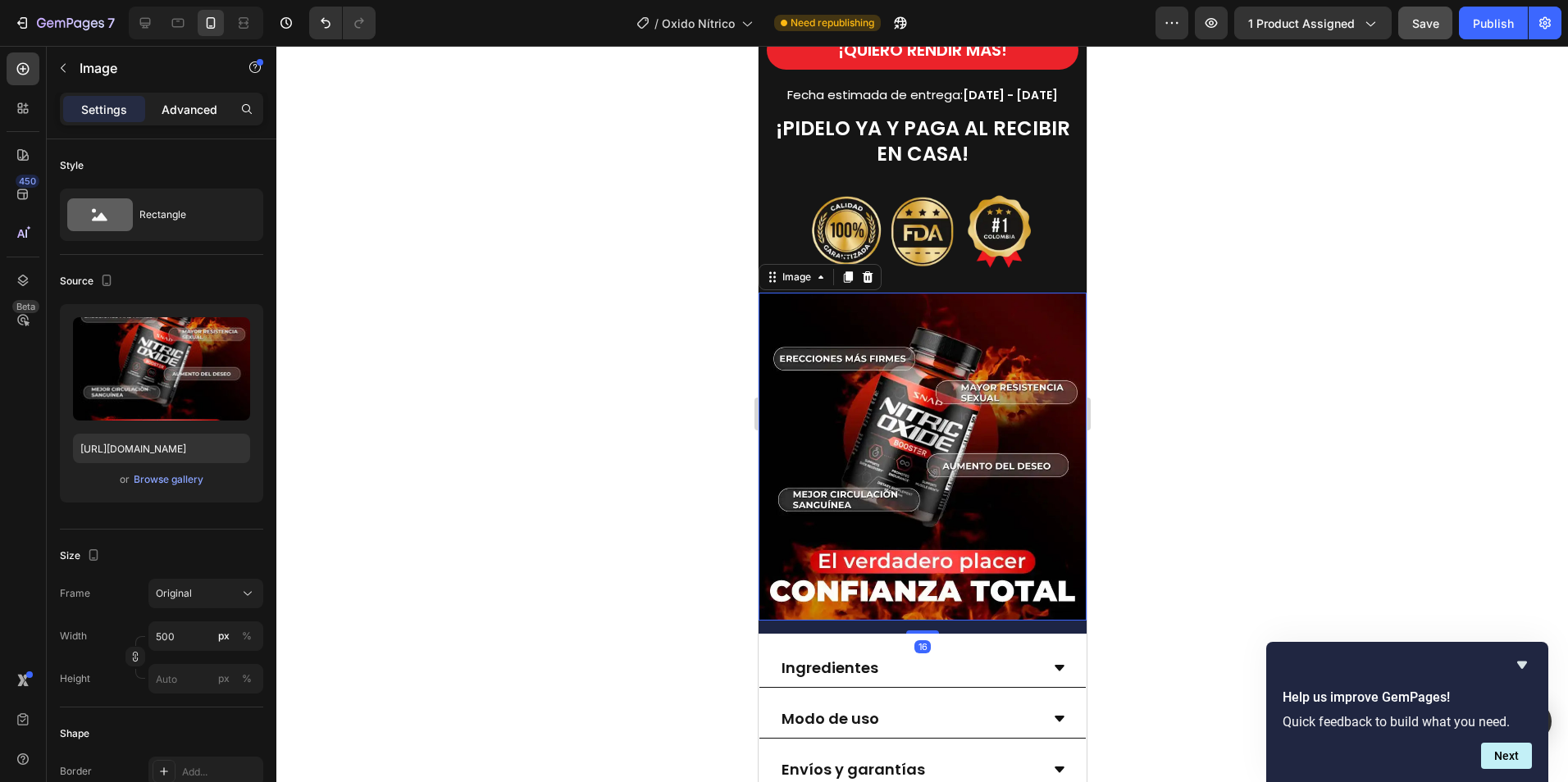
click at [189, 111] on p "Advanced" at bounding box center [189, 110] width 56 height 17
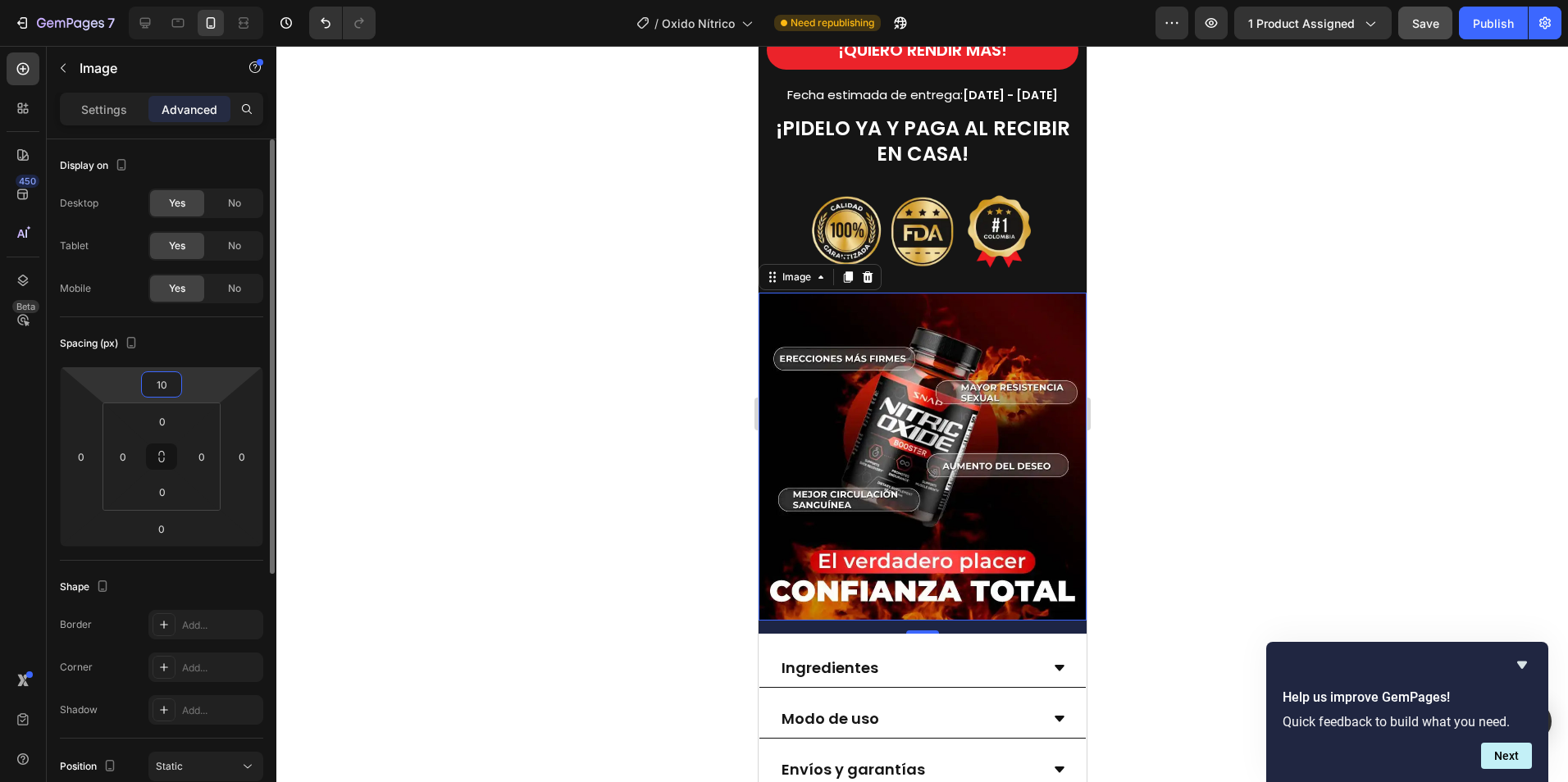
type input "0"
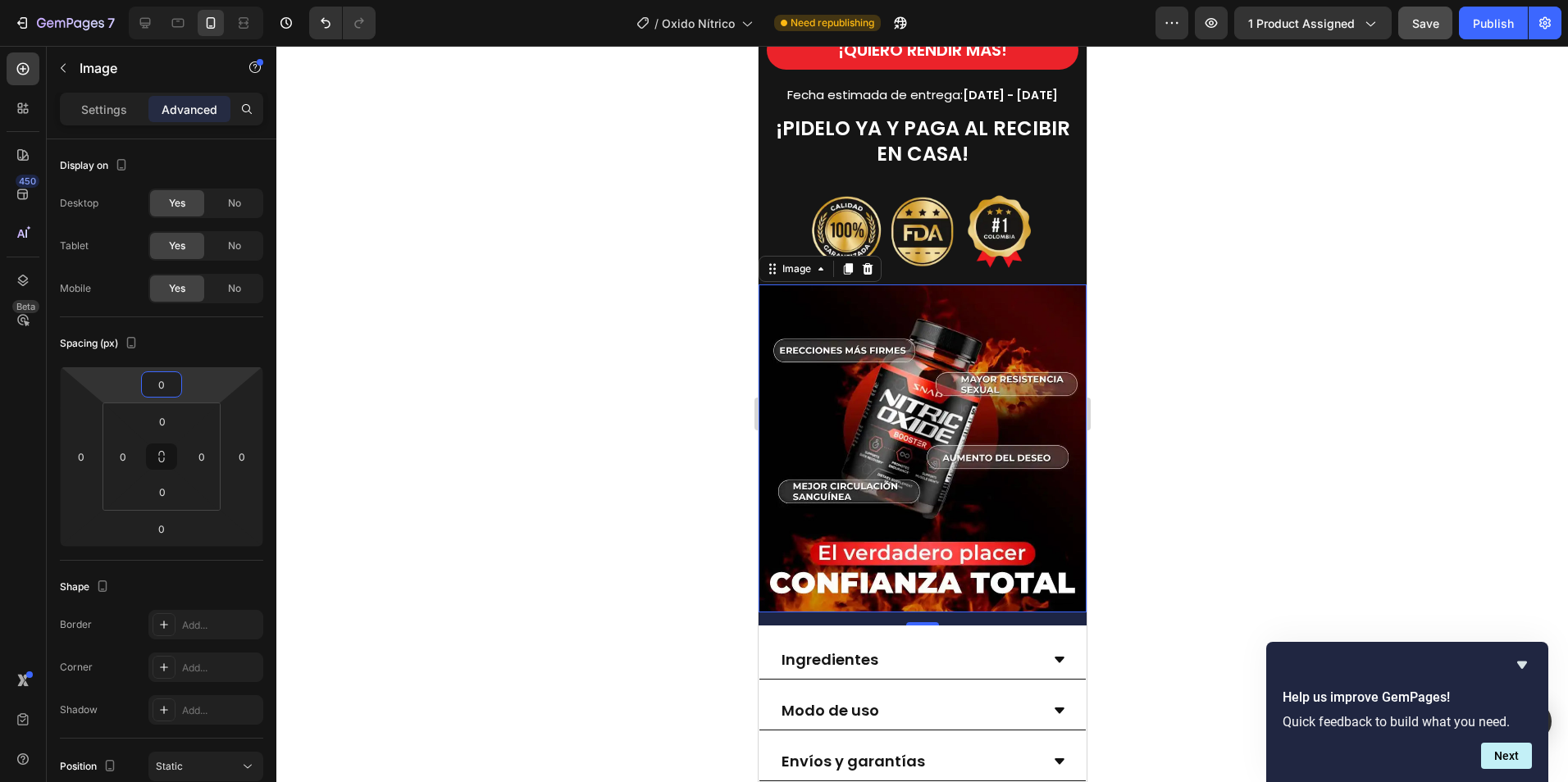
click at [1236, 348] on div at bounding box center [922, 414] width 1291 height 737
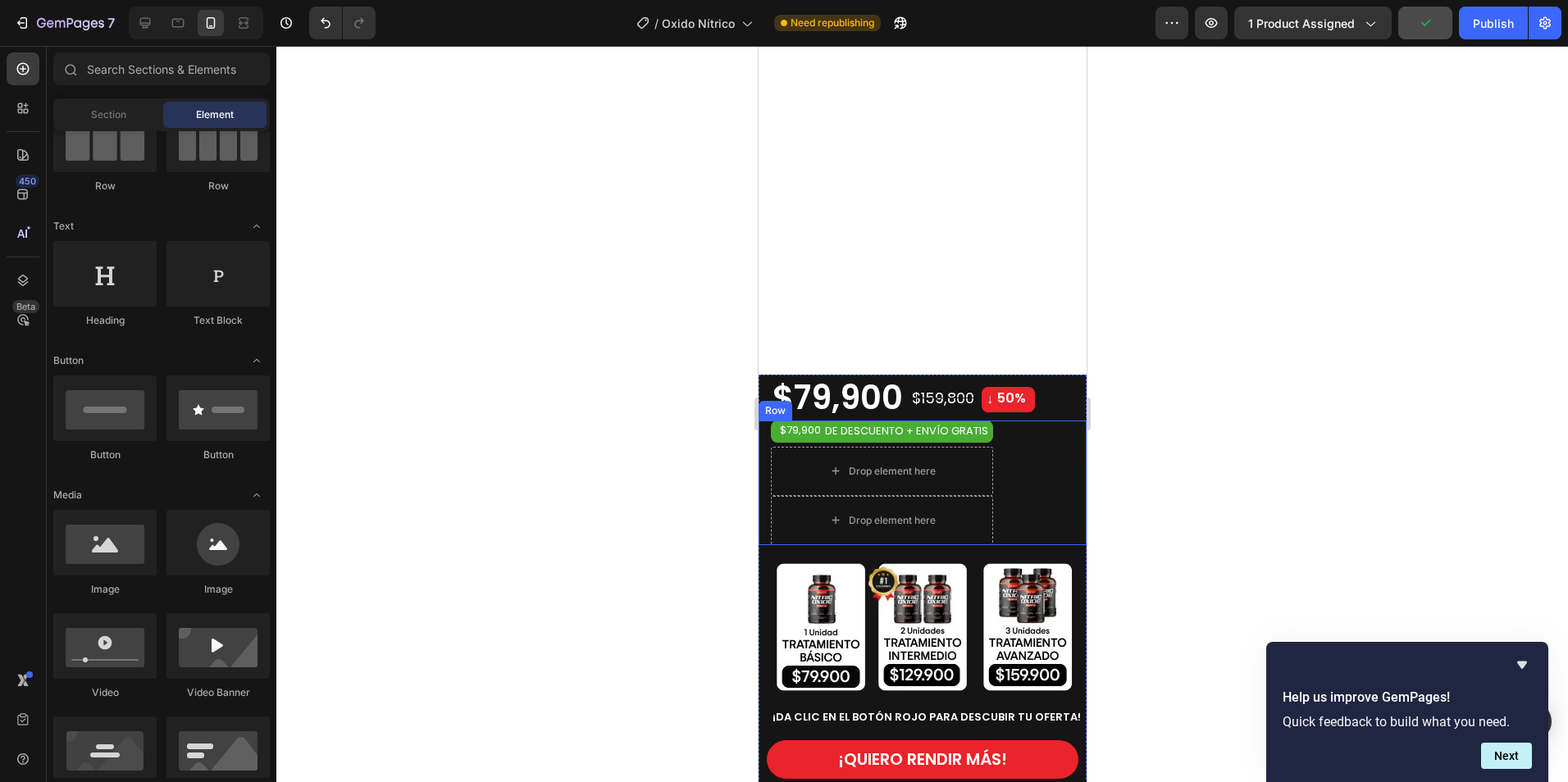
scroll to position [410, 0]
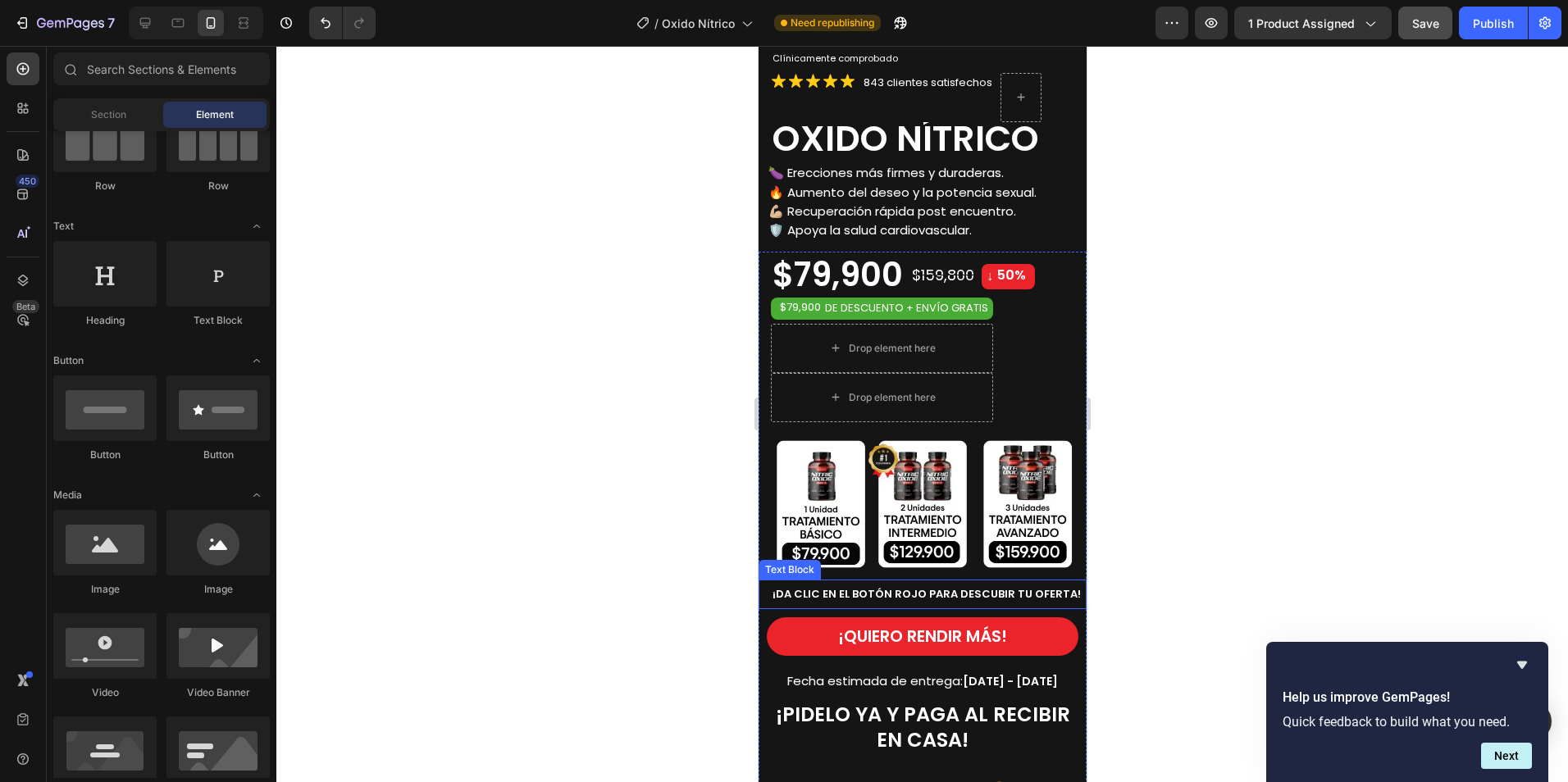
click at [960, 586] on strong "¡DA CLIC EN EL BOTÓN ROJO PARA DESCUBIR TU OFERTA!" at bounding box center [926, 594] width 309 height 15
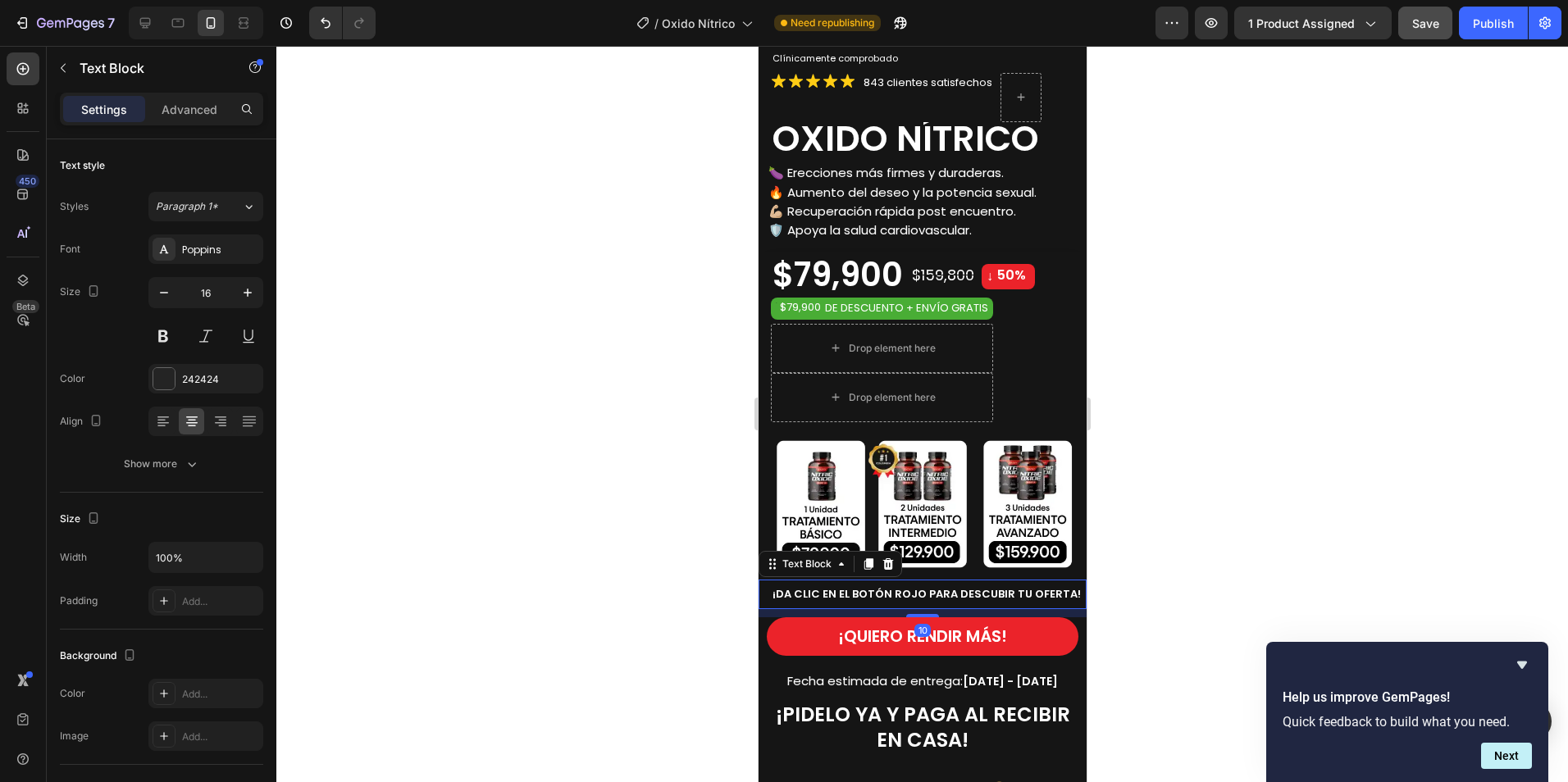
click at [982, 586] on strong "¡DA CLIC EN EL BOTÓN ROJO PARA DESCUBIR TU OFERTA!" at bounding box center [926, 594] width 309 height 15
drag, startPoint x: 1006, startPoint y: 577, endPoint x: 957, endPoint y: 580, distance: 49.1
click at [957, 586] on strong "¡DA CLIC EN EL BOTÓN ROJO PARA DESCUBIR TU OFERTA!" at bounding box center [926, 594] width 309 height 15
drag, startPoint x: 1006, startPoint y: 575, endPoint x: 1030, endPoint y: 543, distance: 40.0
click at [1006, 586] on strong "¡DA CLIC EN EL BOTÓN ROJO PARA DESCUBIR TU OFERTA!" at bounding box center [926, 594] width 309 height 15
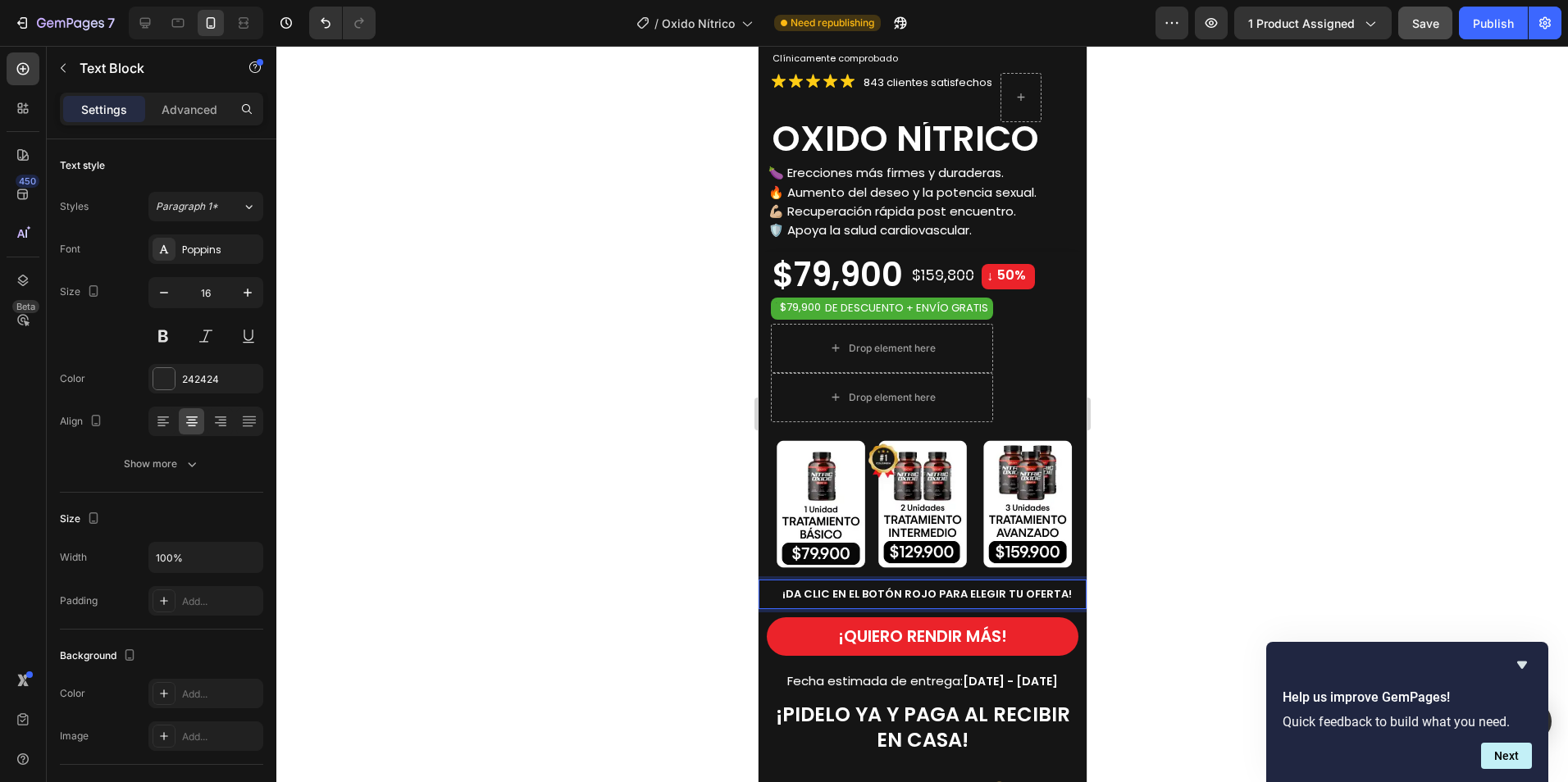
click at [1283, 446] on div at bounding box center [922, 414] width 1291 height 737
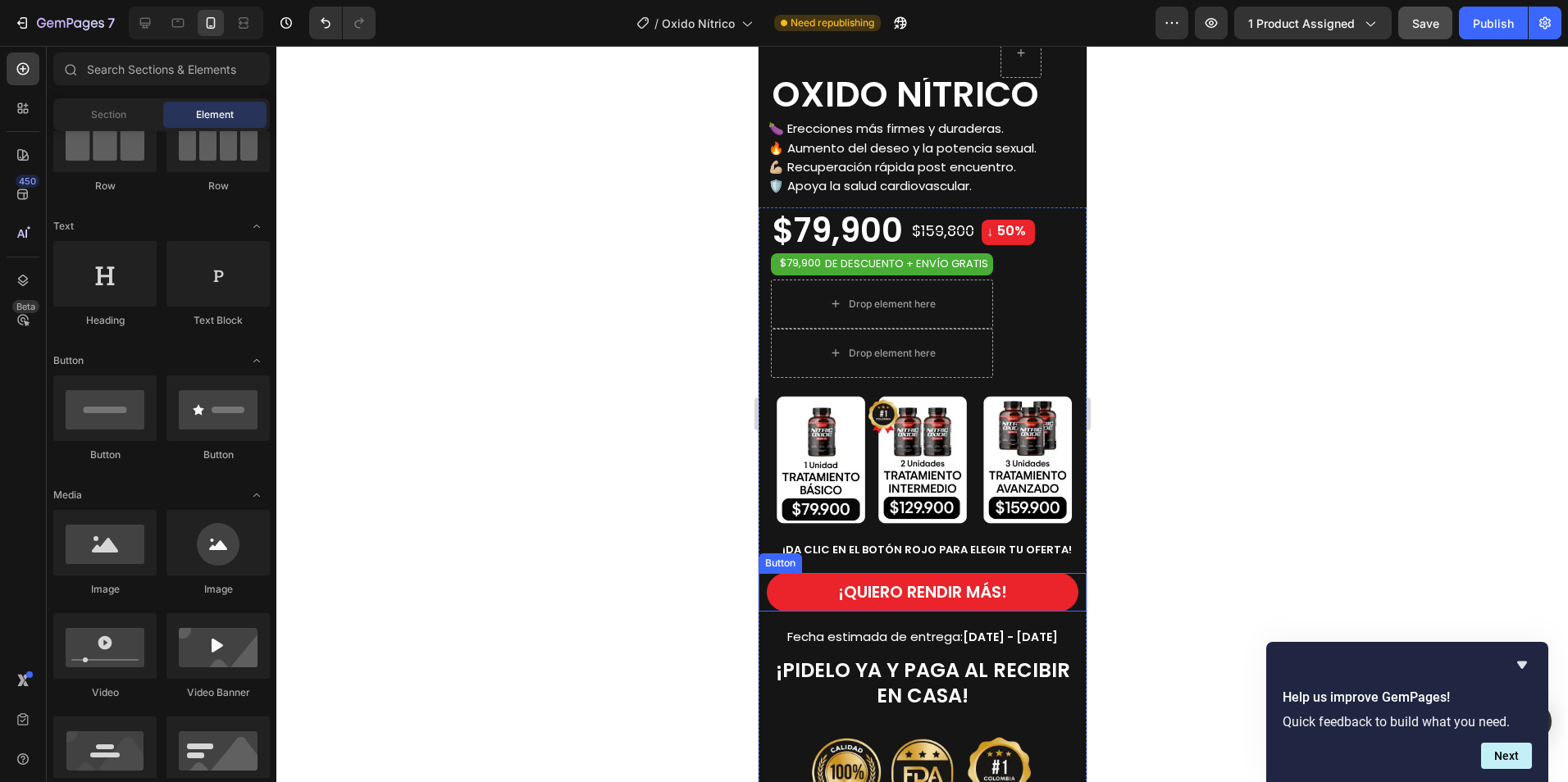
scroll to position [492, 0]
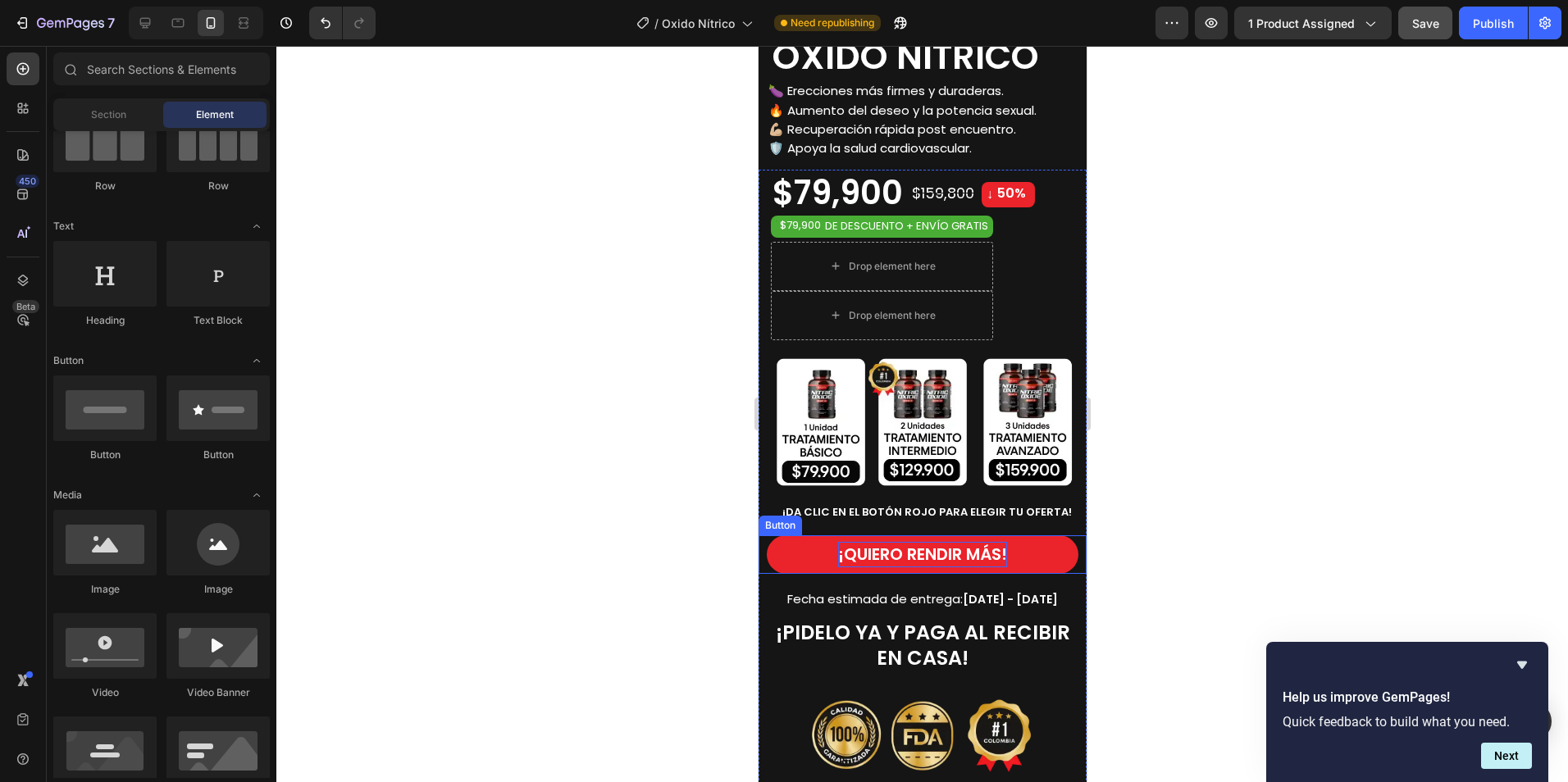
click at [941, 543] on strong "¡QUIERO RENDIR MÁS!" at bounding box center [921, 554] width 169 height 23
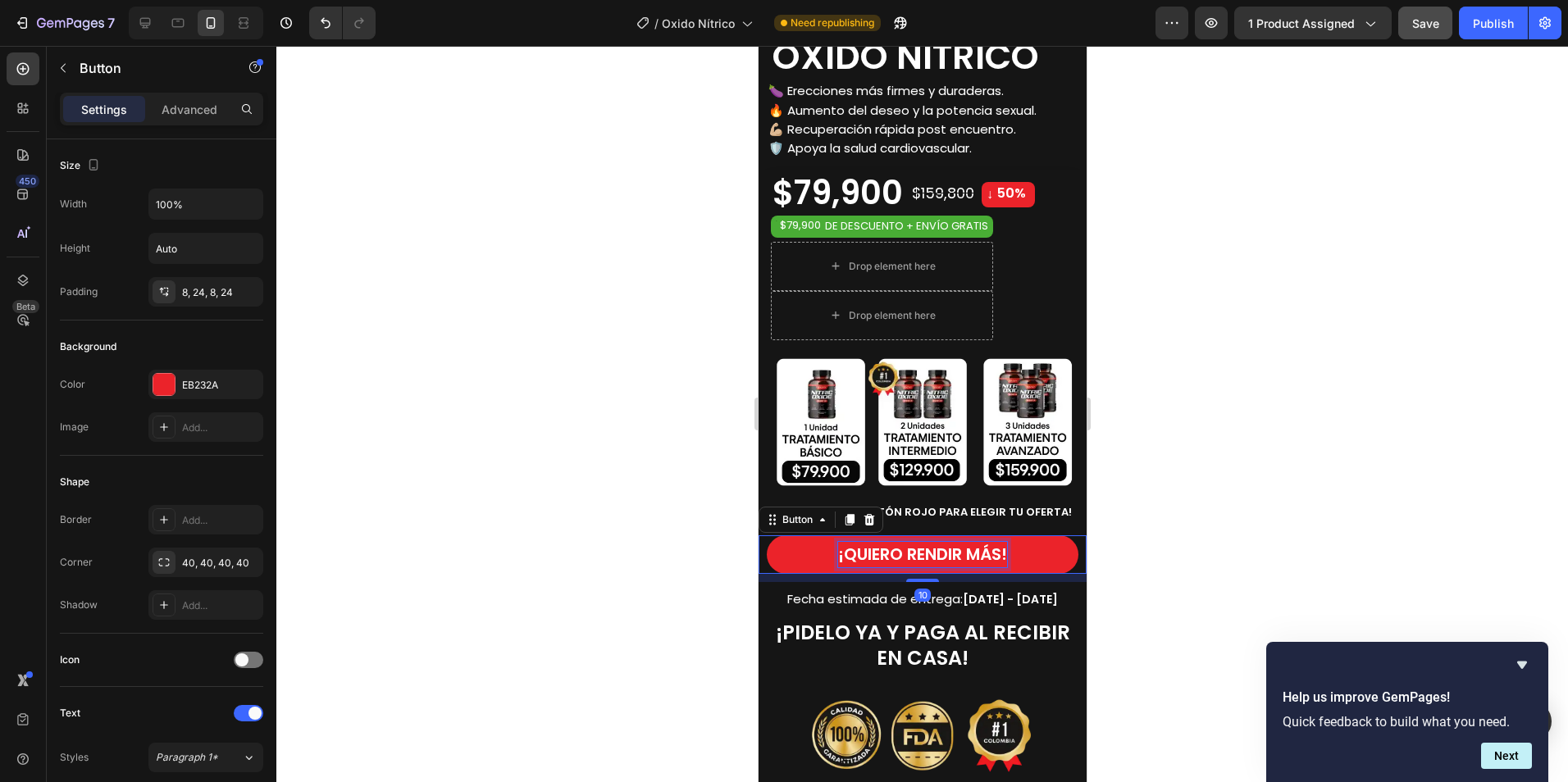
click at [915, 543] on strong "¡QUIERO RENDIR MÁS!" at bounding box center [921, 554] width 169 height 23
drag, startPoint x: 968, startPoint y: 536, endPoint x: 976, endPoint y: 536, distance: 8.0
click at [968, 543] on strong "¡QUIERO RENDIR MÁS!" at bounding box center [921, 554] width 169 height 23
drag, startPoint x: 959, startPoint y: 537, endPoint x: 986, endPoint y: 457, distance: 84.4
click at [960, 543] on strong "¡QUIERO RENDIR MÁS!" at bounding box center [921, 554] width 169 height 23
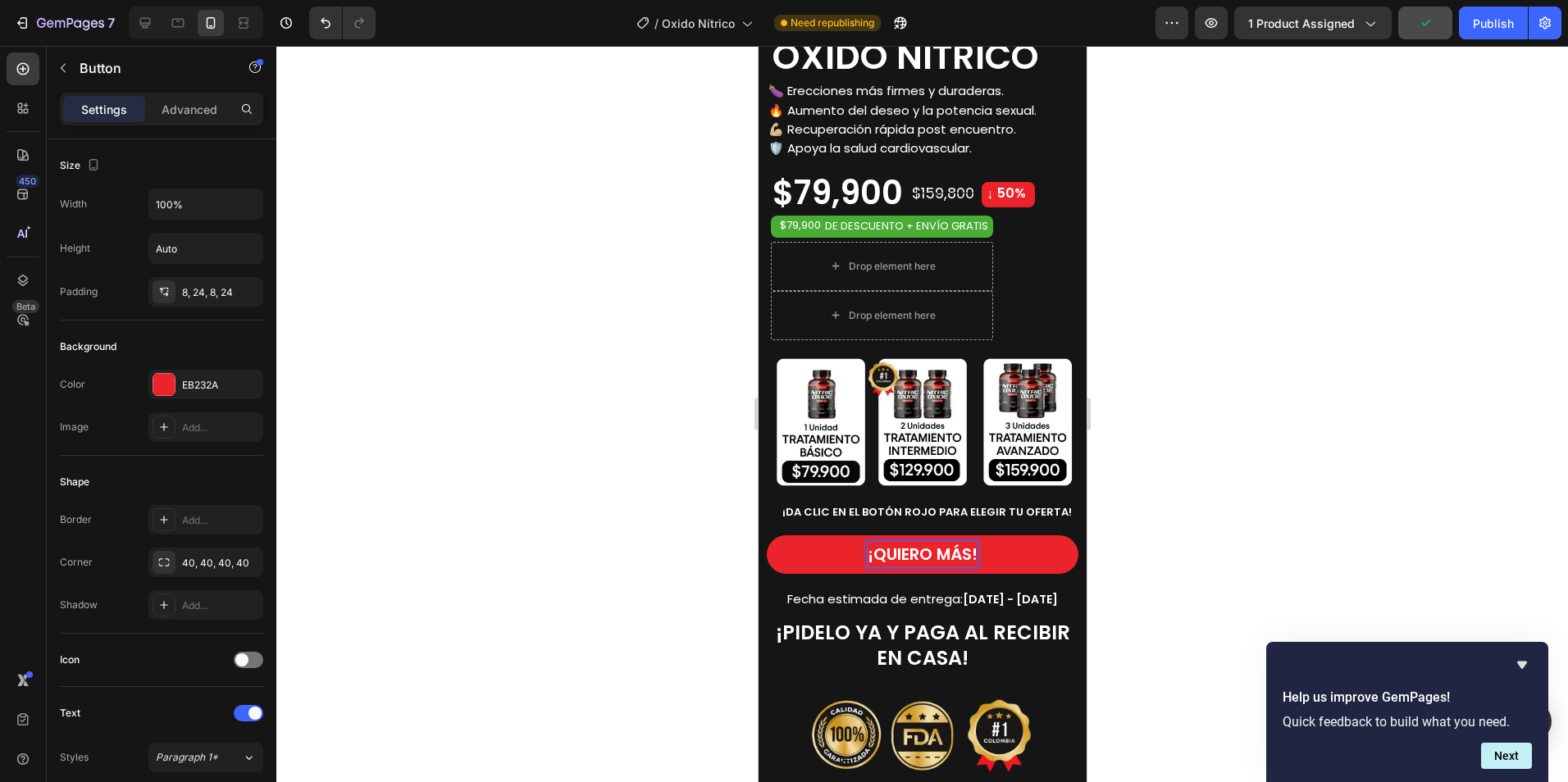
drag, startPoint x: 965, startPoint y: 536, endPoint x: 982, endPoint y: 478, distance: 60.4
click at [965, 543] on strong "¡QUIERO MÁS!" at bounding box center [922, 554] width 110 height 23
click at [766, 536] on button "¡QUIERO MÁS !" at bounding box center [921, 555] width 311 height 39
click at [1259, 542] on div at bounding box center [922, 414] width 1291 height 737
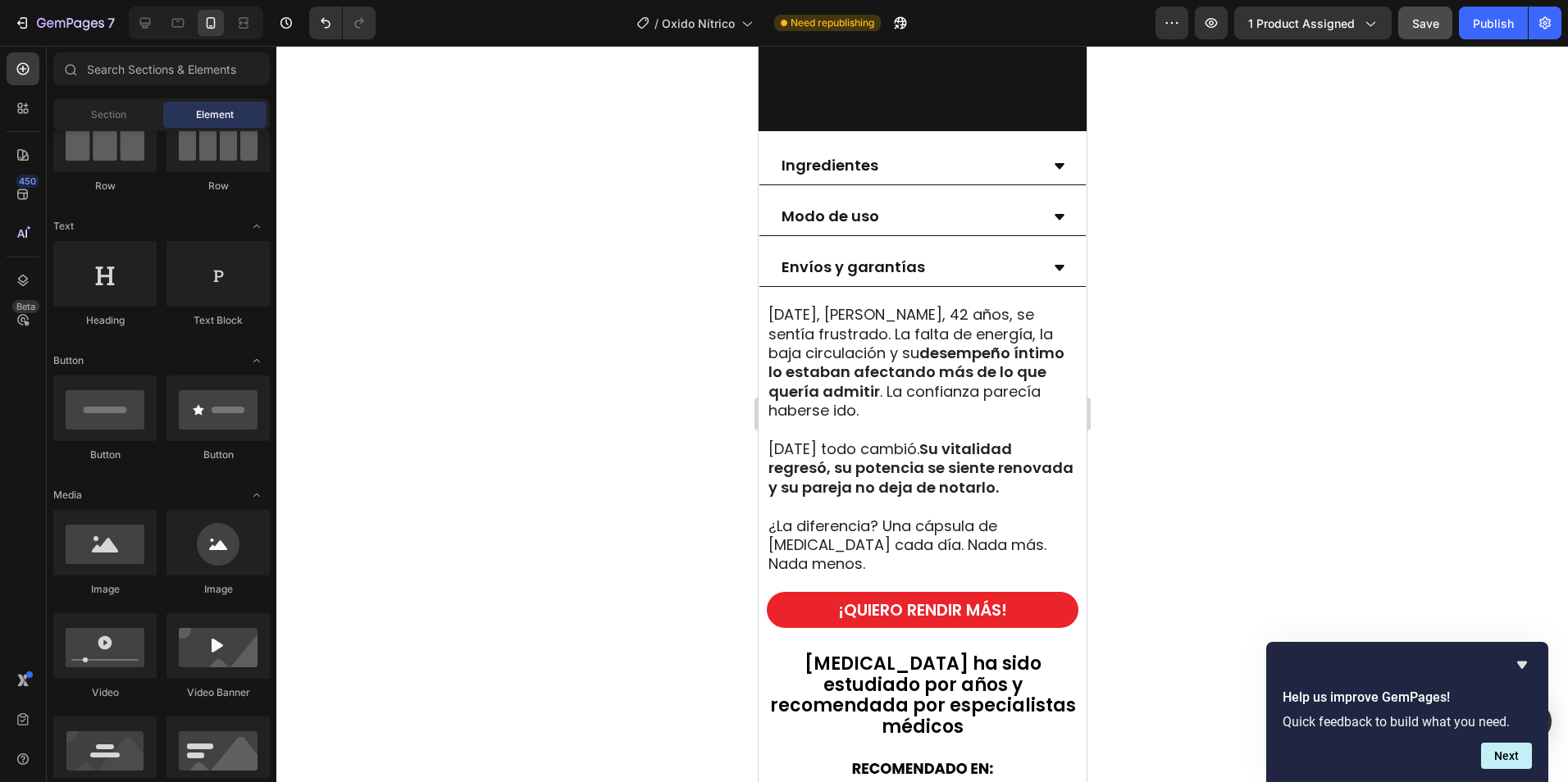
scroll to position [2214, 0]
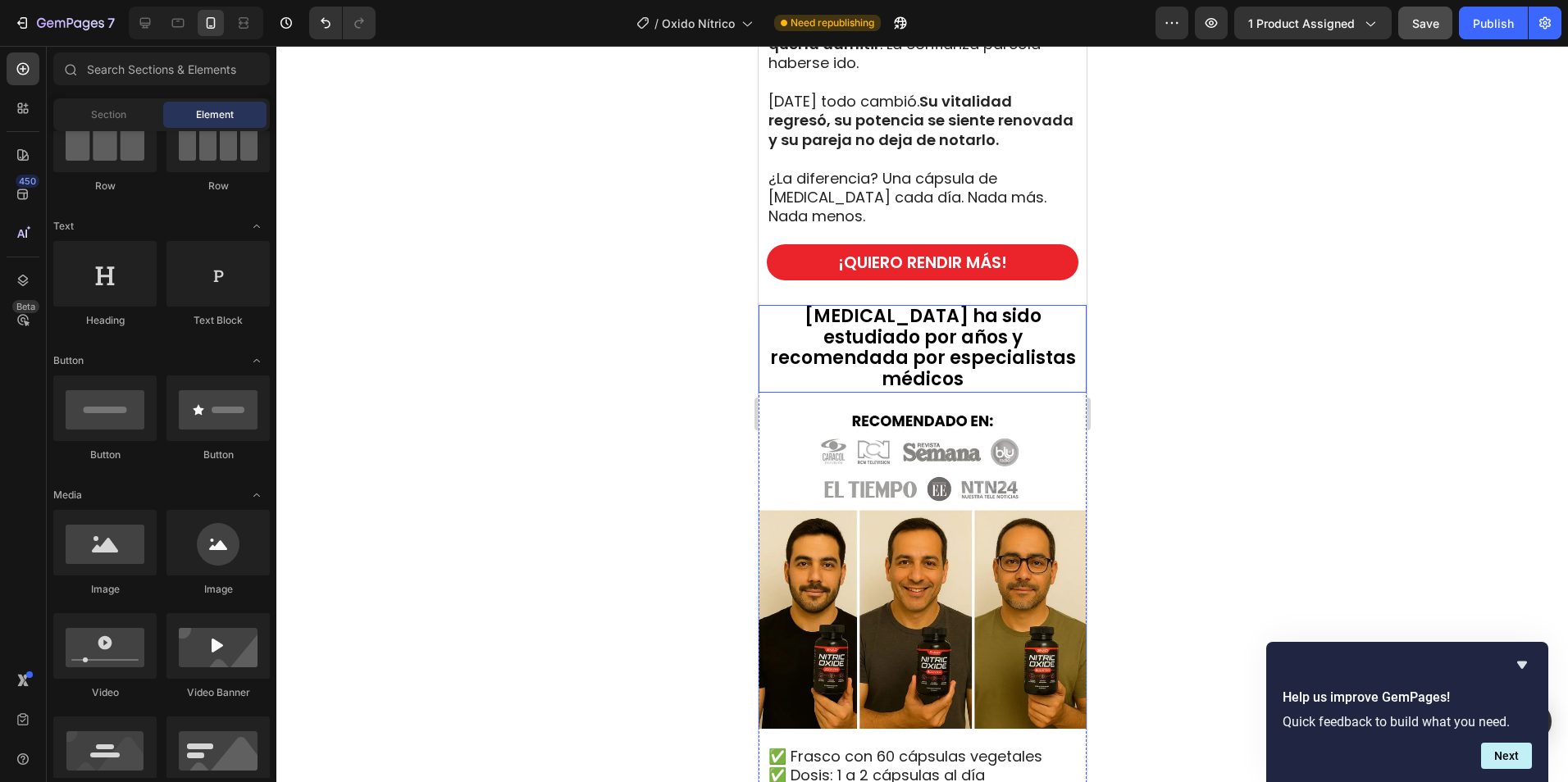
click at [949, 330] on span "[MEDICAL_DATA] ha sido estudiado por años y recomendada por especialistas médic…" at bounding box center [922, 347] width 306 height 88
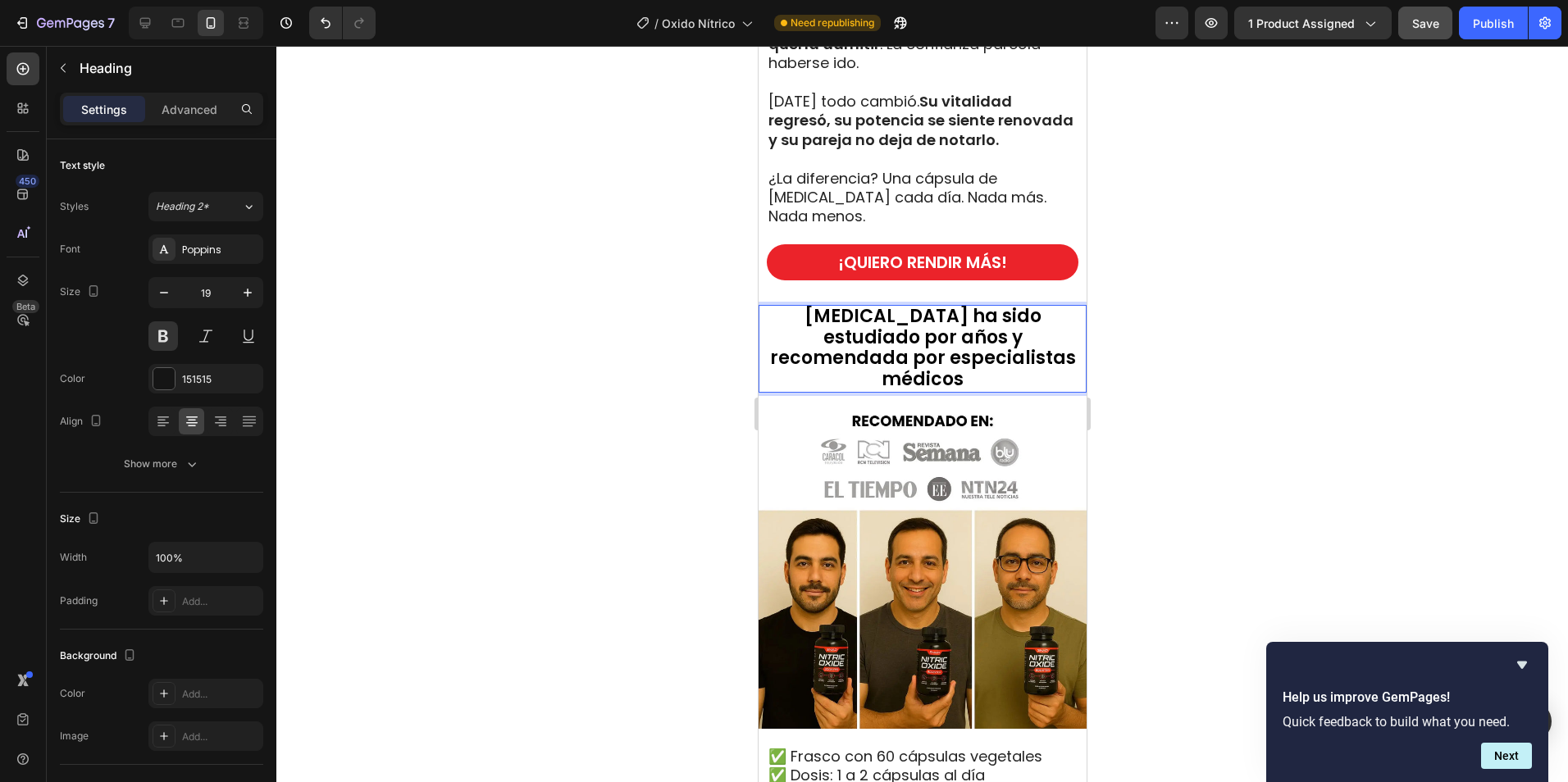
click at [1021, 358] on p "[MEDICAL_DATA] ha sido estudiado por años y recomendada por especialistas médic…" at bounding box center [921, 349] width 316 height 85
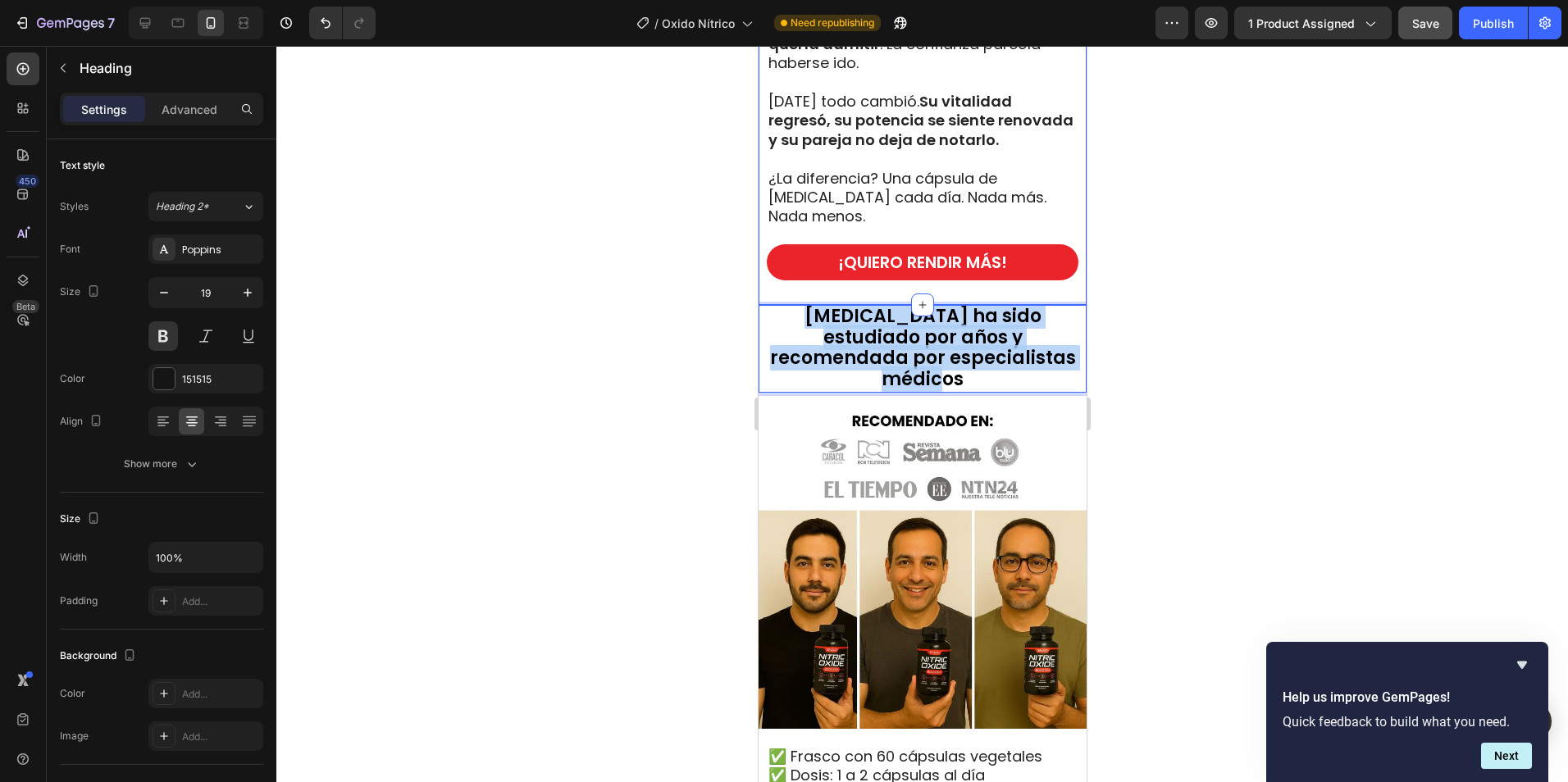
drag, startPoint x: 1012, startPoint y: 357, endPoint x: 772, endPoint y: 300, distance: 246.7
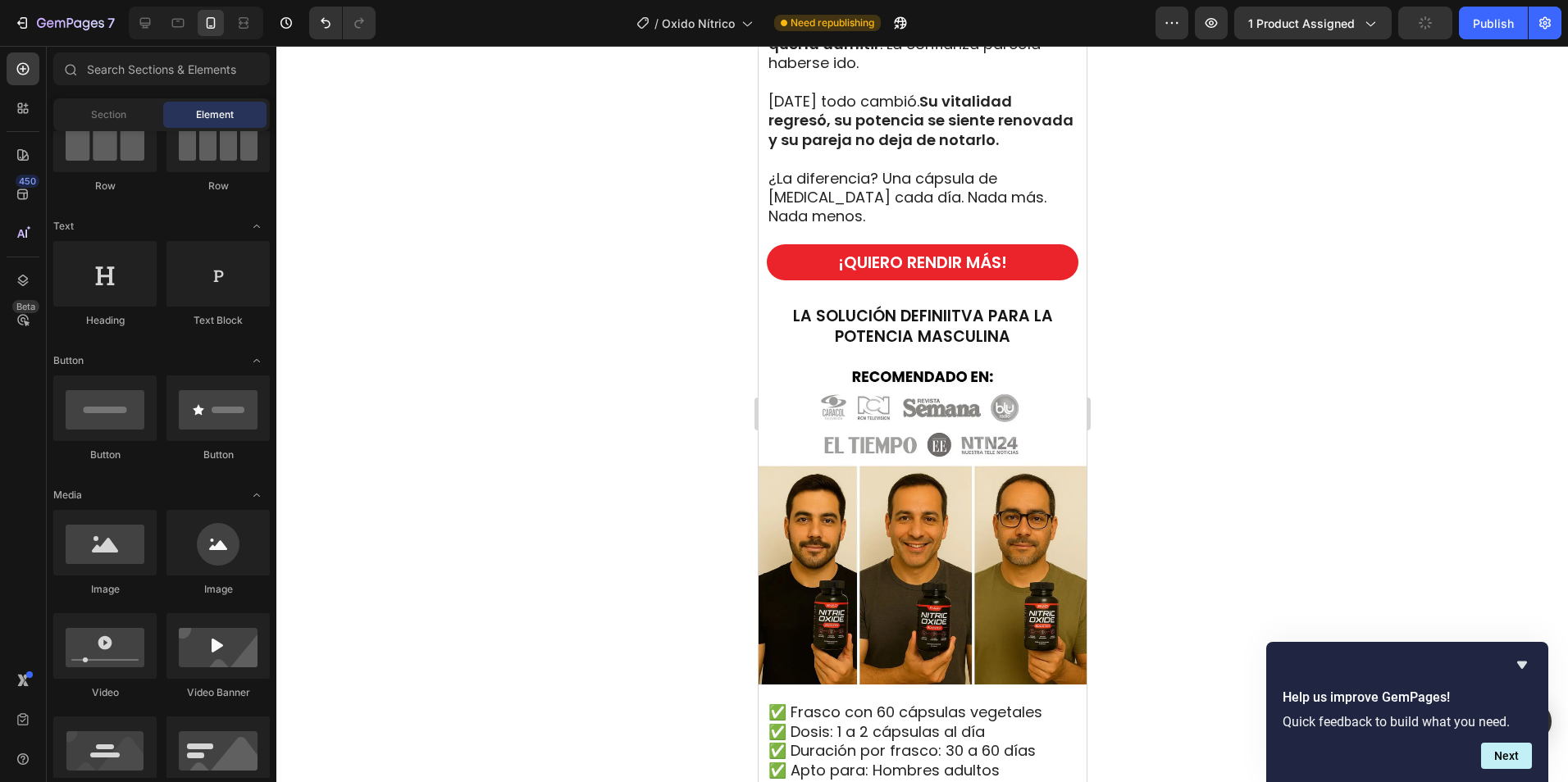
click at [1258, 411] on div at bounding box center [922, 414] width 1291 height 737
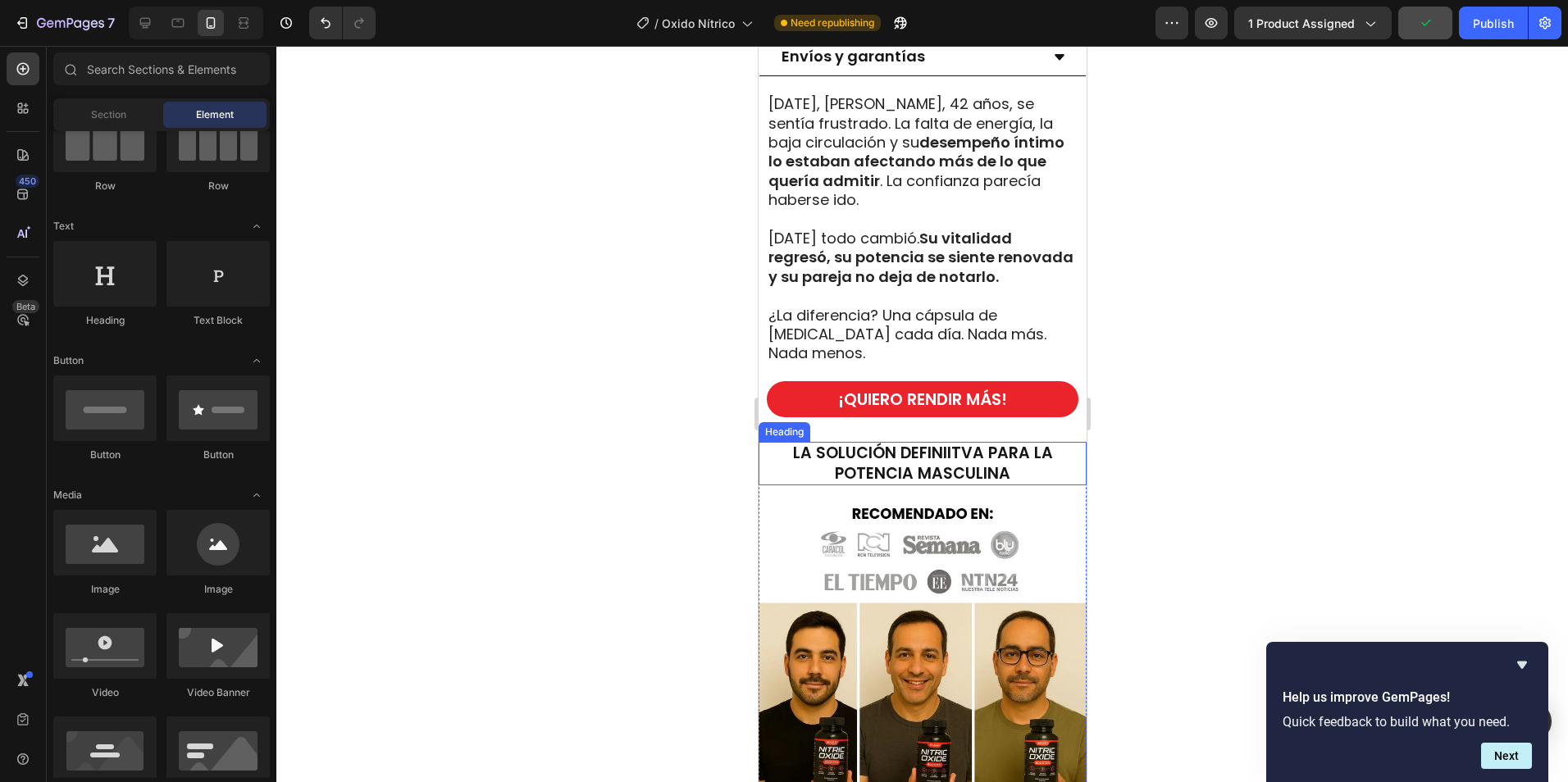
scroll to position [1886, 0]
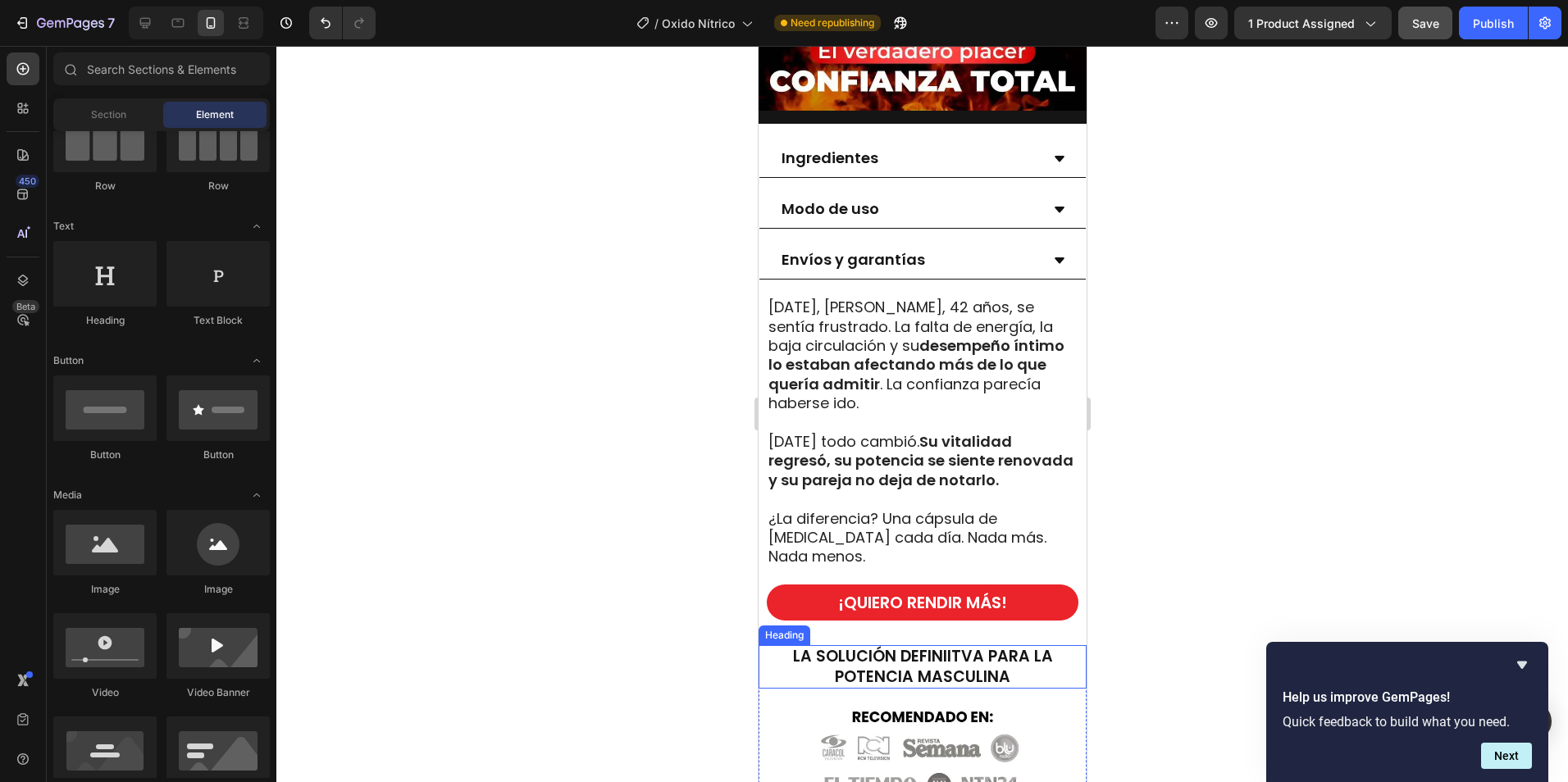
click at [904, 656] on p "LA SOLUCIÓN DEFINIITVA PARA LA POTENCIA MASCULINA" at bounding box center [921, 667] width 316 height 40
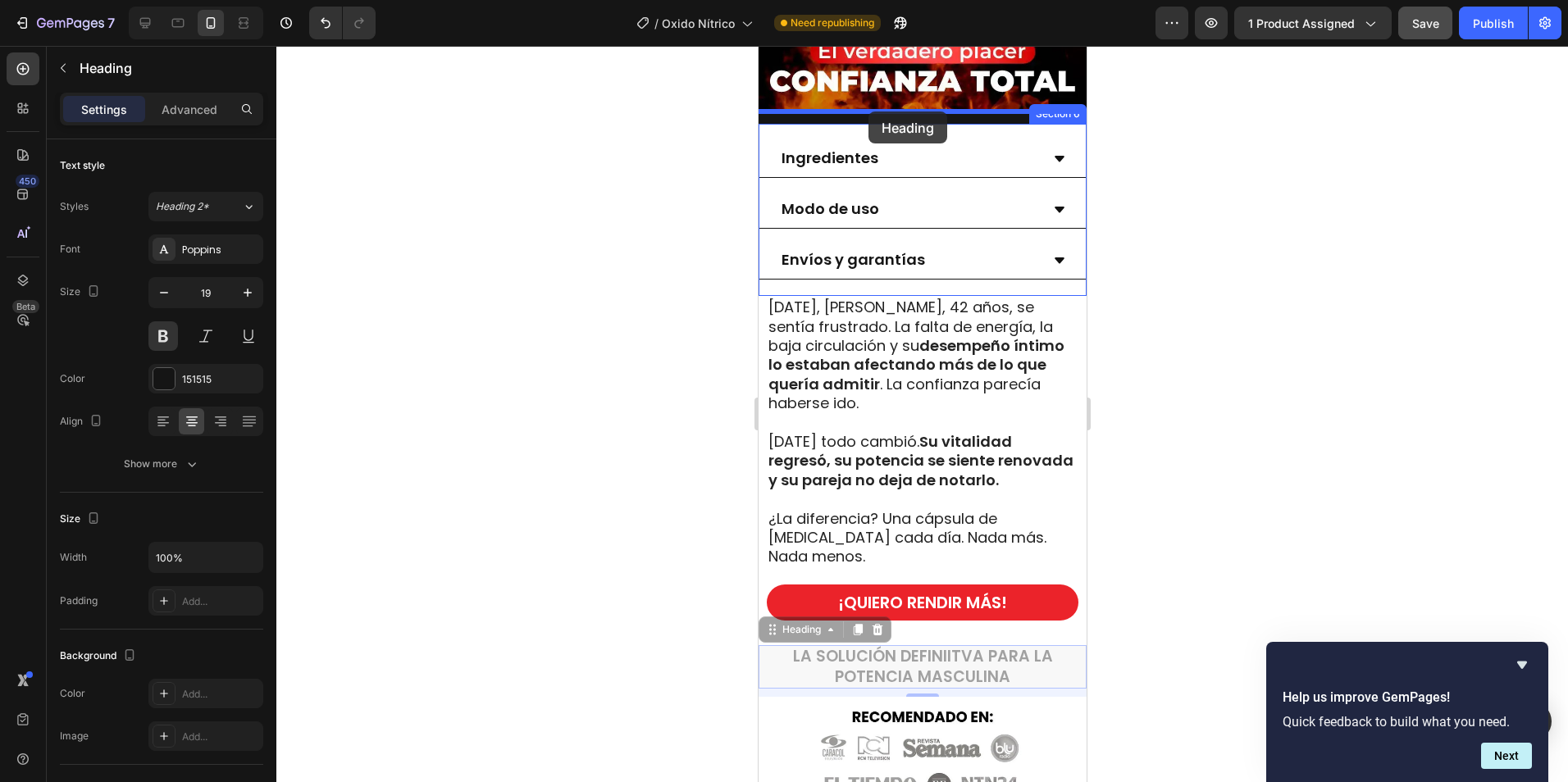
drag, startPoint x: 775, startPoint y: 621, endPoint x: 867, endPoint y: 115, distance: 514.3
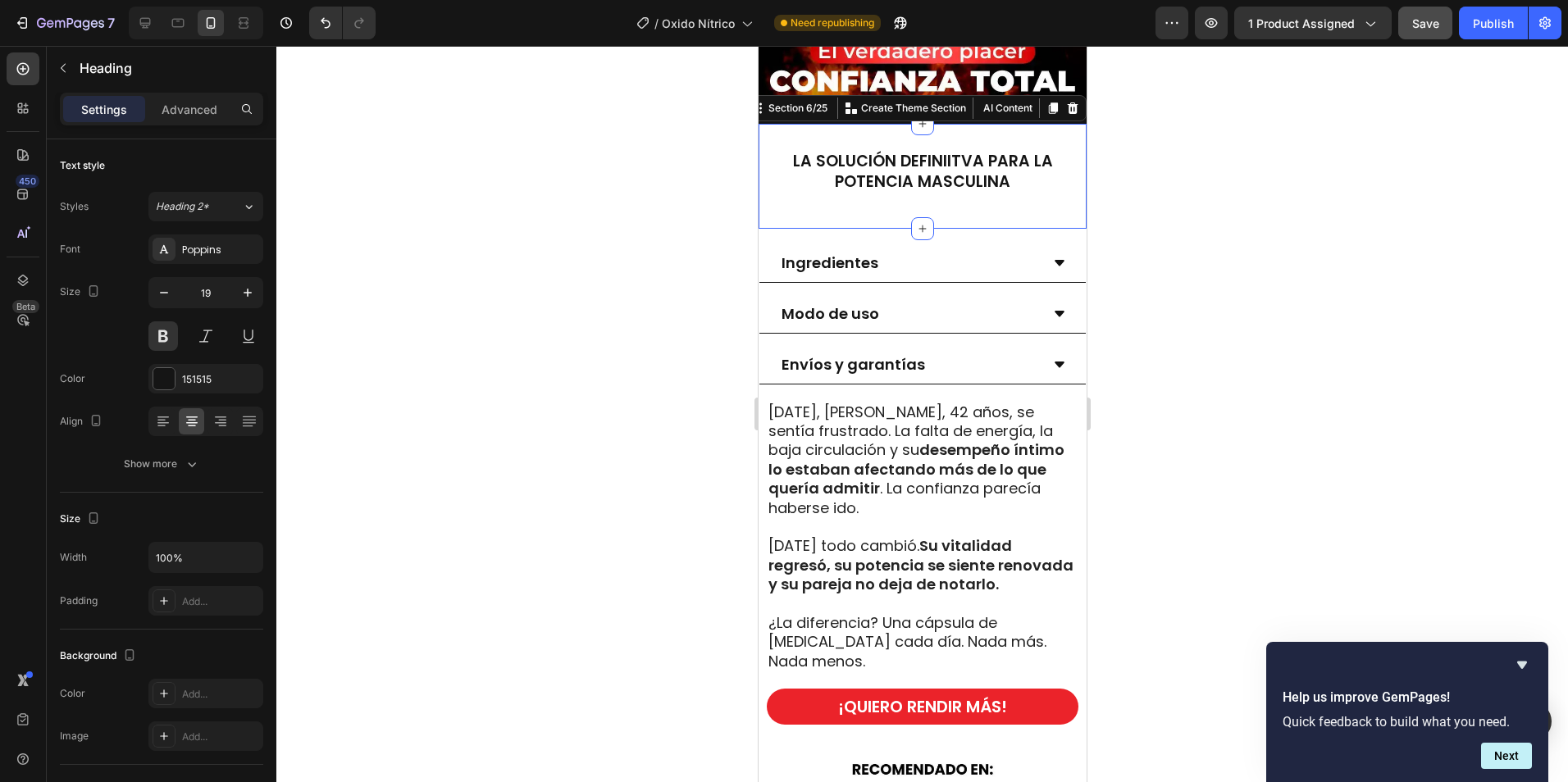
click at [1023, 123] on div "LA SOLUCIÓN DEFINIITVA PARA LA POTENCIA MASCULINA Heading Section 6/25 Create T…" at bounding box center [922, 175] width 328 height 104
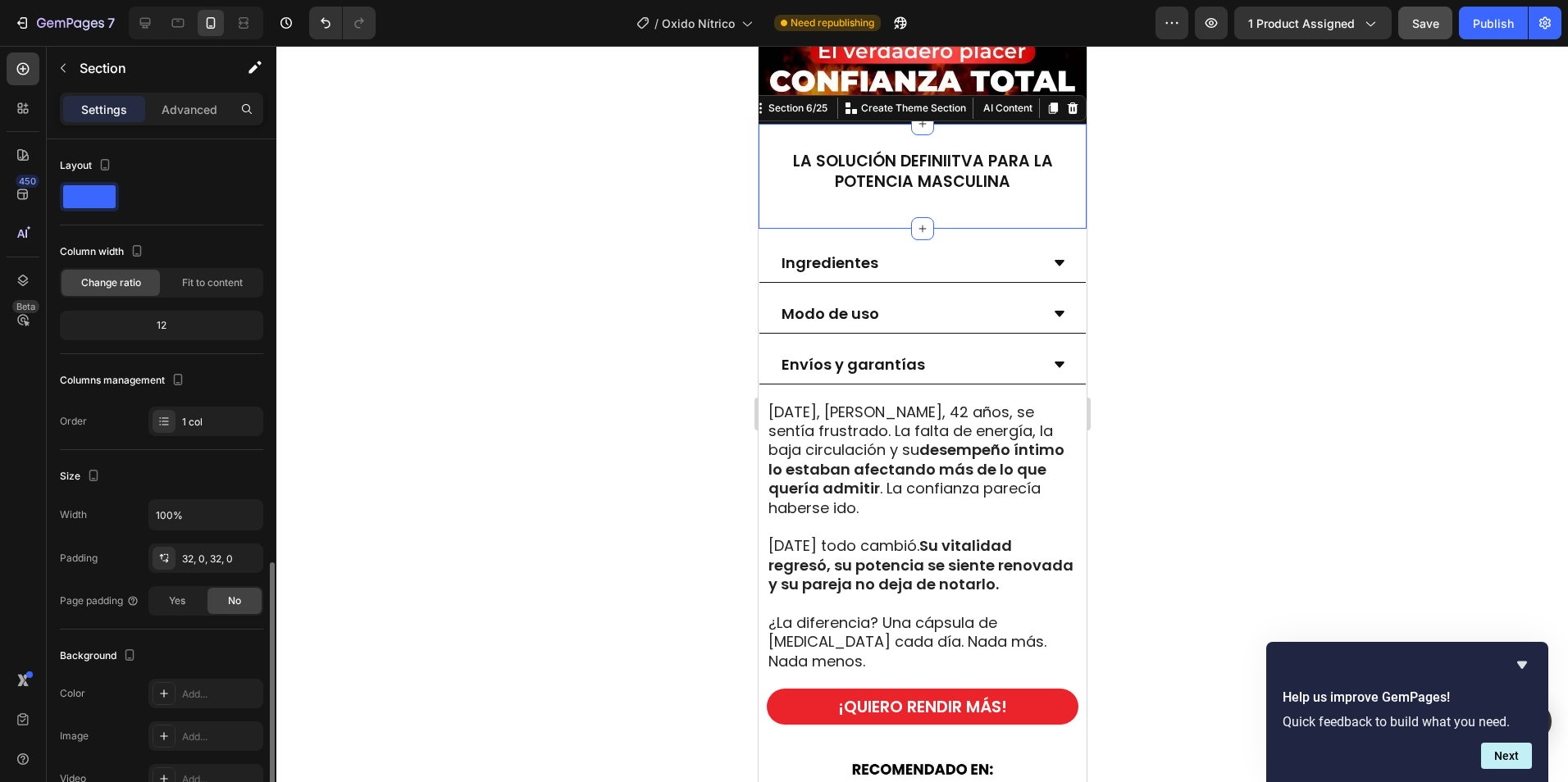
scroll to position [246, 0]
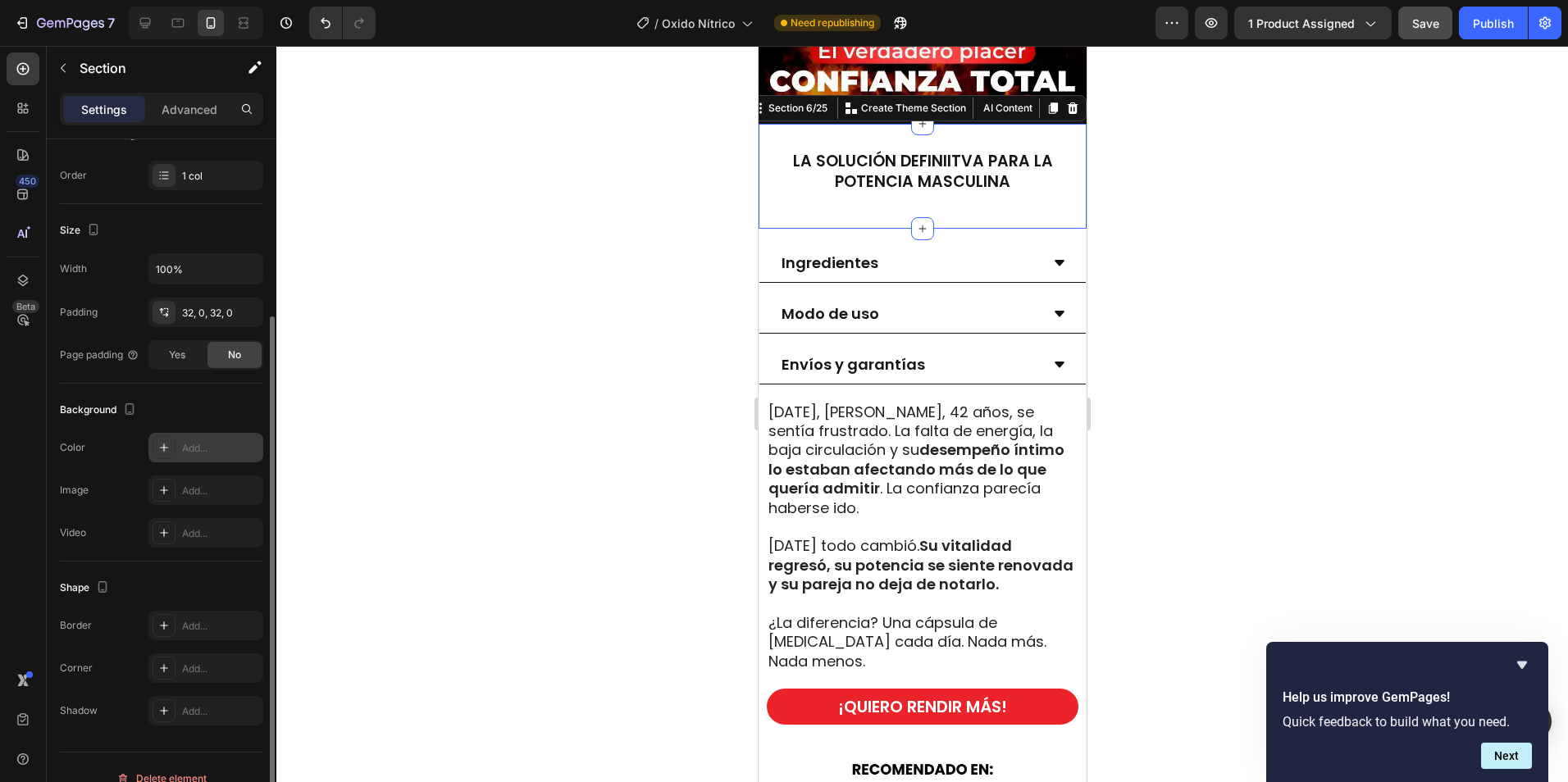
click at [164, 442] on icon at bounding box center [164, 448] width 13 height 13
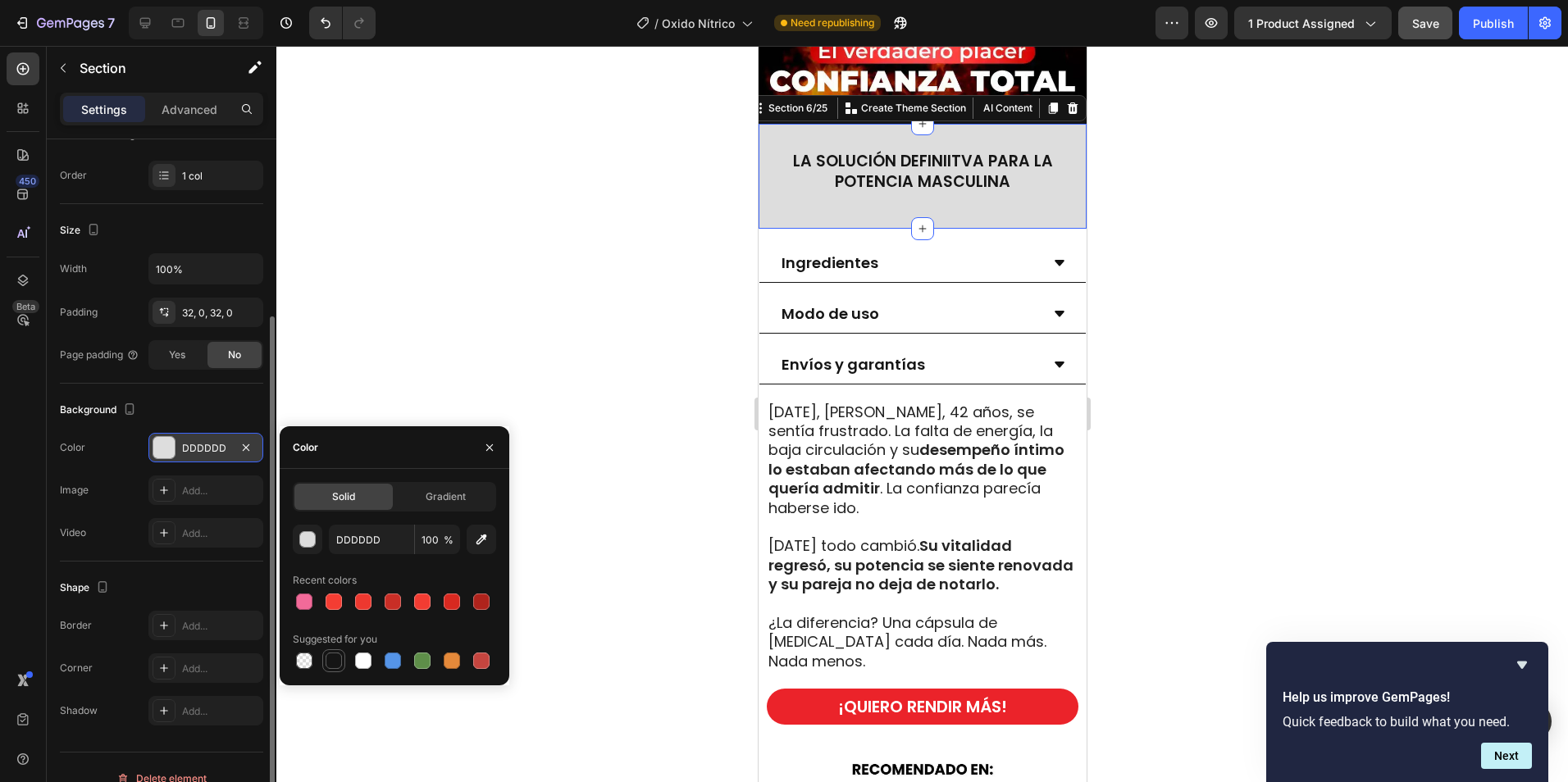
click at [333, 662] on div at bounding box center [333, 660] width 16 height 16
type input "151515"
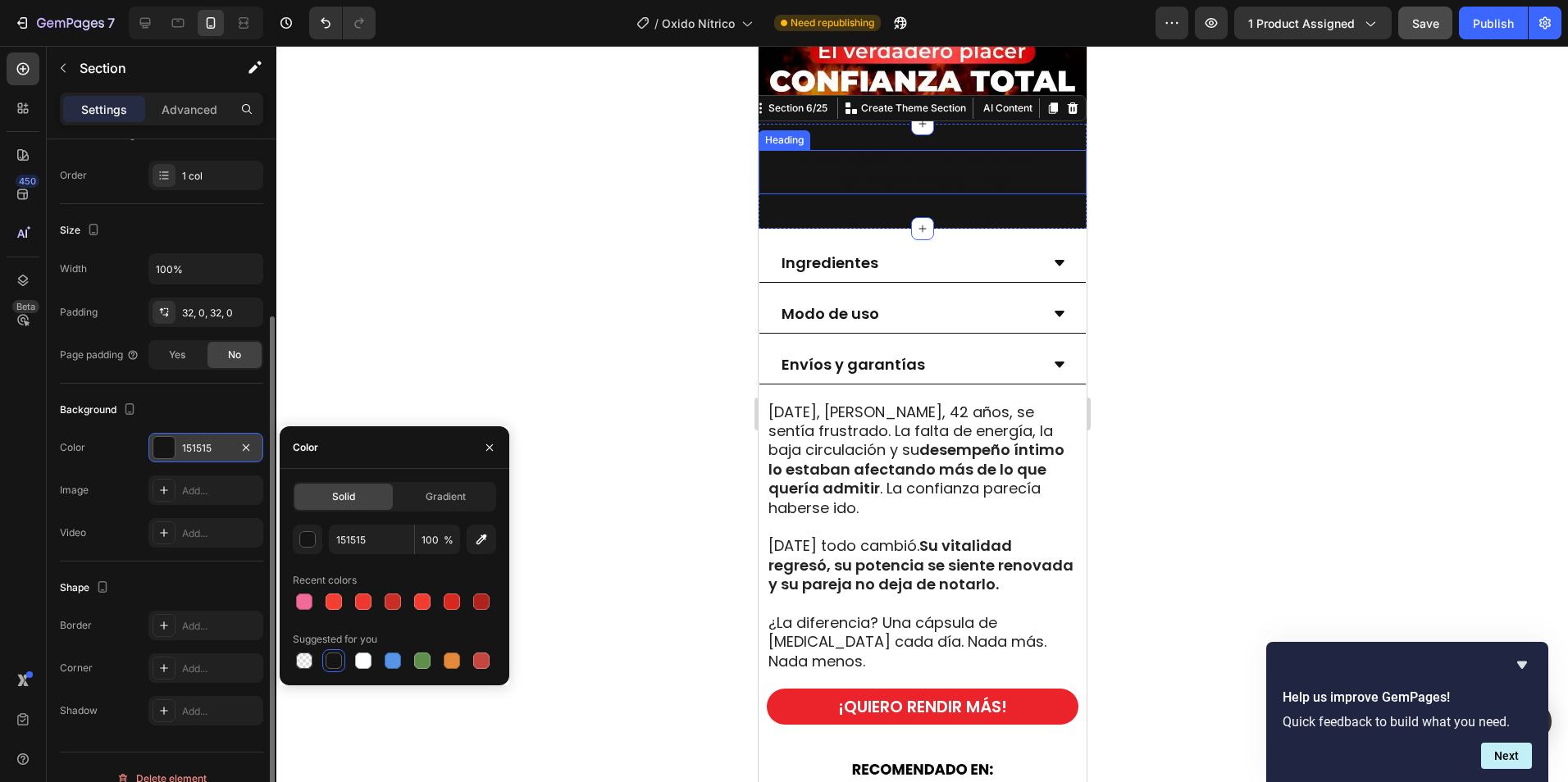
click at [953, 160] on h2 "LA SOLUCIÓN DEFINIITVA PARA LA POTENCIA MASCULINA" at bounding box center [921, 171] width 320 height 44
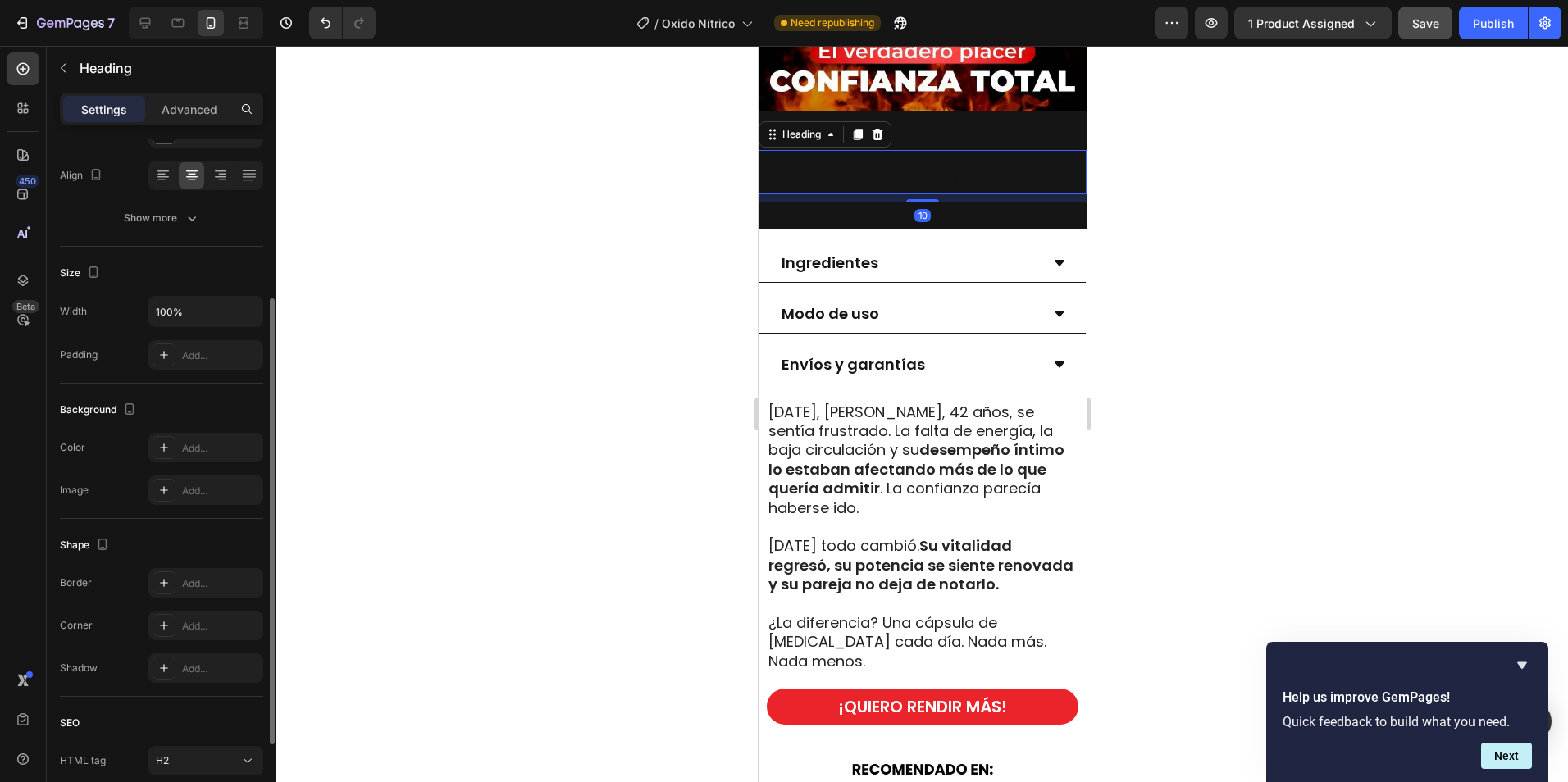
scroll to position [0, 0]
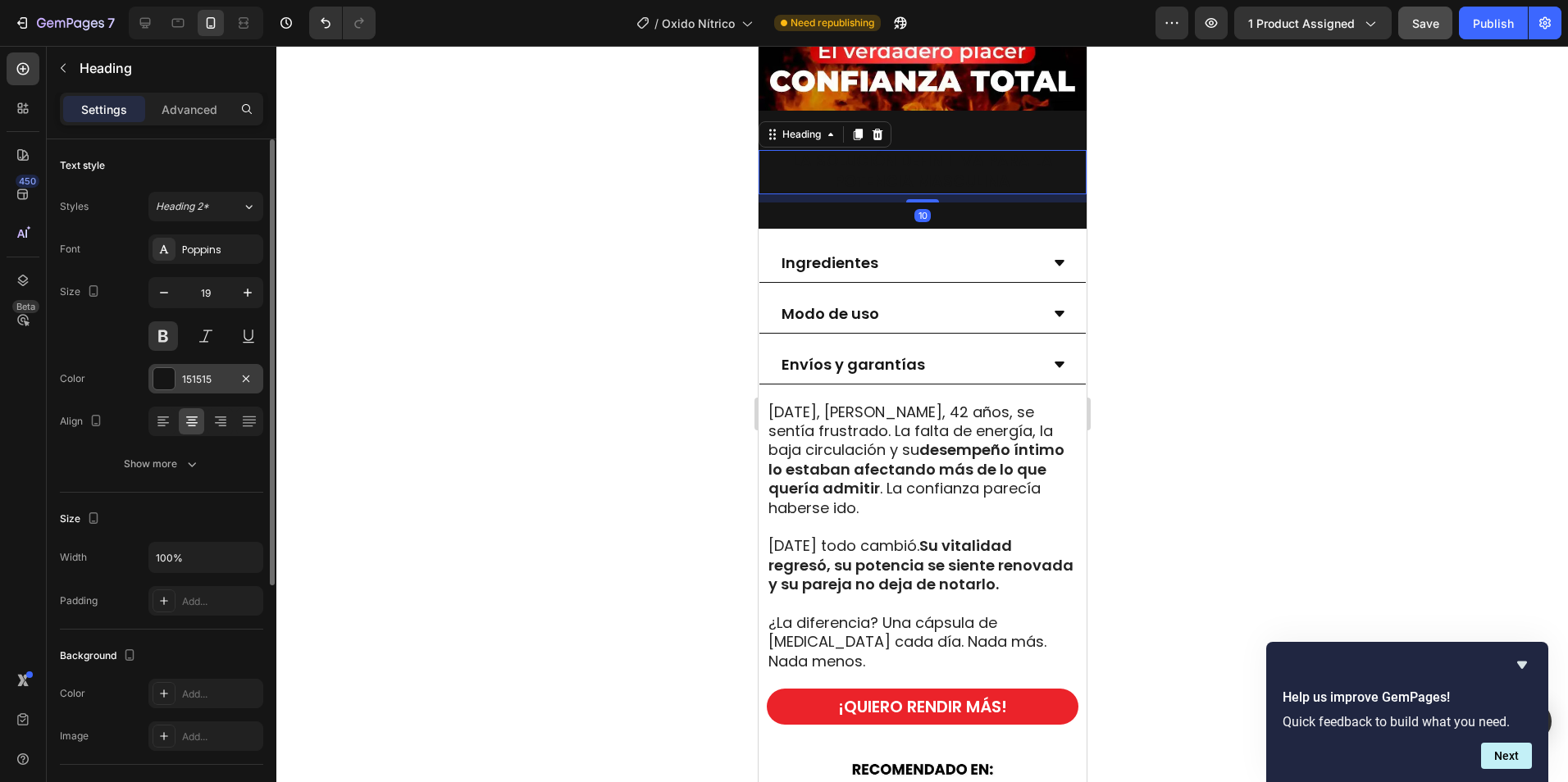
click at [189, 382] on div "151515" at bounding box center [205, 379] width 47 height 15
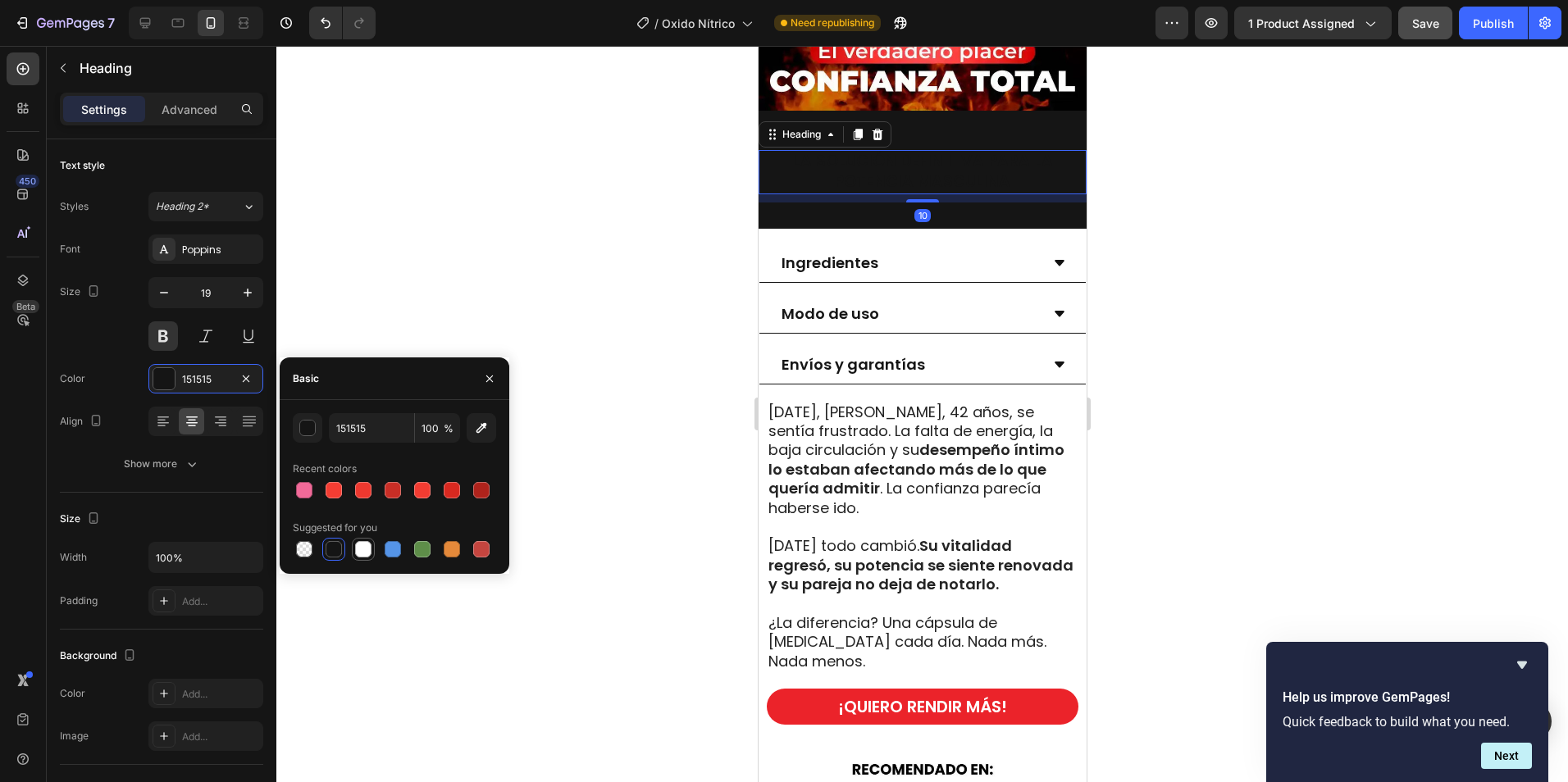
click at [364, 546] on div at bounding box center [363, 549] width 16 height 16
type input "FFFFFF"
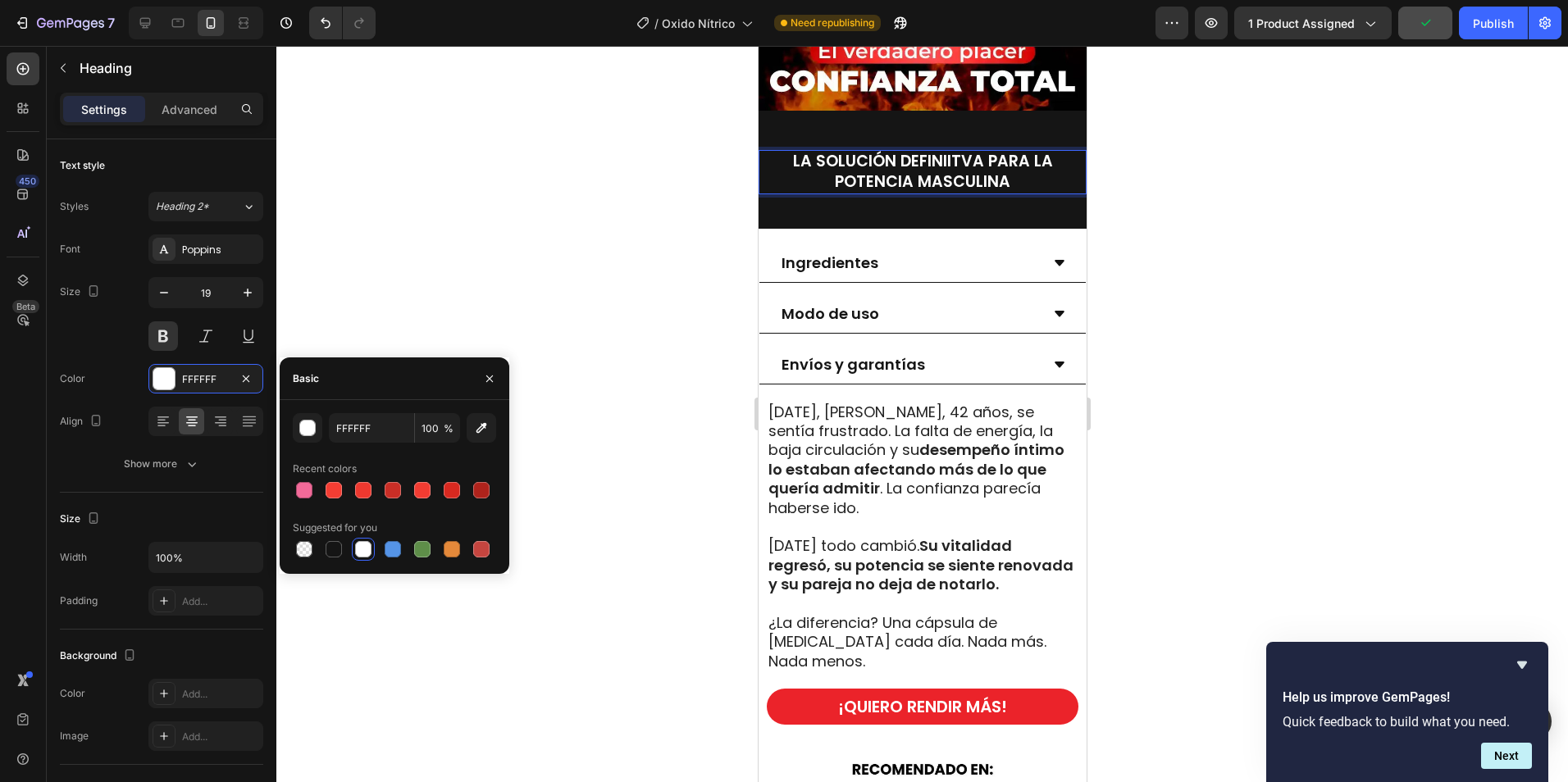
click at [939, 171] on h2 "LA SOLUCIÓN DEFINIITVA PARA LA POTENCIA MASCULINA" at bounding box center [921, 171] width 320 height 44
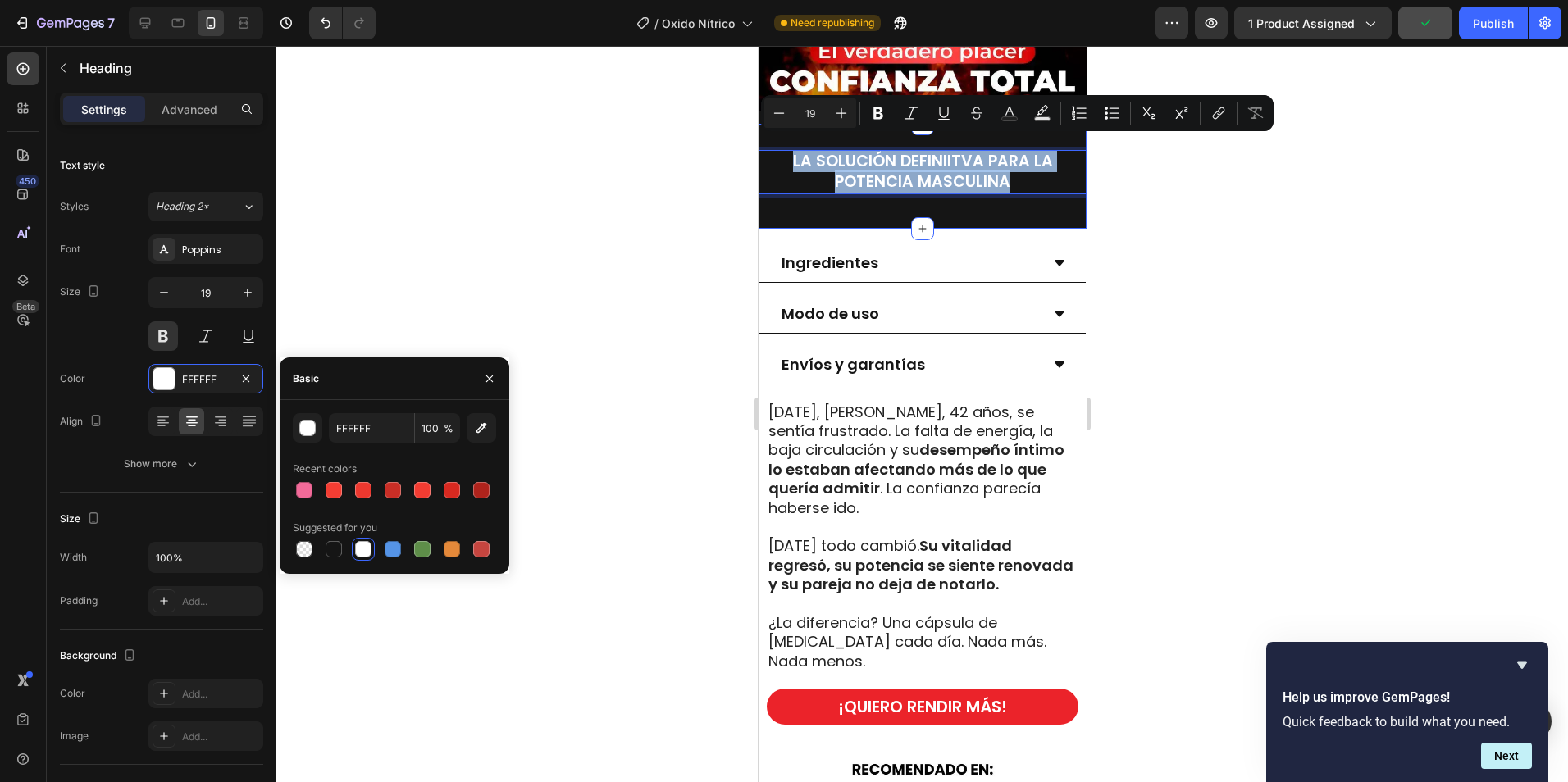
drag, startPoint x: 1001, startPoint y: 173, endPoint x: 774, endPoint y: 131, distance: 230.9
click at [774, 131] on div "LA SOLUCIÓN DEFINIITVA PARA LA POTENCIA MASCULINA Heading 10 Section 6/25" at bounding box center [922, 175] width 328 height 104
click at [816, 110] on input "19" at bounding box center [810, 113] width 33 height 20
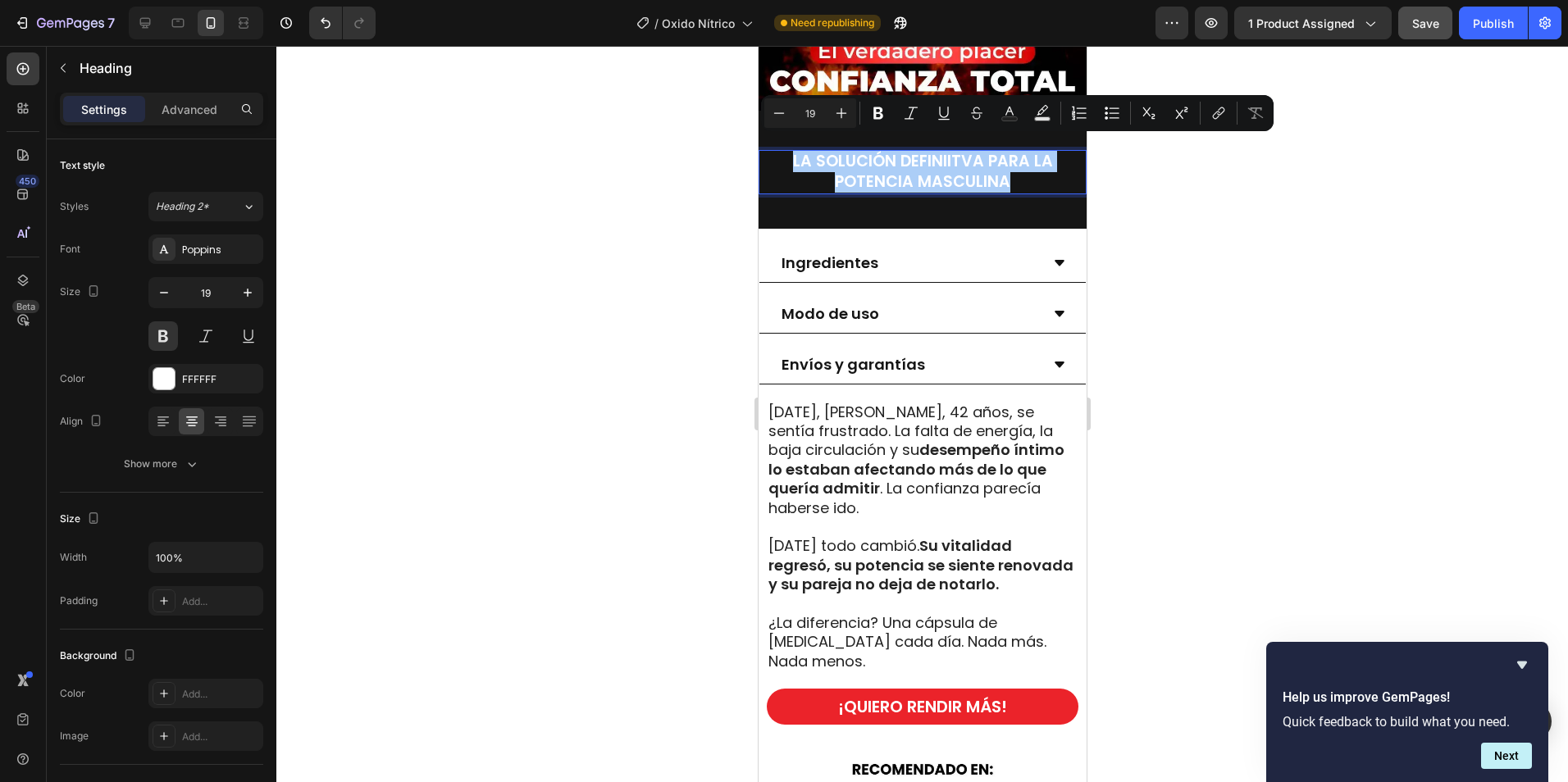
drag, startPoint x: 826, startPoint y: 112, endPoint x: 802, endPoint y: 112, distance: 24.0
click at [802, 112] on div "Minus 19 Plus" at bounding box center [809, 113] width 92 height 29
drag, startPoint x: 803, startPoint y: 111, endPoint x: 825, endPoint y: 111, distance: 22.0
click at [825, 111] on input "19" at bounding box center [810, 113] width 33 height 20
type input "30"
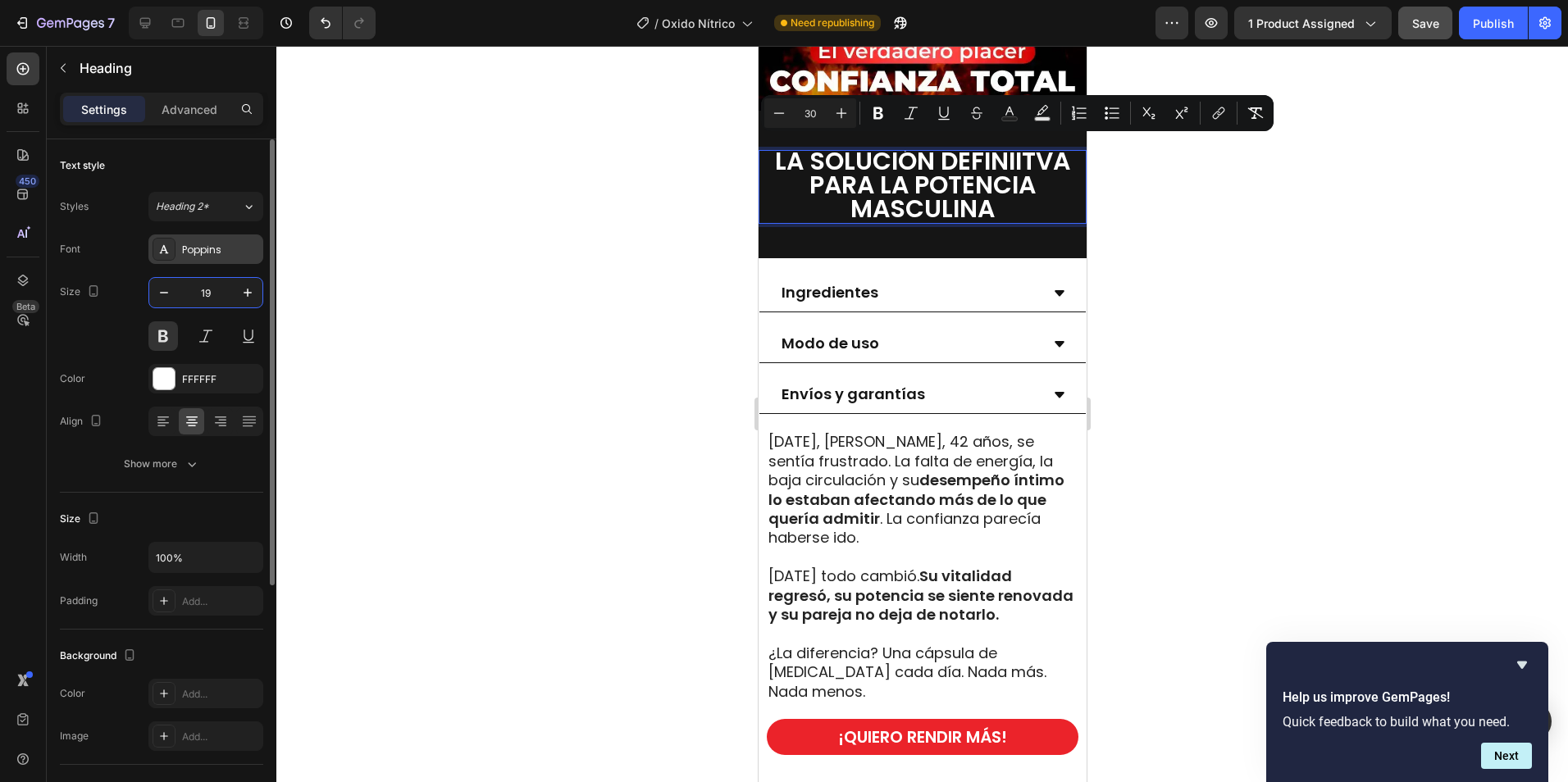
drag, startPoint x: 210, startPoint y: 291, endPoint x: 225, endPoint y: 258, distance: 36.2
click at [210, 290] on input "19" at bounding box center [205, 292] width 54 height 29
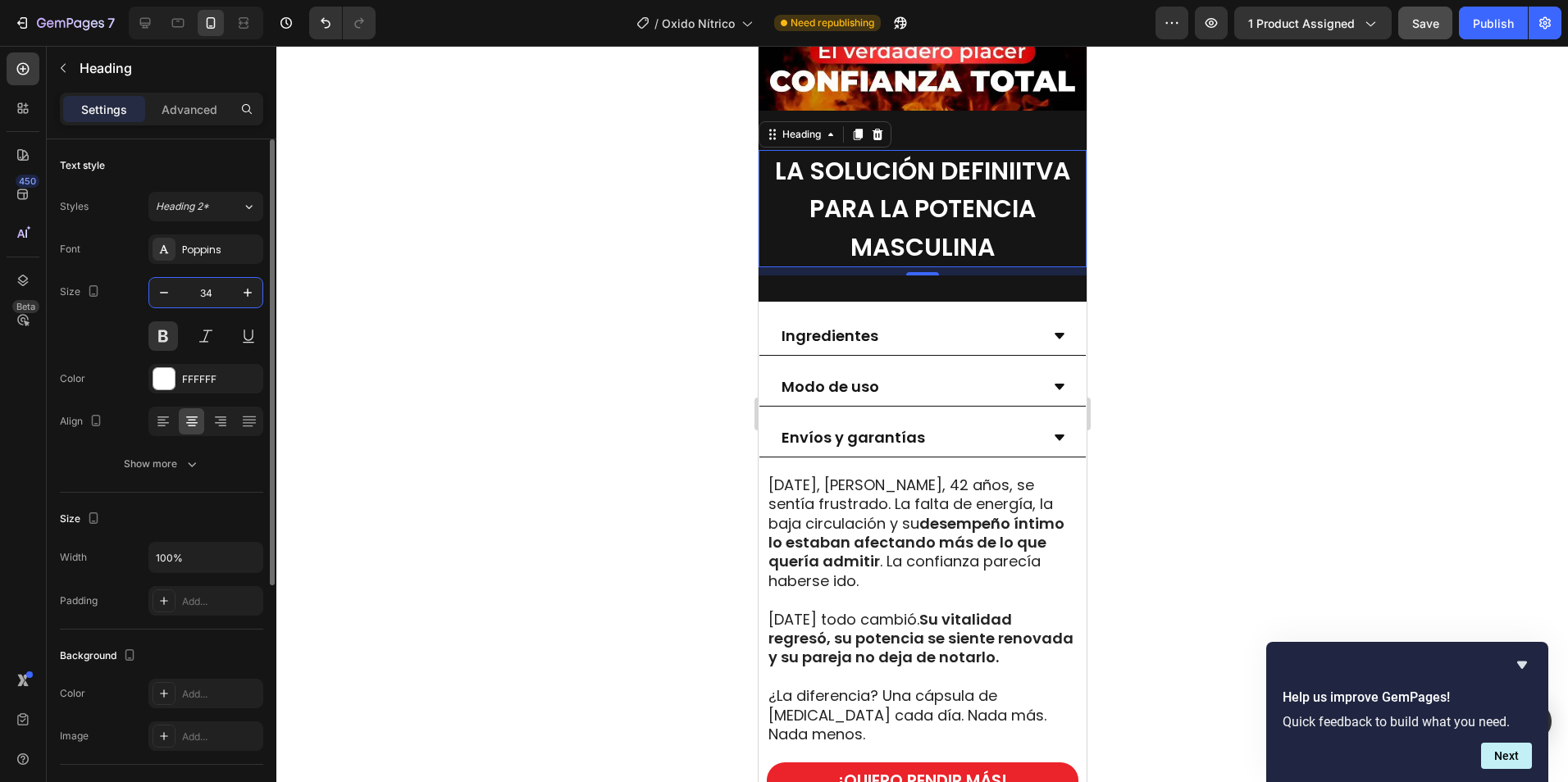
drag, startPoint x: 197, startPoint y: 297, endPoint x: 181, endPoint y: 298, distance: 16.0
click at [181, 298] on input "34" at bounding box center [205, 292] width 54 height 29
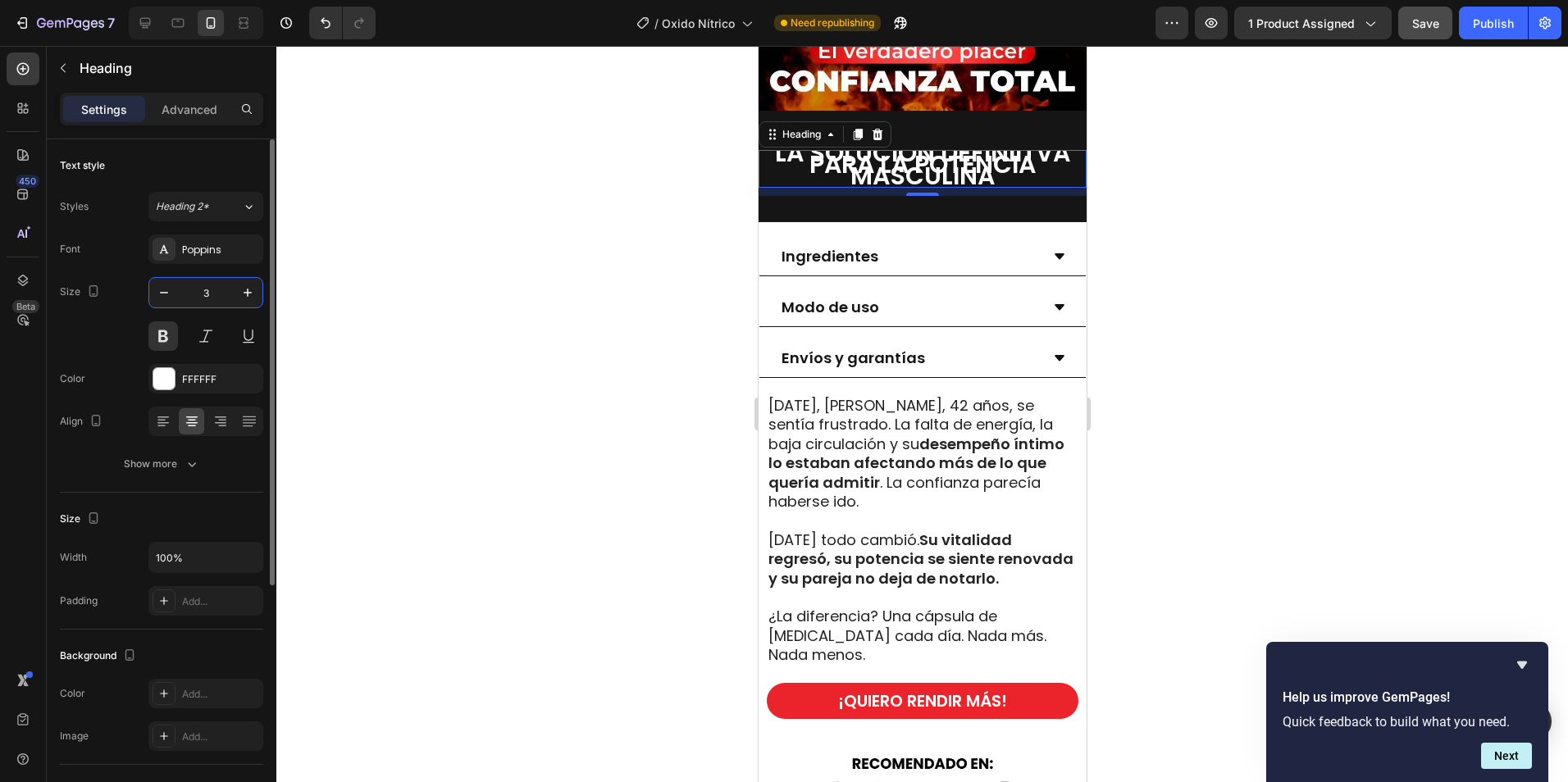
type input "30"
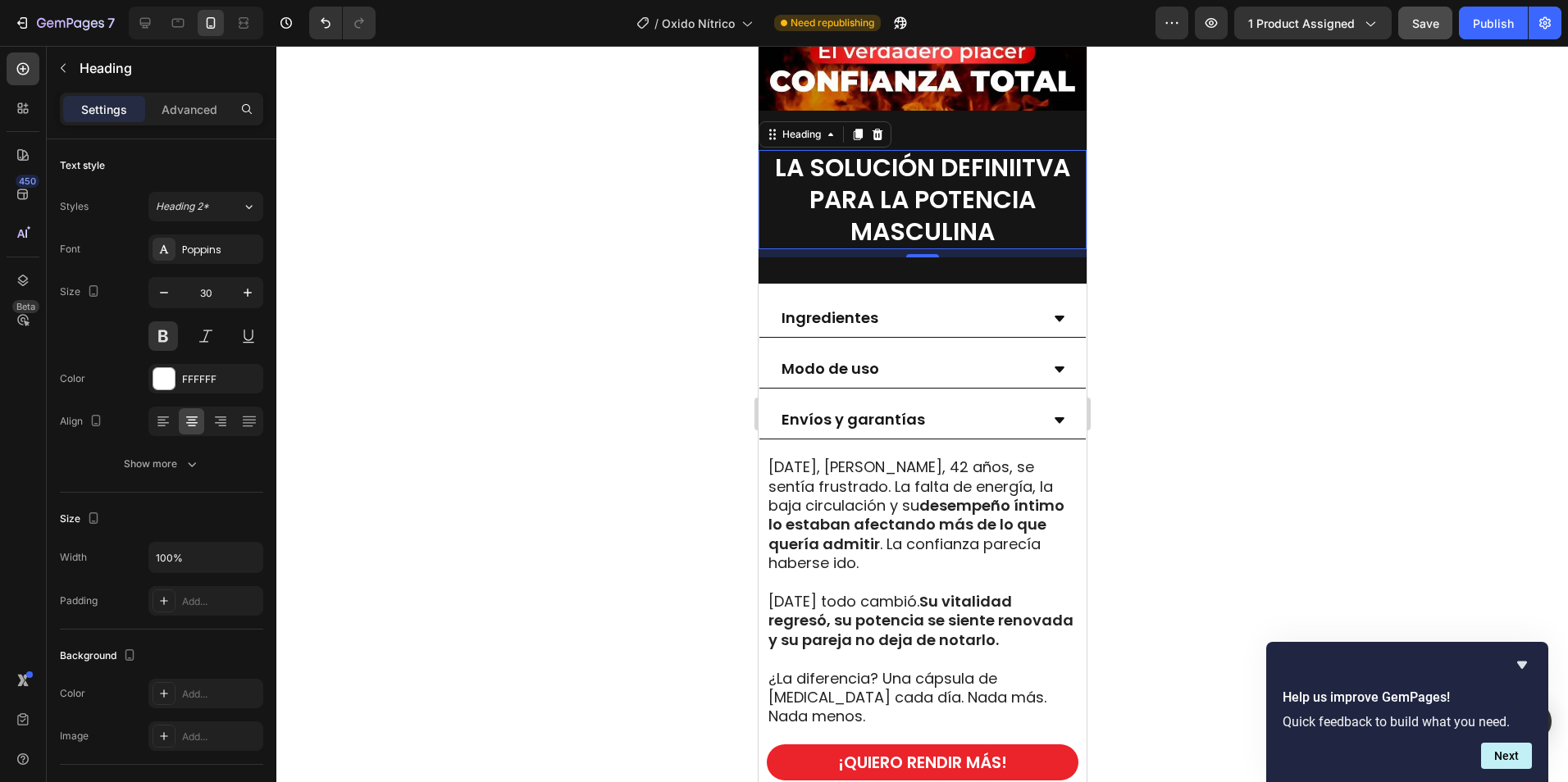
click at [1242, 346] on div at bounding box center [922, 414] width 1291 height 737
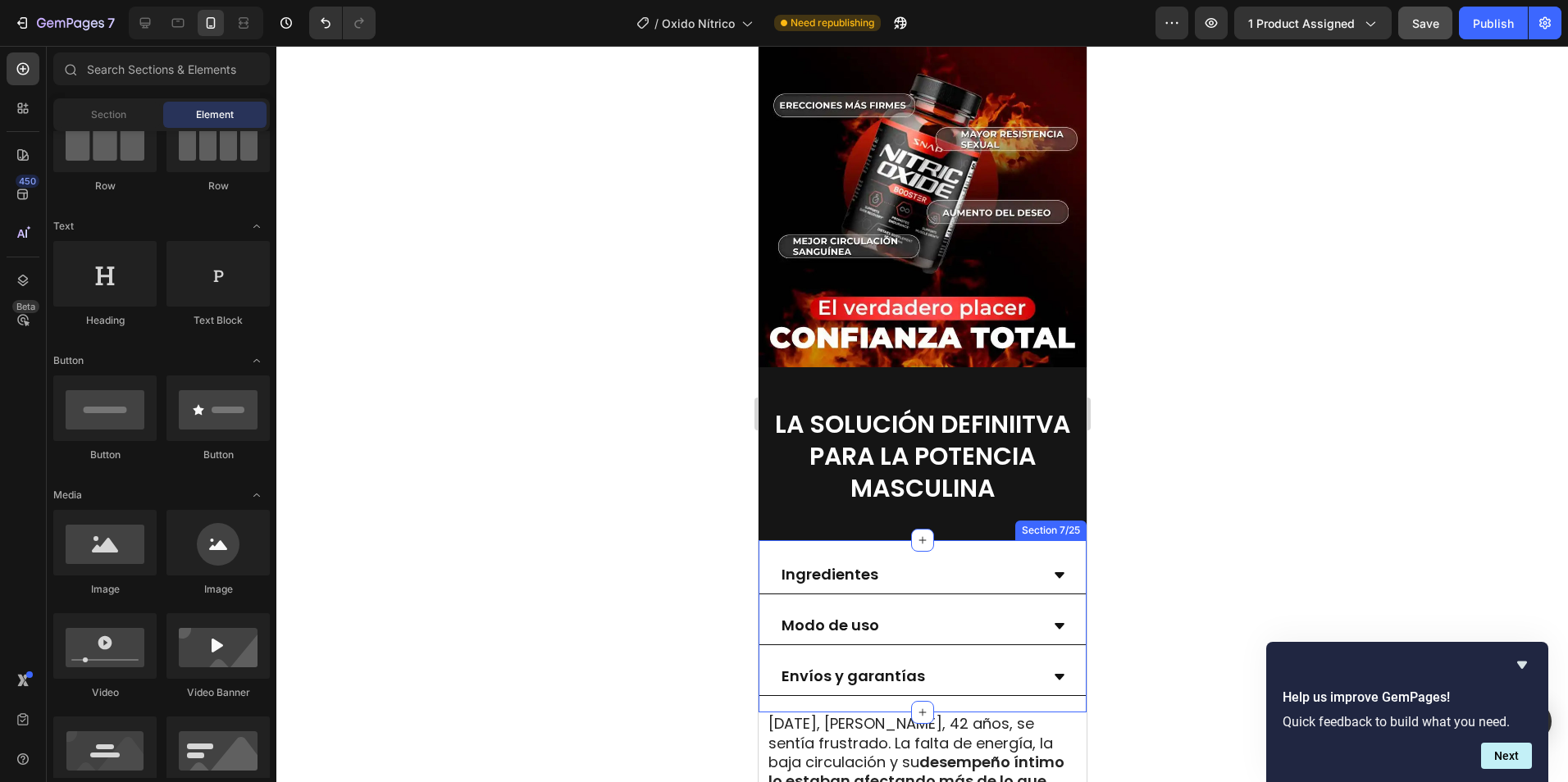
scroll to position [1476, 0]
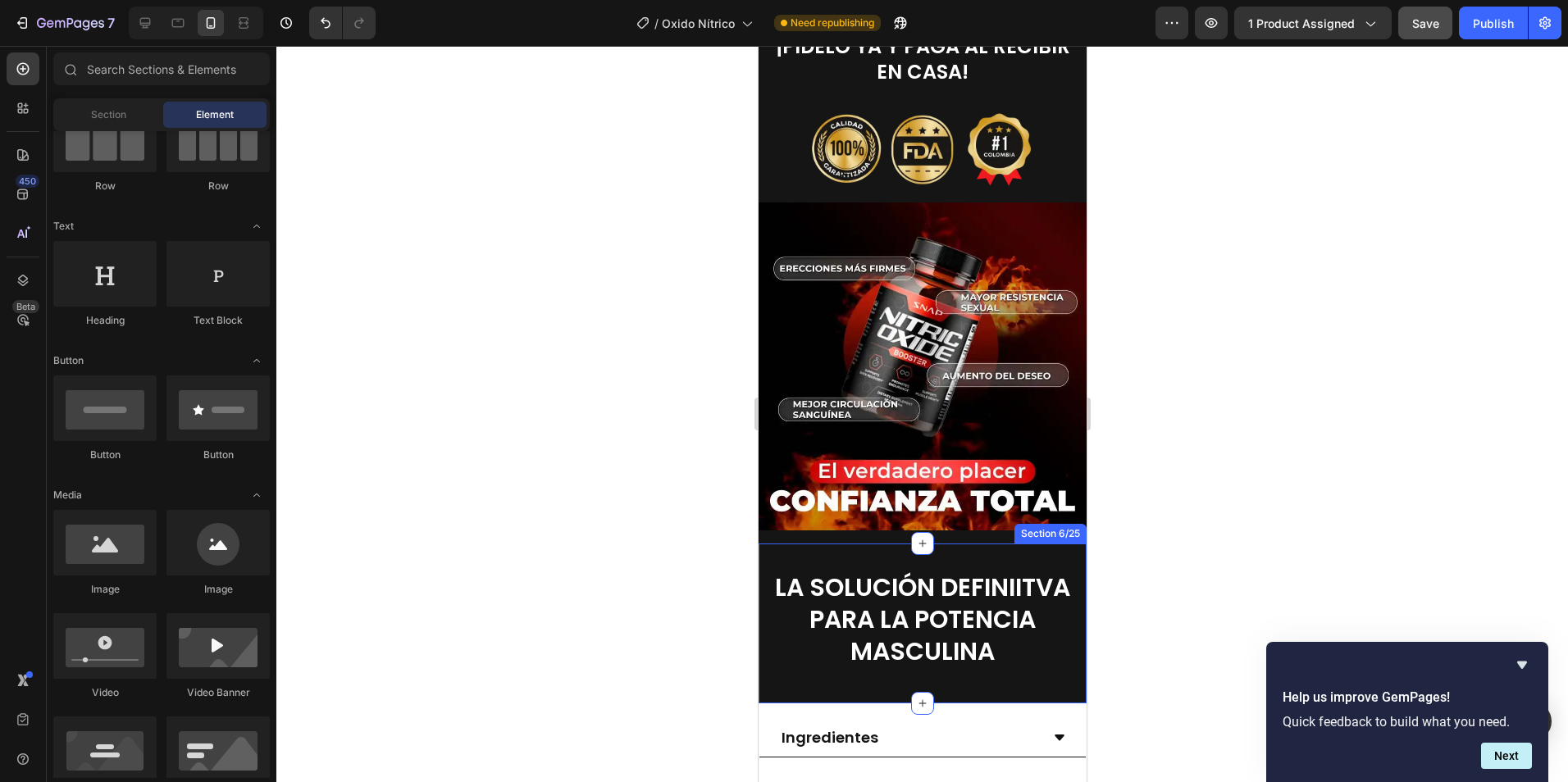
click at [996, 544] on div "LA SOLUCIÓN DEFINIITVA PARA LA POTENCIA MASCULINA Heading Section 6/25" at bounding box center [922, 623] width 328 height 159
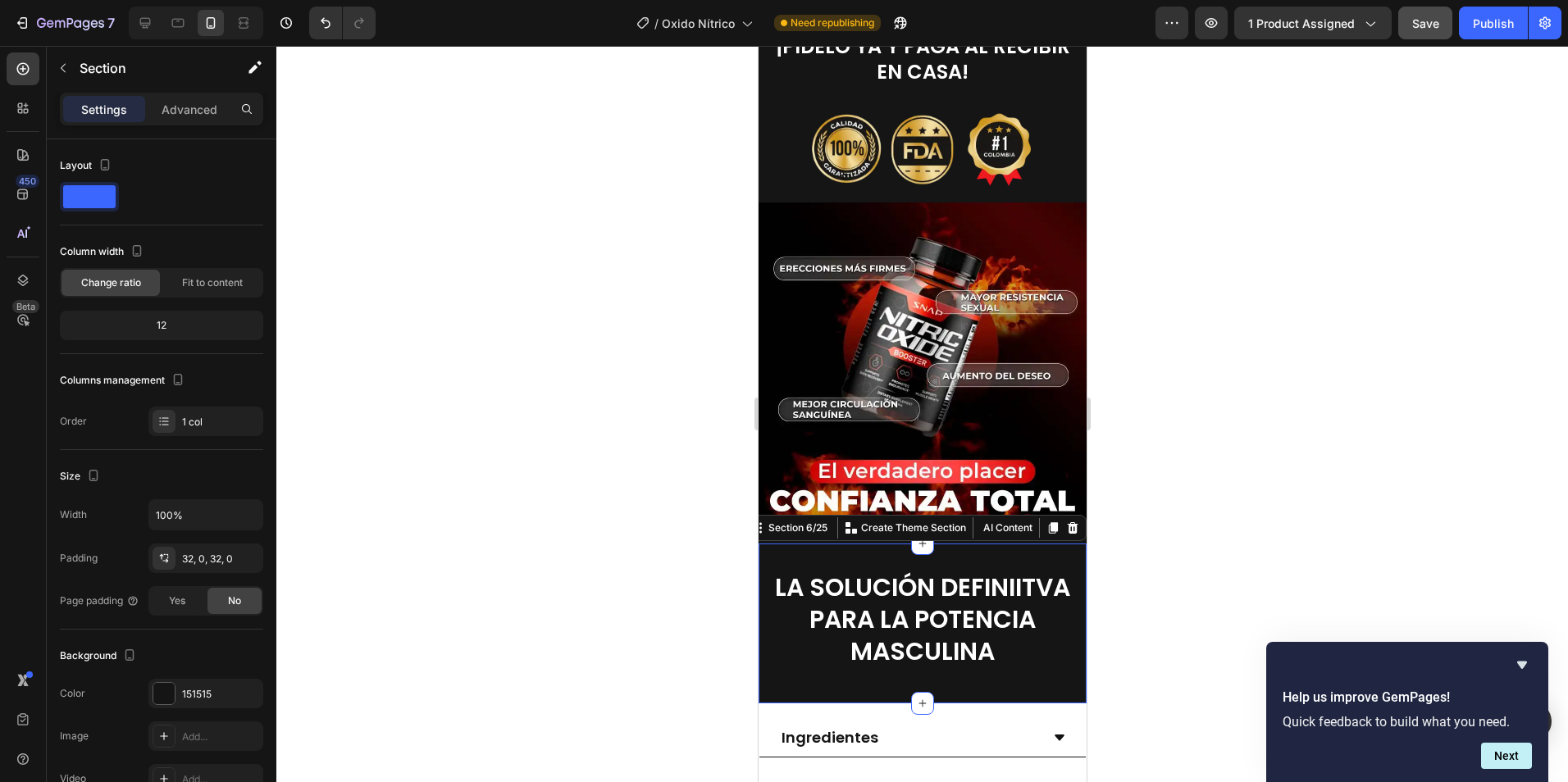
click at [1282, 537] on div at bounding box center [922, 414] width 1291 height 737
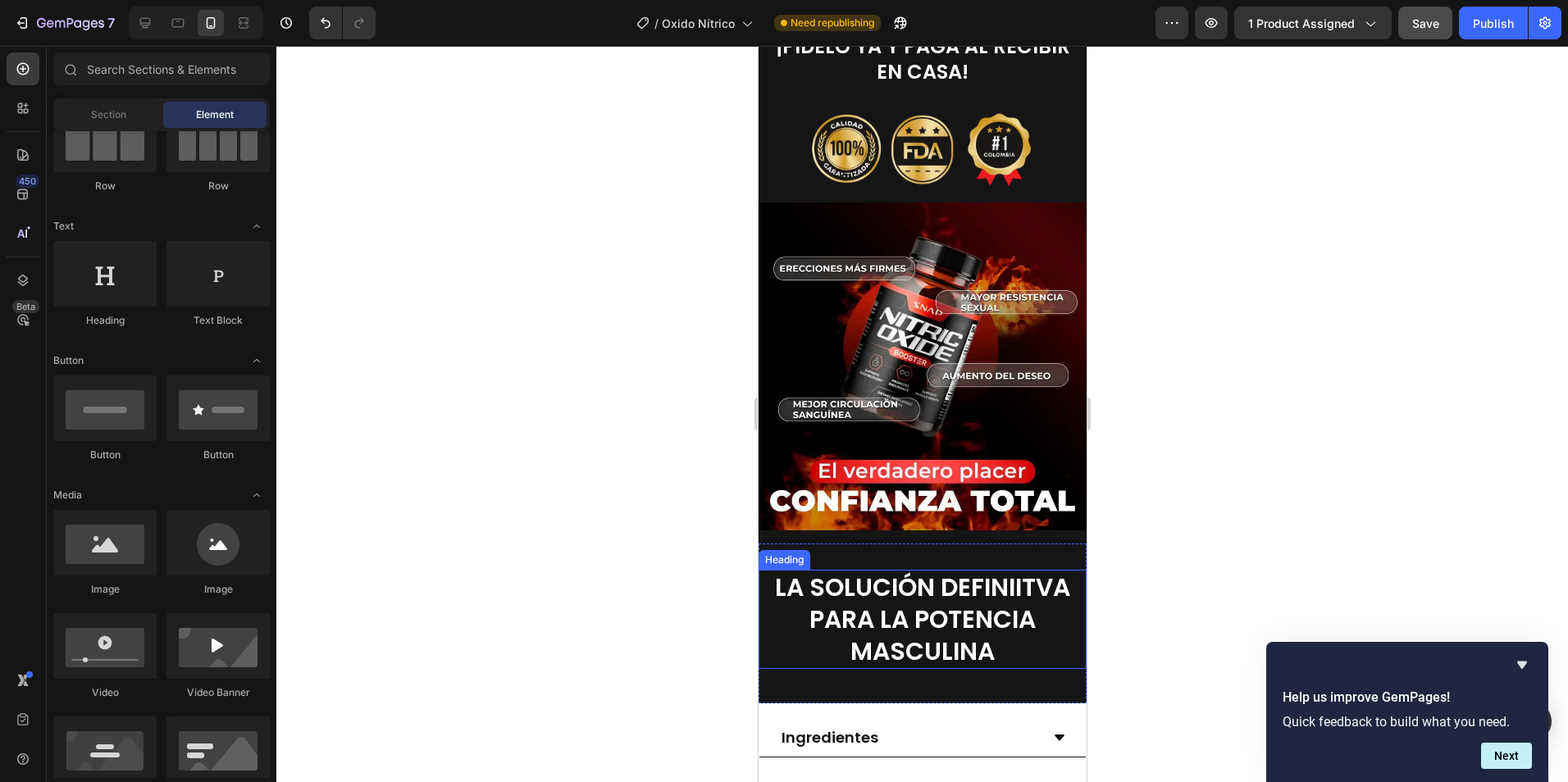
click at [961, 611] on span "LA SOLUCIÓN DEFINIITVA PARA LA POTENCIA MASCULINA" at bounding box center [922, 620] width 295 height 99
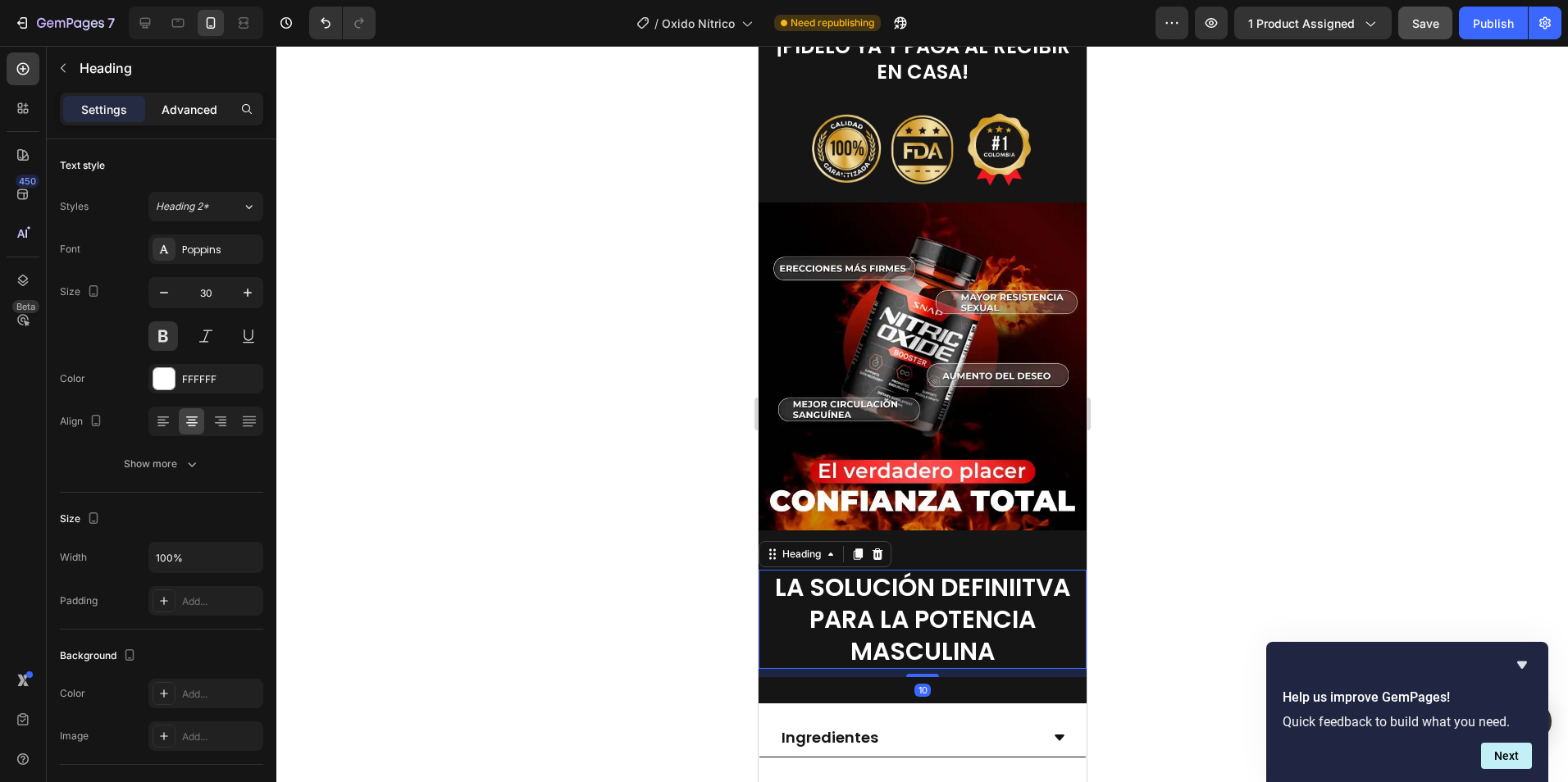
click at [185, 106] on p "Advanced" at bounding box center [189, 110] width 56 height 17
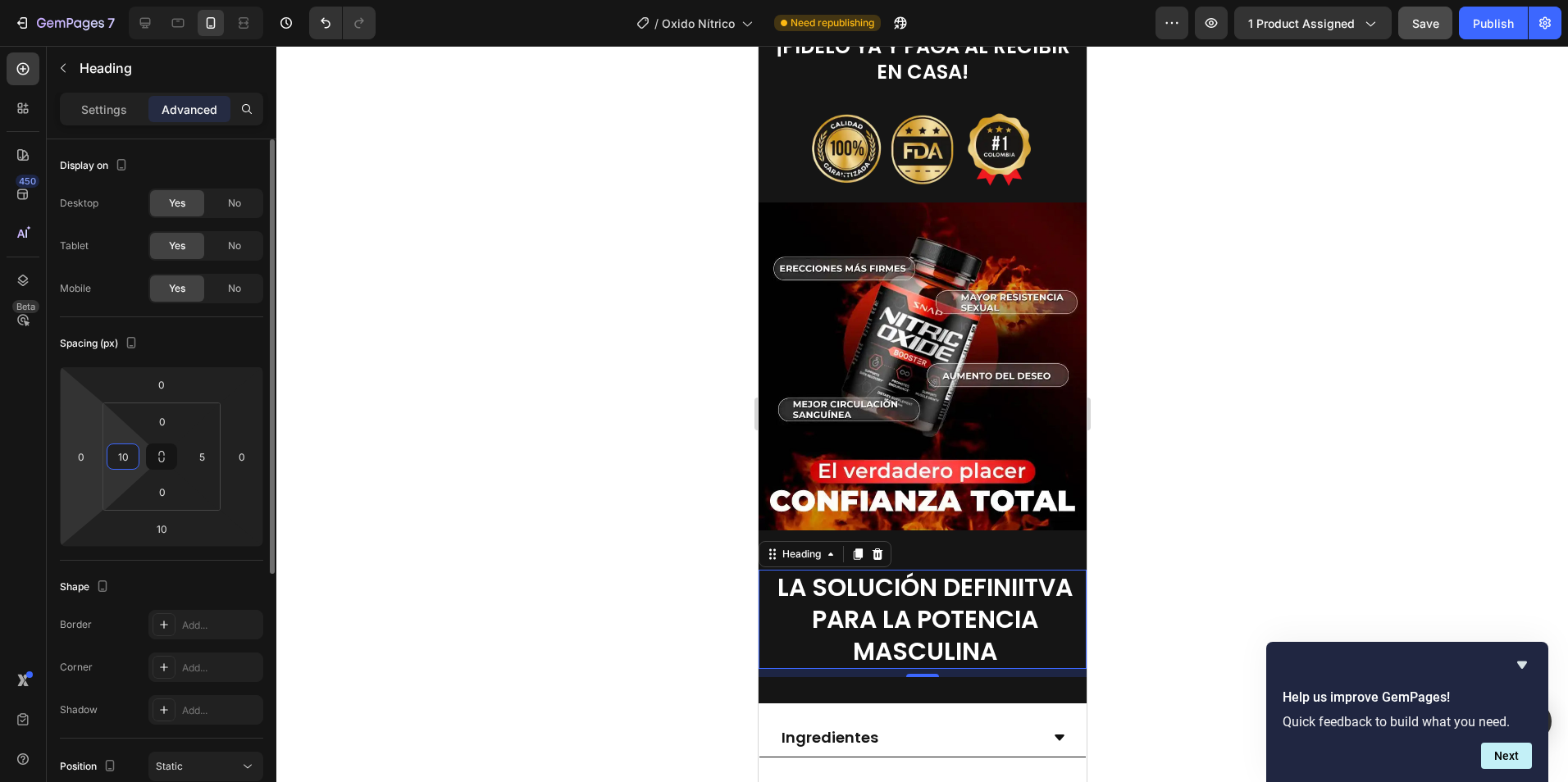
drag, startPoint x: 126, startPoint y: 457, endPoint x: 102, endPoint y: 462, distance: 24.5
click at [102, 461] on div "0 0 10 0 0 10 0 5" at bounding box center [161, 457] width 203 height 180
type input "5%"
drag, startPoint x: 207, startPoint y: 459, endPoint x: 235, endPoint y: 417, distance: 50.5
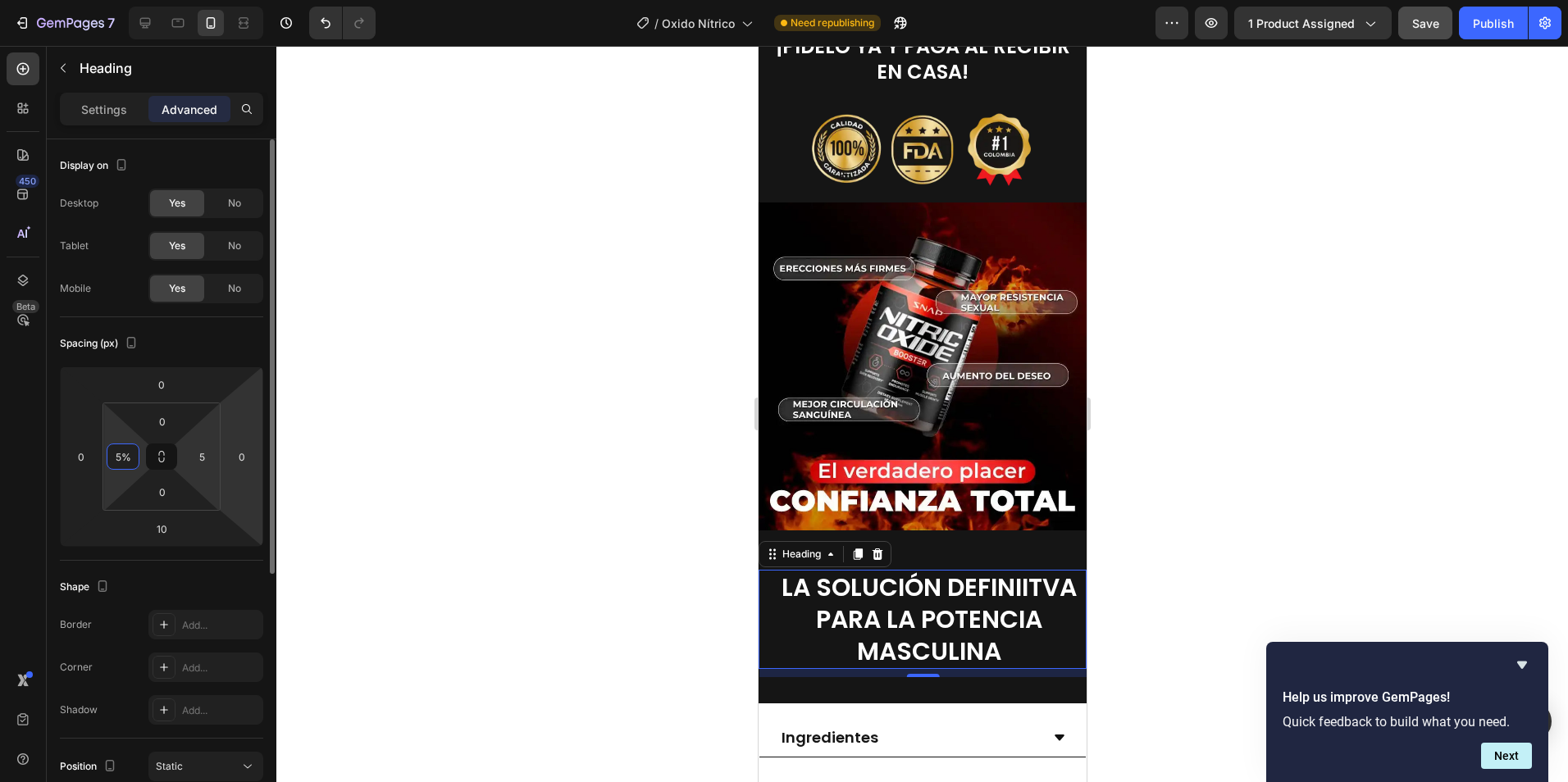
click at [210, 452] on input "5" at bounding box center [201, 456] width 25 height 25
type input "5%"
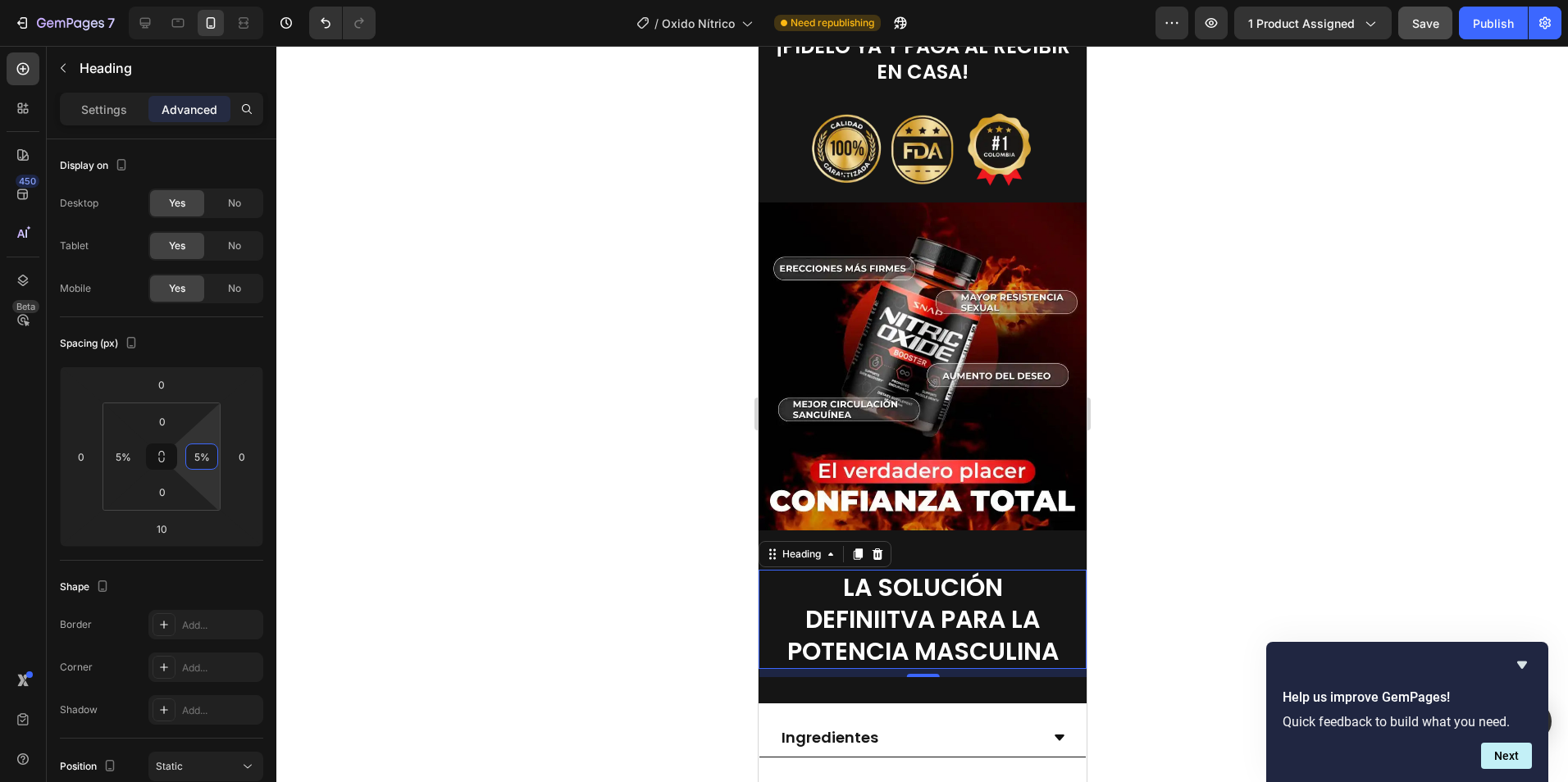
click at [1255, 448] on div at bounding box center [922, 414] width 1291 height 737
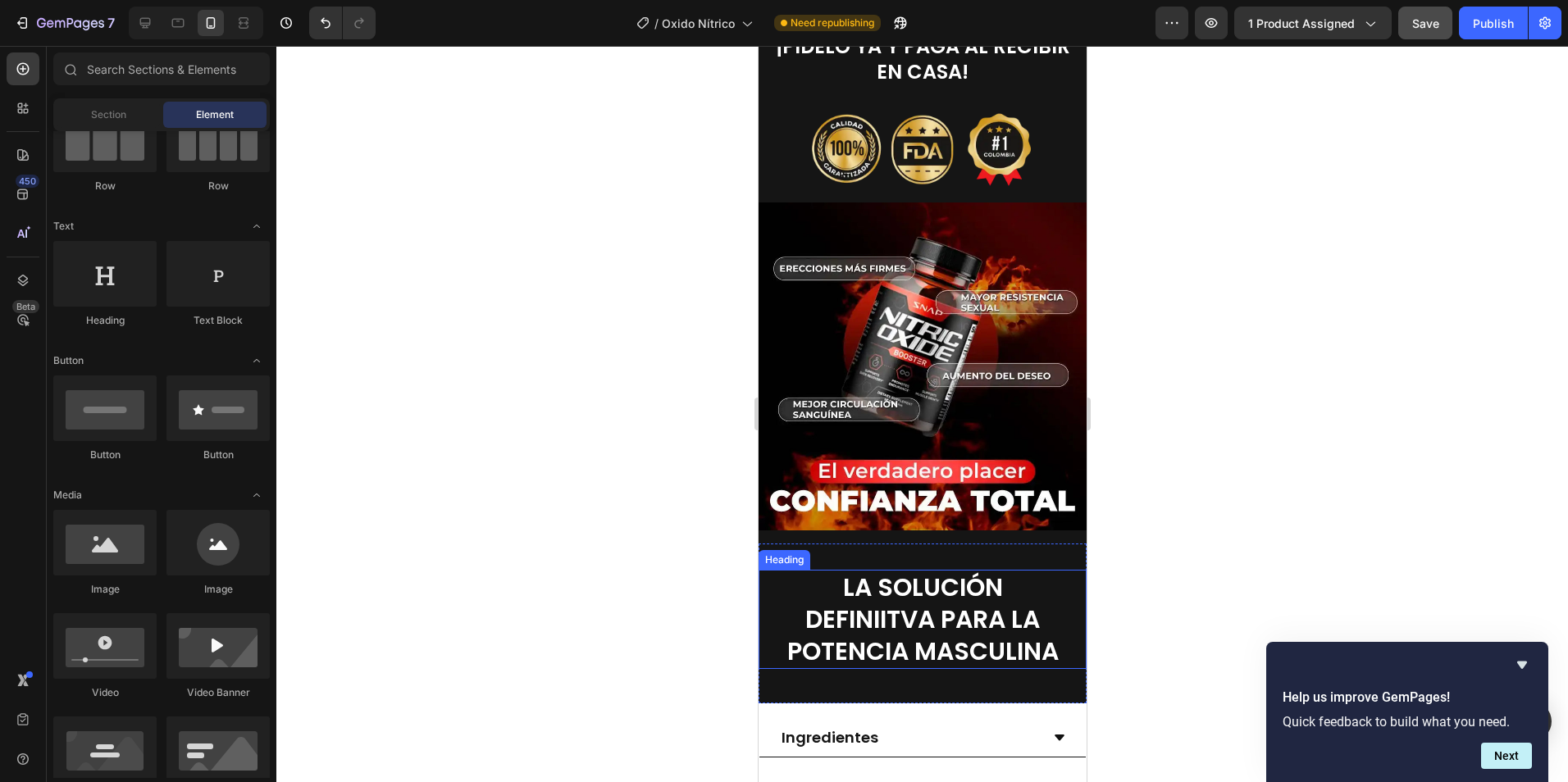
scroll to position [1558, 0]
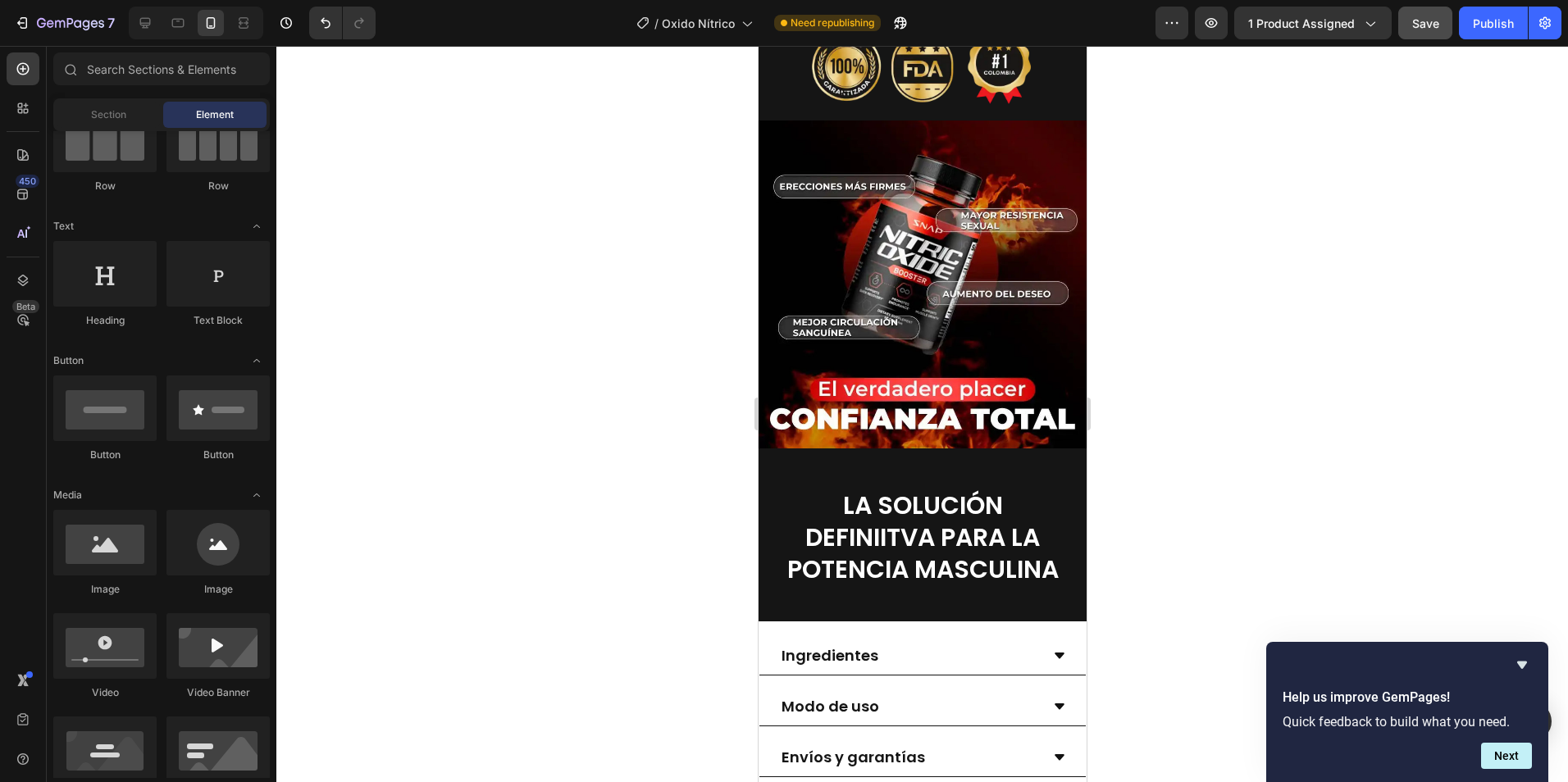
click at [1208, 466] on div at bounding box center [922, 414] width 1291 height 737
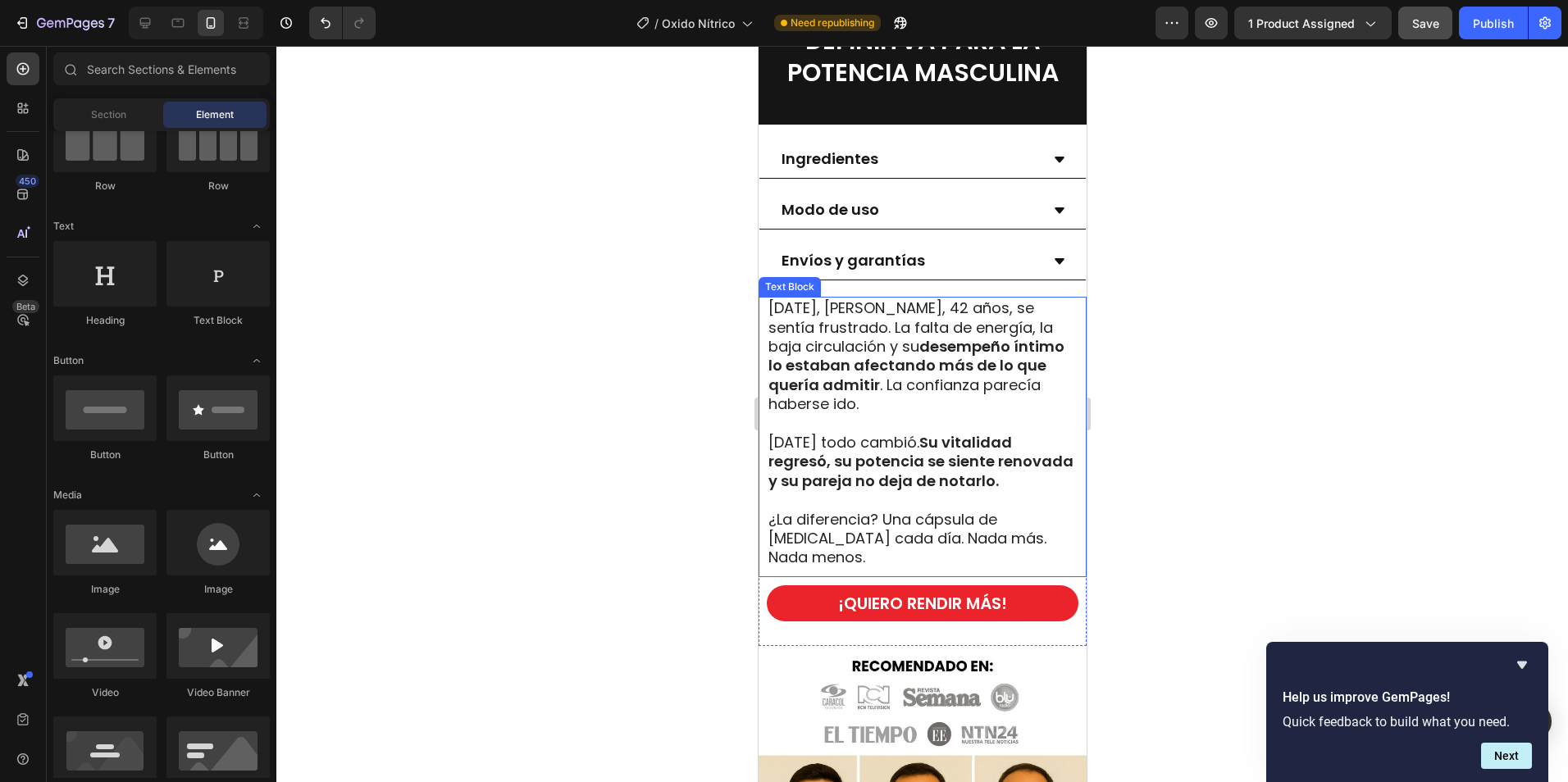
scroll to position [2050, 0]
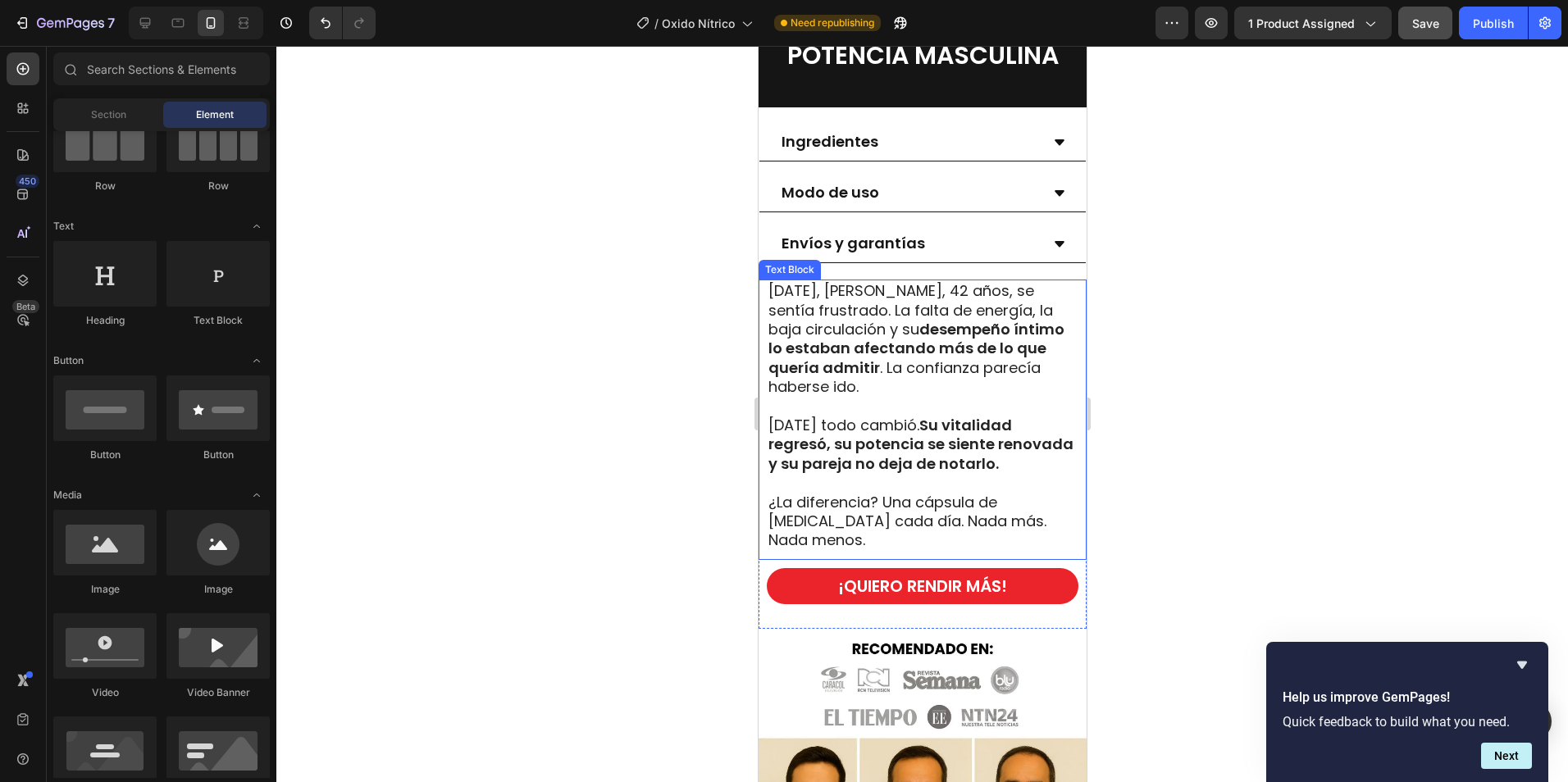
drag, startPoint x: 826, startPoint y: 430, endPoint x: 893, endPoint y: 448, distance: 69.4
click at [826, 430] on span "[DATE] todo cambió. Su vitalidad regresó, su potencia se siente renovada y su p…" at bounding box center [920, 444] width 305 height 59
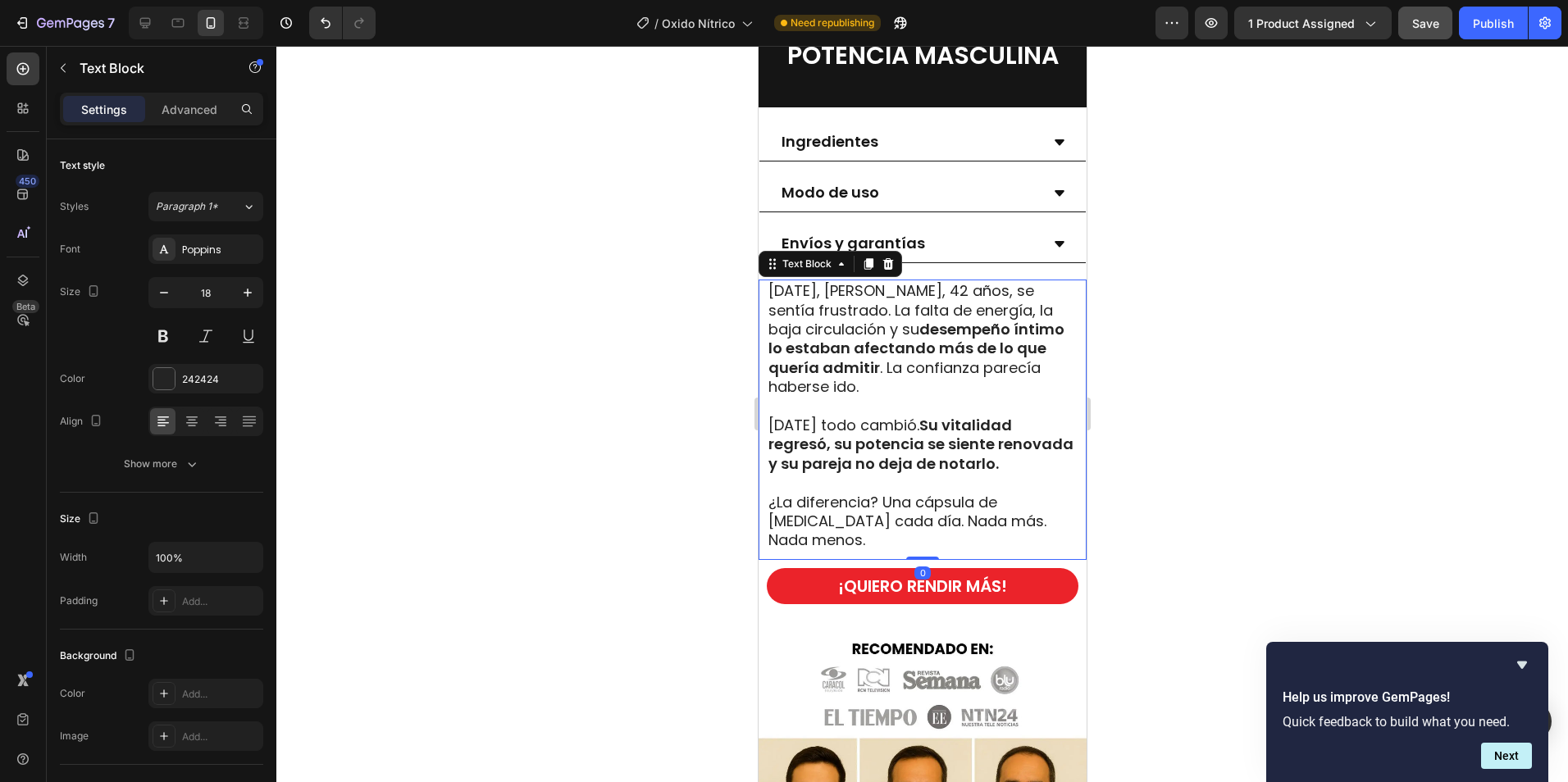
click at [903, 460] on strong "Su vitalidad regresó, su potencia se siente renovada y su pareja no deja de not…" at bounding box center [920, 444] width 305 height 59
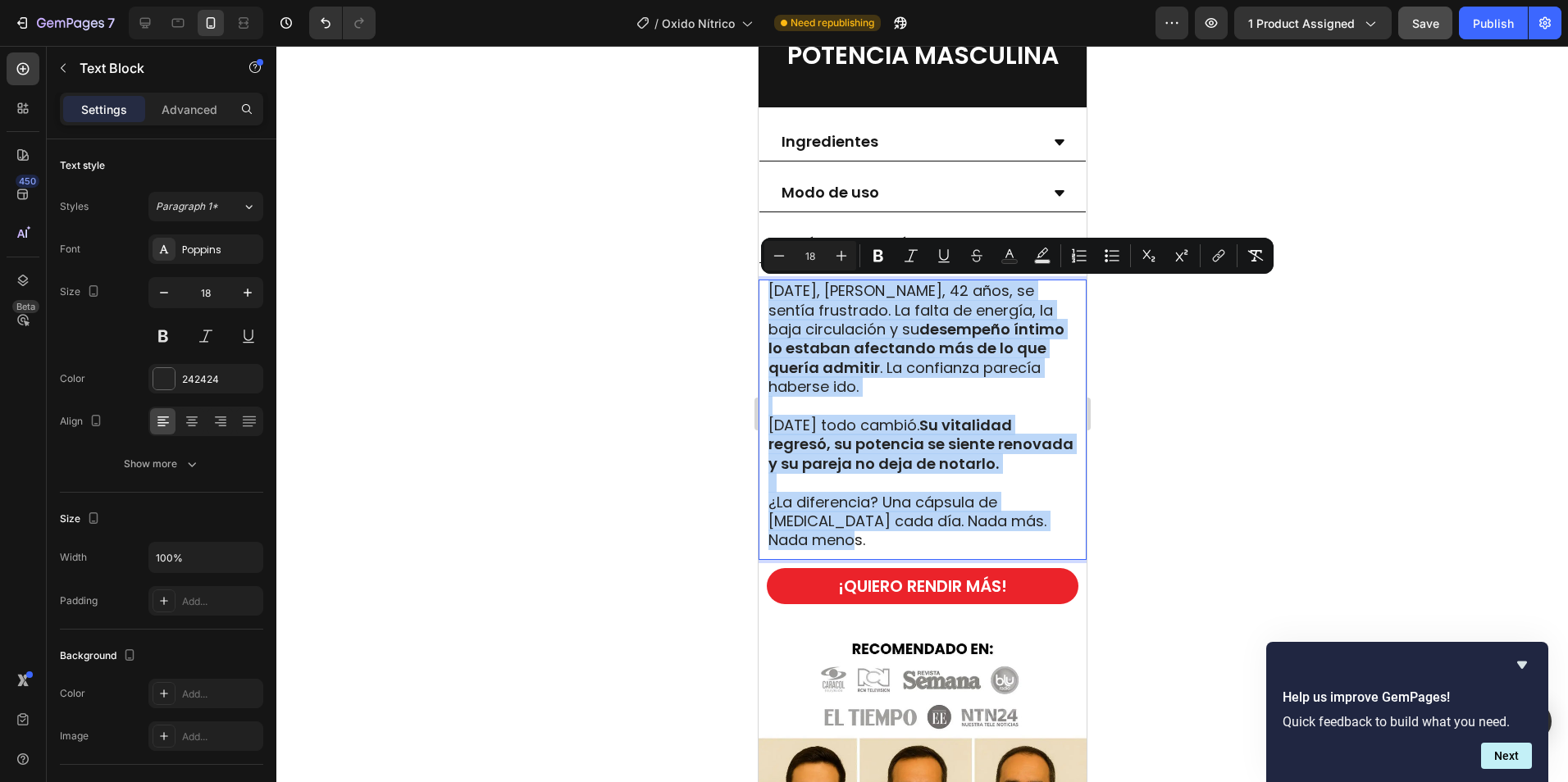
drag, startPoint x: 826, startPoint y: 540, endPoint x: 764, endPoint y: 285, distance: 262.4
click at [764, 285] on div "[DATE], [PERSON_NAME], 42 años, se sentía frustrado. La falta de energía, la ba…" at bounding box center [922, 419] width 328 height 280
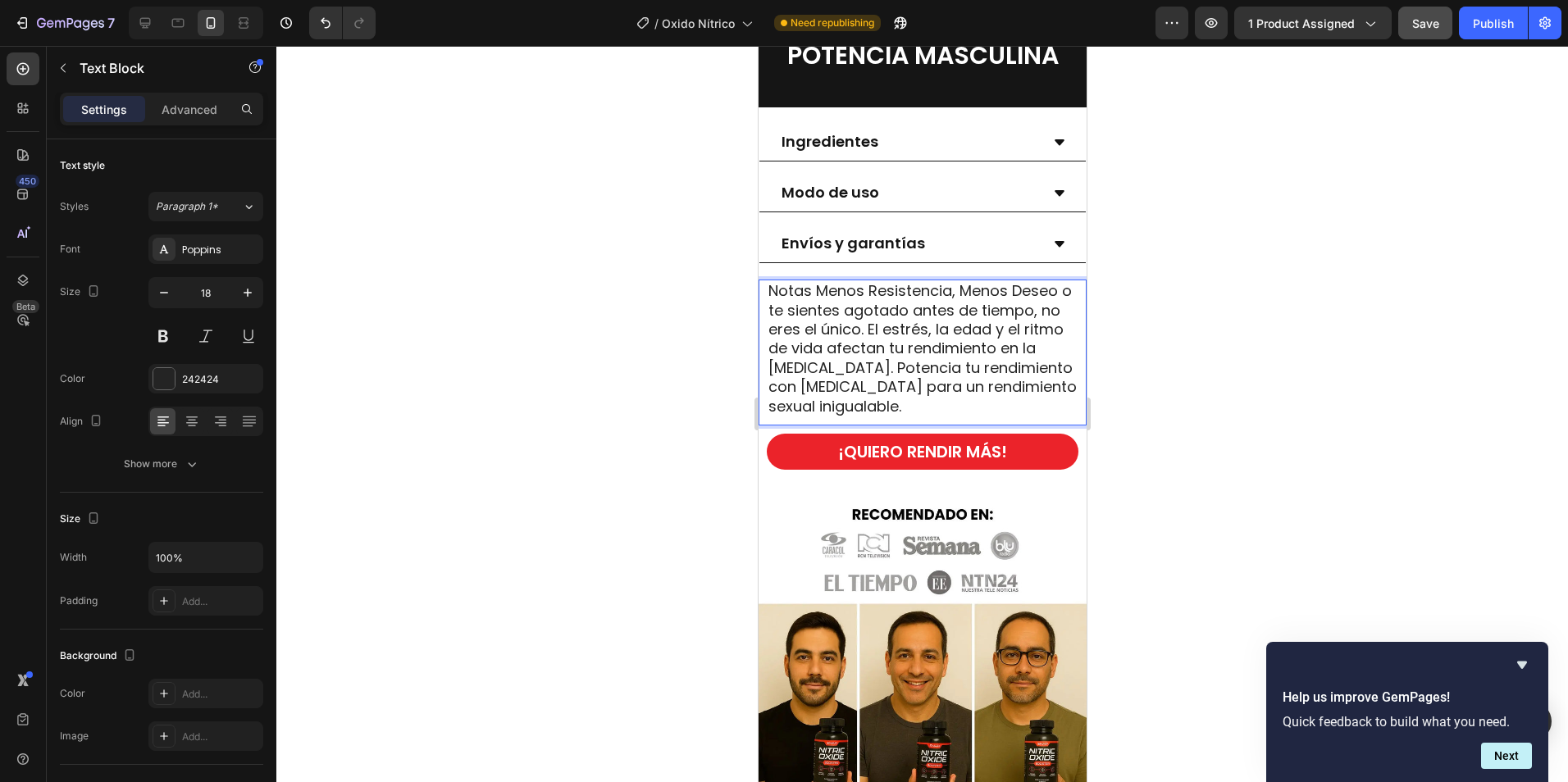
click at [1256, 356] on div at bounding box center [922, 414] width 1291 height 737
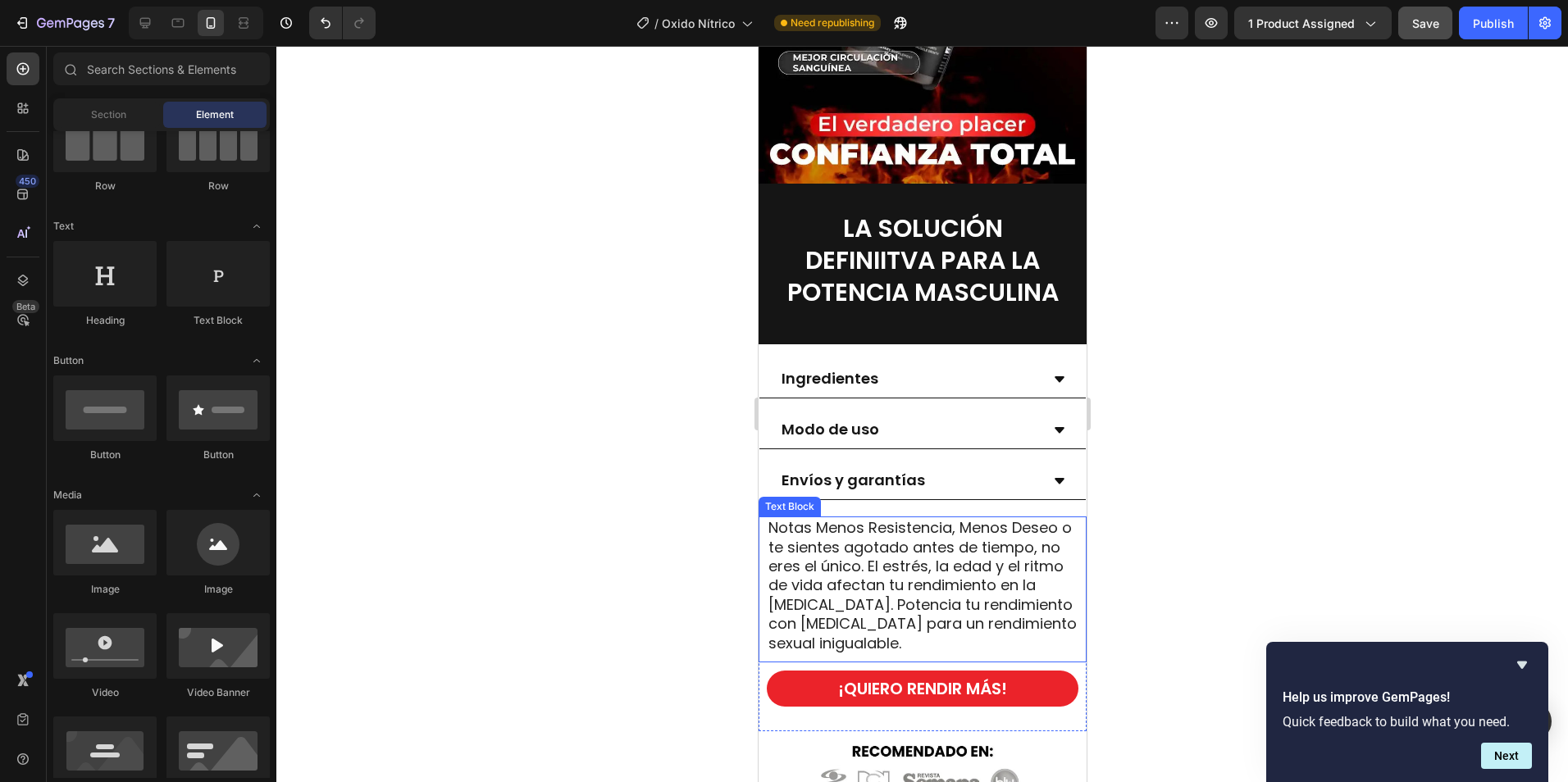
scroll to position [1804, 0]
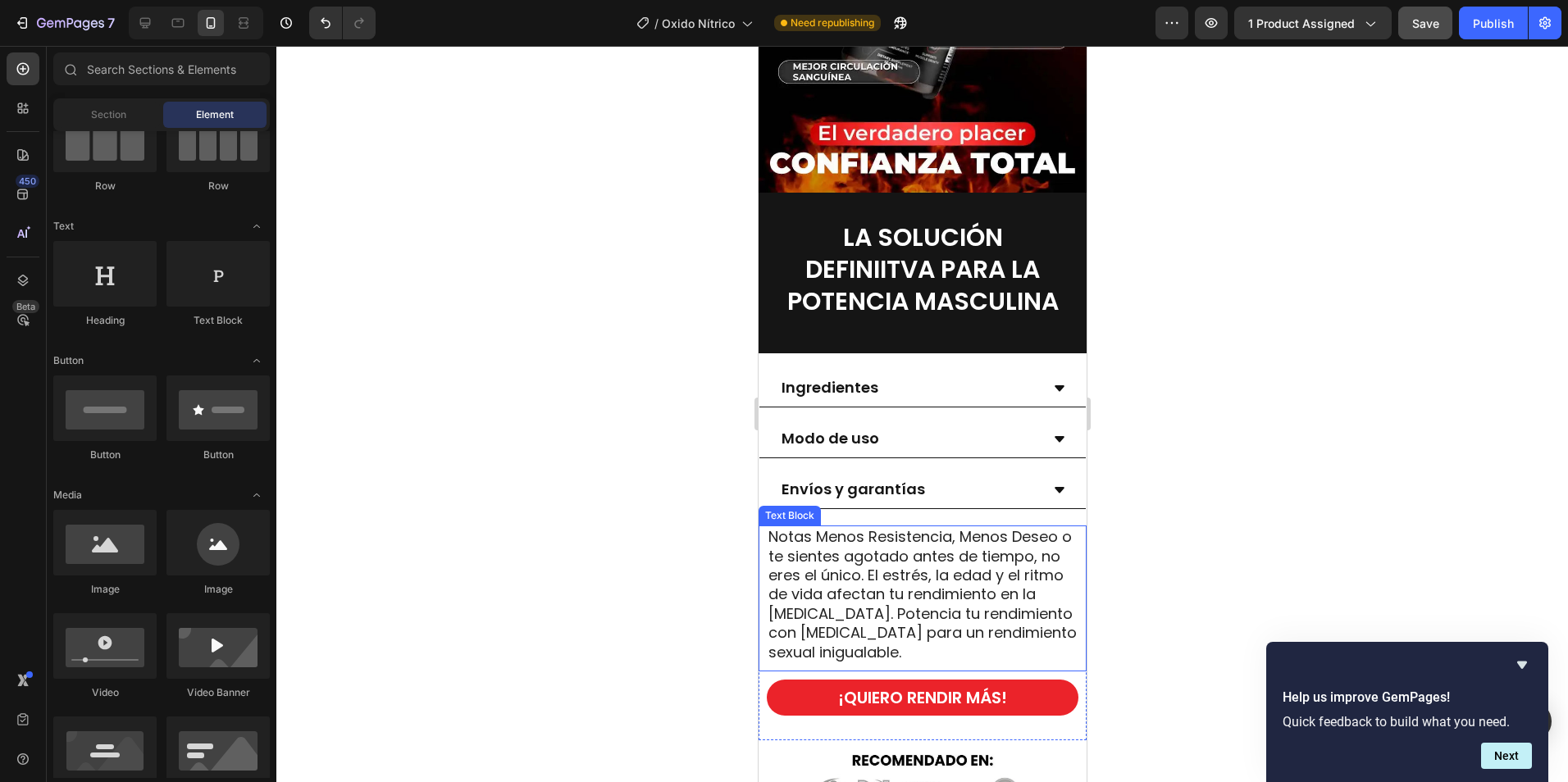
click at [855, 560] on span "Notas Menos Resistencia, Menos Deseo o te sientes agotado antes de tiempo, no e…" at bounding box center [922, 594] width 309 height 135
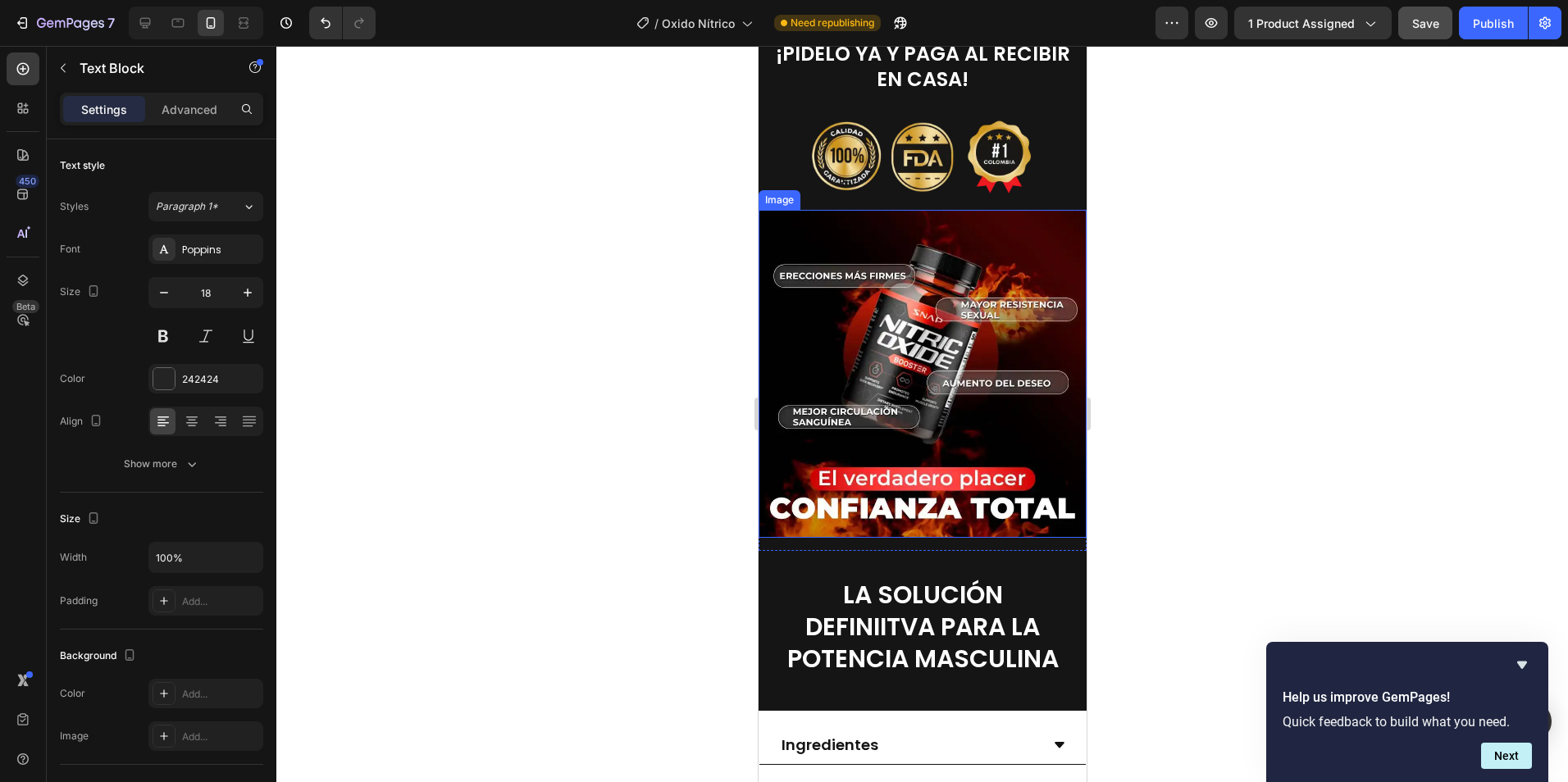
scroll to position [1476, 0]
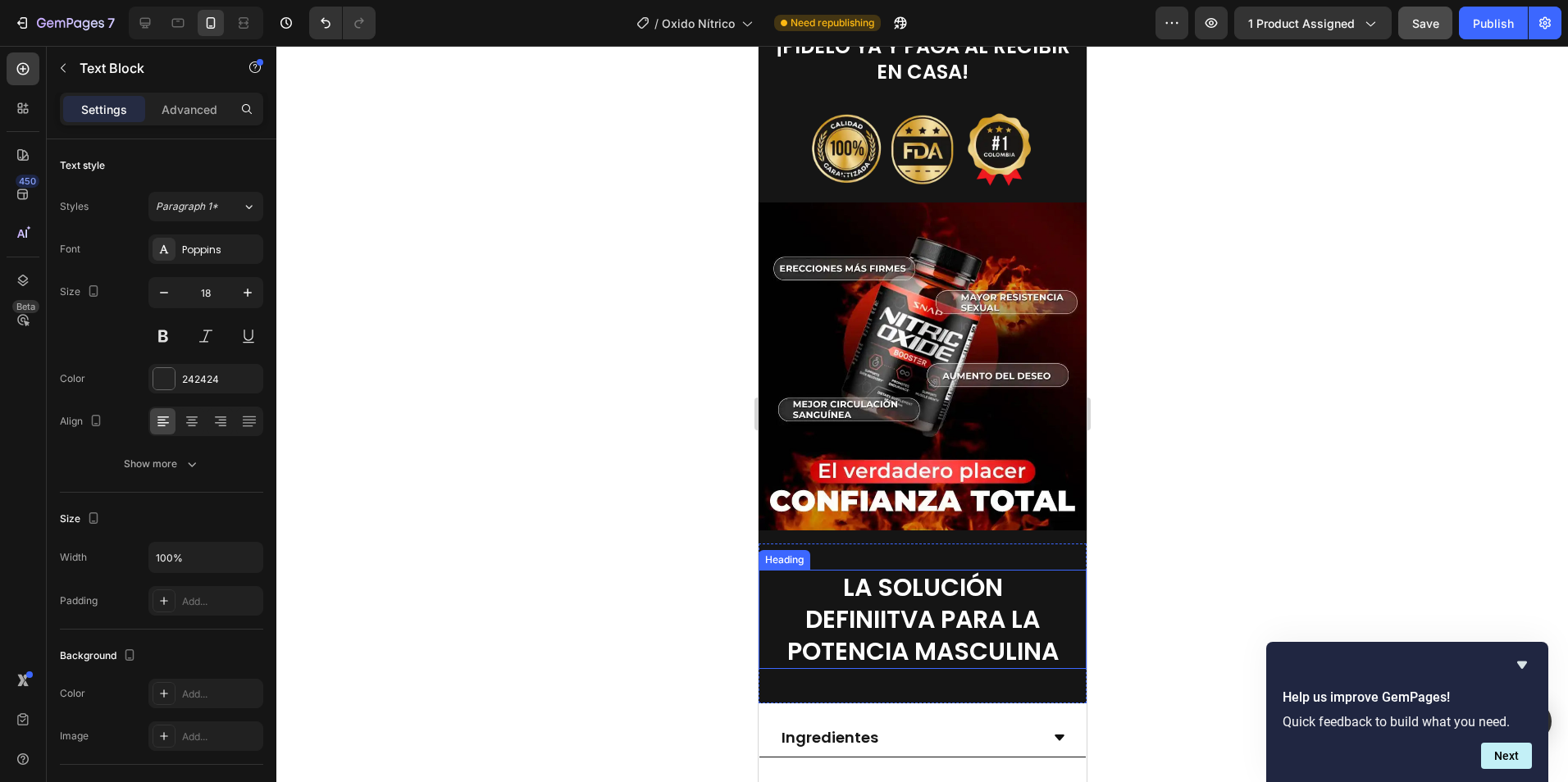
click at [917, 608] on span "LA SOLUCIÓN DEFINIITVA PARA LA POTENCIA MASCULINA" at bounding box center [922, 620] width 272 height 99
